Goal: Task Accomplishment & Management: Manage account settings

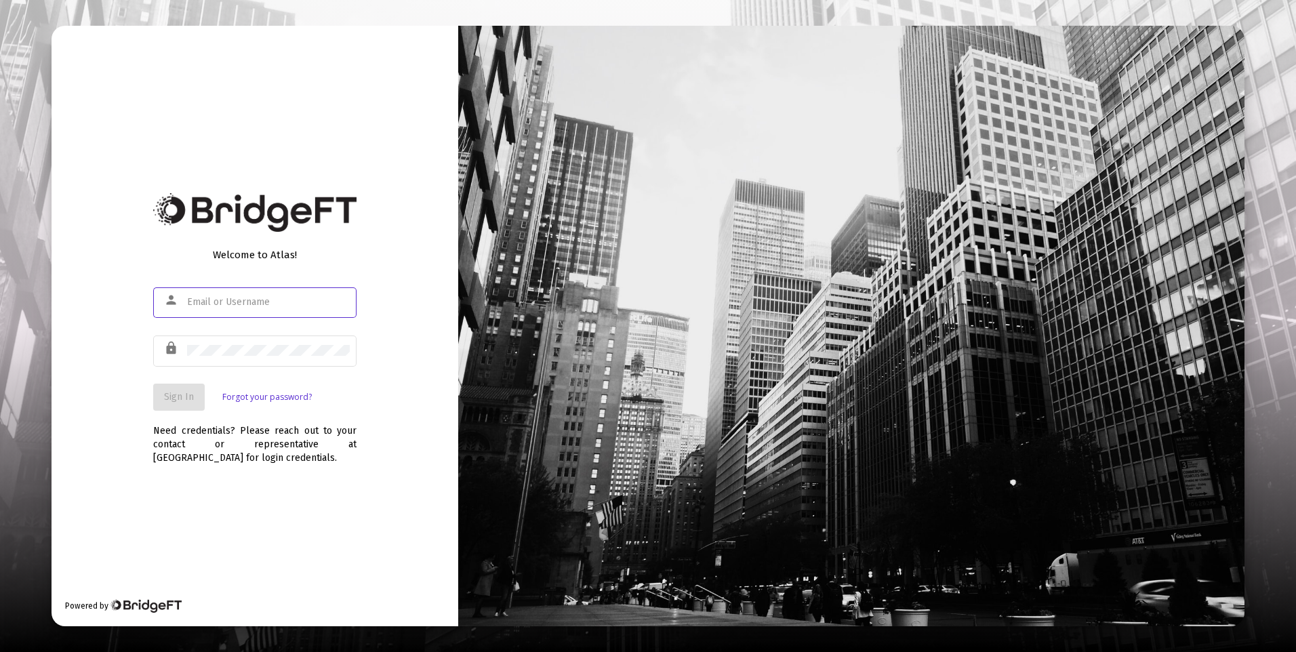
click at [229, 300] on input "text" at bounding box center [268, 302] width 163 height 11
type input "[PERSON_NAME][EMAIL_ADDRESS][DOMAIN_NAME]"
click at [195, 390] on button "Sign In" at bounding box center [179, 397] width 52 height 27
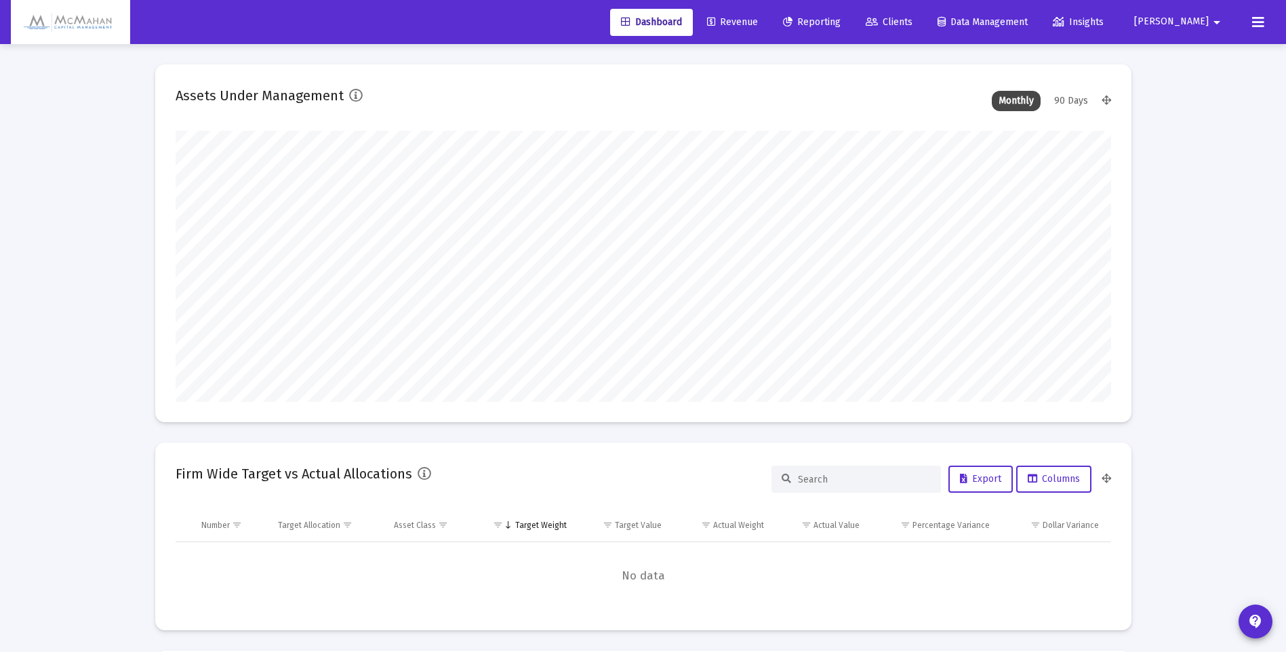
type input "[DATE]"
click at [912, 17] on span "Clients" at bounding box center [889, 22] width 47 height 12
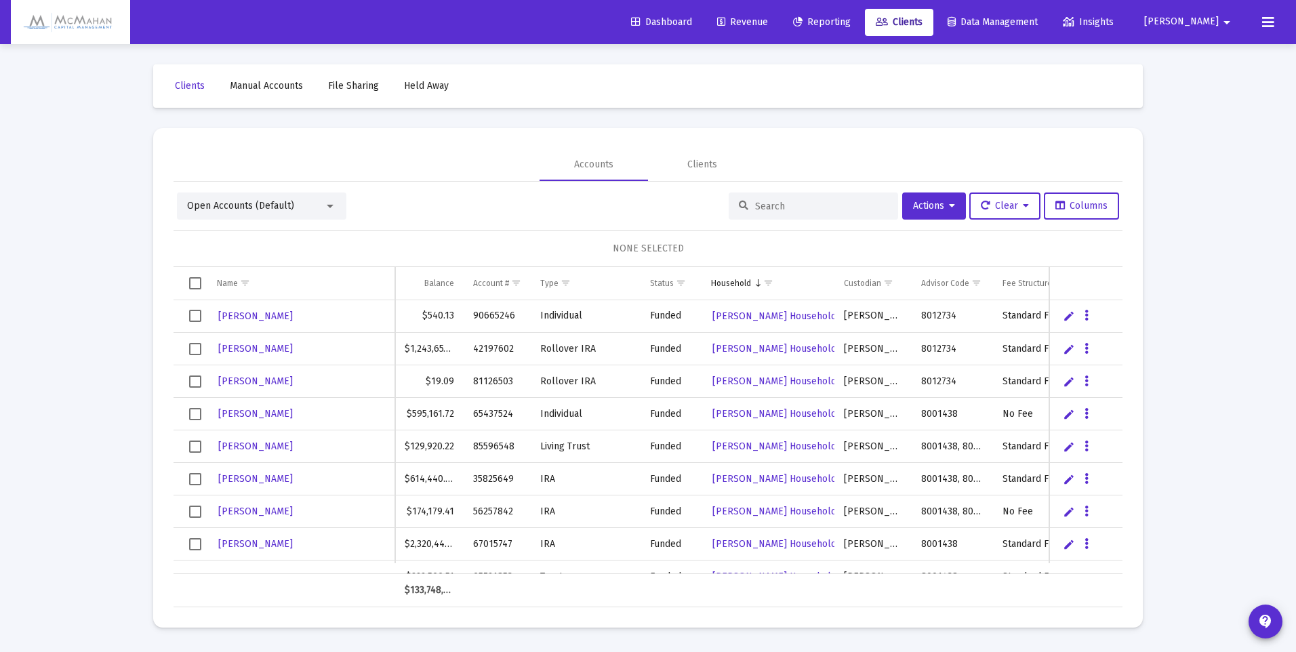
click at [692, 23] on span "Dashboard" at bounding box center [661, 22] width 61 height 12
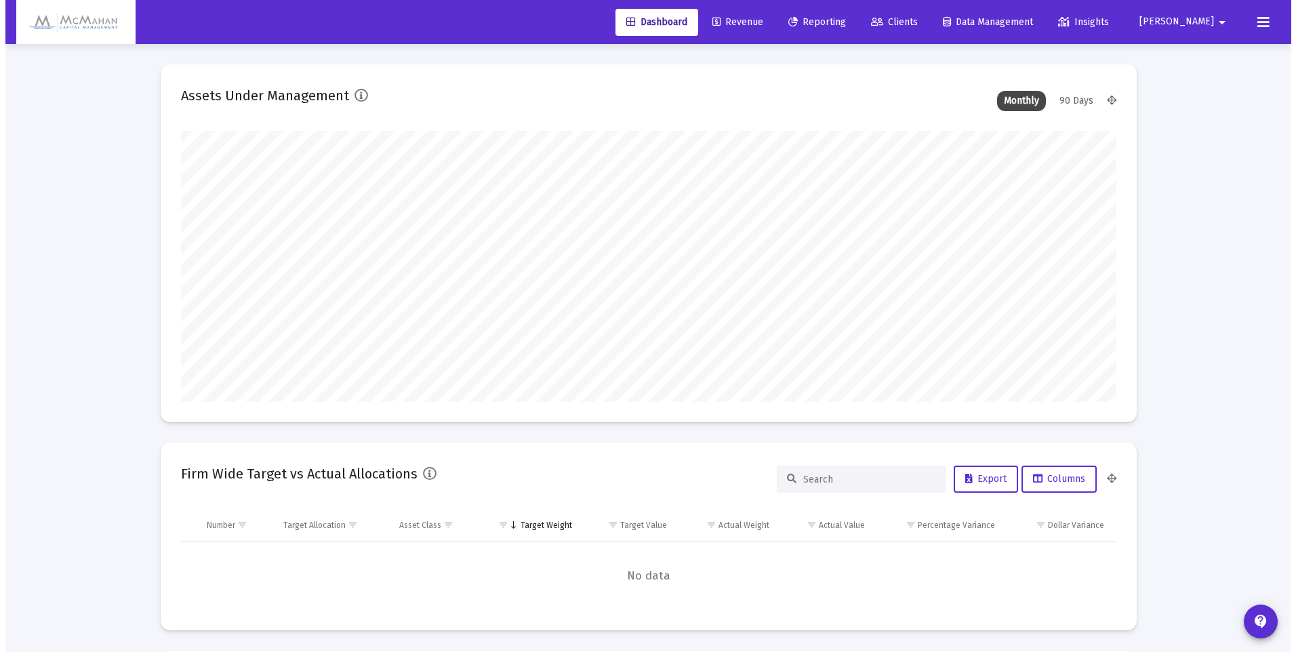
scroll to position [271, 504]
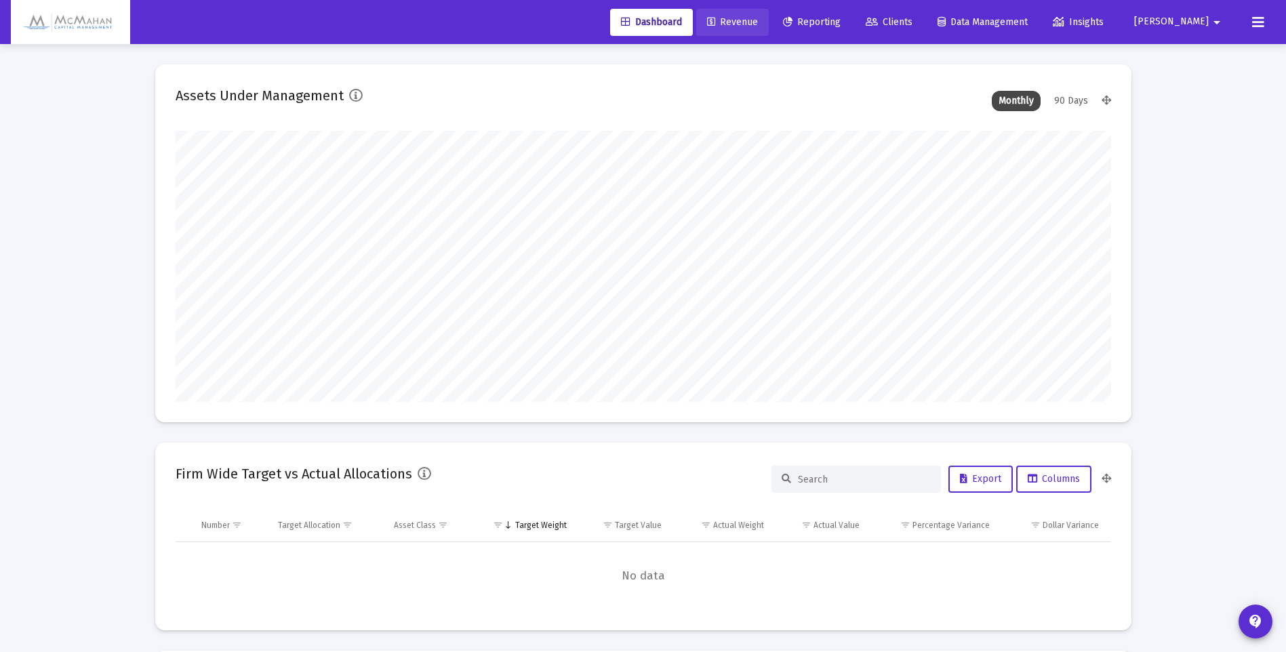
click at [758, 22] on span "Revenue" at bounding box center [732, 22] width 51 height 12
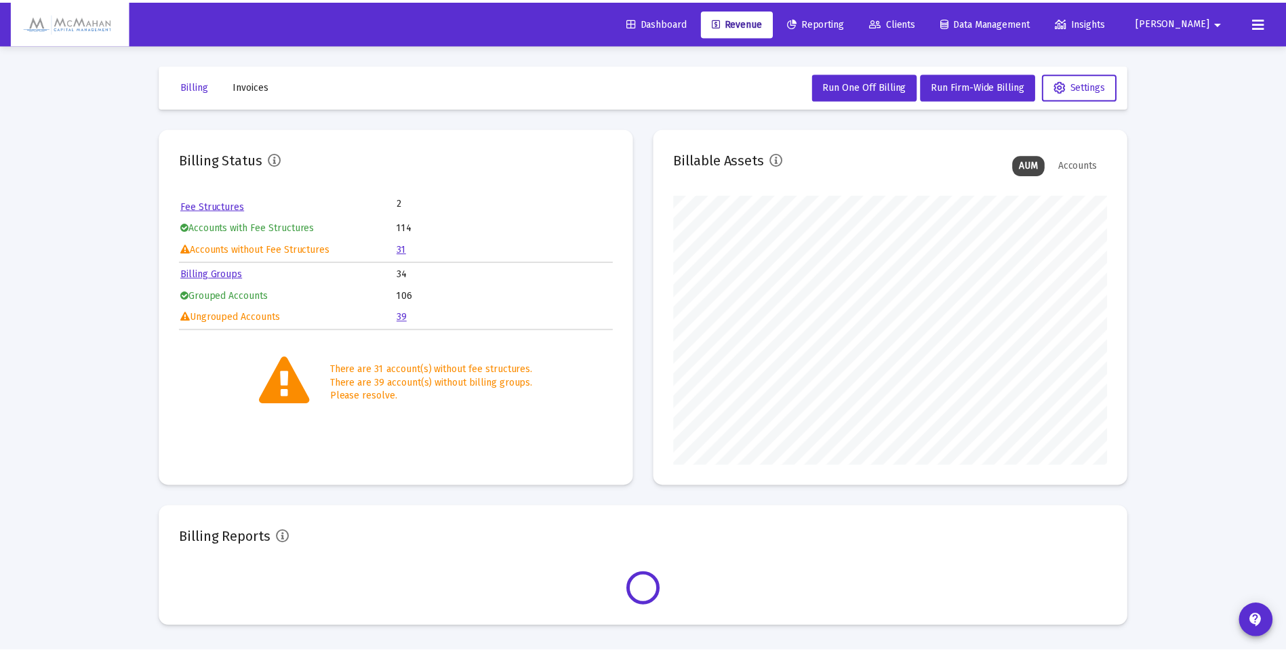
scroll to position [271, 437]
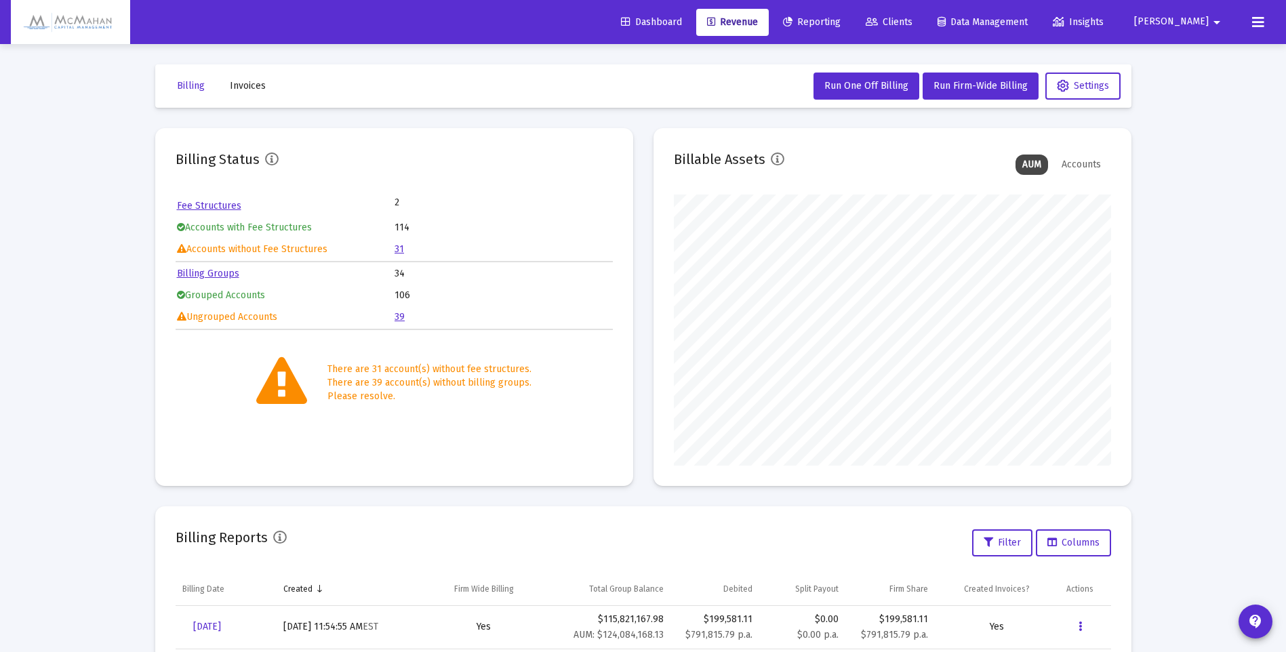
click at [1193, 20] on span "[PERSON_NAME]" at bounding box center [1171, 22] width 75 height 12
click at [1204, 56] on span "Settings" at bounding box center [1213, 57] width 40 height 33
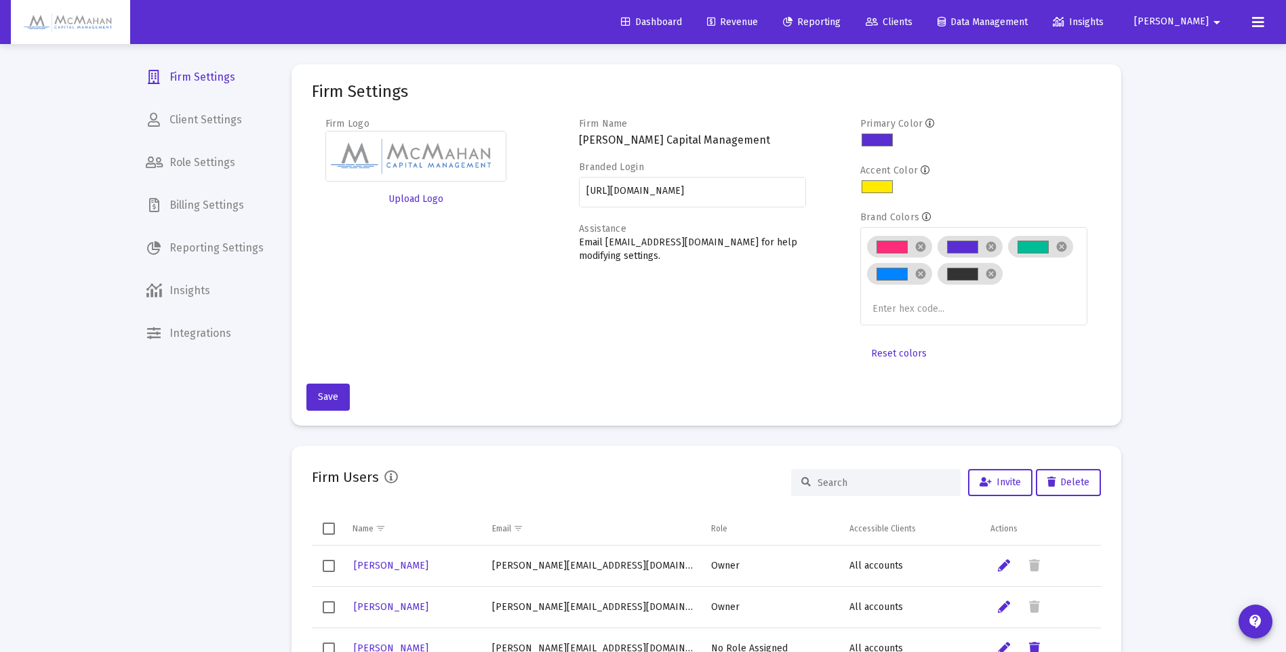
scroll to position [68, 0]
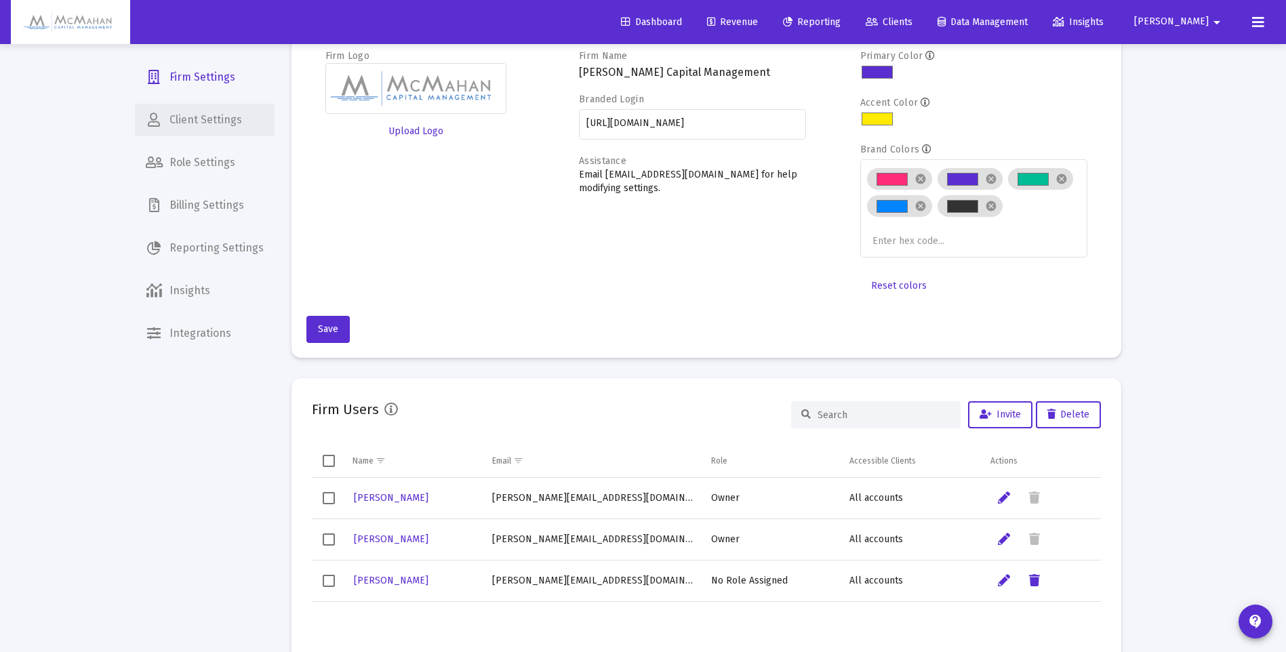
click at [205, 118] on span "Client Settings" at bounding box center [205, 120] width 140 height 33
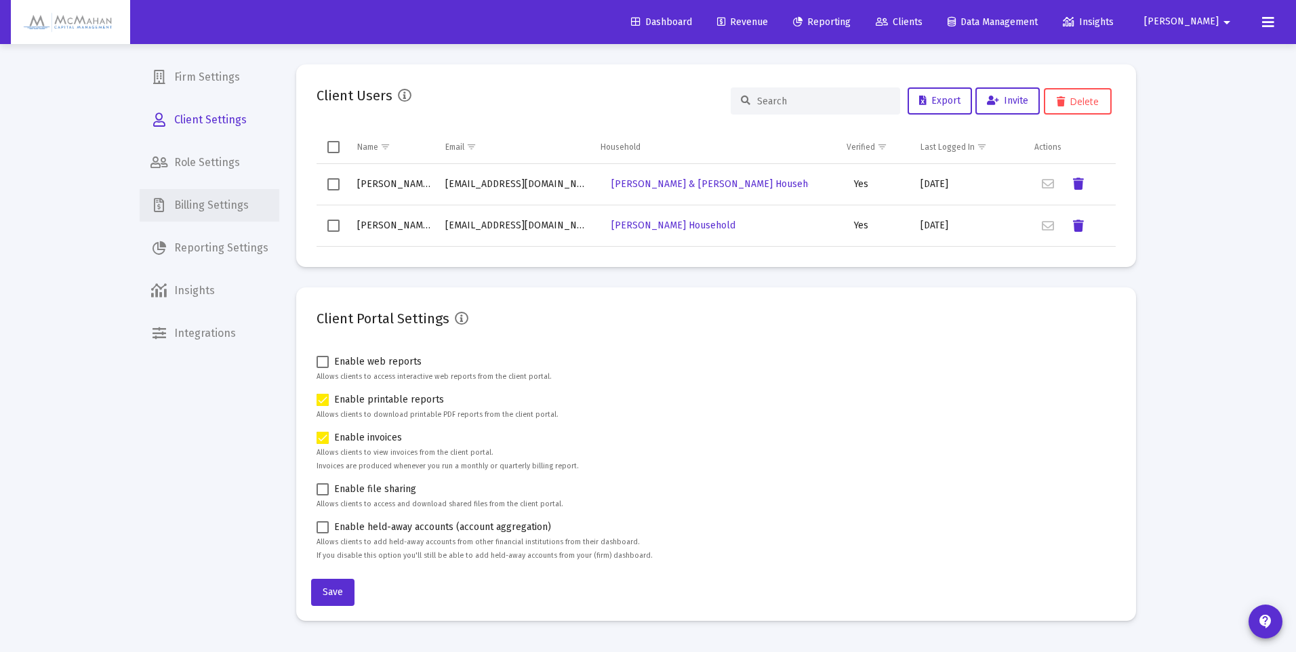
click at [228, 206] on span "Billing Settings" at bounding box center [210, 205] width 140 height 33
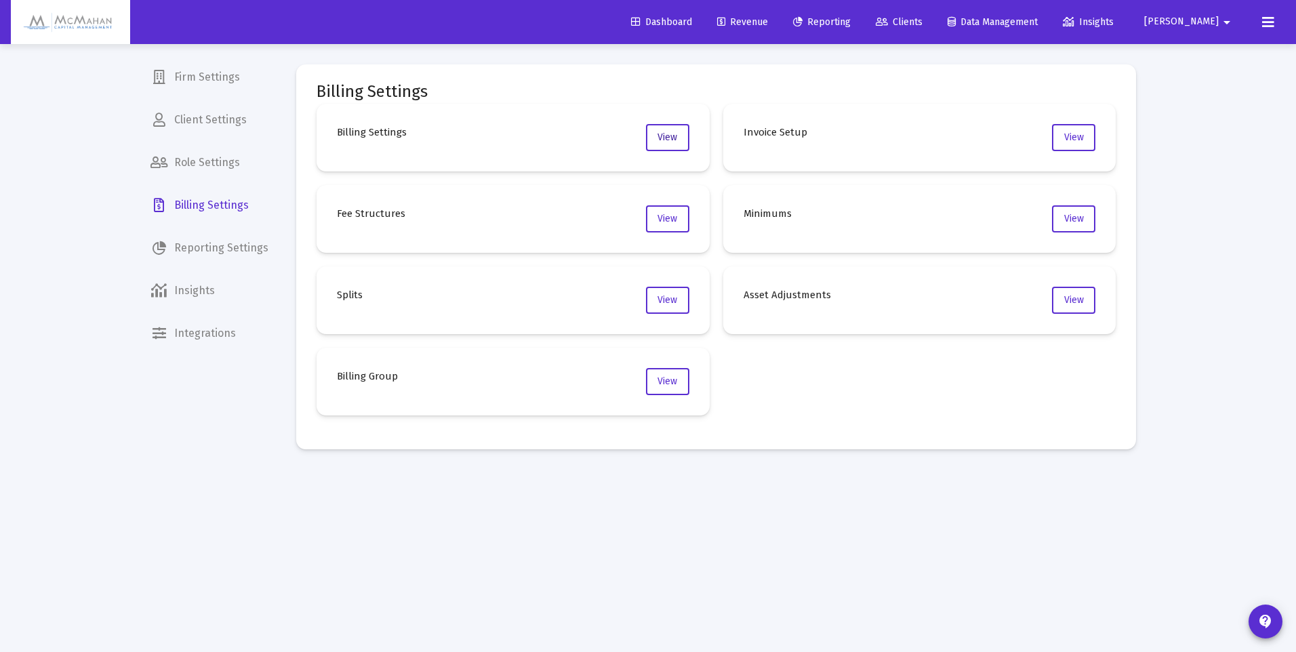
click at [672, 142] on span "View" at bounding box center [668, 138] width 20 height 12
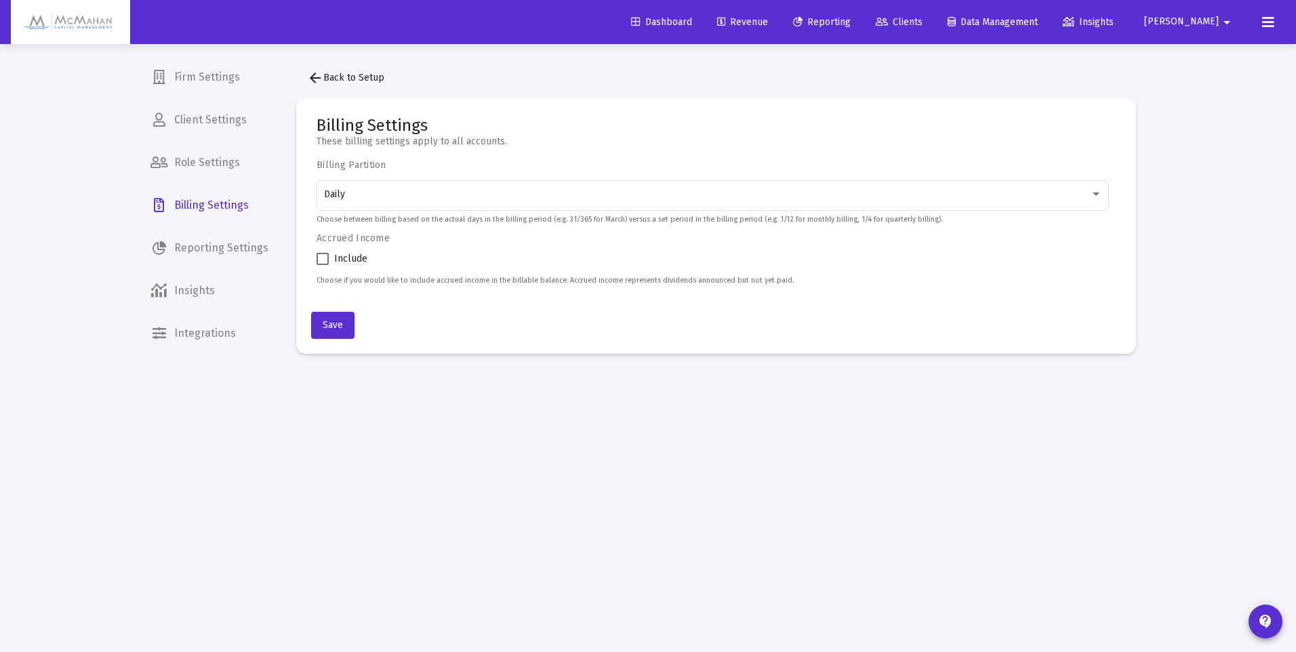
click at [337, 75] on span "arrow_back Back to Setup" at bounding box center [345, 78] width 77 height 12
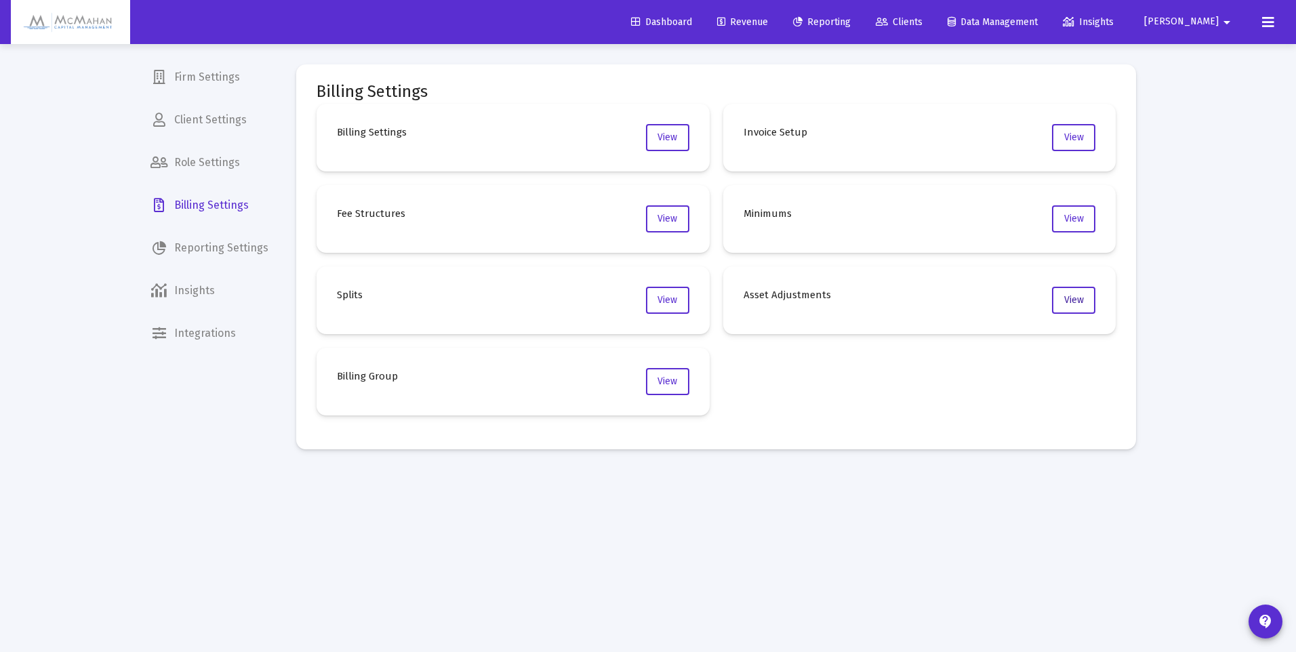
click at [1087, 308] on button "View" at bounding box center [1073, 300] width 43 height 27
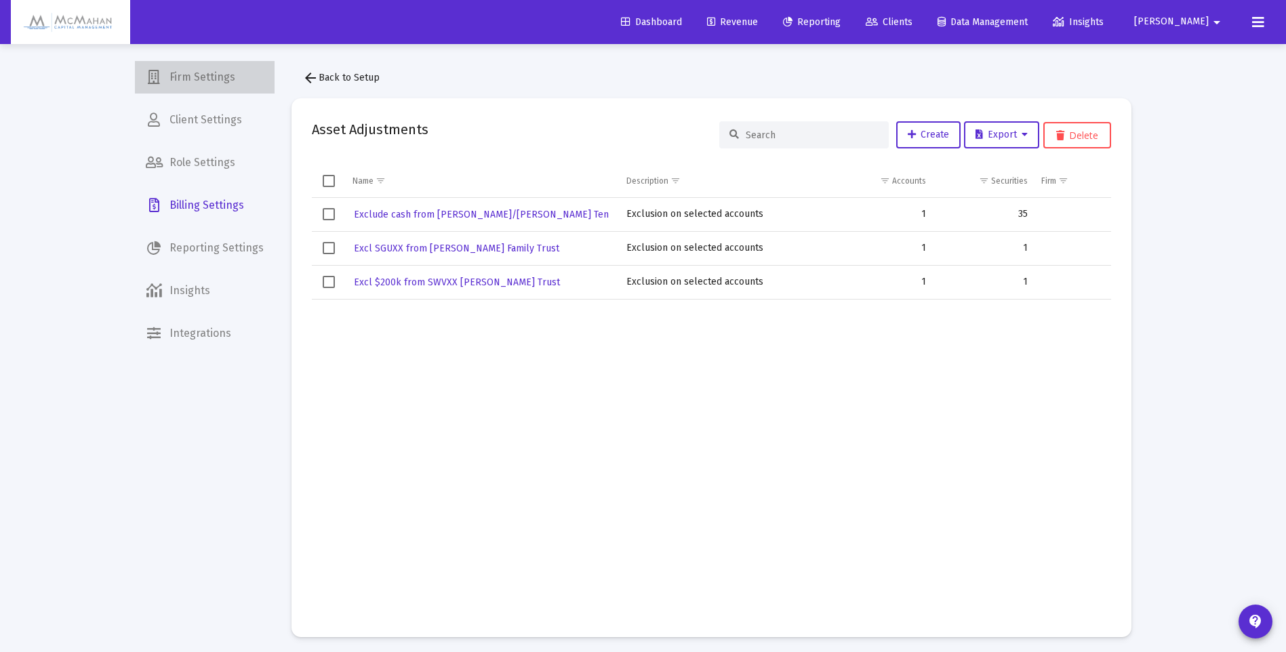
click at [212, 72] on span "Firm Settings" at bounding box center [205, 77] width 140 height 33
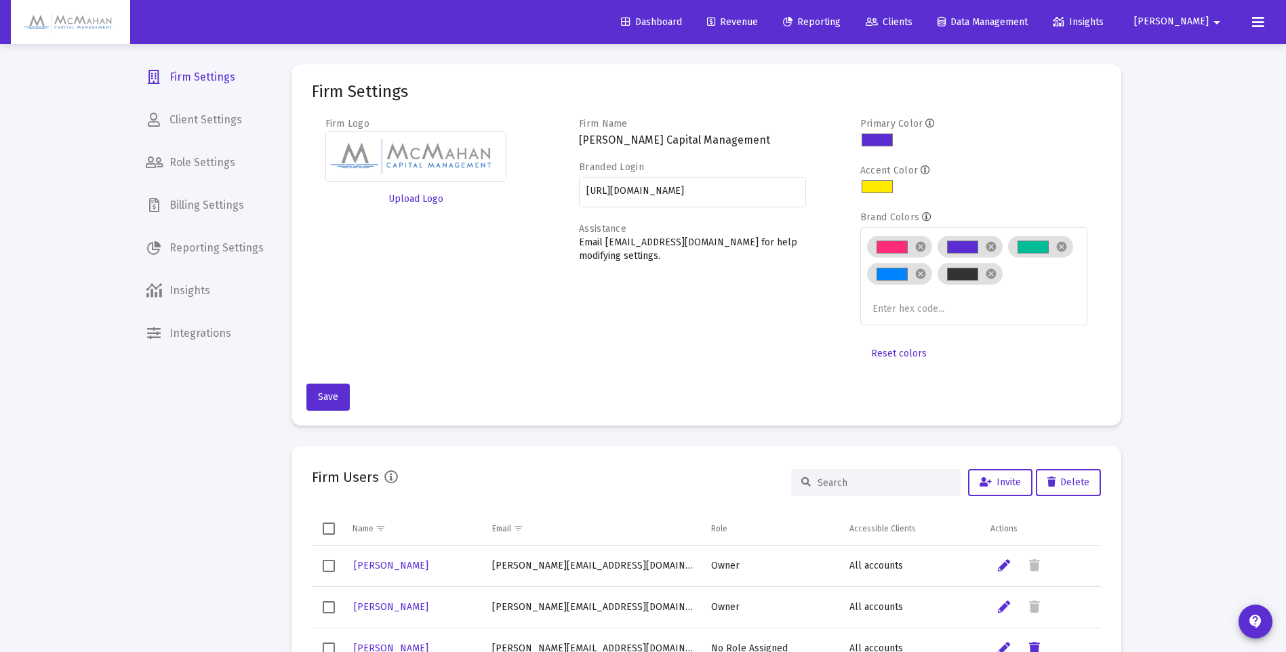
click at [912, 18] on span "Clients" at bounding box center [889, 22] width 47 height 12
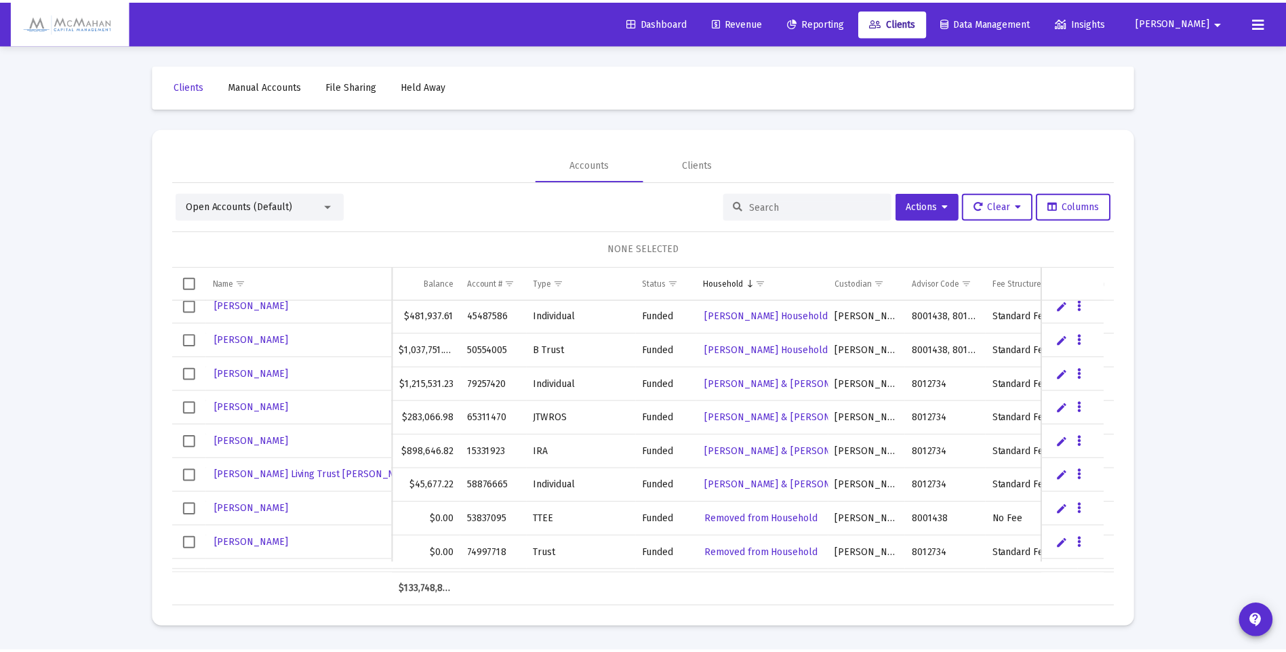
scroll to position [542, 0]
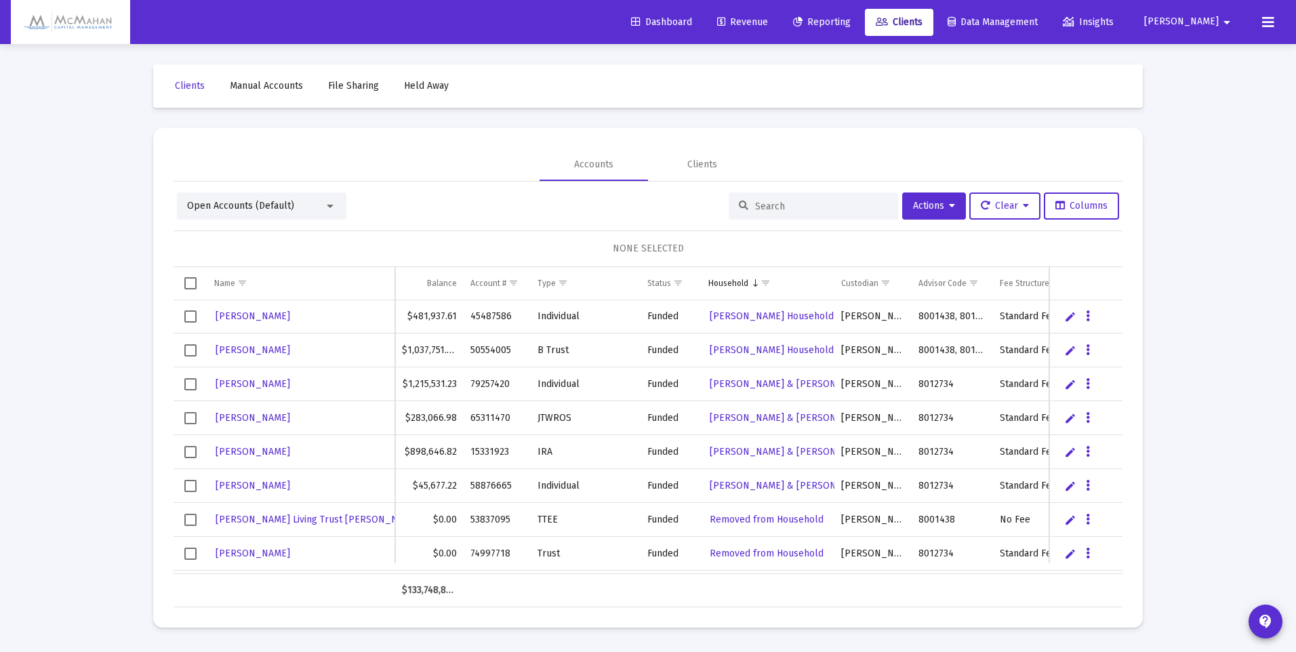
click at [703, 16] on link "Dashboard" at bounding box center [661, 22] width 83 height 27
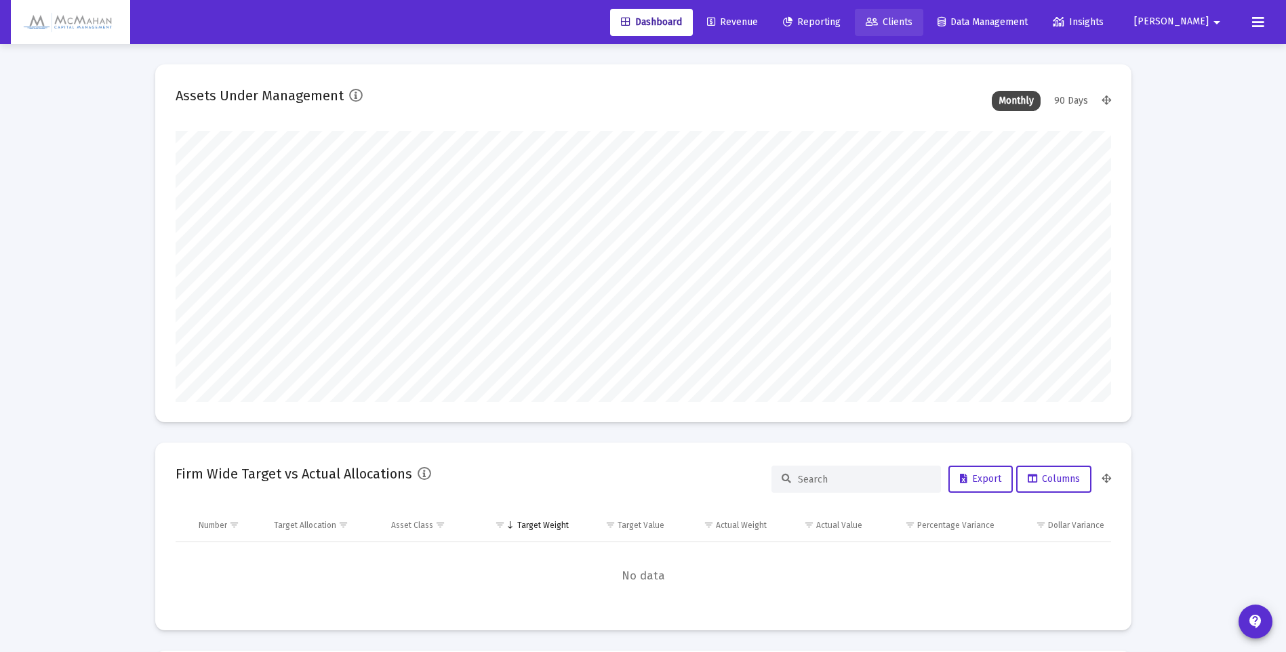
click at [912, 19] on span "Clients" at bounding box center [889, 22] width 47 height 12
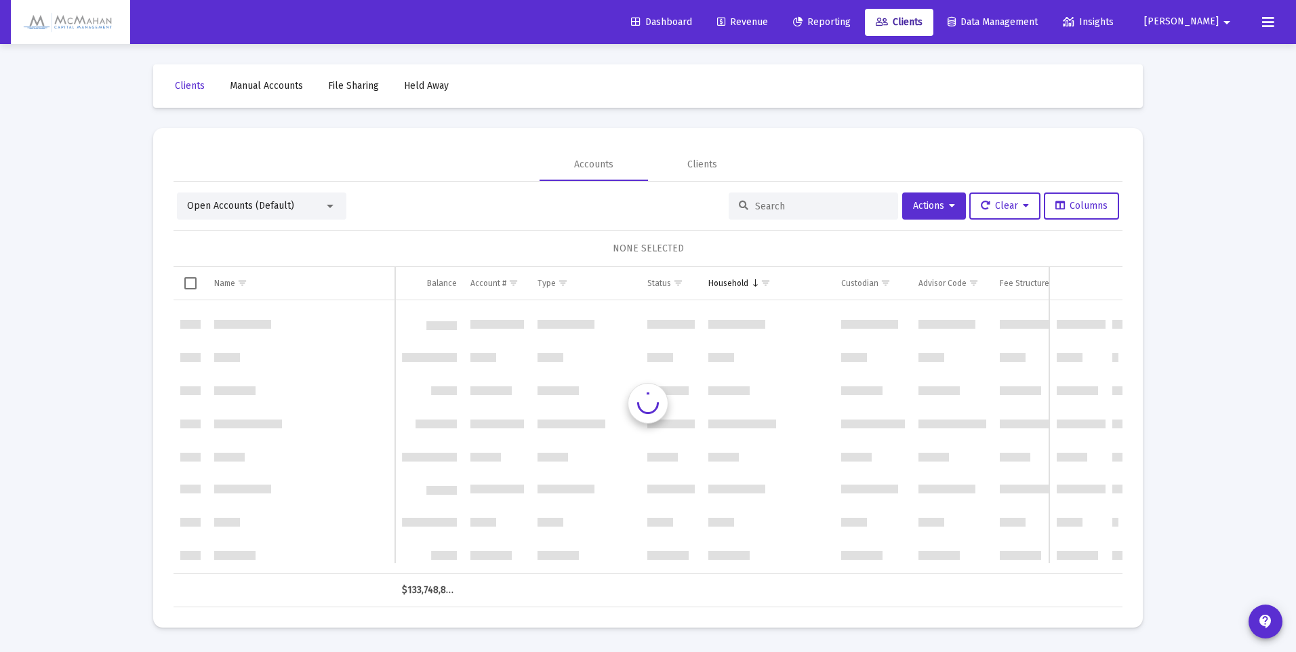
scroll to position [678, 0]
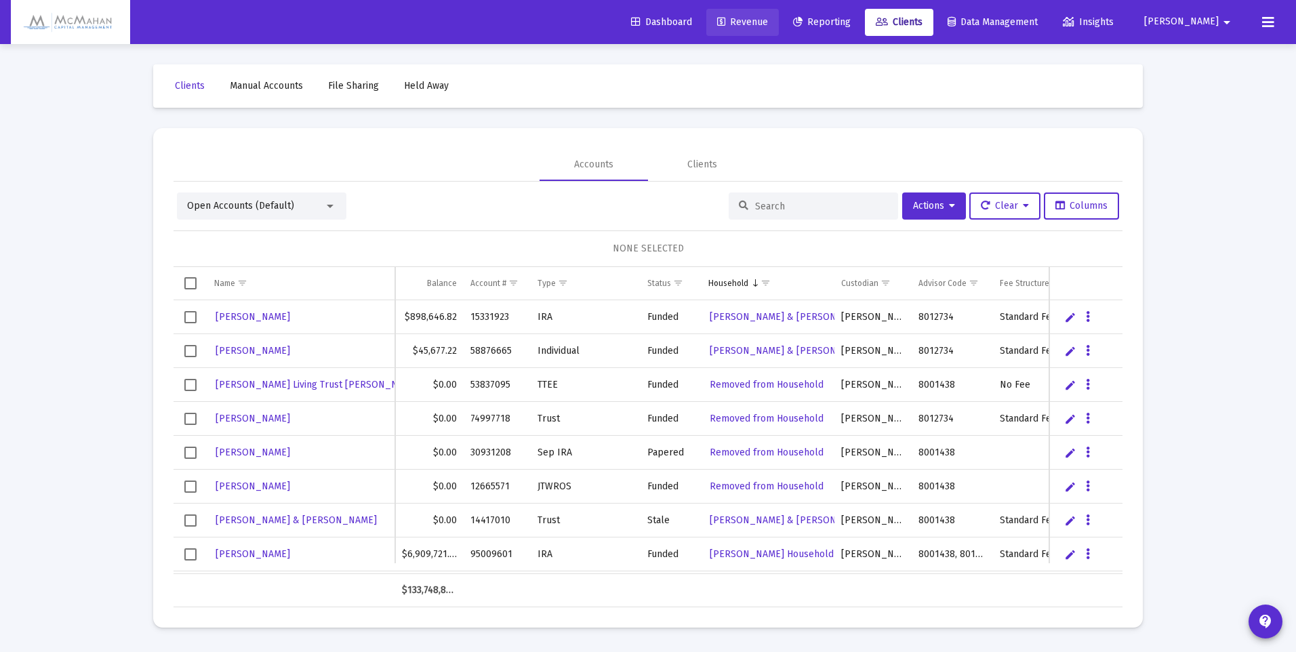
click at [768, 22] on span "Revenue" at bounding box center [742, 22] width 51 height 12
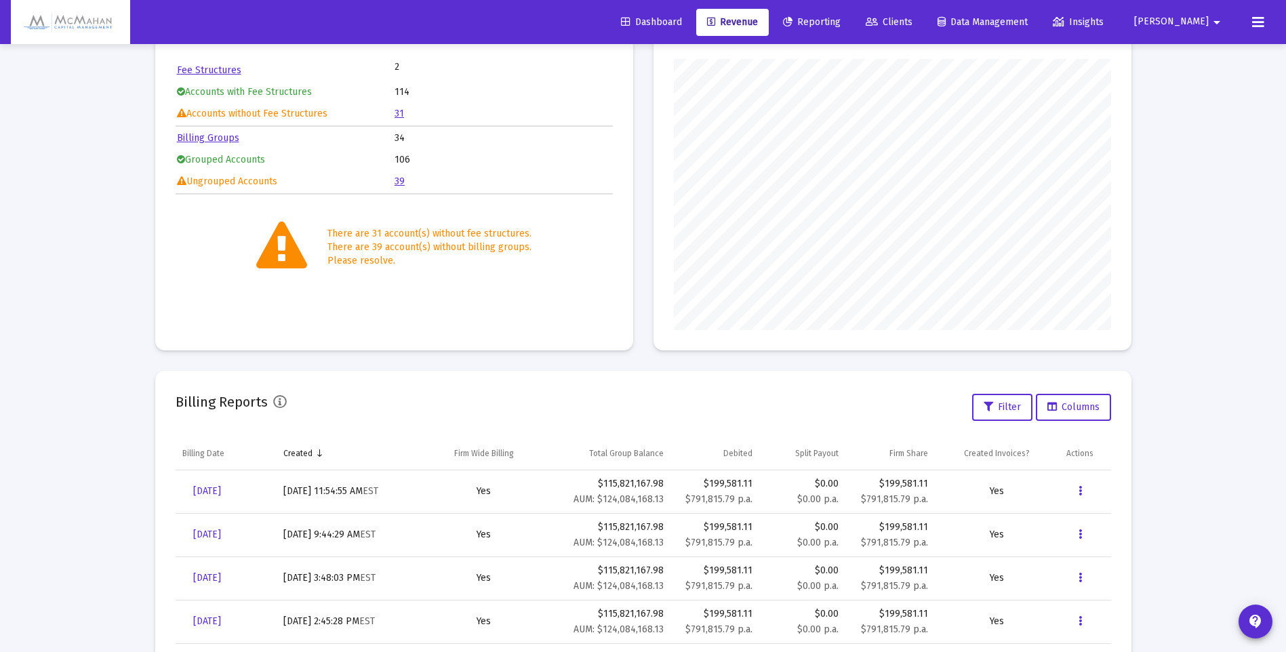
scroll to position [68, 0]
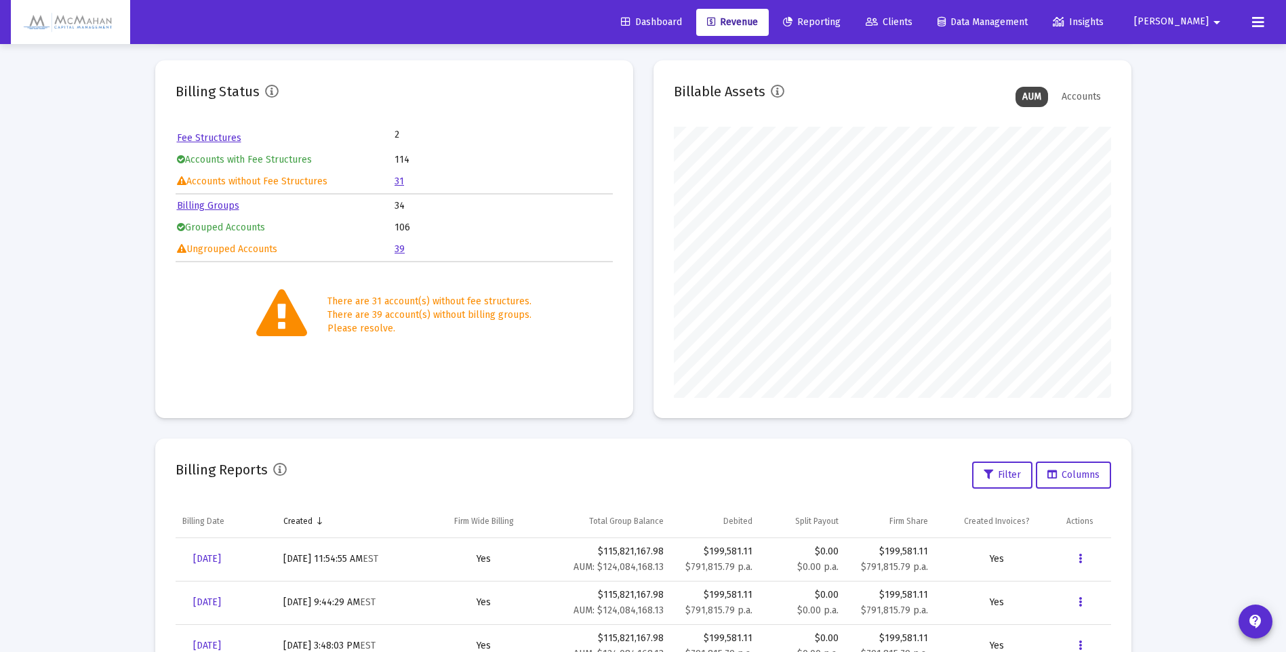
click at [399, 251] on link "39" at bounding box center [400, 249] width 10 height 12
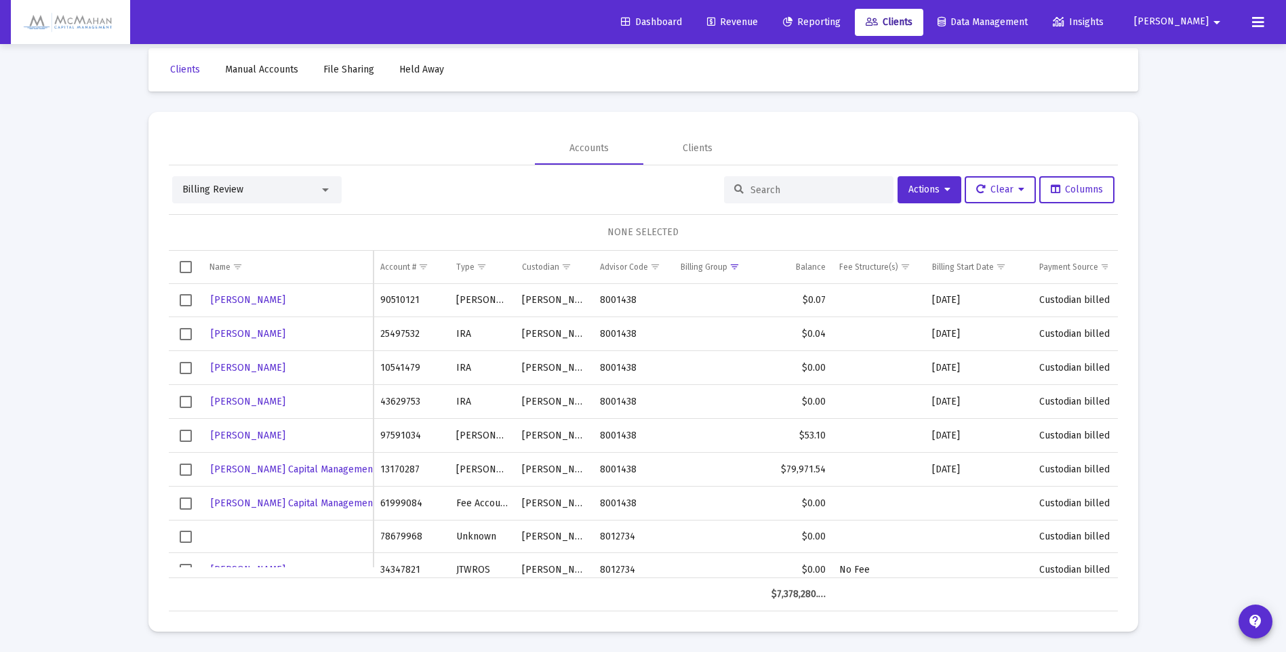
click at [1255, 25] on icon at bounding box center [1258, 22] width 12 height 16
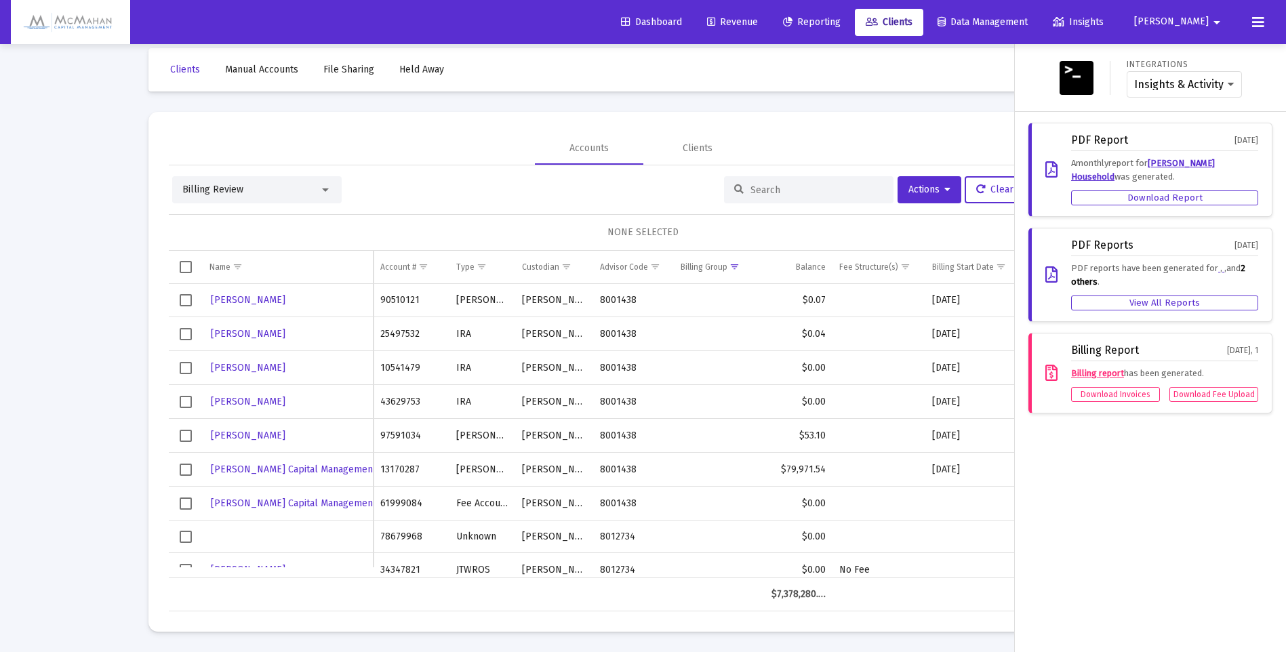
click at [1203, 26] on span "[PERSON_NAME]" at bounding box center [1171, 22] width 75 height 12
click at [1196, 54] on span "Settings" at bounding box center [1213, 57] width 40 height 33
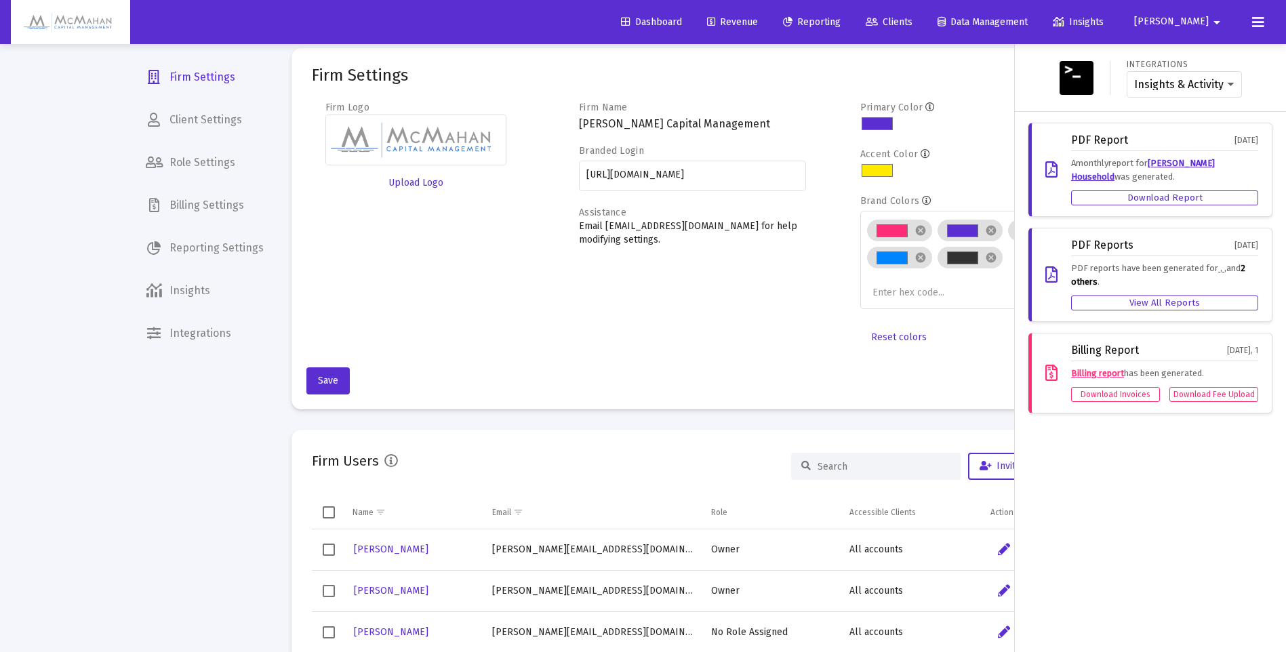
click at [189, 205] on div at bounding box center [643, 326] width 1286 height 652
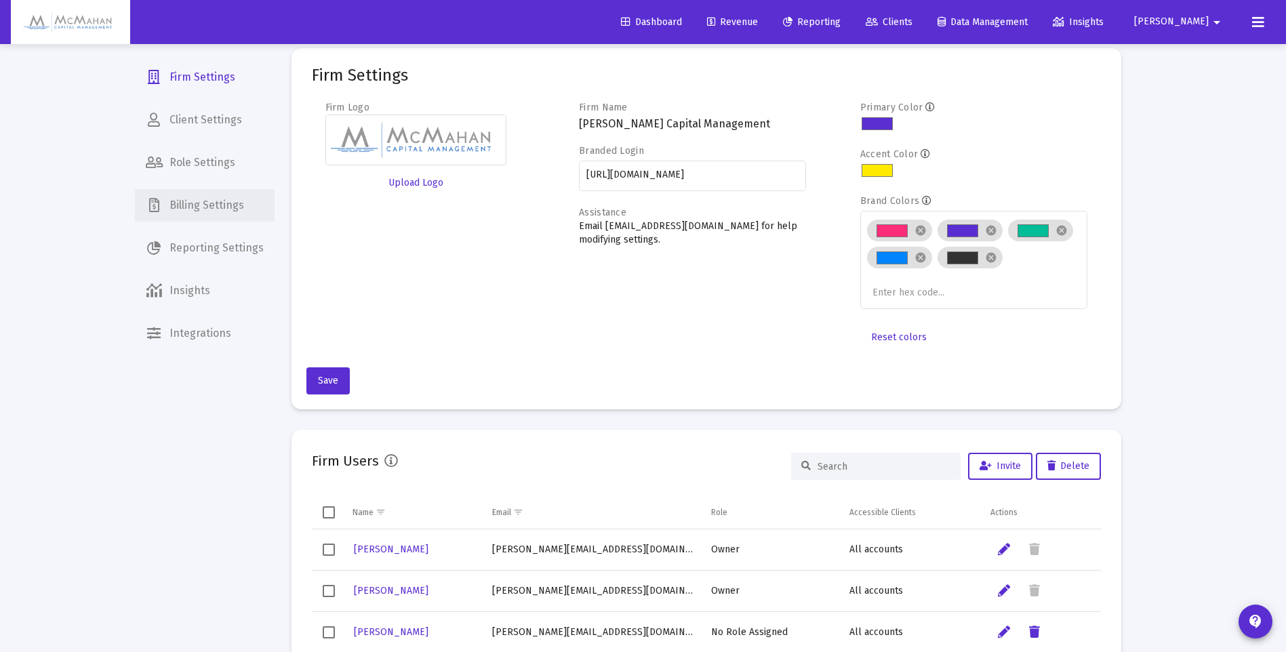
click at [203, 207] on span "Billing Settings" at bounding box center [205, 205] width 140 height 33
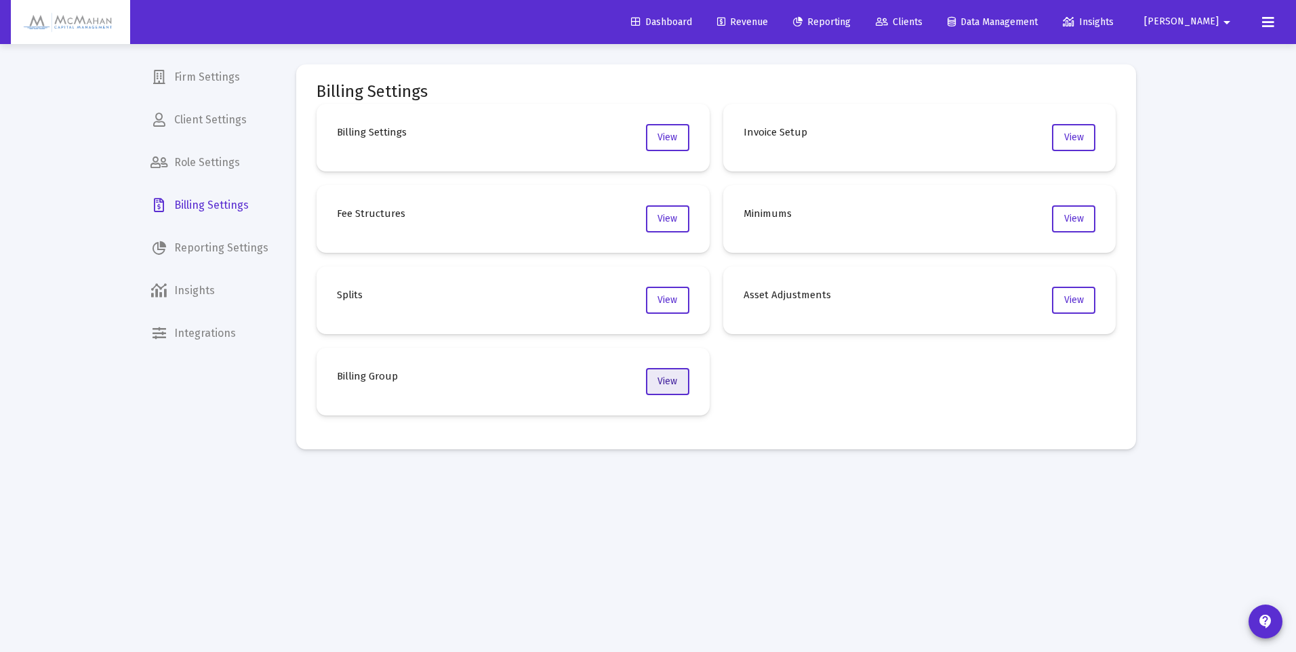
click at [669, 385] on span "View" at bounding box center [668, 382] width 20 height 12
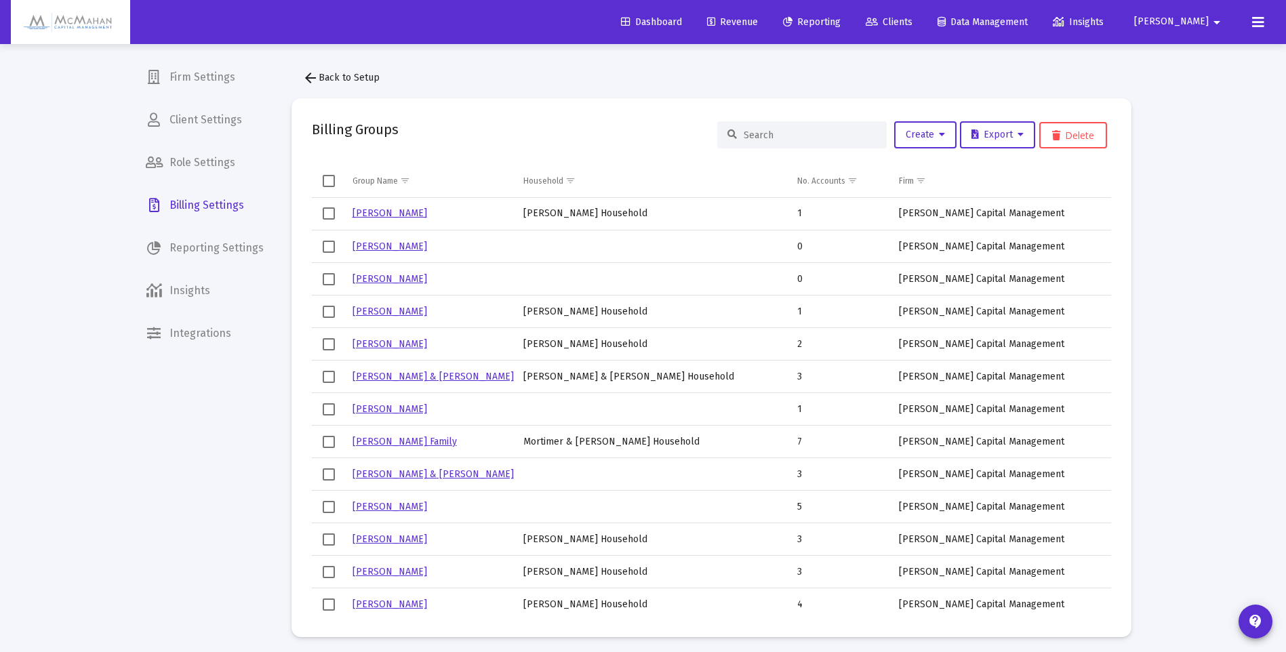
click at [794, 136] on input at bounding box center [810, 135] width 133 height 12
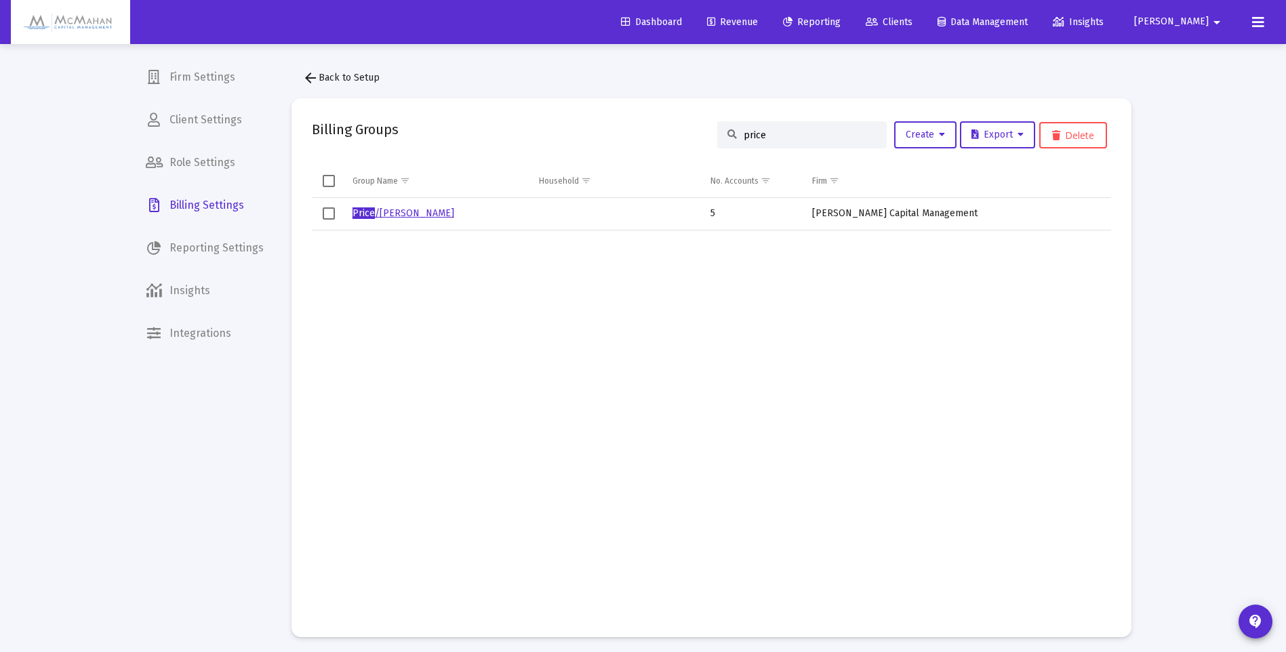
type input "price"
click at [404, 215] on link "Price /[PERSON_NAME]" at bounding box center [403, 213] width 102 height 12
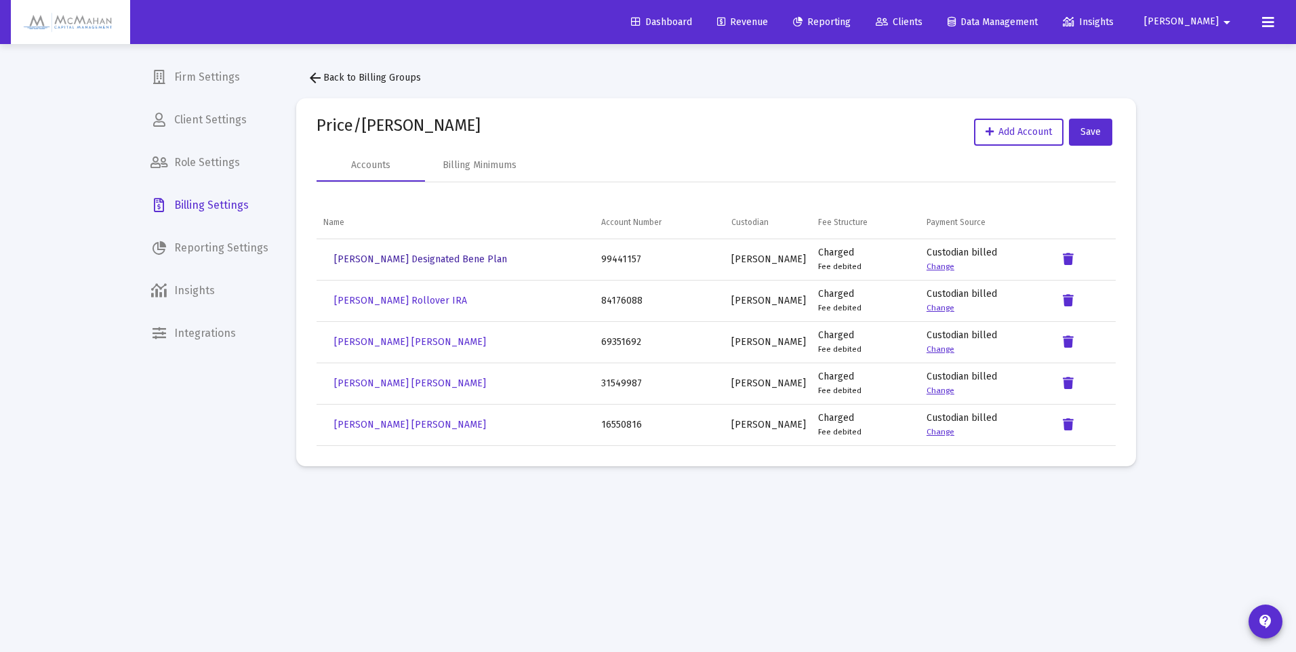
click at [400, 260] on span "[PERSON_NAME] Designated Bene Plan" at bounding box center [420, 260] width 173 height 12
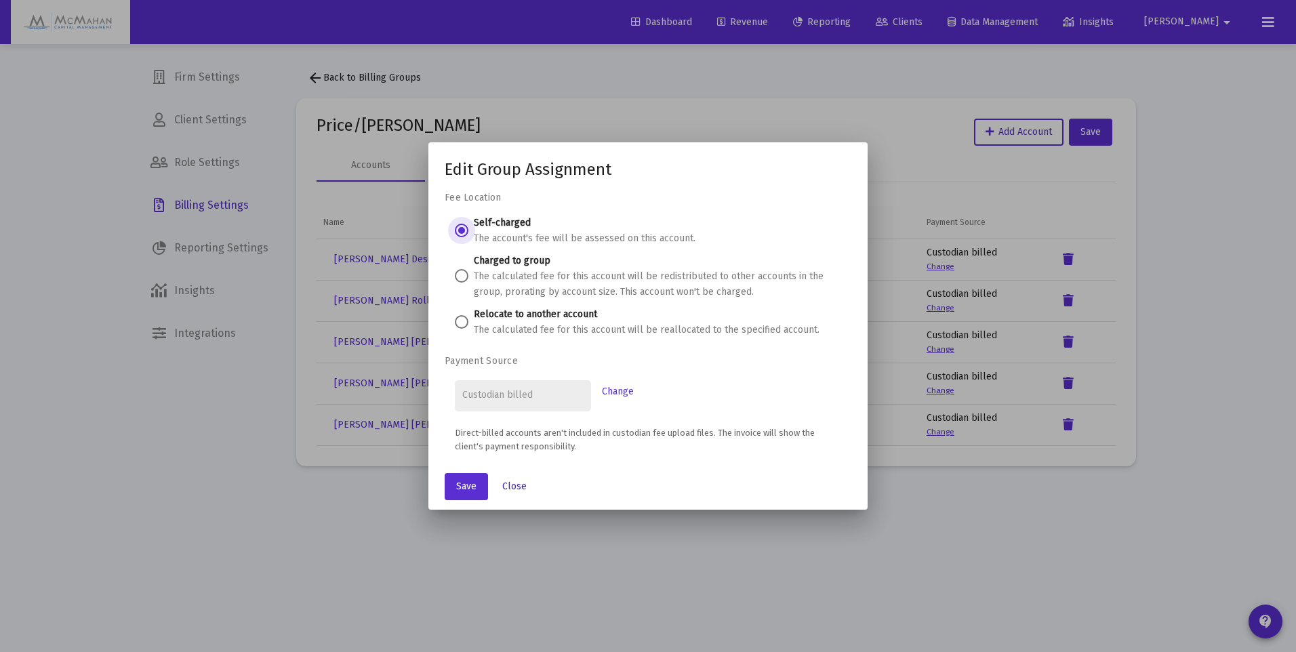
click at [520, 484] on span "Close" at bounding box center [514, 487] width 24 height 12
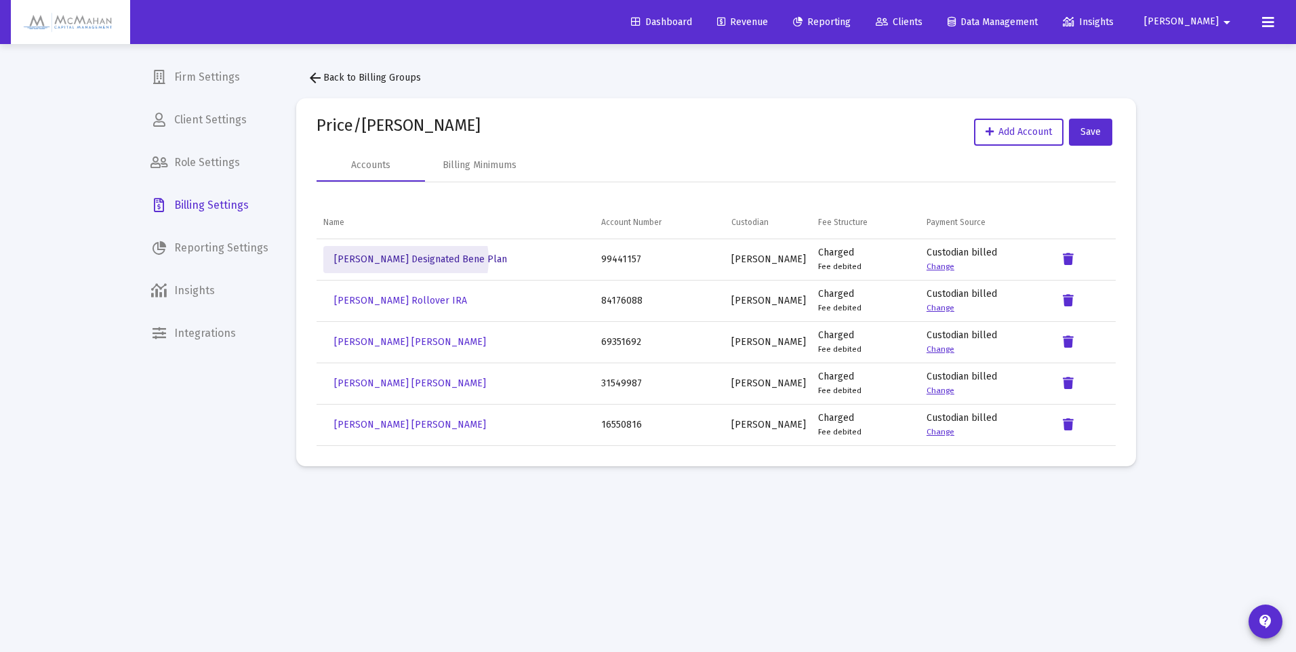
click at [405, 260] on span "[PERSON_NAME] Designated Bene Plan" at bounding box center [420, 260] width 173 height 12
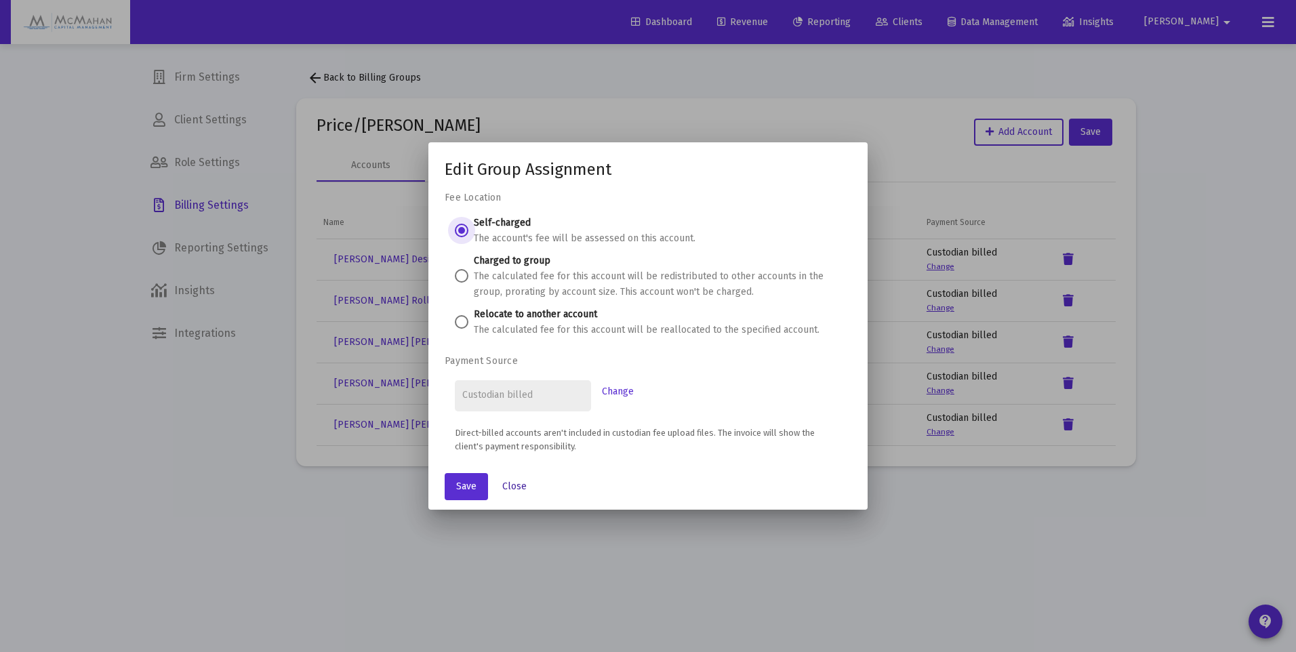
click at [512, 482] on span "Close" at bounding box center [514, 487] width 24 height 12
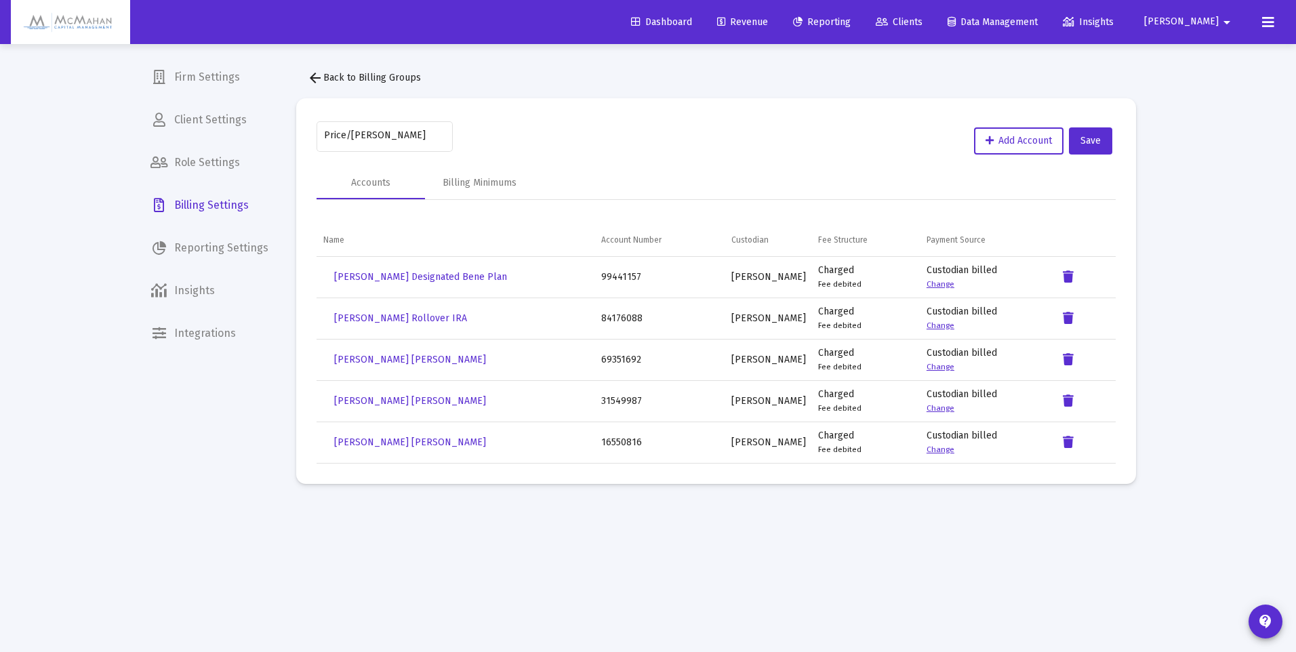
click at [331, 77] on span "arrow_back Back to Billing Groups" at bounding box center [364, 78] width 114 height 12
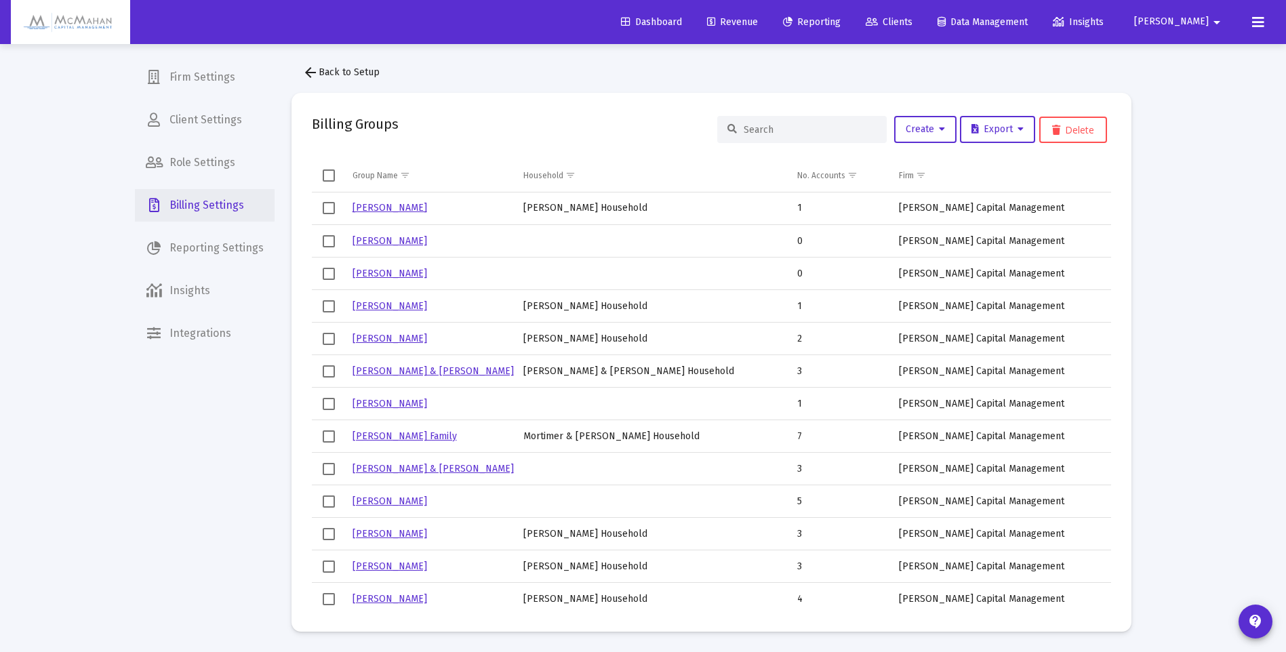
click at [206, 205] on span "Billing Settings" at bounding box center [205, 205] width 140 height 33
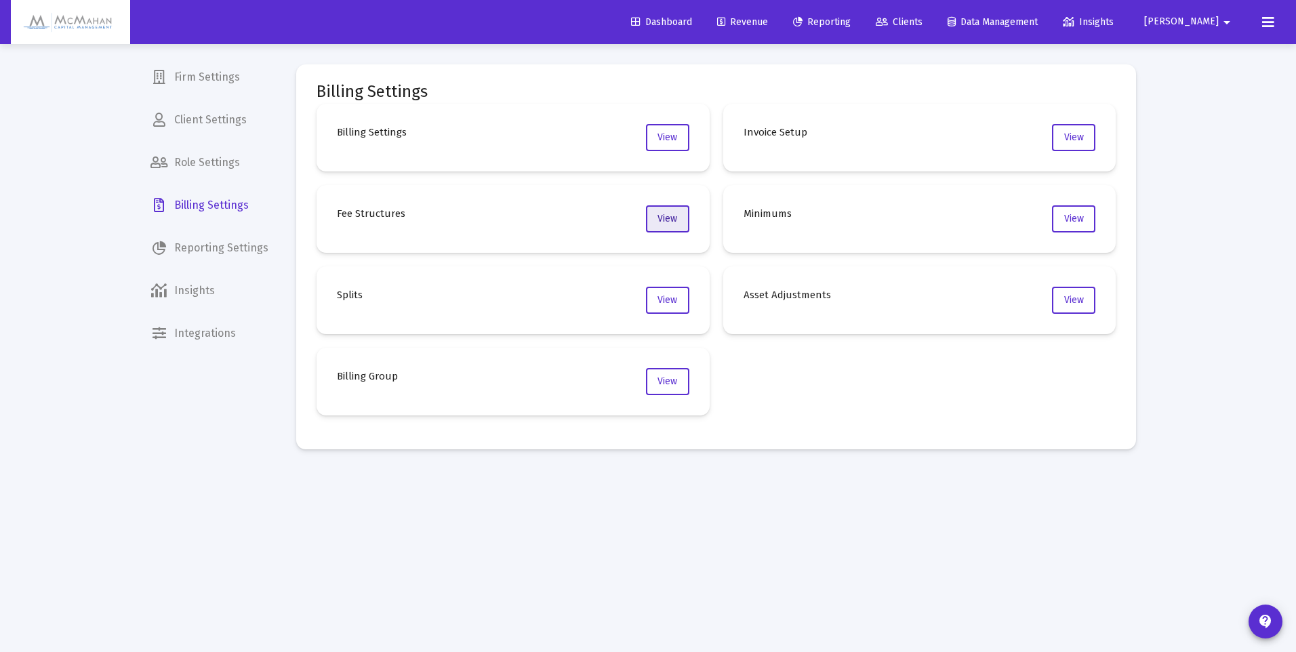
click at [674, 220] on span "View" at bounding box center [668, 219] width 20 height 12
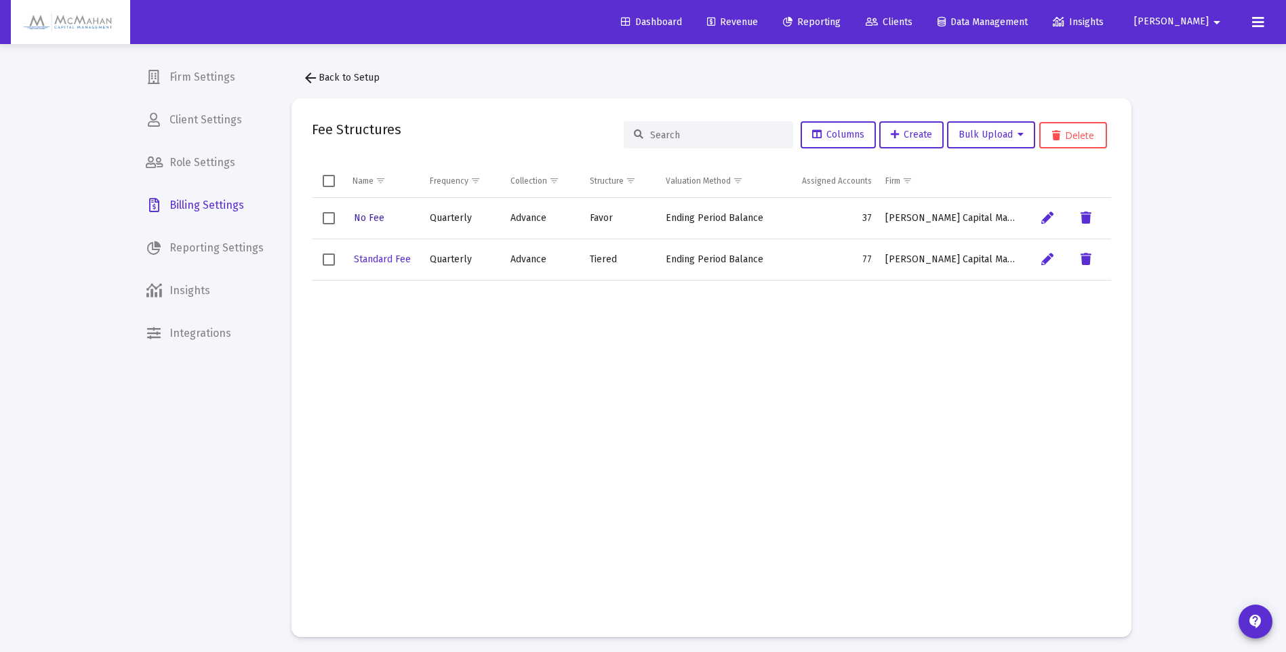
click at [374, 219] on span "No Fee" at bounding box center [369, 218] width 31 height 12
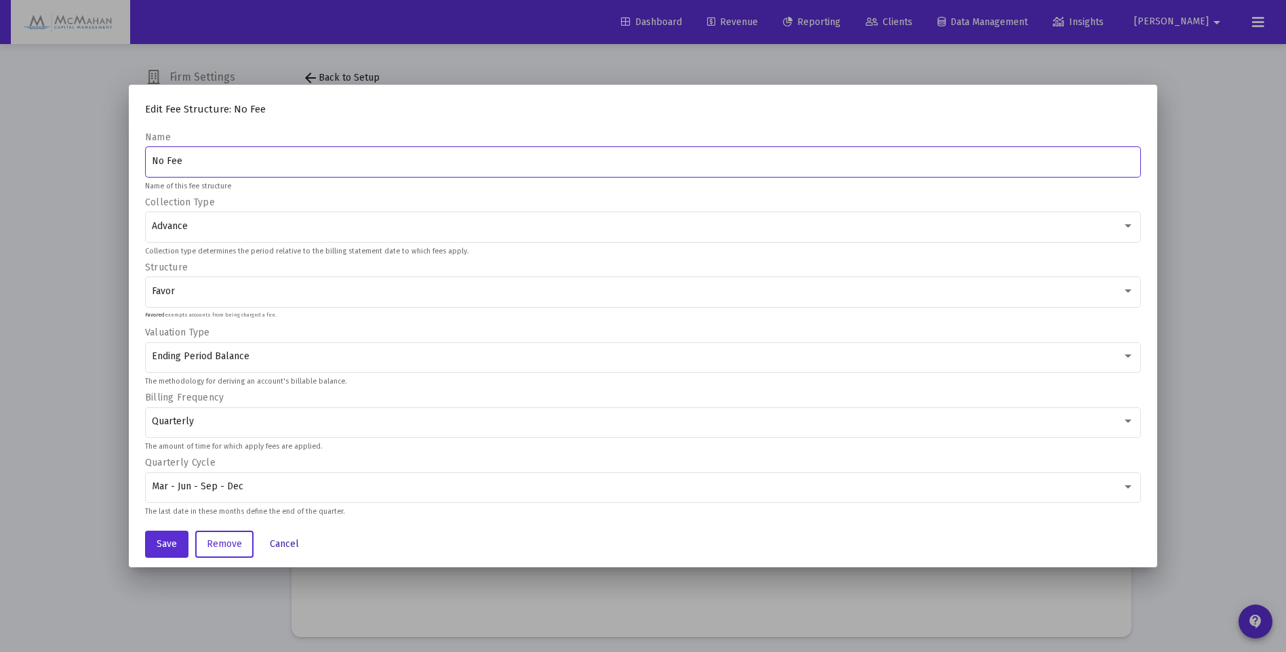
click at [290, 546] on span "Cancel" at bounding box center [284, 544] width 29 height 12
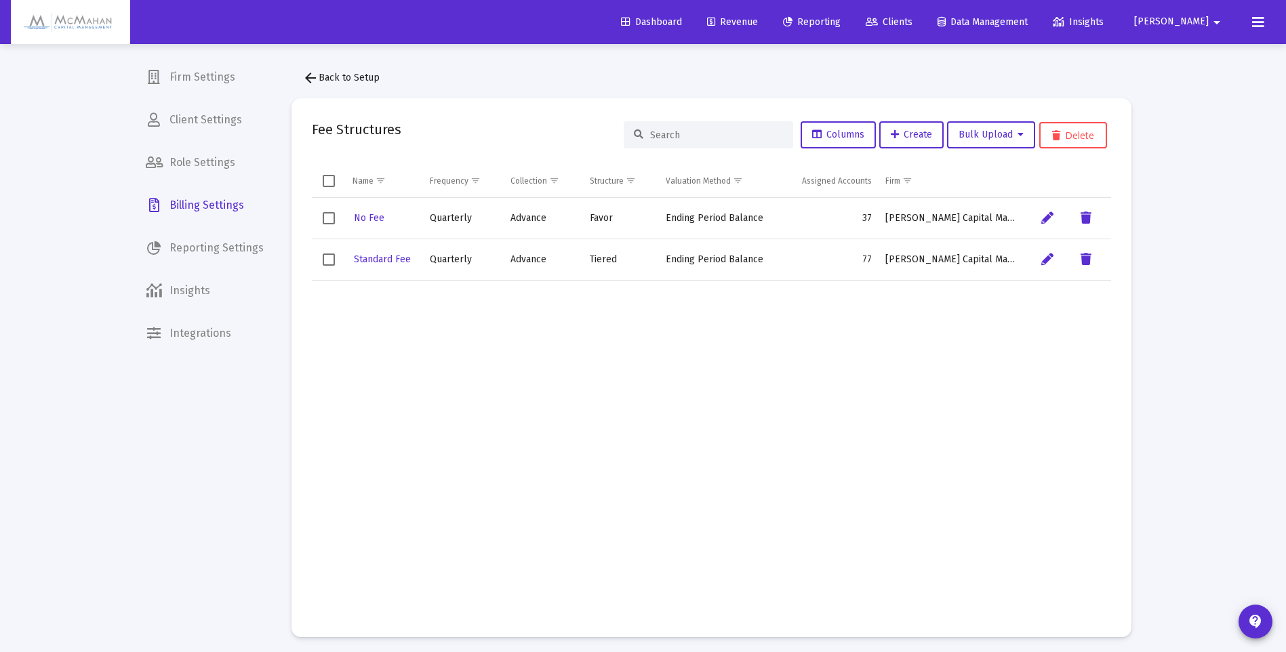
click at [869, 215] on td "37" at bounding box center [825, 218] width 107 height 41
click at [758, 23] on span "Revenue" at bounding box center [732, 22] width 51 height 12
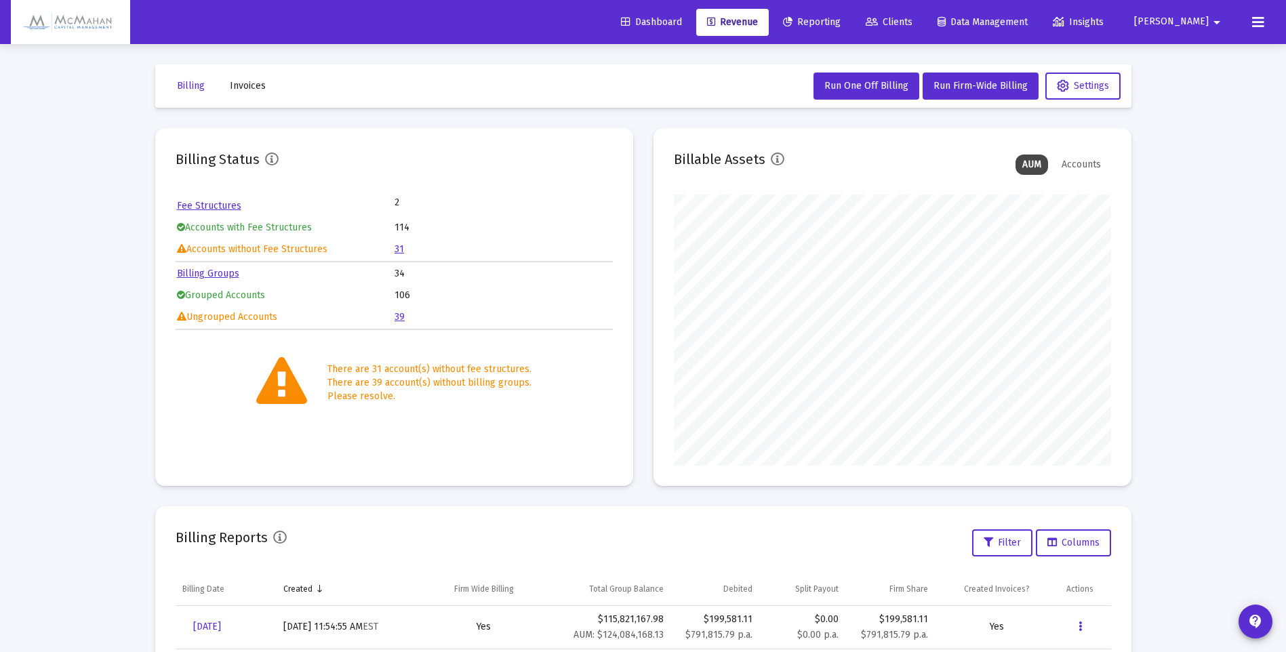
click at [401, 318] on link "39" at bounding box center [400, 317] width 10 height 12
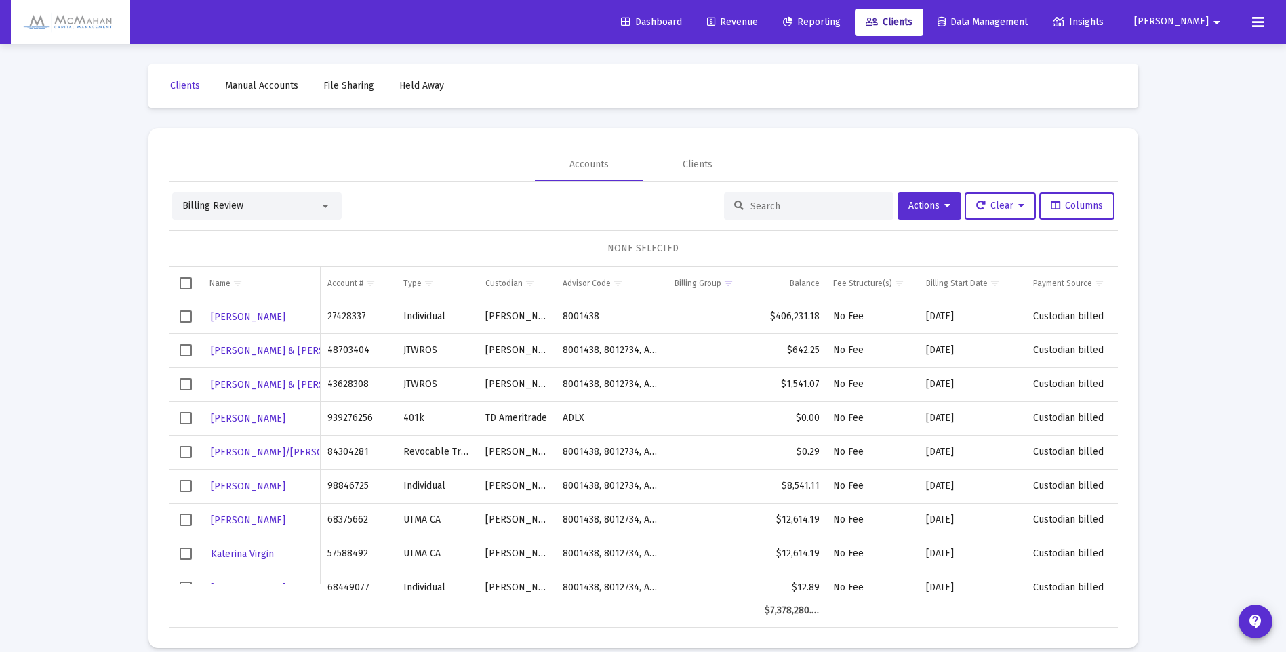
click at [758, 20] on span "Revenue" at bounding box center [732, 22] width 51 height 12
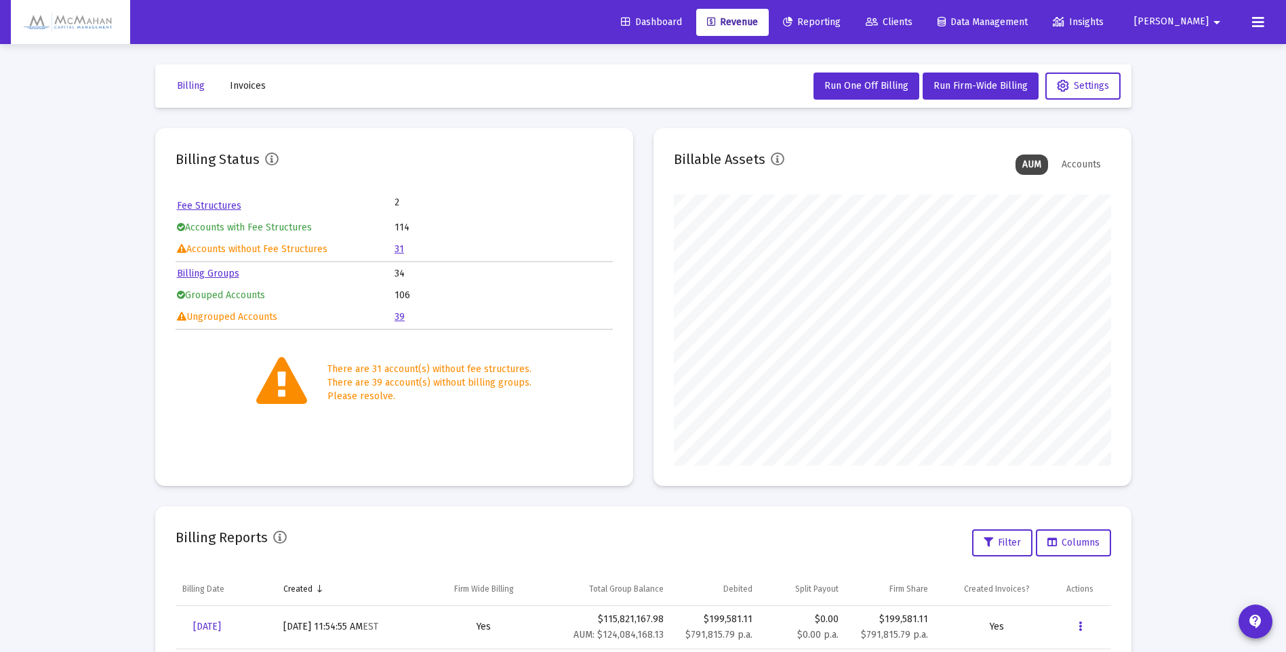
scroll to position [271, 437]
click at [399, 250] on link "31" at bounding box center [399, 249] width 9 height 12
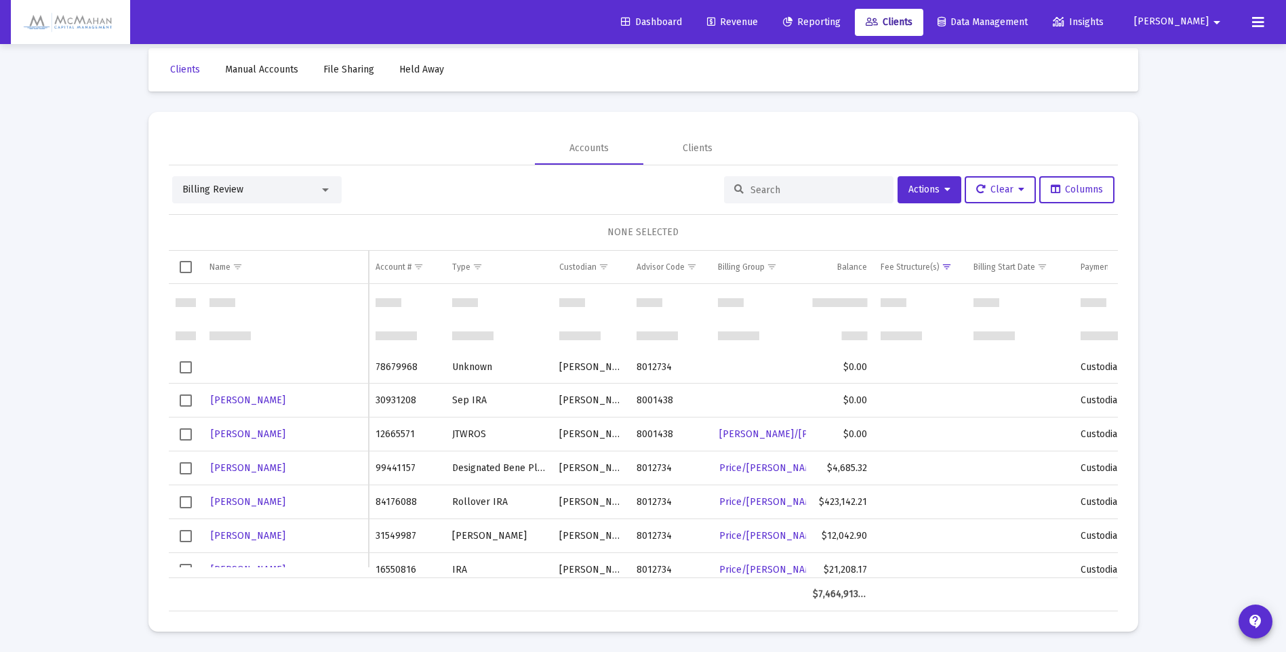
scroll to position [271, 0]
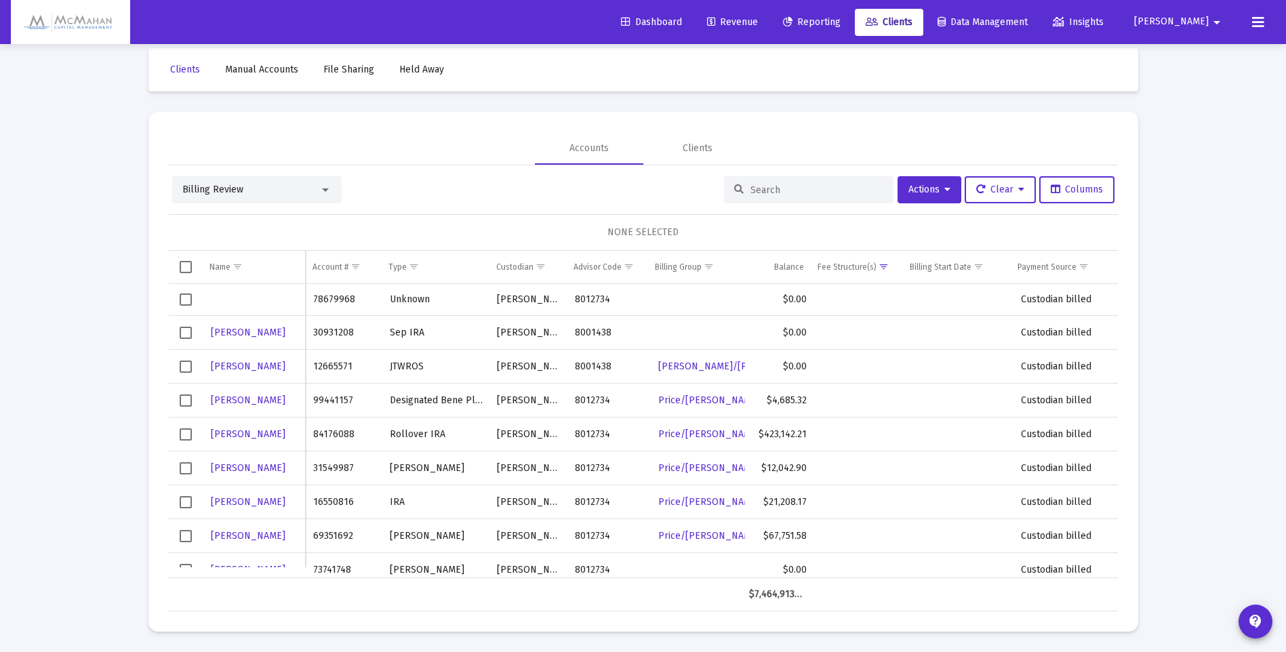
click at [1262, 27] on icon at bounding box center [1258, 22] width 12 height 16
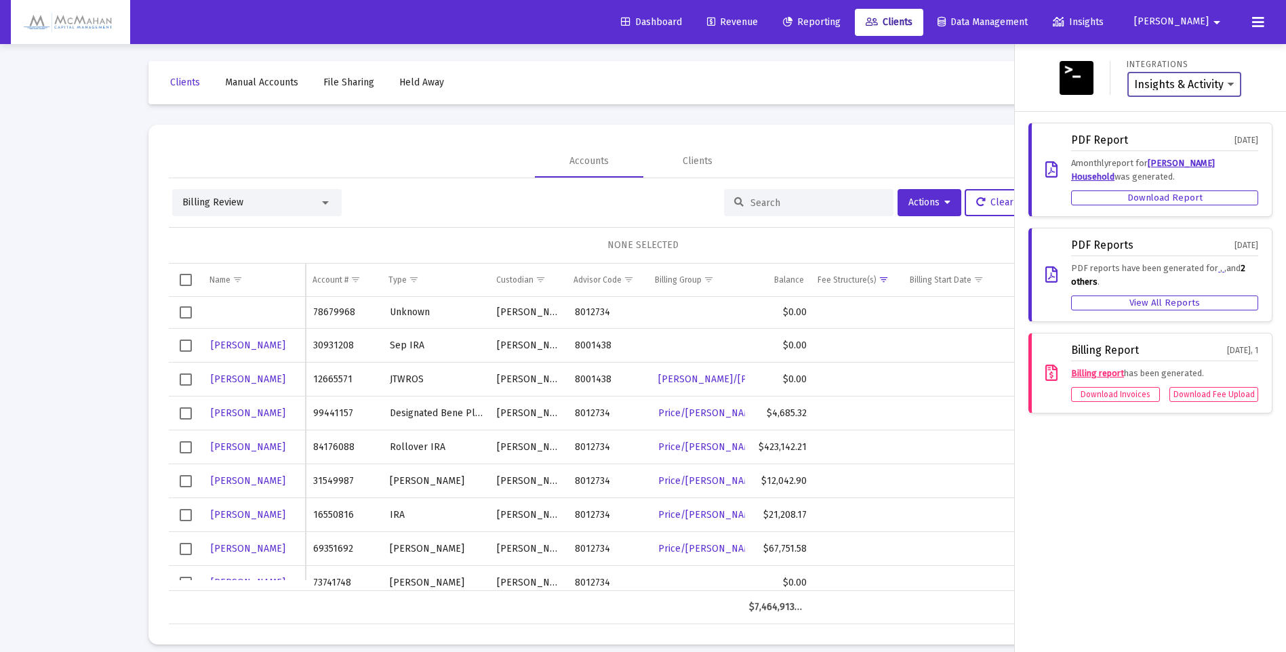
scroll to position [0, 0]
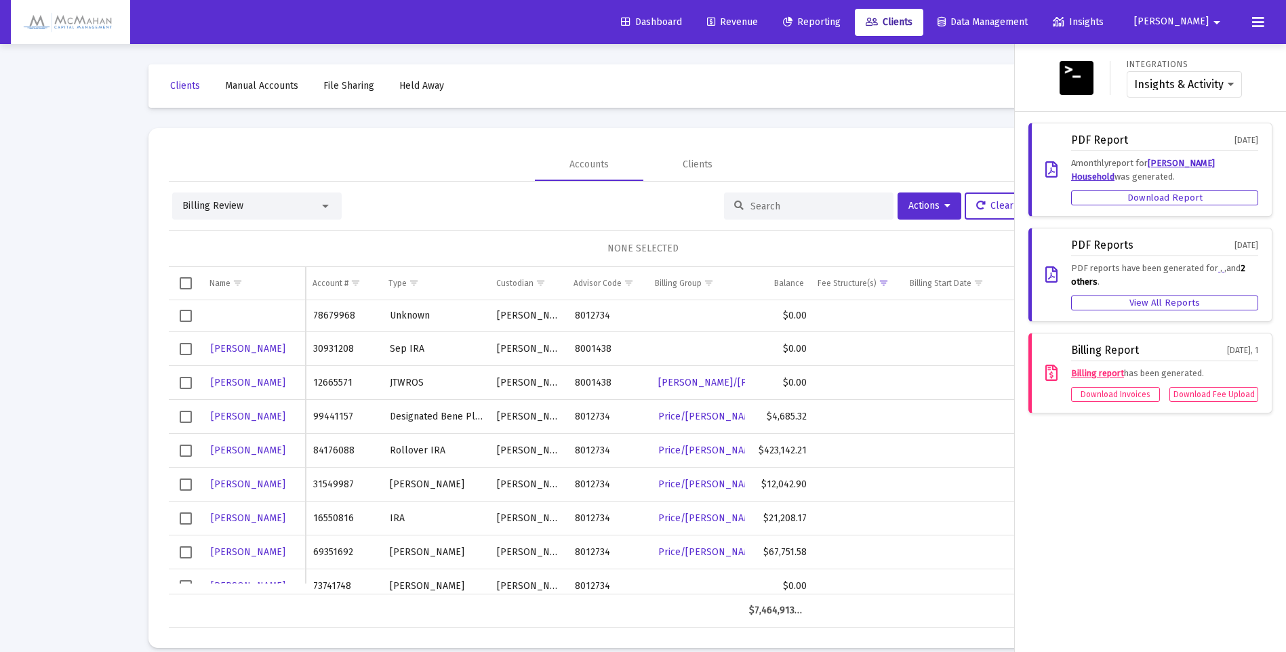
click at [1215, 23] on mat-icon "arrow_drop_down" at bounding box center [1217, 22] width 16 height 27
click at [496, 18] on div at bounding box center [643, 326] width 1286 height 652
click at [682, 22] on span "Dashboard" at bounding box center [651, 22] width 61 height 12
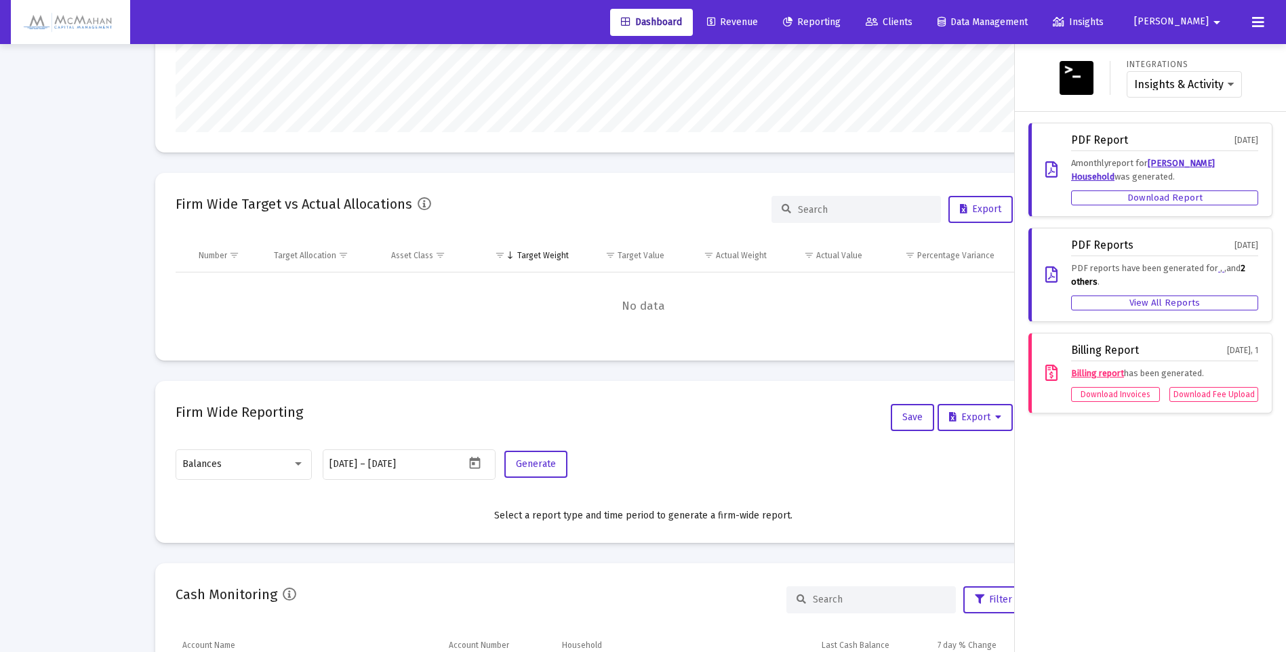
scroll to position [271, 0]
click at [100, 172] on div at bounding box center [643, 326] width 1286 height 652
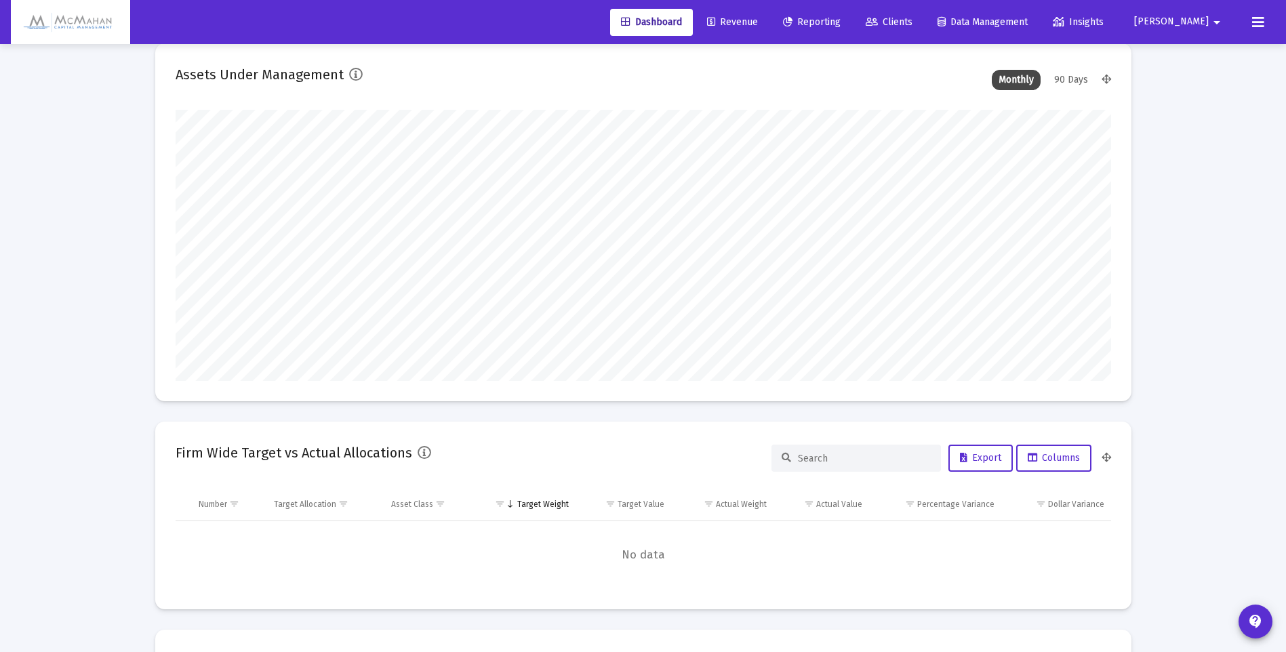
scroll to position [0, 0]
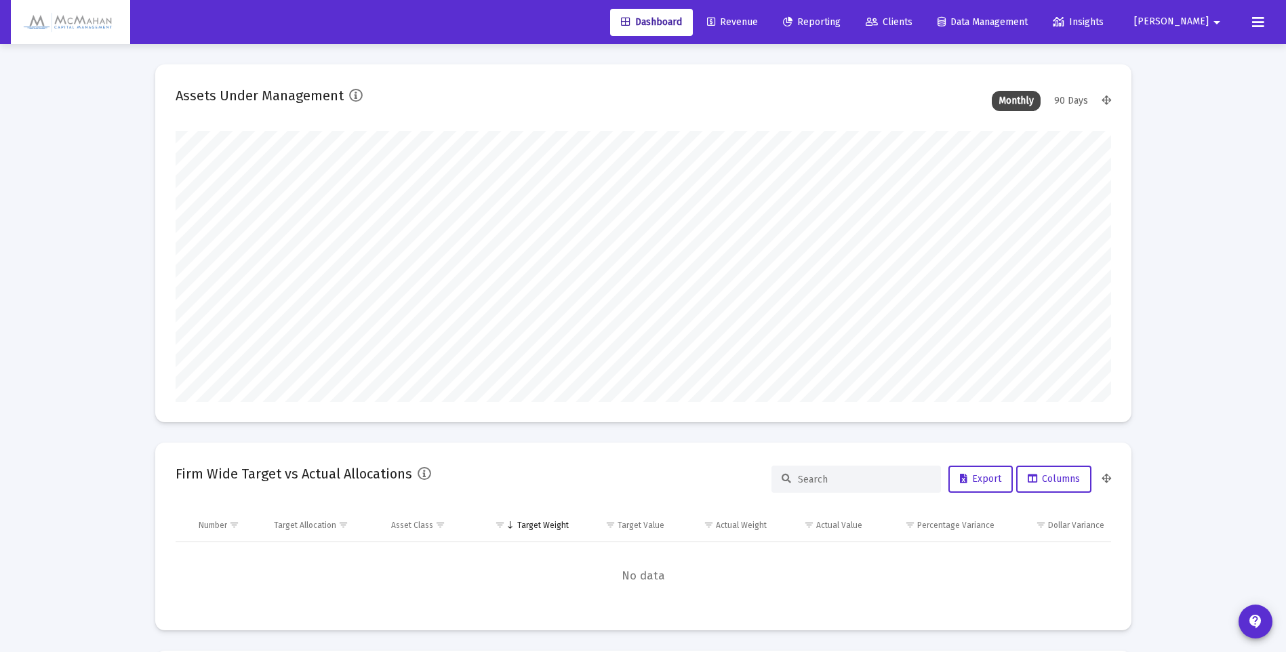
click at [1217, 20] on mat-icon "arrow_drop_down" at bounding box center [1217, 22] width 16 height 27
click at [1255, 20] on div at bounding box center [643, 326] width 1286 height 652
click at [1256, 24] on icon at bounding box center [1258, 22] width 12 height 16
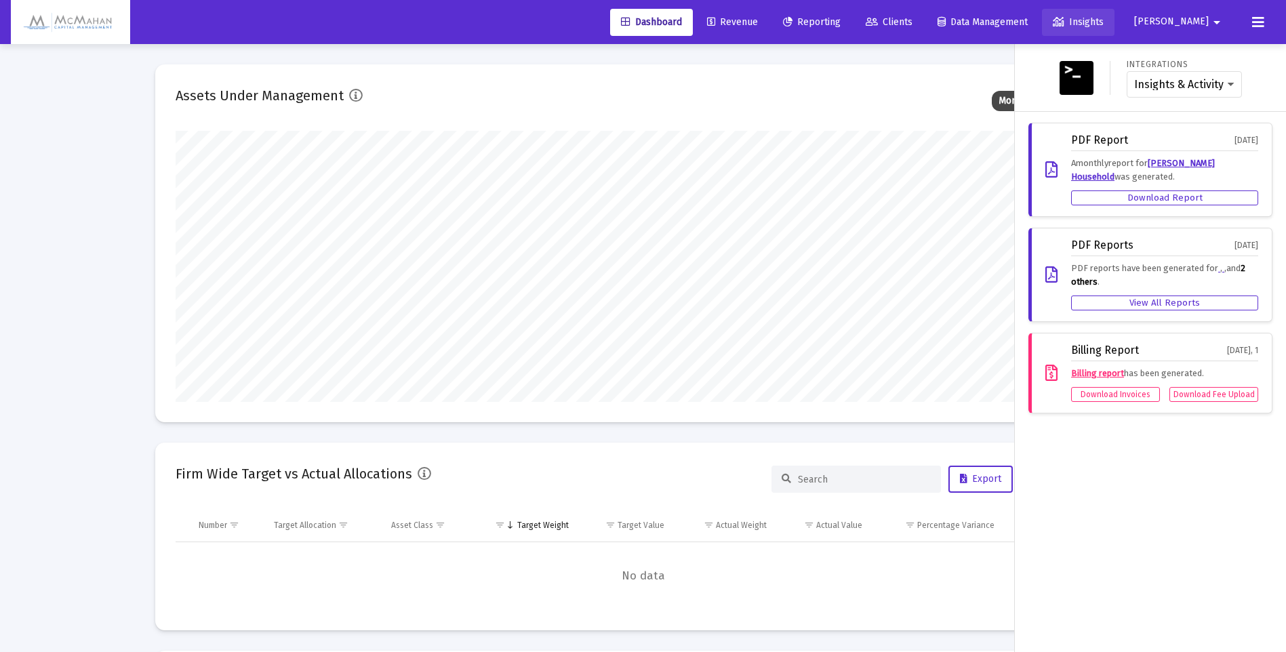
click at [1104, 24] on span "Insights" at bounding box center [1078, 22] width 51 height 12
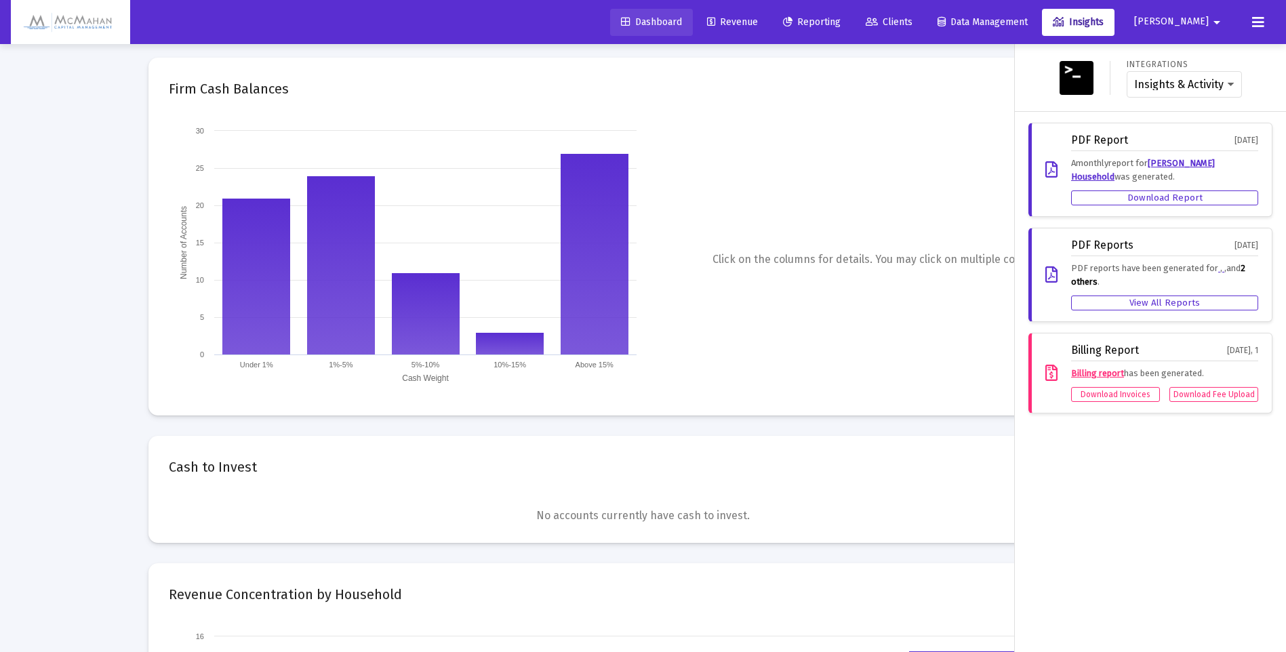
click at [682, 23] on span "Dashboard" at bounding box center [651, 22] width 61 height 12
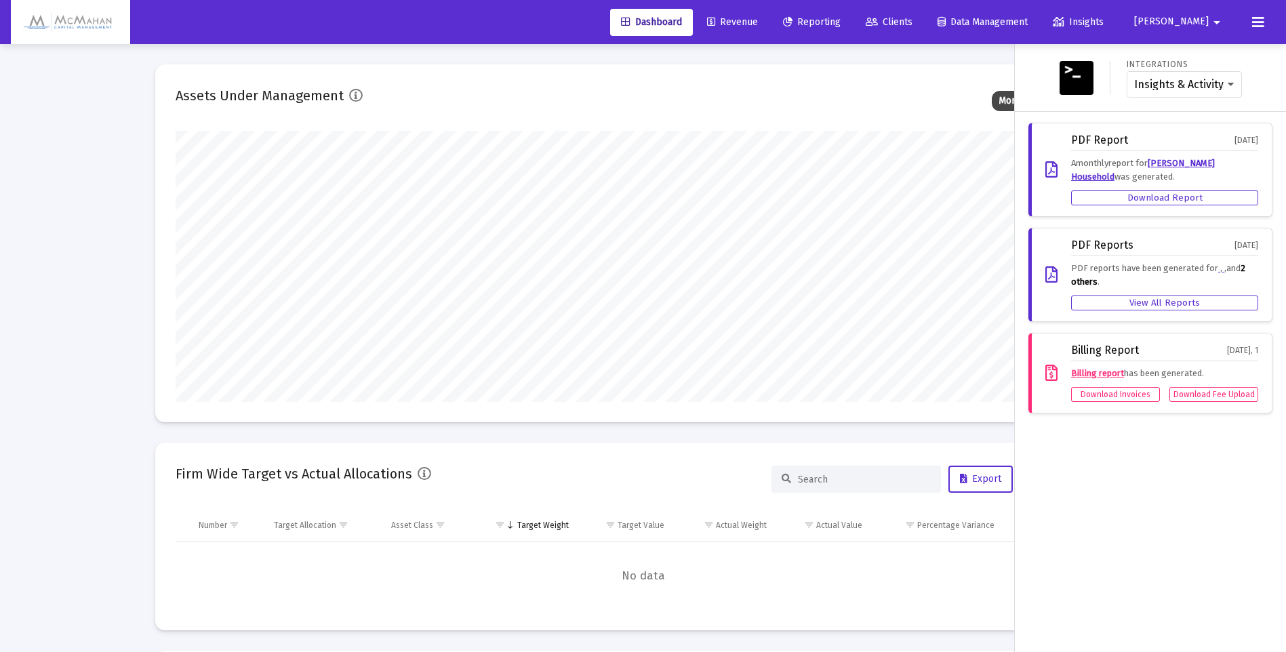
scroll to position [677612, 677380]
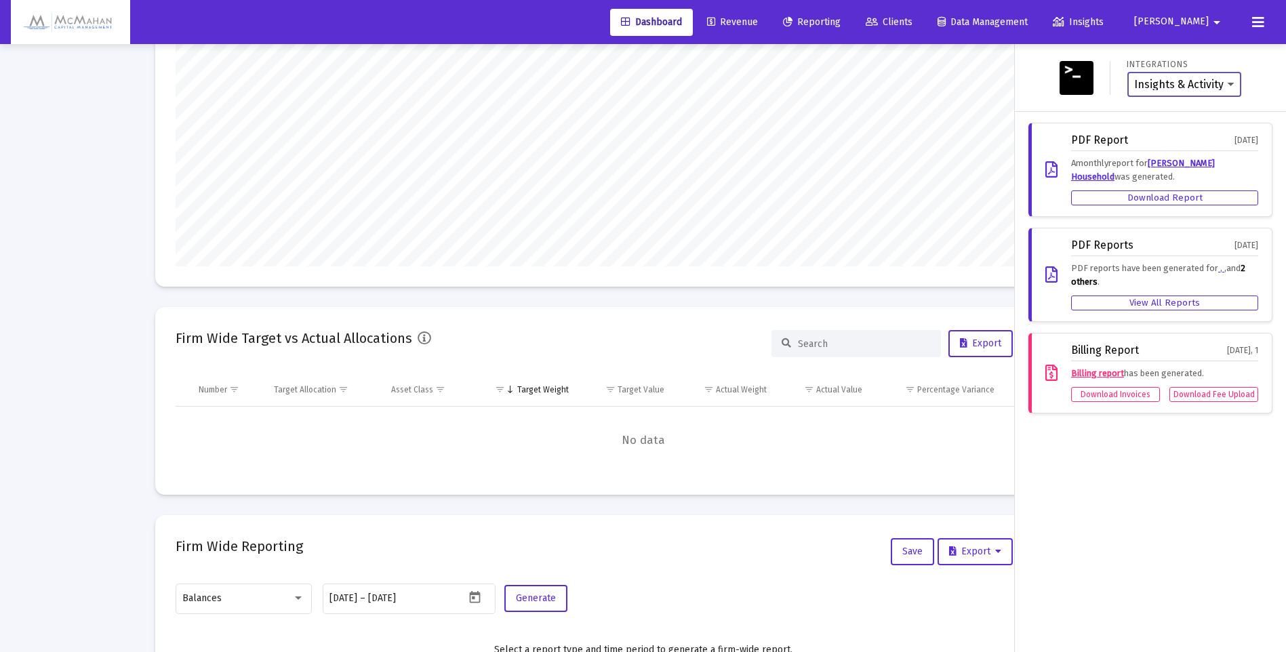
click at [1232, 85] on select "Insights & Activity Wealthbox" at bounding box center [1184, 85] width 100 height 12
click at [1253, 65] on div "Integrations Insights & Activity Wealthbox" at bounding box center [1150, 77] width 260 height 45
click at [1257, 22] on icon at bounding box center [1258, 22] width 12 height 16
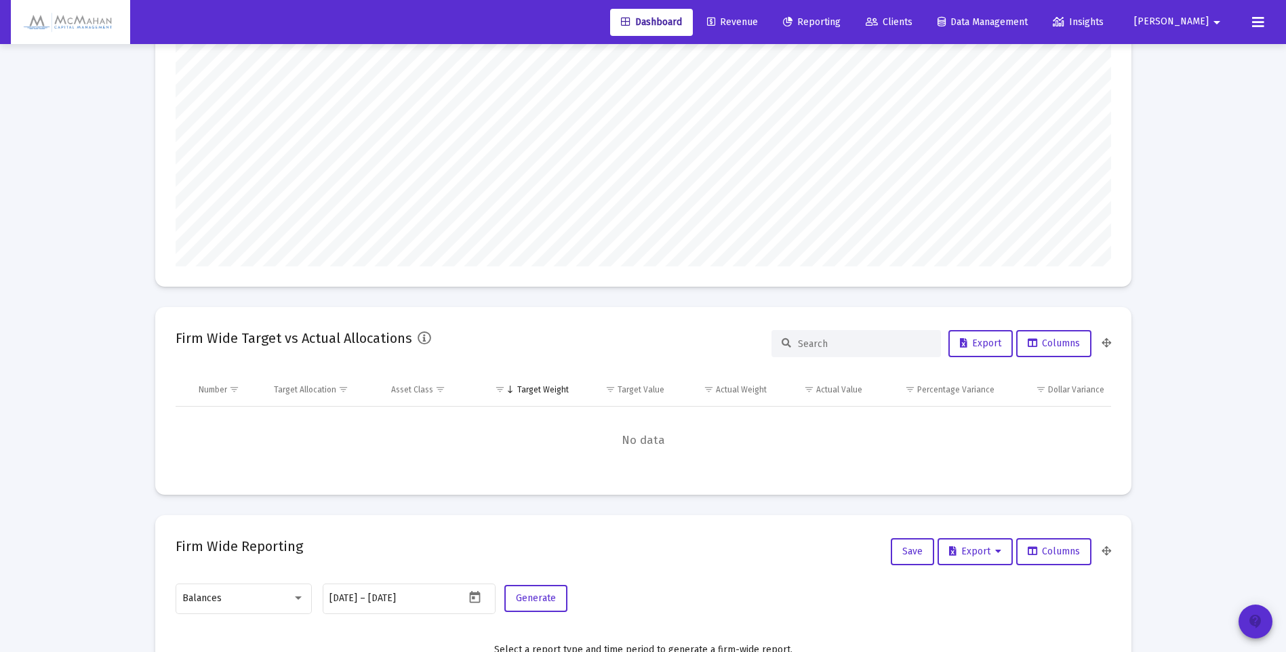
click at [1260, 618] on mat-icon "contact_support" at bounding box center [1255, 621] width 16 height 16
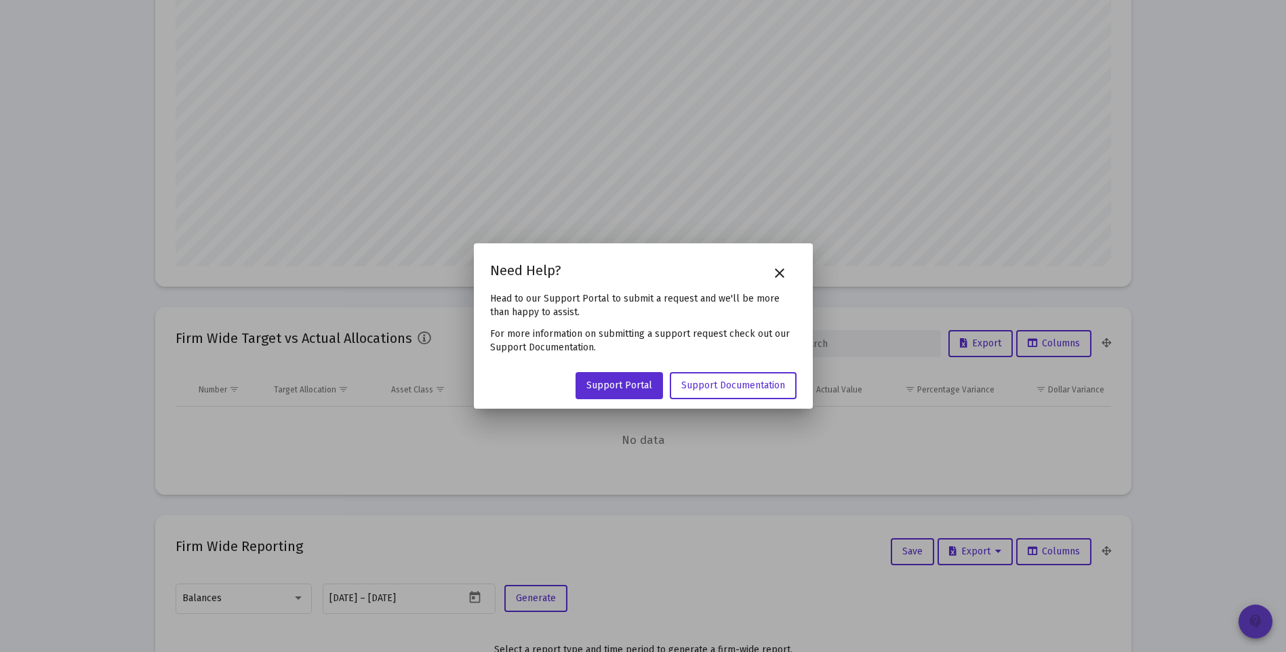
scroll to position [0, 0]
click at [719, 389] on span "Support Documentation" at bounding box center [733, 386] width 104 height 12
click at [623, 388] on span "Support Portal" at bounding box center [619, 386] width 66 height 12
click at [780, 269] on mat-icon "close" at bounding box center [779, 273] width 16 height 16
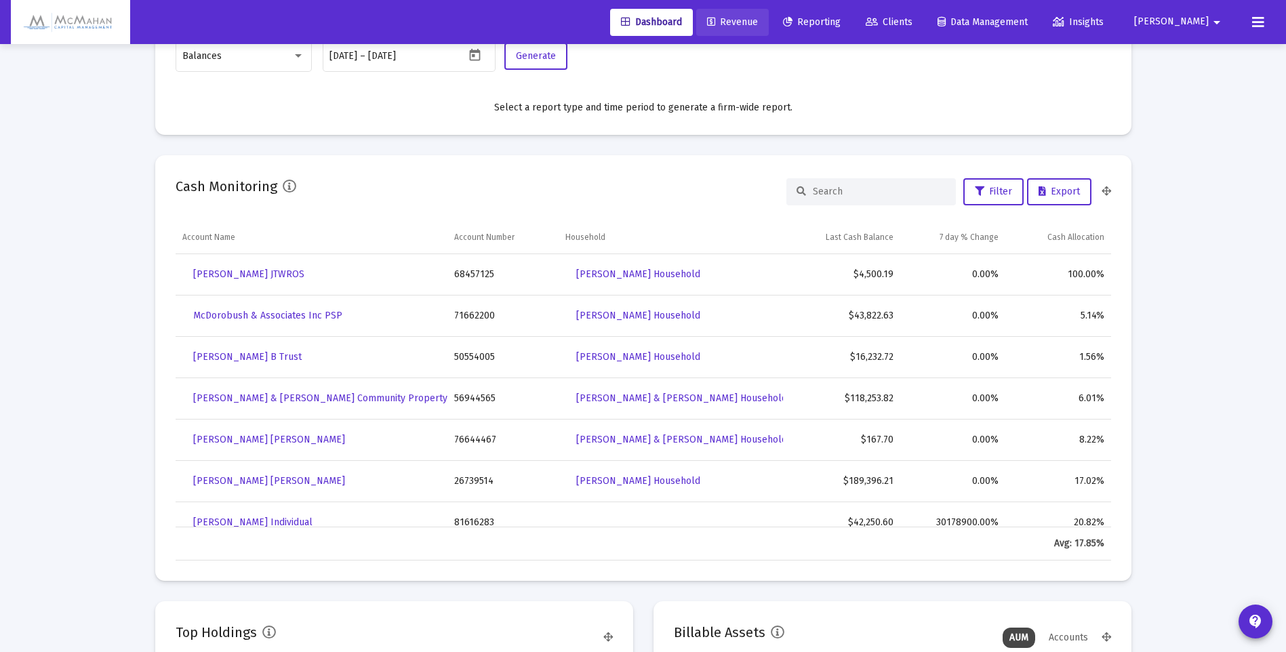
click at [758, 20] on span "Revenue" at bounding box center [732, 22] width 51 height 12
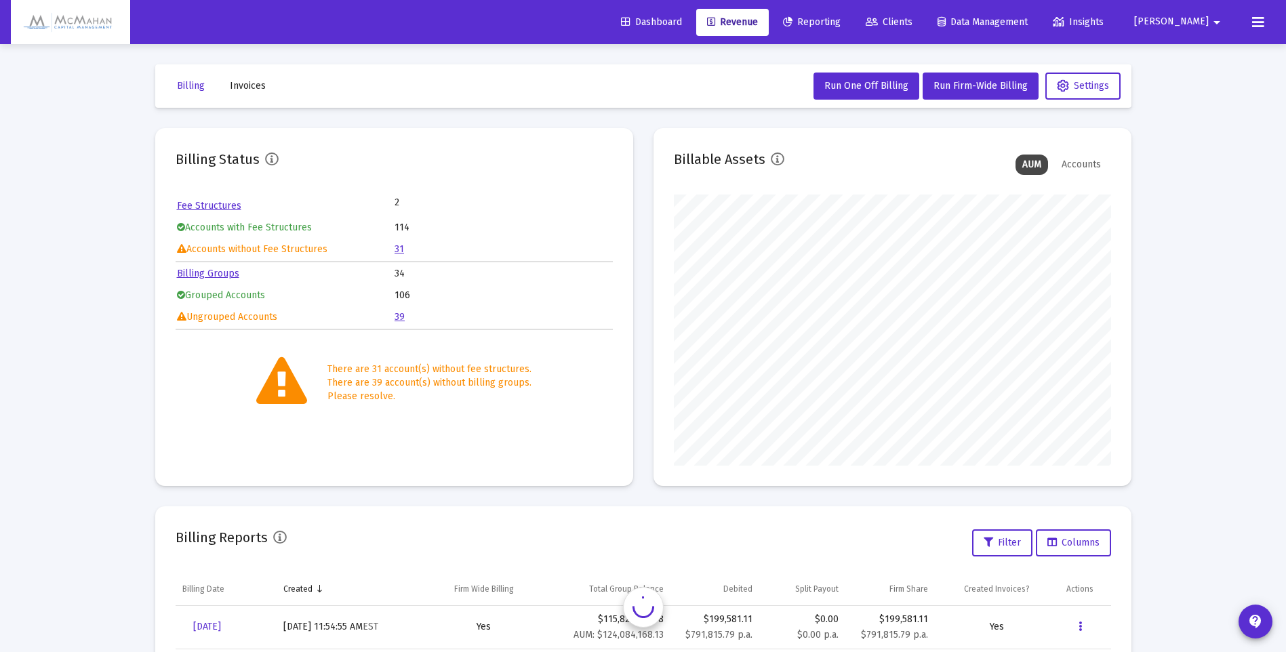
scroll to position [271, 437]
click at [216, 274] on link "Billing Groups" at bounding box center [208, 274] width 62 height 12
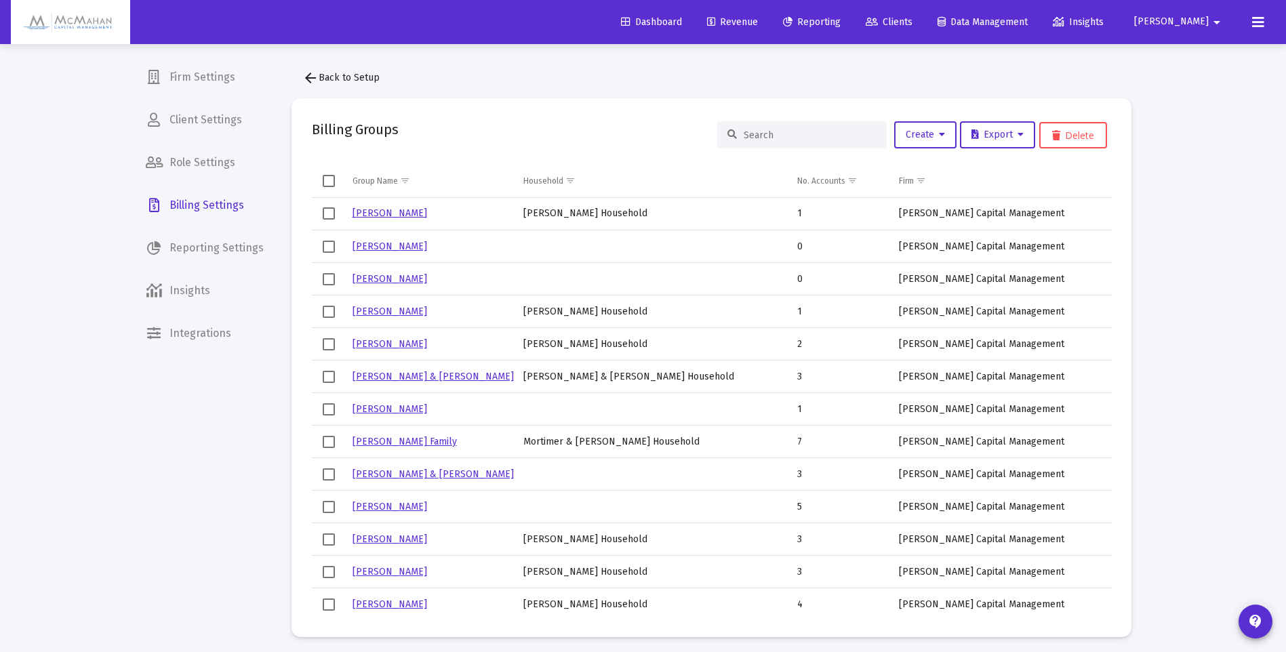
click at [782, 136] on input at bounding box center [810, 135] width 133 height 12
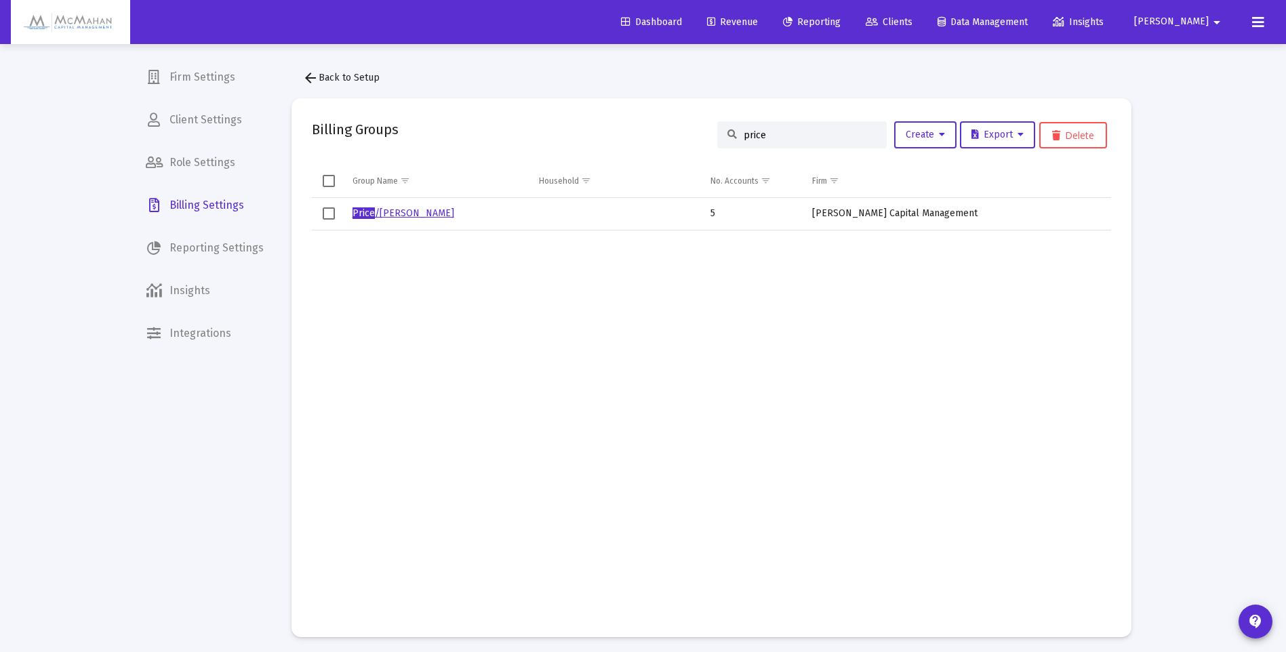
type input "price"
click at [386, 213] on link "Price /[PERSON_NAME]" at bounding box center [403, 213] width 102 height 12
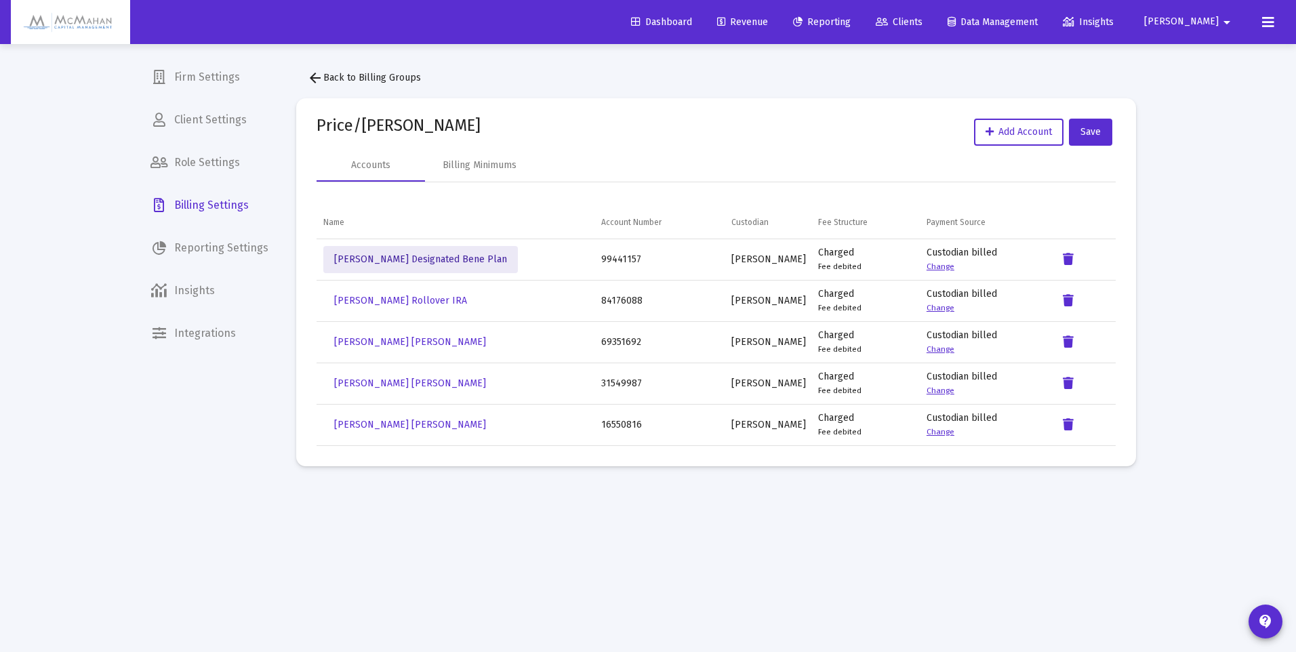
click at [434, 256] on span "[PERSON_NAME] Designated Bene Plan" at bounding box center [420, 260] width 173 height 12
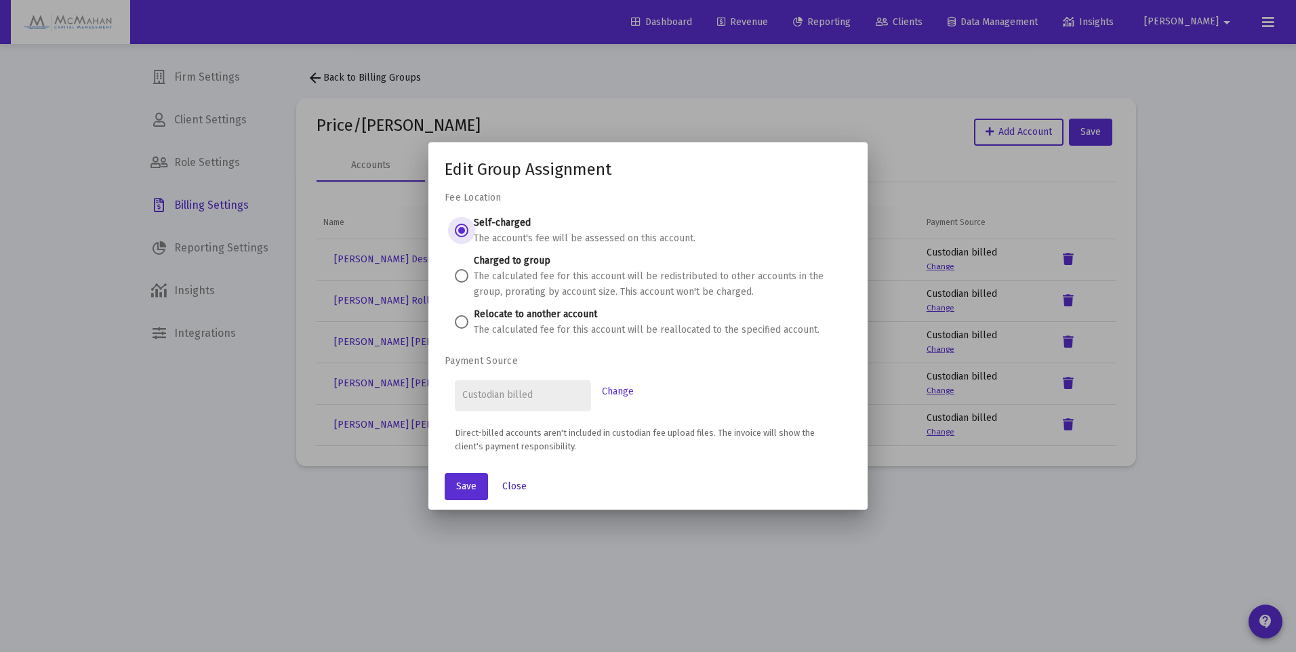
click at [513, 487] on span "Close" at bounding box center [514, 487] width 24 height 12
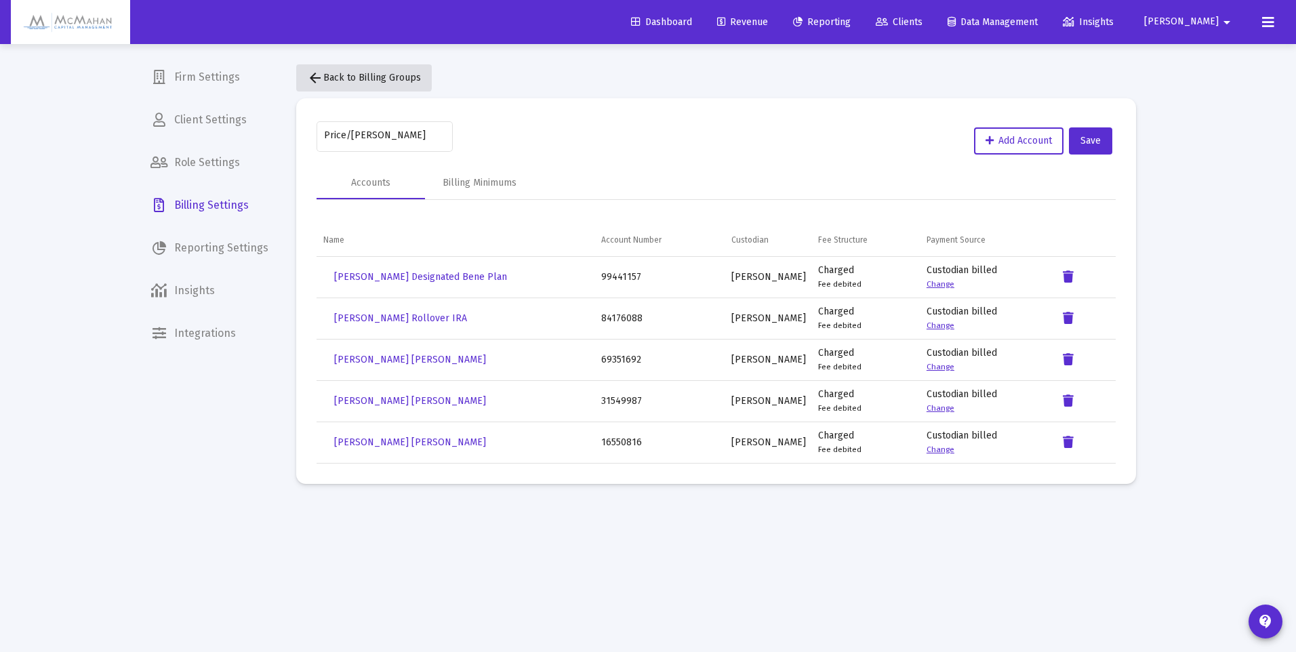
click at [317, 71] on mat-icon "arrow_back" at bounding box center [315, 78] width 16 height 16
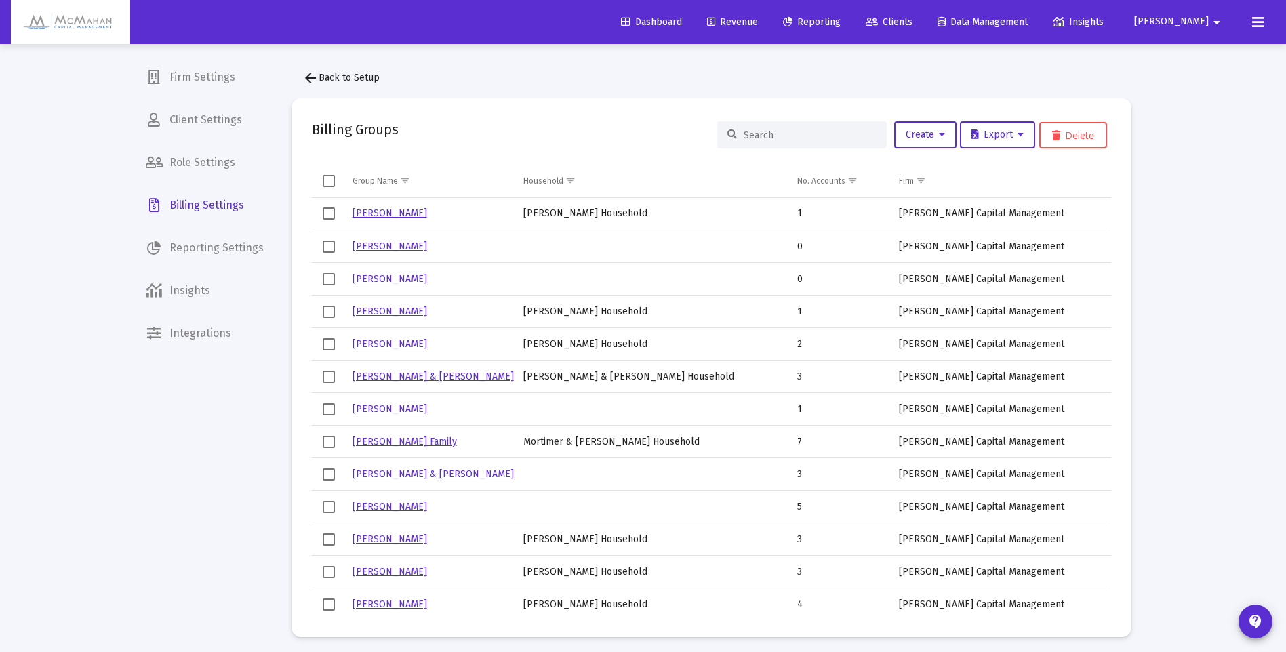
click at [769, 134] on input at bounding box center [810, 135] width 133 height 12
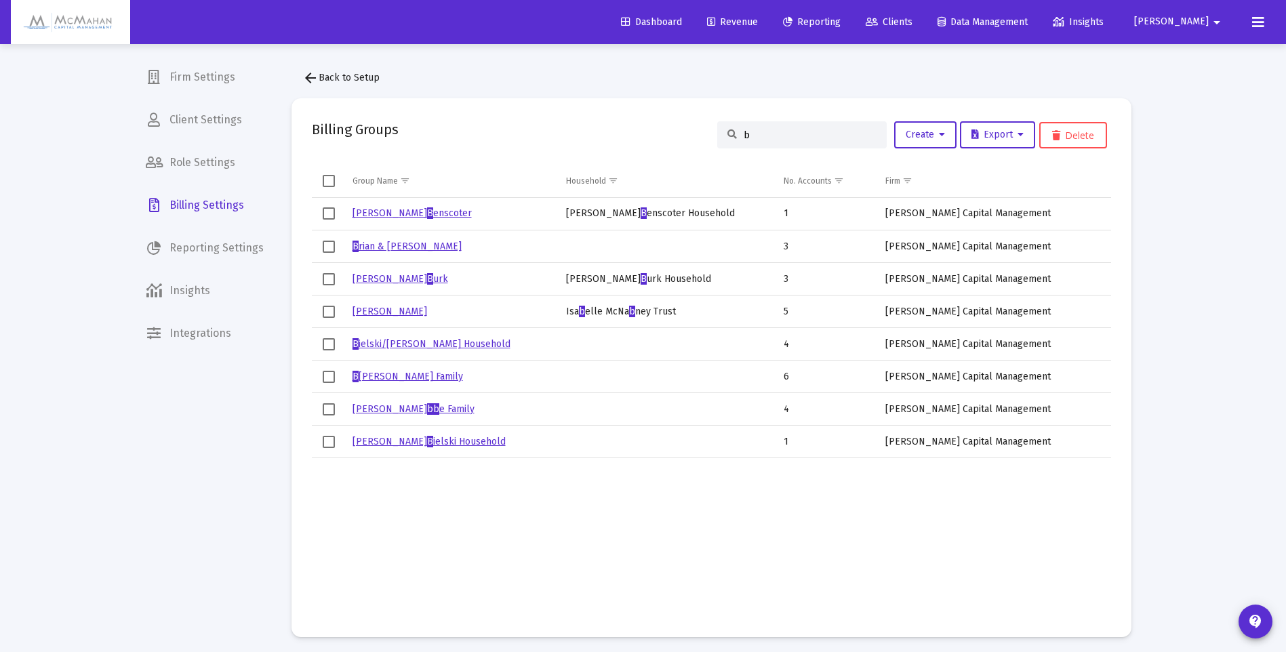
type input "b"
click at [431, 345] on link "B ielski/[PERSON_NAME] Household" at bounding box center [431, 344] width 158 height 12
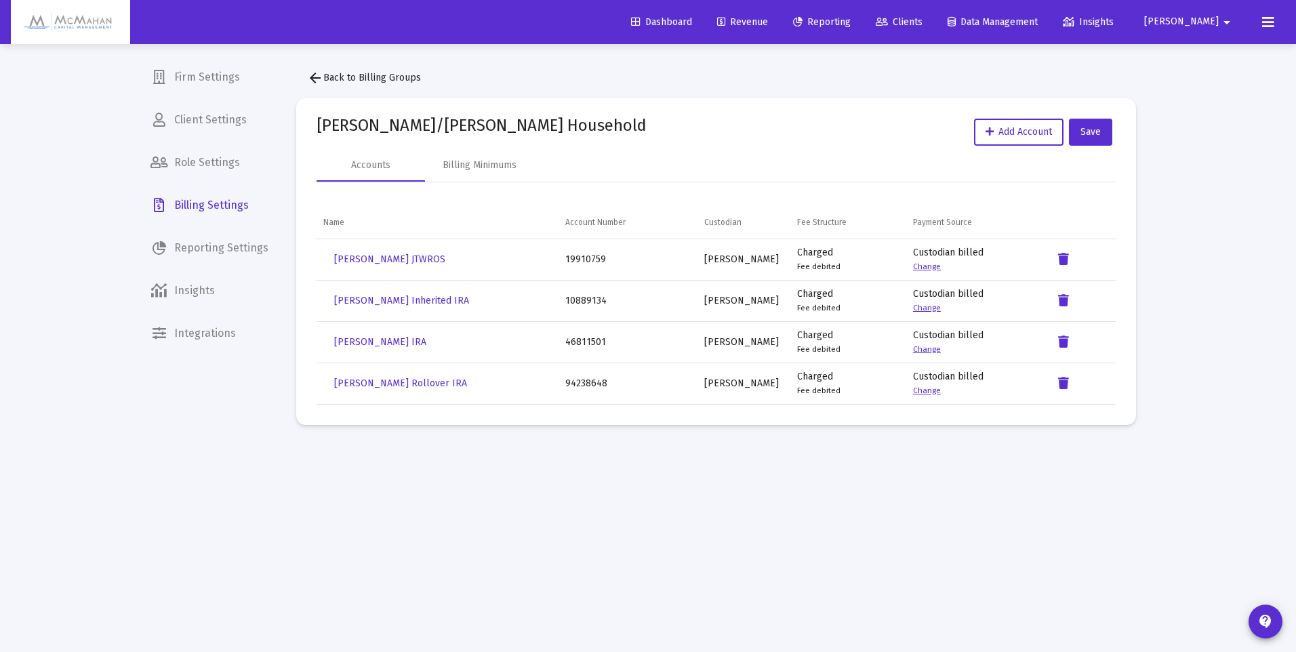
click at [320, 79] on mat-icon "arrow_back" at bounding box center [315, 78] width 16 height 16
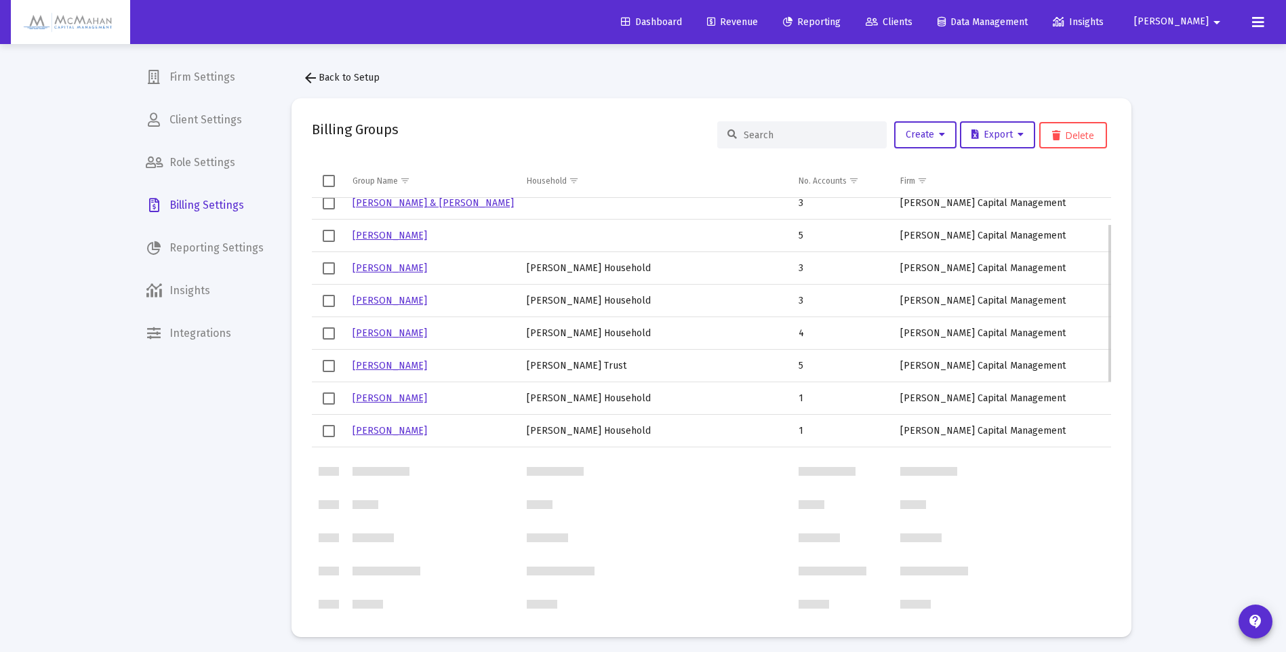
scroll to position [68, 0]
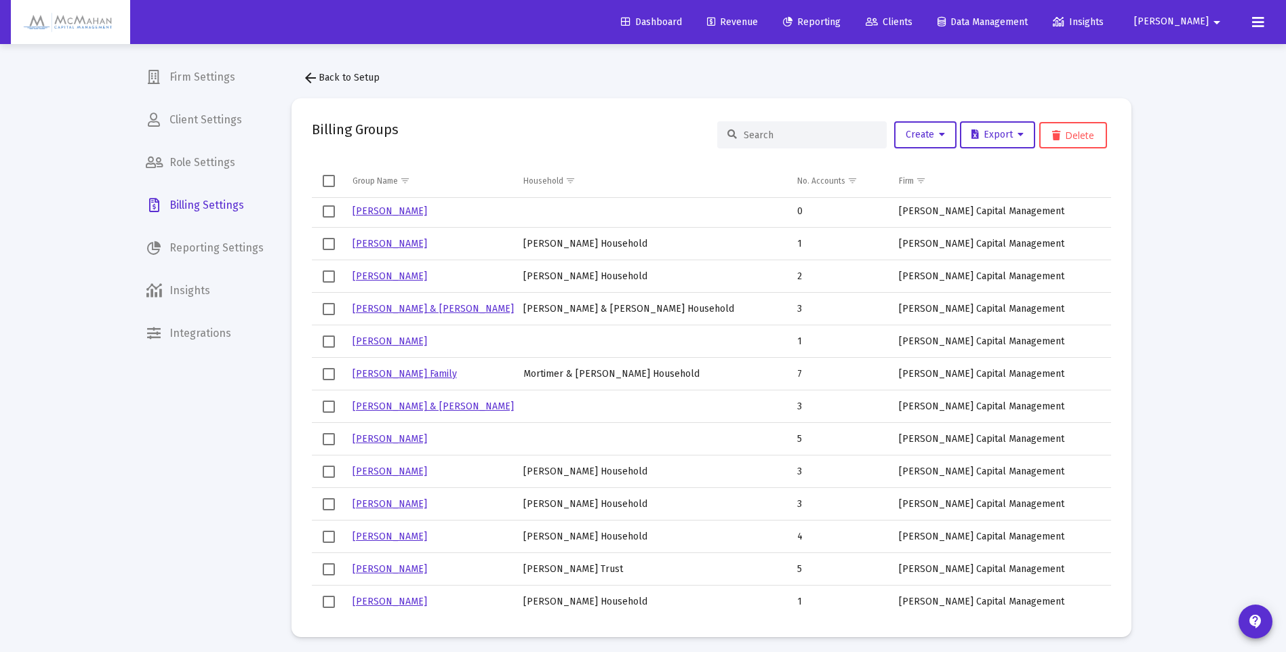
click at [799, 136] on input at bounding box center [810, 135] width 133 height 12
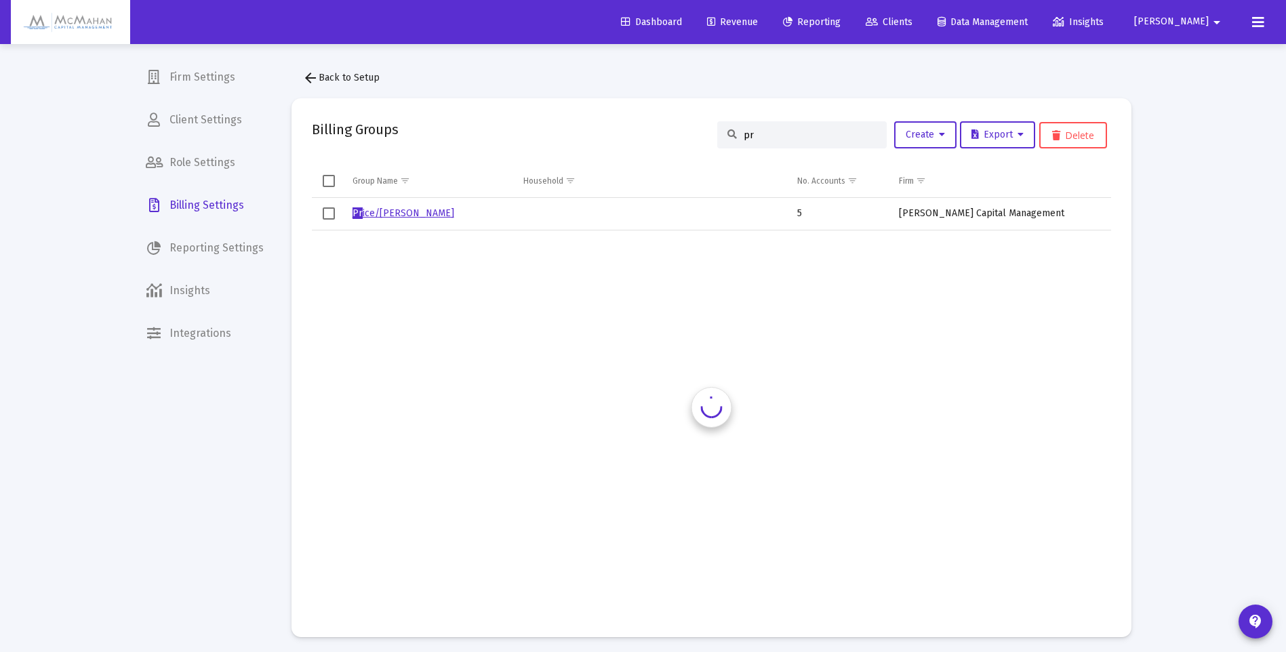
scroll to position [0, 0]
type input "price"
click at [414, 212] on link "Price /[PERSON_NAME]" at bounding box center [403, 213] width 102 height 12
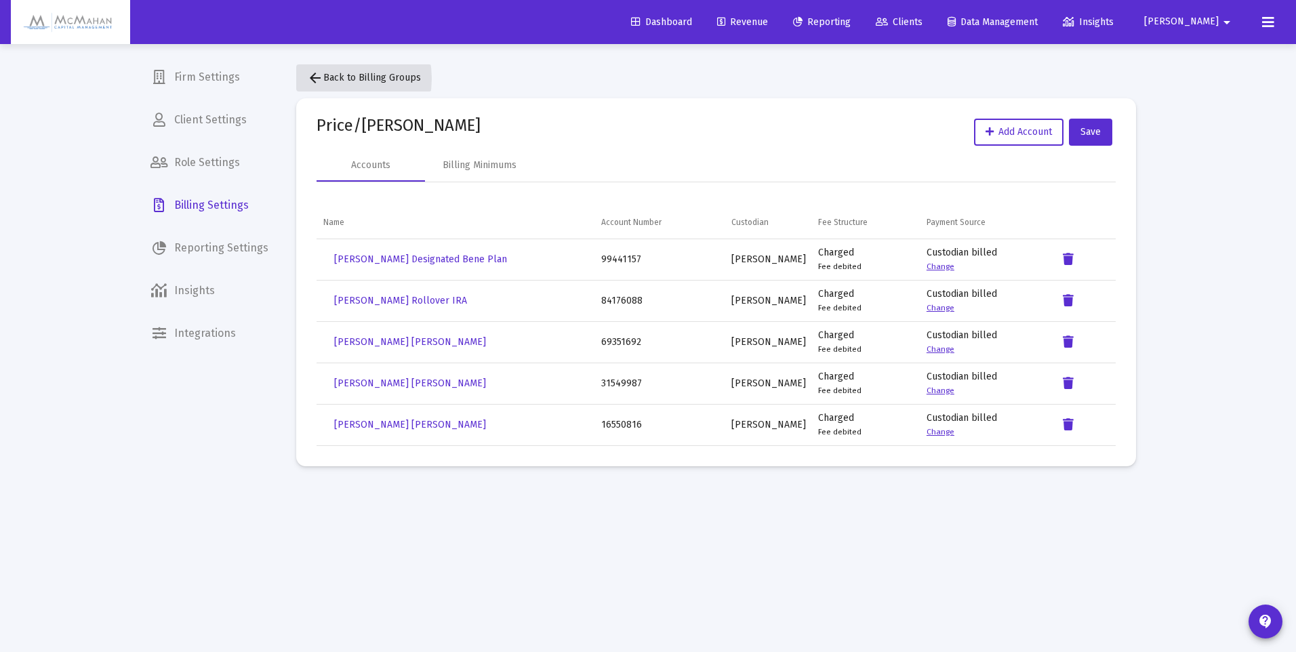
click at [328, 79] on span "arrow_back Back to Billing Groups" at bounding box center [364, 78] width 114 height 12
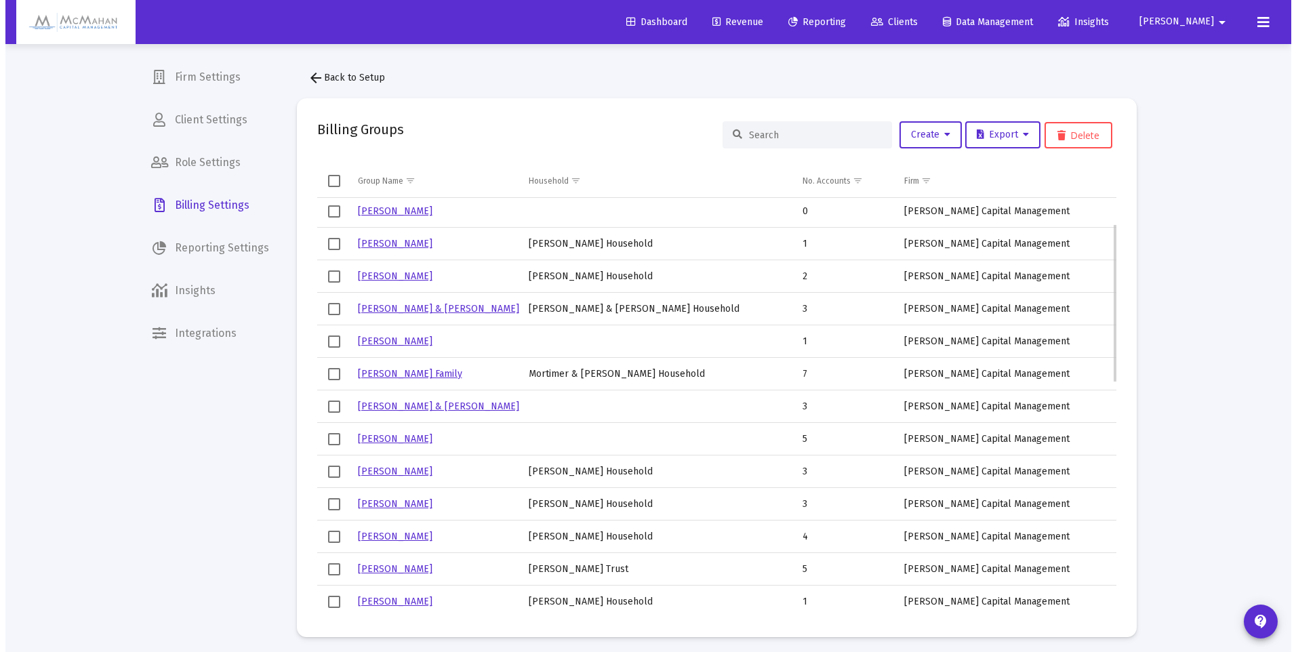
scroll to position [136, 0]
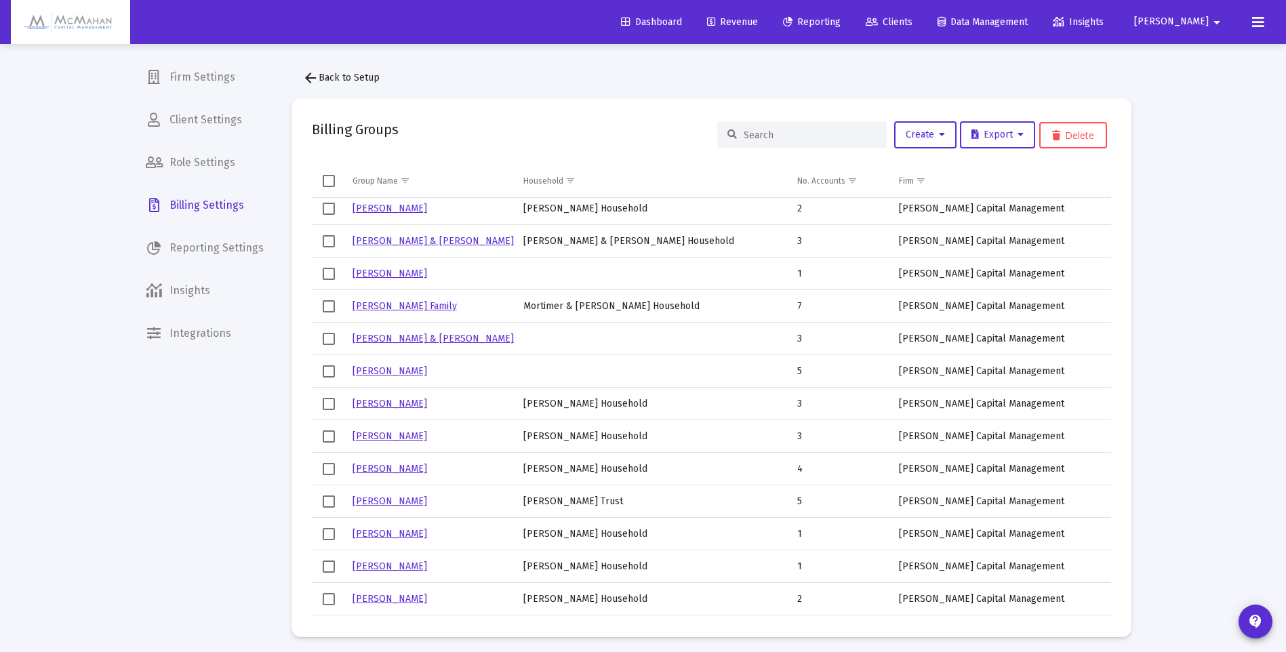
click at [758, 24] on span "Revenue" at bounding box center [732, 22] width 51 height 12
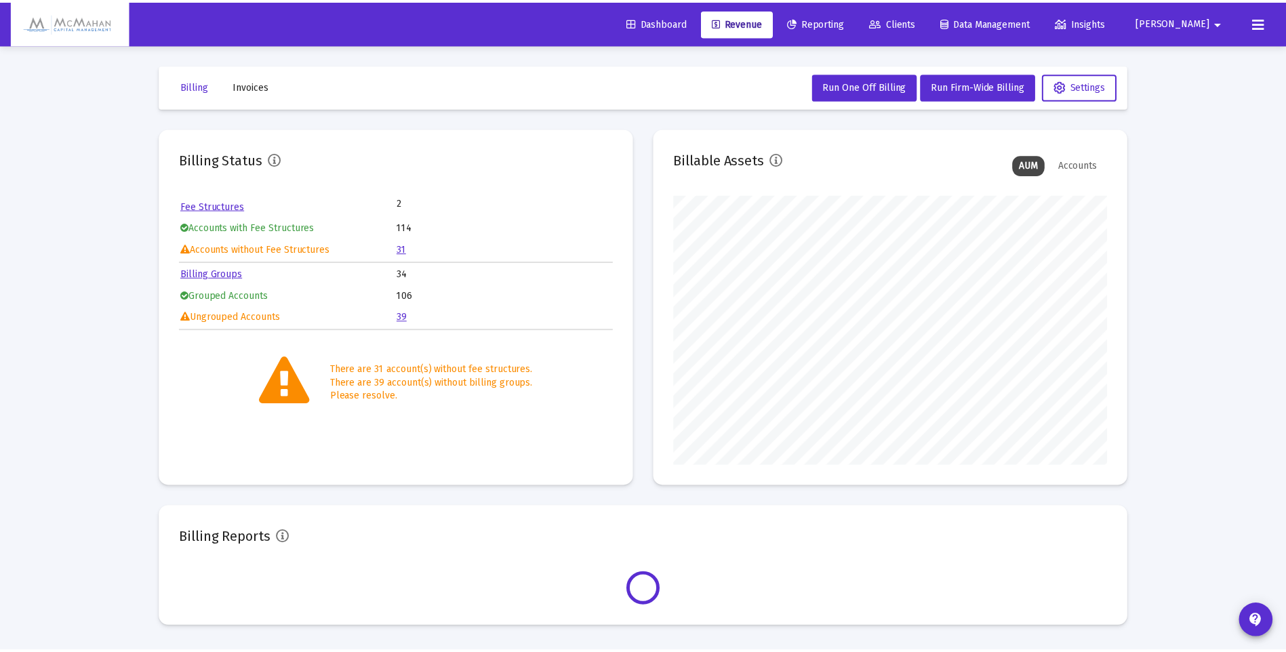
scroll to position [271, 437]
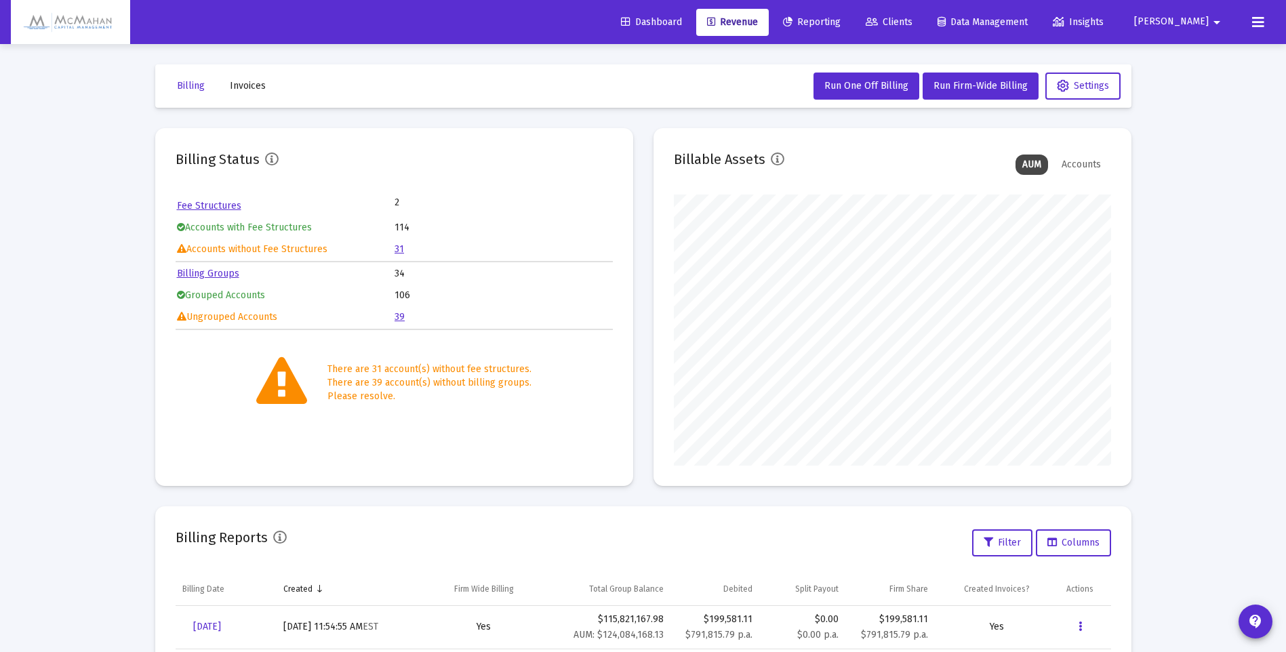
click at [225, 274] on link "Billing Groups" at bounding box center [208, 274] width 62 height 12
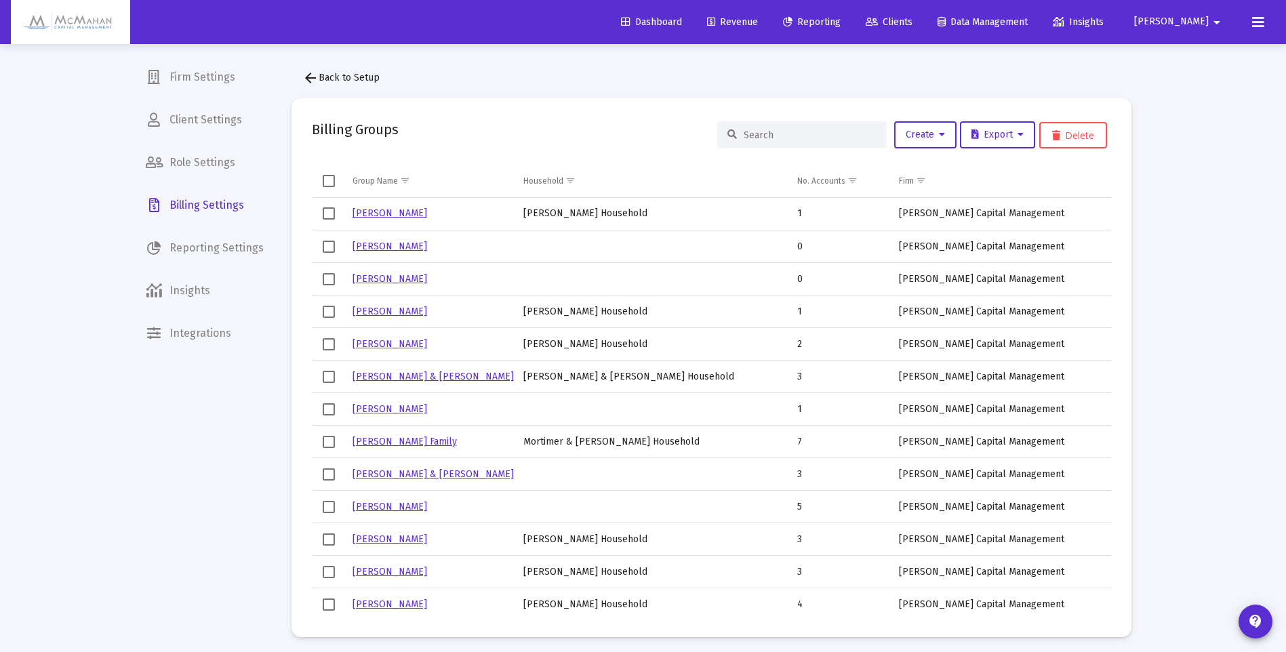
click at [777, 138] on input at bounding box center [810, 135] width 133 height 12
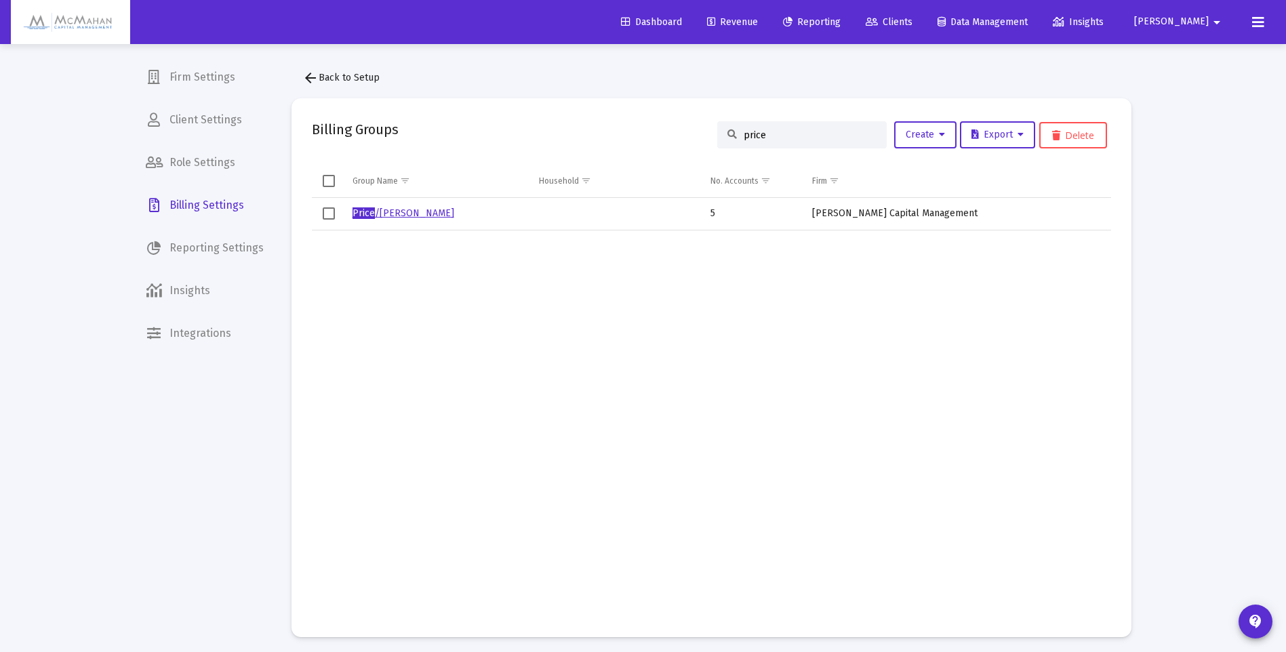
type input "price"
click at [412, 211] on link "Price /[PERSON_NAME]" at bounding box center [403, 213] width 102 height 12
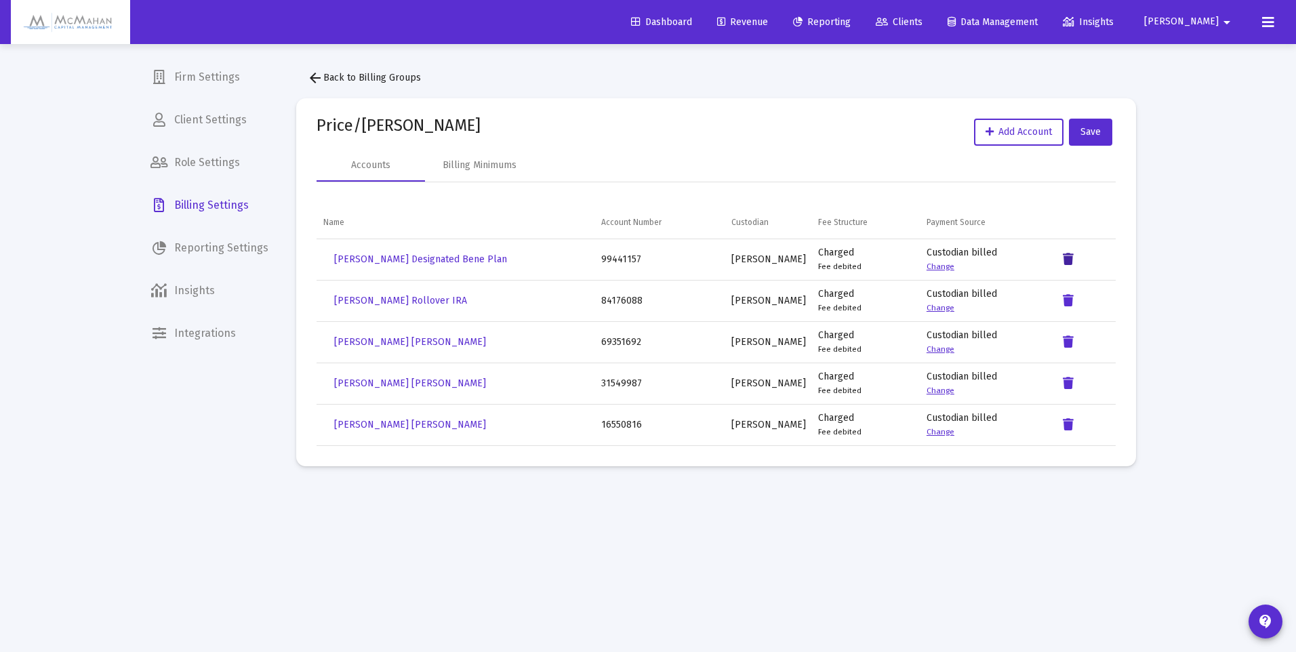
click at [1068, 259] on icon "Data grid" at bounding box center [1068, 259] width 11 height 16
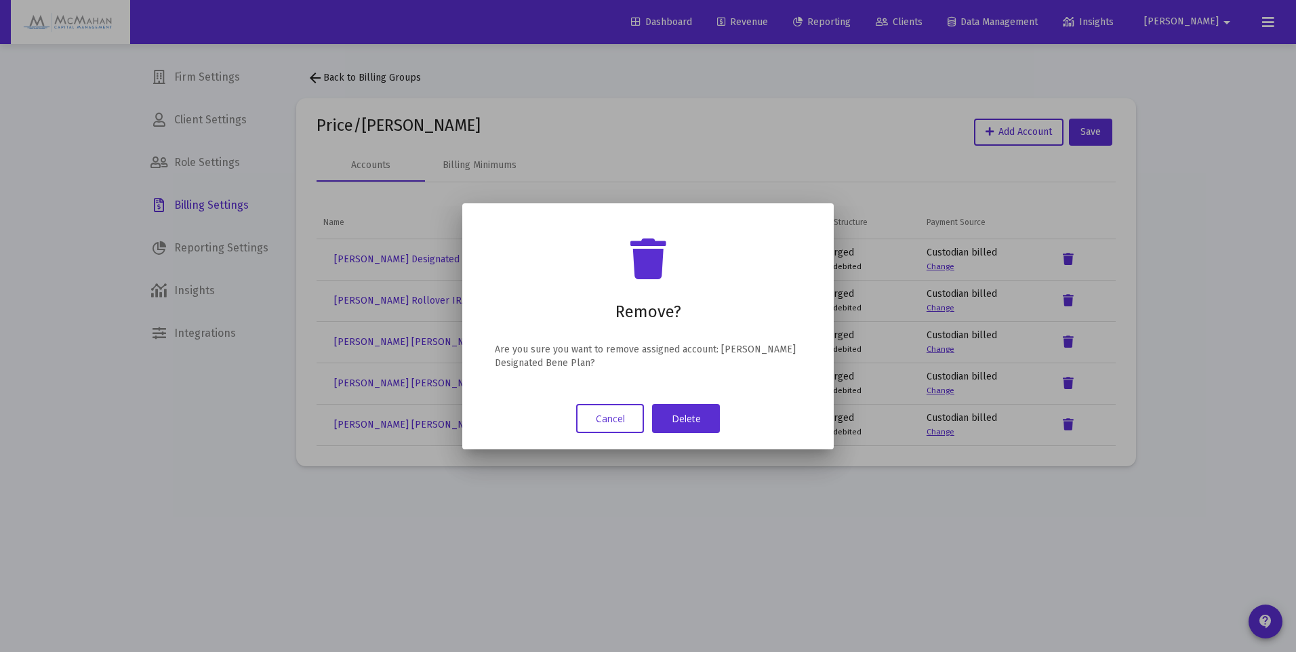
click at [684, 414] on button "Delete" at bounding box center [686, 418] width 68 height 29
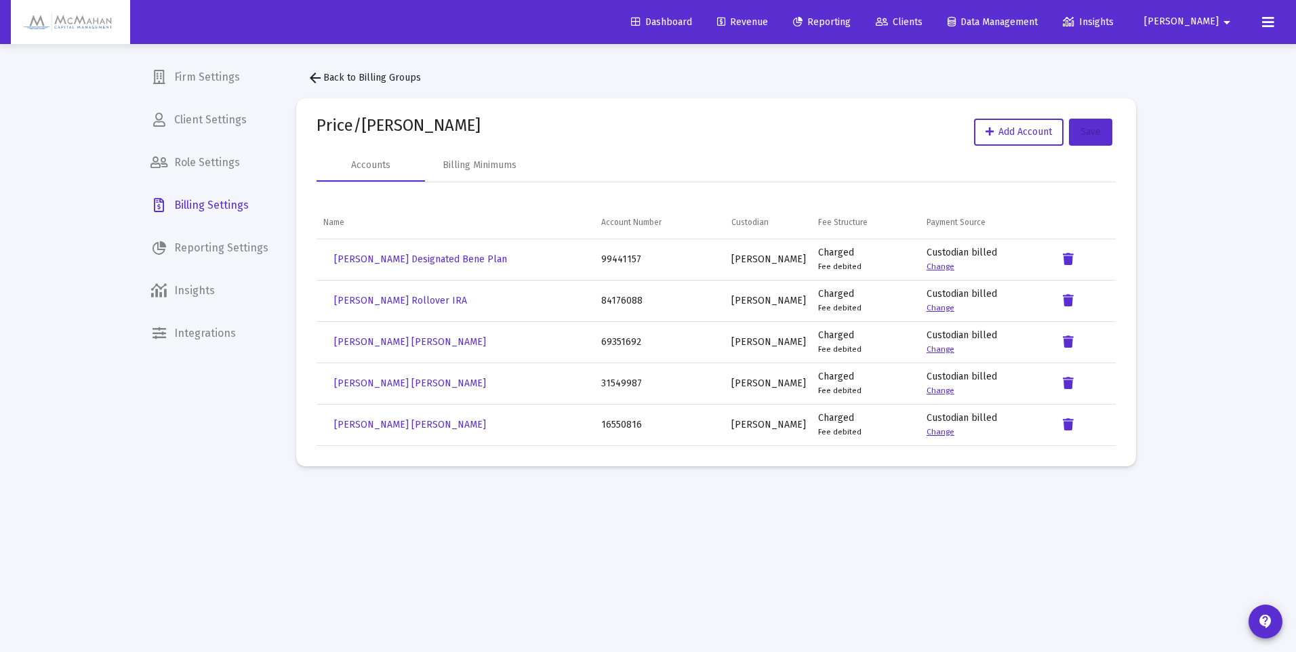
click at [1102, 138] on button "Save" at bounding box center [1090, 132] width 43 height 27
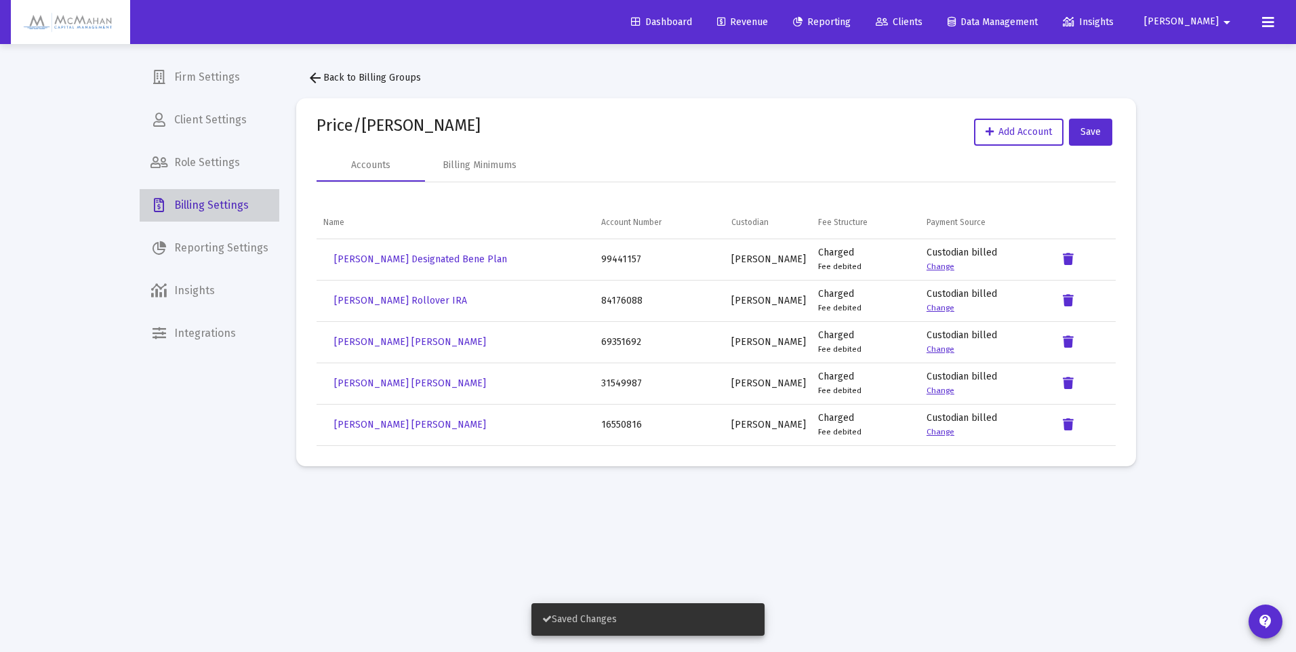
click at [209, 205] on span "Billing Settings" at bounding box center [210, 205] width 140 height 33
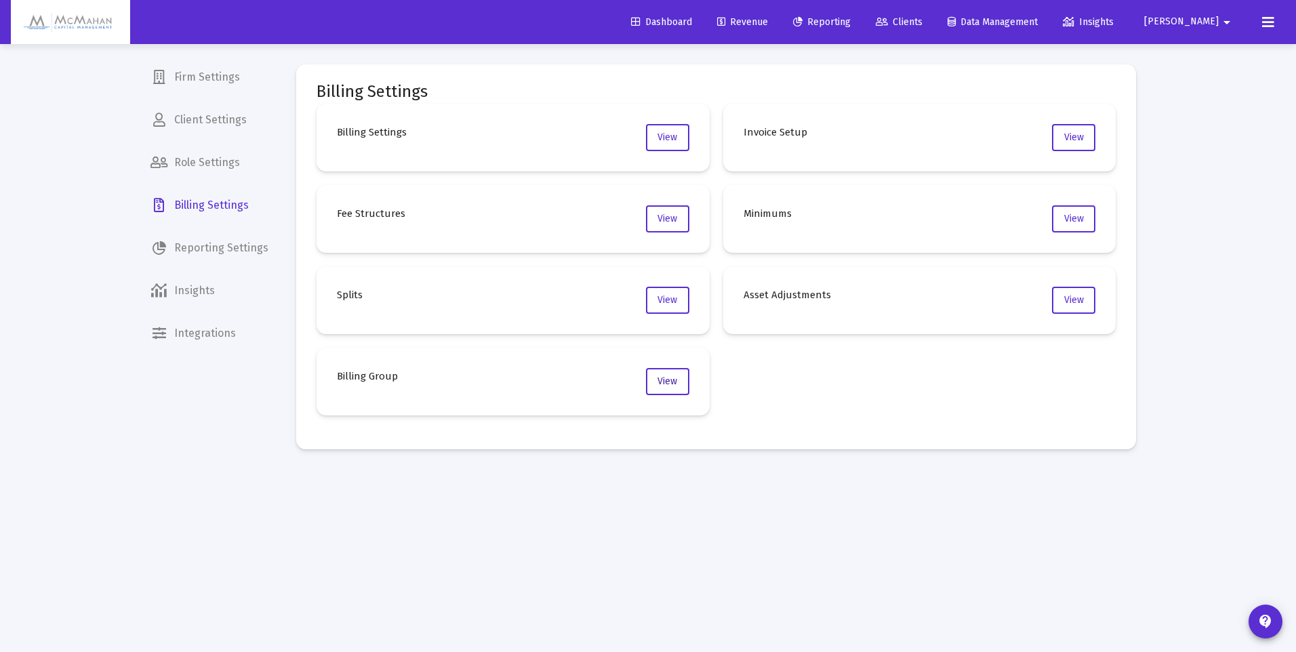
click at [656, 380] on button "View" at bounding box center [667, 381] width 43 height 27
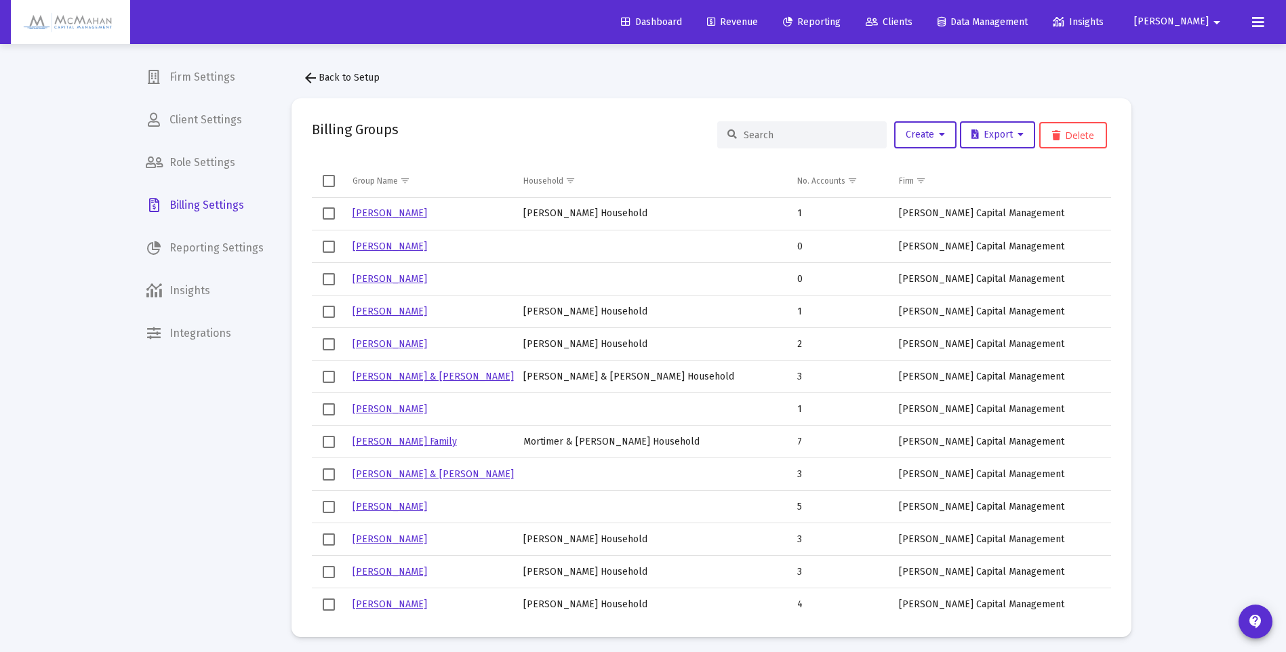
click at [788, 125] on div at bounding box center [801, 134] width 169 height 27
click at [786, 134] on input at bounding box center [810, 135] width 133 height 12
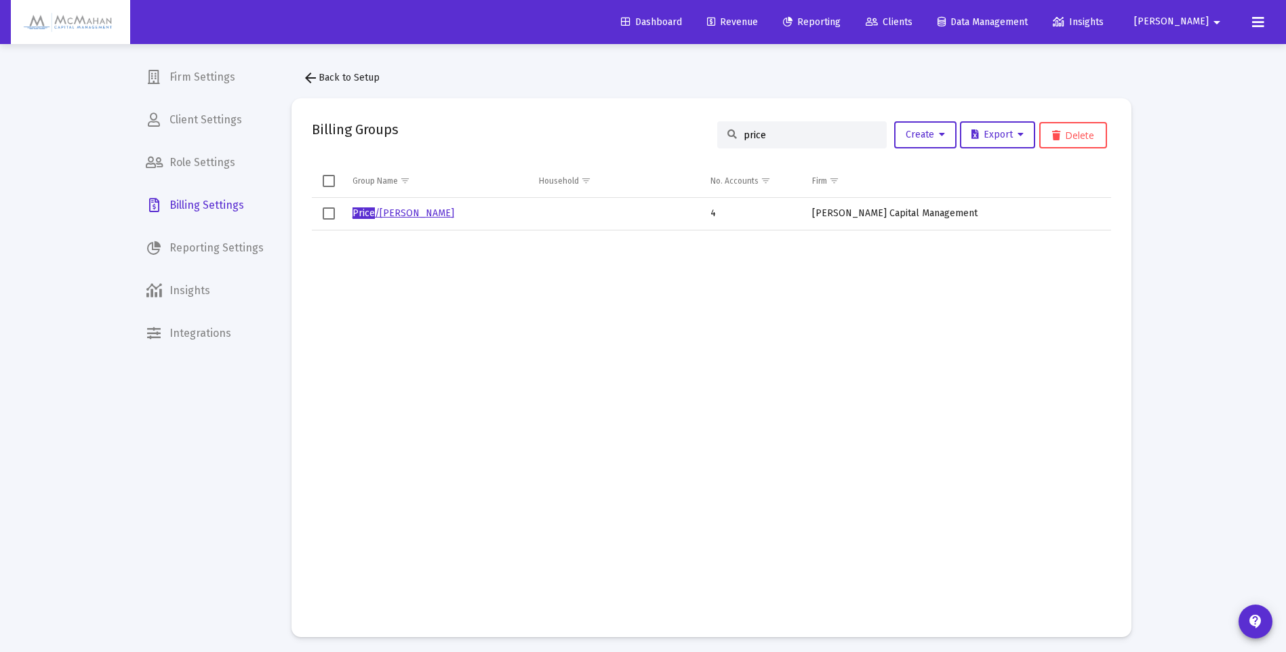
type input "price"
click at [409, 214] on link "Price /[PERSON_NAME]" at bounding box center [403, 213] width 102 height 12
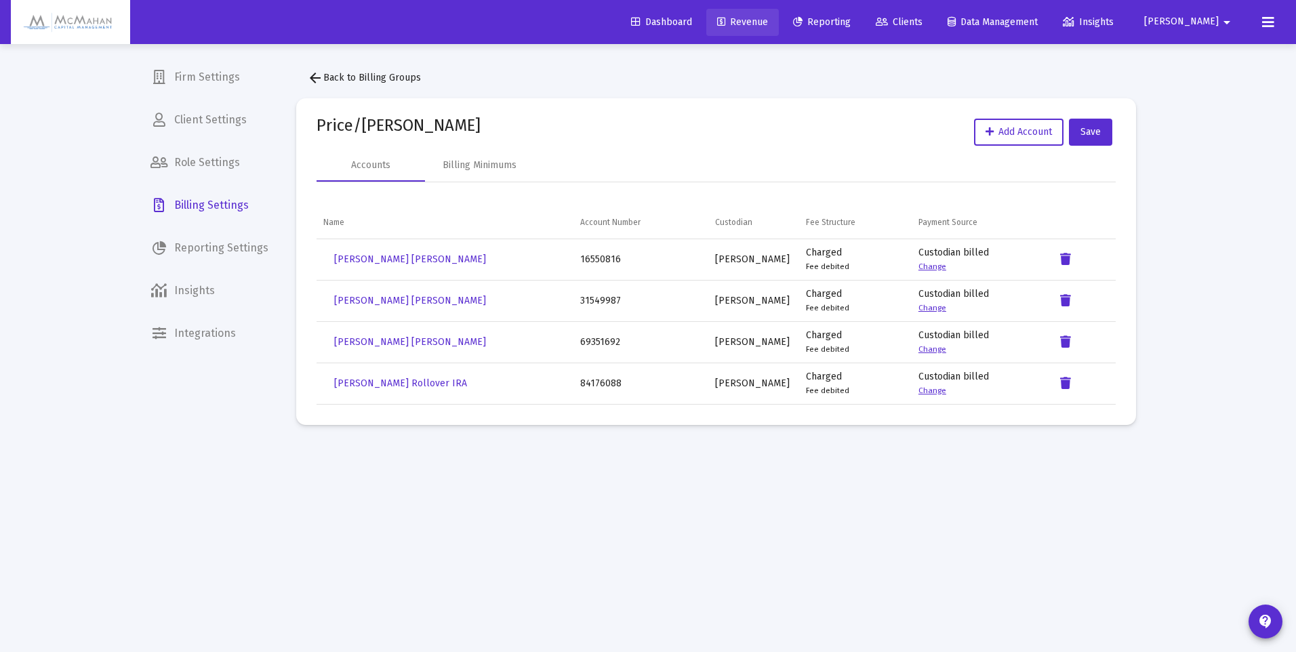
click at [768, 20] on span "Revenue" at bounding box center [742, 22] width 51 height 12
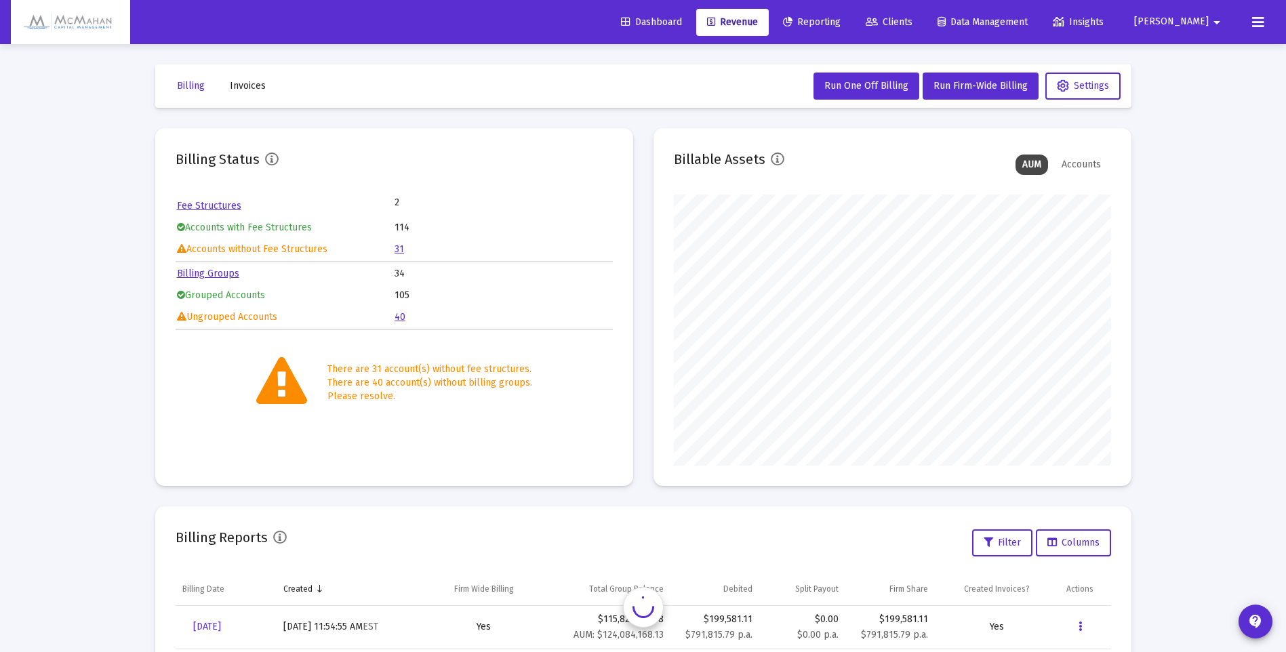
scroll to position [271, 437]
click at [401, 319] on link "40" at bounding box center [400, 317] width 11 height 12
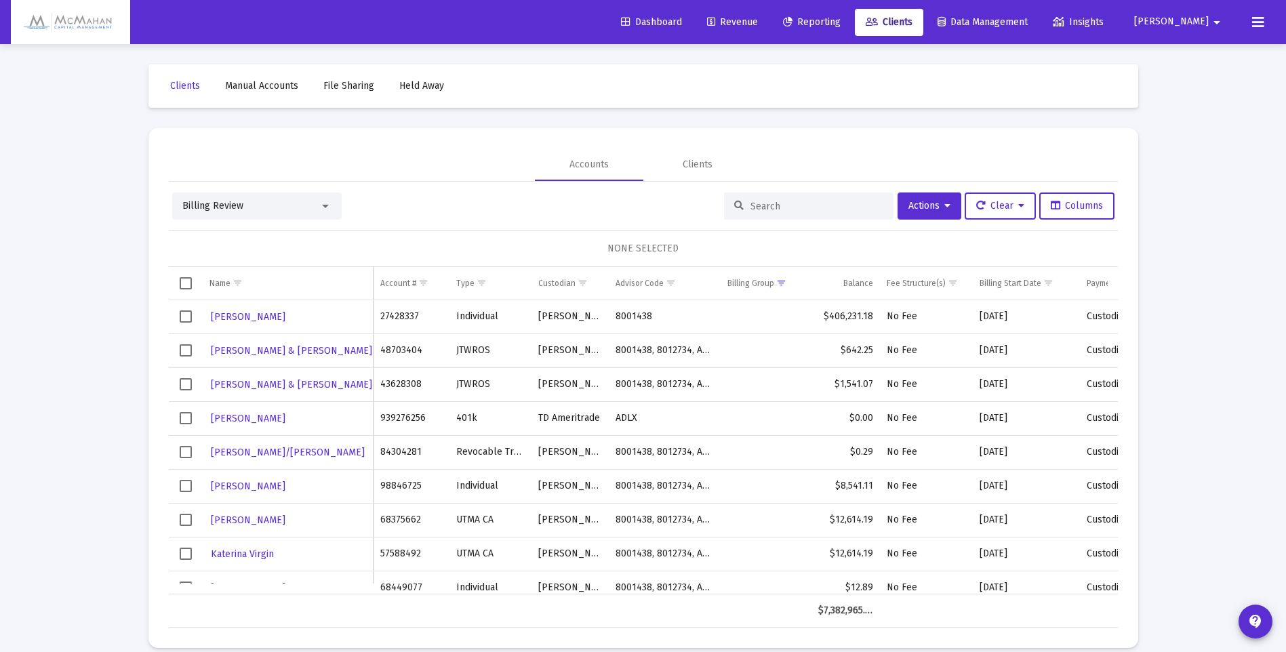
click at [782, 208] on input at bounding box center [816, 207] width 133 height 12
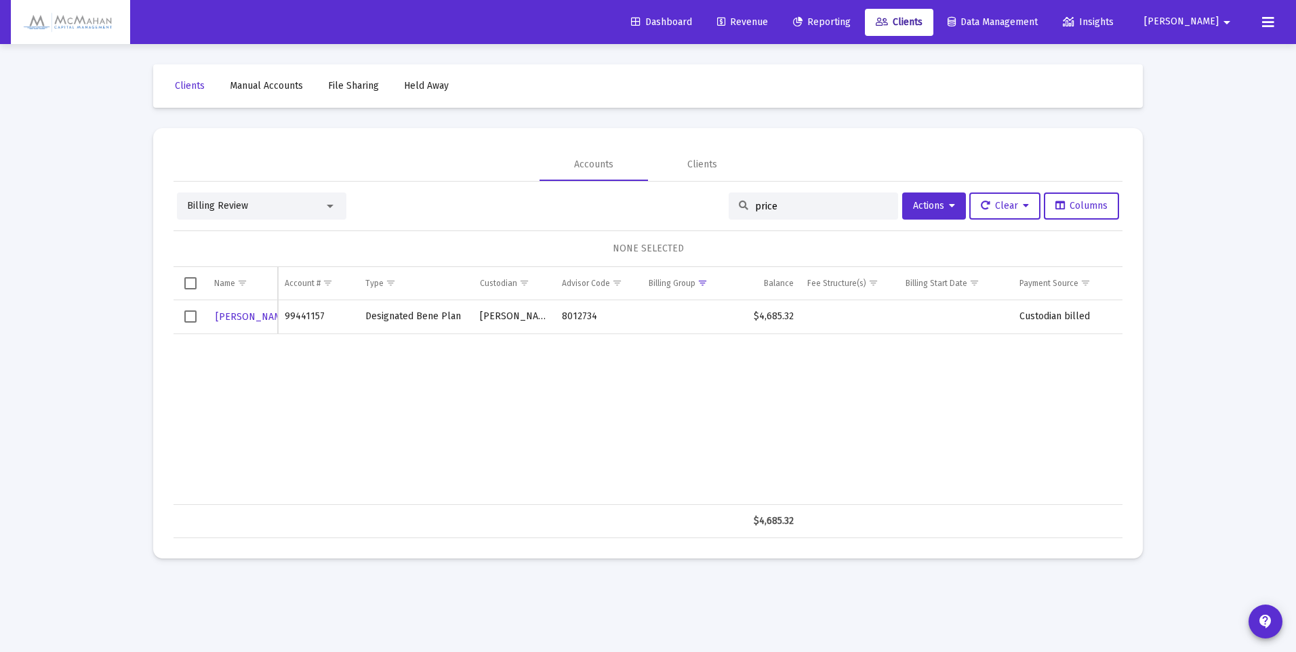
type input "price"
click at [235, 316] on span "[PERSON_NAME]" at bounding box center [264, 317] width 97 height 12
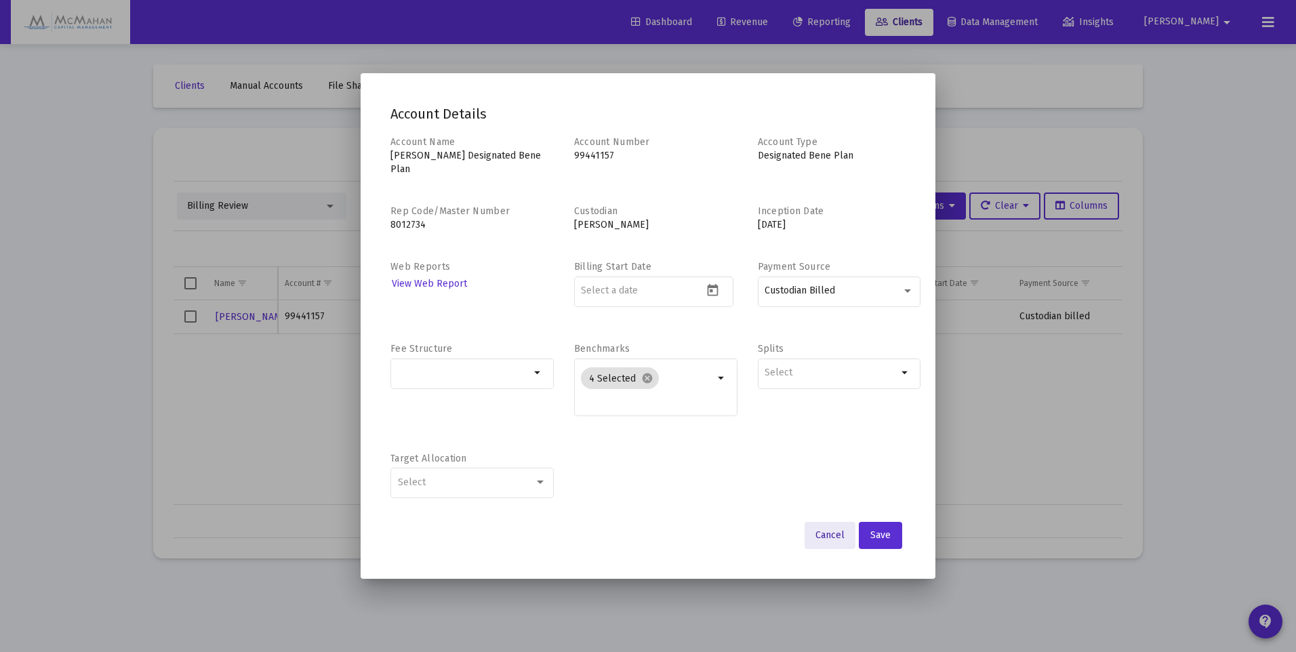
click at [834, 530] on span "Cancel" at bounding box center [829, 535] width 29 height 12
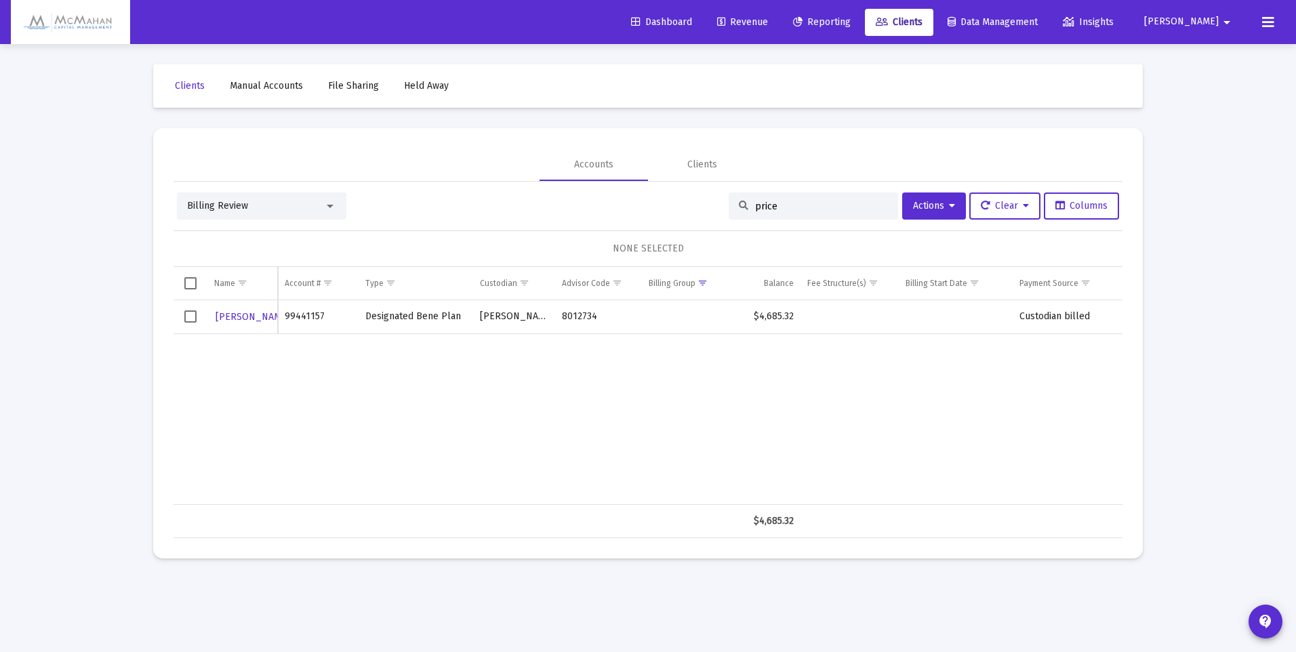
click at [768, 22] on span "Revenue" at bounding box center [742, 22] width 51 height 12
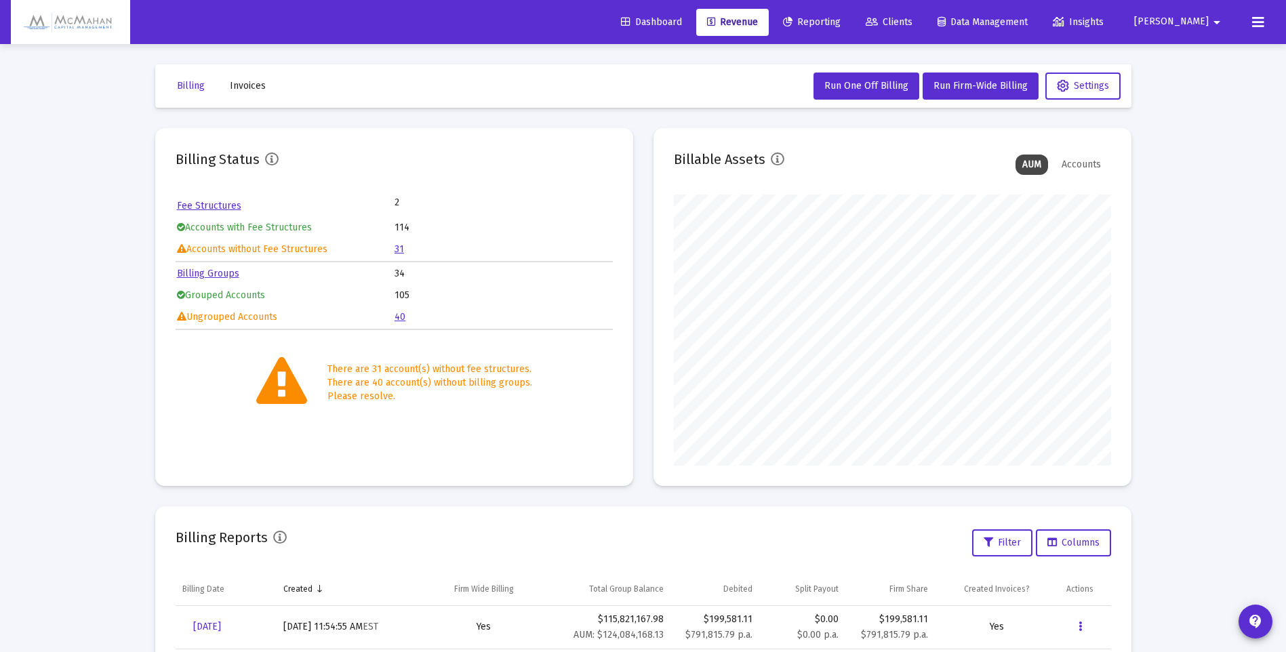
scroll to position [271, 437]
click at [224, 275] on link "Billing Groups" at bounding box center [208, 274] width 62 height 12
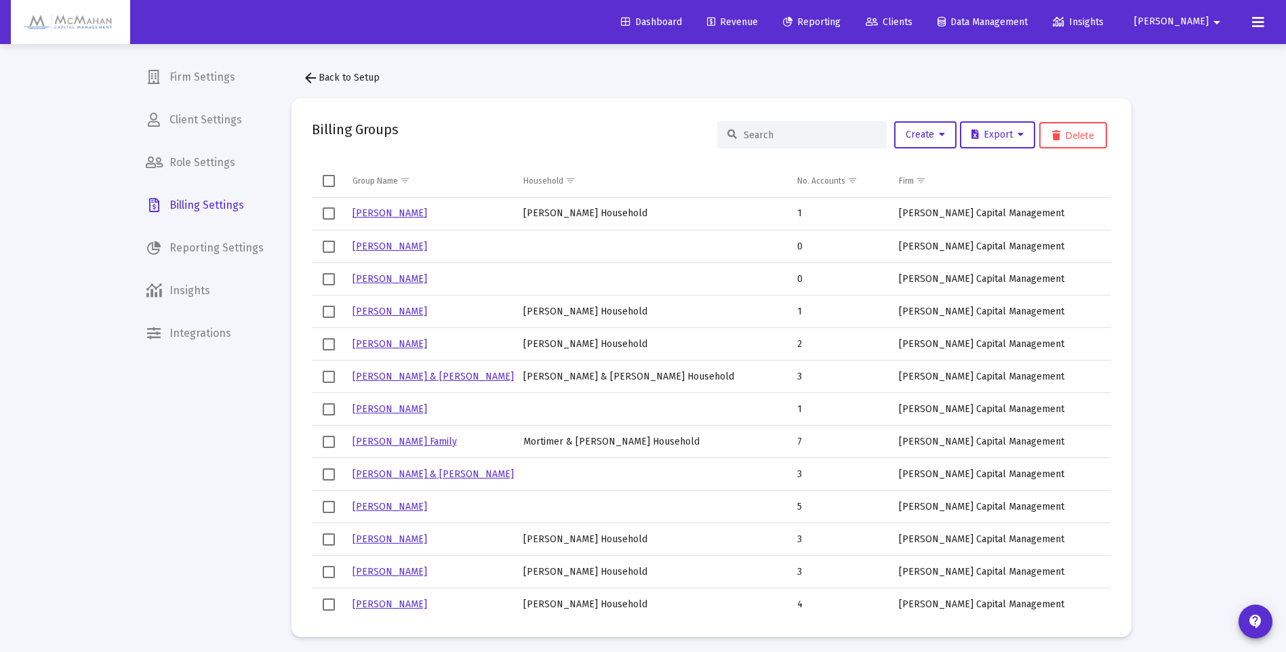
click at [773, 136] on input at bounding box center [810, 135] width 133 height 12
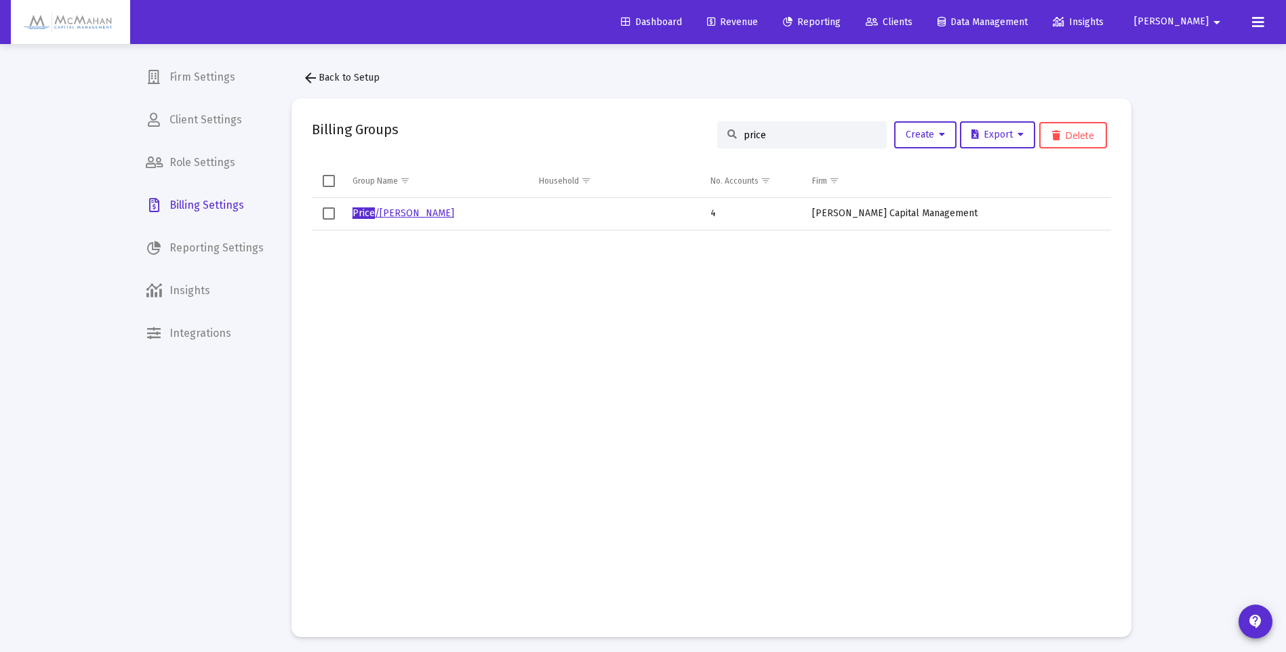
type input "price"
click at [419, 212] on link "Price /[PERSON_NAME]" at bounding box center [403, 213] width 102 height 12
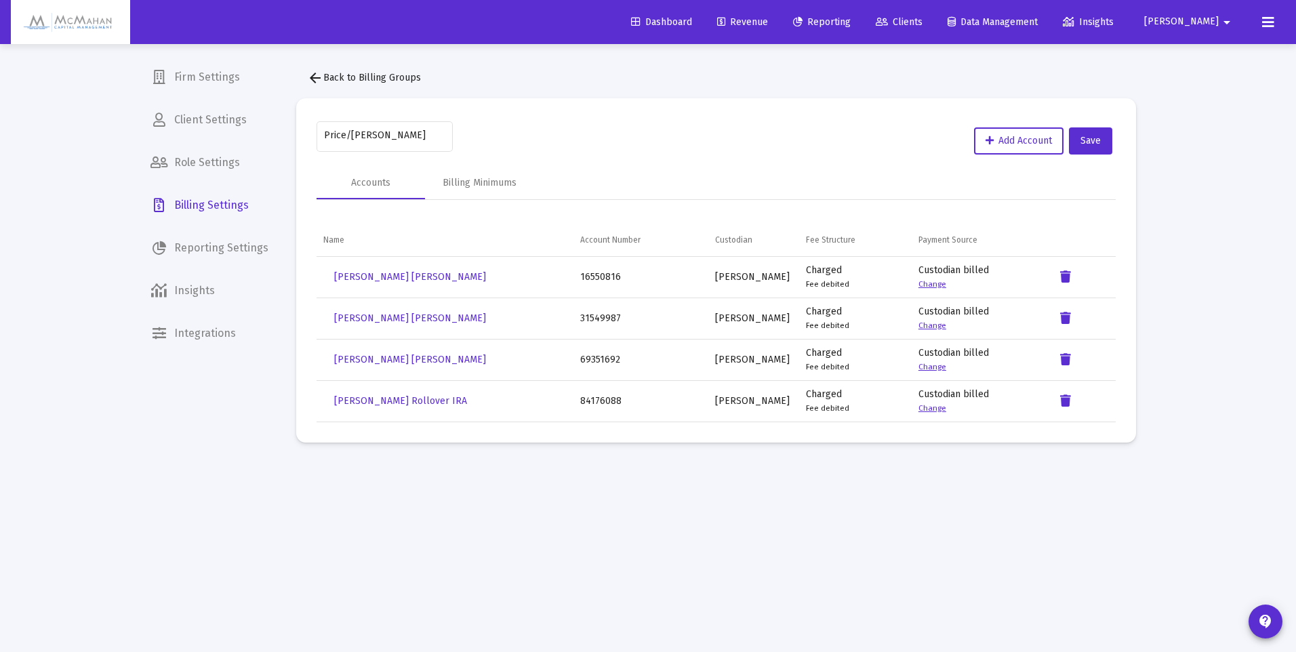
click at [768, 24] on span "Revenue" at bounding box center [742, 22] width 51 height 12
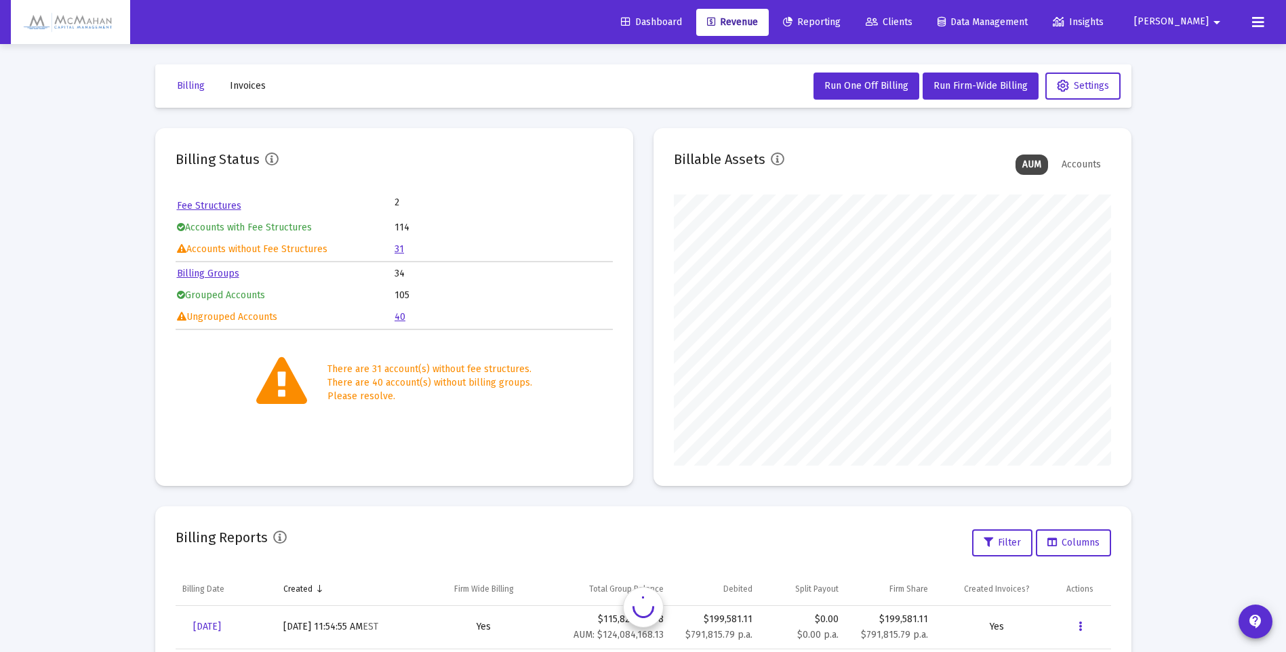
scroll to position [271, 437]
click at [401, 313] on link "40" at bounding box center [400, 317] width 11 height 12
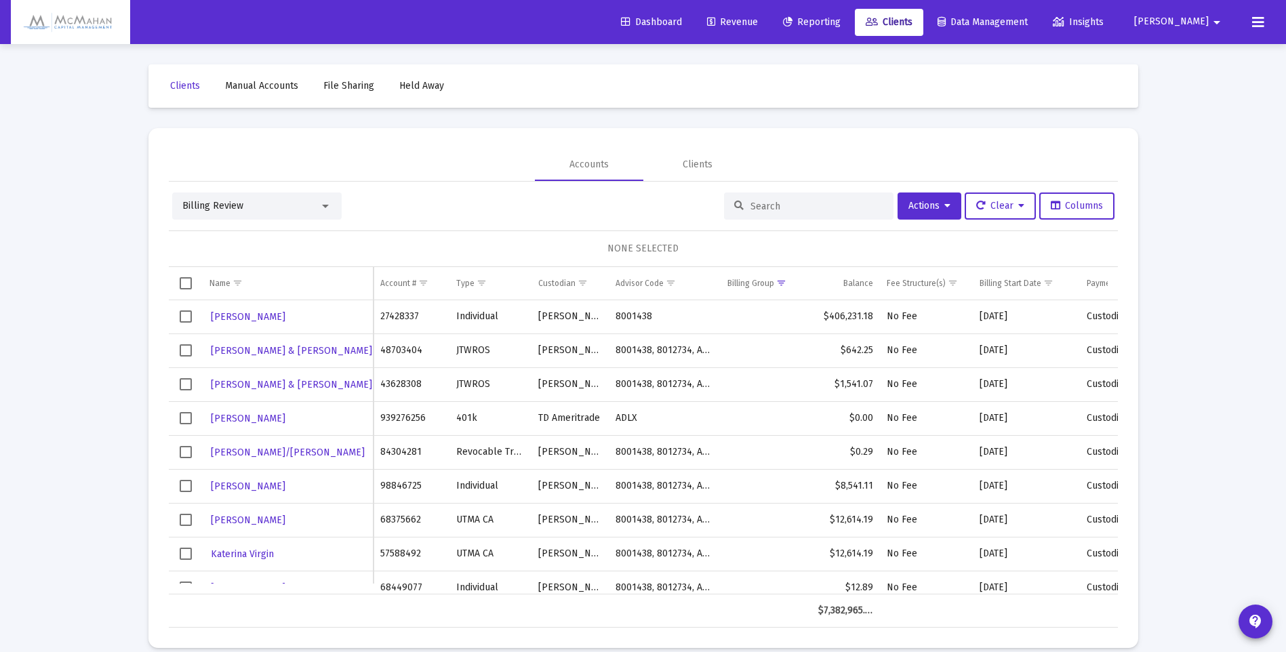
click at [779, 208] on input at bounding box center [816, 207] width 133 height 12
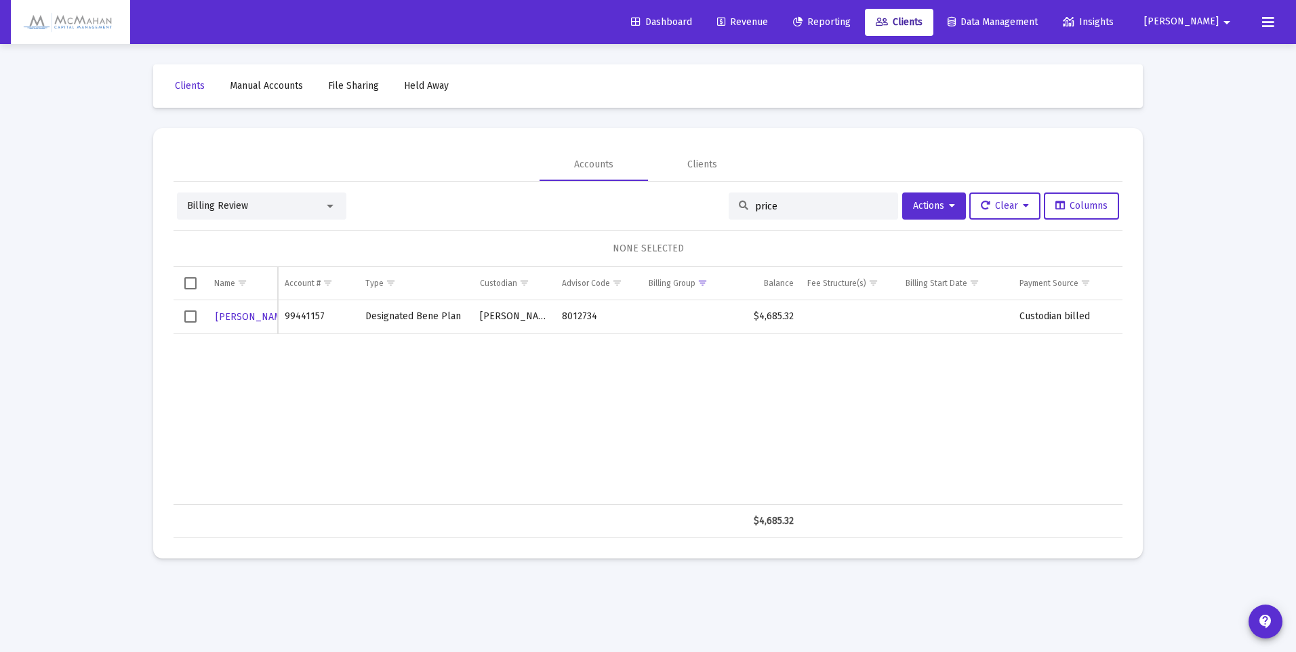
type input "price"
click at [238, 317] on span "[PERSON_NAME]" at bounding box center [264, 317] width 97 height 12
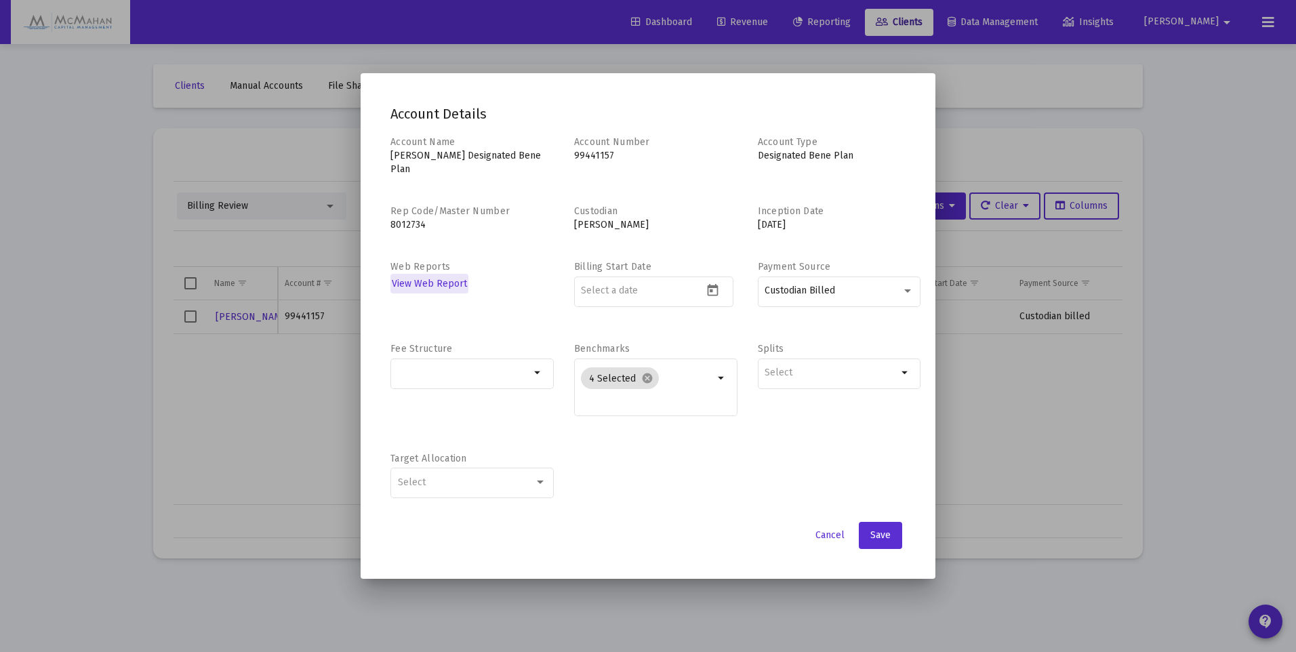
click at [540, 369] on mat-icon "arrow_drop_down" at bounding box center [538, 373] width 16 height 16
click at [409, 398] on span at bounding box center [407, 399] width 12 height 12
click at [407, 405] on input "No Fee" at bounding box center [407, 405] width 1 height 1
checkbox input "true"
click at [886, 529] on span "Save" at bounding box center [880, 535] width 20 height 12
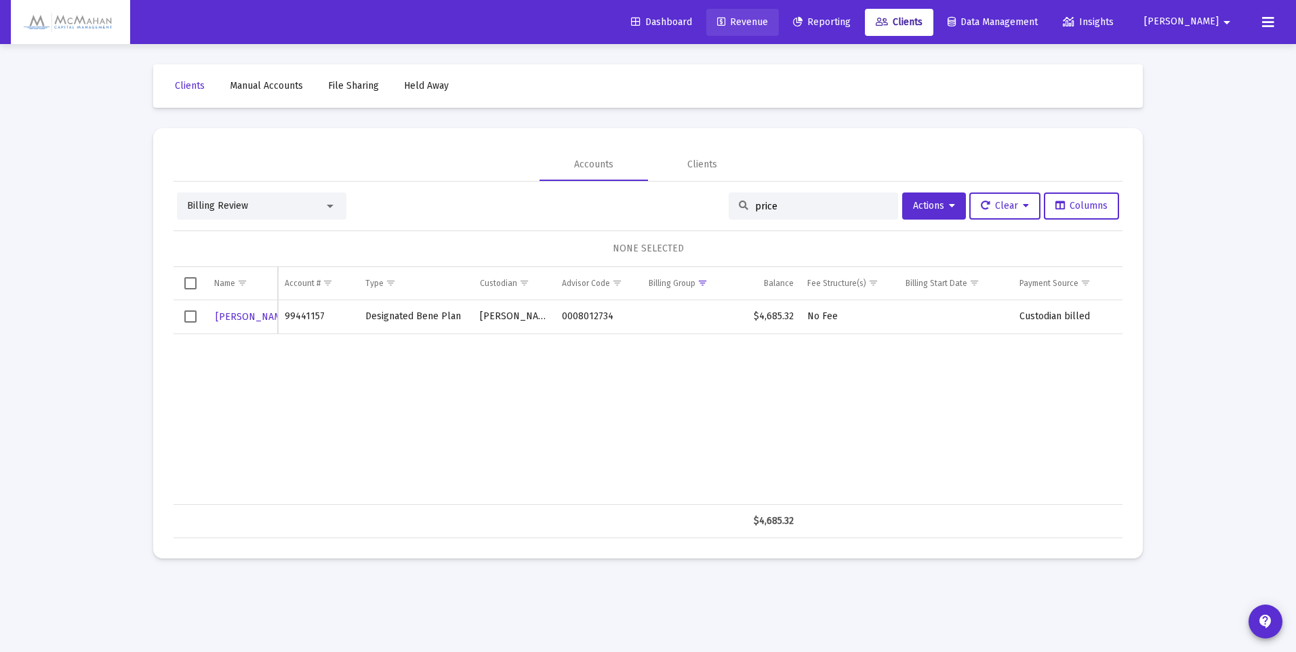
click at [768, 23] on span "Revenue" at bounding box center [742, 22] width 51 height 12
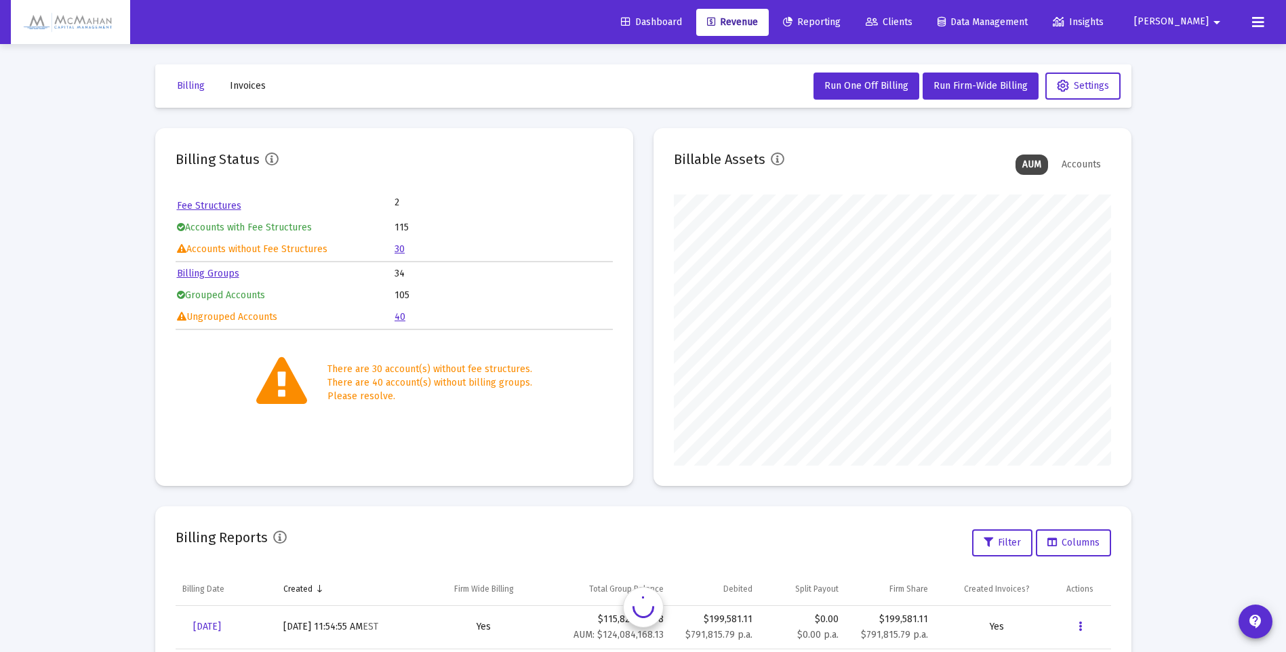
scroll to position [271, 437]
click at [397, 249] on link "30" at bounding box center [400, 249] width 10 height 12
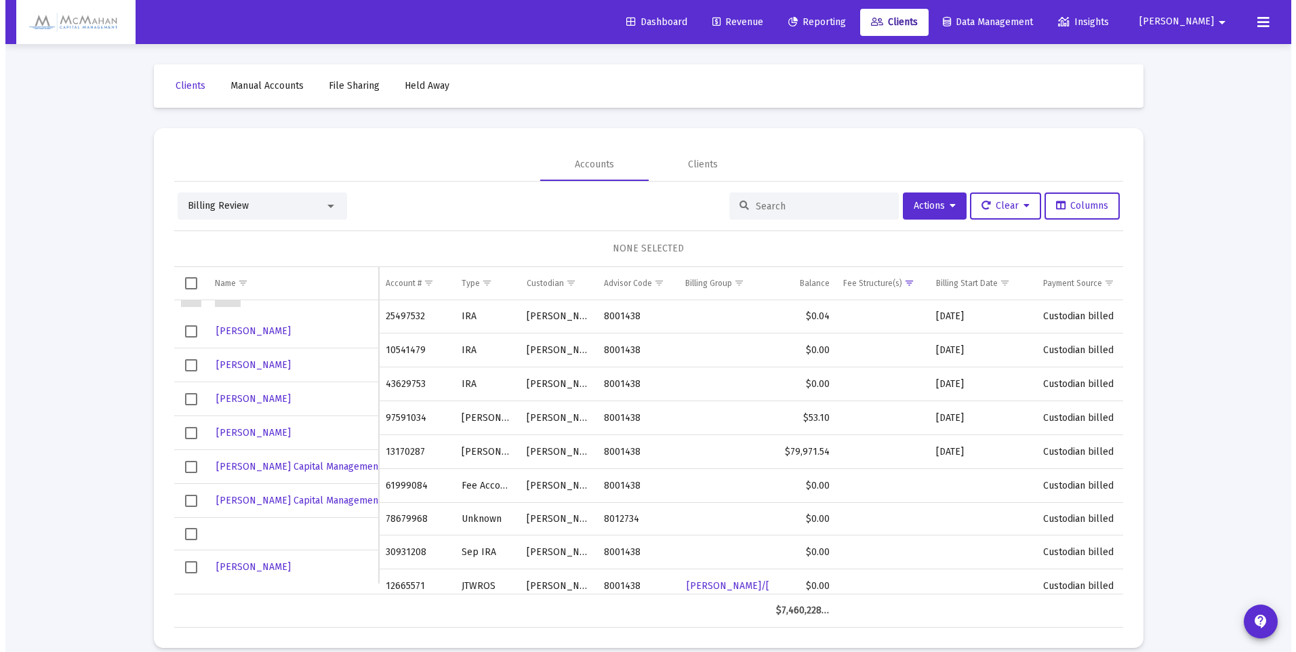
scroll to position [68, 0]
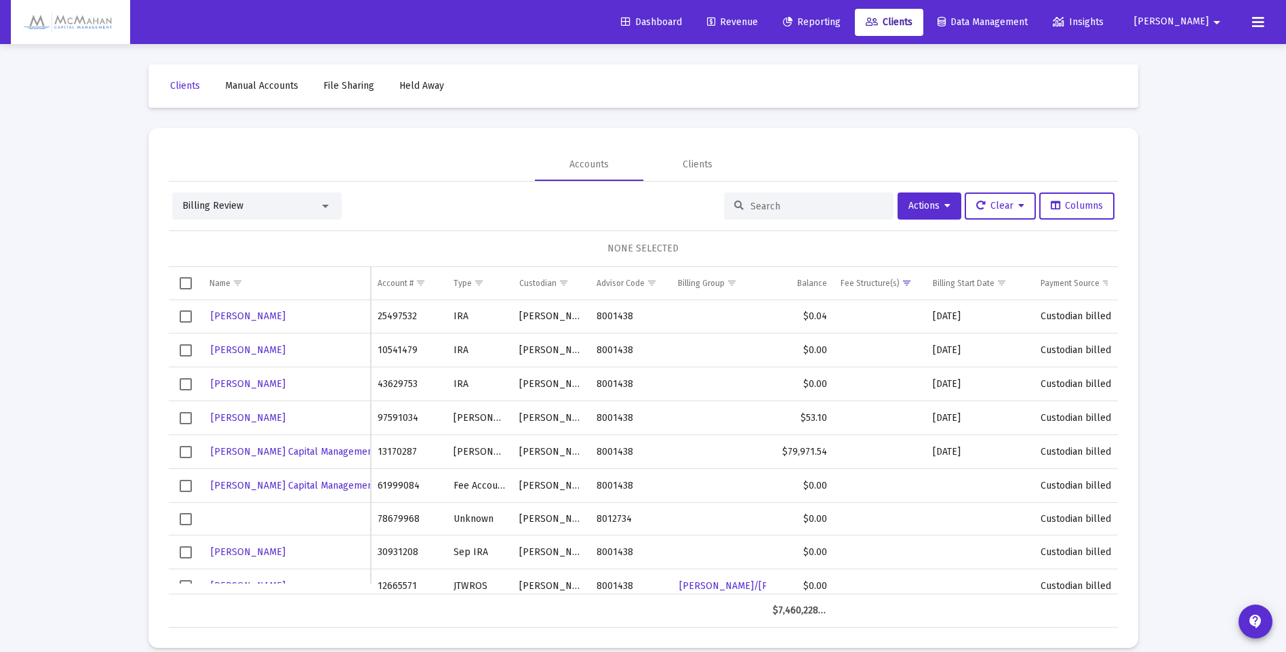
click at [786, 205] on input at bounding box center [816, 207] width 133 height 12
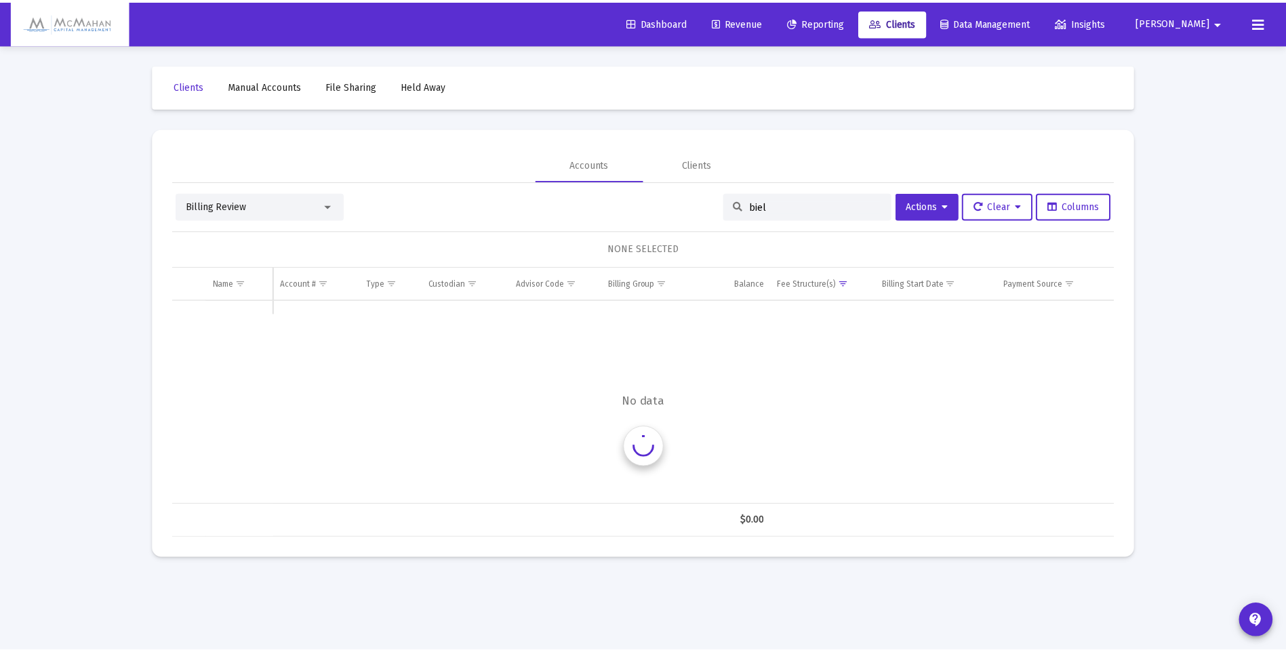
scroll to position [0, 0]
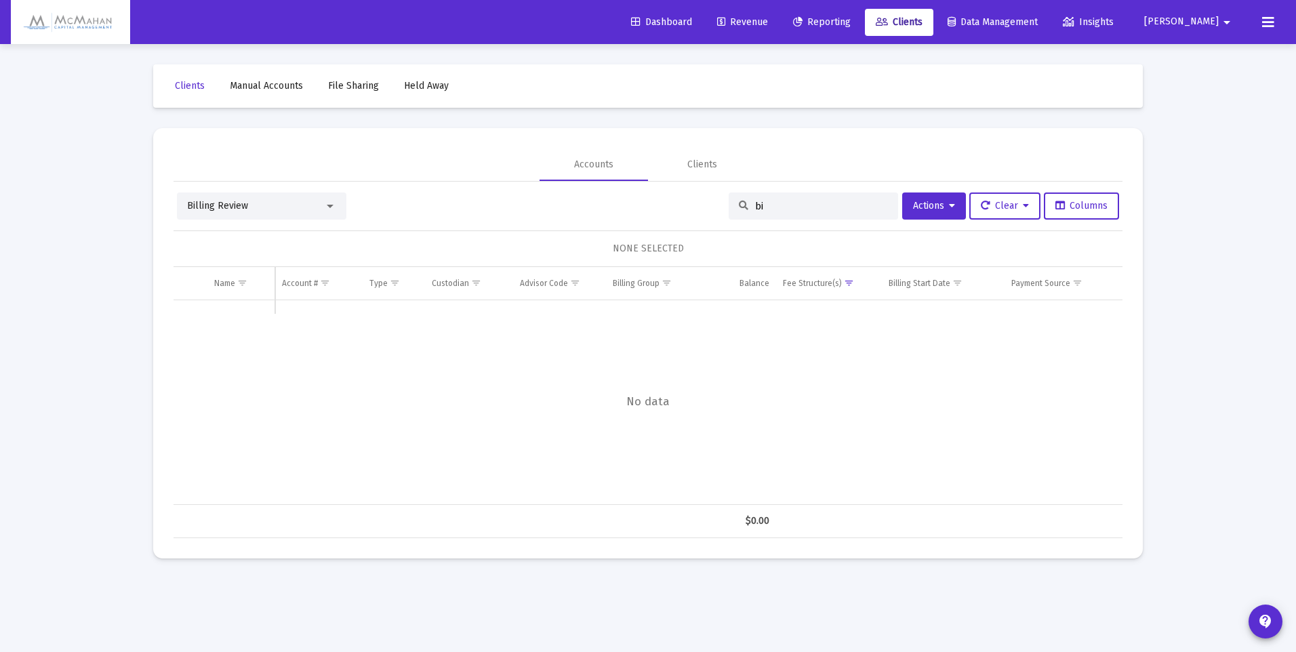
type input "b"
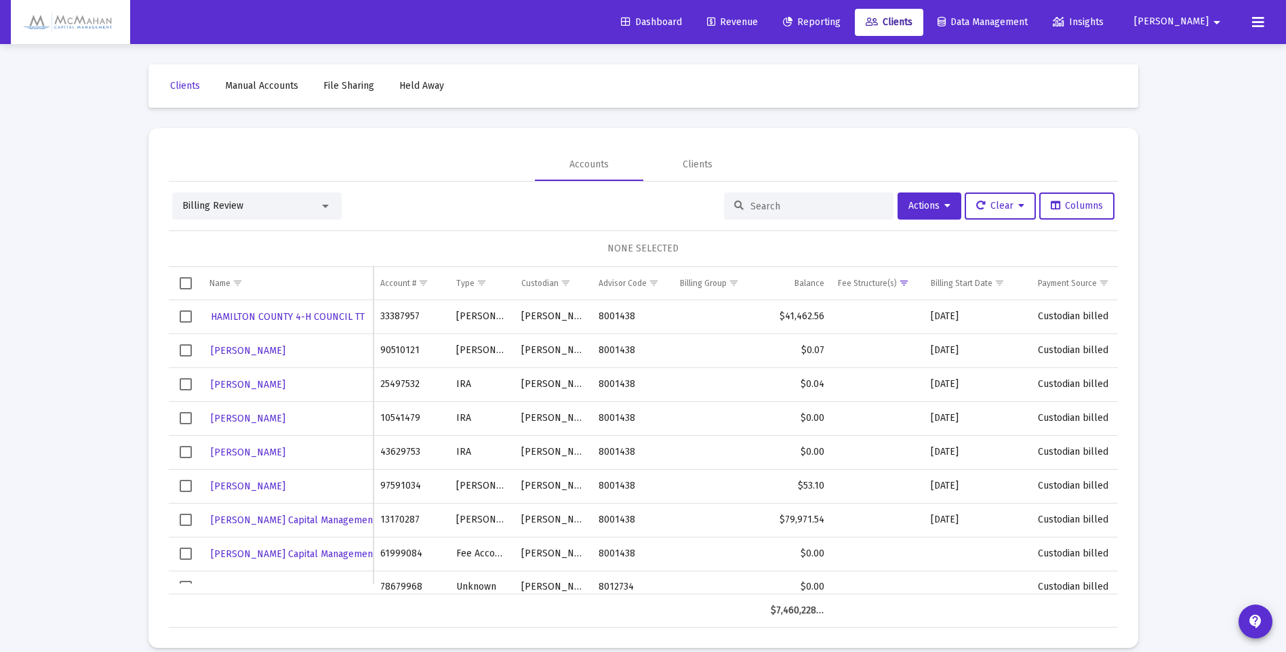
click at [758, 22] on span "Revenue" at bounding box center [732, 22] width 51 height 12
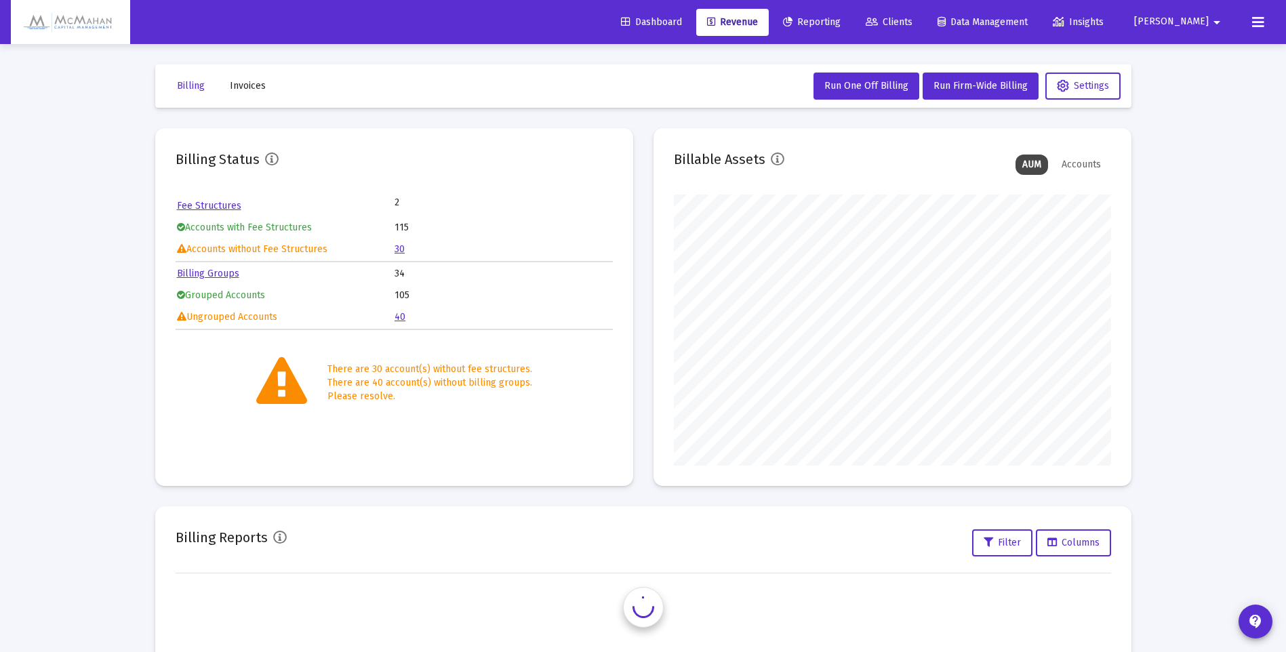
scroll to position [271, 437]
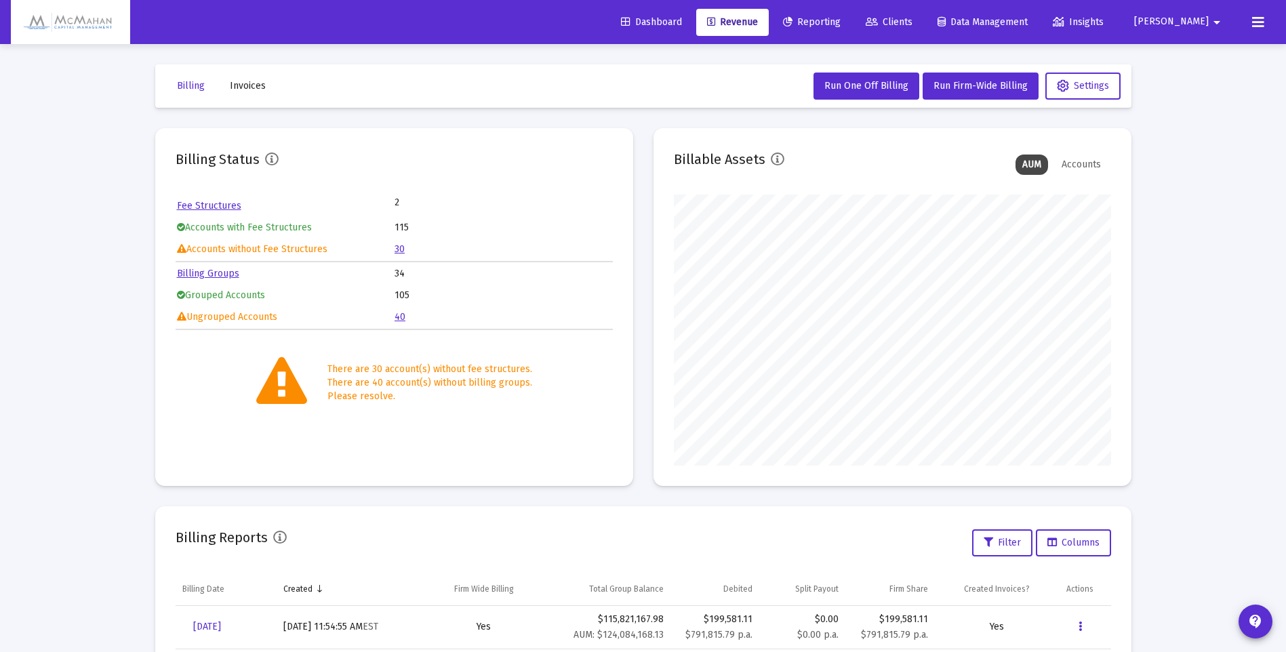
click at [228, 275] on link "Billing Groups" at bounding box center [208, 274] width 62 height 12
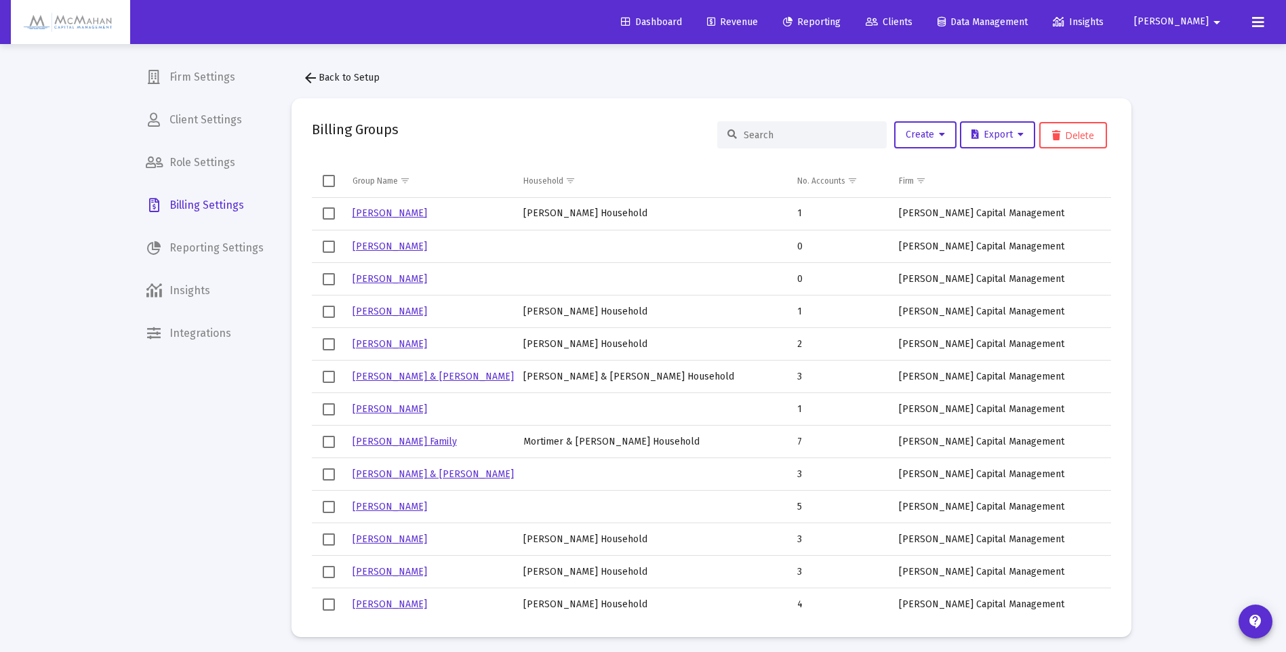
click at [785, 138] on input at bounding box center [810, 135] width 133 height 12
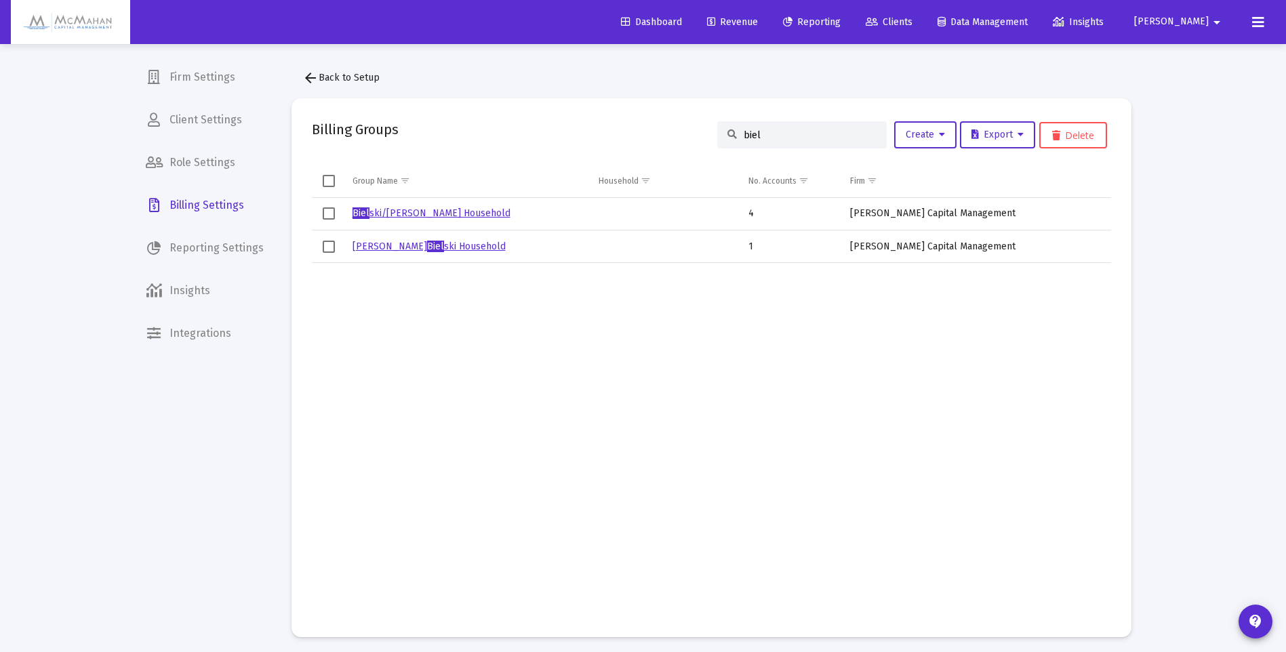
type input "biel"
click at [444, 243] on link "[PERSON_NAME] ski Household" at bounding box center [428, 247] width 153 height 12
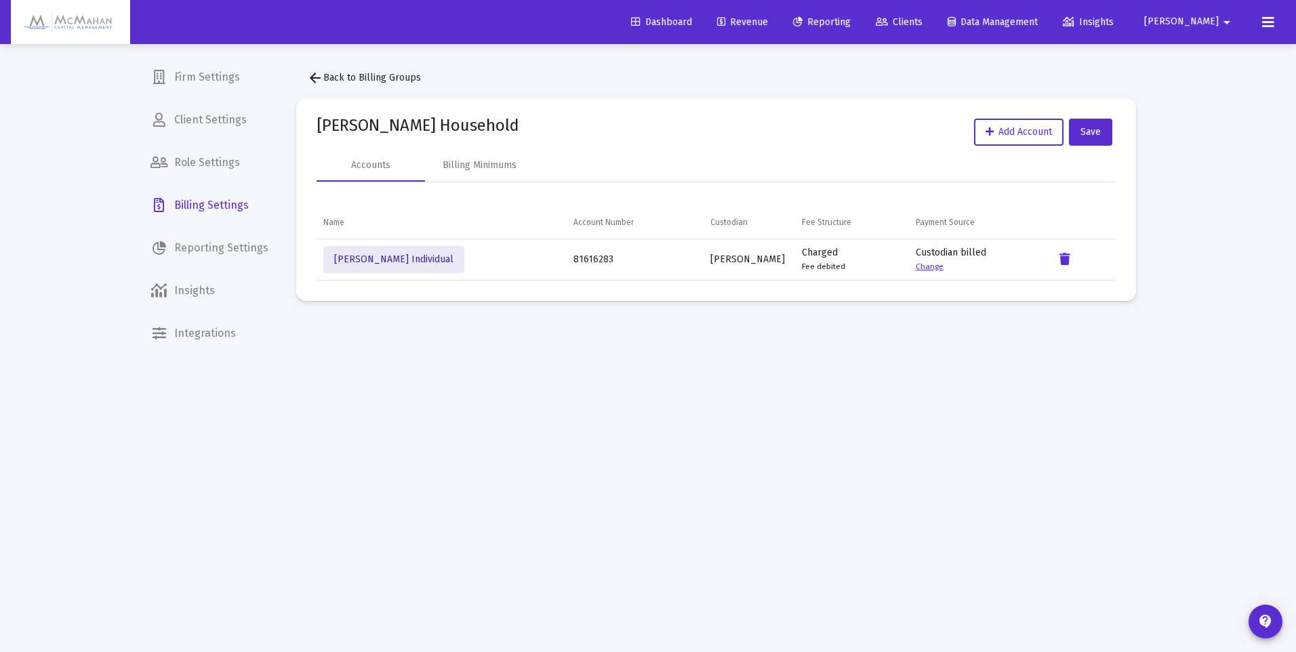
click at [408, 256] on span "[PERSON_NAME] Individual" at bounding box center [393, 260] width 119 height 12
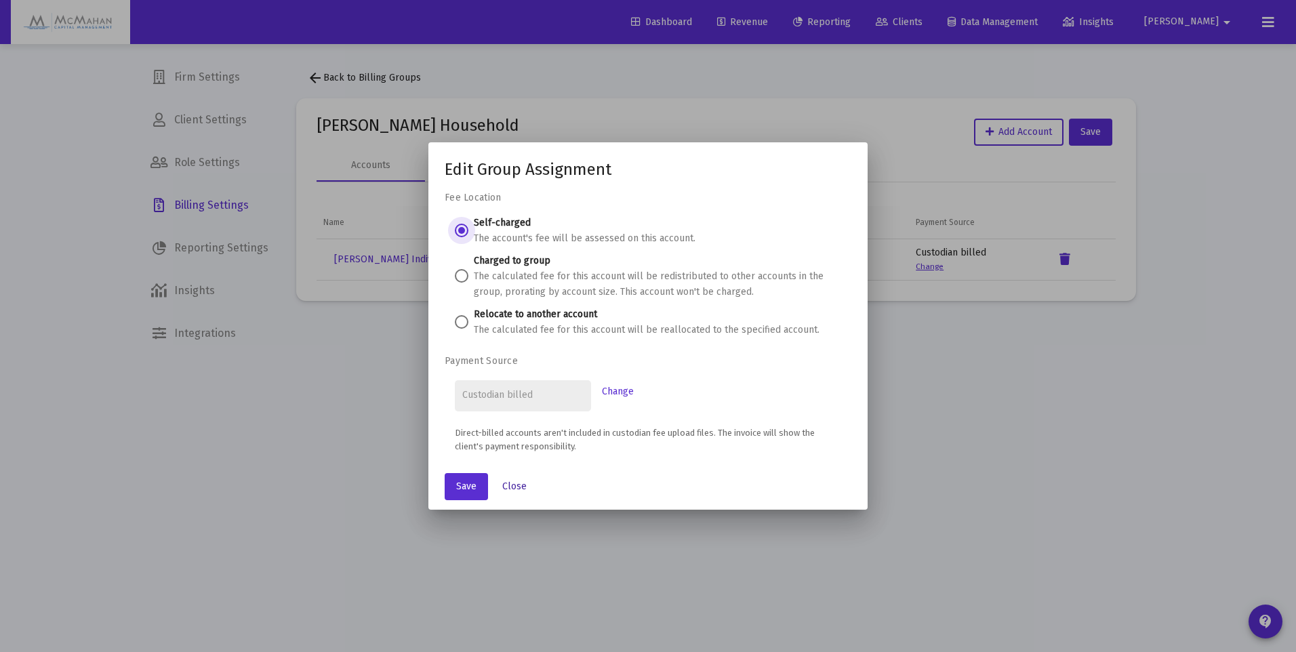
click at [508, 490] on span "Close" at bounding box center [514, 487] width 24 height 12
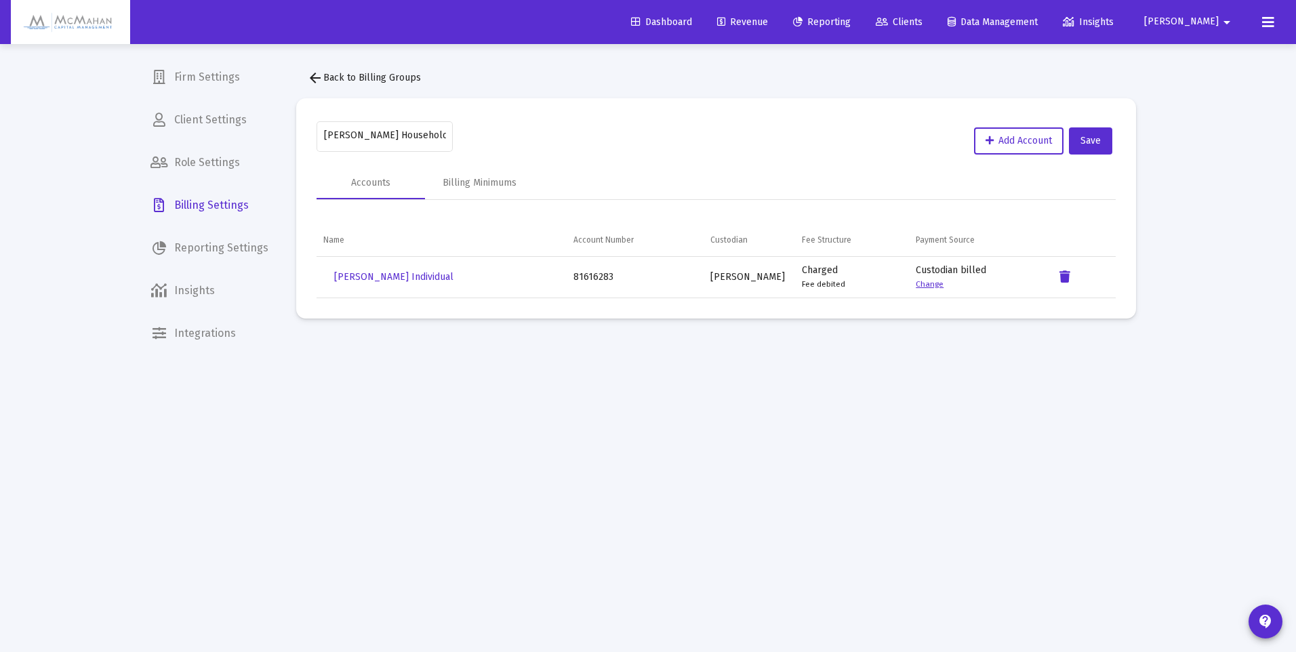
click at [320, 75] on mat-icon "arrow_back" at bounding box center [315, 78] width 16 height 16
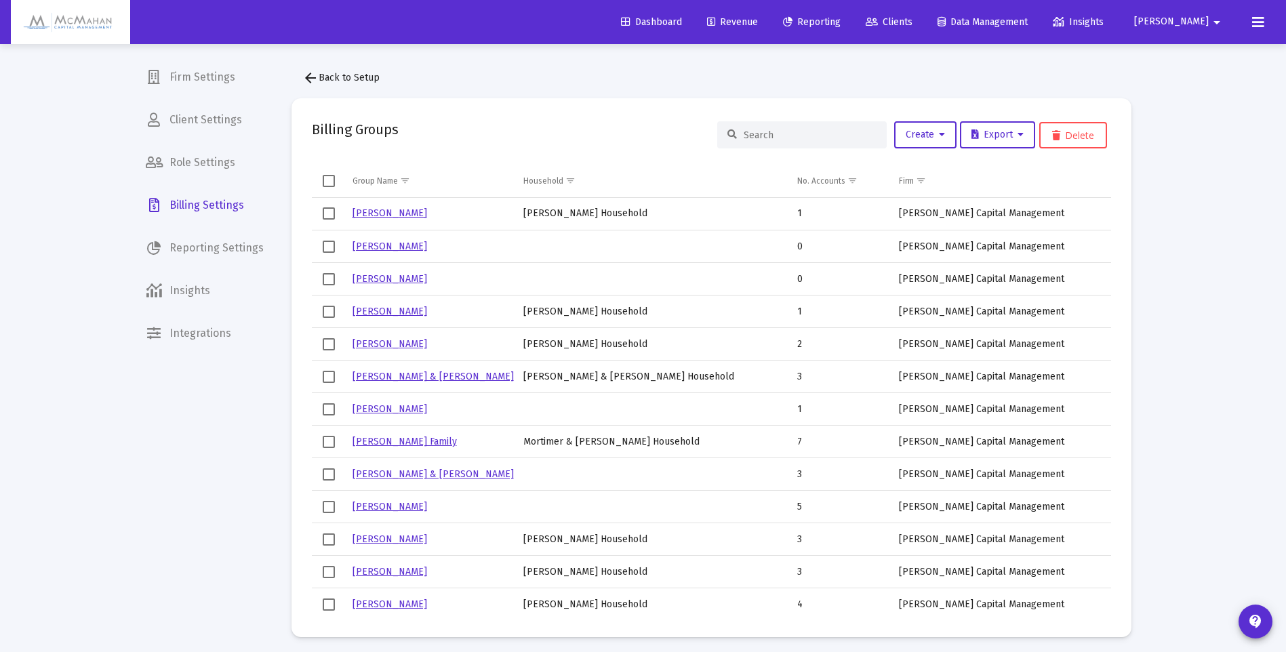
click at [752, 134] on input at bounding box center [810, 135] width 133 height 12
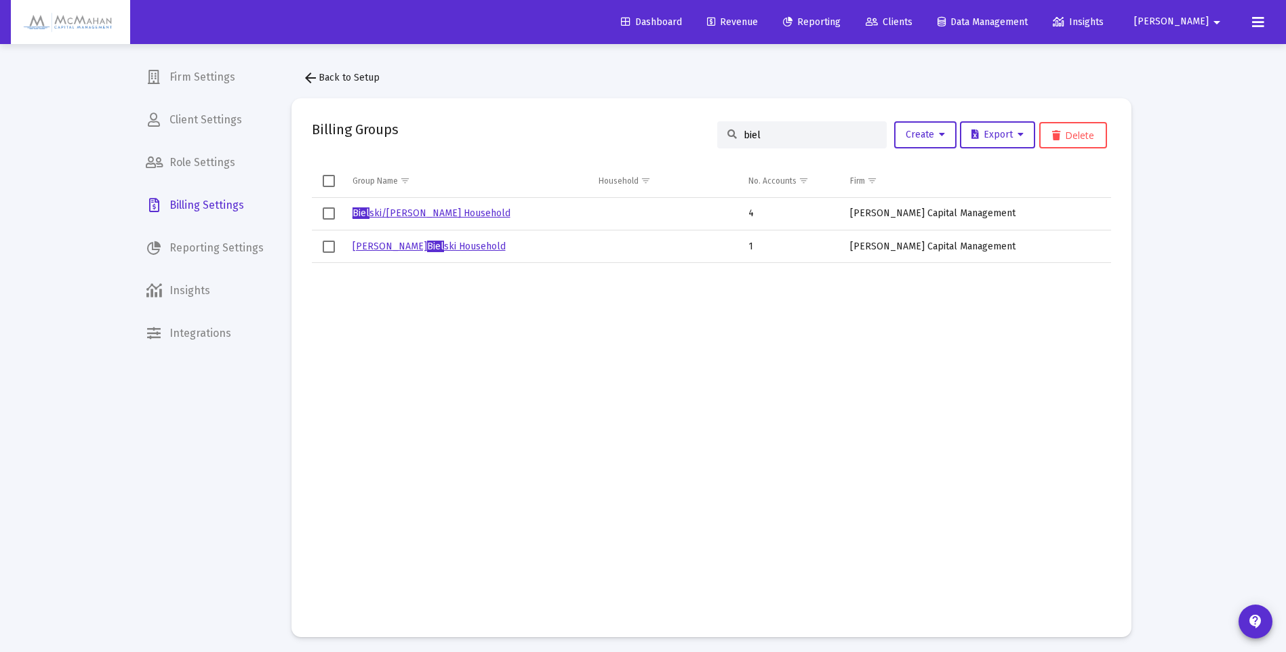
type input "biel"
click at [378, 246] on link "[PERSON_NAME] ski Household" at bounding box center [428, 247] width 153 height 12
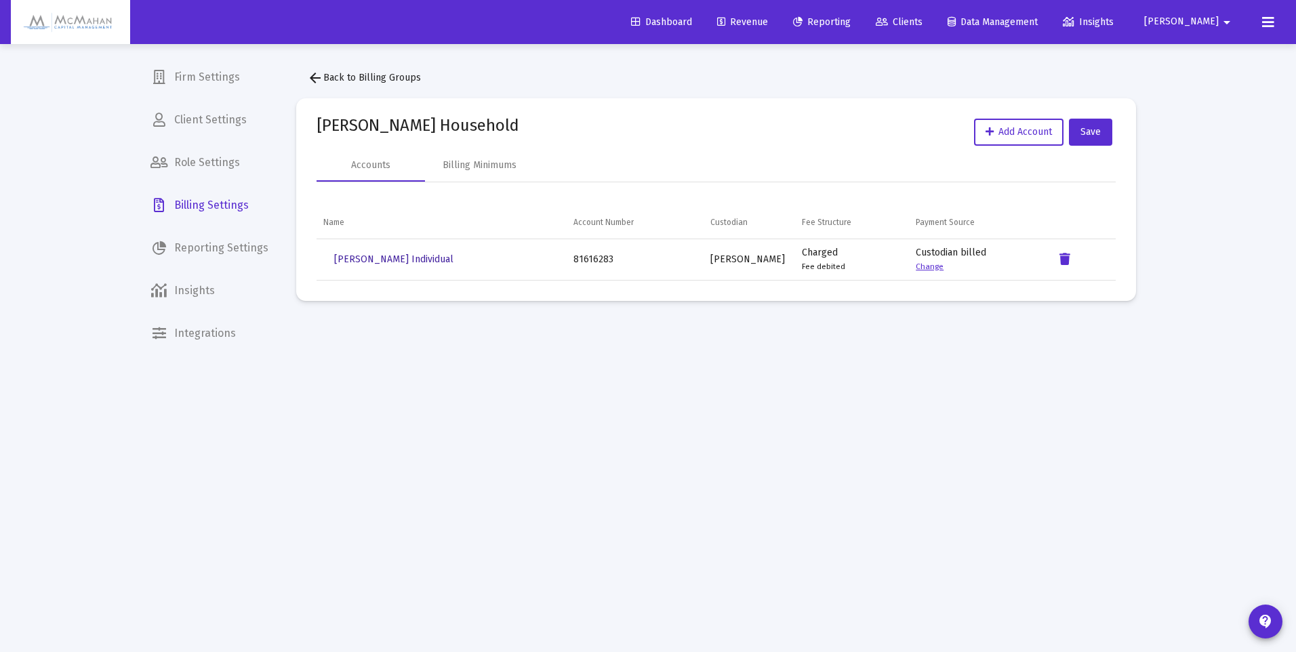
click at [411, 256] on span "[PERSON_NAME] Individual" at bounding box center [393, 260] width 119 height 12
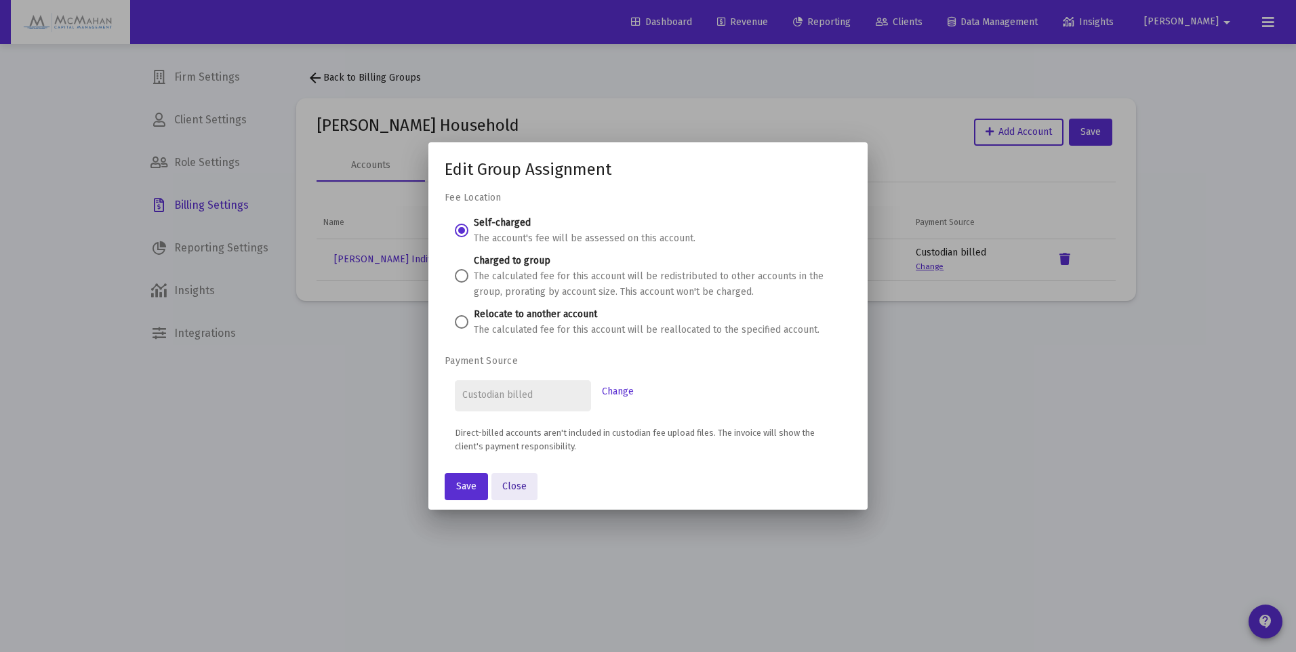
click at [522, 487] on span "Close" at bounding box center [514, 487] width 24 height 12
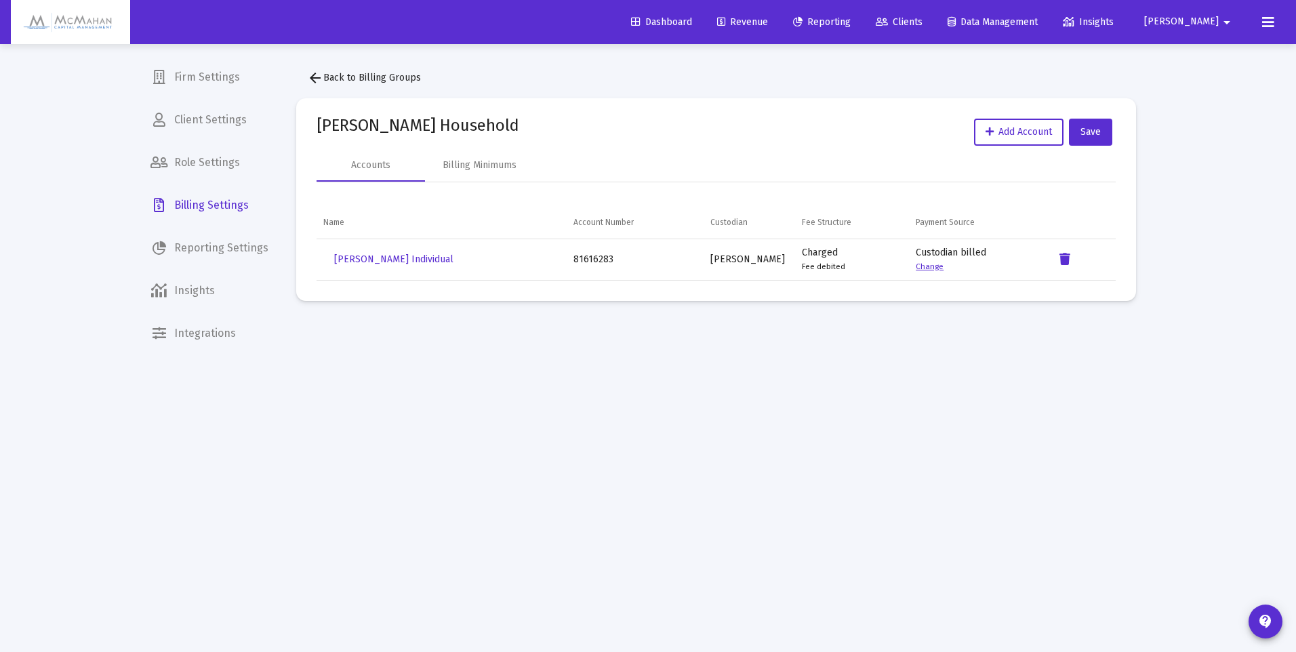
click at [923, 21] on span "Clients" at bounding box center [899, 22] width 47 height 12
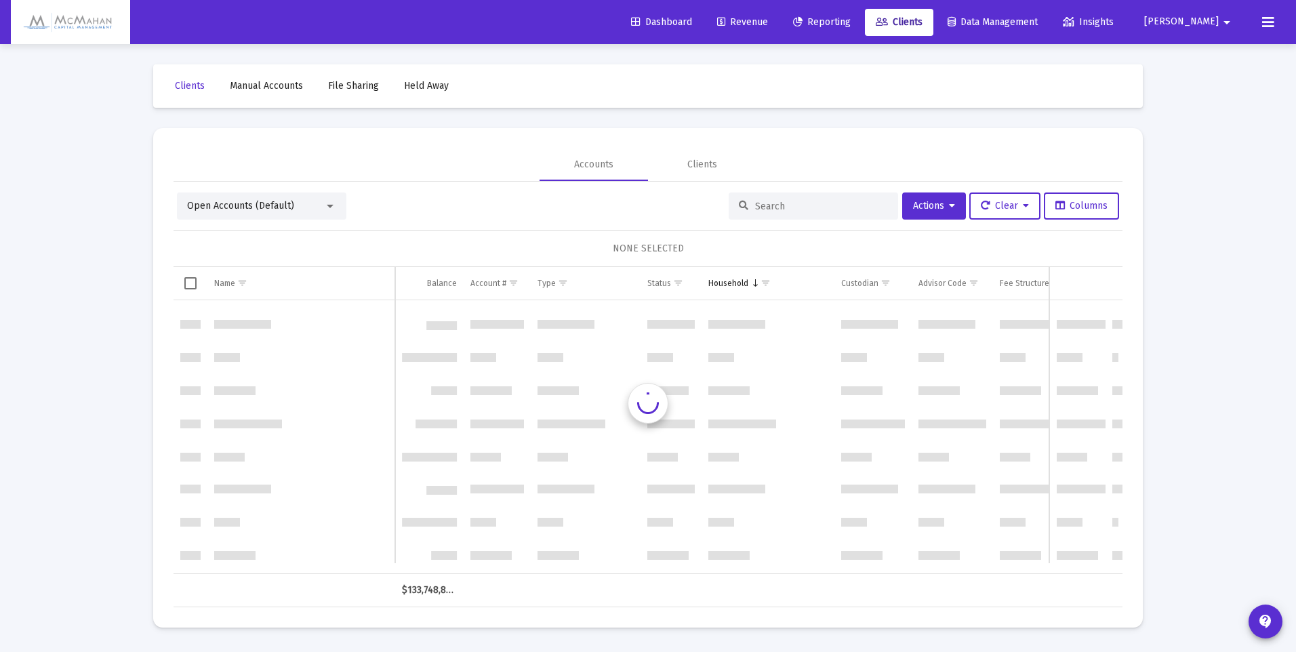
scroll to position [678, 0]
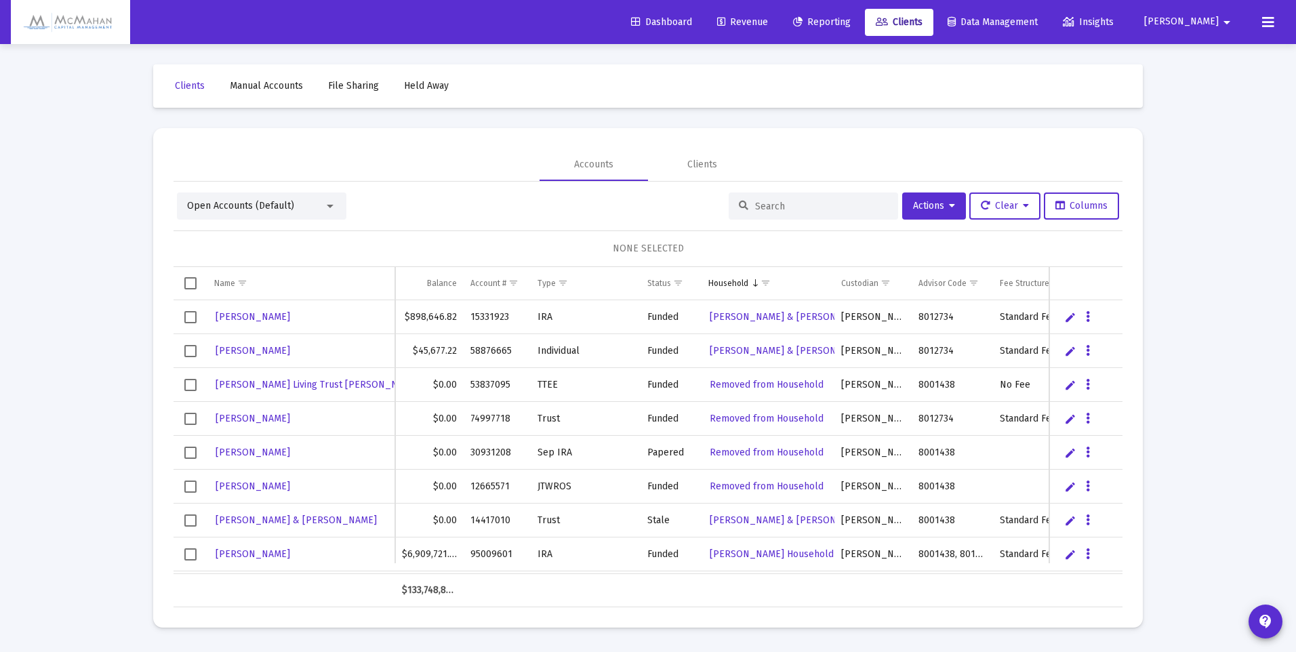
click at [788, 209] on input at bounding box center [821, 207] width 133 height 12
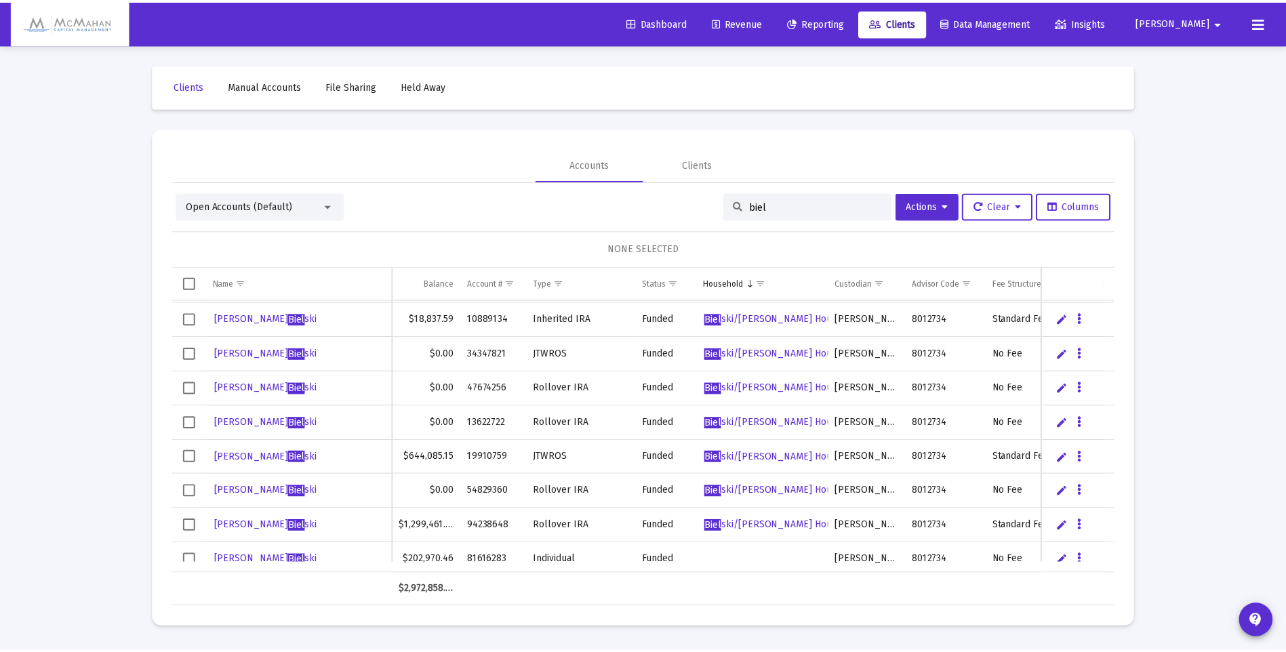
scroll to position [46, 0]
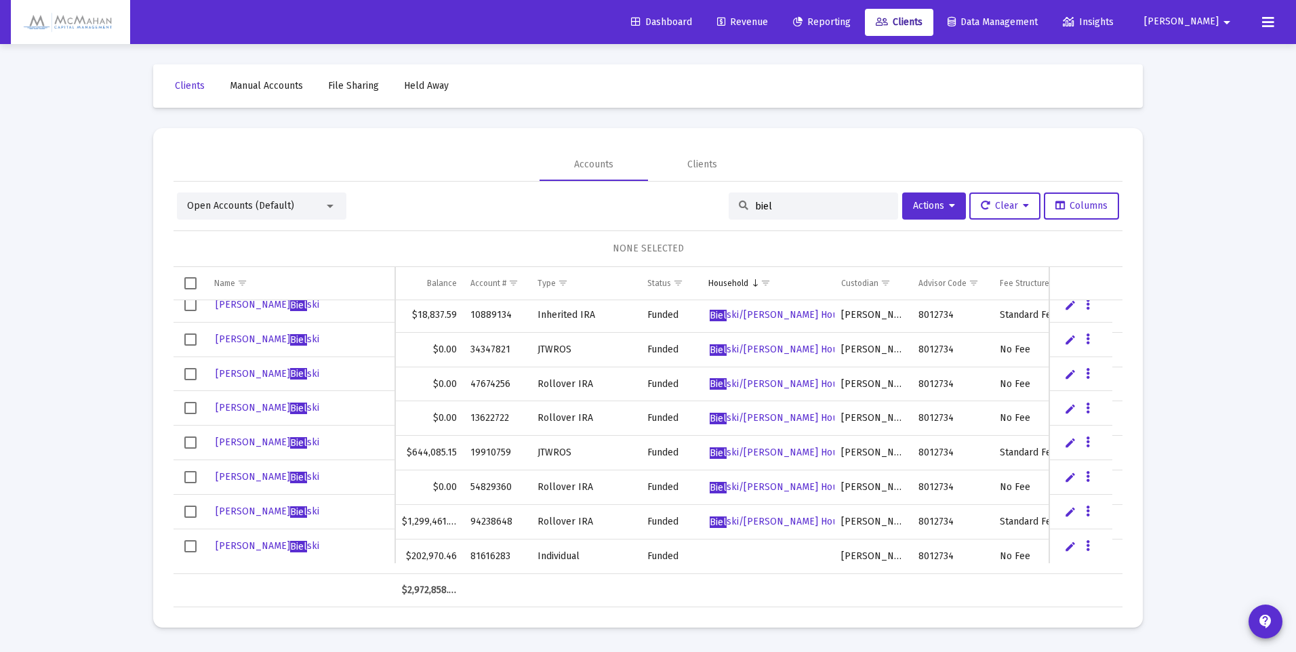
type input "biel"
click at [237, 544] on span "[PERSON_NAME] ski" at bounding box center [268, 546] width 104 height 12
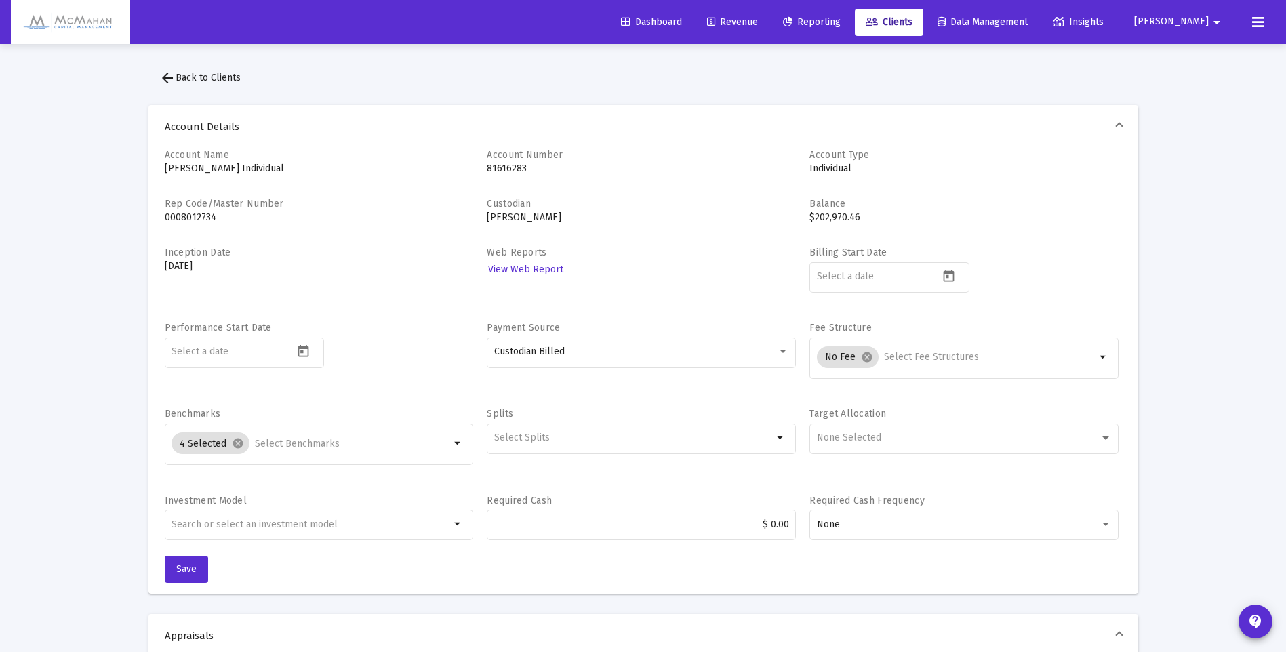
click at [172, 77] on mat-icon "arrow_back" at bounding box center [167, 78] width 16 height 16
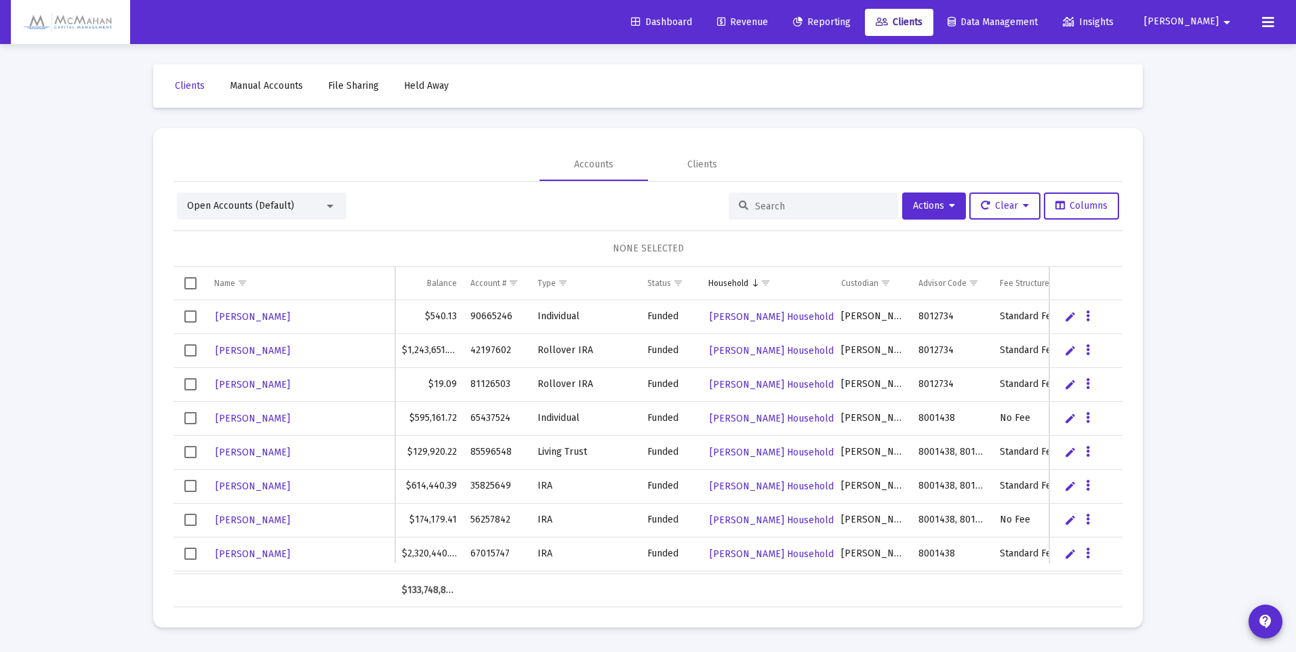
click at [768, 21] on span "Revenue" at bounding box center [742, 22] width 51 height 12
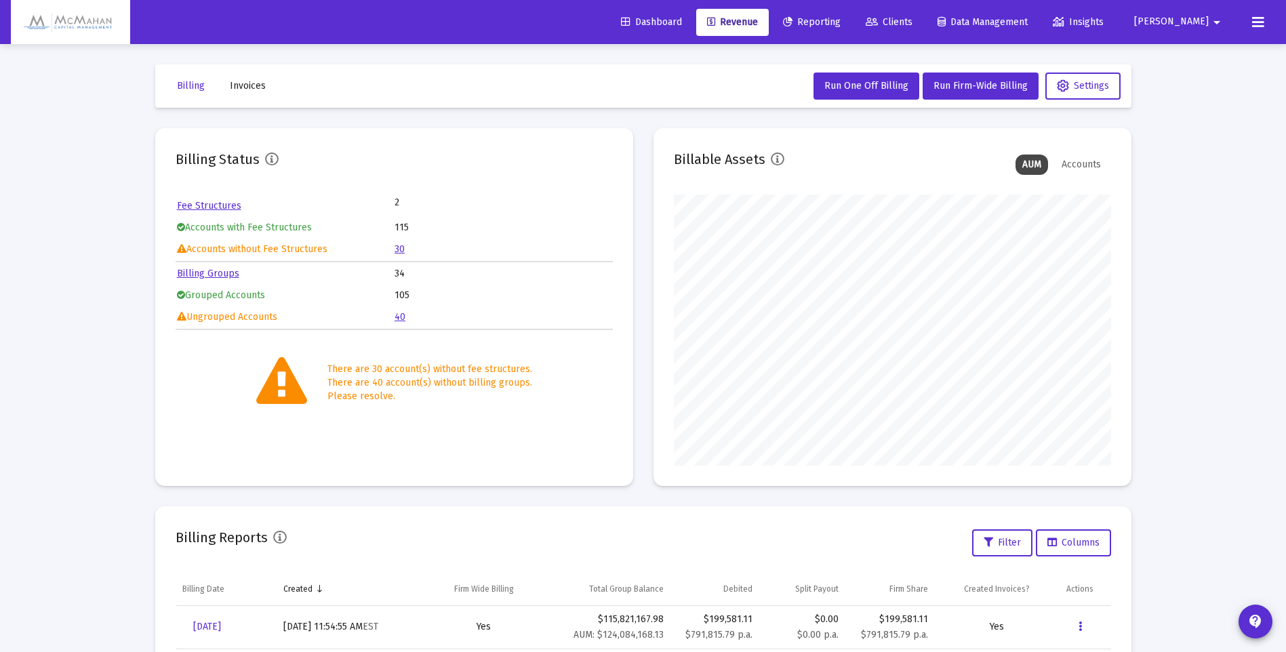
scroll to position [271, 437]
click at [402, 317] on link "40" at bounding box center [400, 317] width 11 height 12
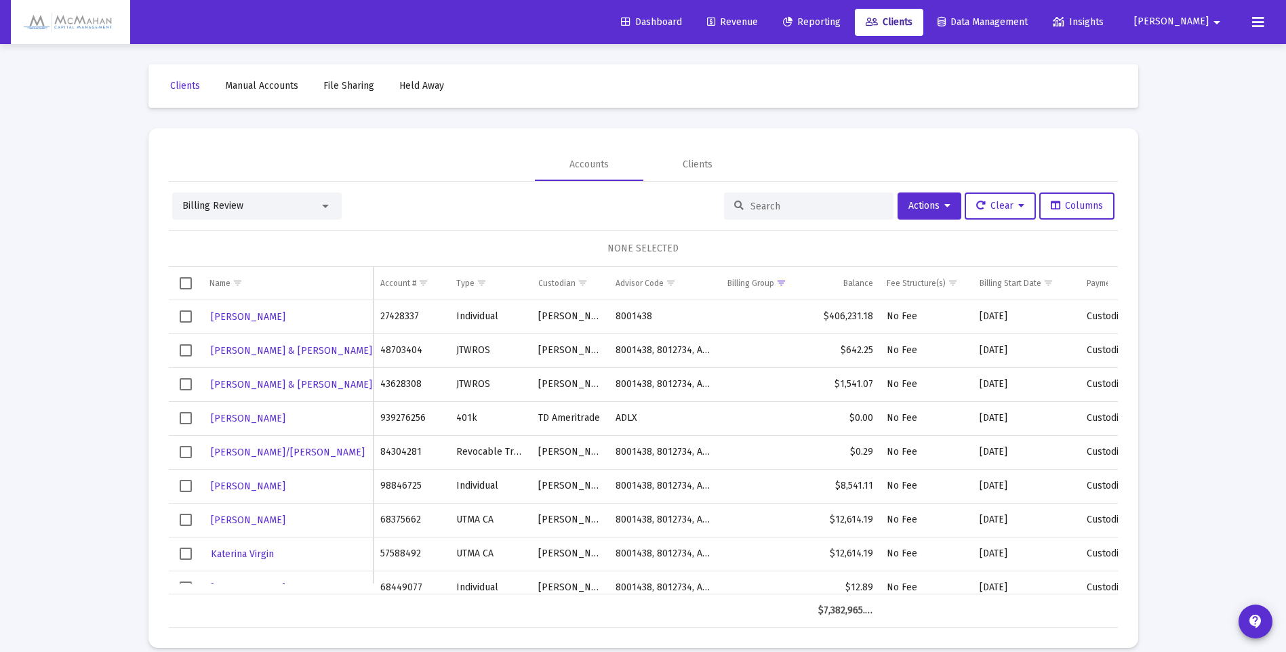
click at [866, 281] on div "Balance" at bounding box center [858, 283] width 30 height 11
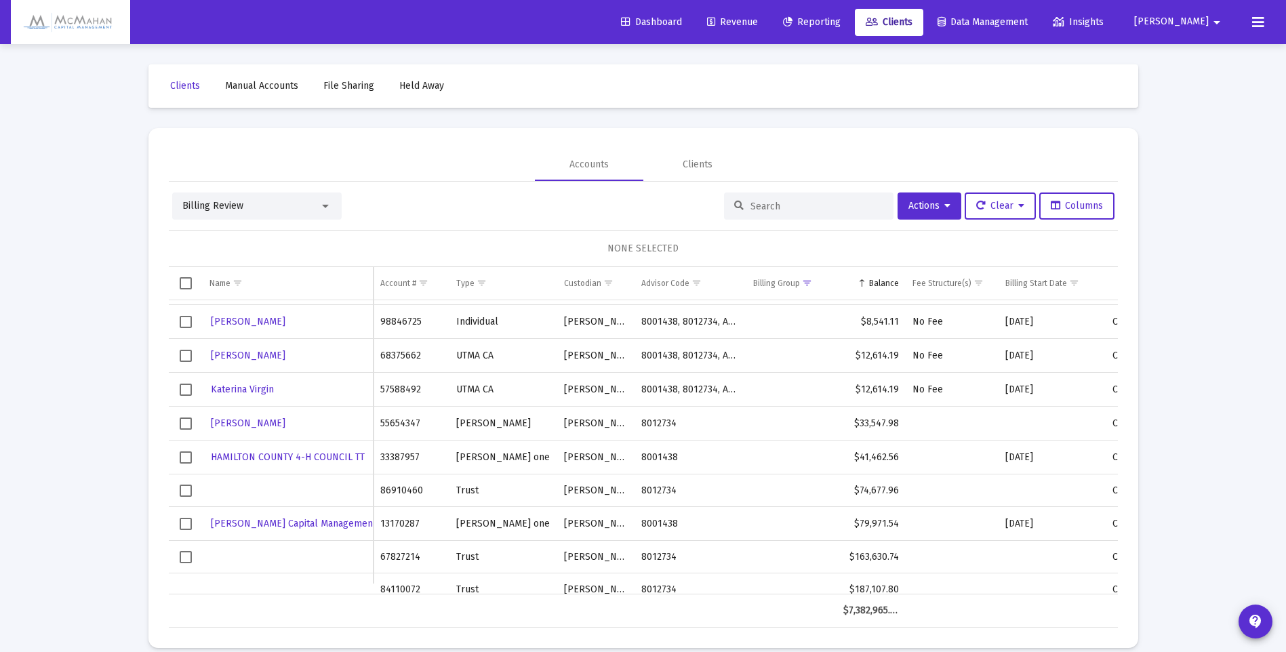
scroll to position [813, 0]
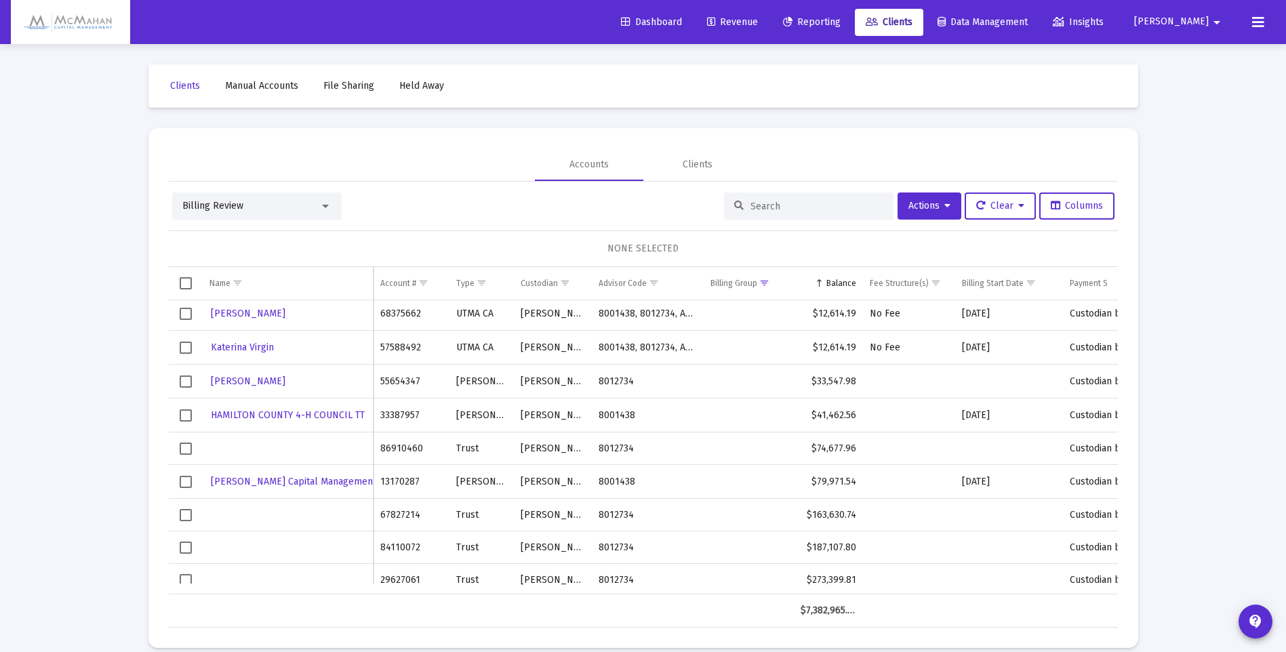
click at [384, 449] on td "86910460" at bounding box center [412, 448] width 76 height 33
drag, startPoint x: 378, startPoint y: 448, endPoint x: 424, endPoint y: 450, distance: 46.1
click at [424, 450] on td "86910460" at bounding box center [412, 448] width 76 height 33
drag, startPoint x: 424, startPoint y: 451, endPoint x: 407, endPoint y: 449, distance: 17.1
copy td "86910460"
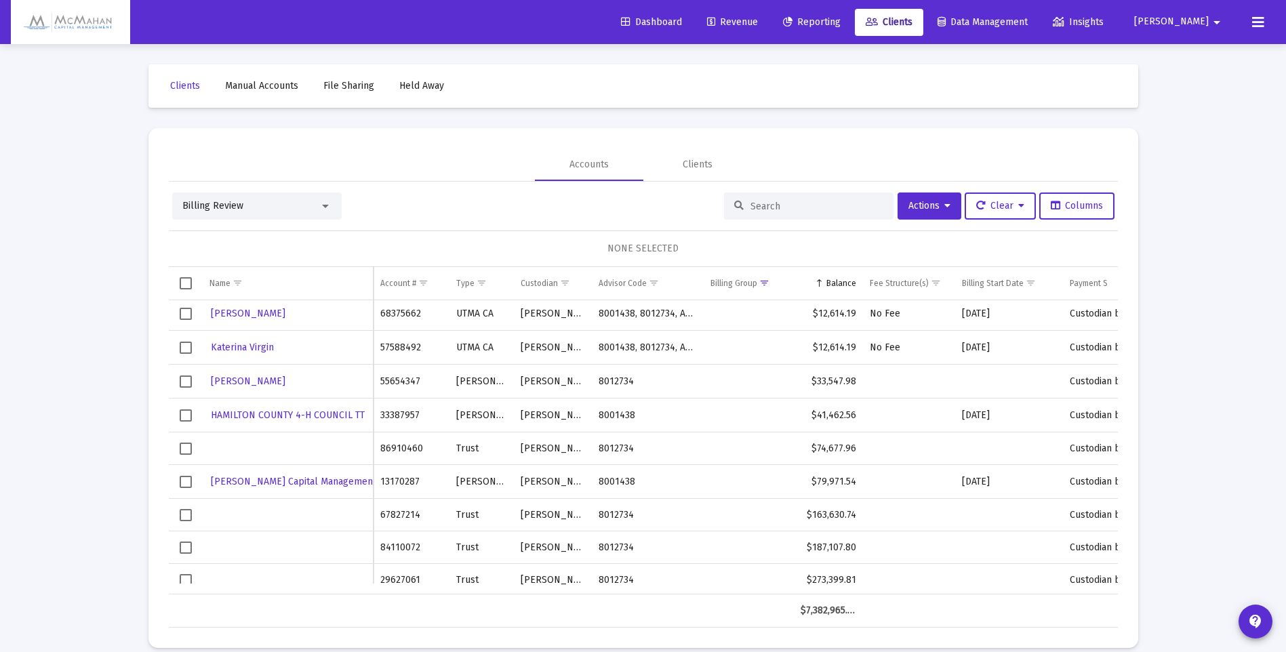
click at [758, 18] on span "Revenue" at bounding box center [732, 22] width 51 height 12
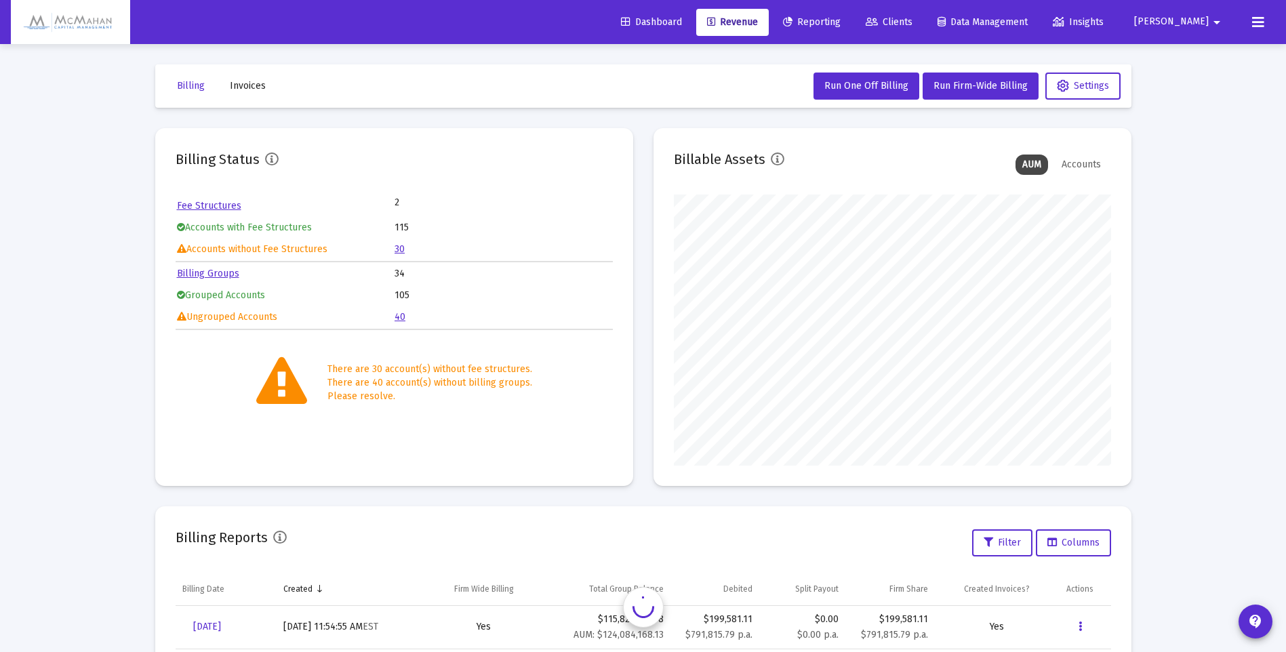
scroll to position [271, 437]
click at [217, 273] on link "Billing Groups" at bounding box center [208, 274] width 62 height 12
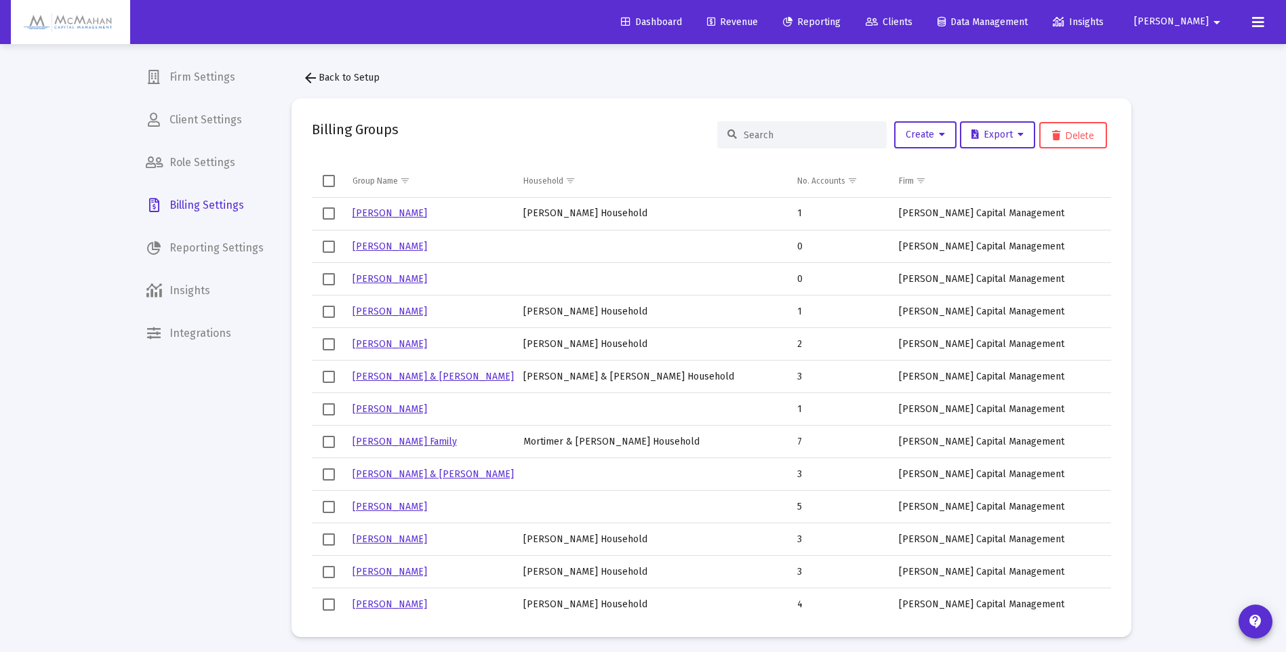
click at [778, 141] on div at bounding box center [801, 134] width 169 height 27
click at [776, 137] on input at bounding box center [810, 135] width 133 height 12
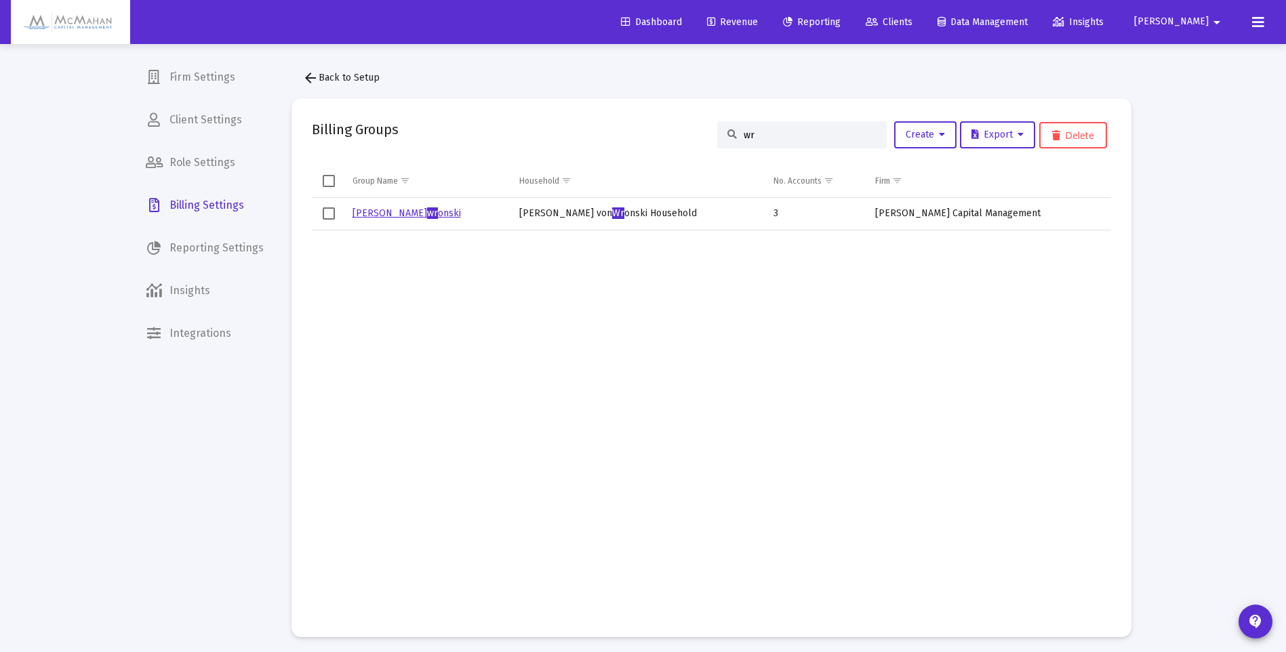
type input "w"
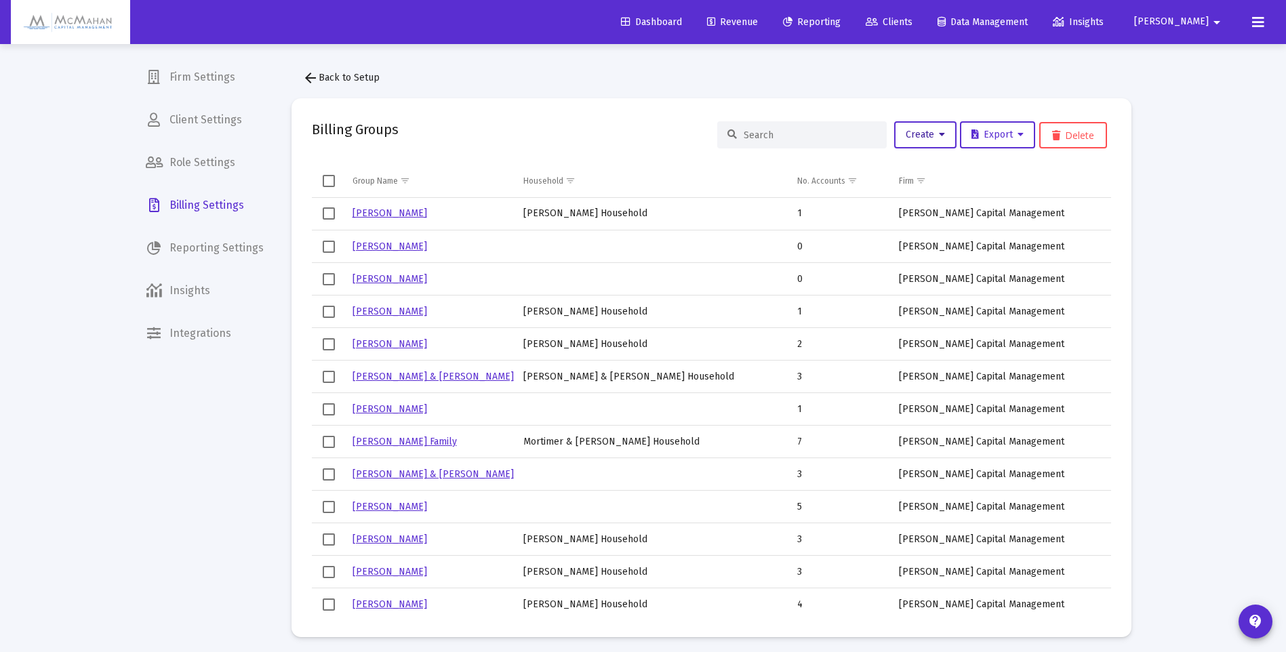
click at [941, 134] on icon at bounding box center [942, 134] width 6 height 9
click at [917, 169] on button "New Group" at bounding box center [970, 170] width 163 height 33
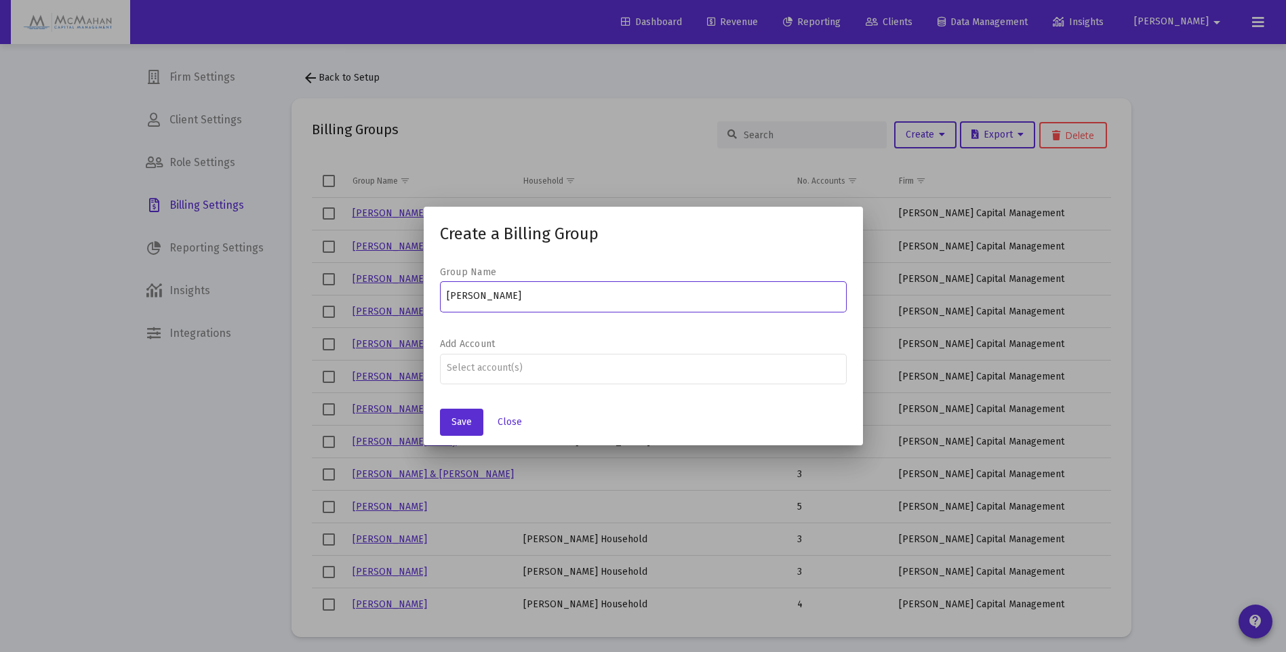
type input "[PERSON_NAME]"
click at [460, 418] on span "Save" at bounding box center [461, 422] width 20 height 12
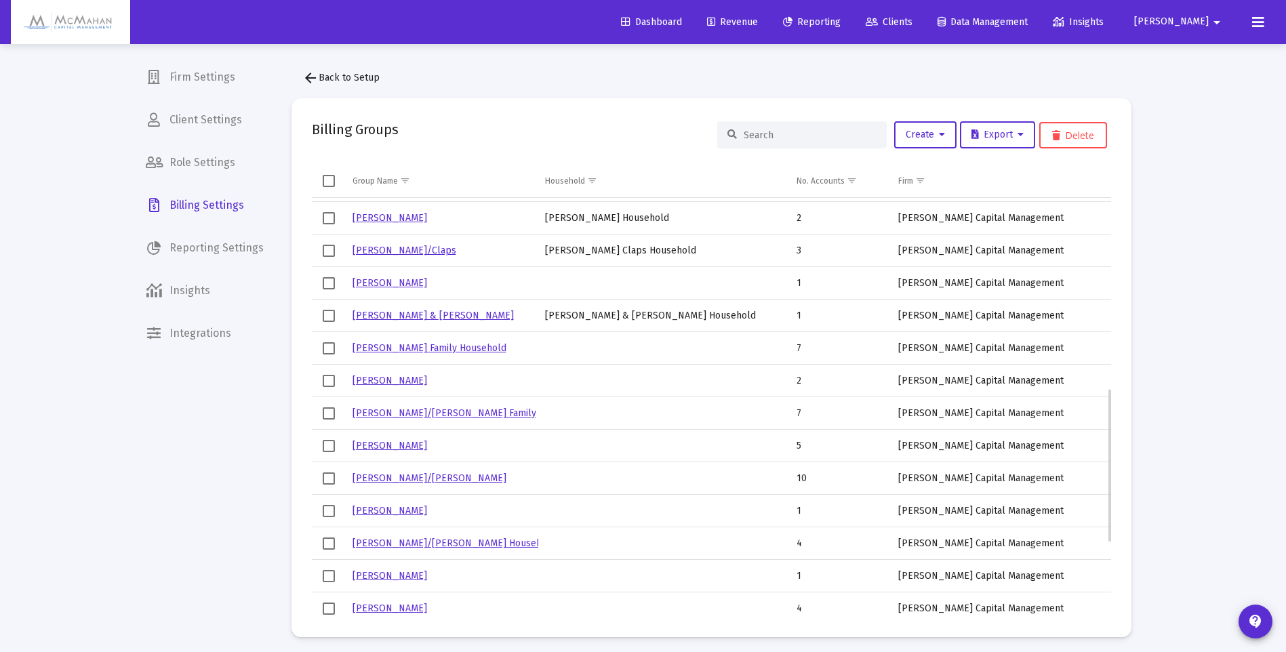
scroll to position [449, 0]
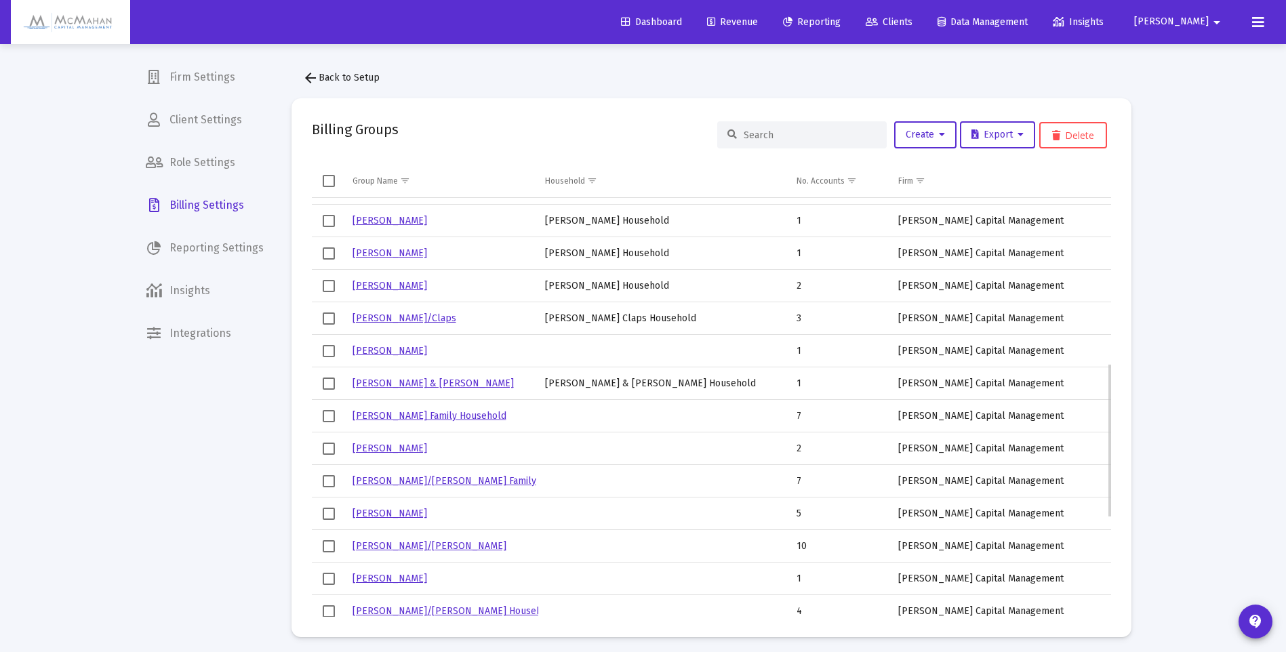
click at [435, 419] on link "[PERSON_NAME] Family Household" at bounding box center [429, 416] width 154 height 12
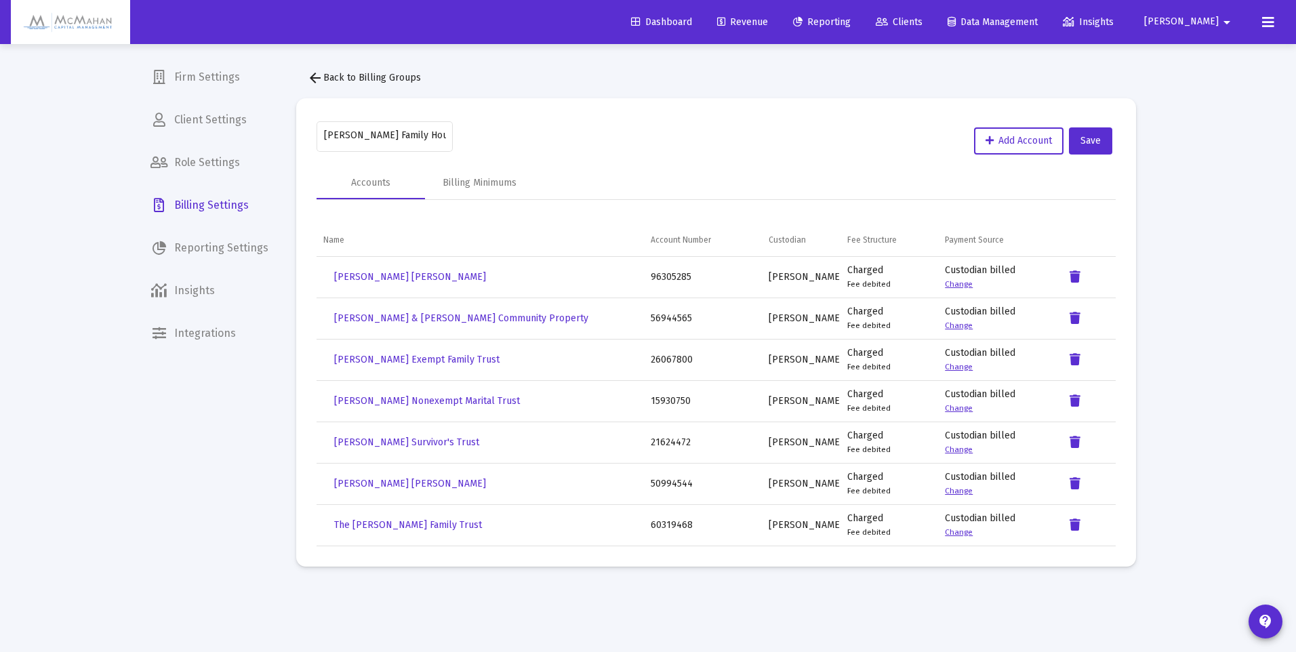
click at [429, 136] on input "[PERSON_NAME] Family Household" at bounding box center [385, 135] width 122 height 11
type input "[PERSON_NAME] Family"
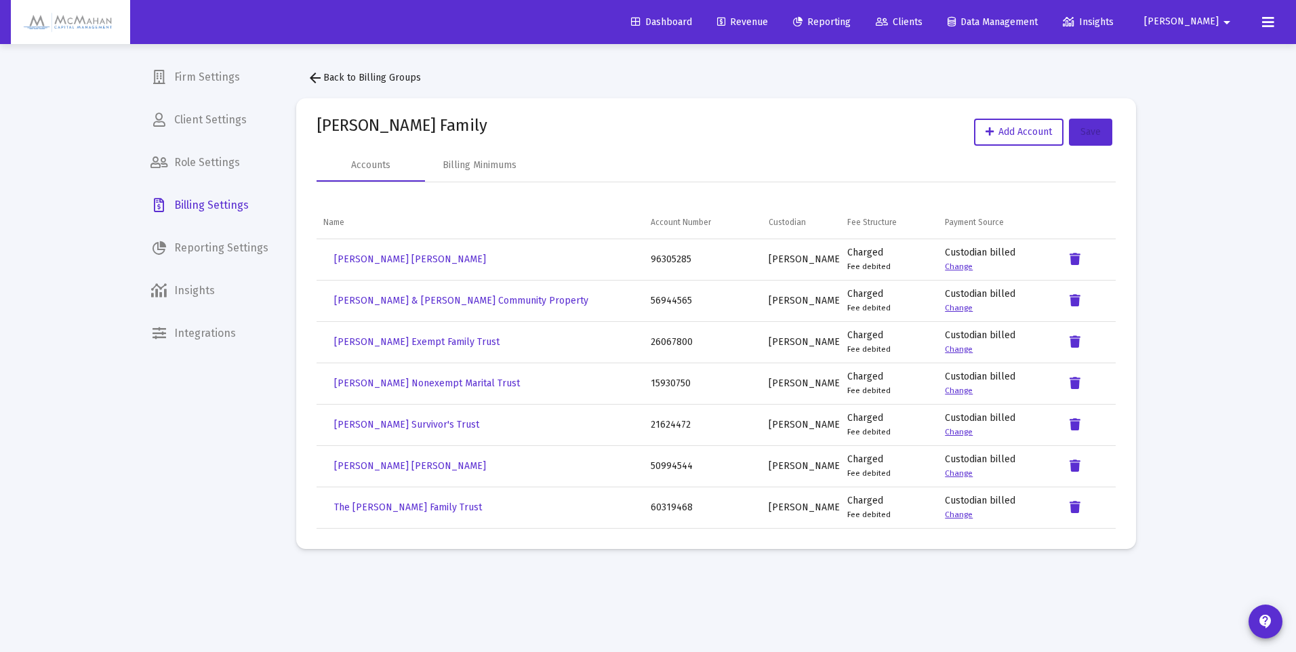
click at [1086, 129] on span "Save" at bounding box center [1091, 132] width 20 height 12
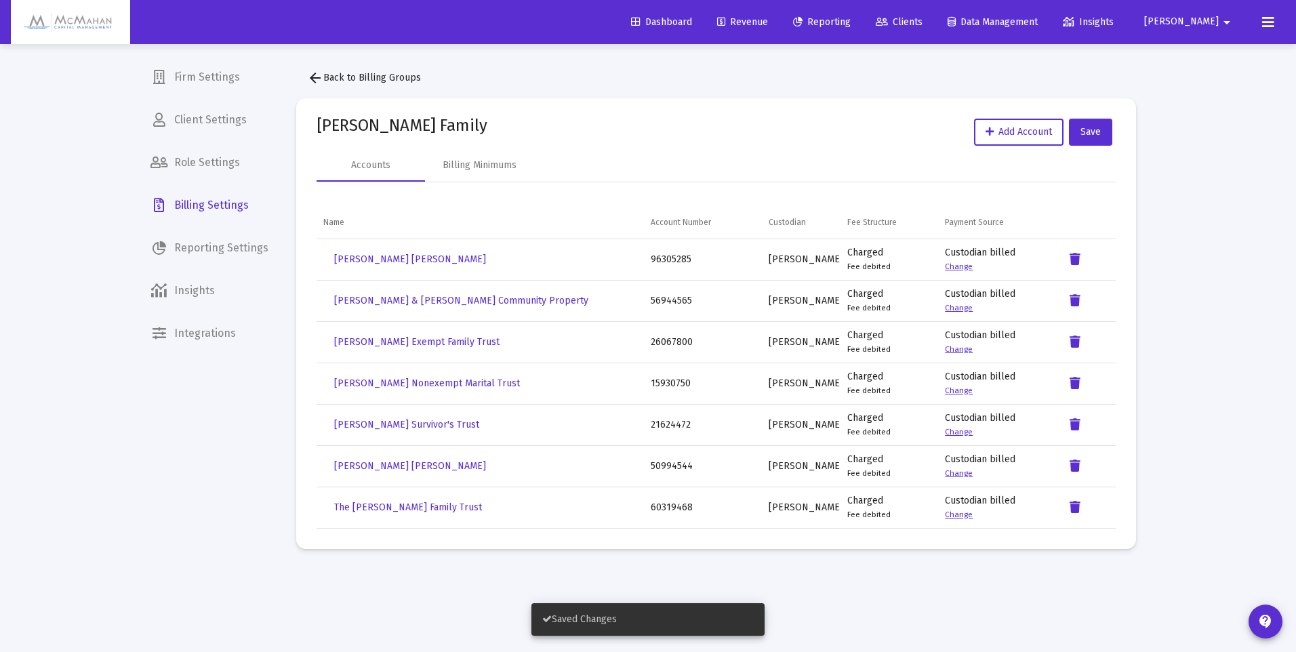
click at [214, 519] on div "Firm Settings Client Settings Role Settings Billing Settings Reporting Settings…" at bounding box center [210, 326] width 140 height 652
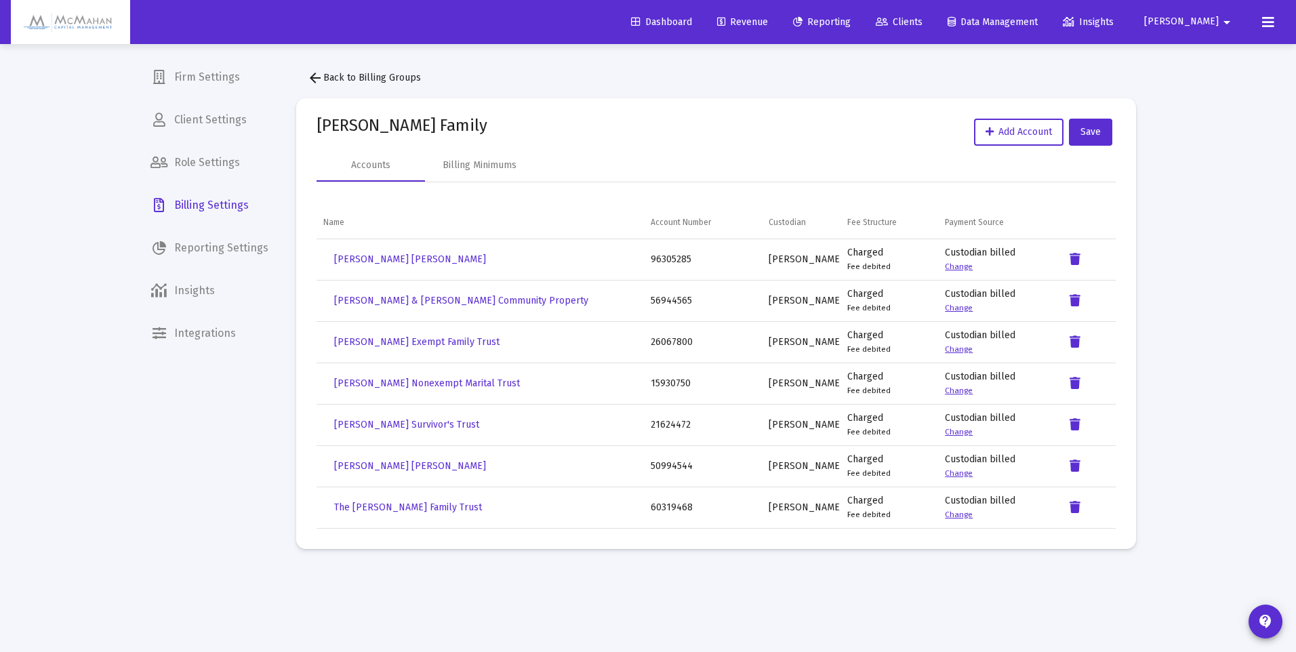
click at [319, 77] on mat-icon "arrow_back" at bounding box center [315, 78] width 16 height 16
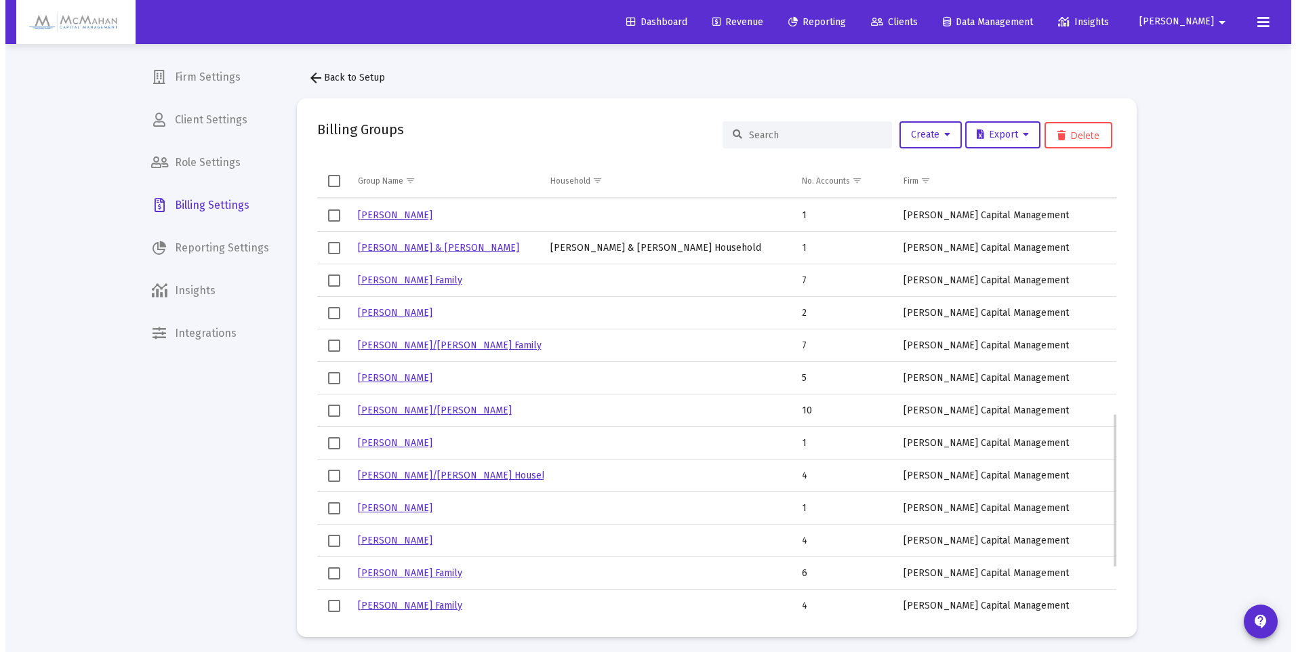
scroll to position [720, 0]
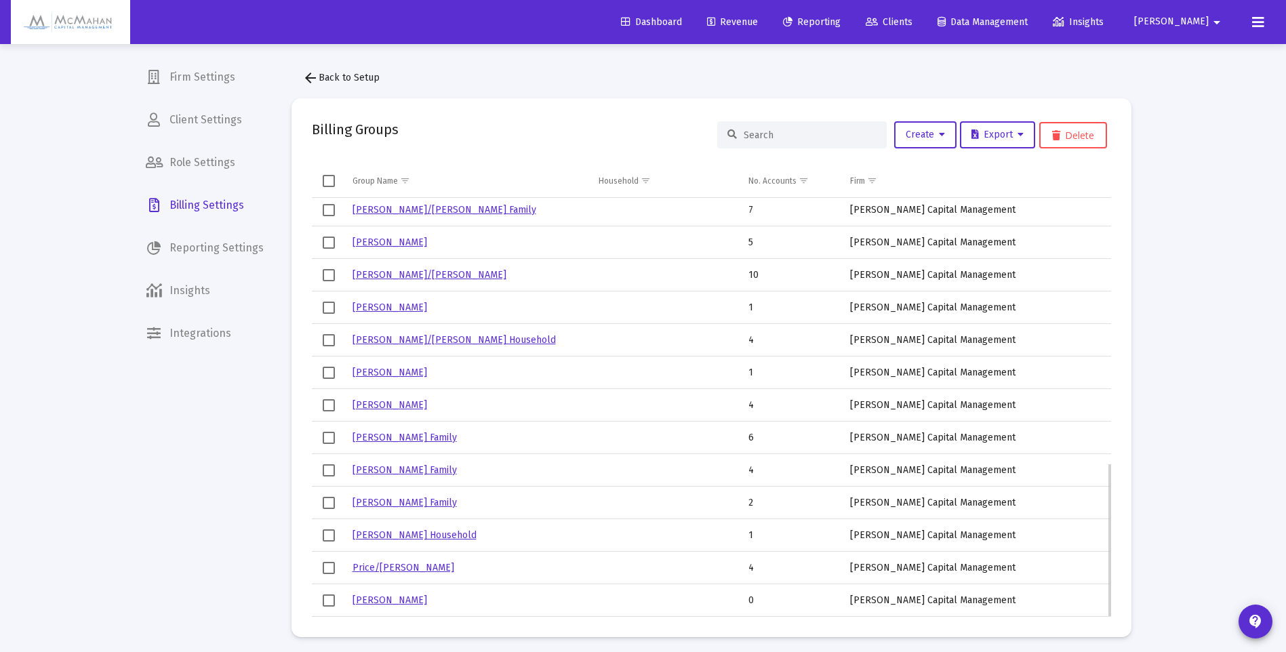
click at [384, 600] on link "[PERSON_NAME]" at bounding box center [389, 601] width 75 height 12
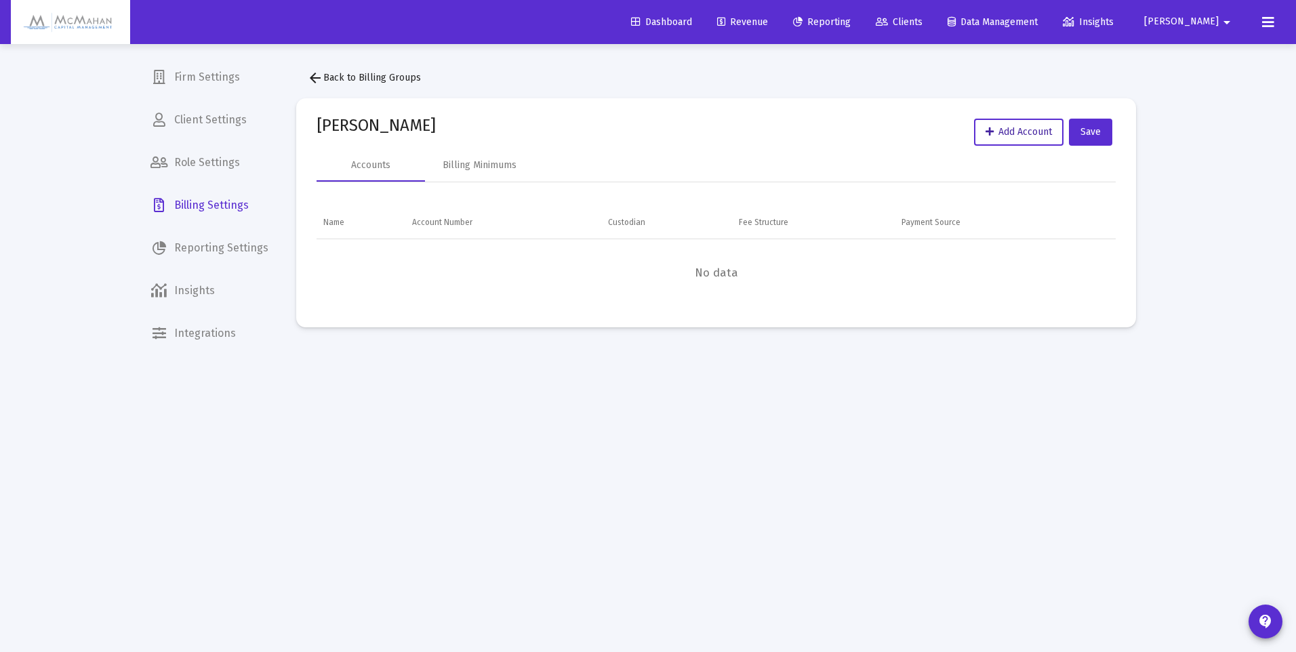
click at [1013, 132] on span "Add Account" at bounding box center [1019, 132] width 66 height 12
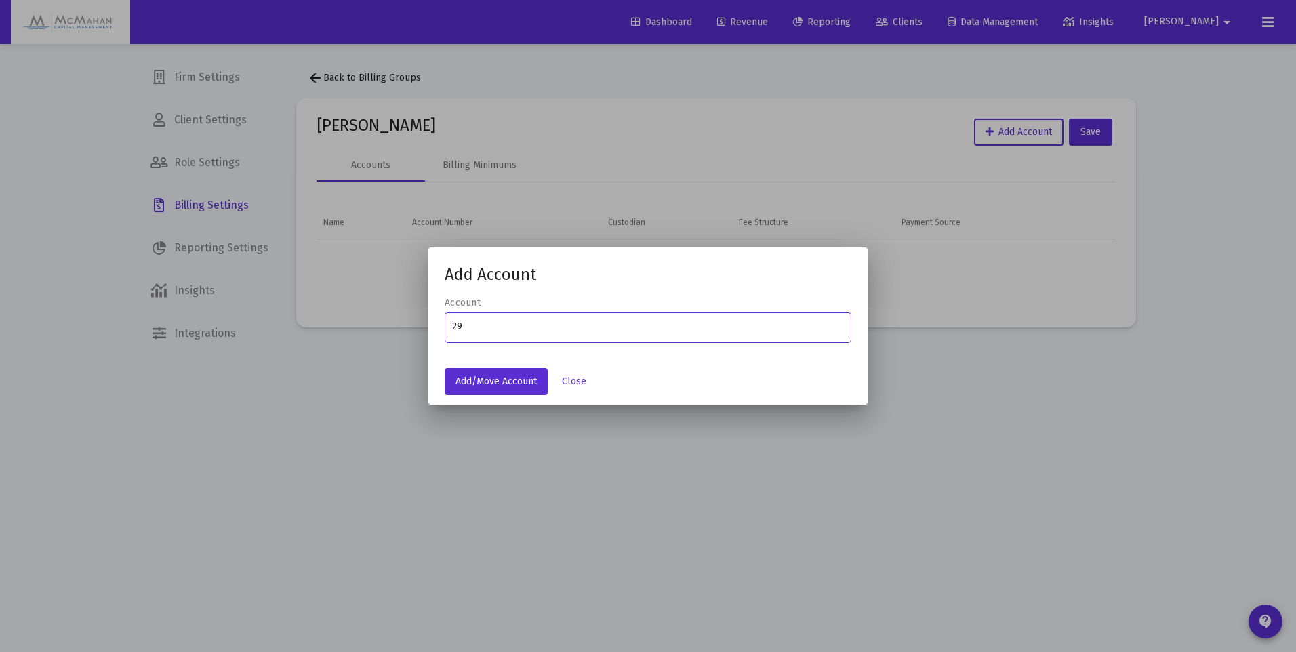
type input "2"
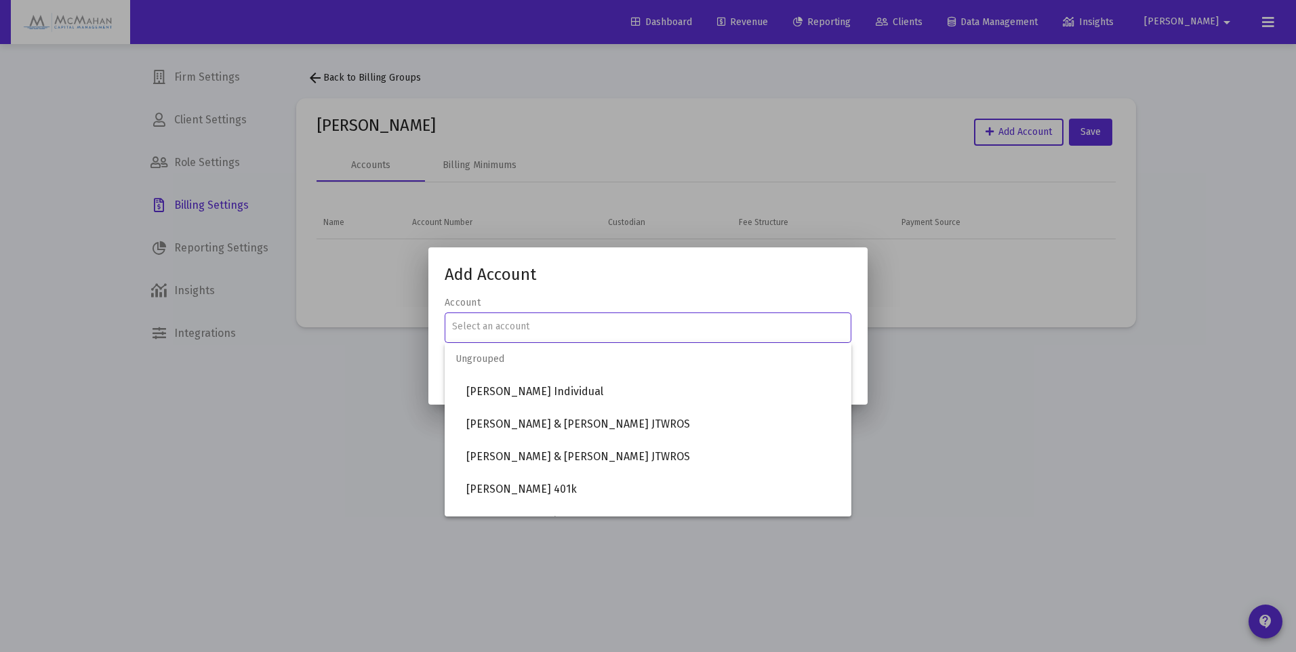
click at [357, 472] on div at bounding box center [648, 326] width 1296 height 652
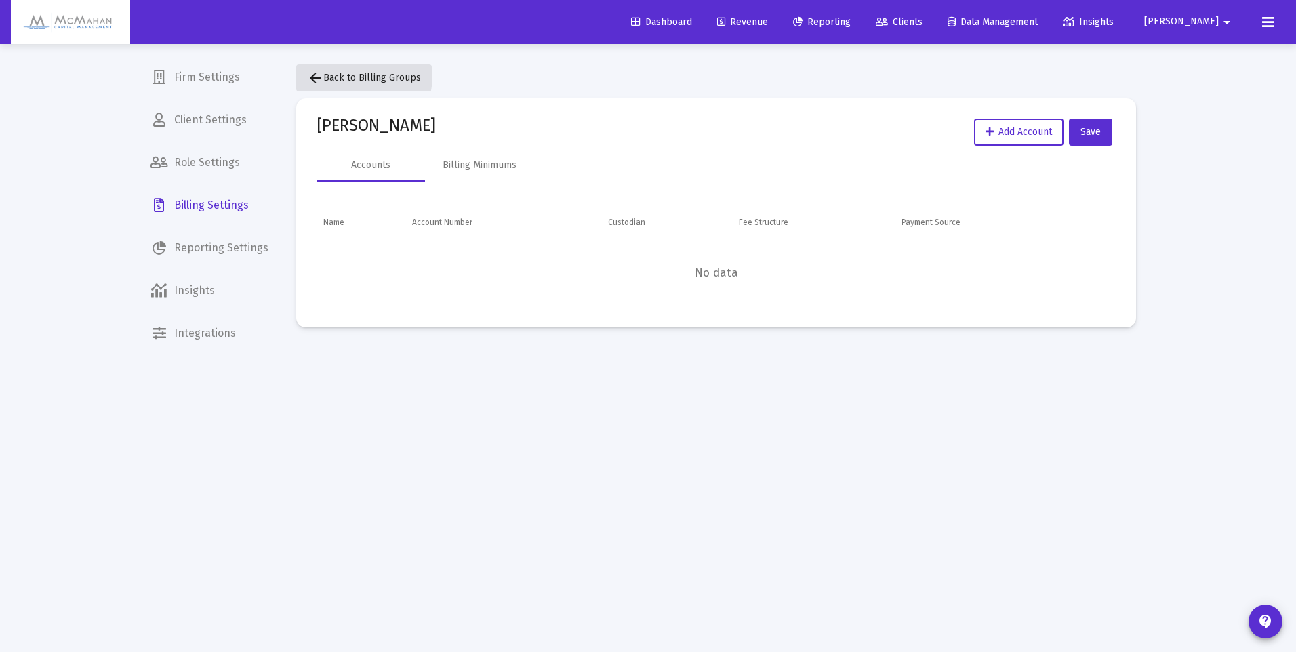
click at [315, 74] on mat-icon "arrow_back" at bounding box center [315, 78] width 16 height 16
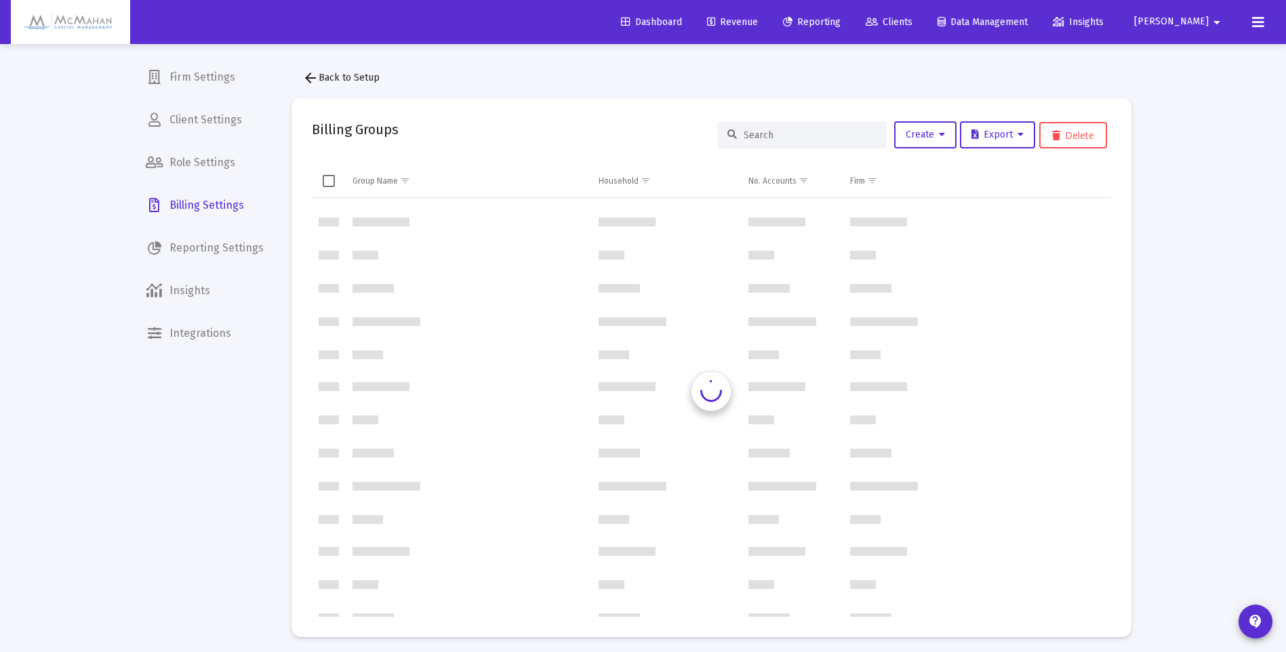
scroll to position [651, 0]
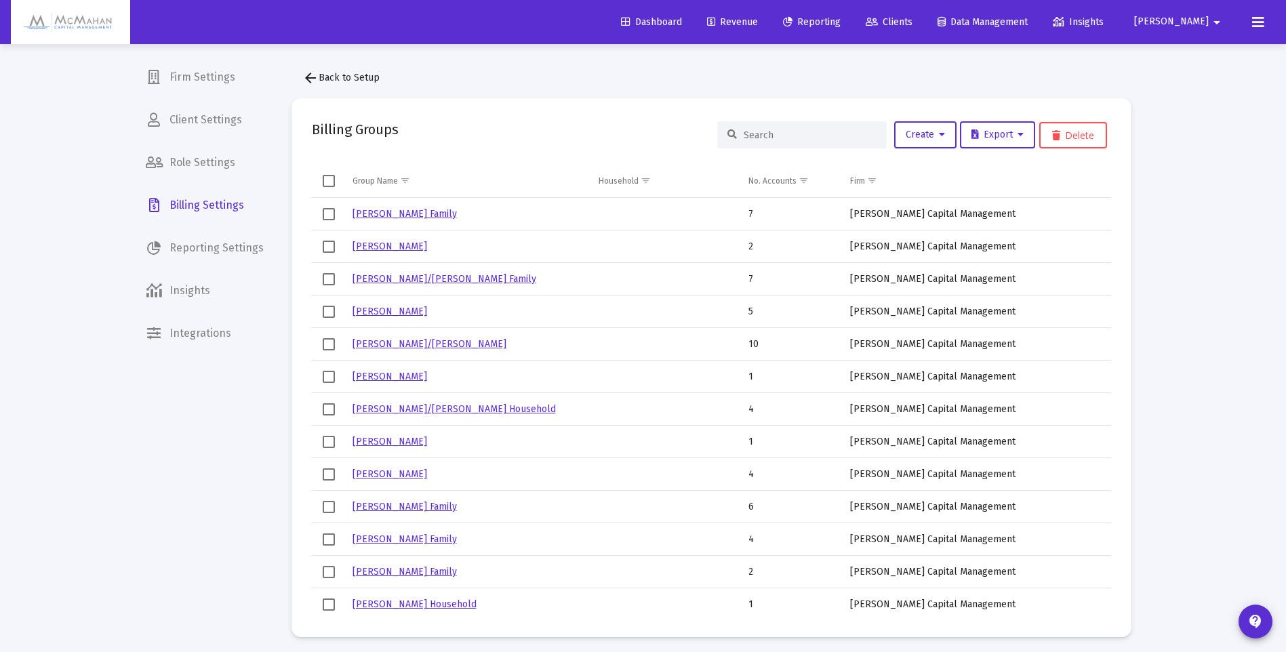
click at [758, 24] on span "Revenue" at bounding box center [732, 22] width 51 height 12
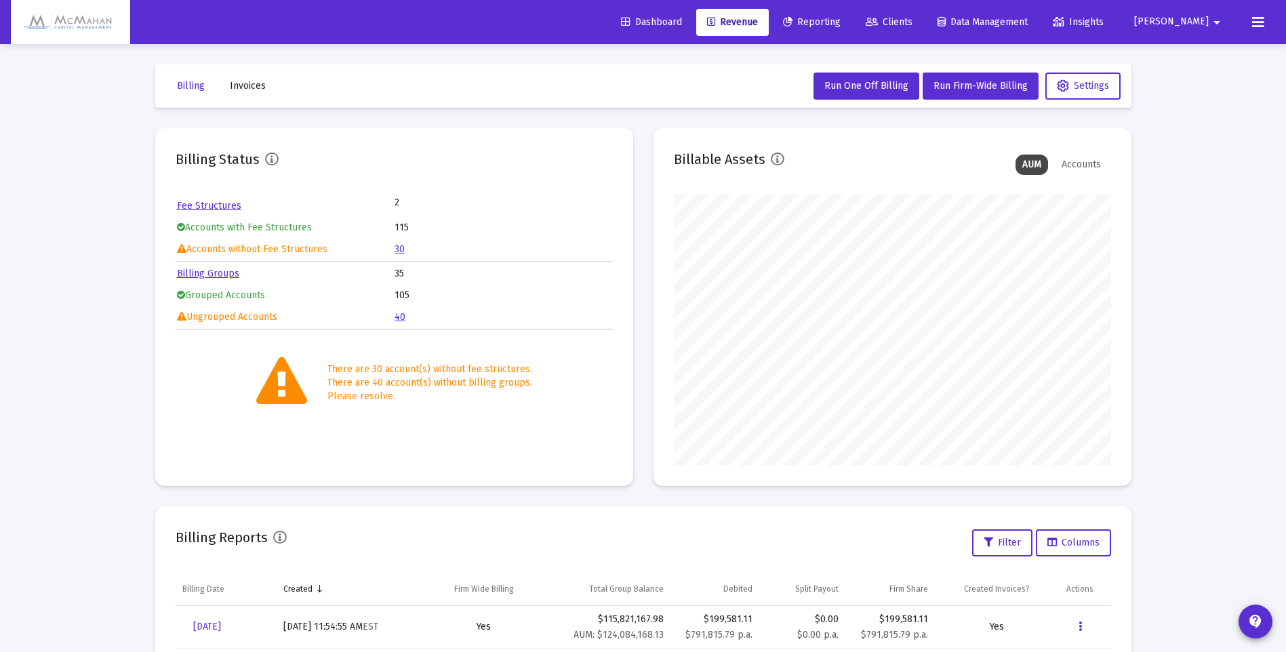
scroll to position [271, 437]
click at [397, 319] on link "40" at bounding box center [400, 317] width 11 height 12
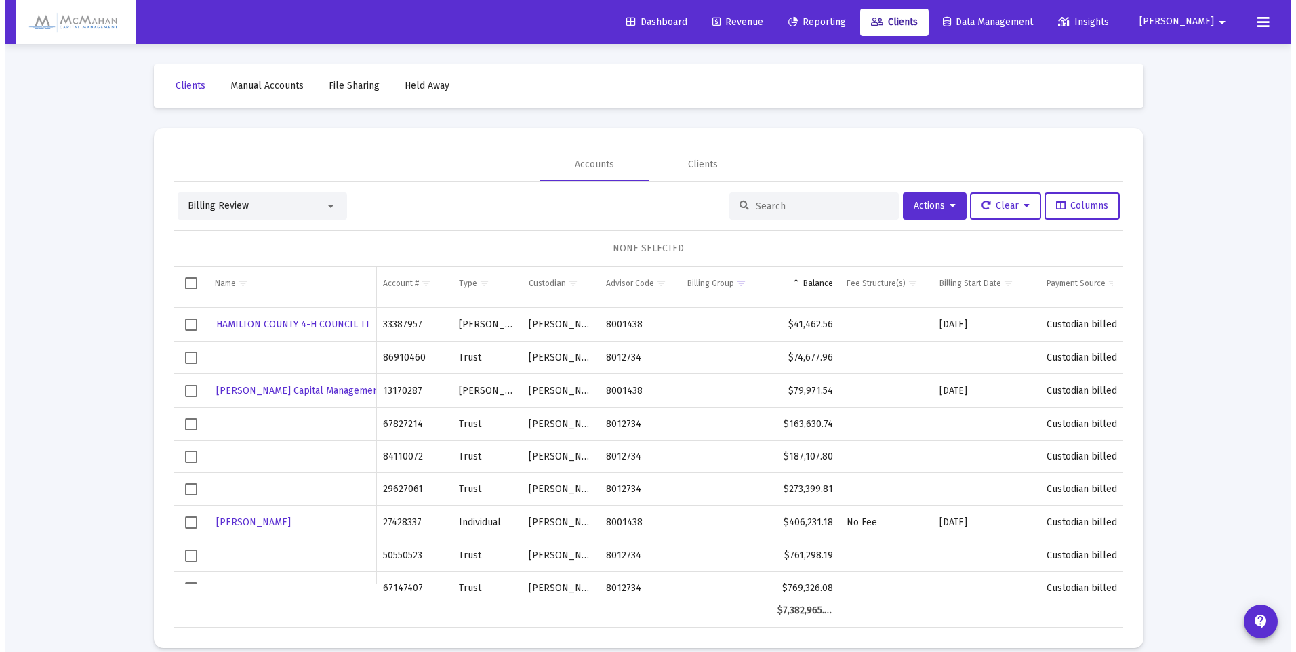
scroll to position [880, 0]
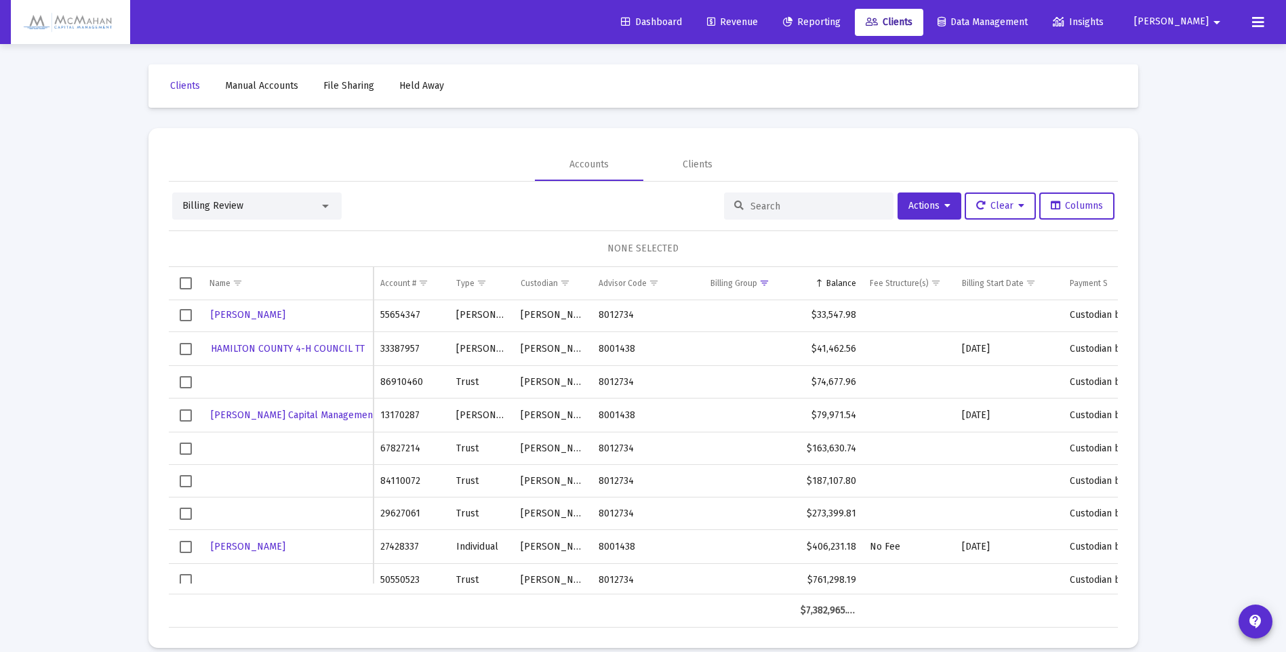
click at [788, 205] on input at bounding box center [816, 207] width 133 height 12
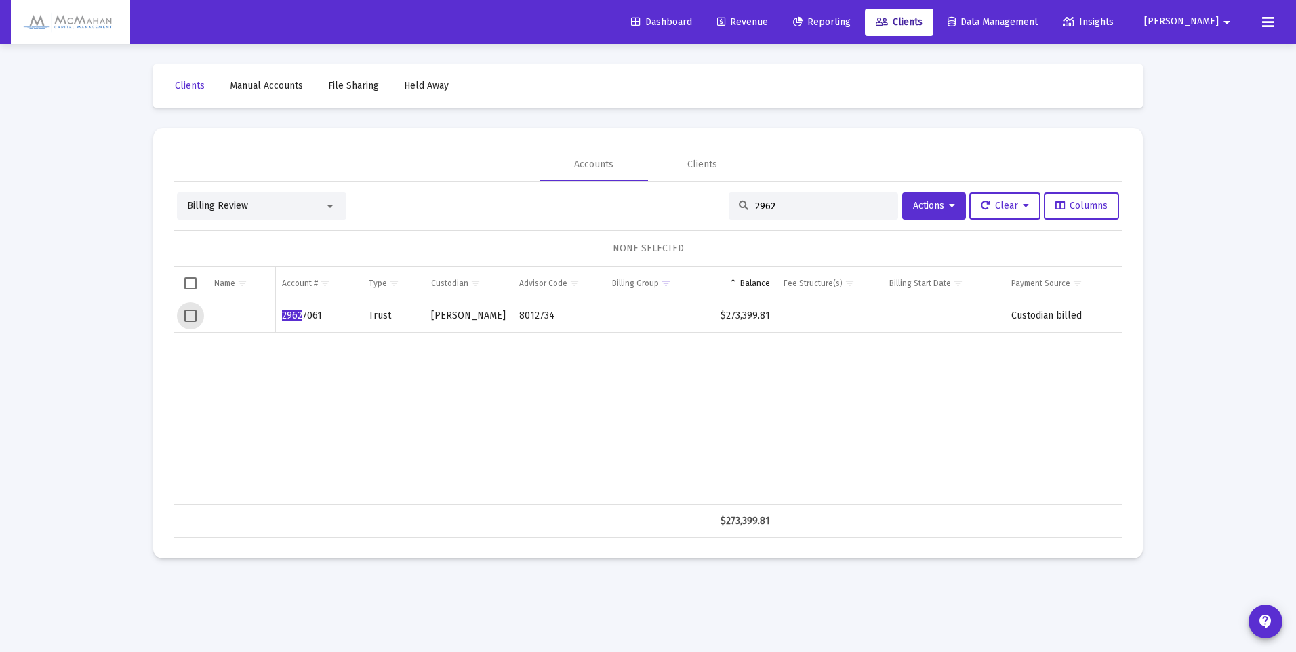
click at [187, 315] on span "Select row" at bounding box center [190, 316] width 12 height 12
drag, startPoint x: 783, startPoint y: 208, endPoint x: 742, endPoint y: 212, distance: 40.9
click at [742, 212] on div "2962" at bounding box center [813, 206] width 169 height 27
click at [190, 313] on span "Select row" at bounding box center [190, 316] width 12 height 12
drag, startPoint x: 784, startPoint y: 208, endPoint x: 726, endPoint y: 214, distance: 57.9
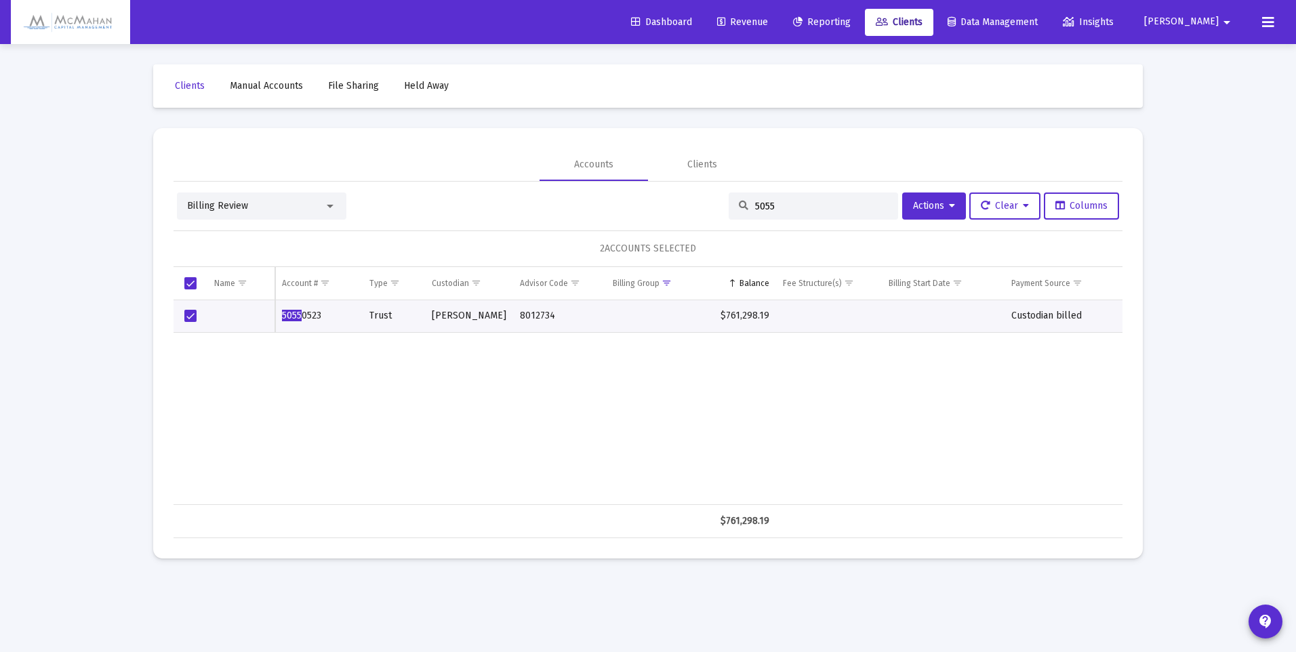
click at [729, 214] on div "5055" at bounding box center [813, 206] width 169 height 27
click at [192, 313] on span "Select row" at bounding box center [190, 316] width 12 height 12
drag, startPoint x: 776, startPoint y: 207, endPoint x: 742, endPoint y: 208, distance: 33.9
click at [742, 208] on div "6714" at bounding box center [813, 206] width 169 height 27
click at [191, 313] on span "Select row" at bounding box center [190, 316] width 12 height 12
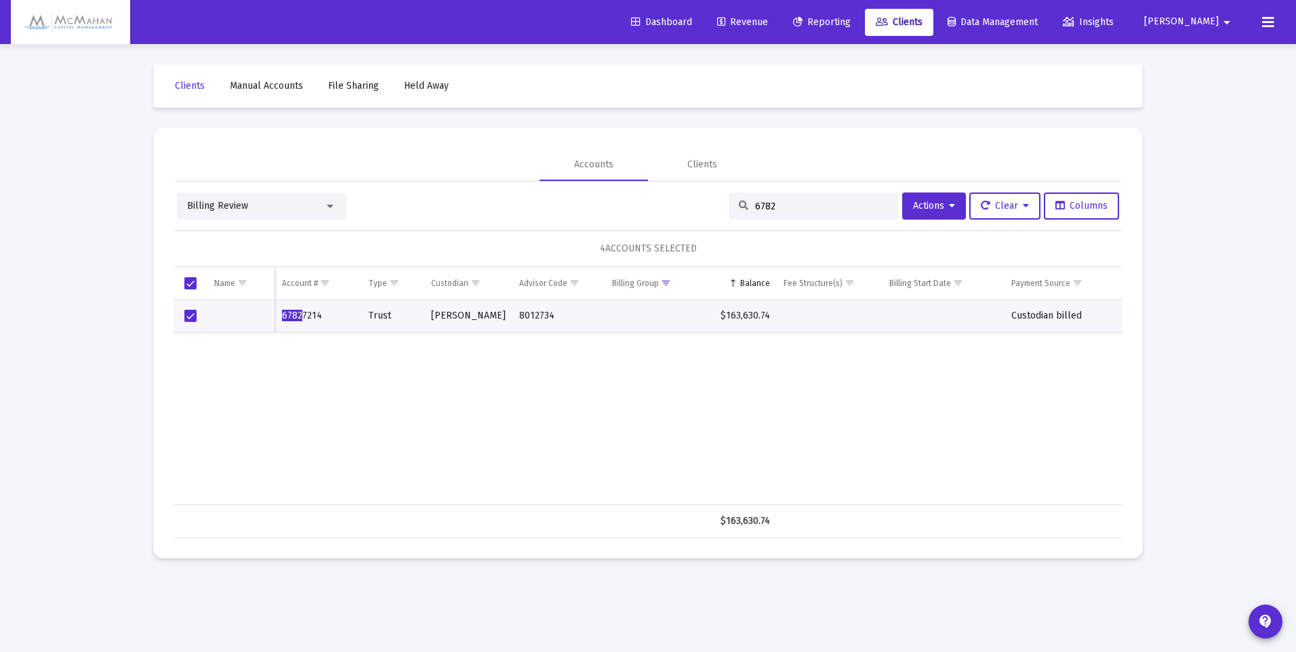
drag, startPoint x: 782, startPoint y: 208, endPoint x: 731, endPoint y: 209, distance: 50.8
click at [731, 209] on div "6782" at bounding box center [813, 206] width 169 height 27
type input "8691"
click at [189, 319] on span "Select row" at bounding box center [190, 316] width 12 height 12
click at [942, 209] on span "Actions" at bounding box center [934, 206] width 42 height 12
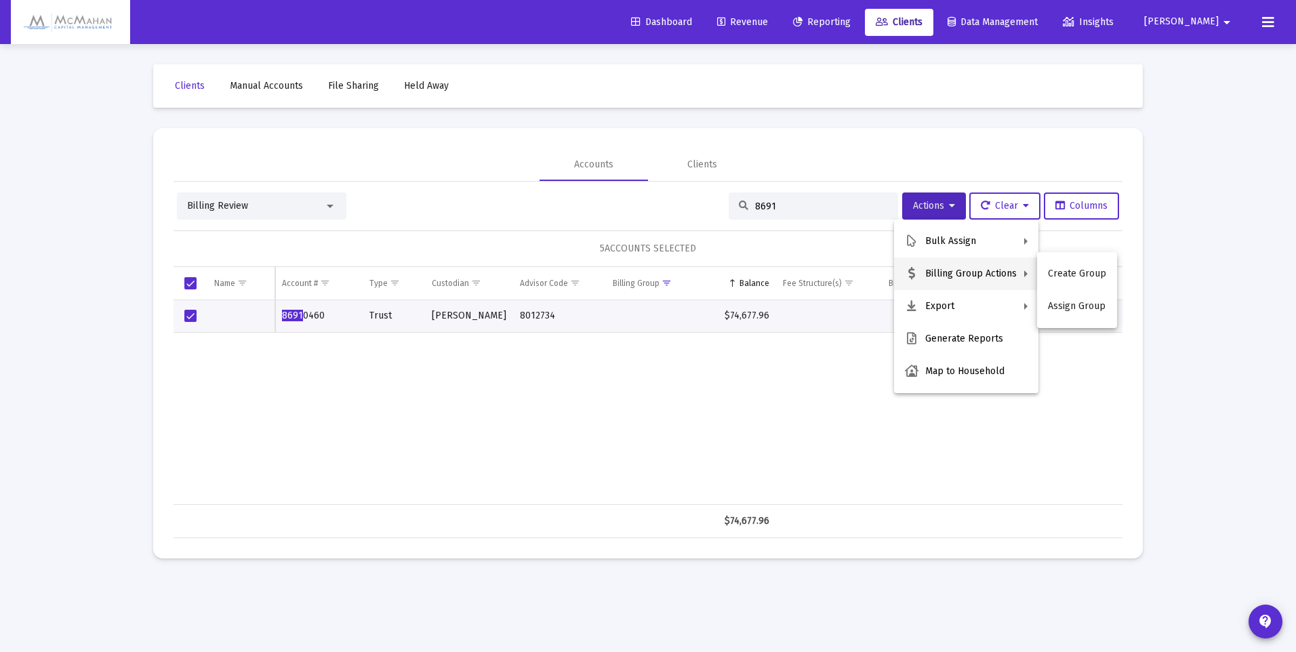
click at [1089, 303] on button "Assign Group" at bounding box center [1077, 306] width 80 height 33
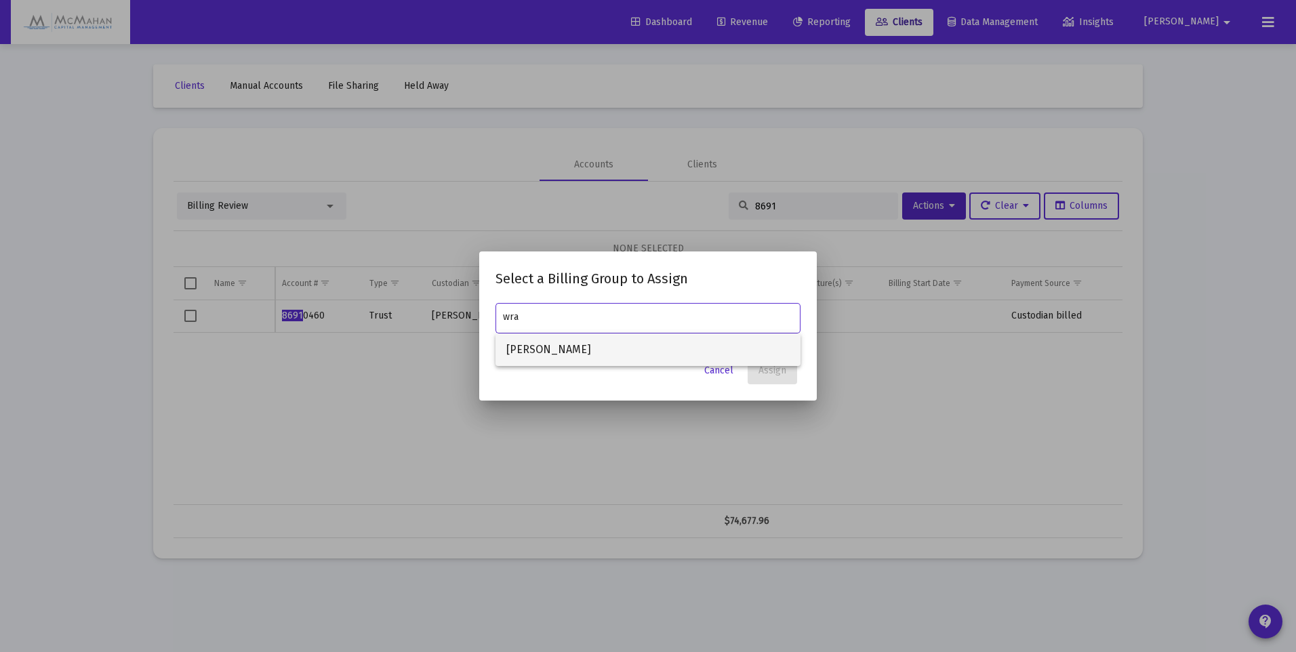
click at [553, 344] on span "[PERSON_NAME]" at bounding box center [647, 350] width 283 height 33
type input "[PERSON_NAME]"
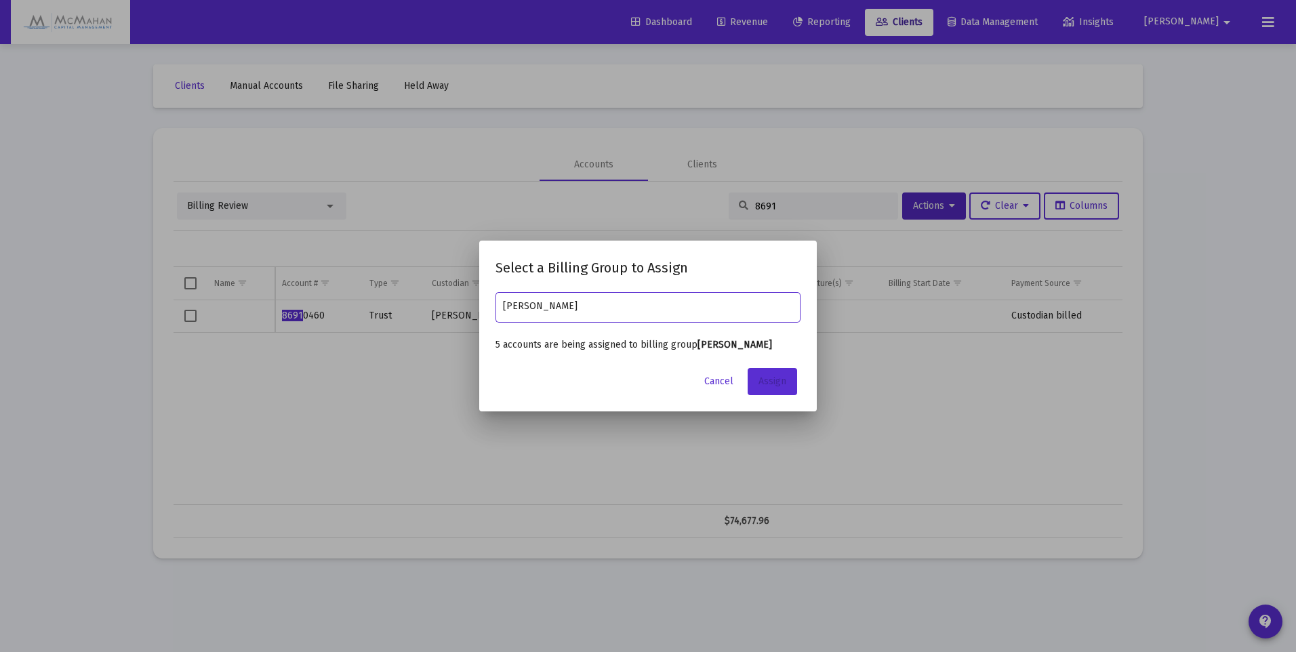
click at [773, 381] on span "Assign" at bounding box center [773, 382] width 28 height 12
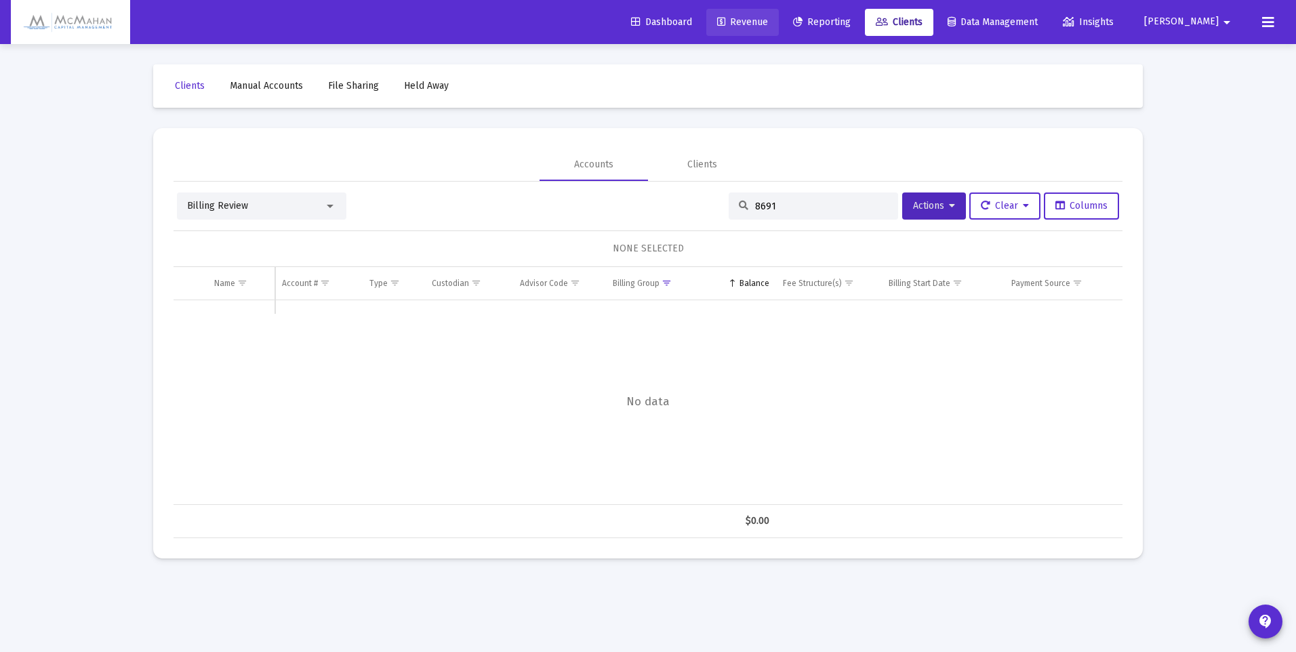
click at [768, 23] on span "Revenue" at bounding box center [742, 22] width 51 height 12
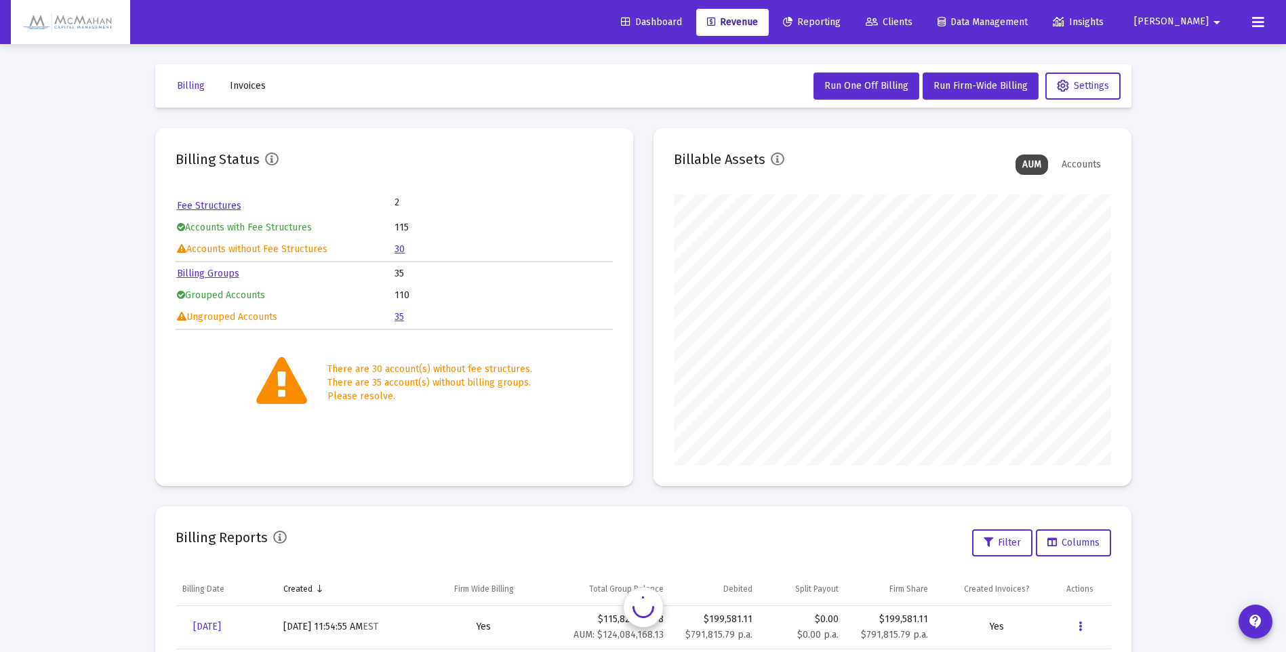
scroll to position [271, 437]
click at [216, 274] on link "Billing Groups" at bounding box center [208, 274] width 62 height 12
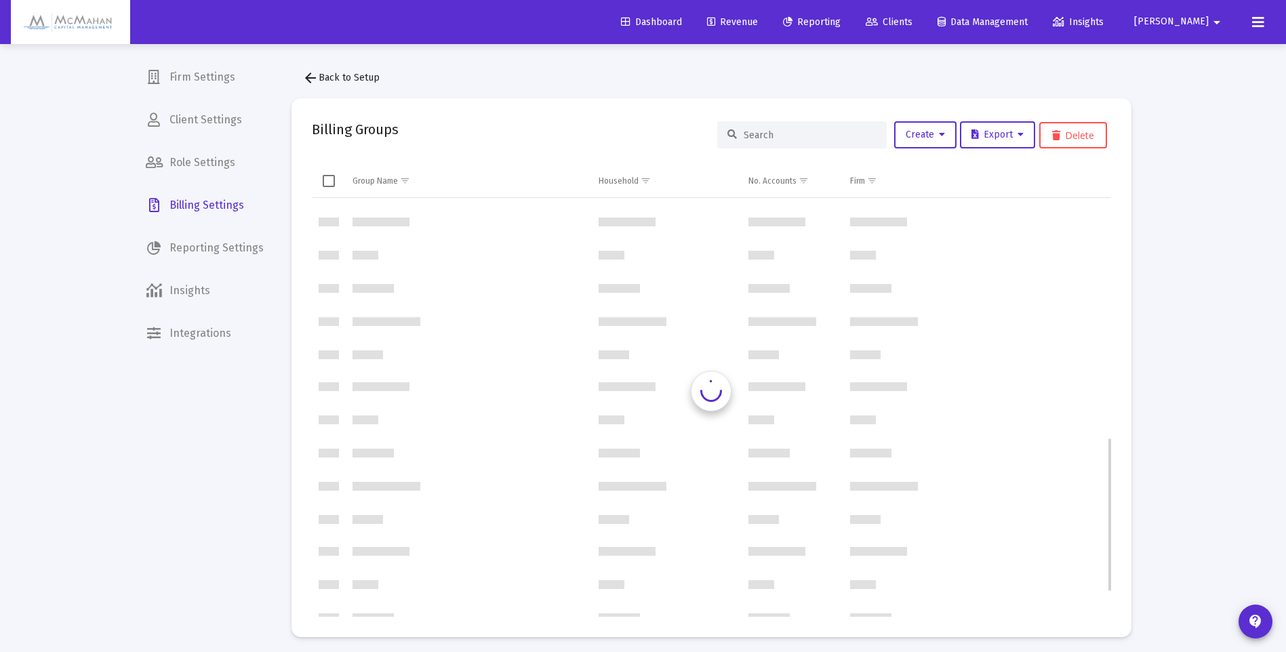
scroll to position [651, 0]
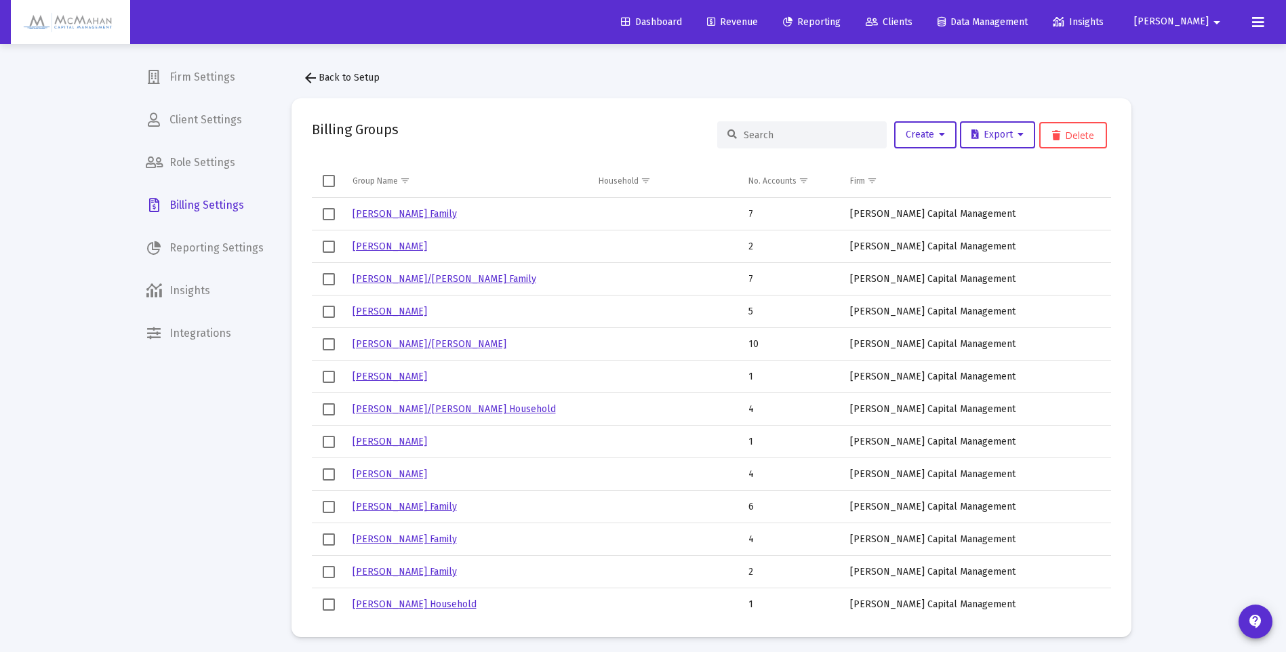
click at [801, 140] on input at bounding box center [810, 135] width 133 height 12
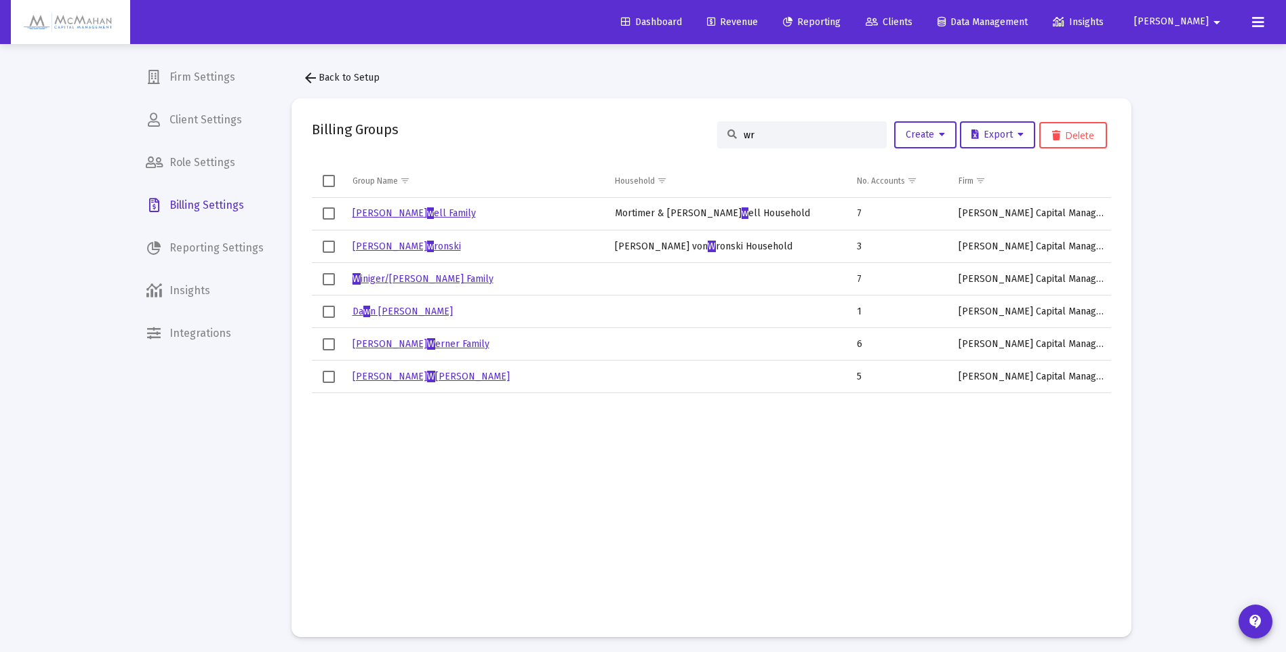
scroll to position [0, 0]
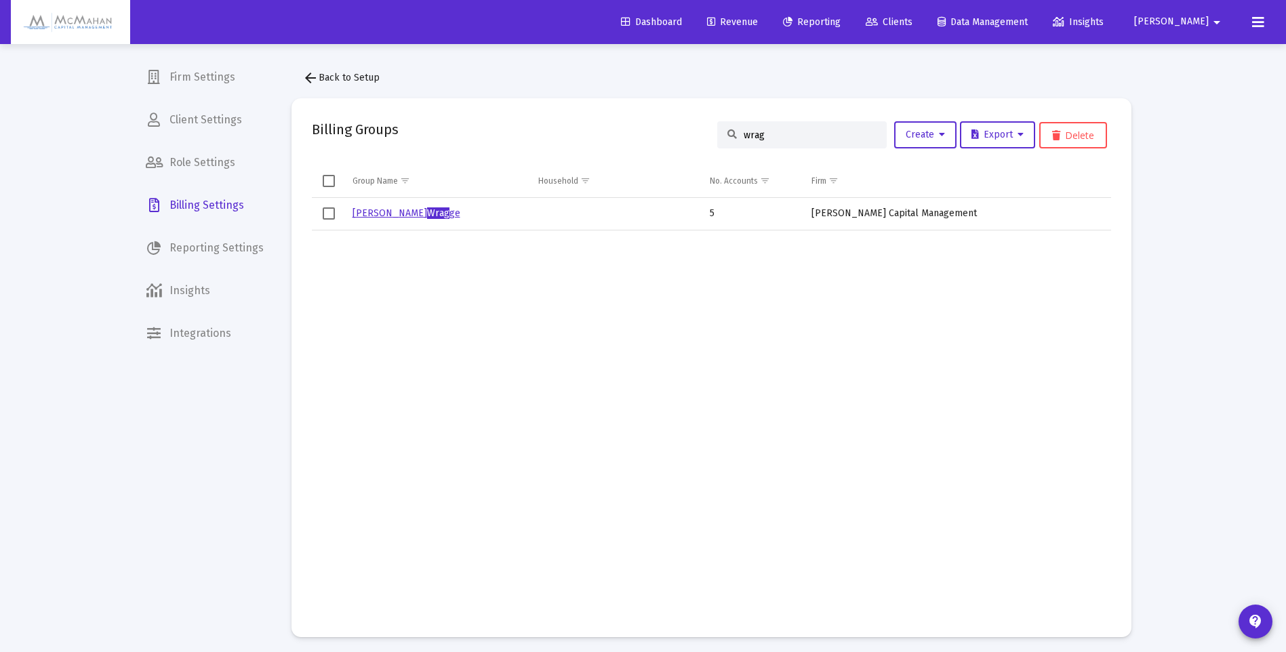
type input "wrag"
click at [373, 215] on link "[PERSON_NAME] ge" at bounding box center [406, 213] width 108 height 12
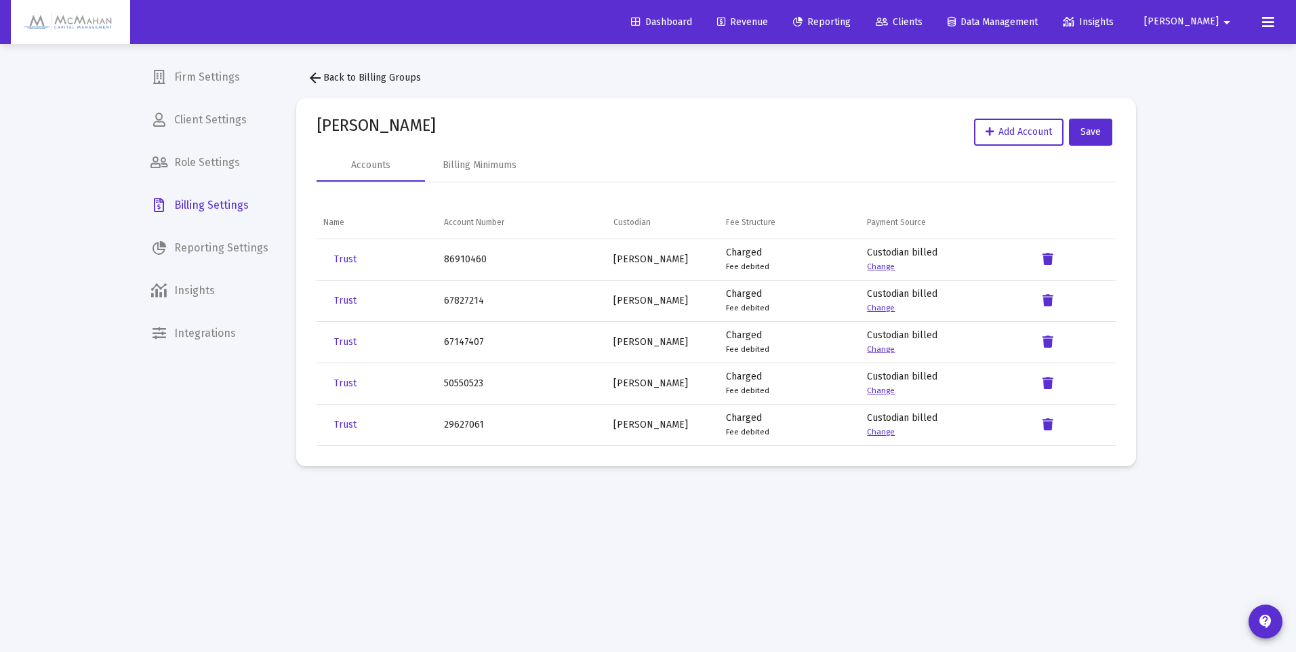
click at [358, 78] on span "arrow_back Back to Billing Groups" at bounding box center [364, 78] width 114 height 12
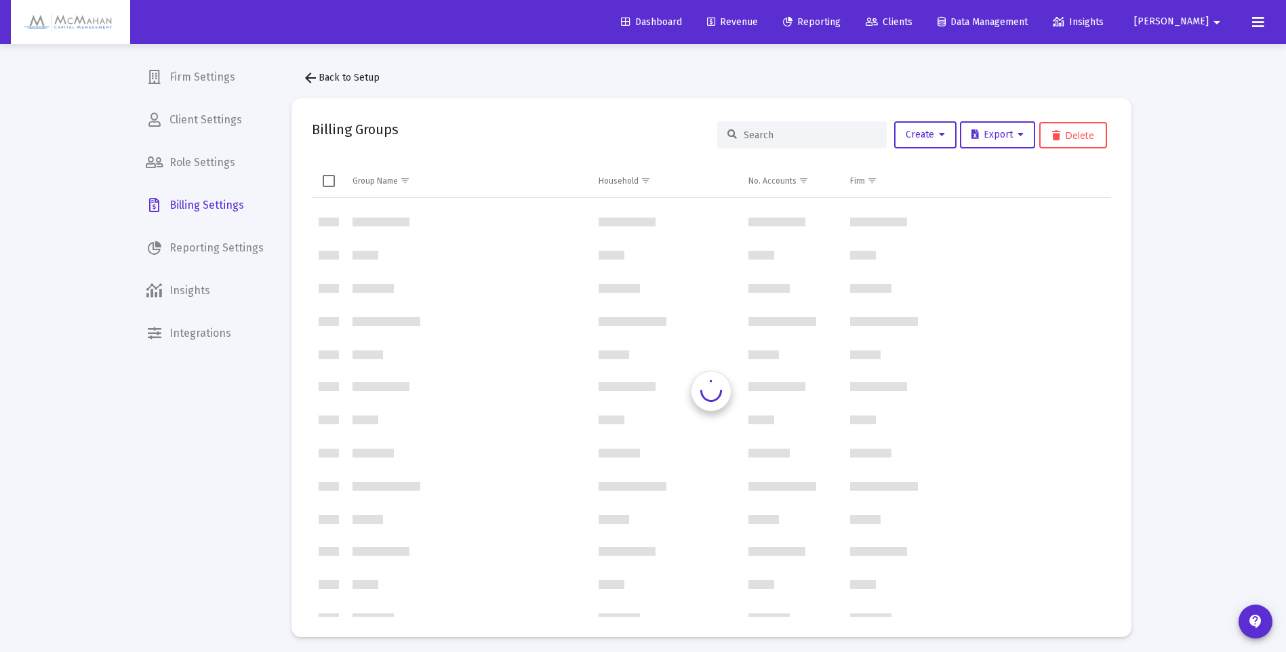
scroll to position [651, 0]
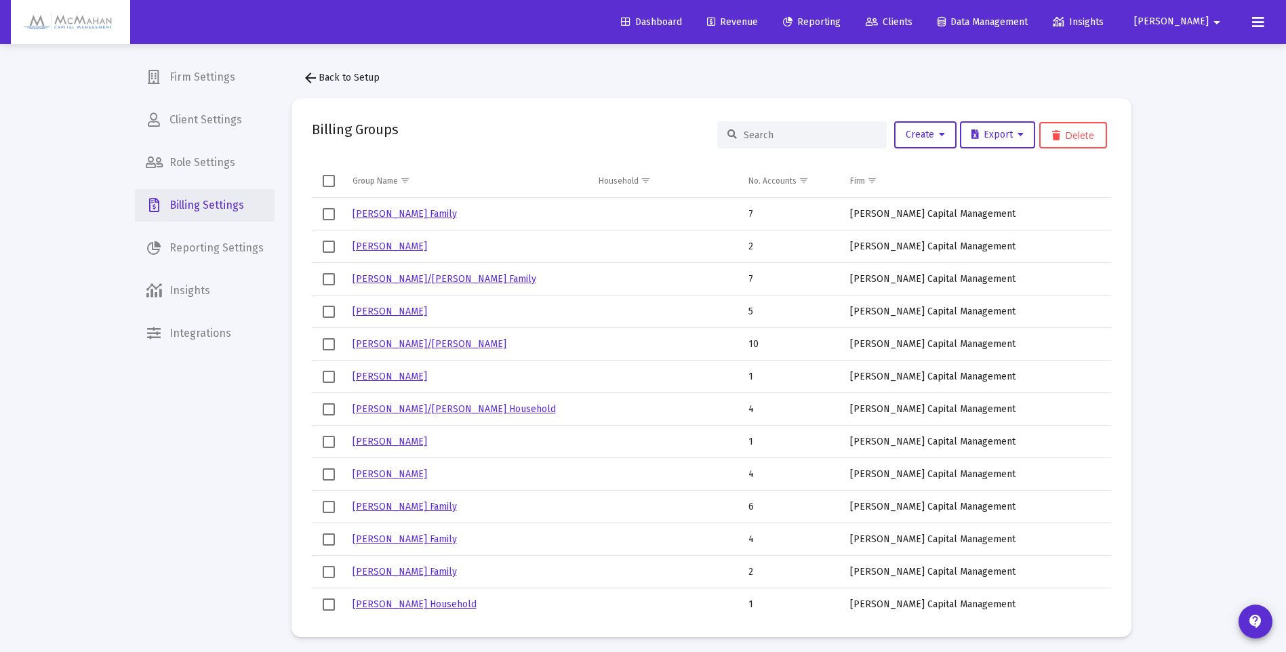
click at [223, 205] on span "Billing Settings" at bounding box center [205, 205] width 140 height 33
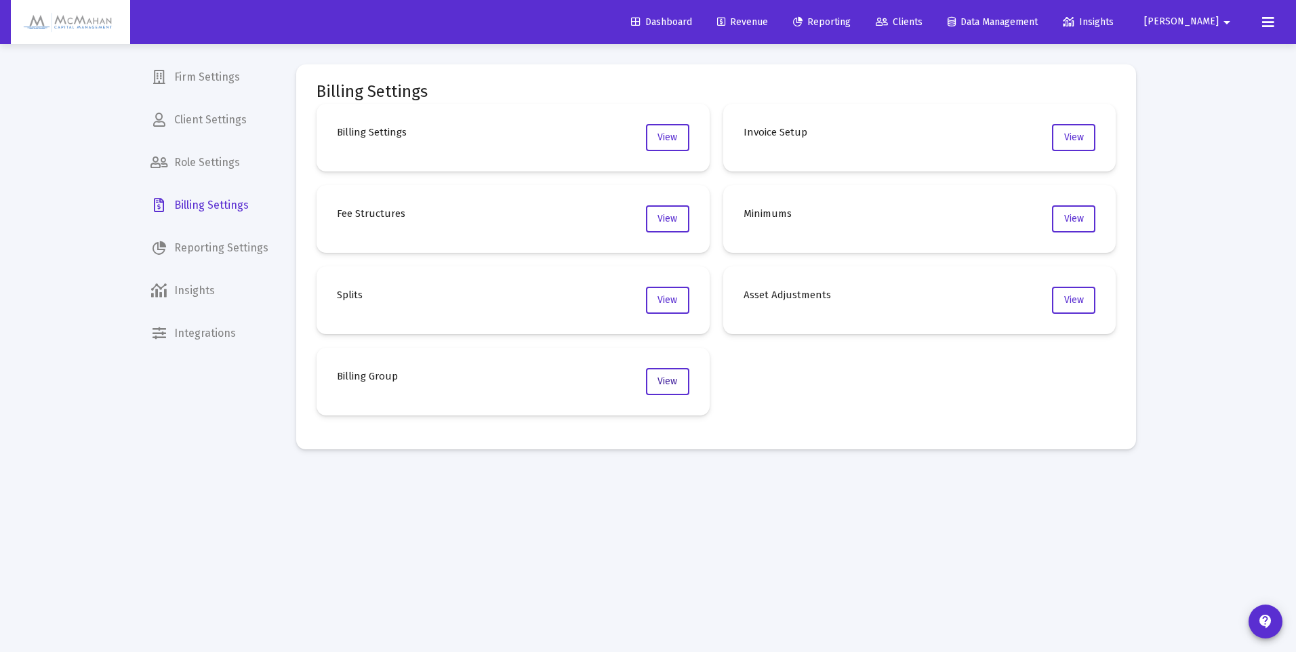
click at [668, 386] on span "View" at bounding box center [668, 382] width 20 height 12
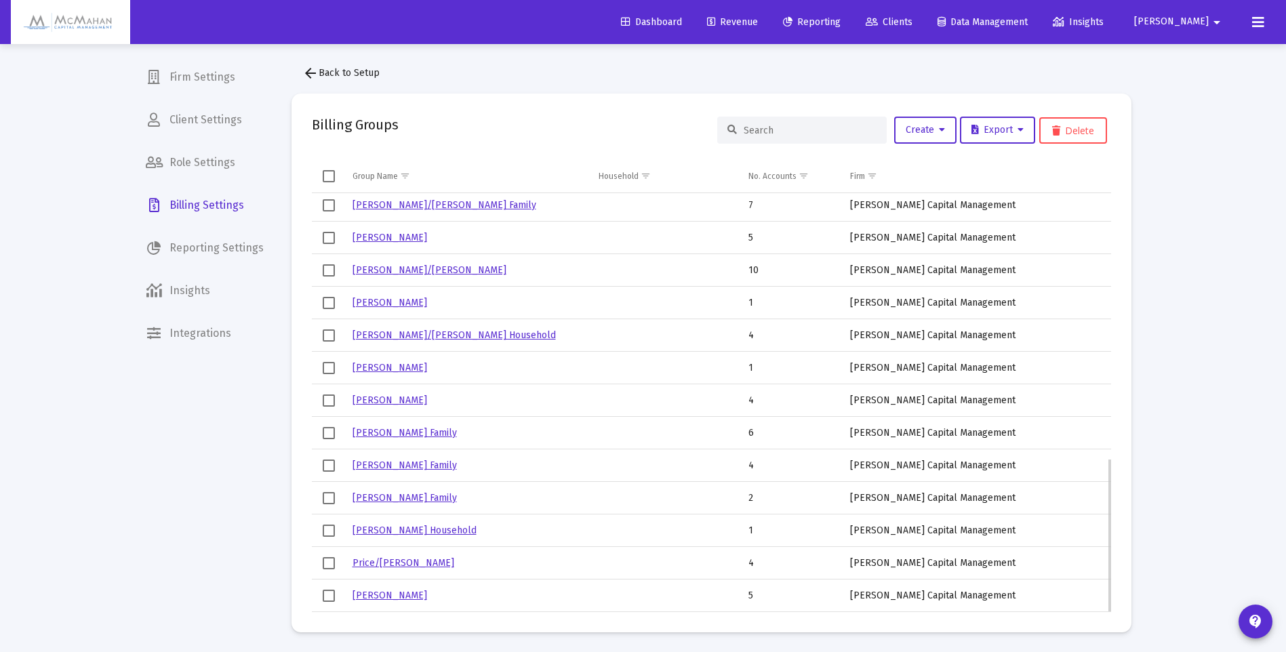
scroll to position [5, 0]
click at [409, 331] on link "[PERSON_NAME]/[PERSON_NAME] Household" at bounding box center [453, 335] width 203 height 12
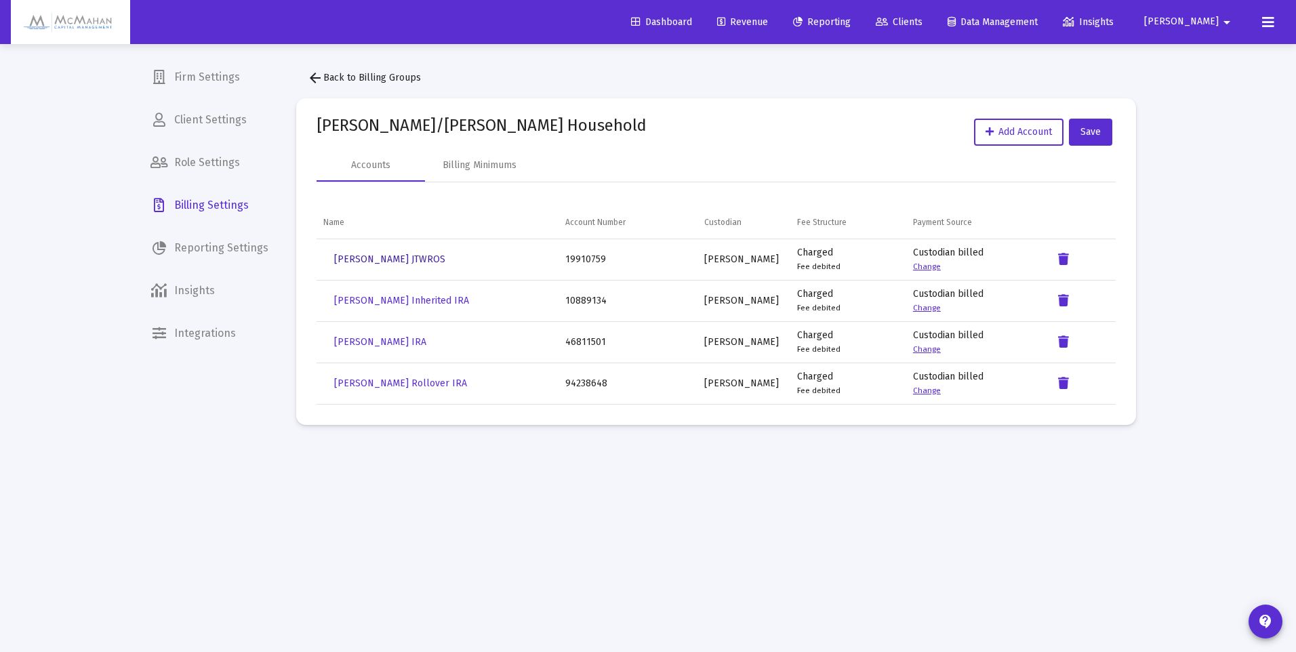
click at [366, 258] on span "[PERSON_NAME] JTWROS" at bounding box center [389, 260] width 111 height 12
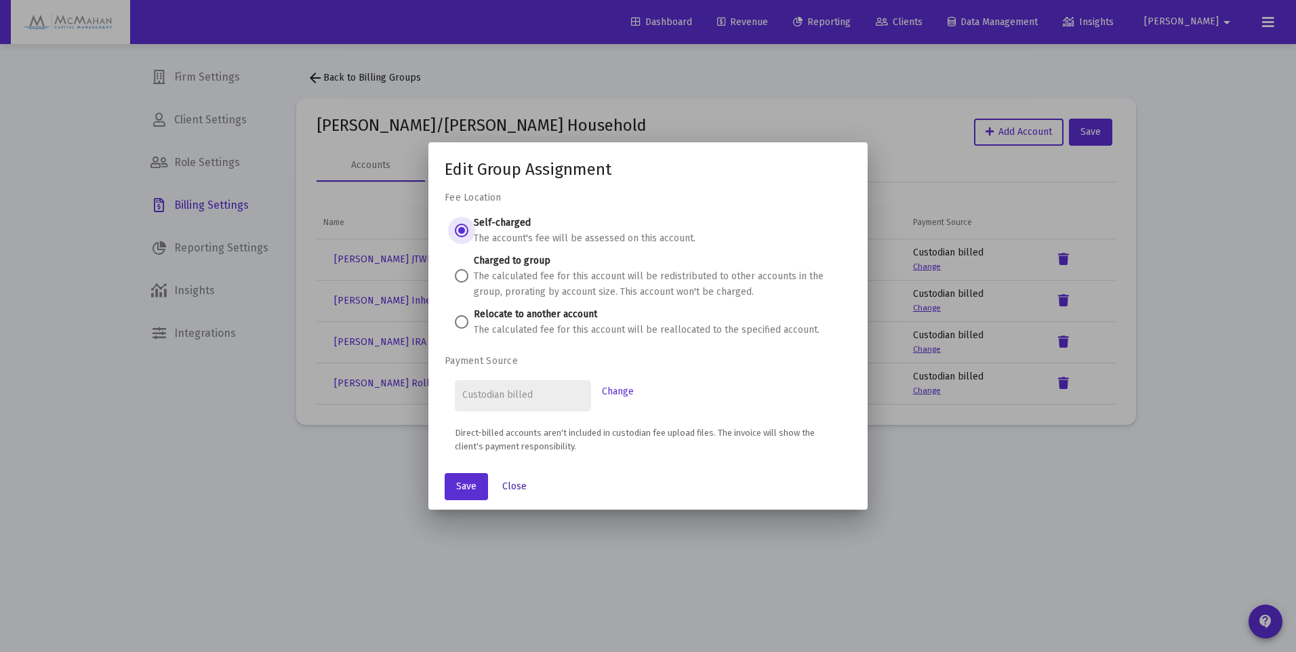
click at [519, 483] on span "Close" at bounding box center [514, 487] width 24 height 12
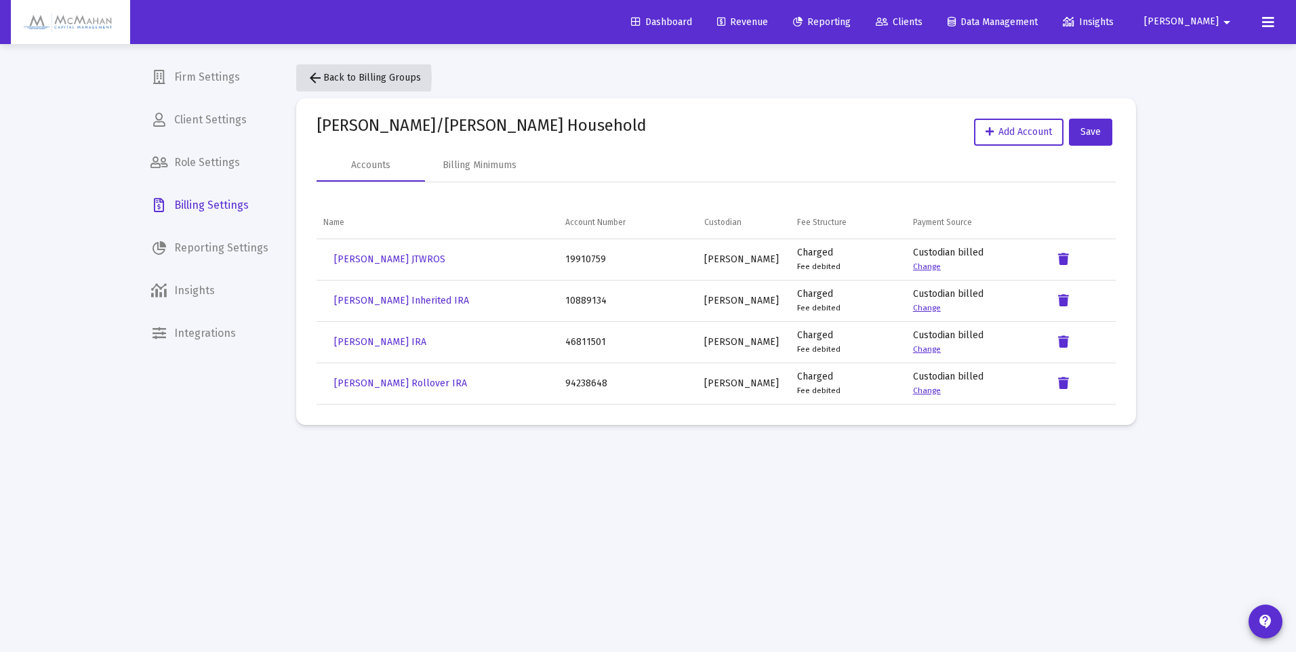
click at [313, 78] on mat-icon "arrow_back" at bounding box center [315, 78] width 16 height 16
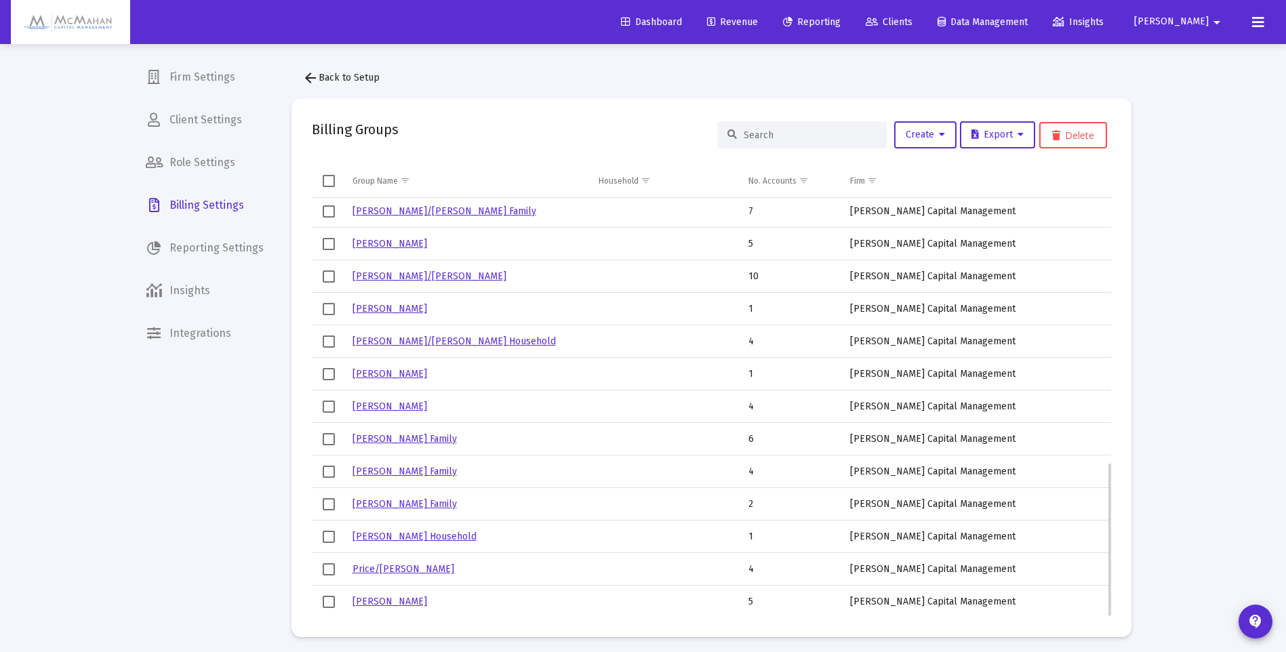
scroll to position [720, 0]
click at [421, 435] on link "[PERSON_NAME] Family" at bounding box center [404, 438] width 104 height 12
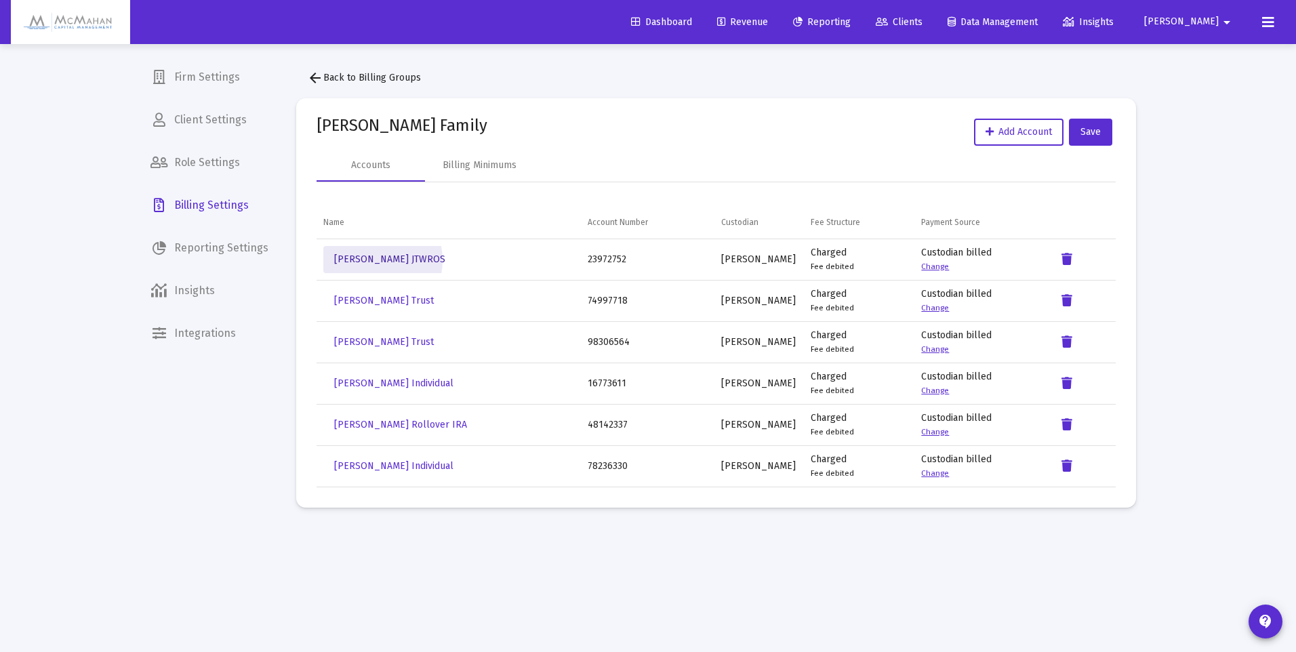
click at [368, 260] on span "[PERSON_NAME] JTWROS" at bounding box center [389, 260] width 111 height 12
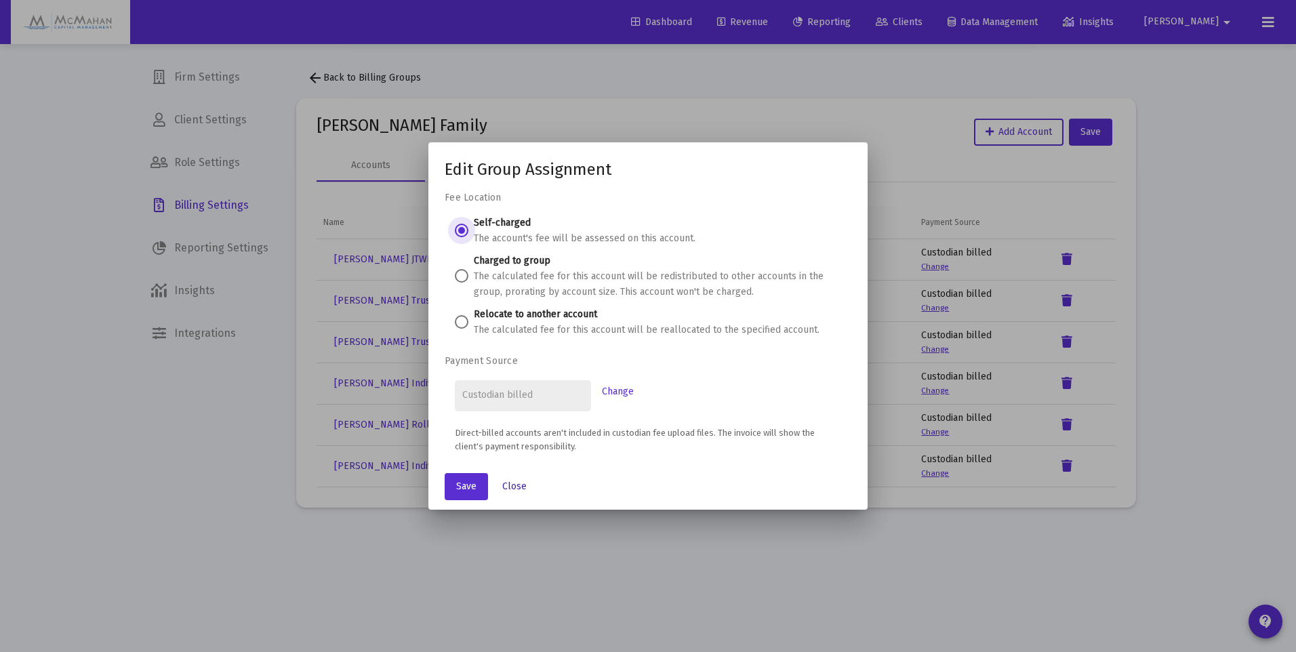
click at [513, 487] on span "Close" at bounding box center [514, 487] width 24 height 12
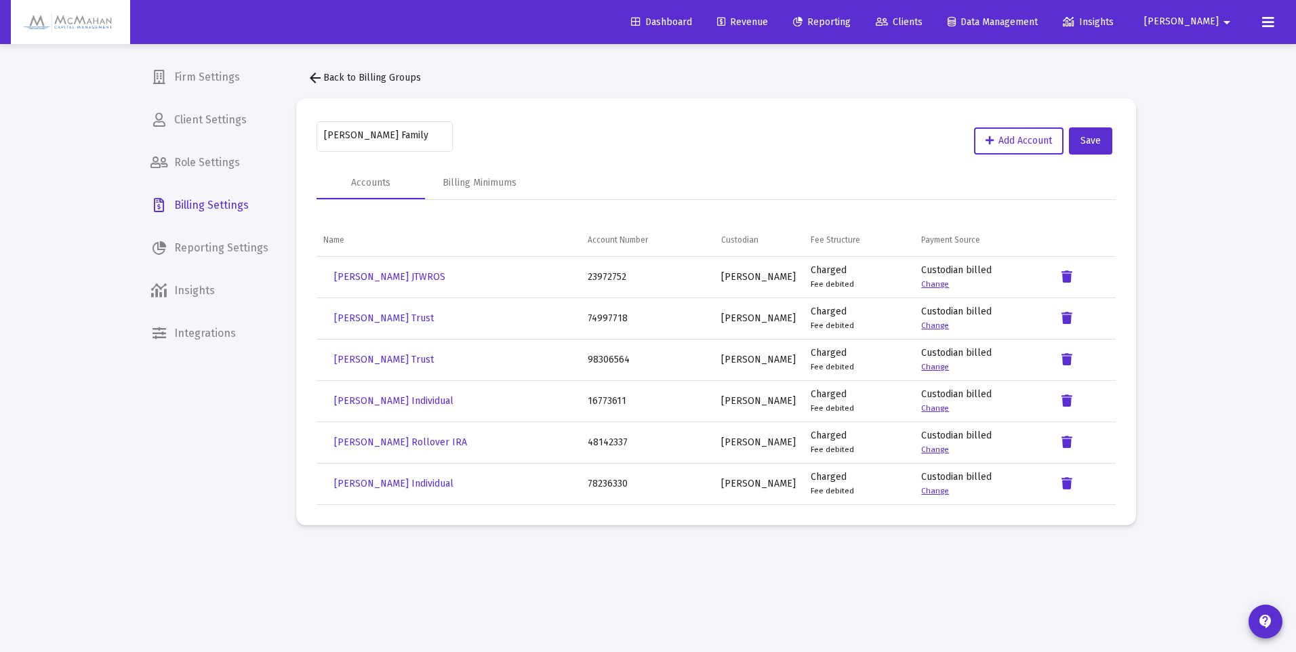
click at [329, 77] on span "arrow_back Back to Billing Groups" at bounding box center [364, 78] width 114 height 12
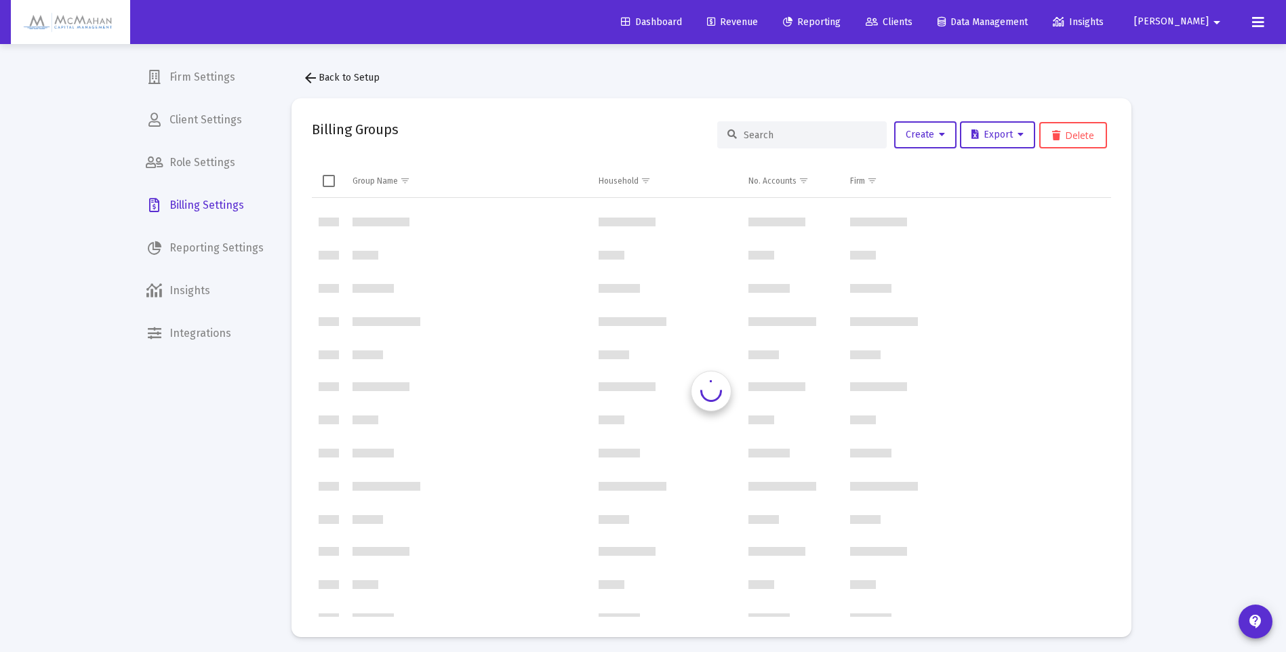
scroll to position [651, 0]
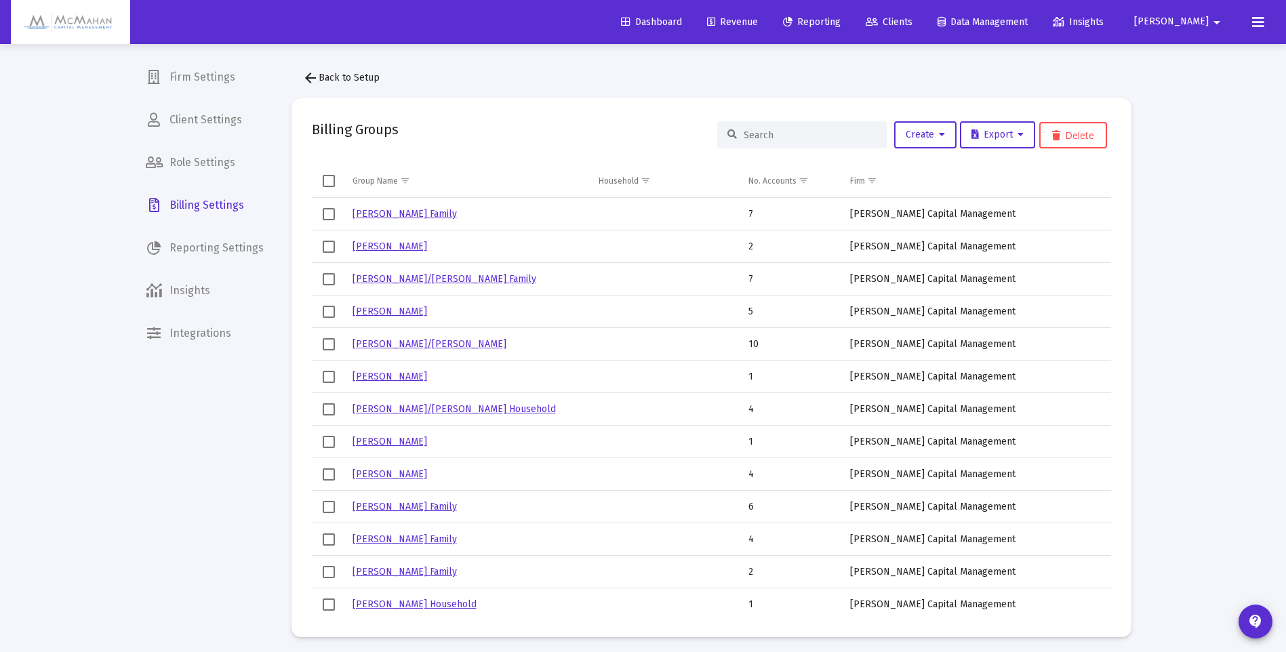
click at [912, 23] on span "Clients" at bounding box center [889, 22] width 47 height 12
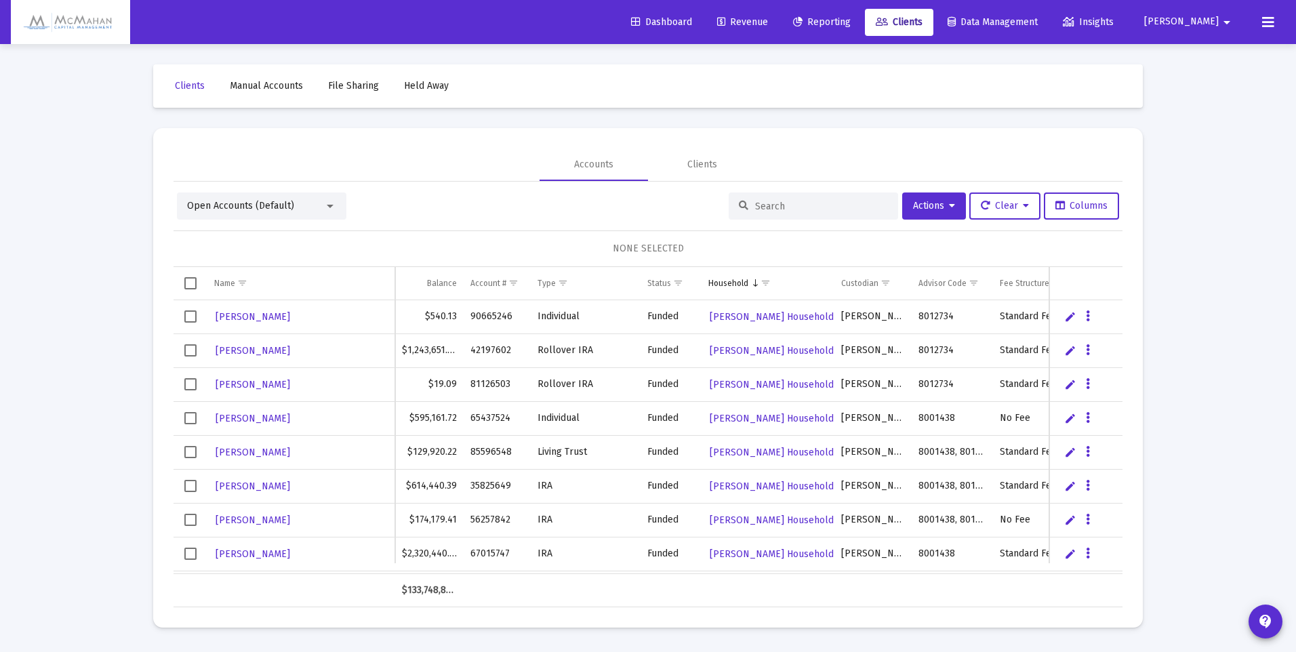
click at [767, 209] on input at bounding box center [821, 207] width 133 height 12
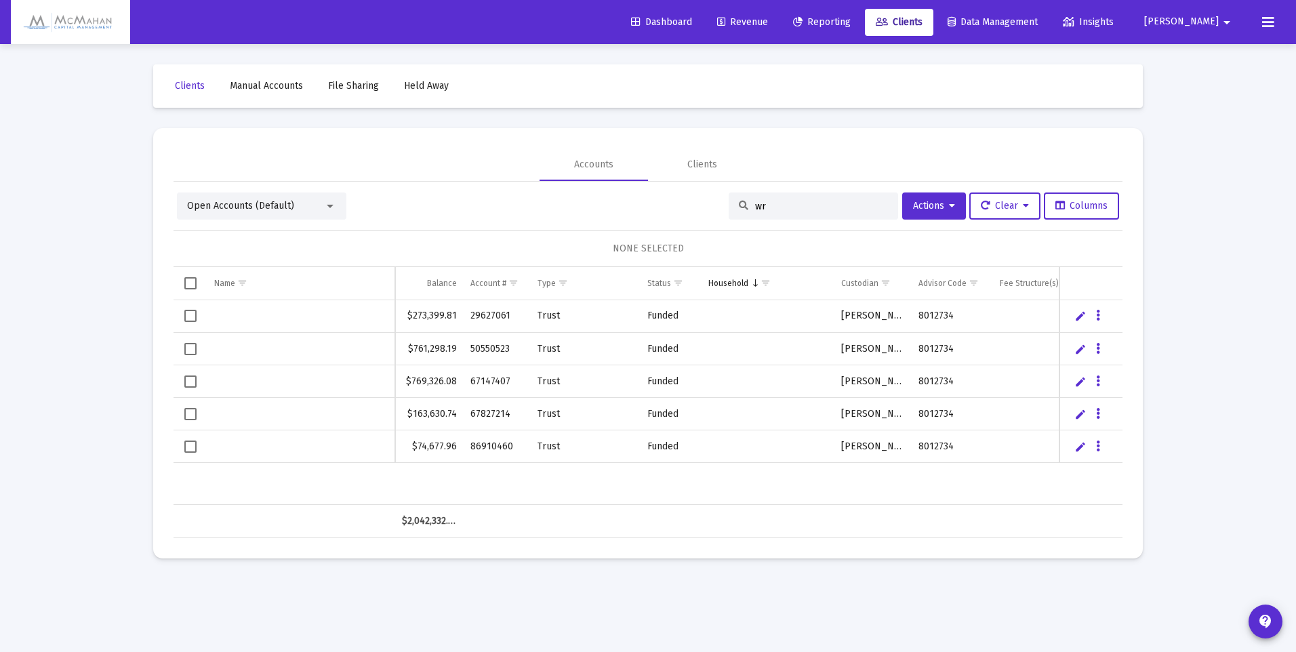
type input "w"
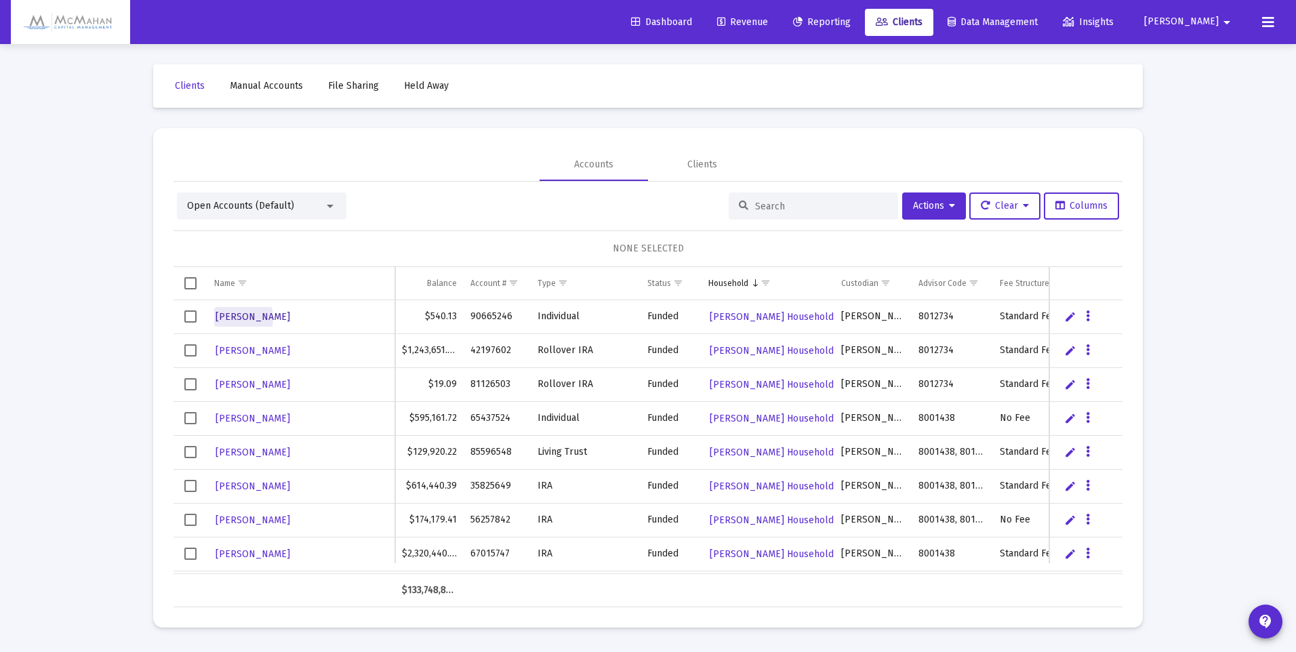
click at [233, 319] on span "[PERSON_NAME]" at bounding box center [253, 317] width 75 height 12
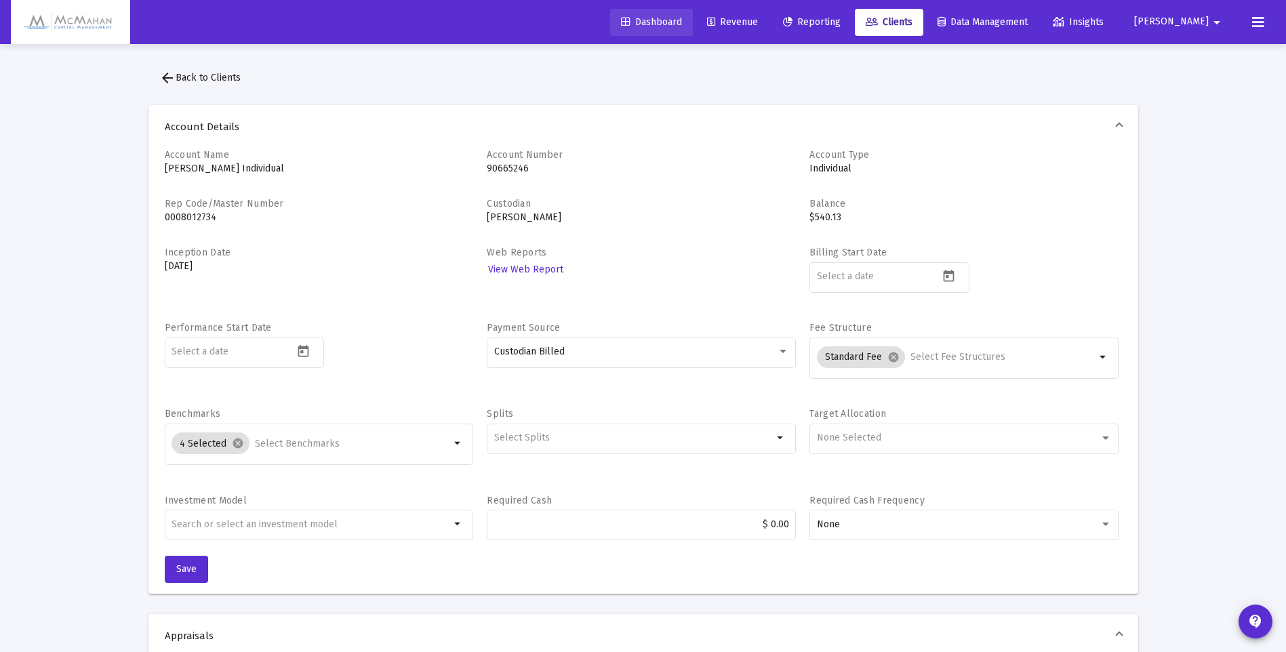
click at [682, 20] on span "Dashboard" at bounding box center [651, 22] width 61 height 12
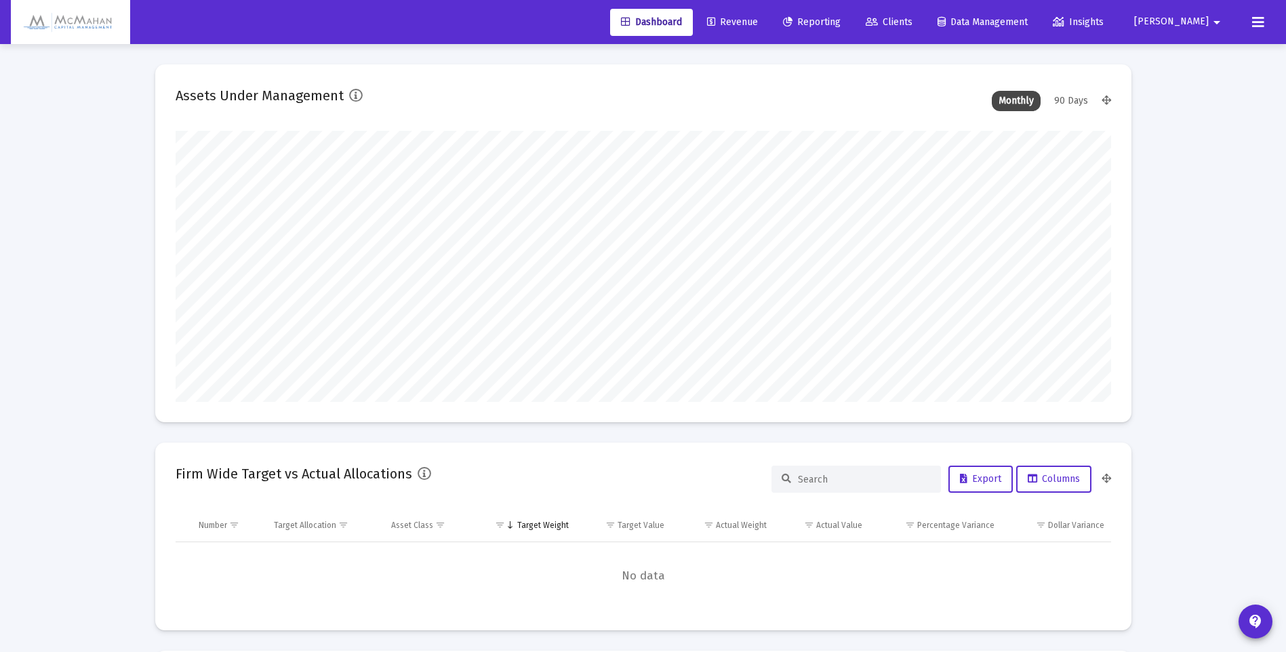
click at [758, 19] on span "Revenue" at bounding box center [732, 22] width 51 height 12
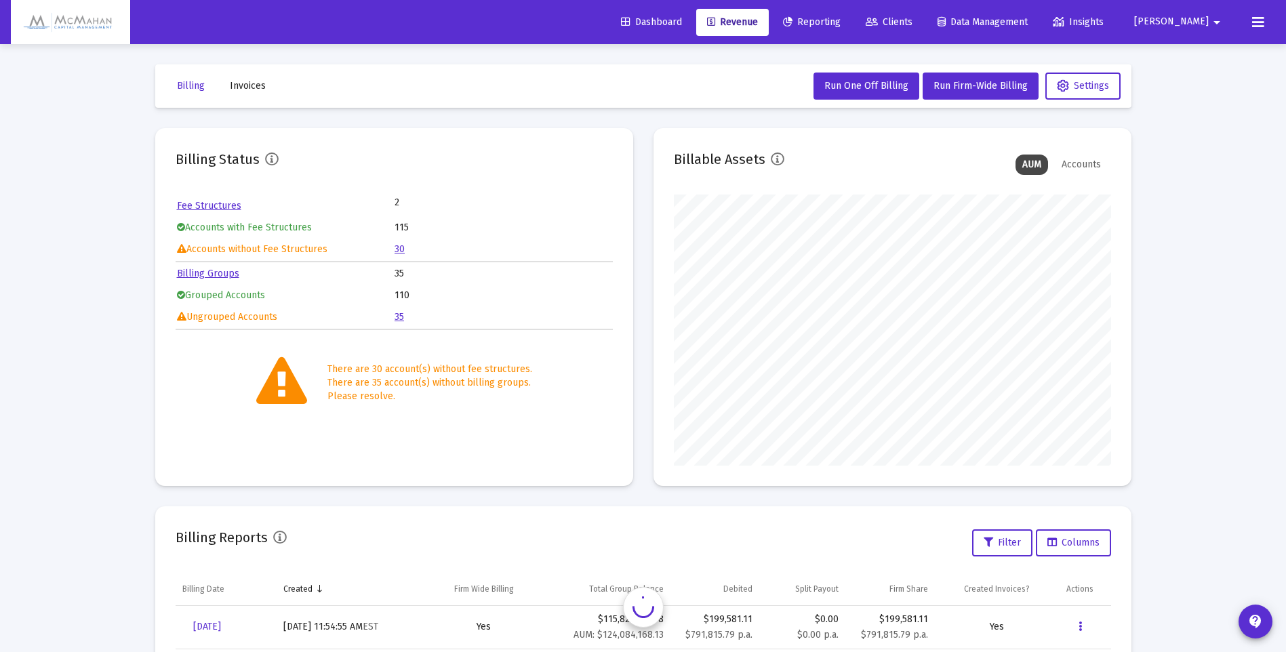
scroll to position [271, 437]
click at [216, 273] on link "Billing Groups" at bounding box center [208, 274] width 62 height 12
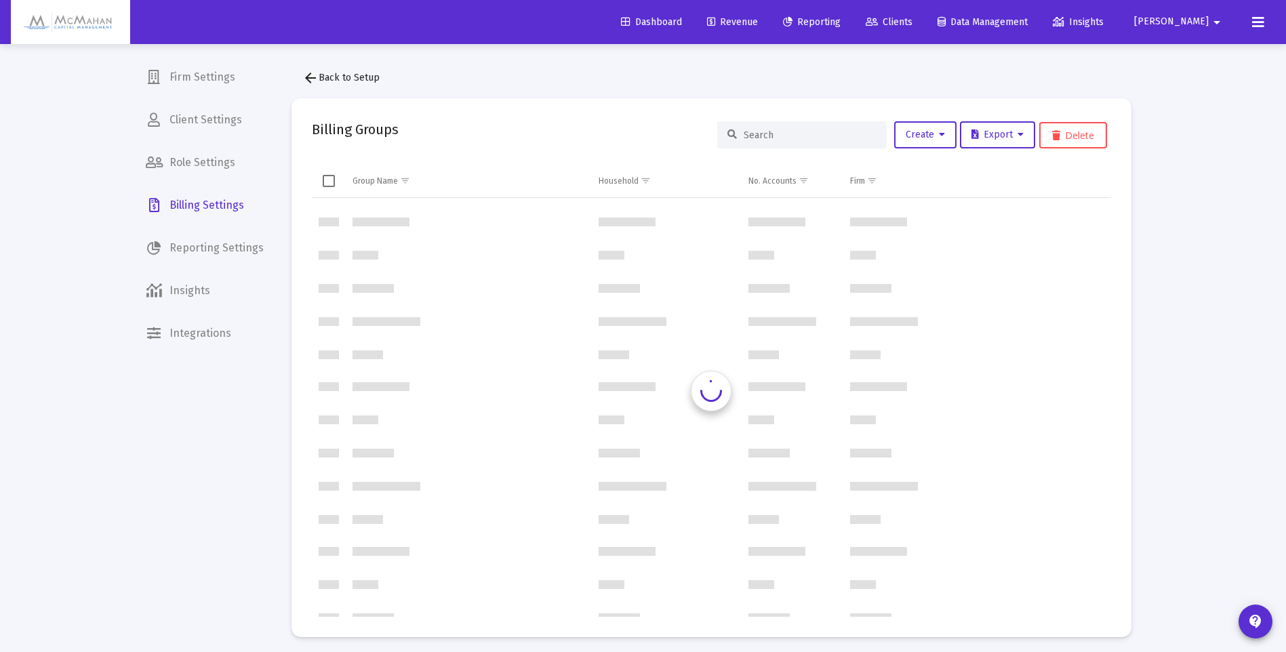
scroll to position [651, 0]
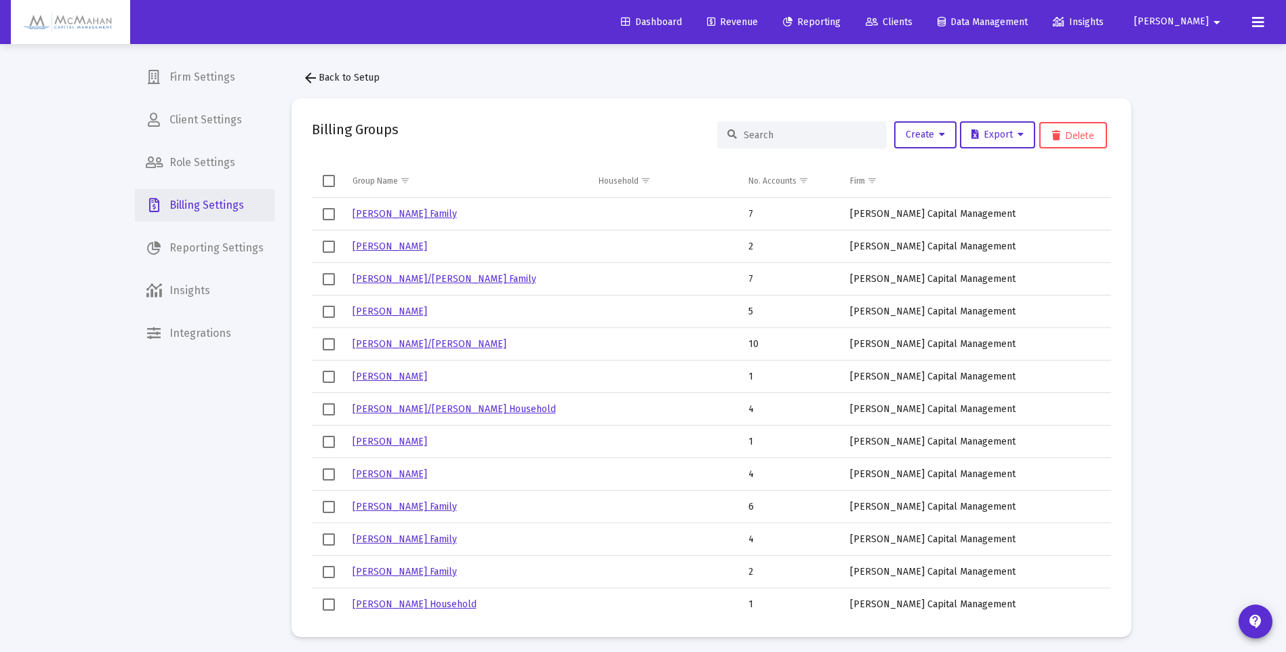
click at [216, 203] on span "Billing Settings" at bounding box center [205, 205] width 140 height 33
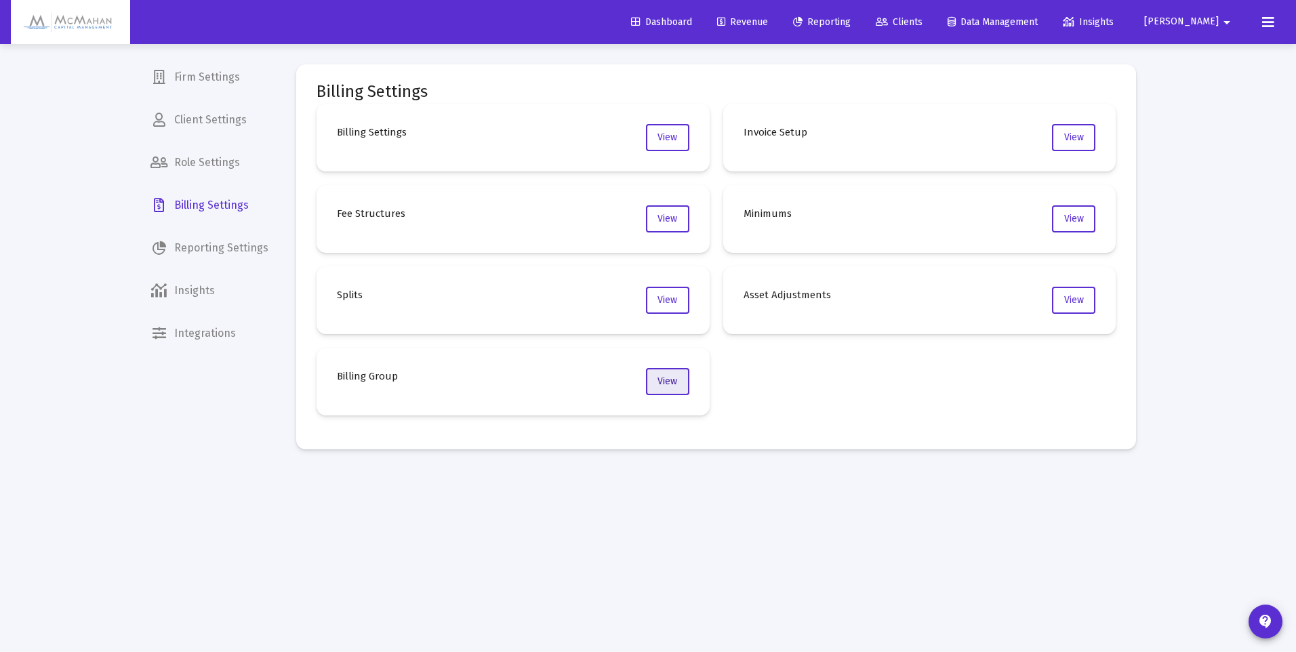
click at [658, 376] on span "View" at bounding box center [668, 382] width 20 height 12
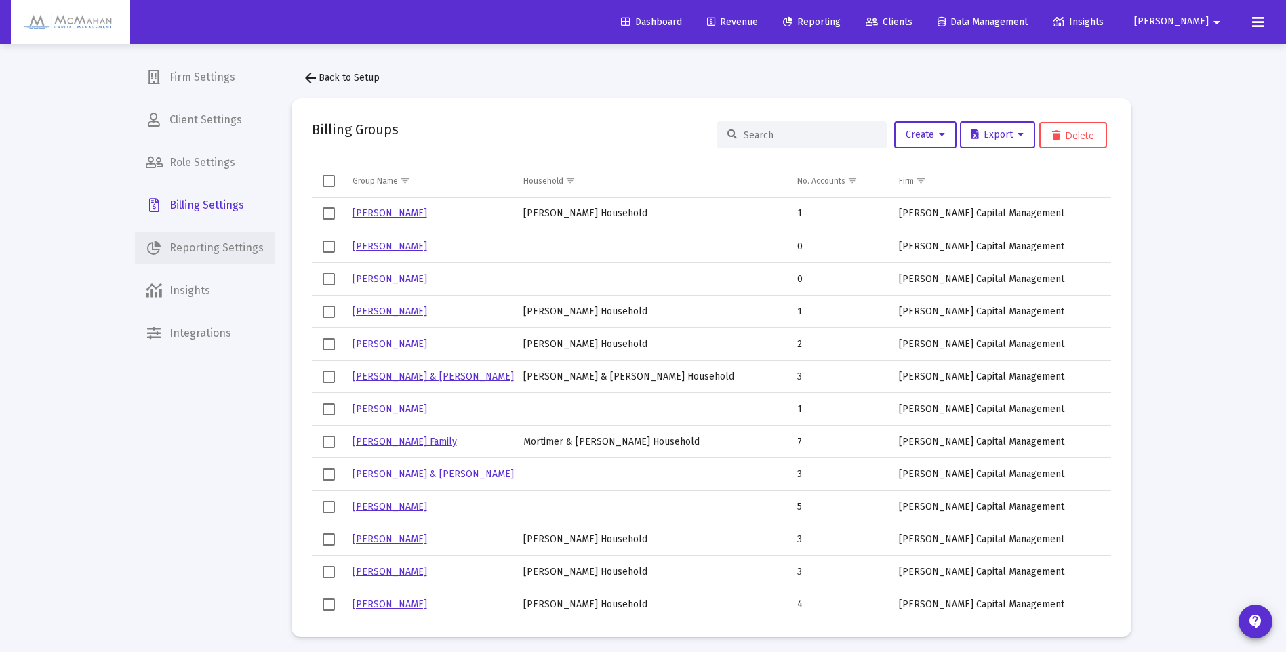
click at [211, 247] on span "Reporting Settings" at bounding box center [205, 248] width 140 height 33
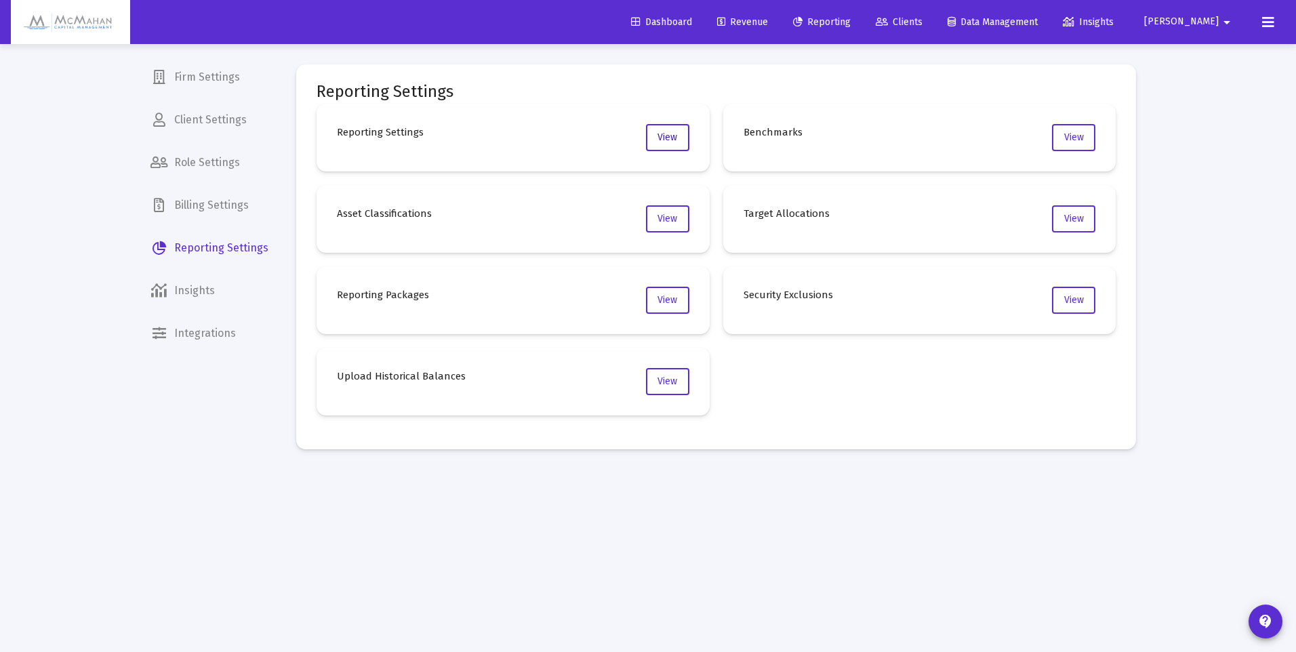
click at [666, 140] on span "View" at bounding box center [668, 138] width 20 height 12
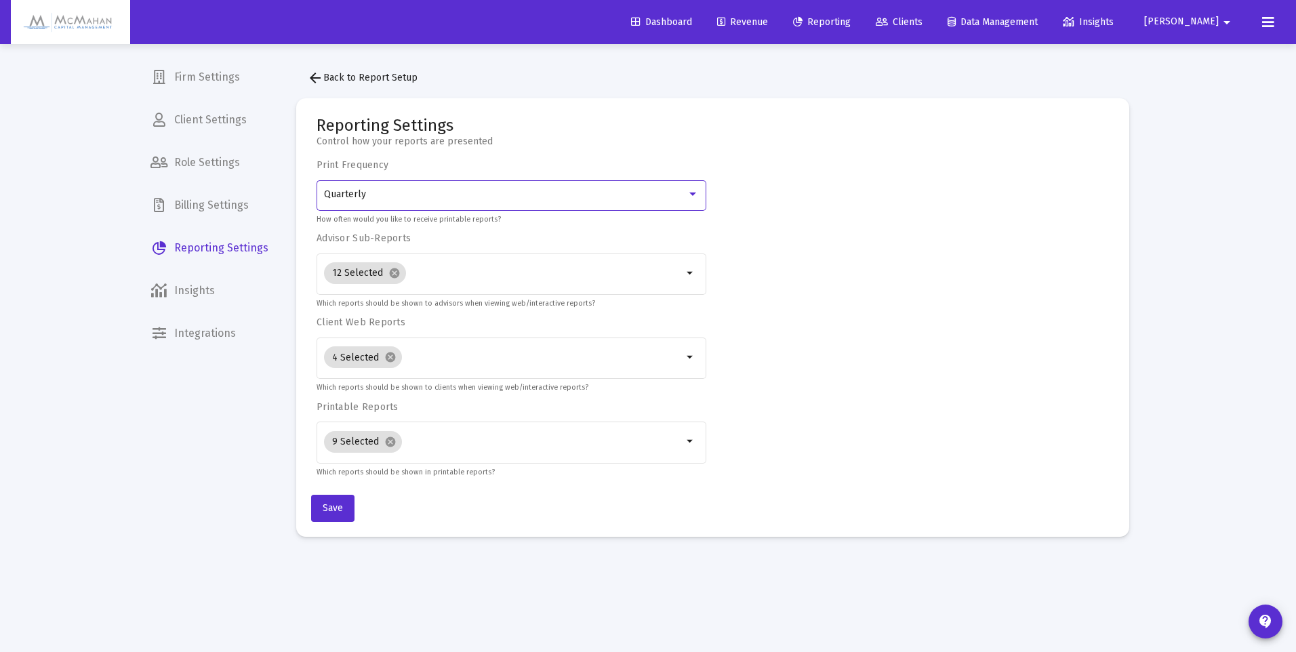
click at [693, 196] on div at bounding box center [692, 194] width 7 height 3
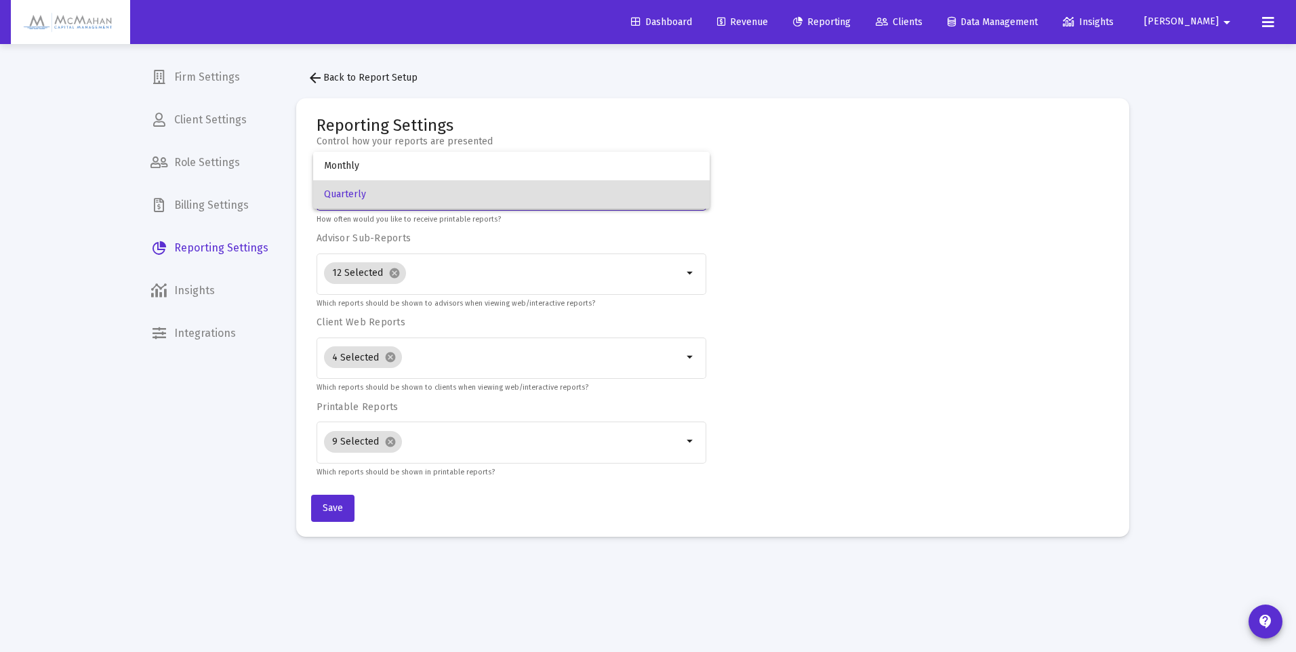
click at [833, 222] on div at bounding box center [648, 326] width 1296 height 652
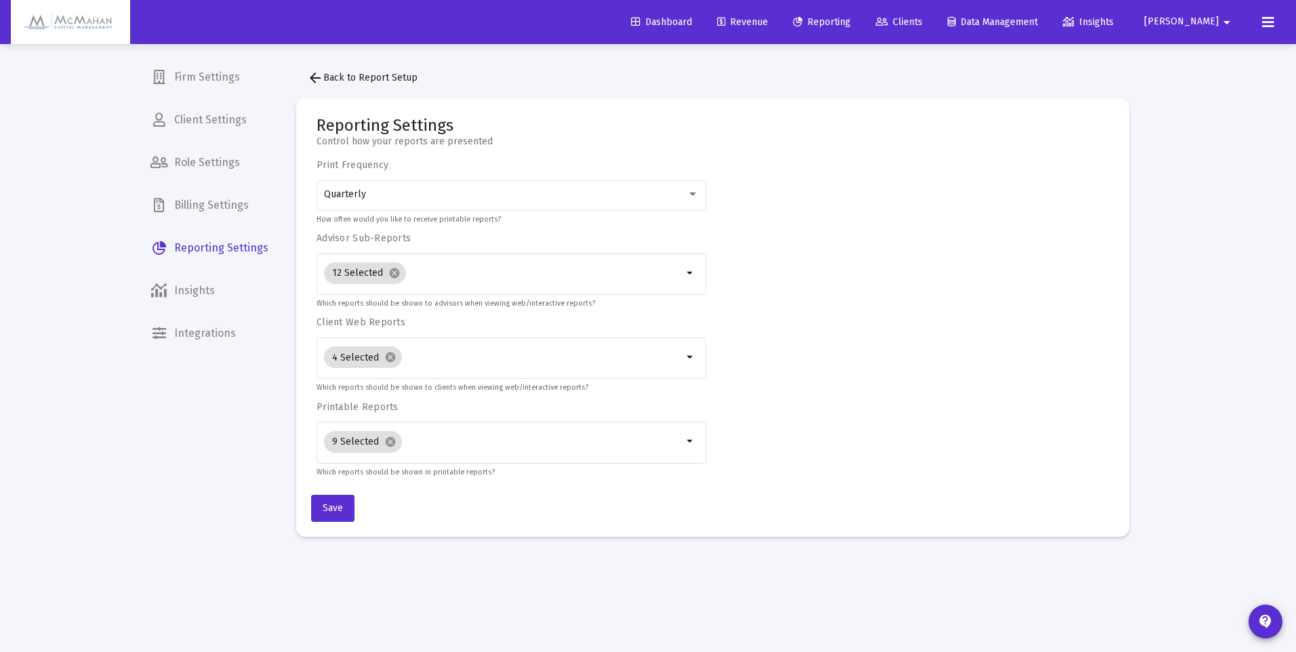
click at [688, 276] on mat-icon "arrow_drop_down" at bounding box center [691, 273] width 16 height 16
click at [996, 288] on div "Print Frequency Quarterly How often would you like to receive printable reports…" at bounding box center [713, 318] width 792 height 319
click at [689, 274] on mat-icon "arrow_drop_down" at bounding box center [691, 273] width 16 height 16
click at [805, 289] on div "Print Frequency Quarterly How often would you like to receive printable reports…" at bounding box center [713, 318] width 792 height 319
click at [449, 202] on div "Quarterly" at bounding box center [512, 194] width 376 height 33
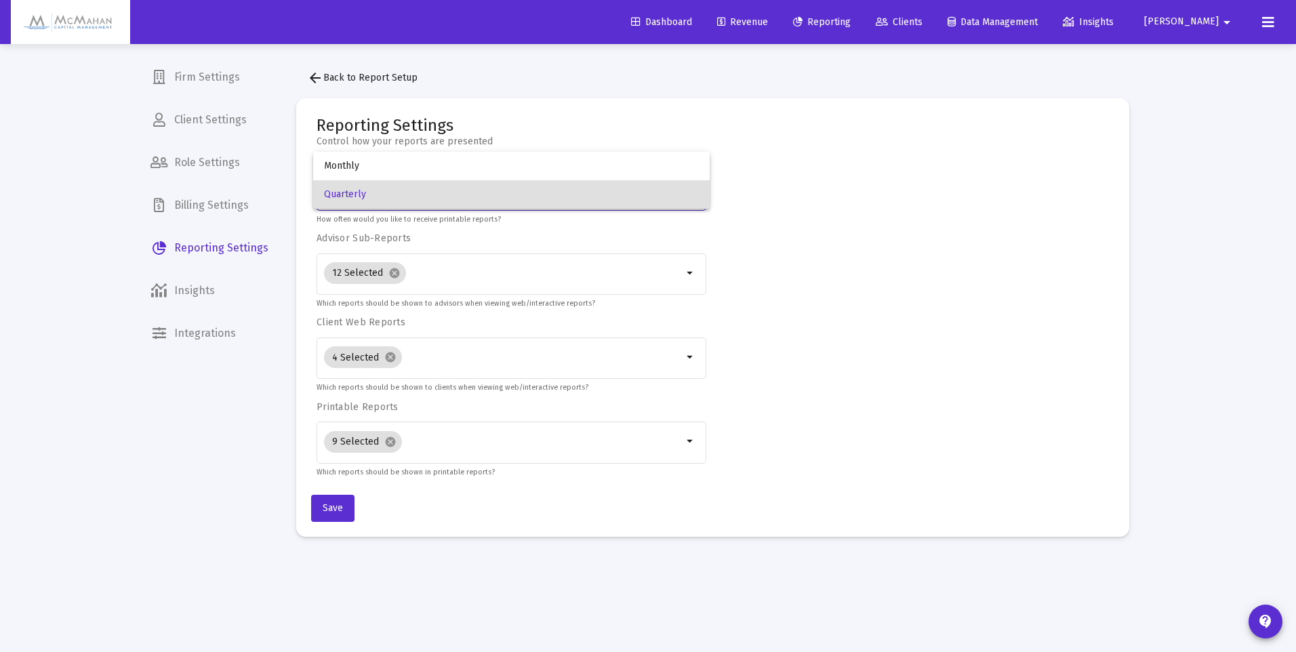
click at [847, 224] on div at bounding box center [648, 326] width 1296 height 652
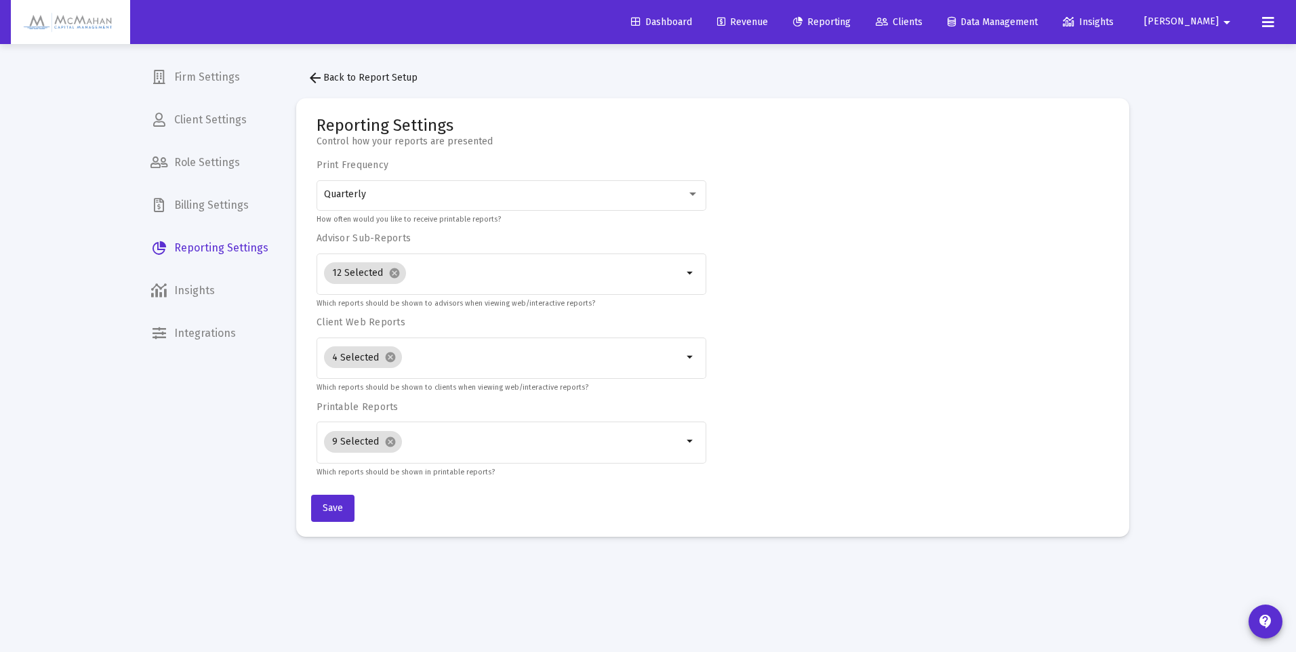
click at [683, 276] on mat-icon "arrow_drop_down" at bounding box center [691, 273] width 16 height 16
click at [536, 284] on div "12 Selected cancel" at bounding box center [503, 273] width 365 height 27
click at [324, 80] on span "arrow_back Back to Report Setup" at bounding box center [362, 78] width 110 height 12
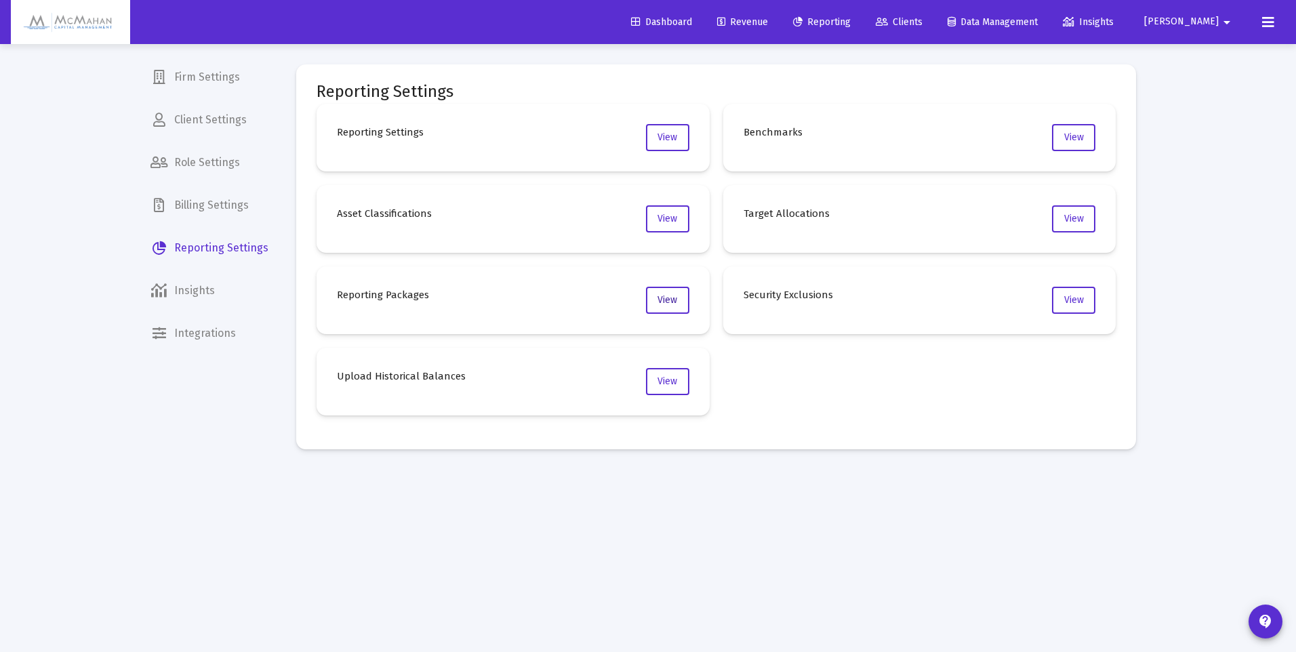
click at [666, 304] on span "View" at bounding box center [668, 300] width 20 height 12
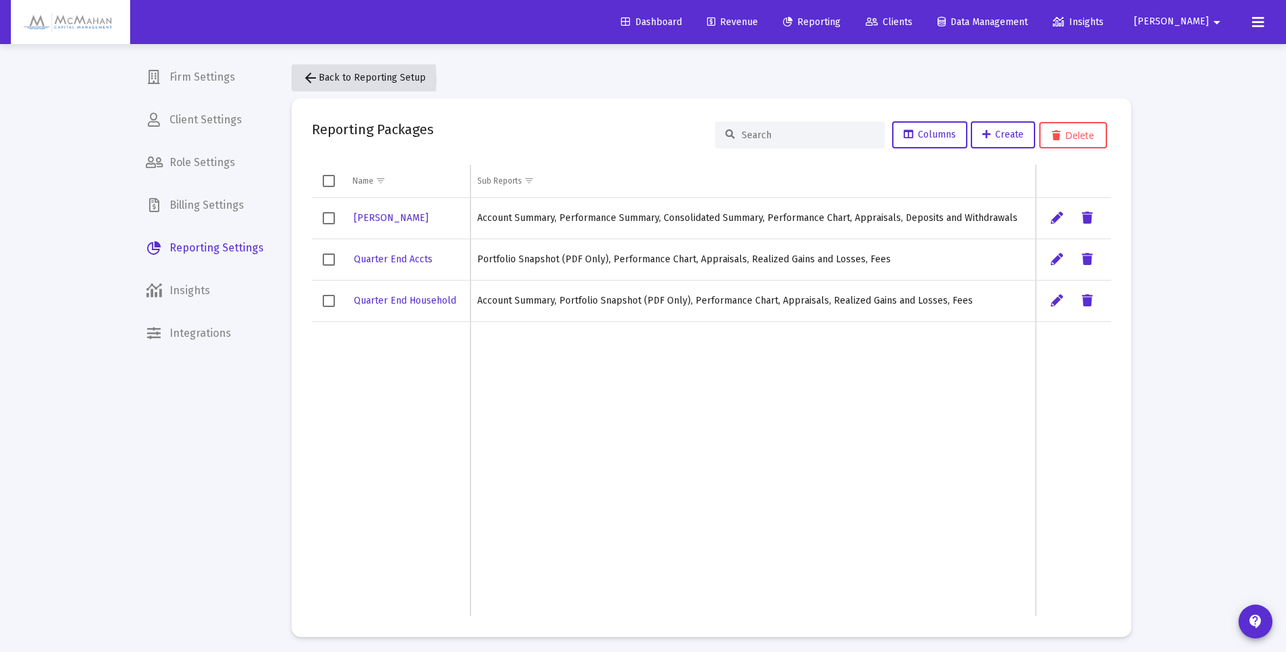
click at [313, 79] on mat-icon "arrow_back" at bounding box center [310, 78] width 16 height 16
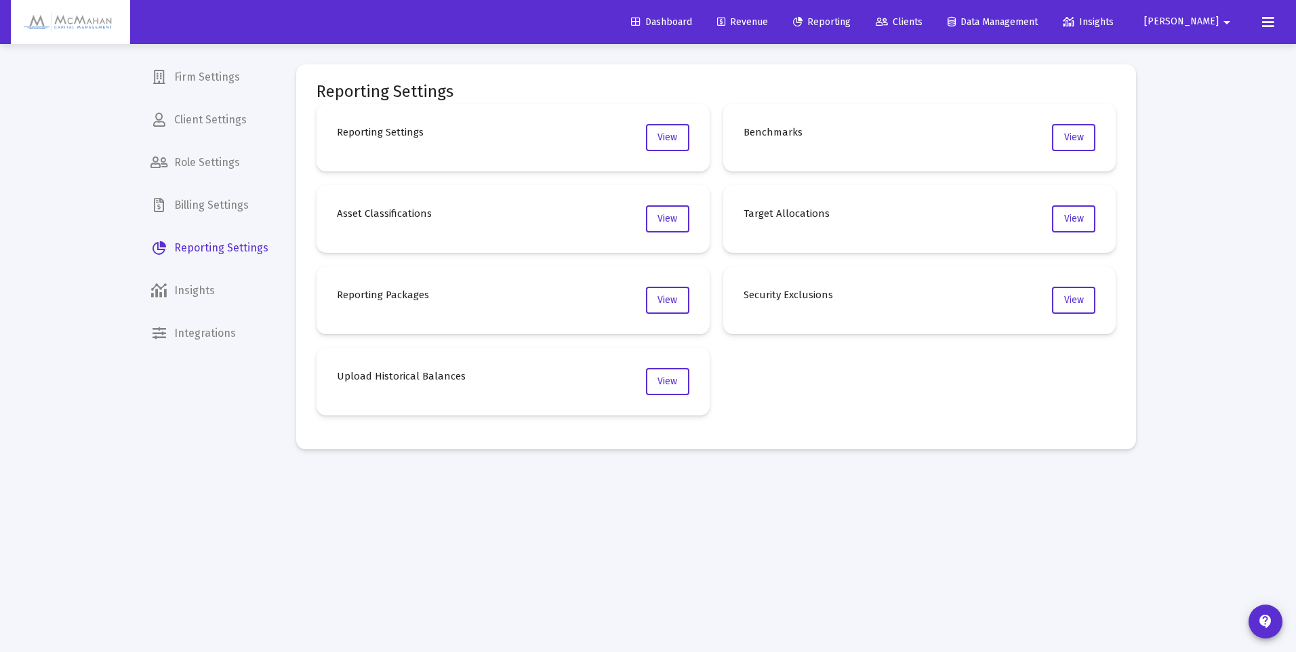
click at [851, 22] on span "Reporting" at bounding box center [822, 22] width 58 height 12
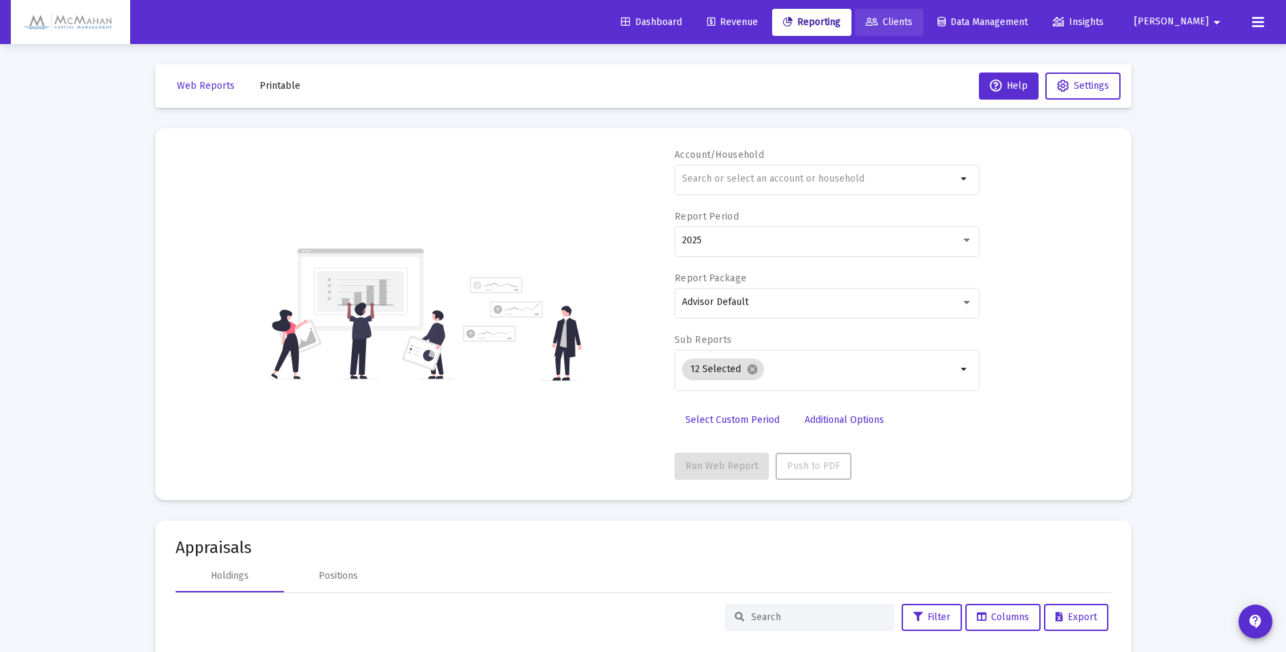
click at [912, 19] on span "Clients" at bounding box center [889, 22] width 47 height 12
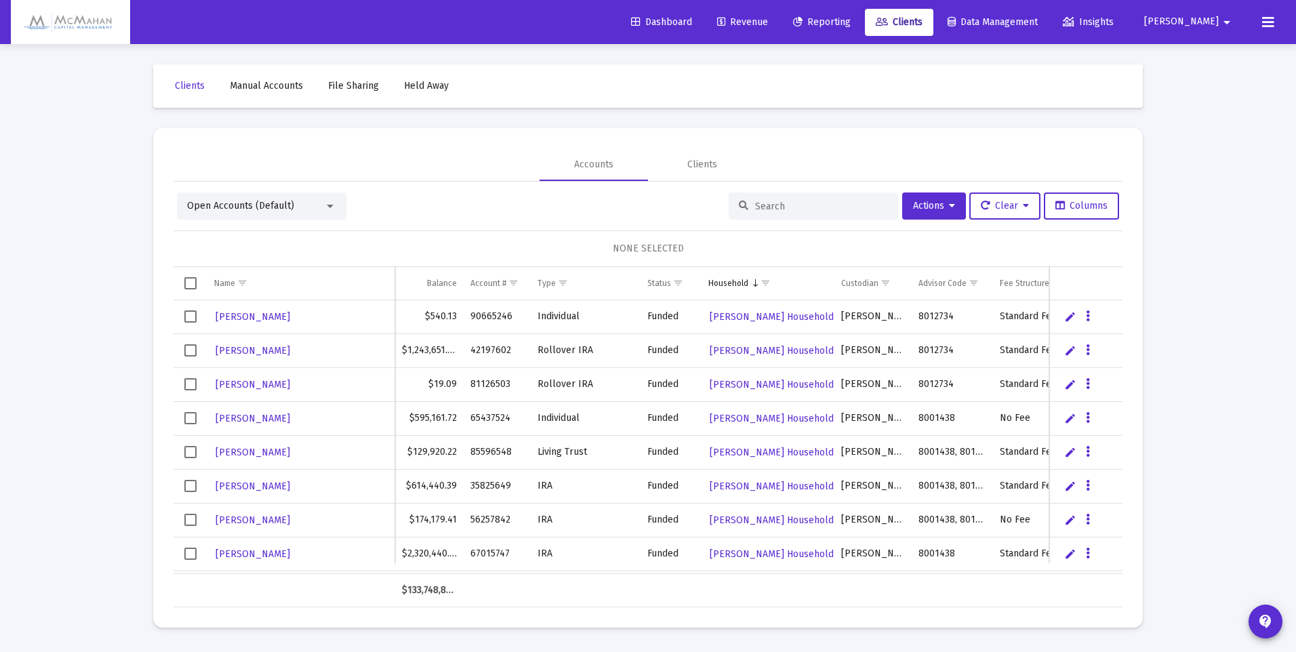
click at [327, 207] on div at bounding box center [330, 206] width 7 height 3
click at [233, 321] on span "Household Modes" at bounding box center [250, 320] width 171 height 28
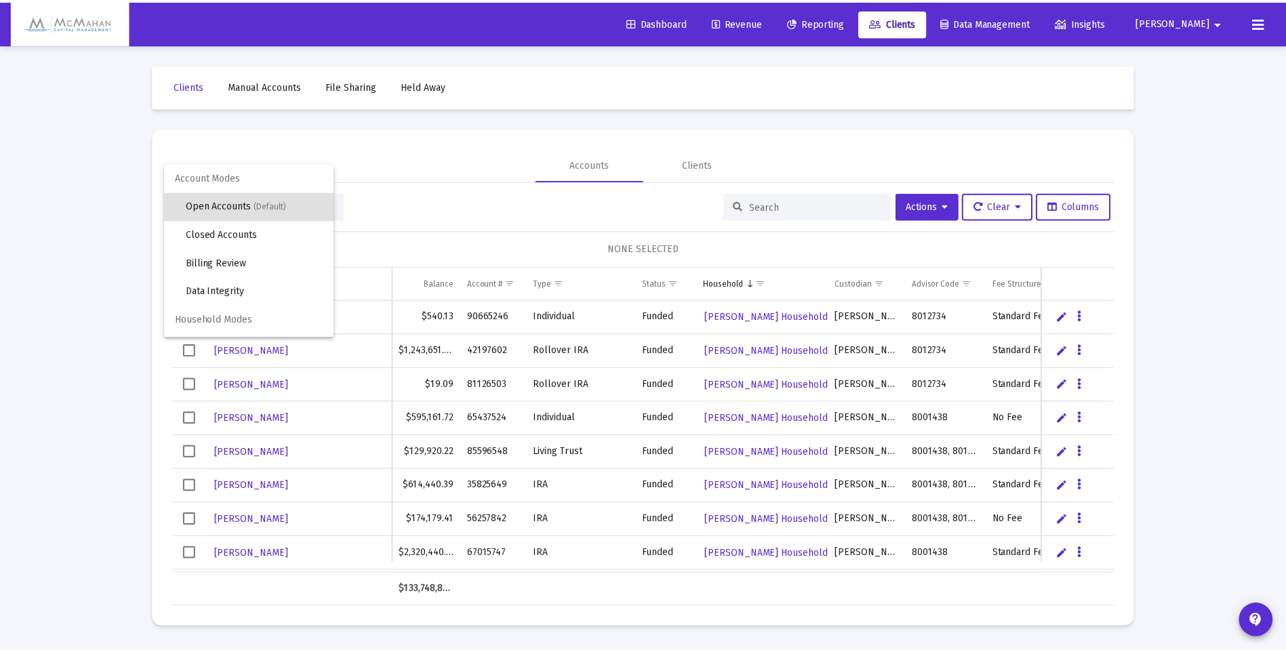
scroll to position [26, 0]
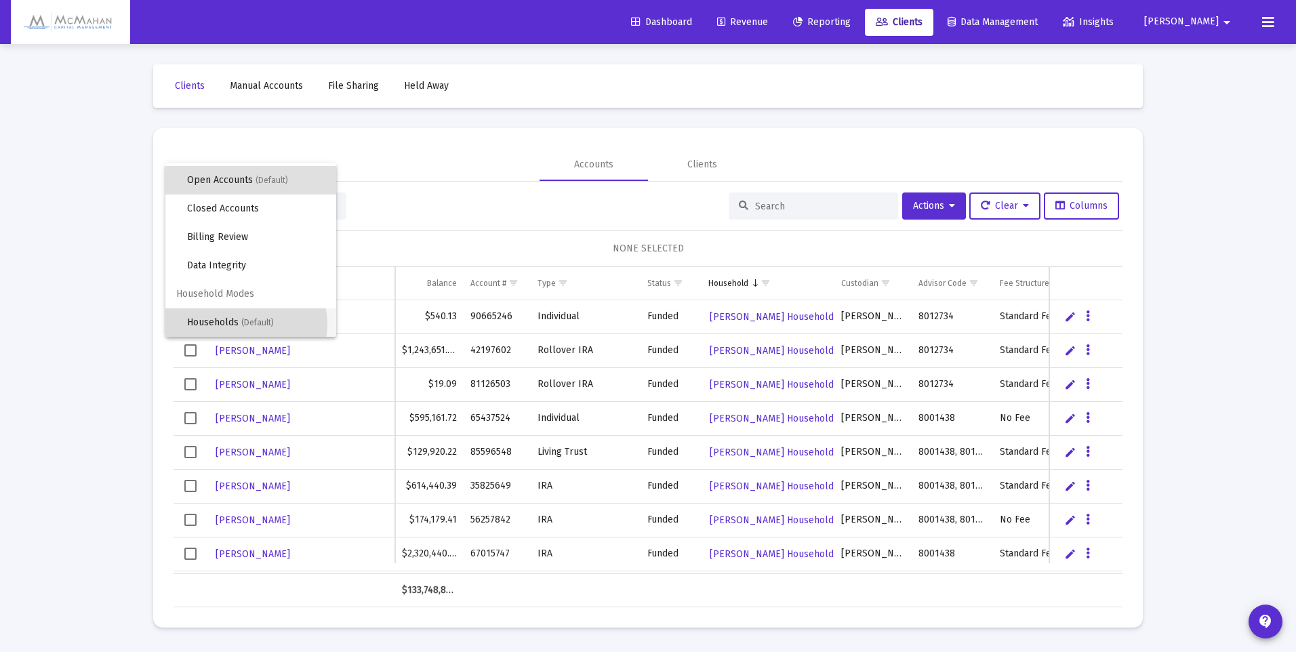
click at [245, 324] on span "(Default)" at bounding box center [257, 322] width 33 height 9
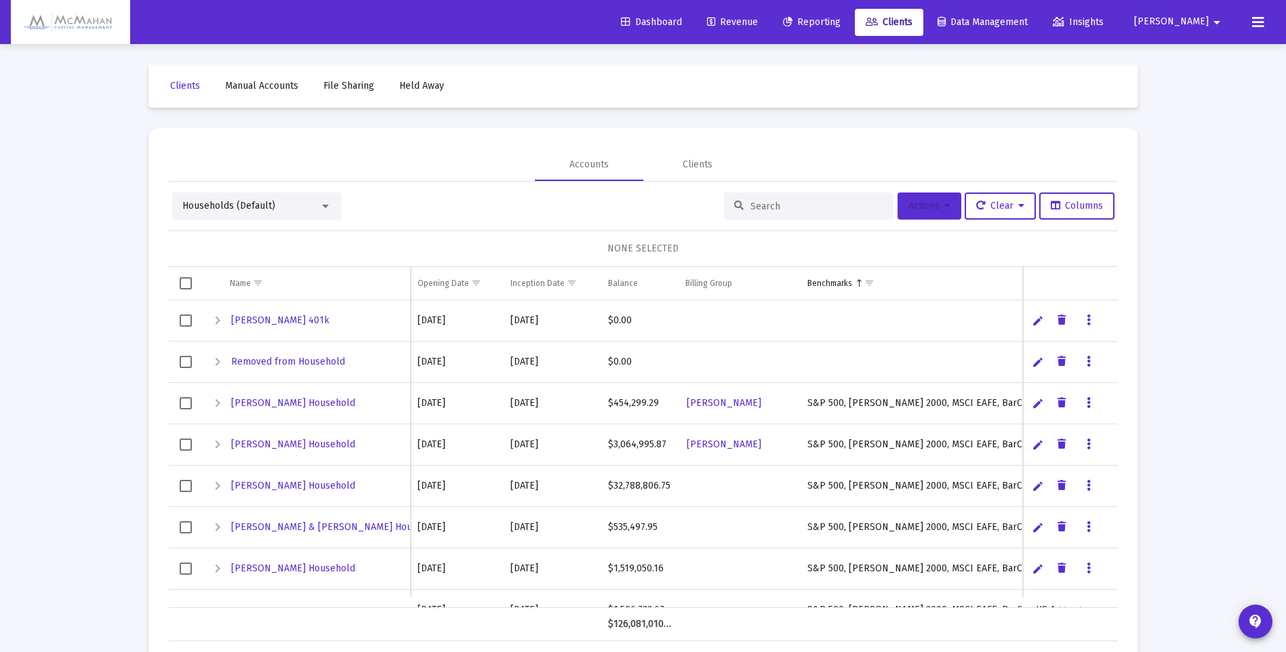
click at [944, 211] on icon at bounding box center [947, 205] width 6 height 9
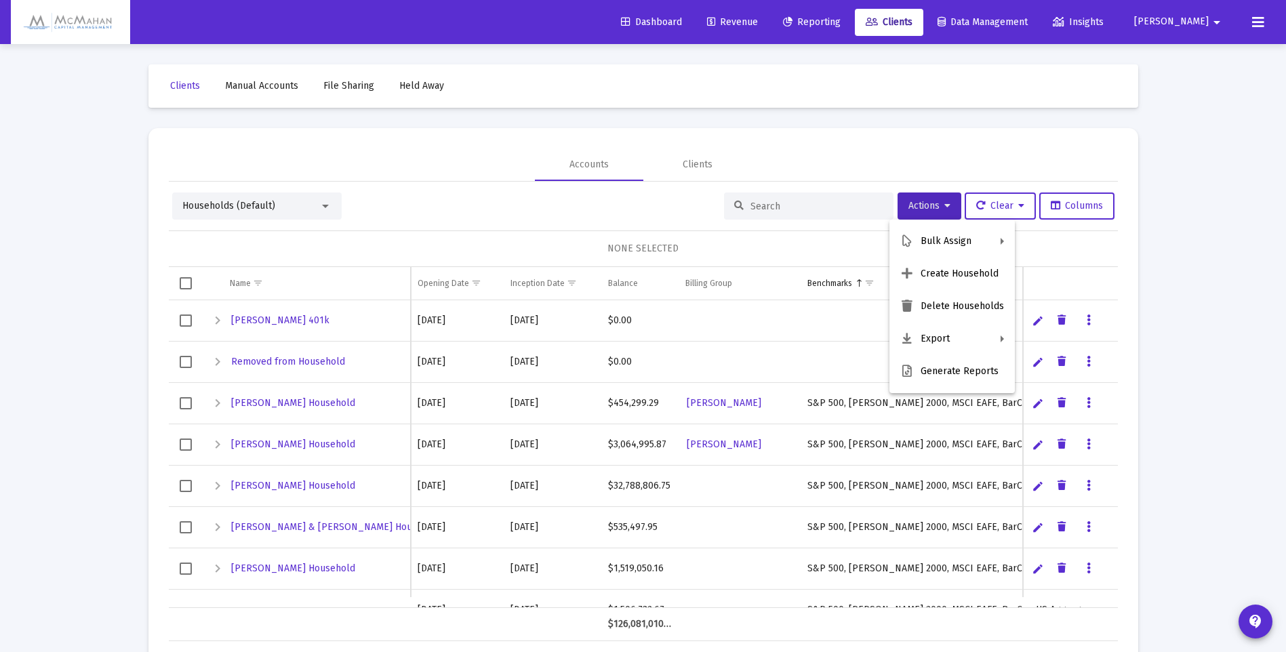
click at [916, 278] on button "Create Household" at bounding box center [951, 274] width 125 height 33
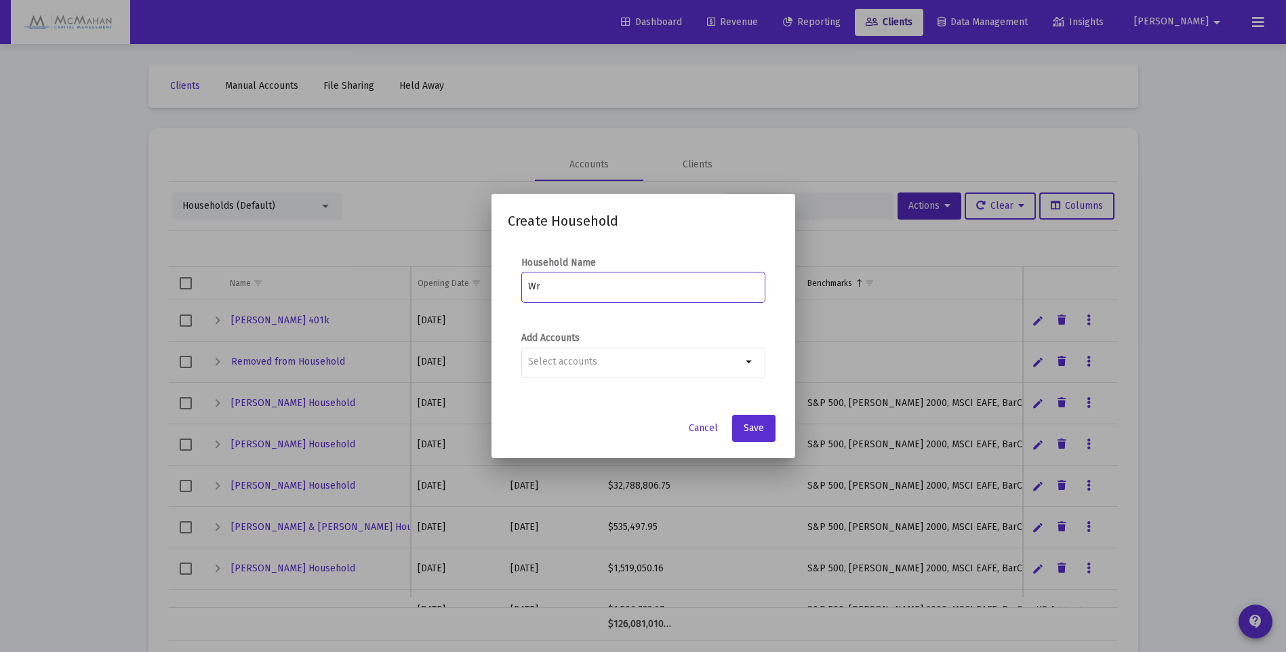
type input "W"
type input "[PERSON_NAME] Household"
click at [748, 365] on mat-icon "arrow_drop_down" at bounding box center [750, 362] width 16 height 16
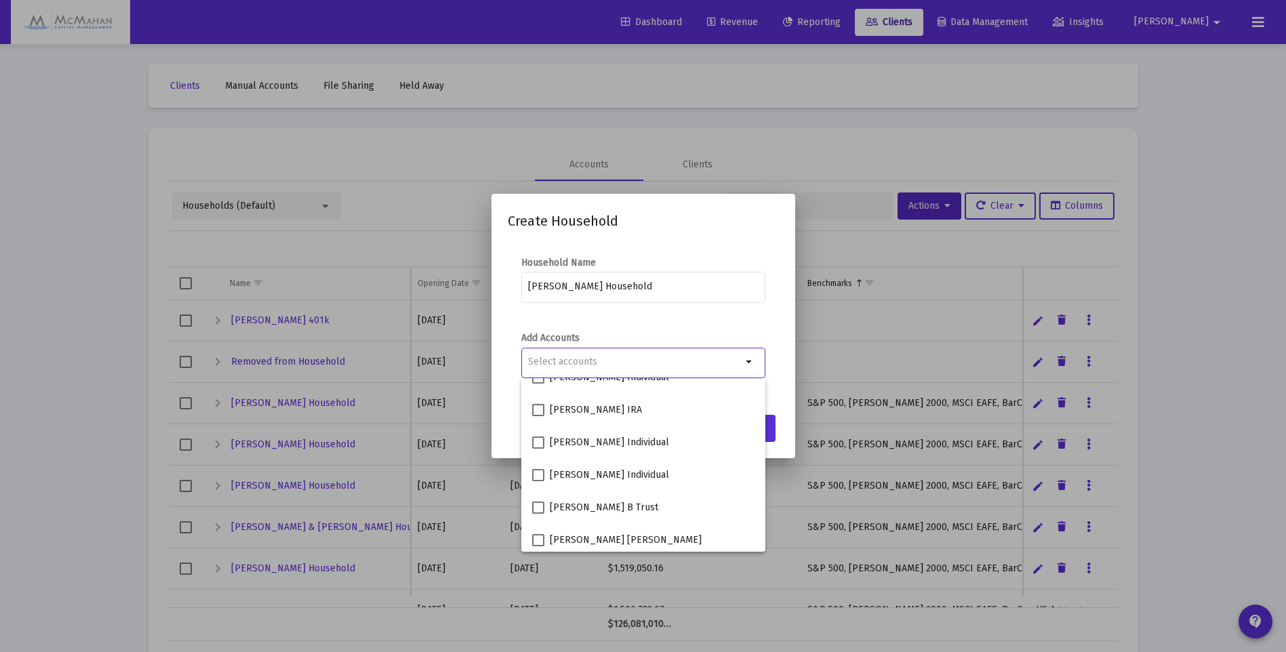
scroll to position [369, 0]
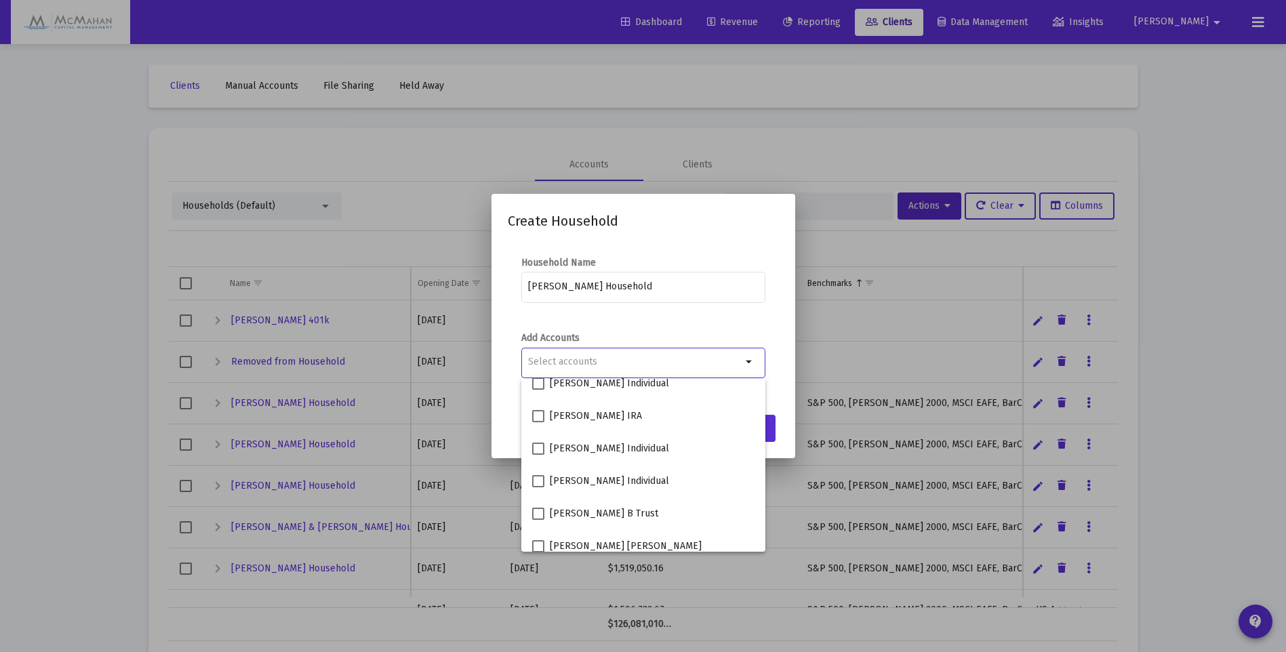
click at [734, 310] on div "[PERSON_NAME] Household" at bounding box center [643, 293] width 244 height 43
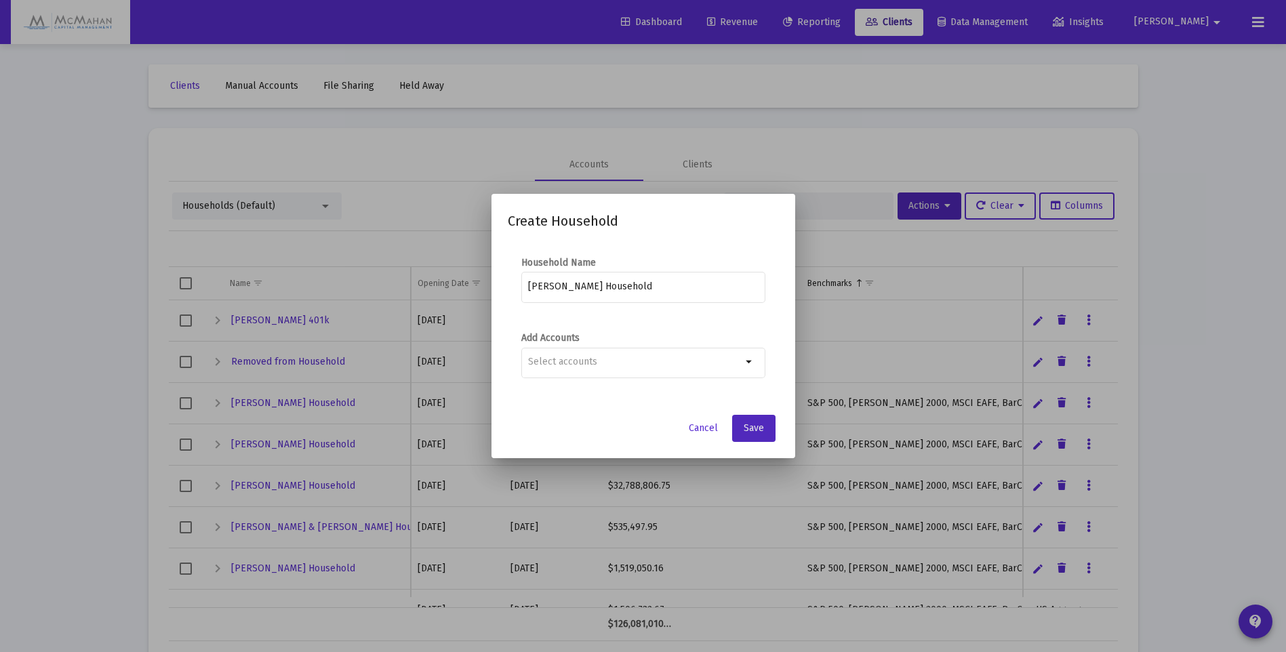
click at [759, 428] on span "Save" at bounding box center [754, 428] width 20 height 12
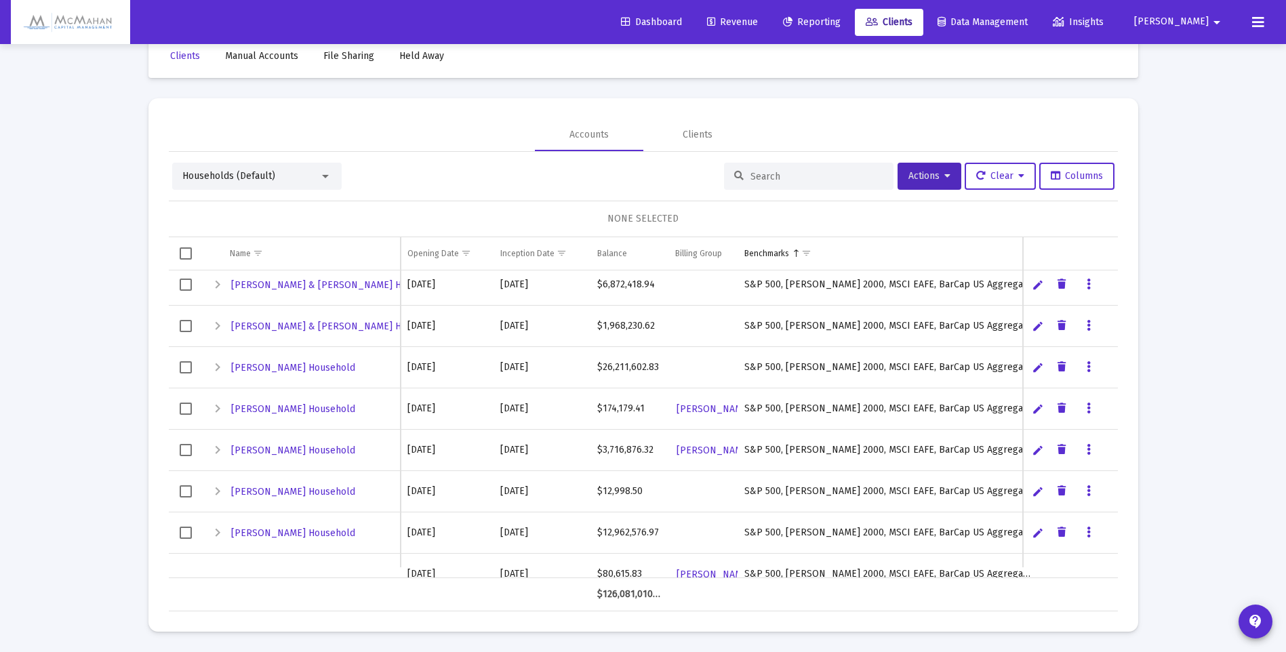
scroll to position [759, 0]
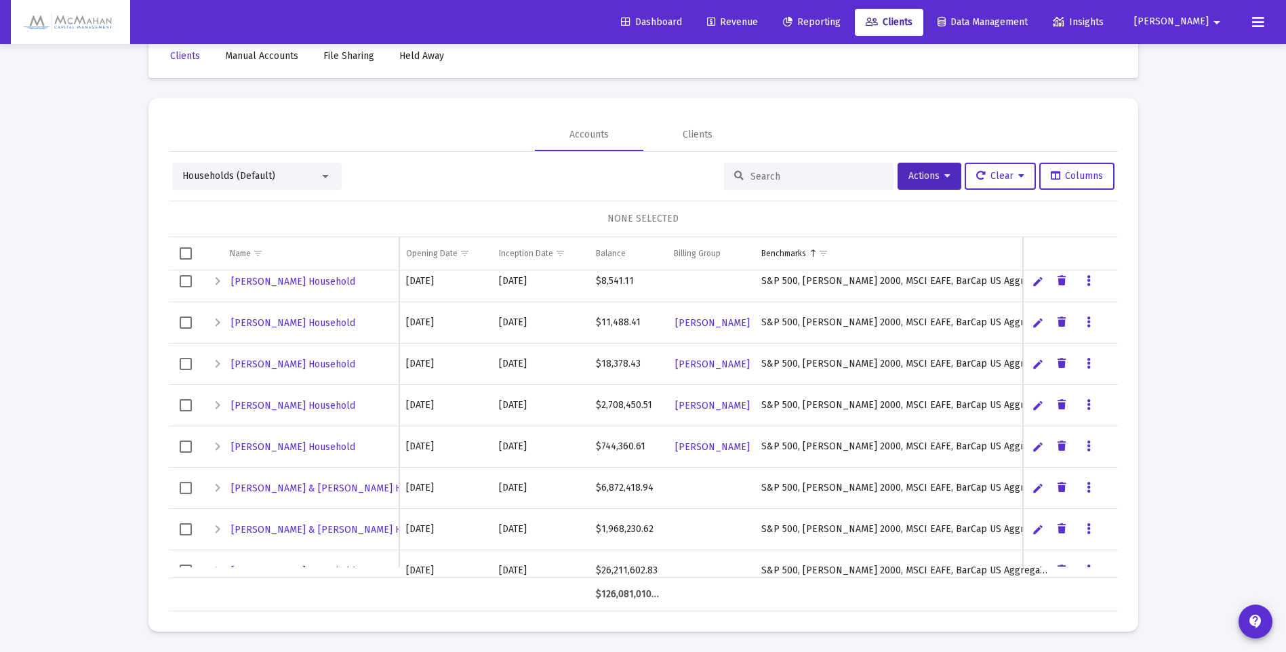
click at [327, 176] on div at bounding box center [325, 176] width 7 height 3
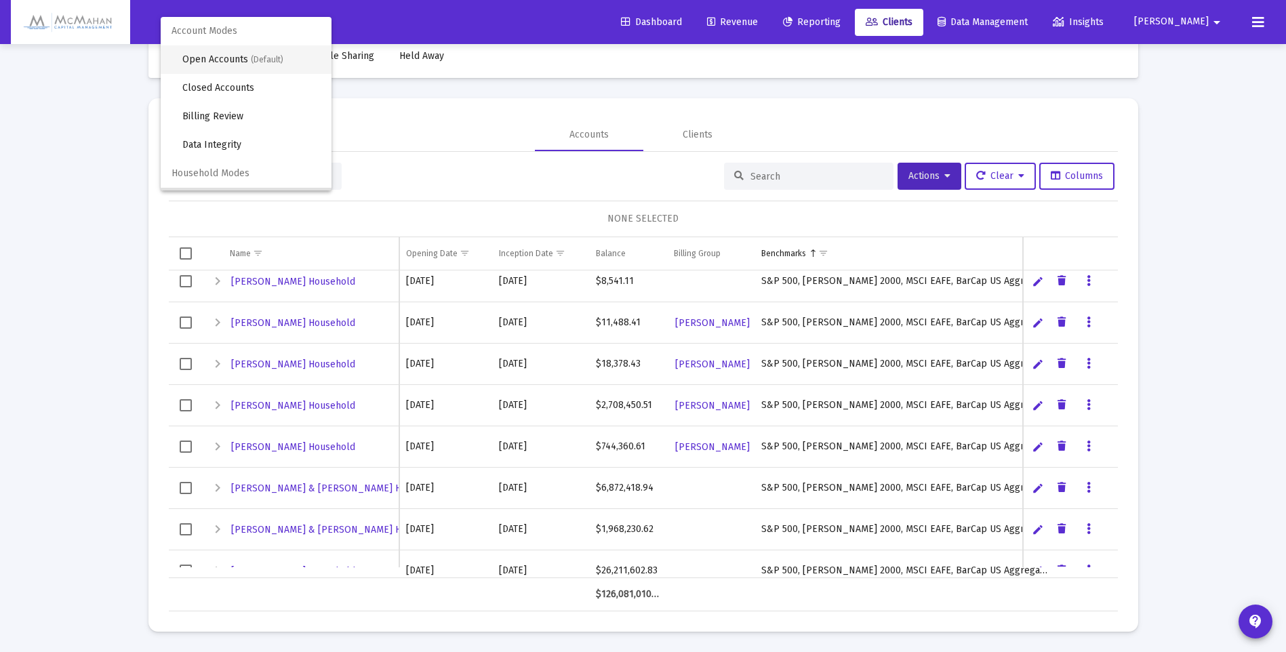
click at [233, 57] on span "Open Accounts (Default)" at bounding box center [251, 59] width 138 height 28
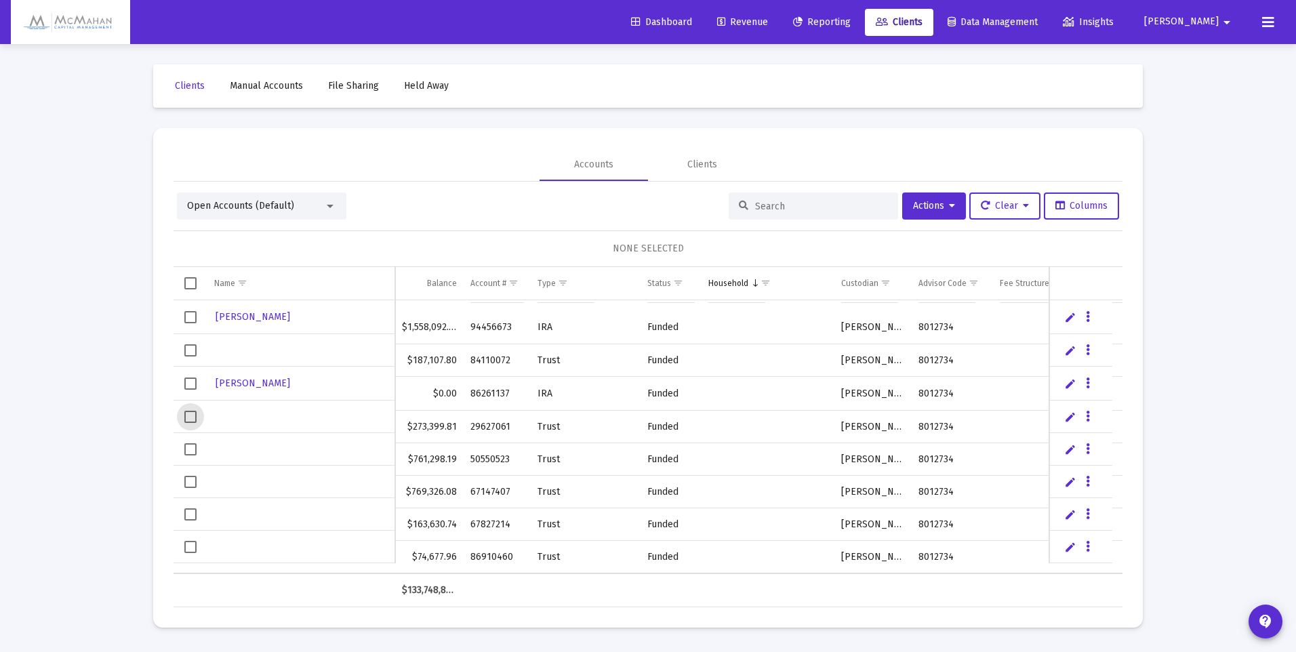
click at [191, 418] on span "Select row" at bounding box center [190, 417] width 12 height 12
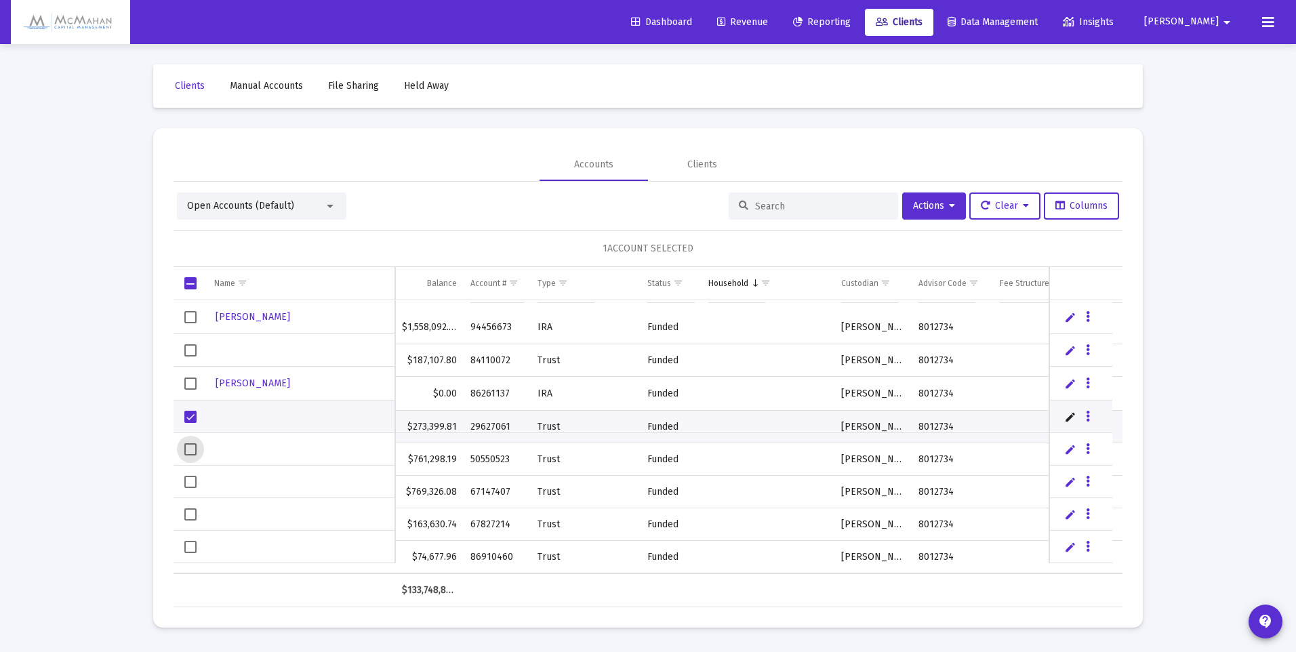
click at [190, 454] on span "Select row" at bounding box center [190, 449] width 12 height 12
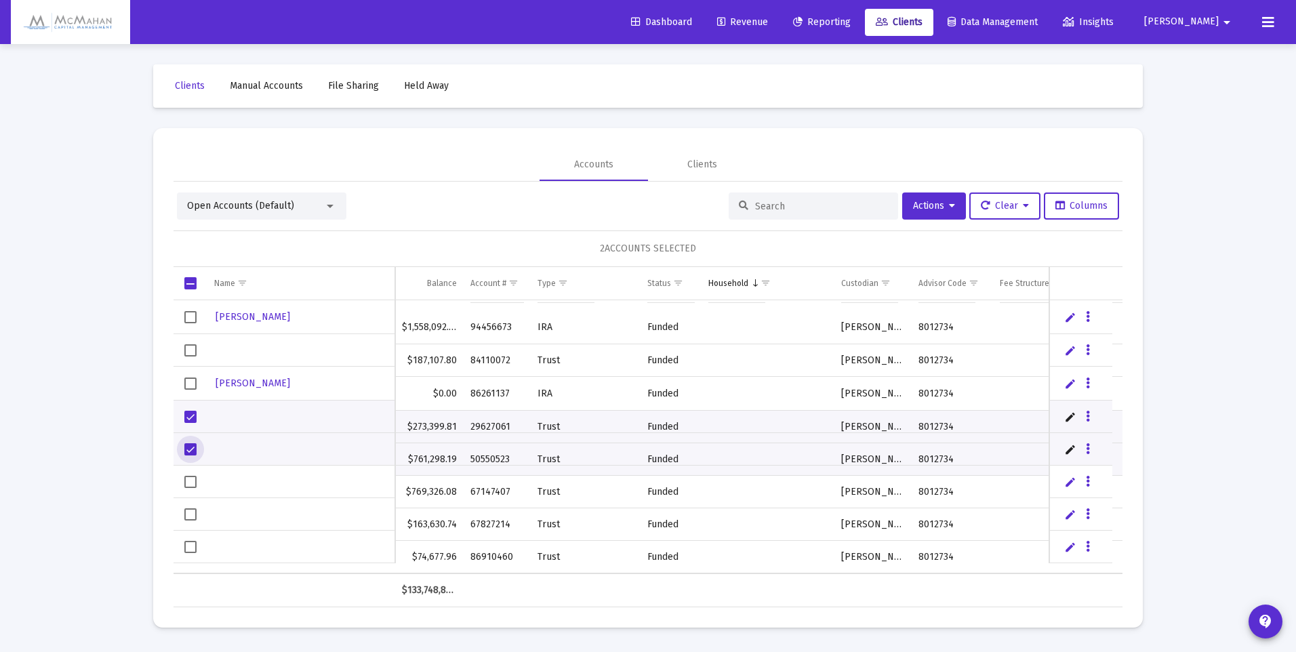
click at [194, 482] on span "Select row" at bounding box center [190, 482] width 12 height 12
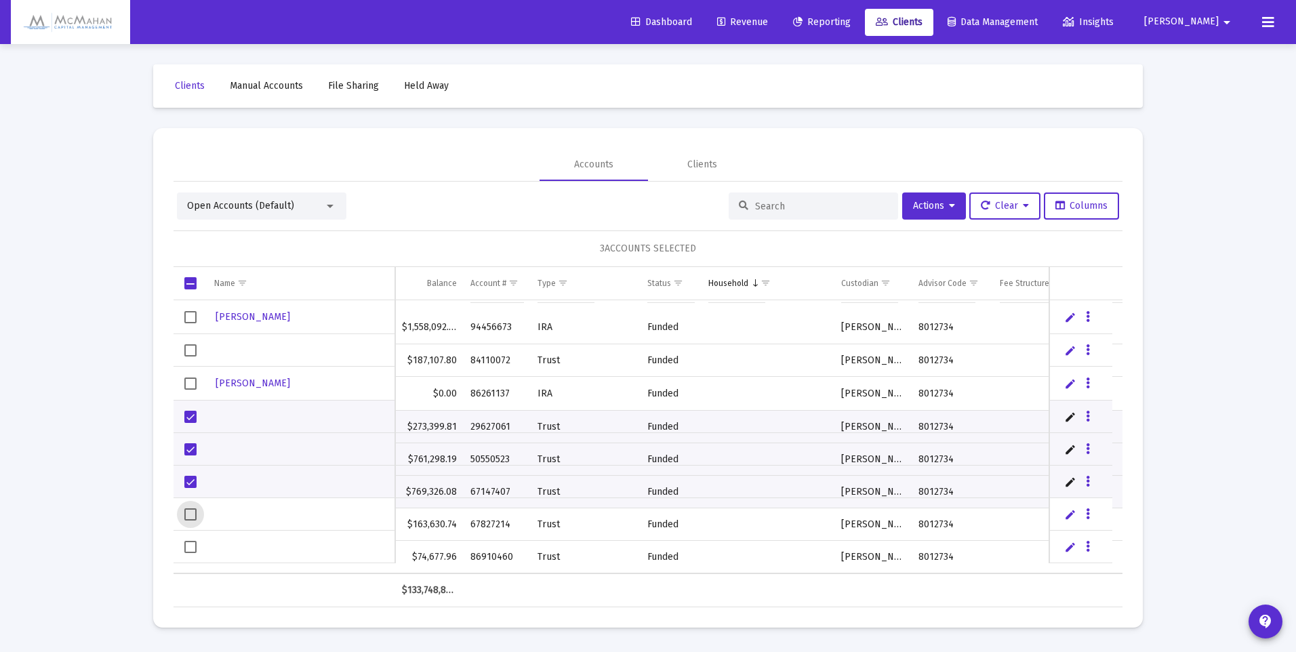
click at [188, 516] on span "Select row" at bounding box center [190, 514] width 12 height 12
click at [191, 551] on span "Select row" at bounding box center [190, 547] width 12 height 12
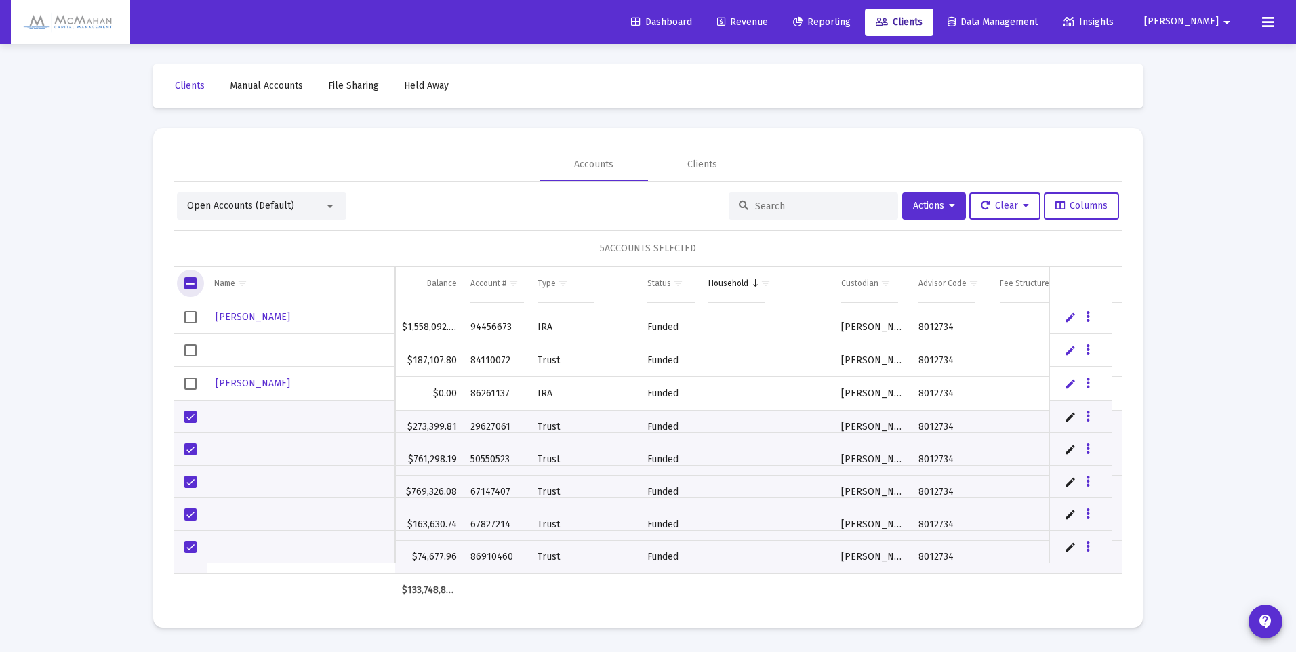
click at [185, 279] on span "Select all" at bounding box center [190, 283] width 12 height 12
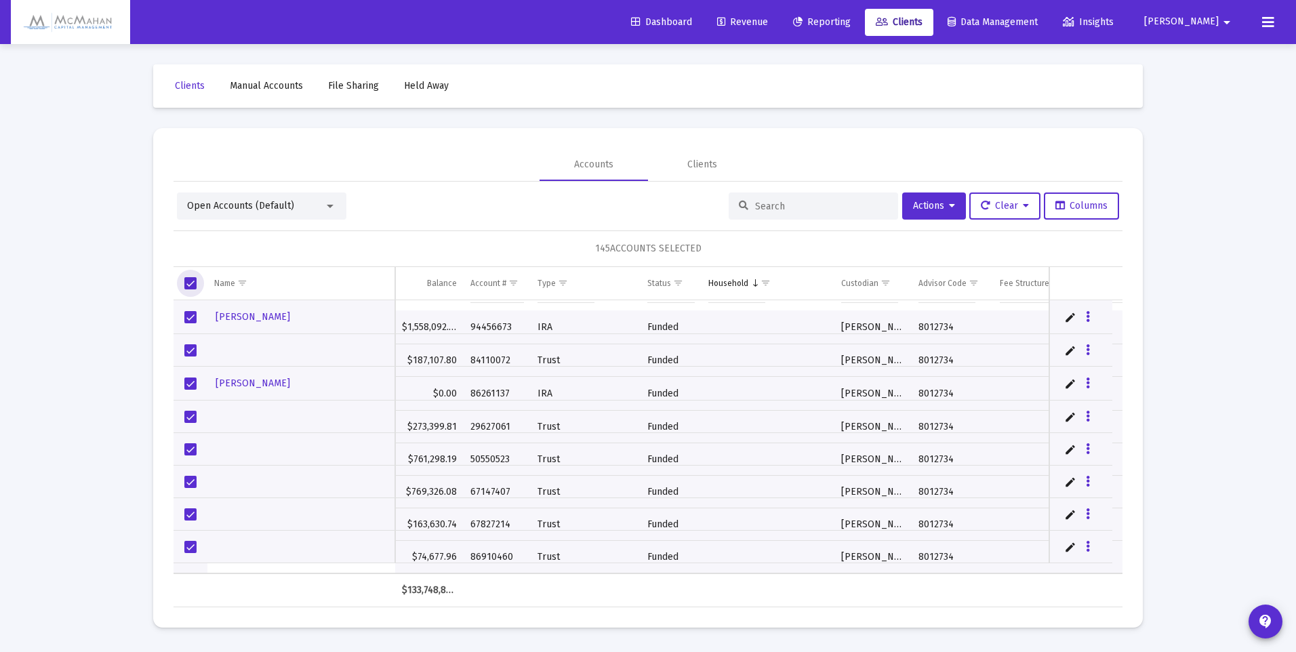
click at [195, 281] on span "Select all" at bounding box center [190, 283] width 12 height 12
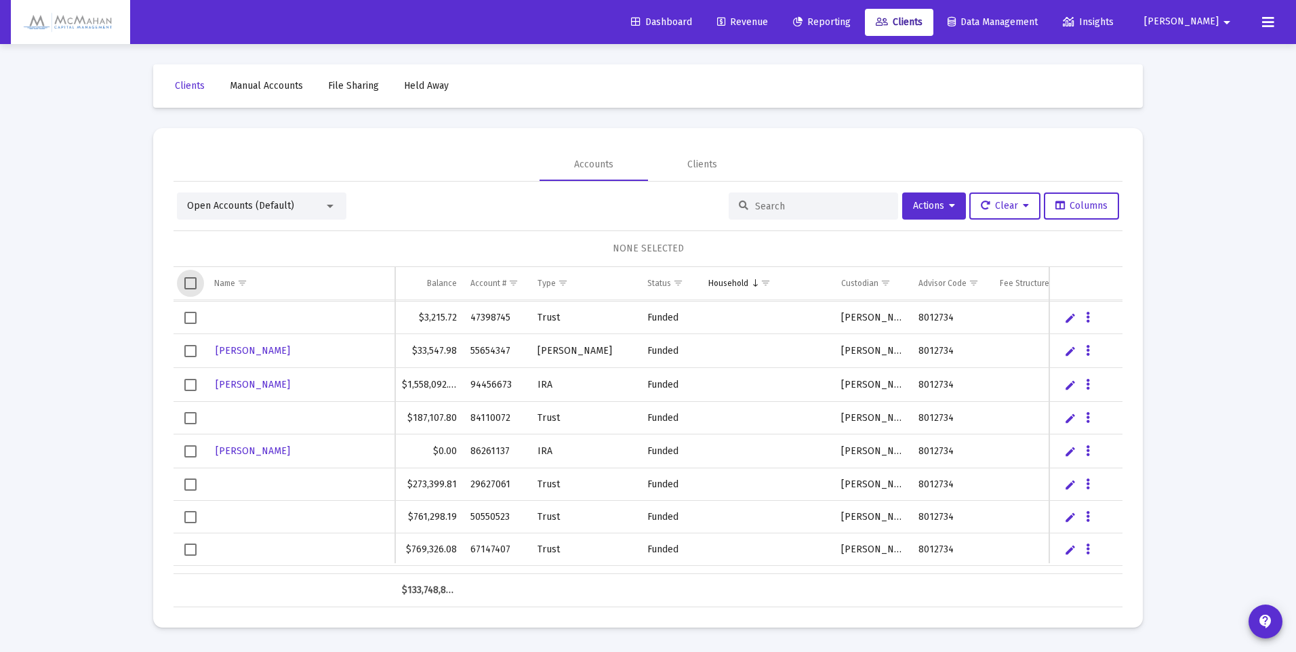
click at [923, 24] on span "Clients" at bounding box center [899, 22] width 47 height 12
click at [331, 209] on div at bounding box center [330, 206] width 12 height 11
click at [529, 199] on div at bounding box center [648, 326] width 1296 height 652
click at [949, 203] on icon at bounding box center [952, 205] width 6 height 9
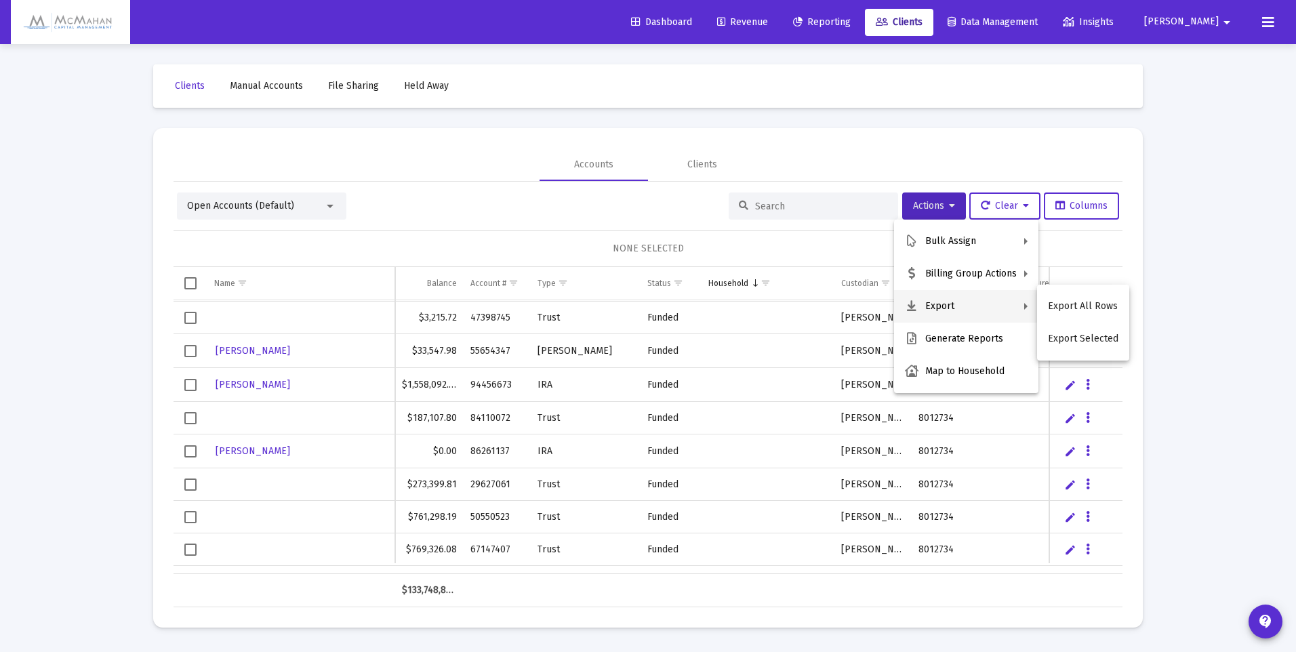
click at [778, 22] on div at bounding box center [648, 326] width 1296 height 652
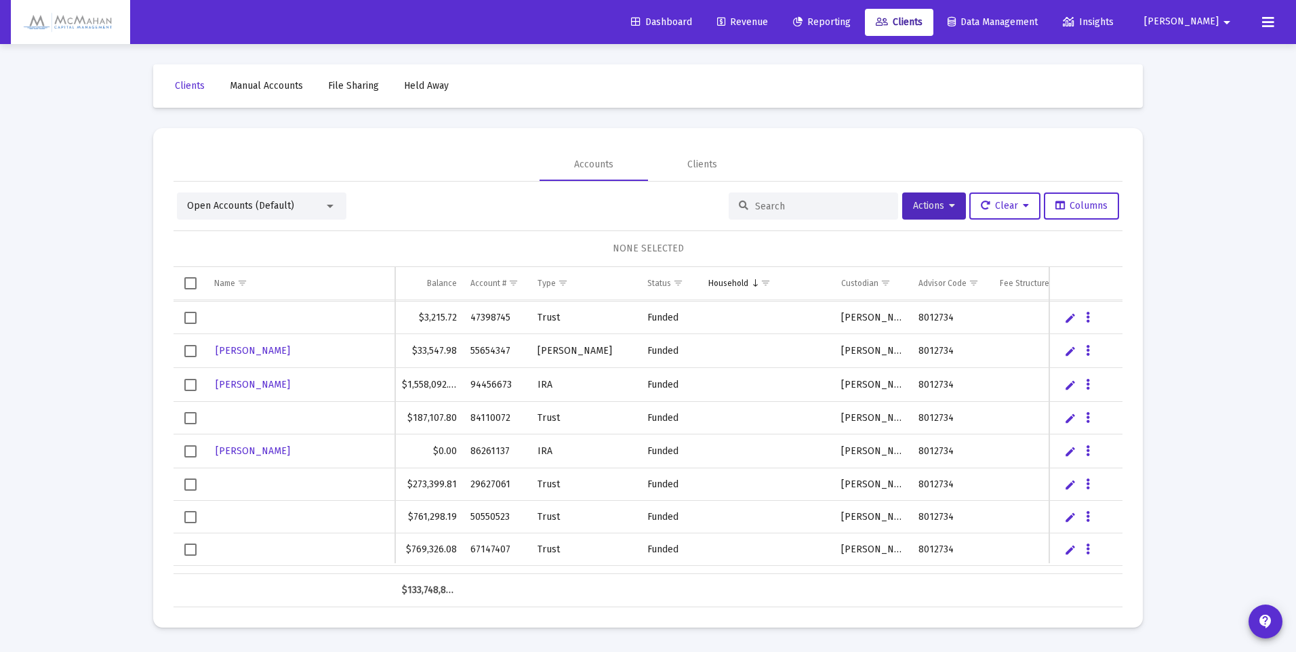
click at [768, 22] on span "Revenue" at bounding box center [742, 22] width 51 height 12
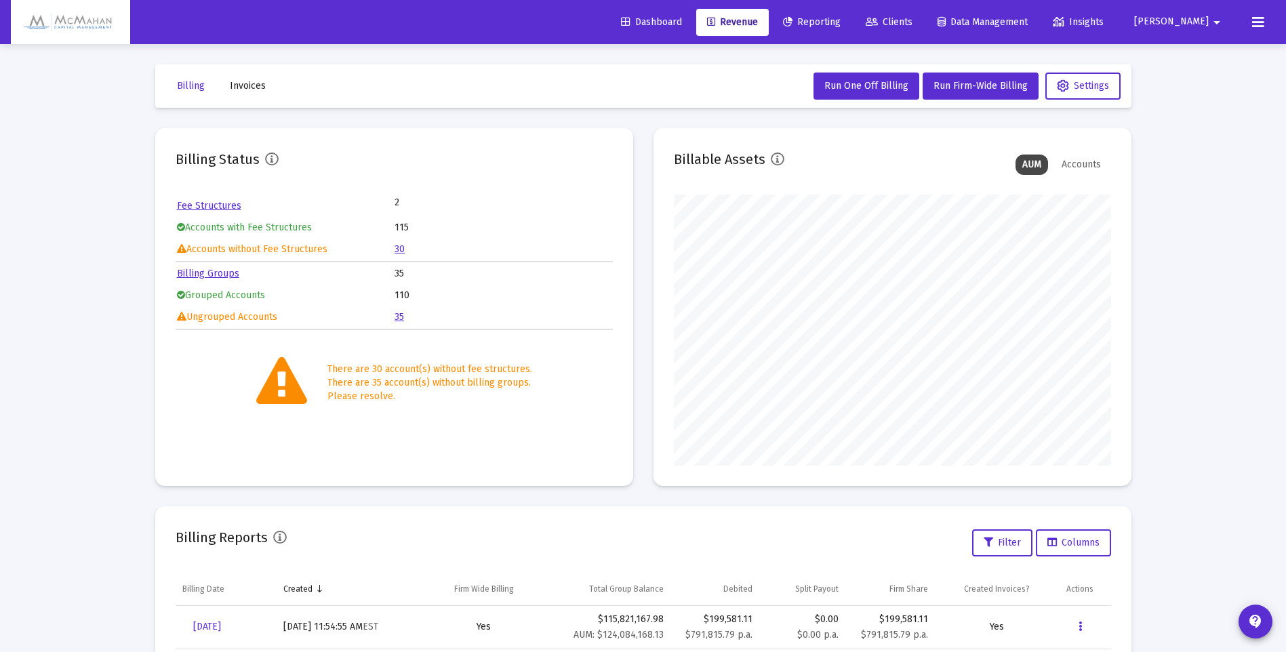
click at [912, 22] on span "Clients" at bounding box center [889, 22] width 47 height 12
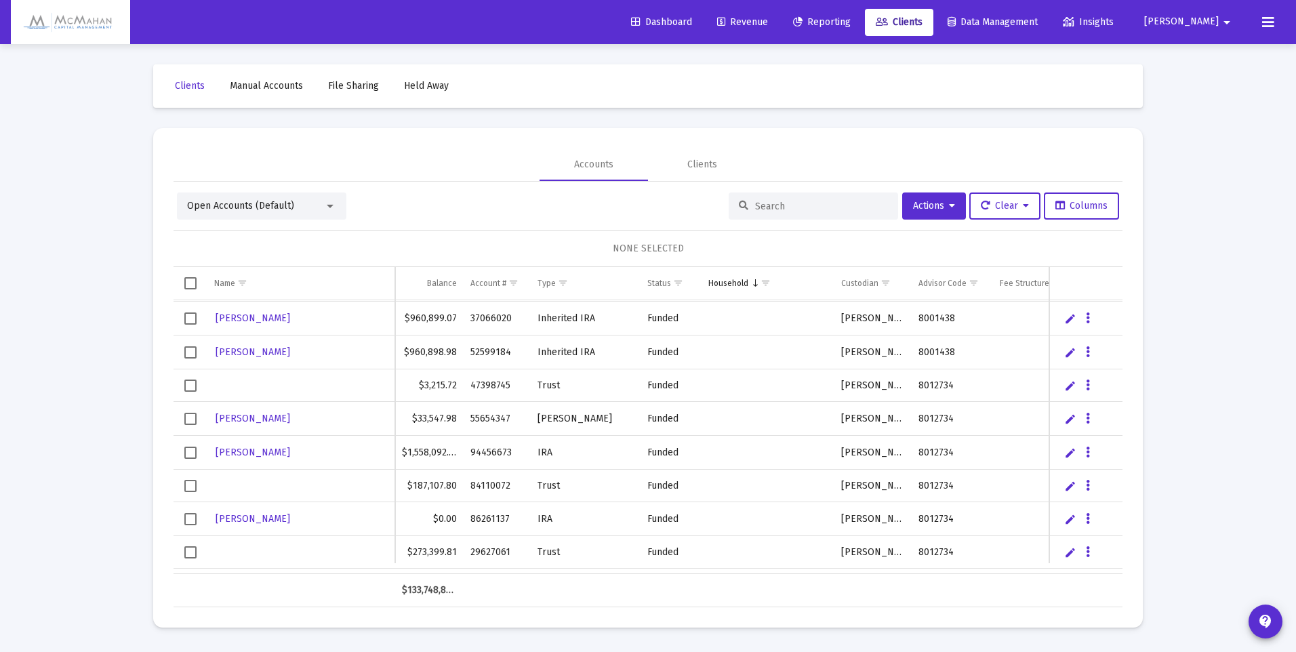
scroll to position [4417, 0]
click at [327, 205] on div at bounding box center [330, 206] width 7 height 3
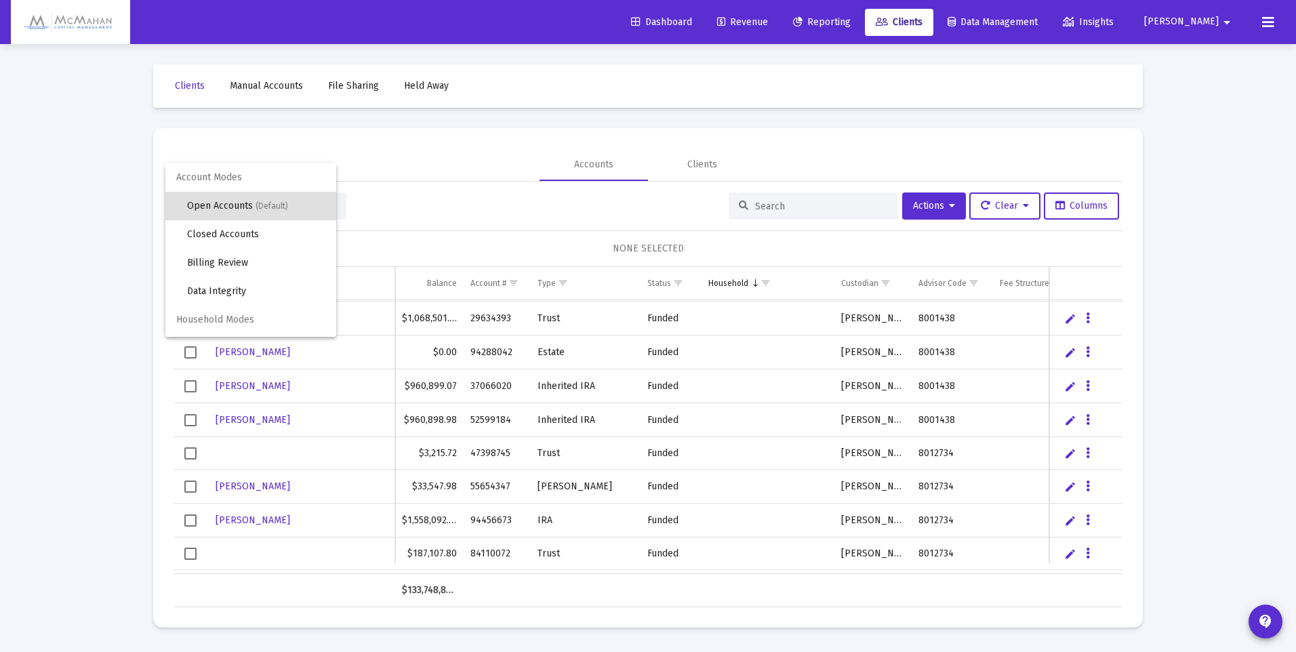
click at [433, 193] on div at bounding box center [648, 326] width 1296 height 652
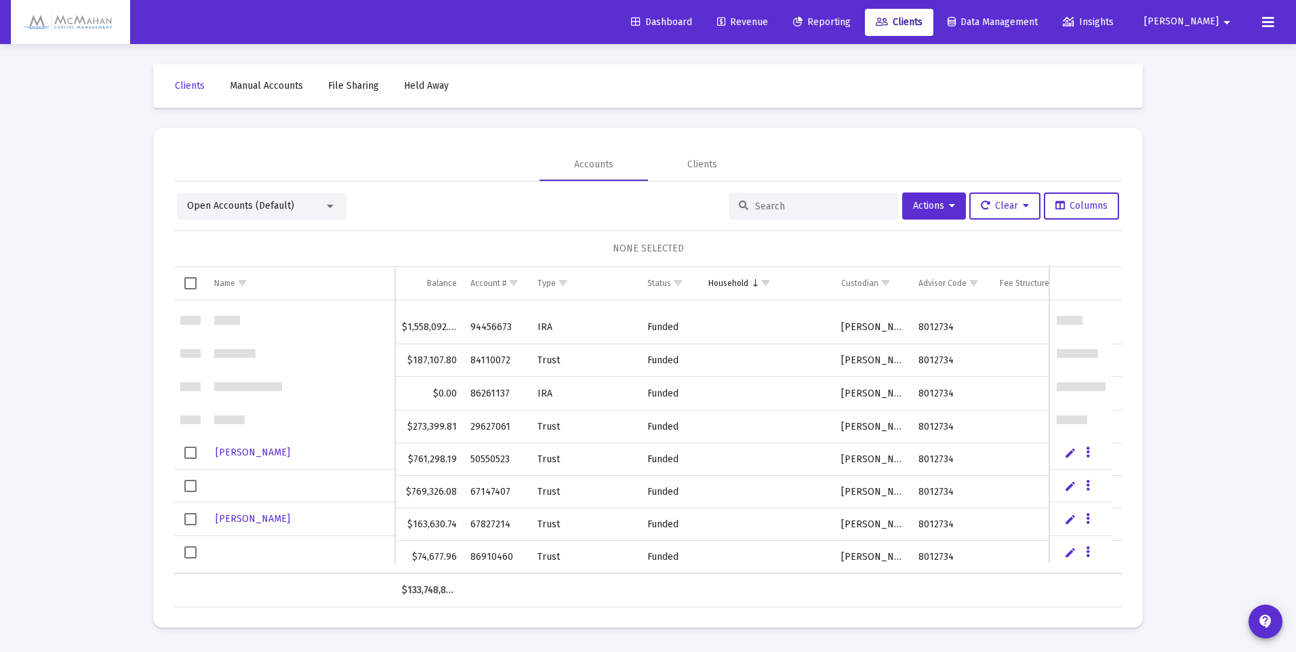
scroll to position [4620, 0]
click at [190, 420] on span "Select row" at bounding box center [190, 417] width 12 height 12
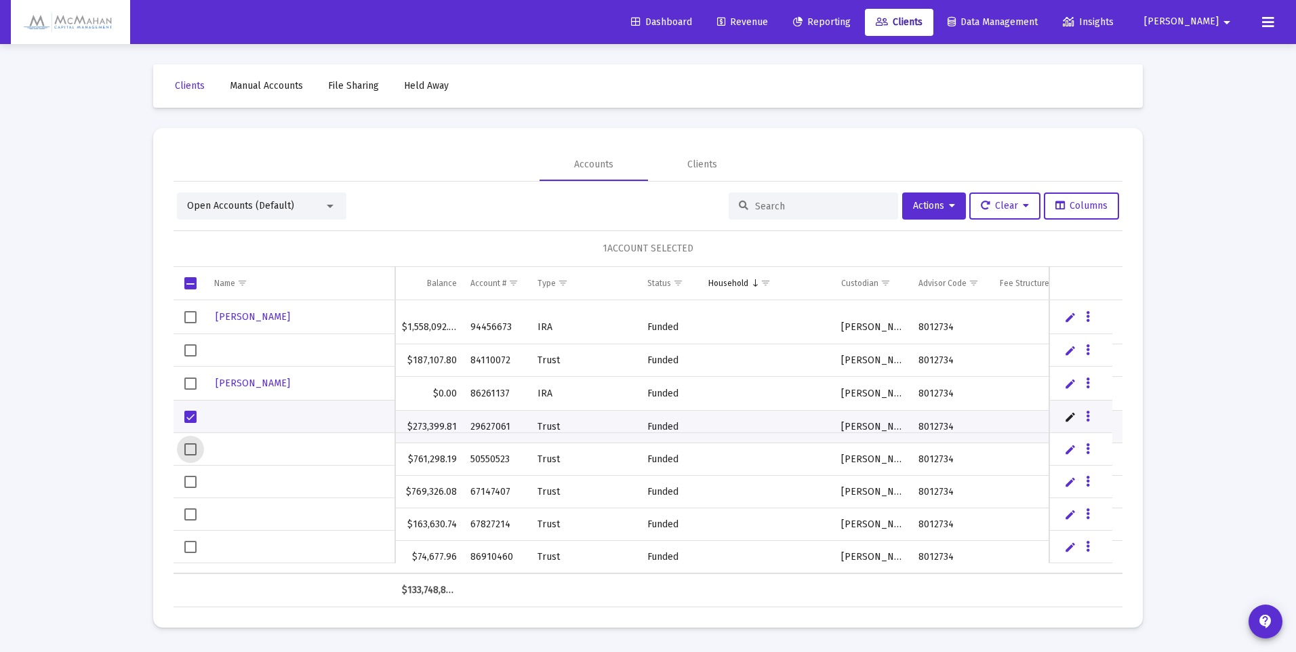
click at [193, 449] on span "Select row" at bounding box center [190, 449] width 12 height 12
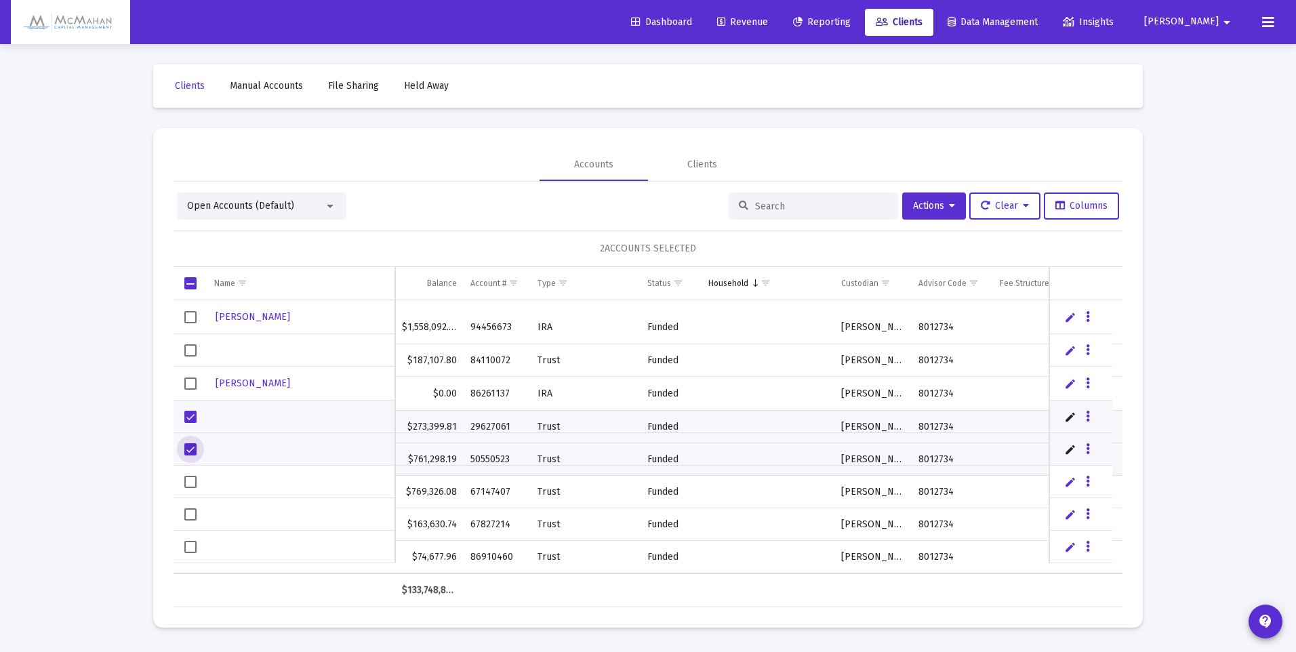
click at [188, 481] on span "Select row" at bounding box center [190, 482] width 12 height 12
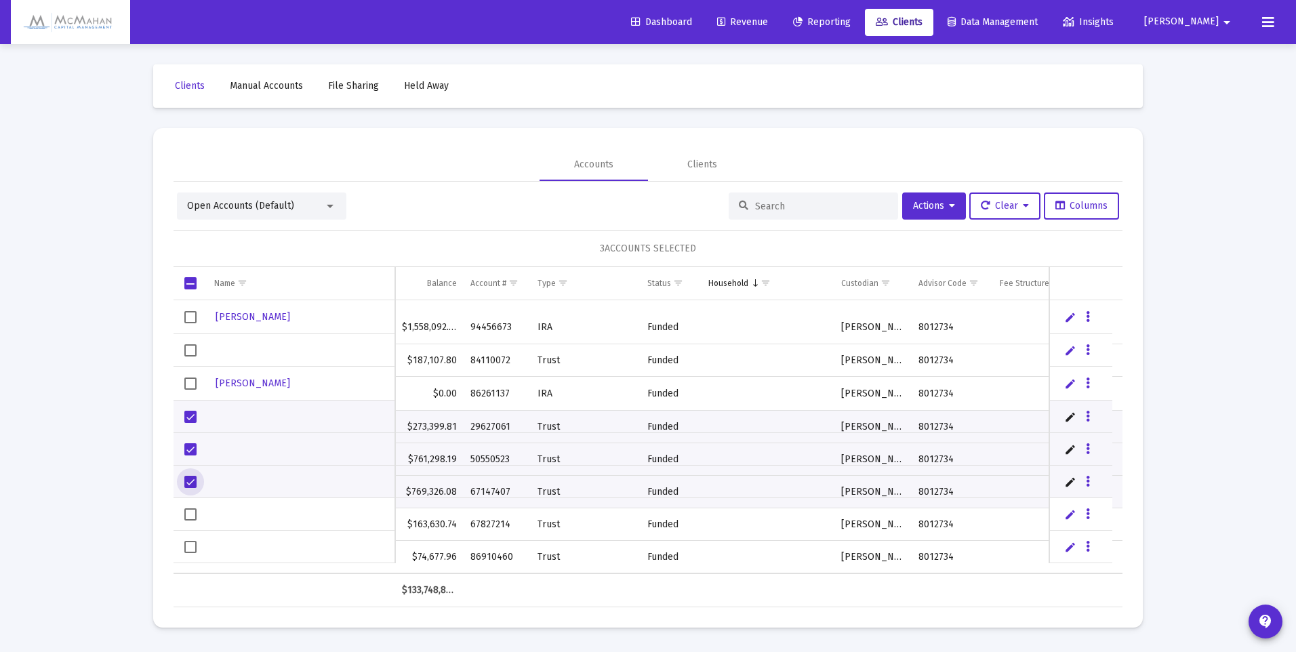
click at [189, 514] on span "Select row" at bounding box center [190, 514] width 12 height 12
click at [190, 544] on span "Select row" at bounding box center [190, 547] width 12 height 12
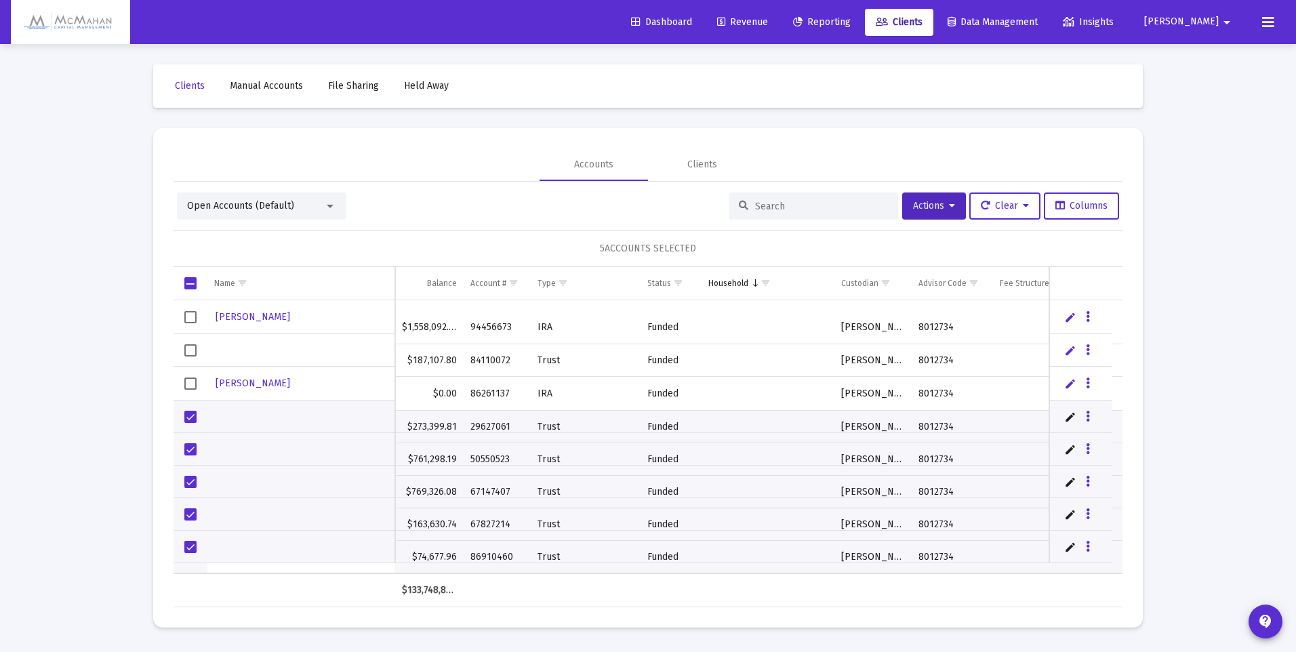
click at [942, 209] on span "Actions" at bounding box center [934, 206] width 42 height 12
click at [979, 367] on button "Map to Household" at bounding box center [966, 371] width 144 height 33
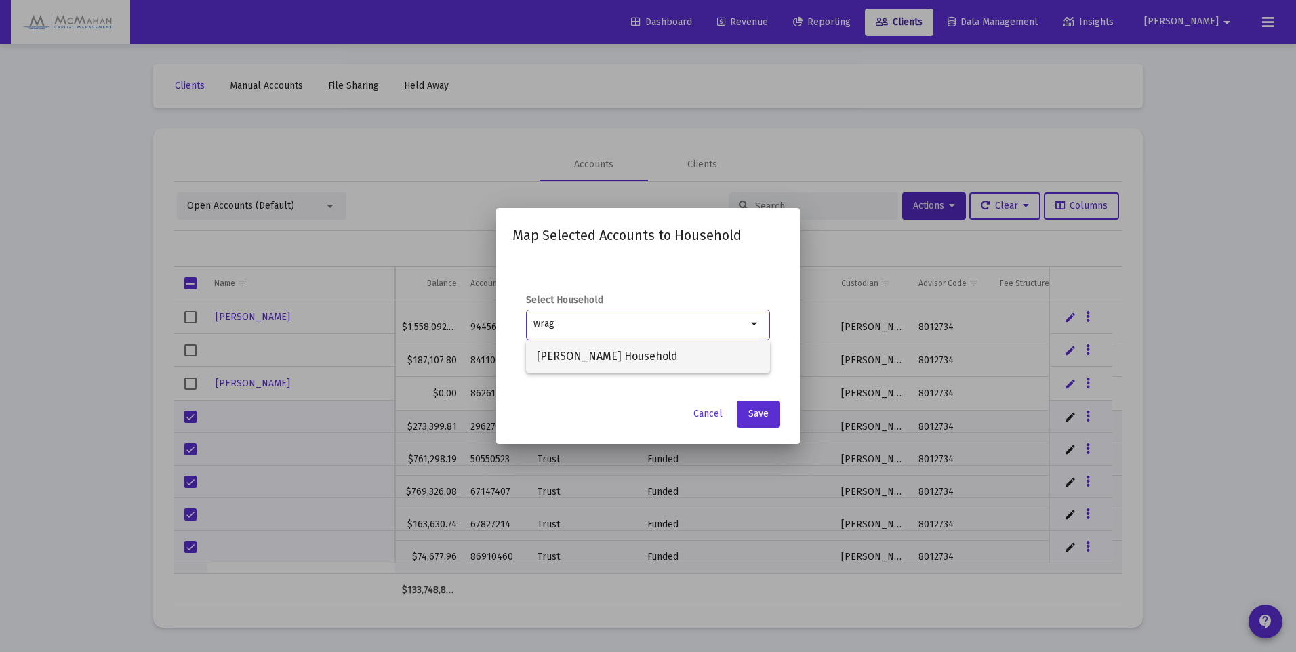
click at [641, 351] on span "[PERSON_NAME] Household" at bounding box center [648, 356] width 222 height 33
type input "[PERSON_NAME] Household"
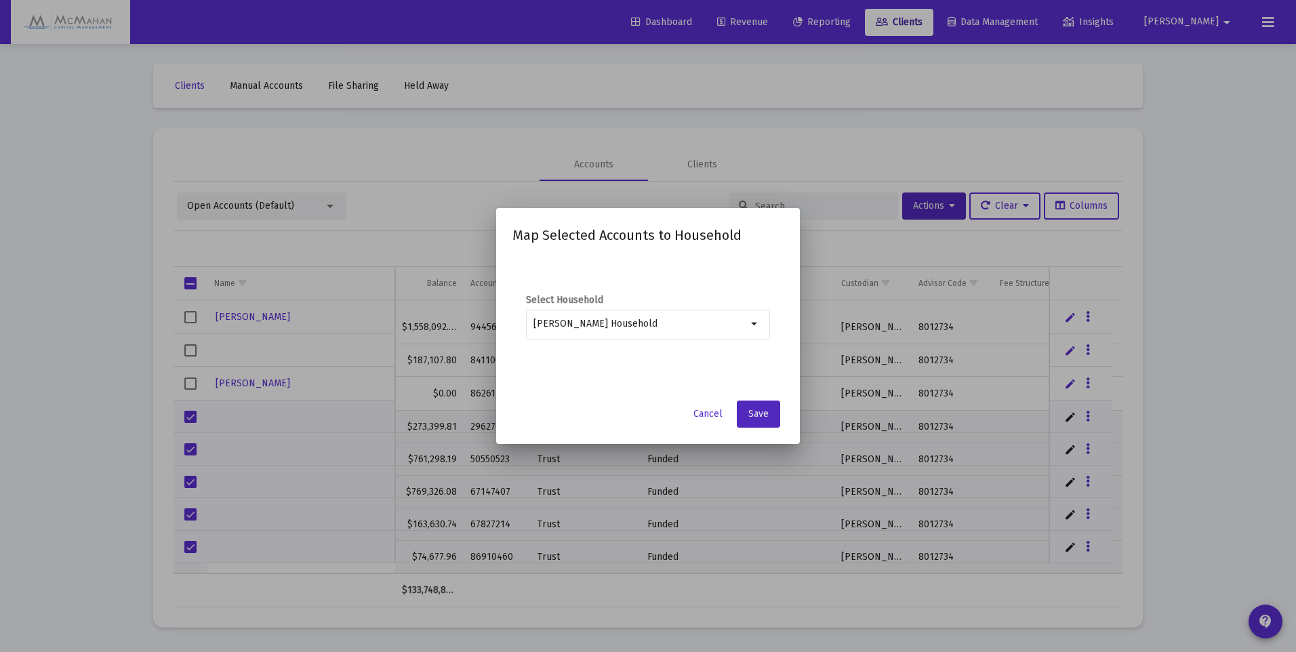
click at [761, 418] on span "Save" at bounding box center [758, 414] width 20 height 12
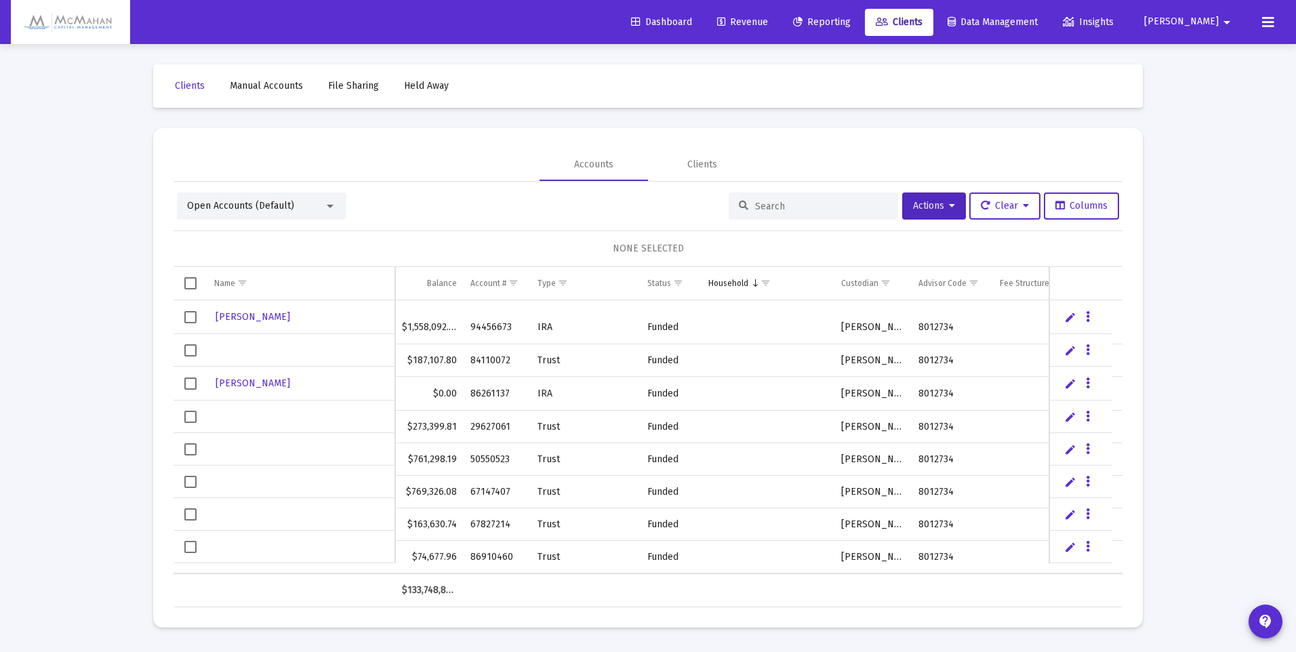
click at [323, 206] on div "Open Accounts (Default)" at bounding box center [255, 206] width 137 height 14
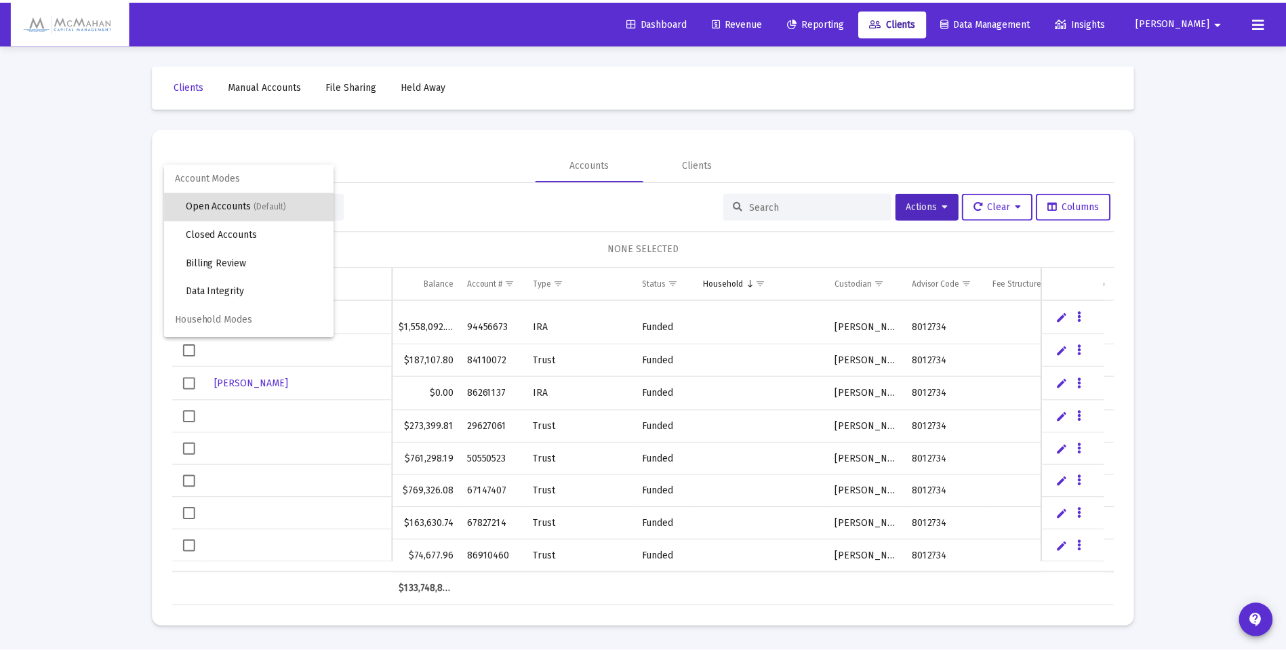
scroll to position [26, 0]
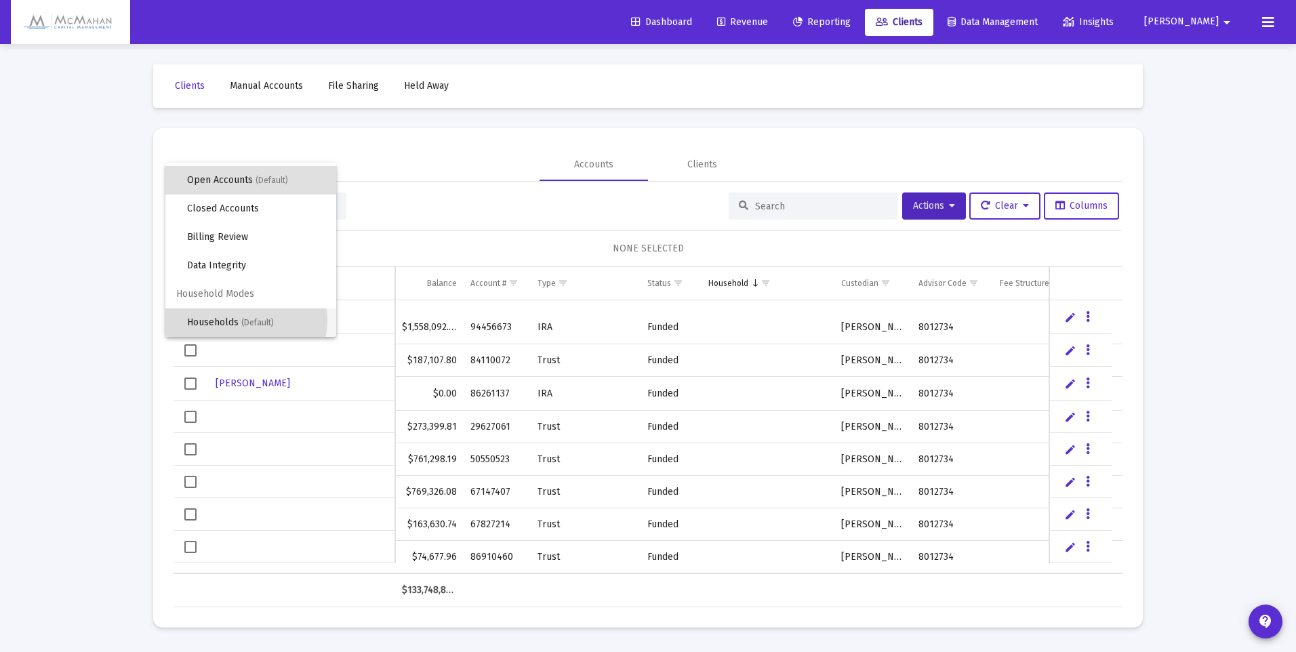
click at [228, 319] on span "Households (Default)" at bounding box center [256, 322] width 138 height 28
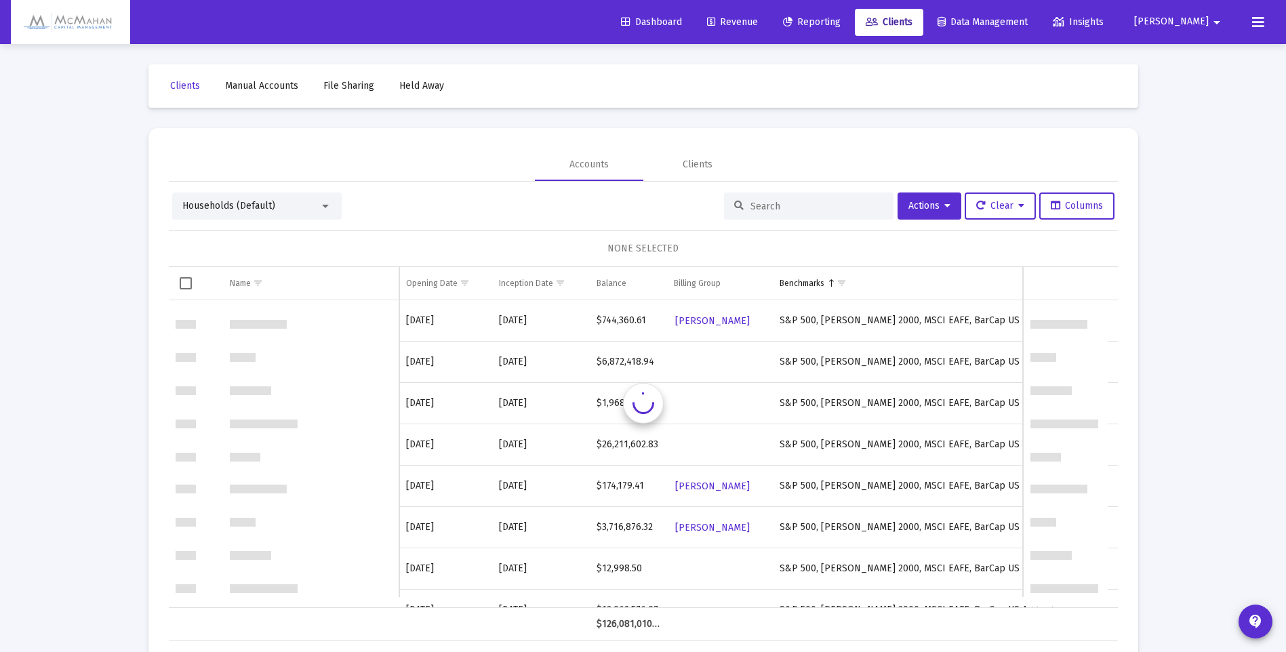
scroll to position [827, 0]
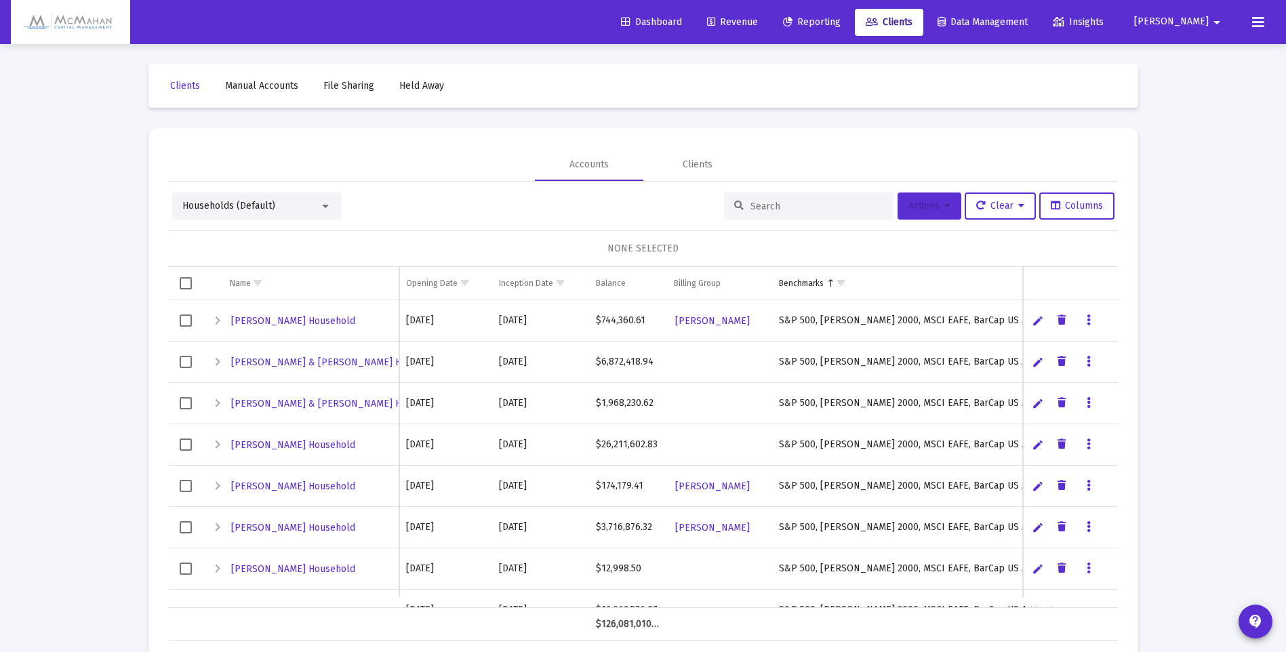
click at [937, 211] on span "Actions" at bounding box center [929, 206] width 42 height 12
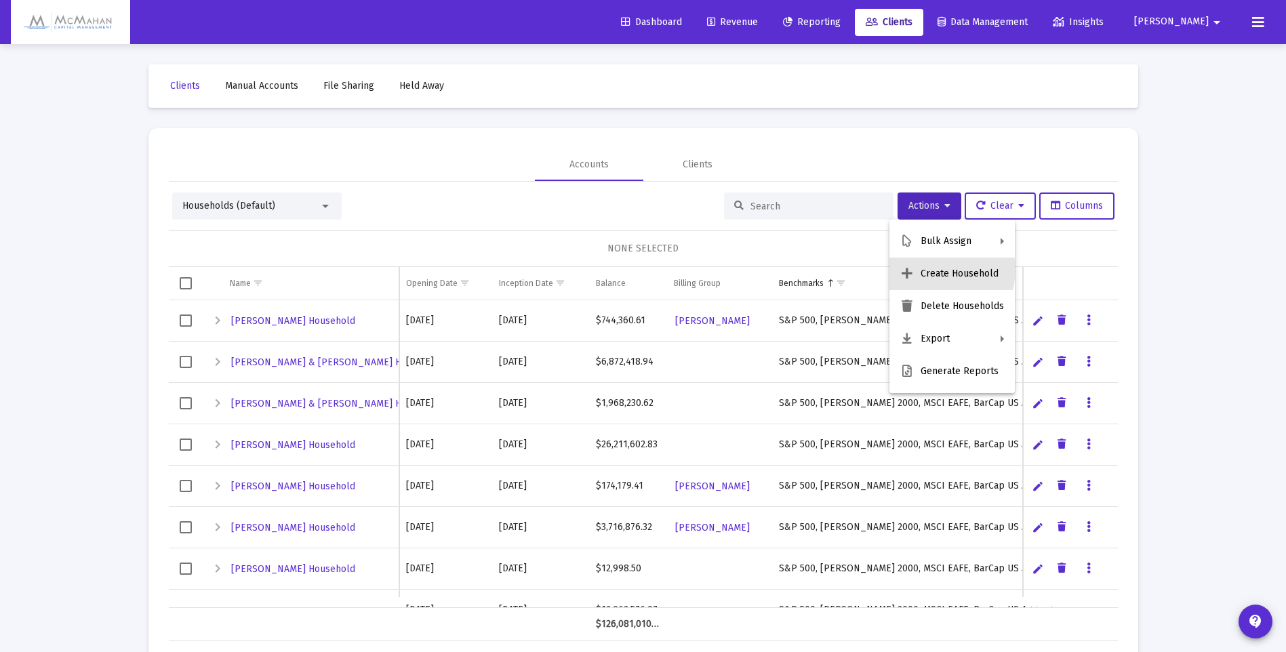
click at [941, 270] on button "Create Household" at bounding box center [951, 274] width 125 height 33
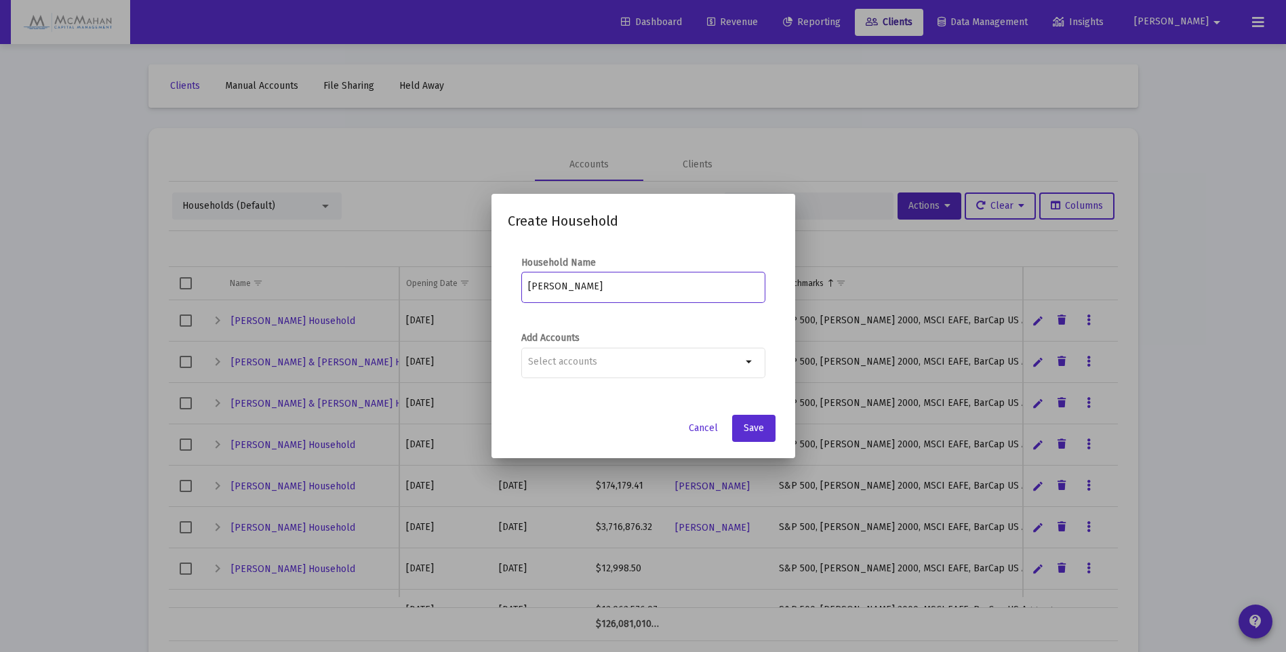
type input "[PERSON_NAME]"
click at [750, 363] on mat-icon "arrow_drop_down" at bounding box center [750, 362] width 16 height 16
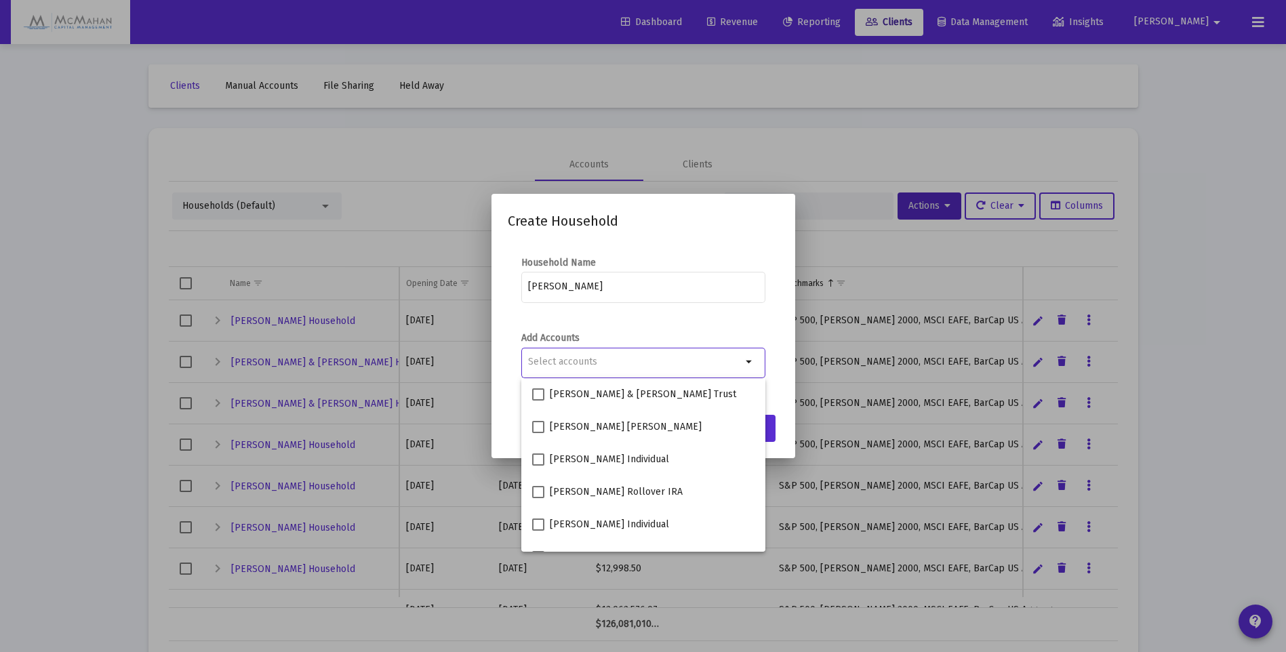
click at [636, 361] on input "Selection" at bounding box center [635, 362] width 214 height 11
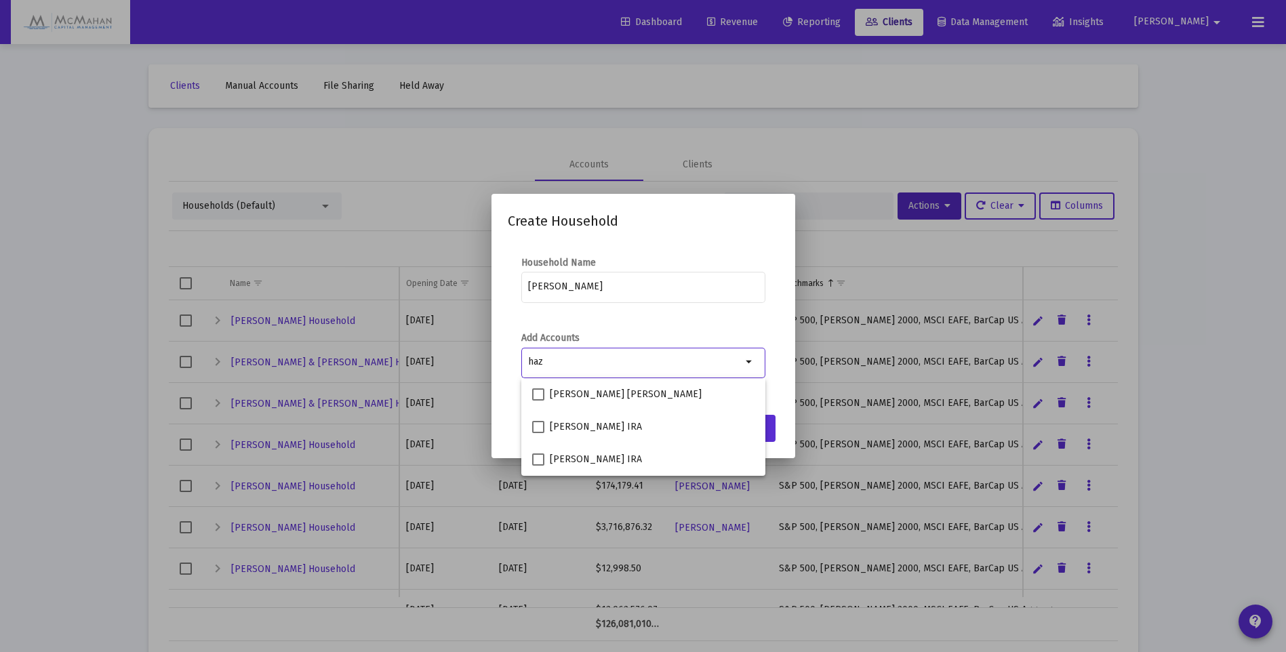
type input "haz"
click at [536, 395] on span at bounding box center [538, 394] width 12 height 12
click at [538, 401] on input "[PERSON_NAME] [PERSON_NAME]" at bounding box center [538, 401] width 1 height 1
checkbox input "true"
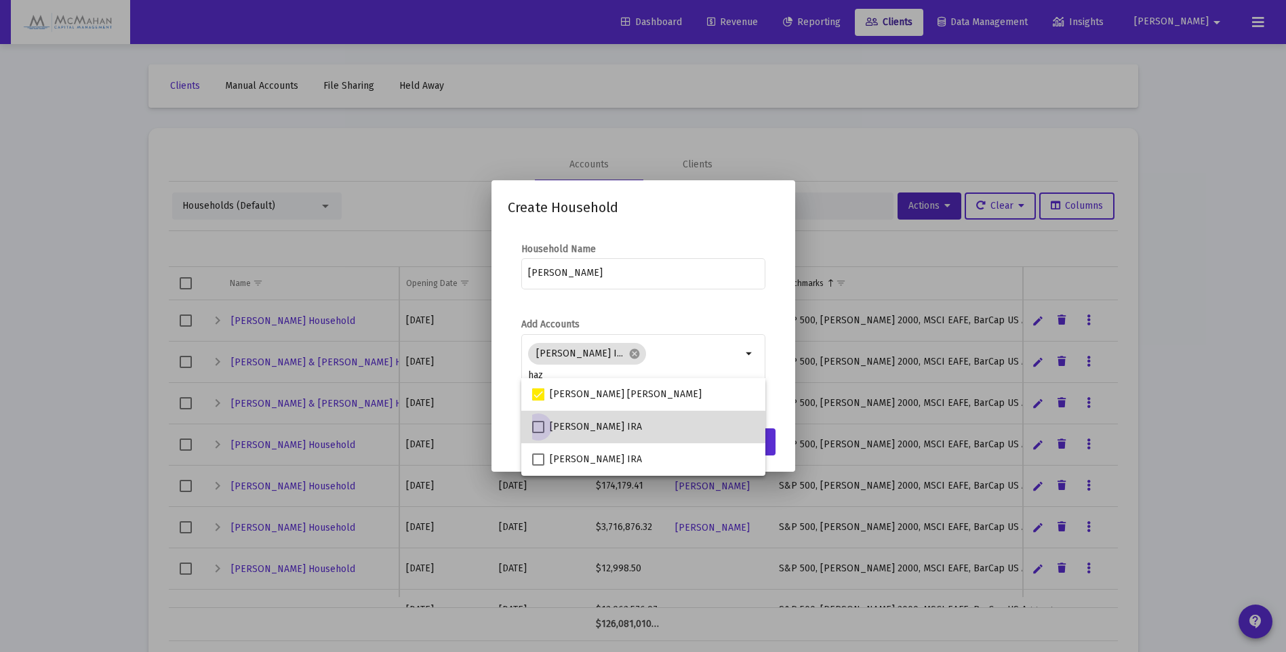
click at [537, 430] on span at bounding box center [538, 427] width 12 height 12
click at [538, 433] on input "[PERSON_NAME] IRA" at bounding box center [538, 433] width 1 height 1
checkbox input "true"
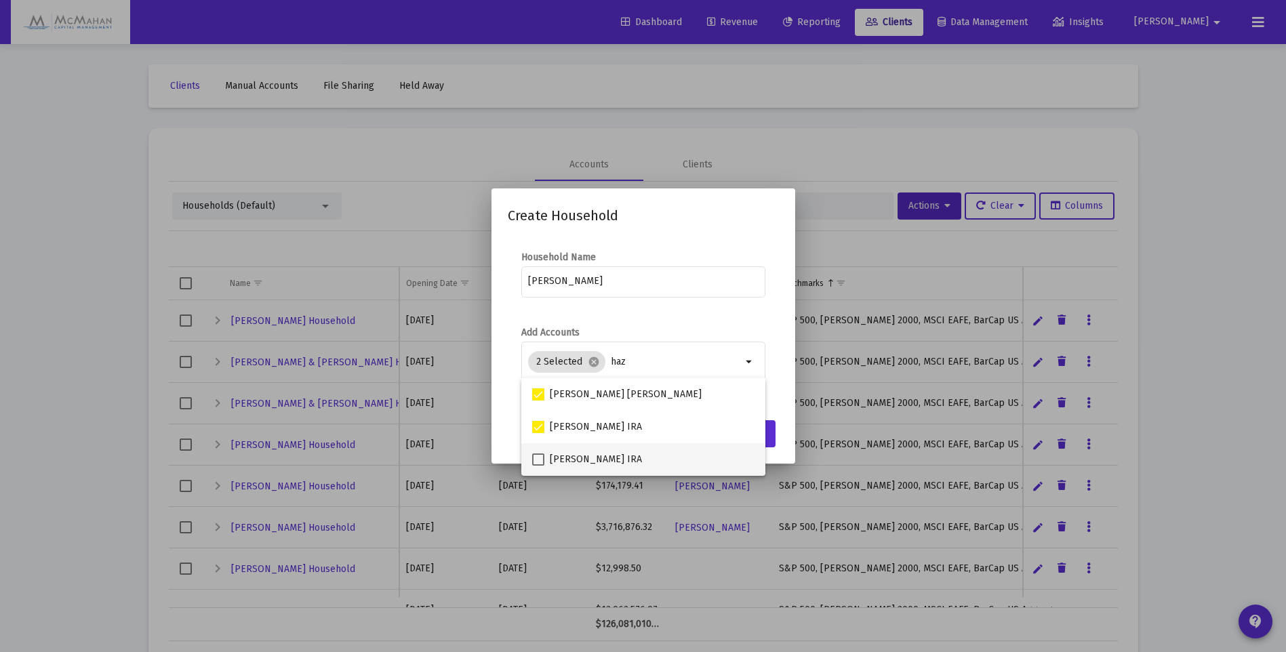
click at [537, 460] on span at bounding box center [538, 460] width 12 height 12
click at [538, 466] on input "[PERSON_NAME] IRA" at bounding box center [538, 466] width 1 height 1
checkbox input "true"
click at [767, 346] on form "Add Accounts 3 Selected cancel haz arrow_drop_down" at bounding box center [643, 362] width 271 height 73
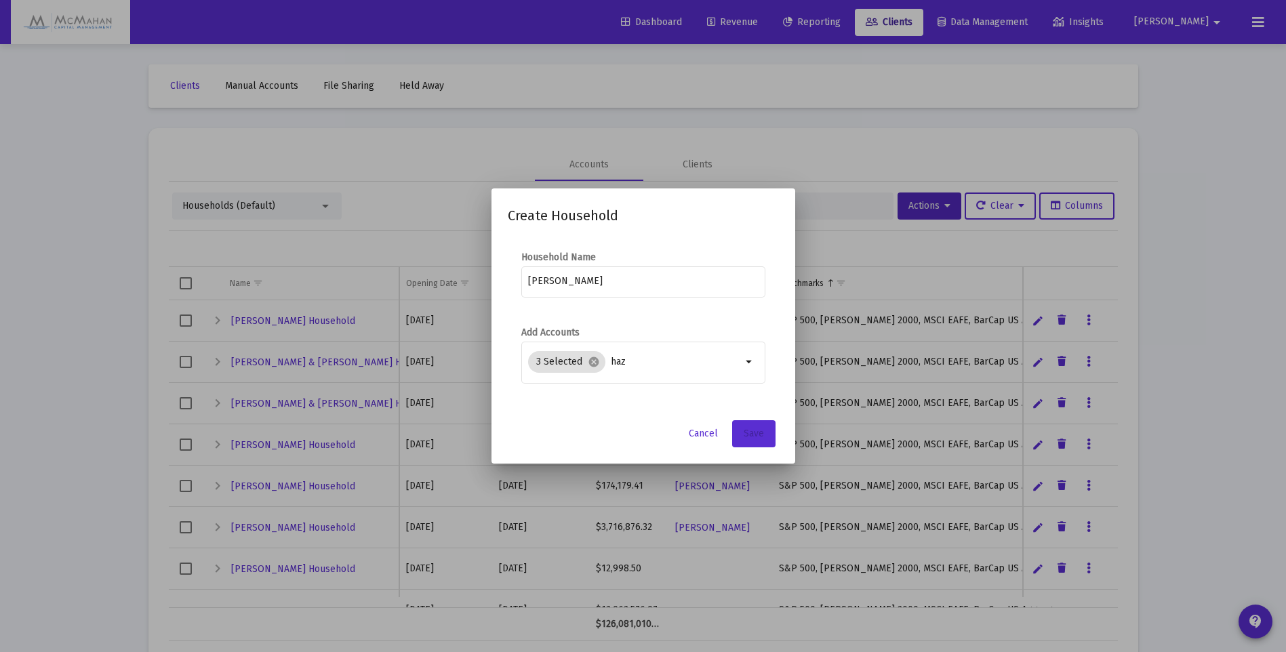
click at [756, 434] on span "Save" at bounding box center [754, 434] width 20 height 12
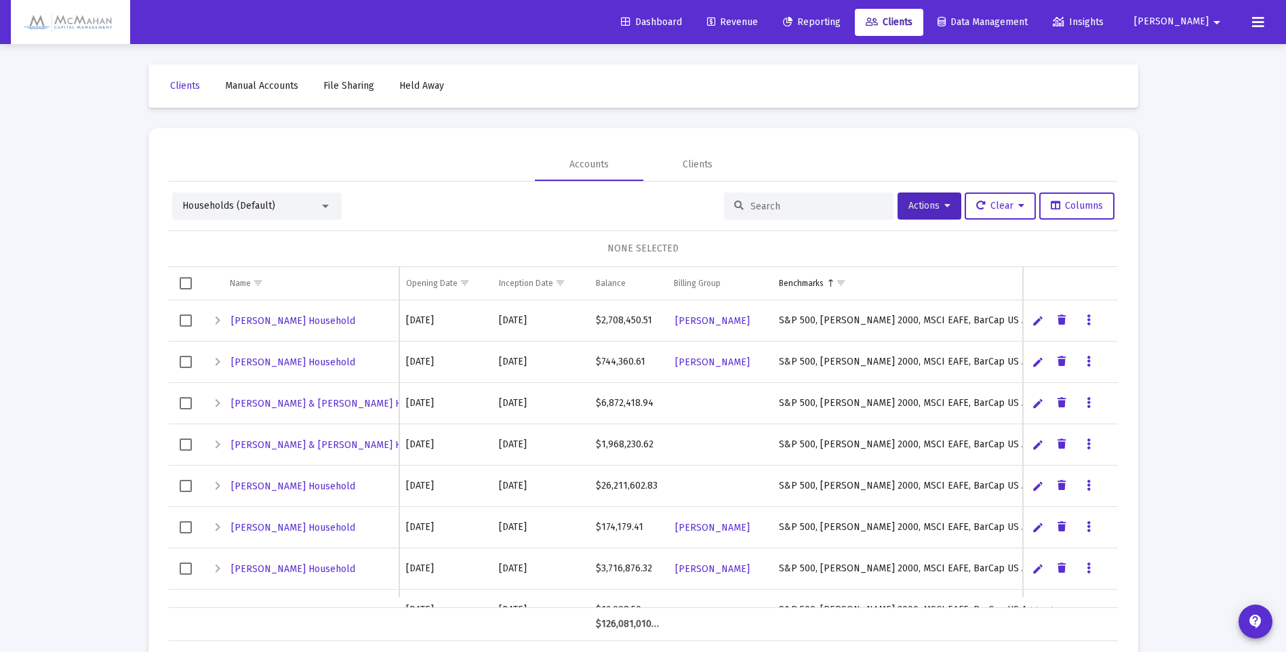
click at [774, 207] on input at bounding box center [816, 207] width 133 height 12
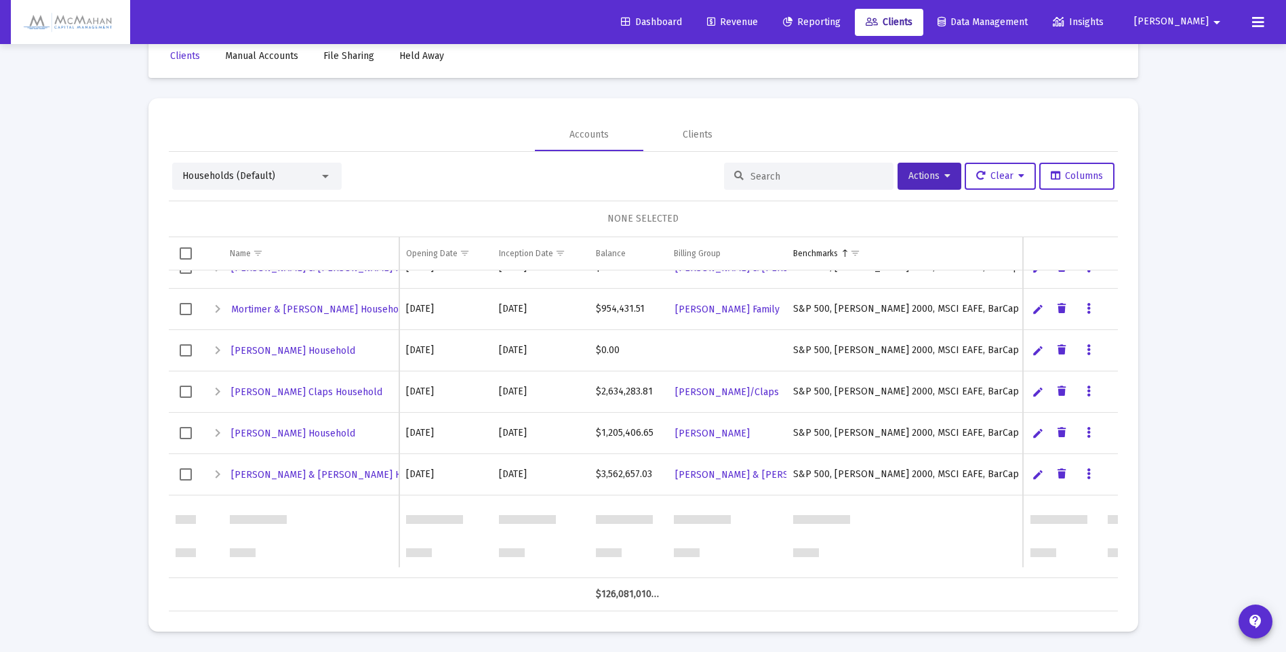
scroll to position [285, 0]
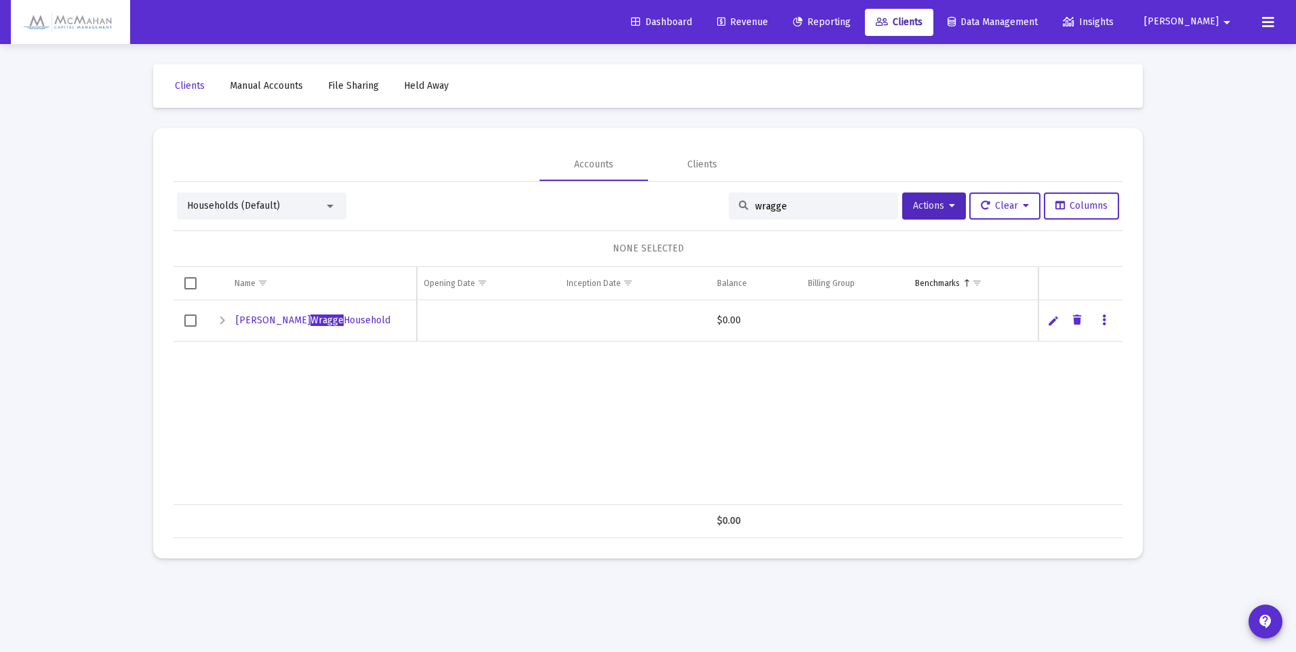
type input "wragge"
click at [248, 321] on span "[PERSON_NAME] Household" at bounding box center [313, 321] width 155 height 12
click at [222, 321] on div "Expand" at bounding box center [222, 321] width 16 height 16
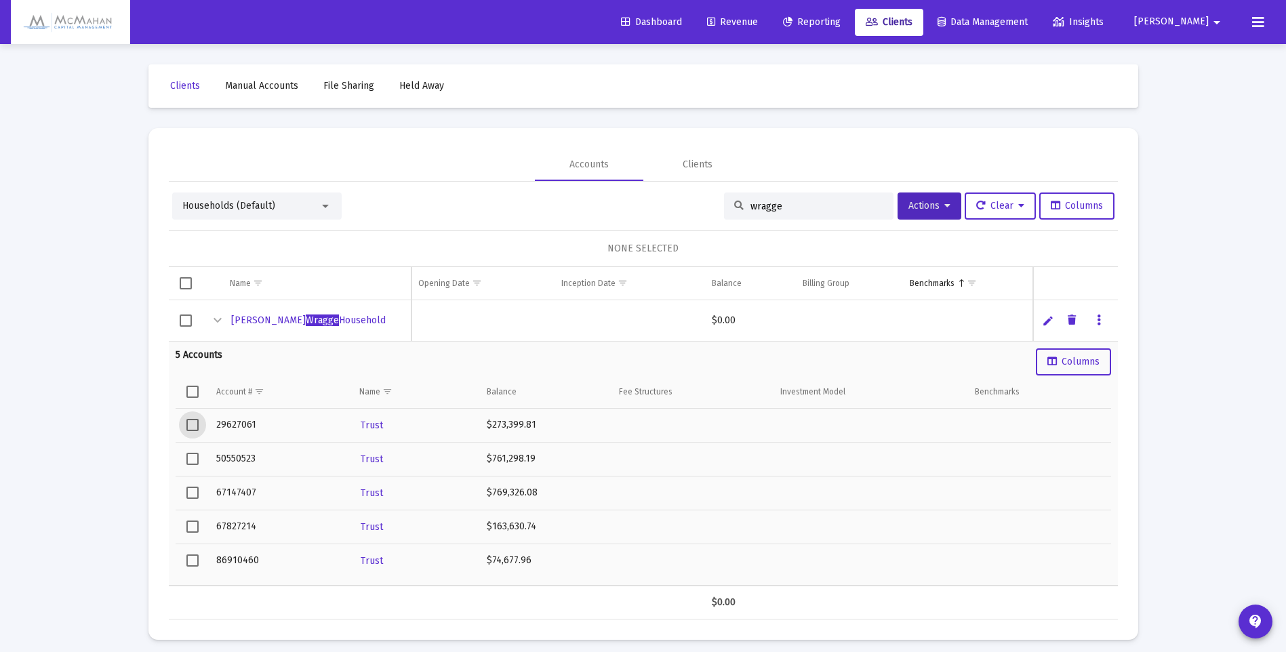
click at [193, 423] on span "Select row" at bounding box center [192, 425] width 12 height 12
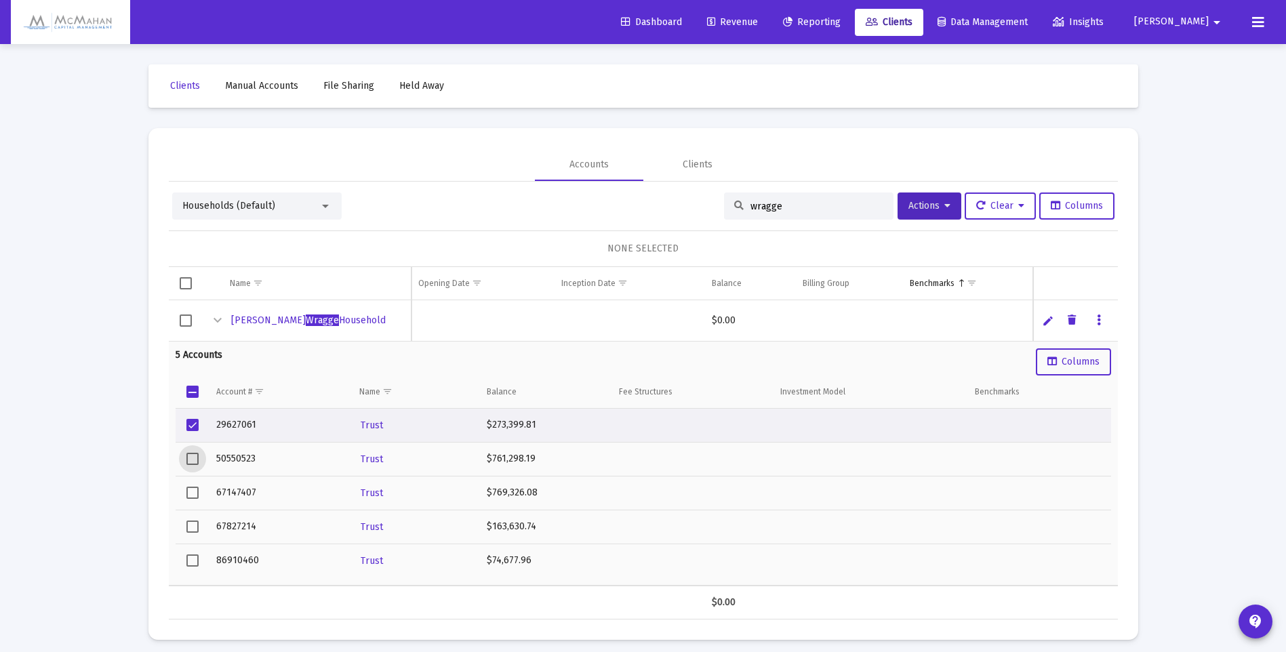
click at [193, 457] on span "Select row" at bounding box center [192, 459] width 12 height 12
click at [191, 495] on span "Select row" at bounding box center [192, 493] width 12 height 12
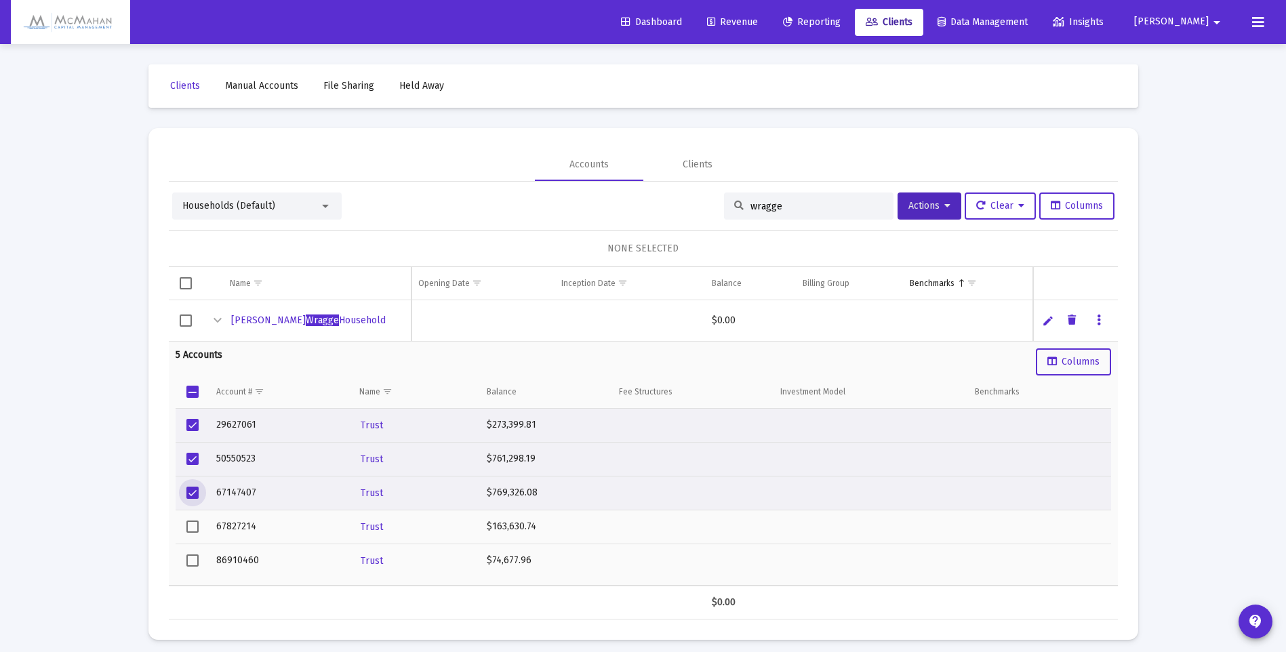
click at [192, 527] on span "Select row" at bounding box center [192, 527] width 12 height 12
click at [192, 559] on span "Select row" at bounding box center [192, 561] width 12 height 12
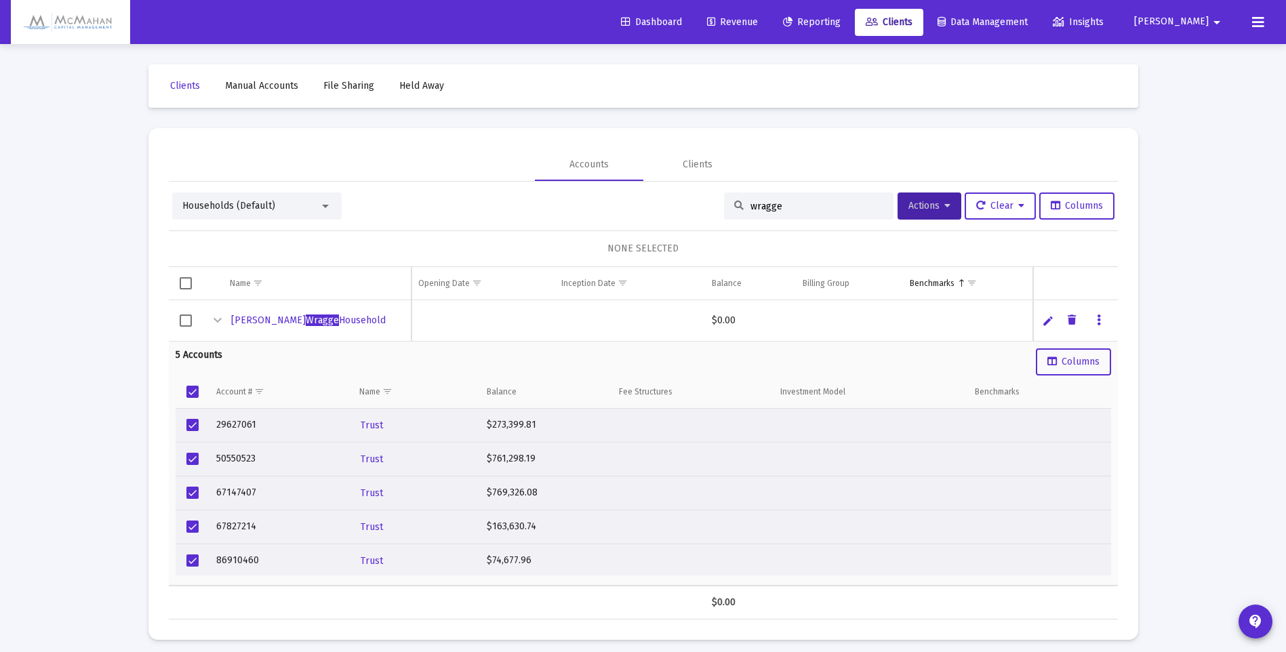
click at [944, 209] on icon at bounding box center [947, 205] width 6 height 9
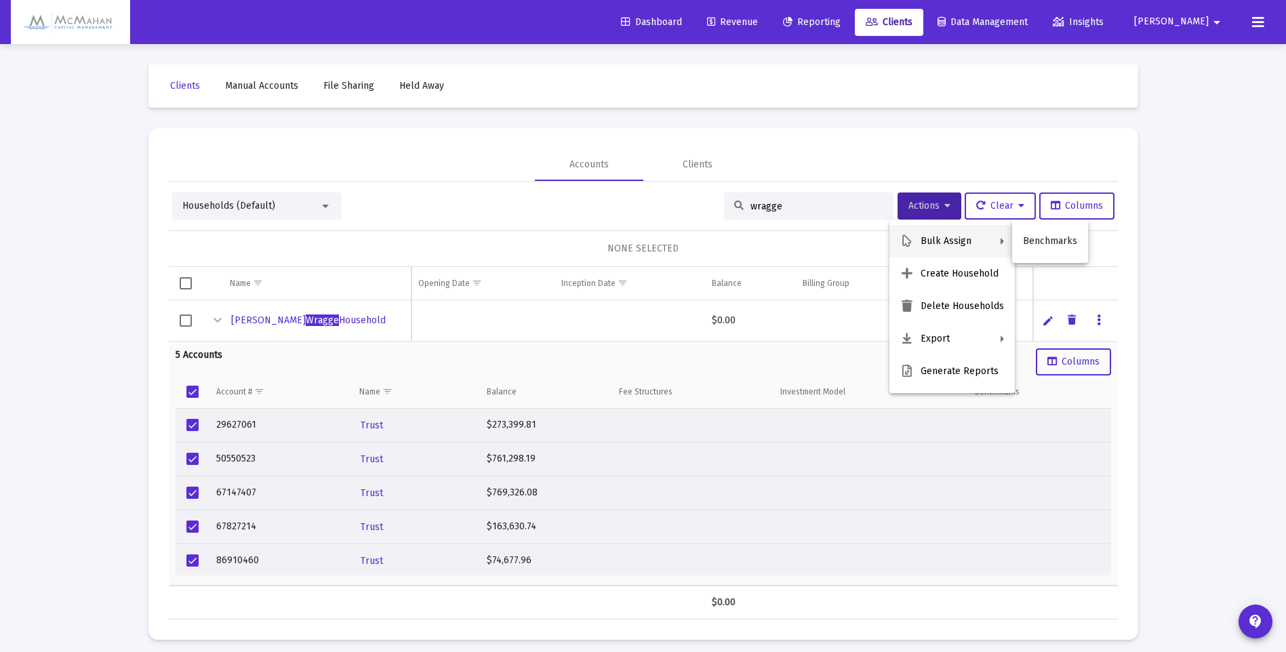
click at [1035, 237] on button "Benchmarks" at bounding box center [1050, 241] width 76 height 33
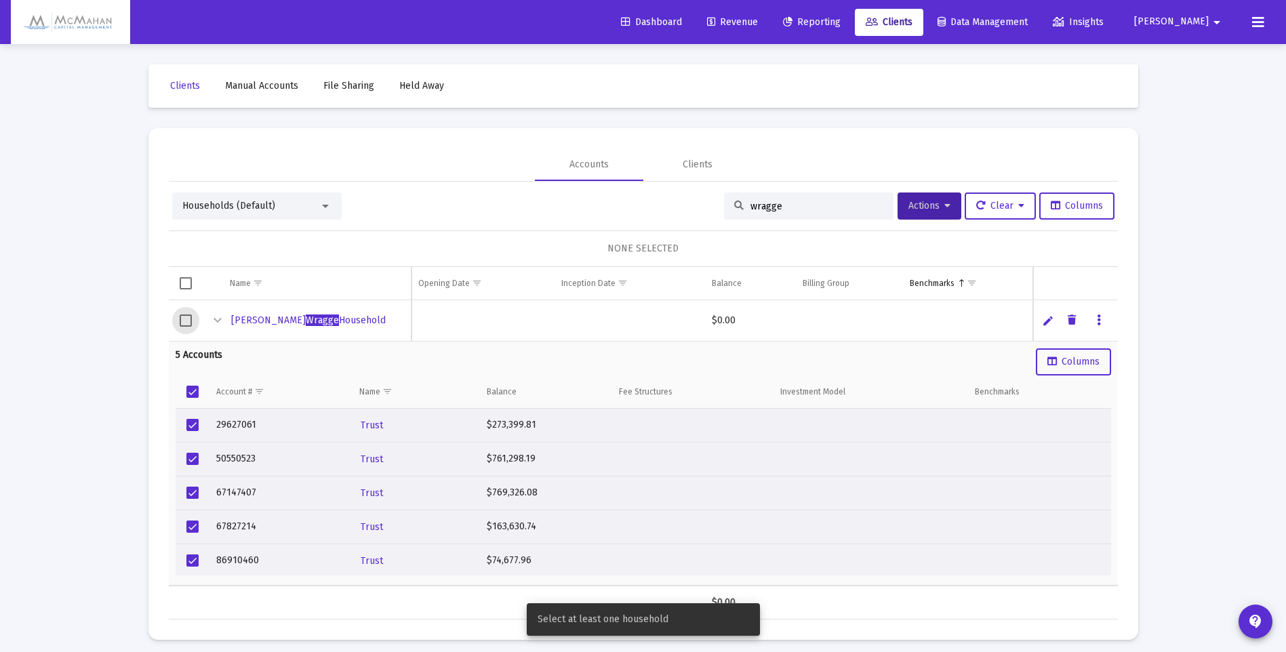
click at [186, 316] on span "Select row" at bounding box center [186, 321] width 12 height 12
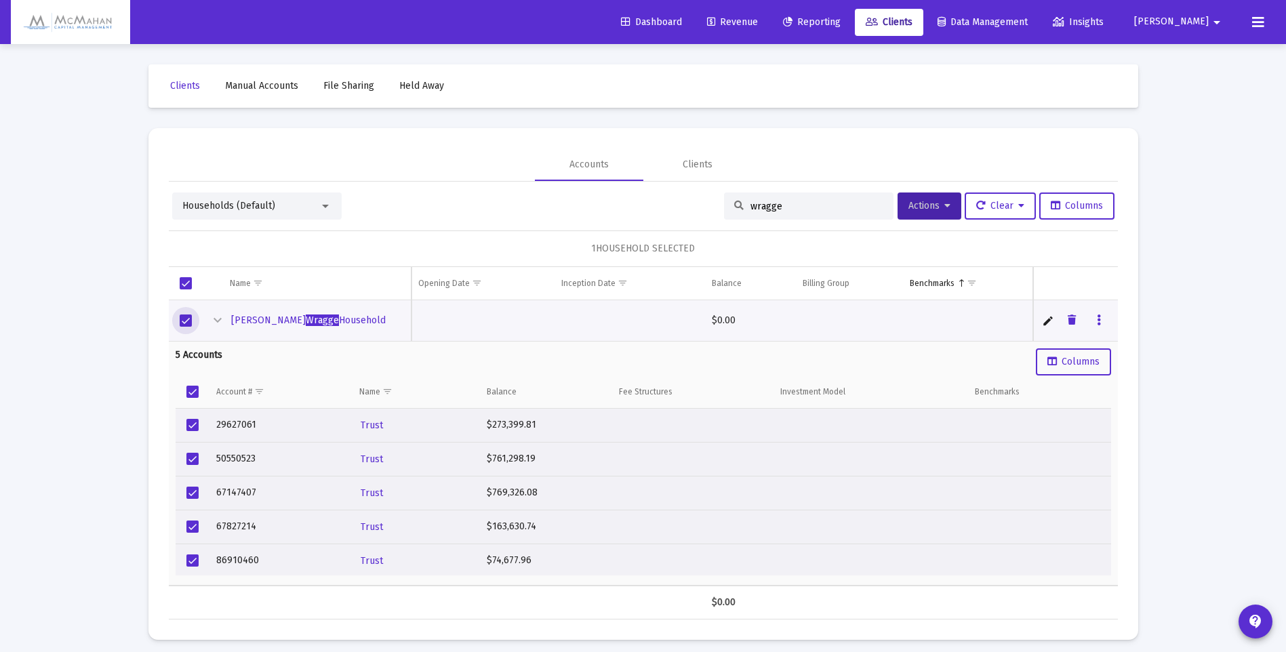
click at [183, 320] on span "Select row" at bounding box center [186, 321] width 12 height 12
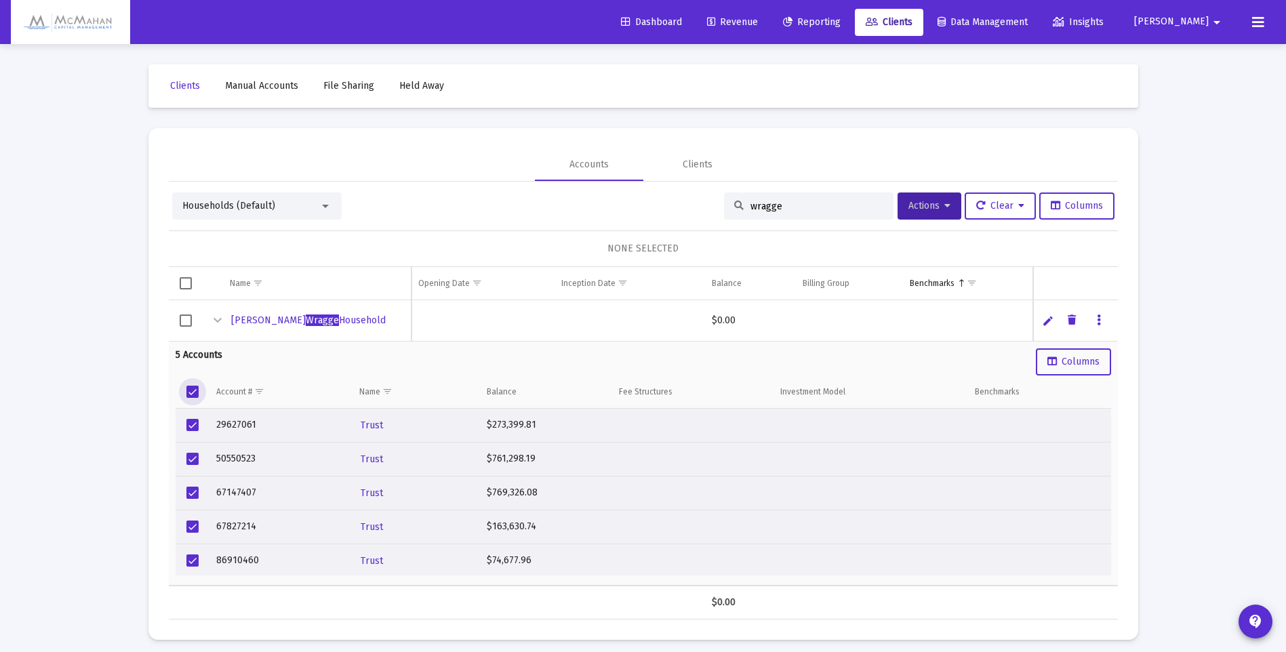
click at [191, 390] on span "Select all" at bounding box center [192, 392] width 12 height 12
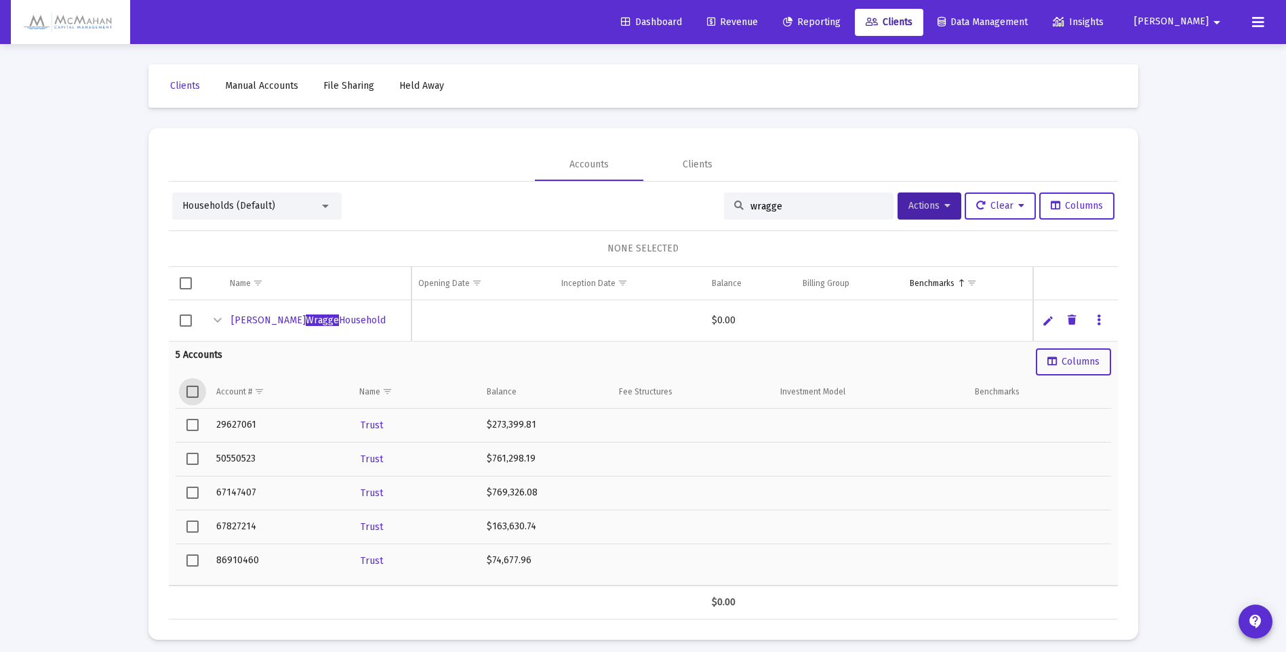
click at [185, 321] on span "Select row" at bounding box center [186, 321] width 12 height 12
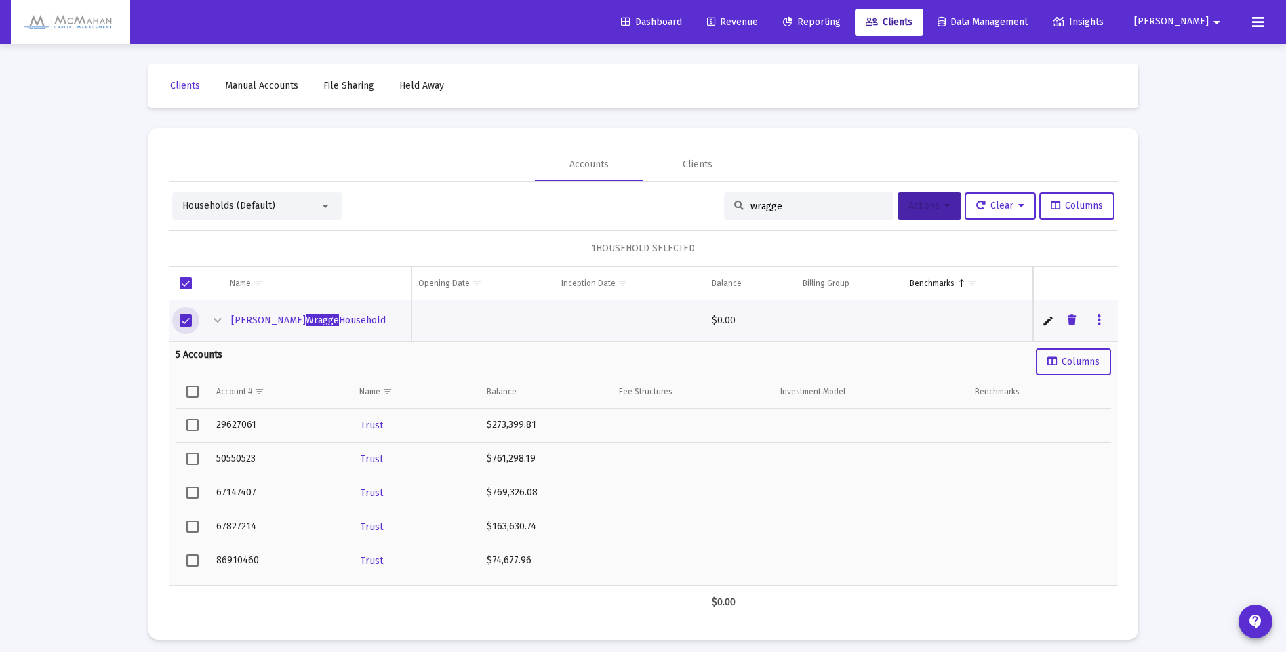
click at [944, 207] on icon at bounding box center [947, 205] width 6 height 9
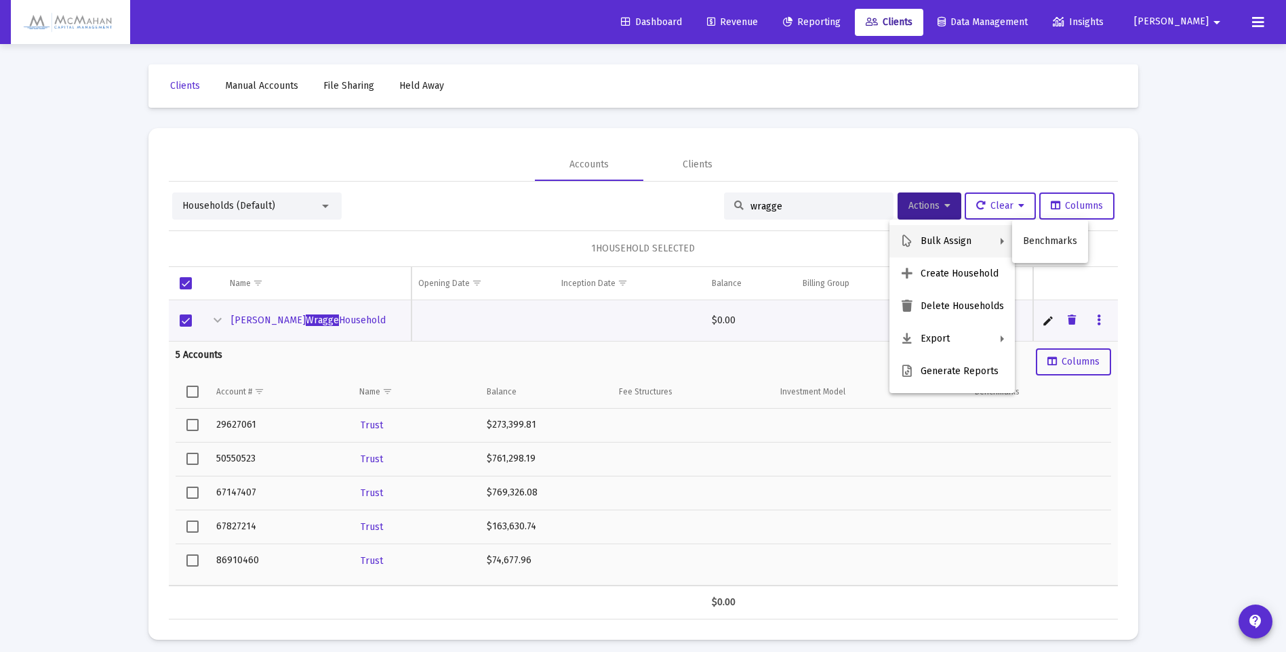
click at [1047, 241] on button "Benchmarks" at bounding box center [1050, 241] width 76 height 33
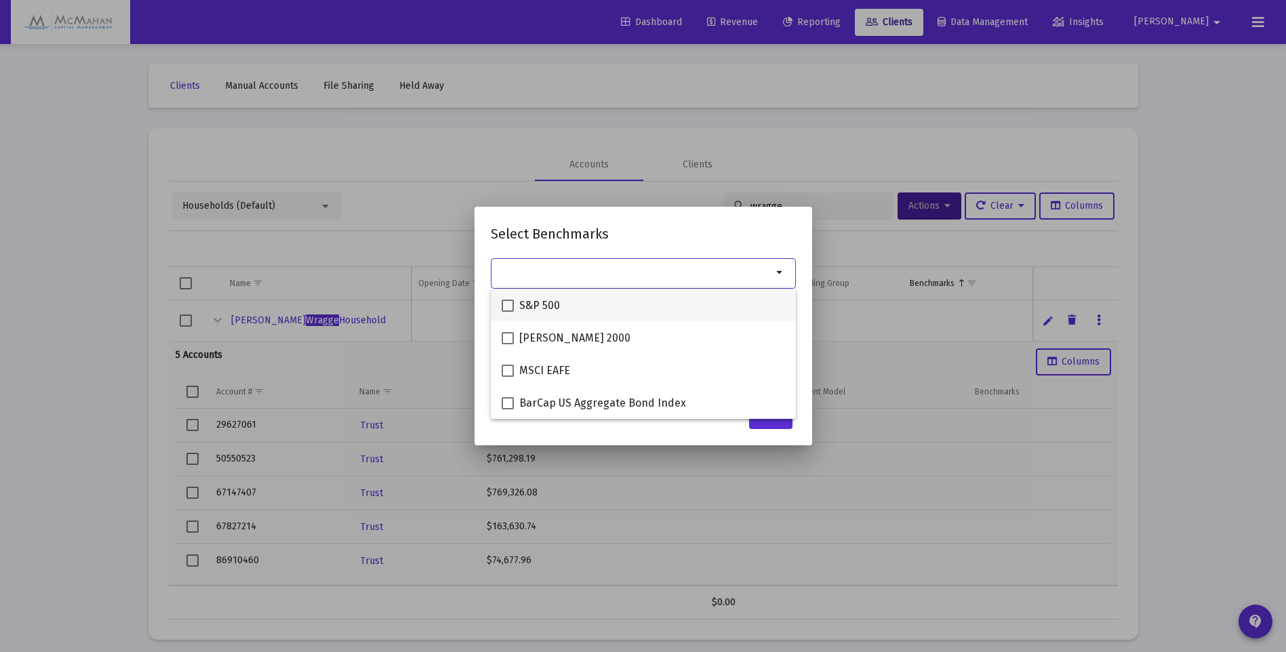
click at [510, 303] on span at bounding box center [508, 306] width 12 height 12
click at [508, 312] on input "S&P 500" at bounding box center [507, 312] width 1 height 1
checkbox input "true"
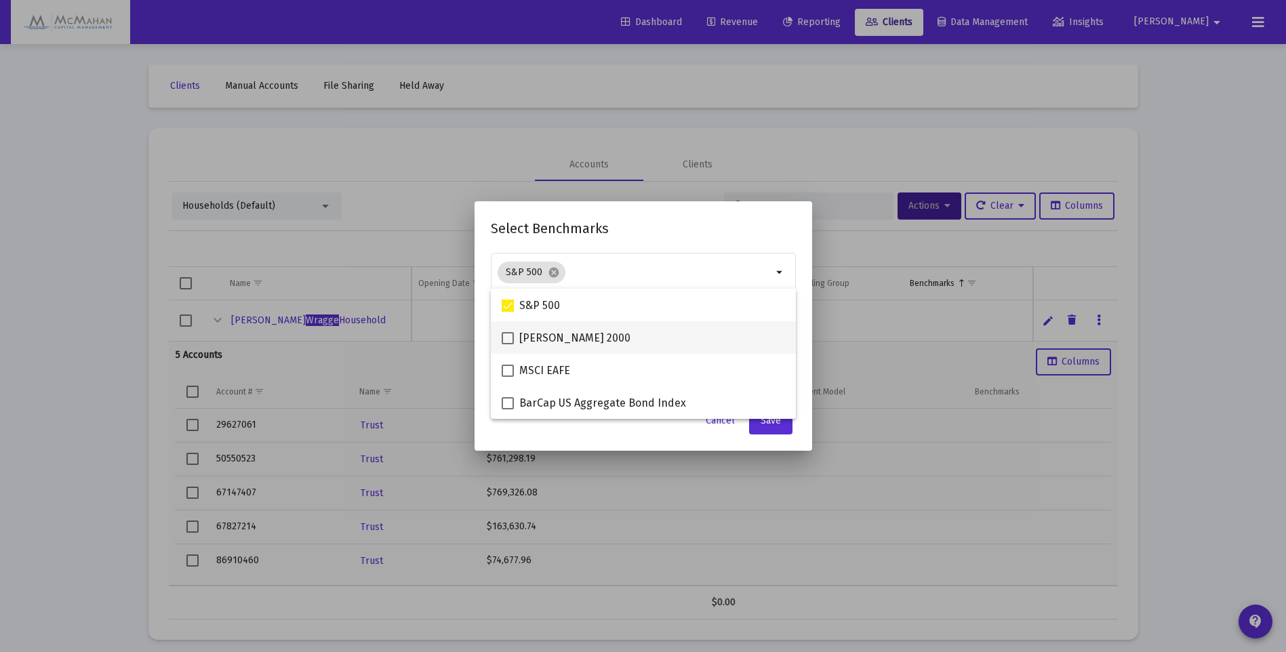
click at [514, 338] on label "[PERSON_NAME] 2000" at bounding box center [566, 338] width 129 height 16
click at [508, 344] on input "[PERSON_NAME] 2000" at bounding box center [507, 344] width 1 height 1
checkbox input "true"
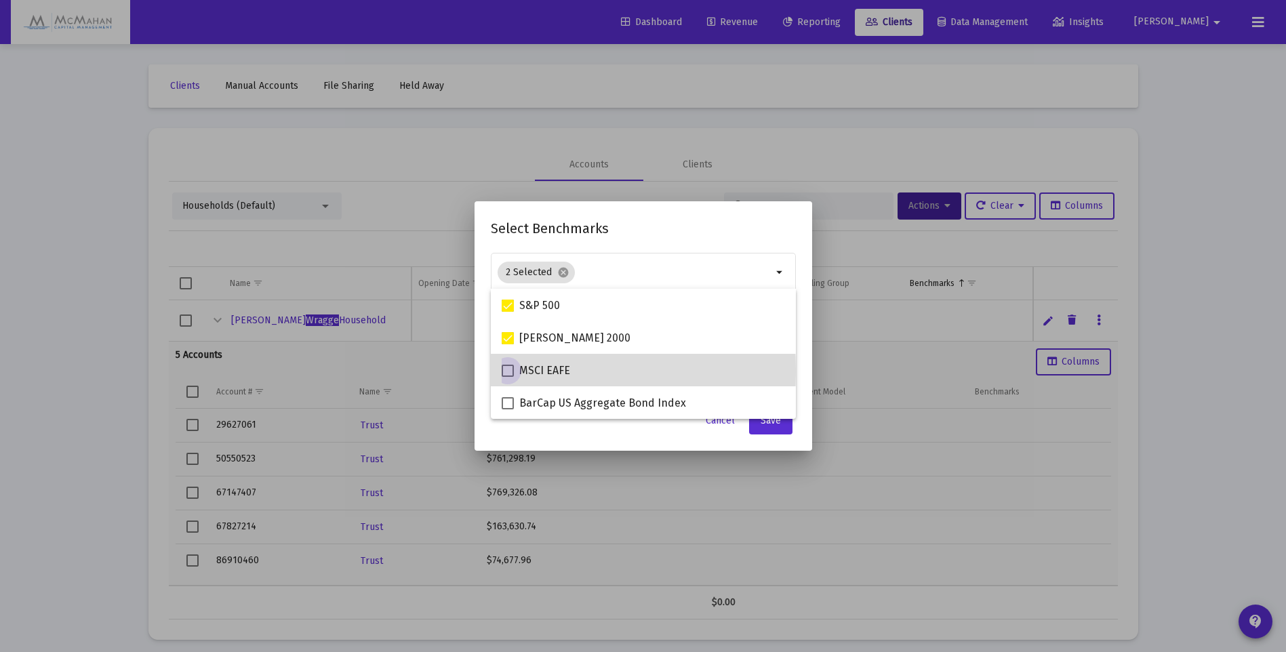
click at [506, 371] on span at bounding box center [508, 371] width 12 height 12
click at [507, 377] on input "MSCI EAFE" at bounding box center [507, 377] width 1 height 1
checkbox input "true"
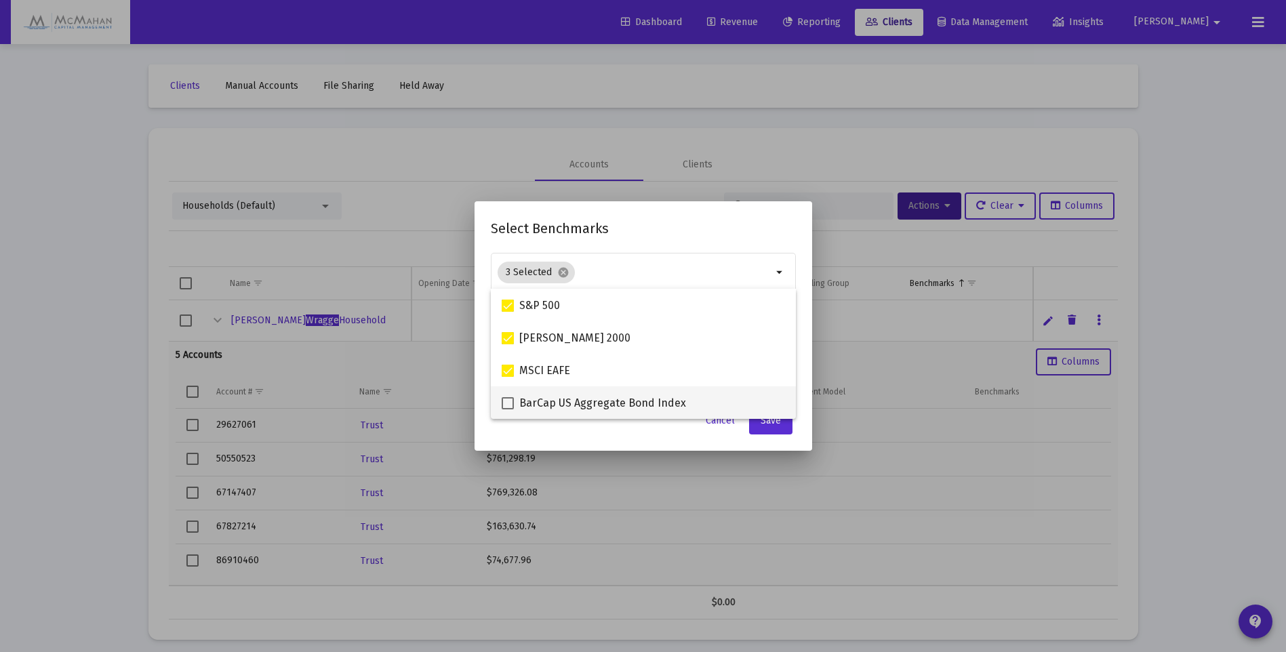
click at [510, 401] on span at bounding box center [508, 403] width 12 height 12
click at [508, 409] on input "BarCap US Aggregate Bond Index" at bounding box center [507, 409] width 1 height 1
checkbox input "true"
click at [767, 428] on button "Save" at bounding box center [770, 420] width 43 height 27
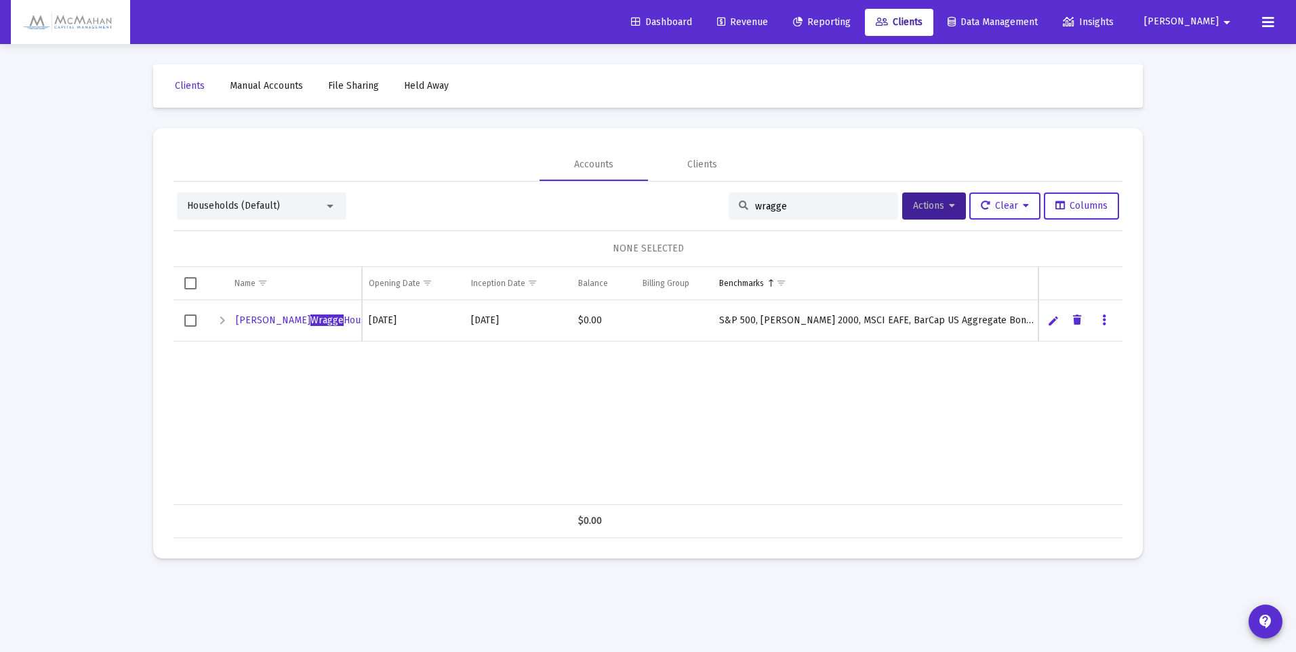
click at [222, 324] on div "Expand" at bounding box center [222, 321] width 16 height 16
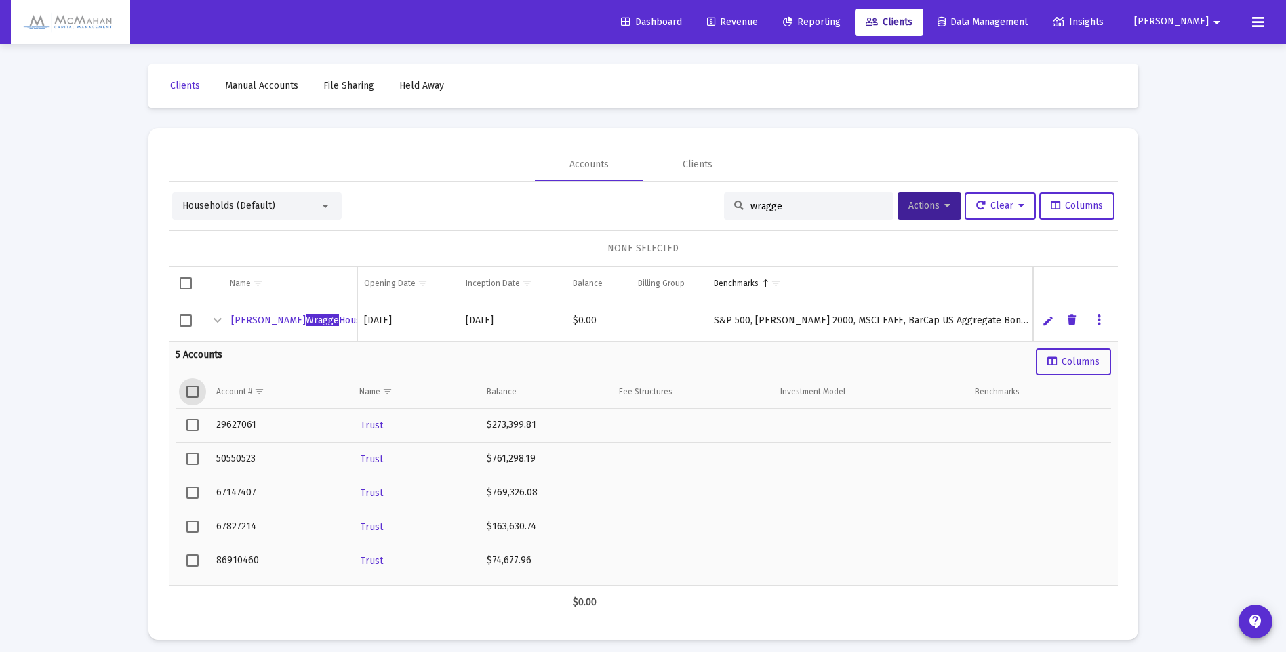
click at [190, 398] on span "Select all" at bounding box center [192, 392] width 12 height 12
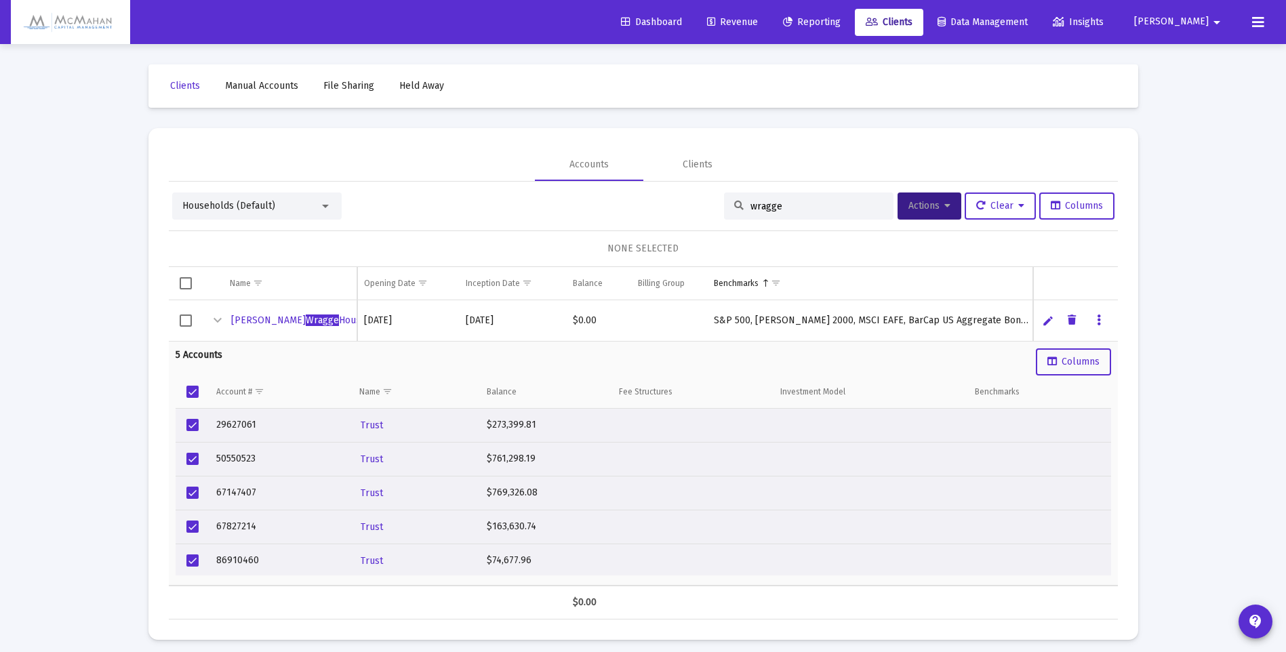
click at [951, 209] on button "Actions" at bounding box center [930, 206] width 64 height 27
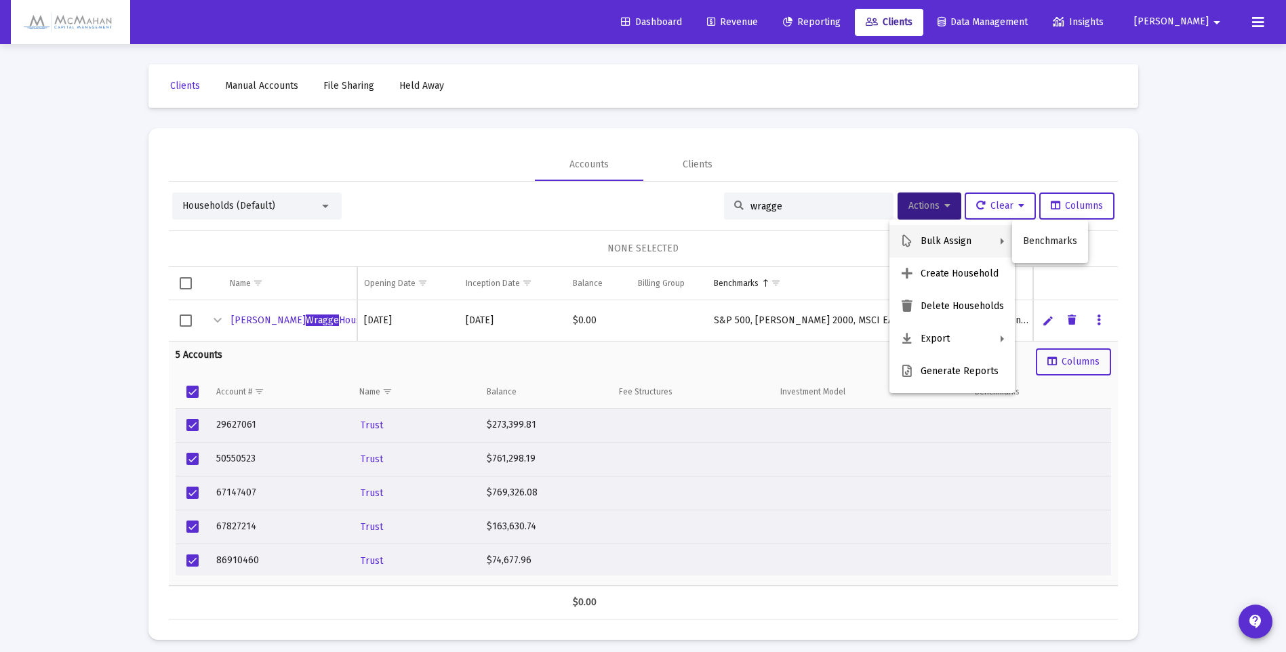
click at [1044, 241] on button "Benchmarks" at bounding box center [1050, 241] width 76 height 33
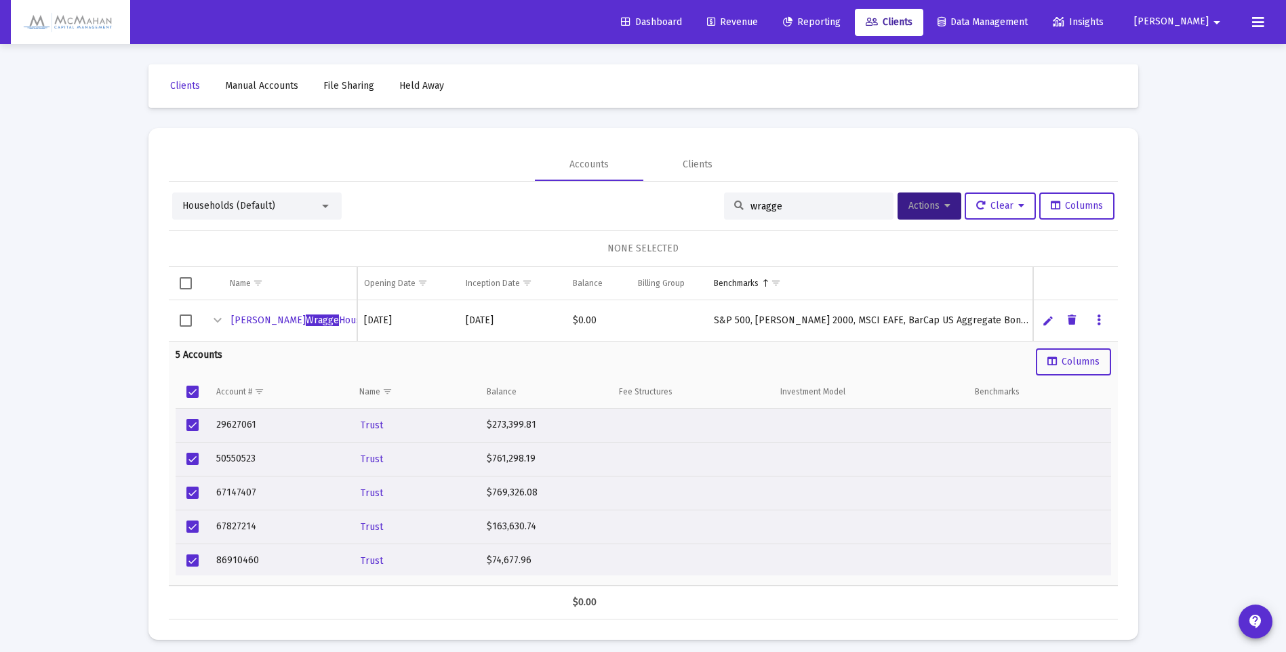
click at [186, 319] on span "Select row" at bounding box center [186, 321] width 12 height 12
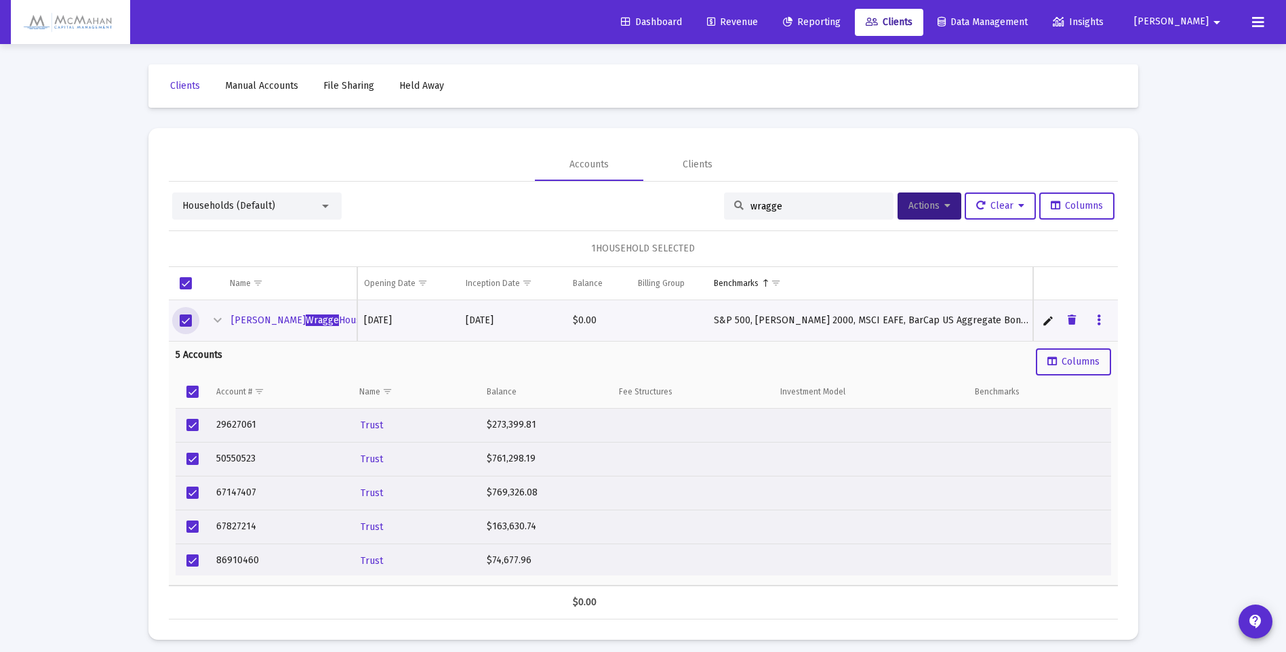
click at [186, 319] on span "Select row" at bounding box center [186, 321] width 12 height 12
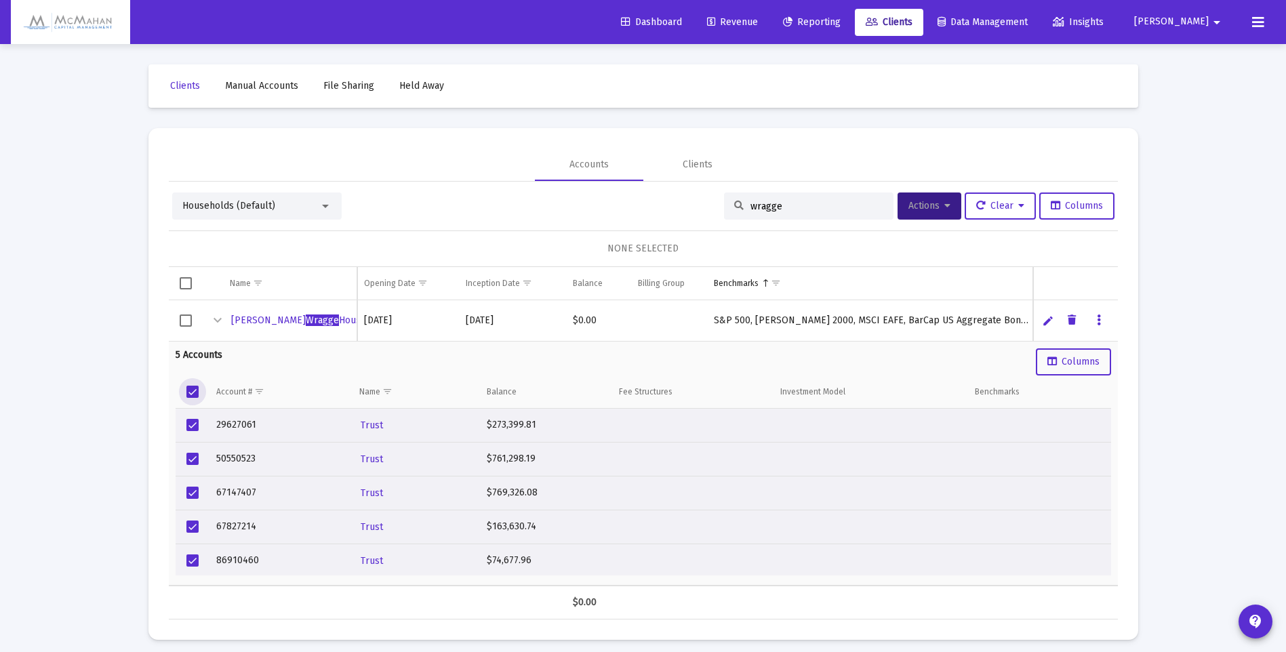
click at [195, 390] on span "Select all" at bounding box center [192, 392] width 12 height 12
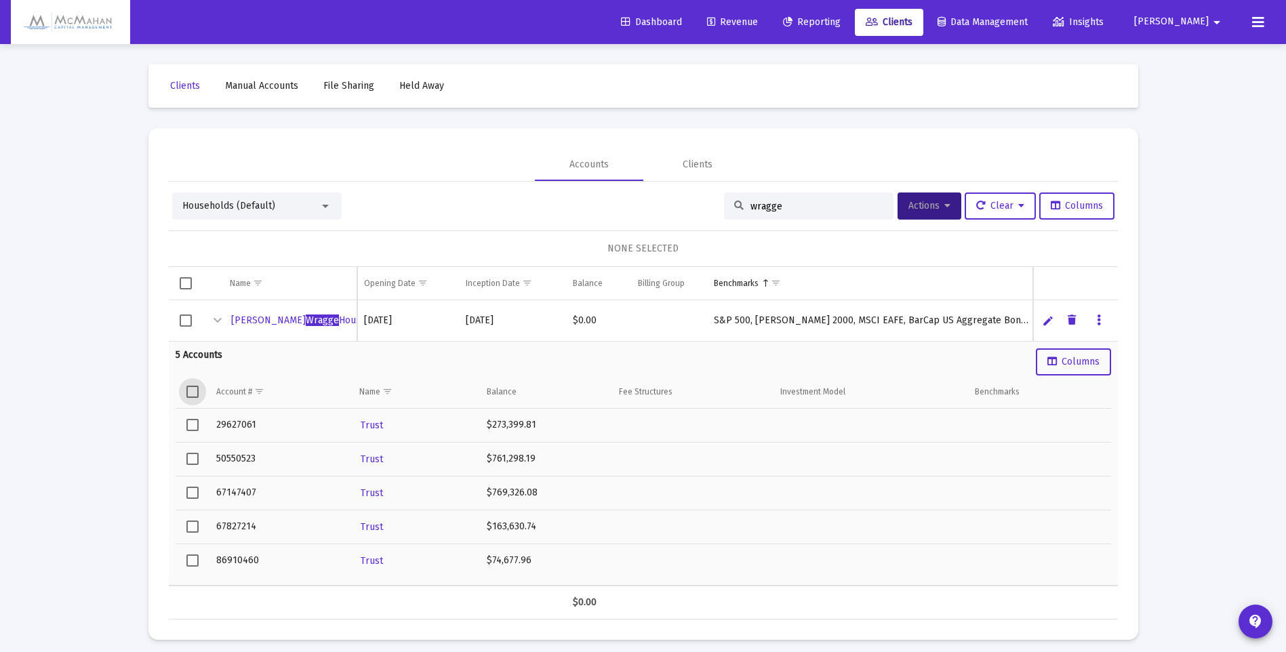
click at [317, 203] on div "Households (Default)" at bounding box center [250, 206] width 137 height 14
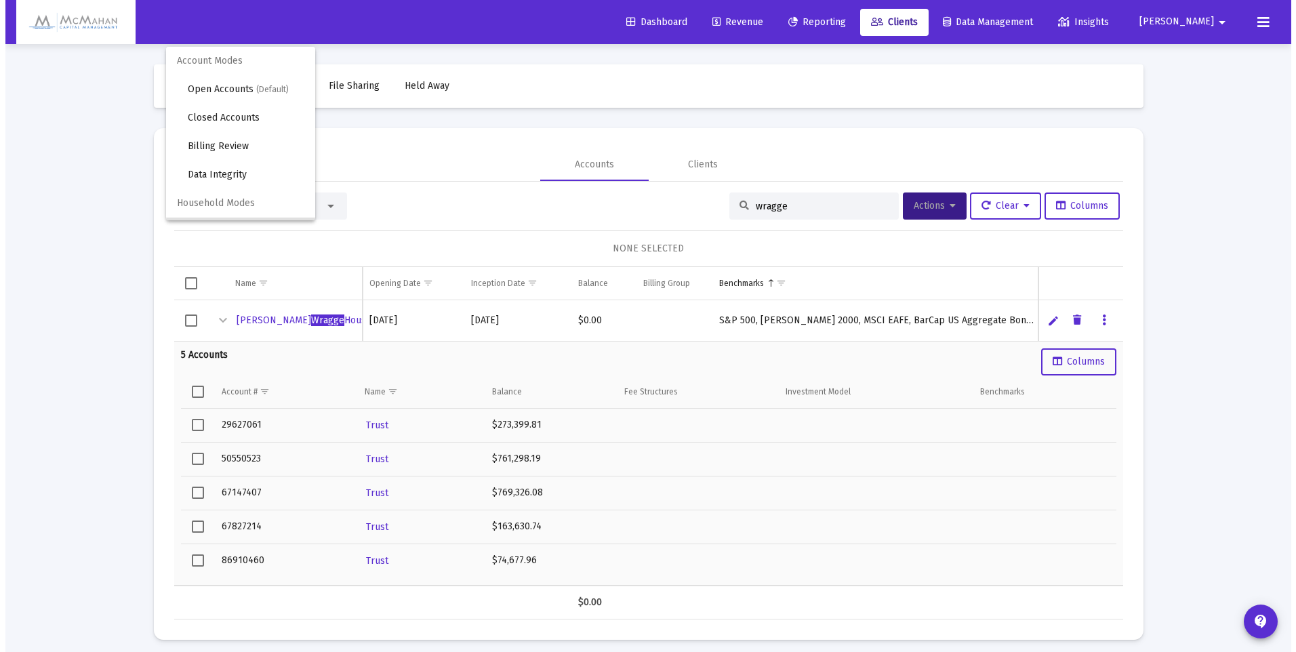
scroll to position [26, 0]
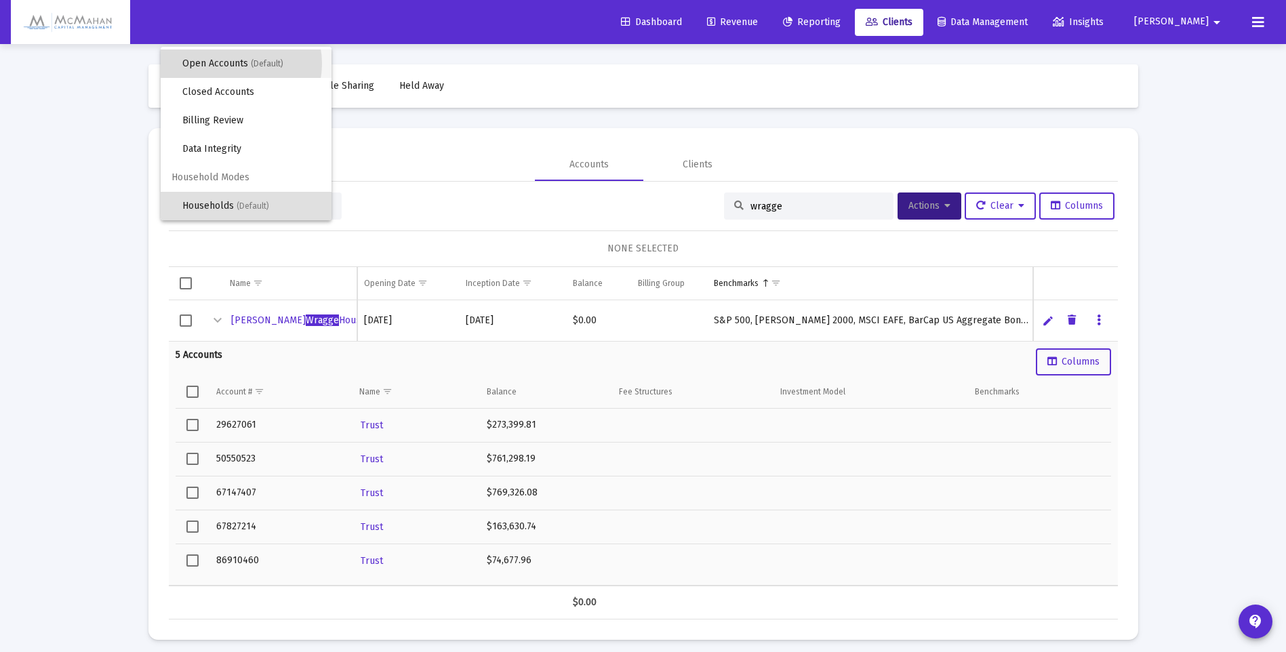
click at [232, 64] on span "Open Accounts (Default)" at bounding box center [251, 63] width 138 height 28
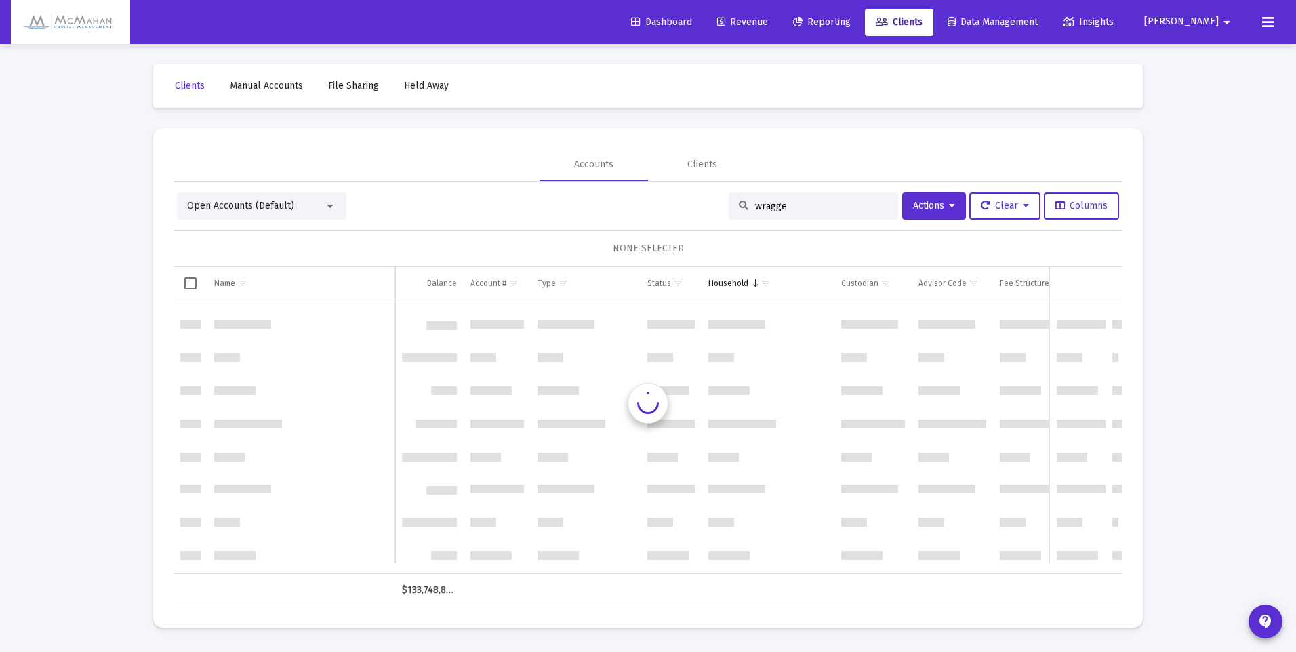
scroll to position [4047, 0]
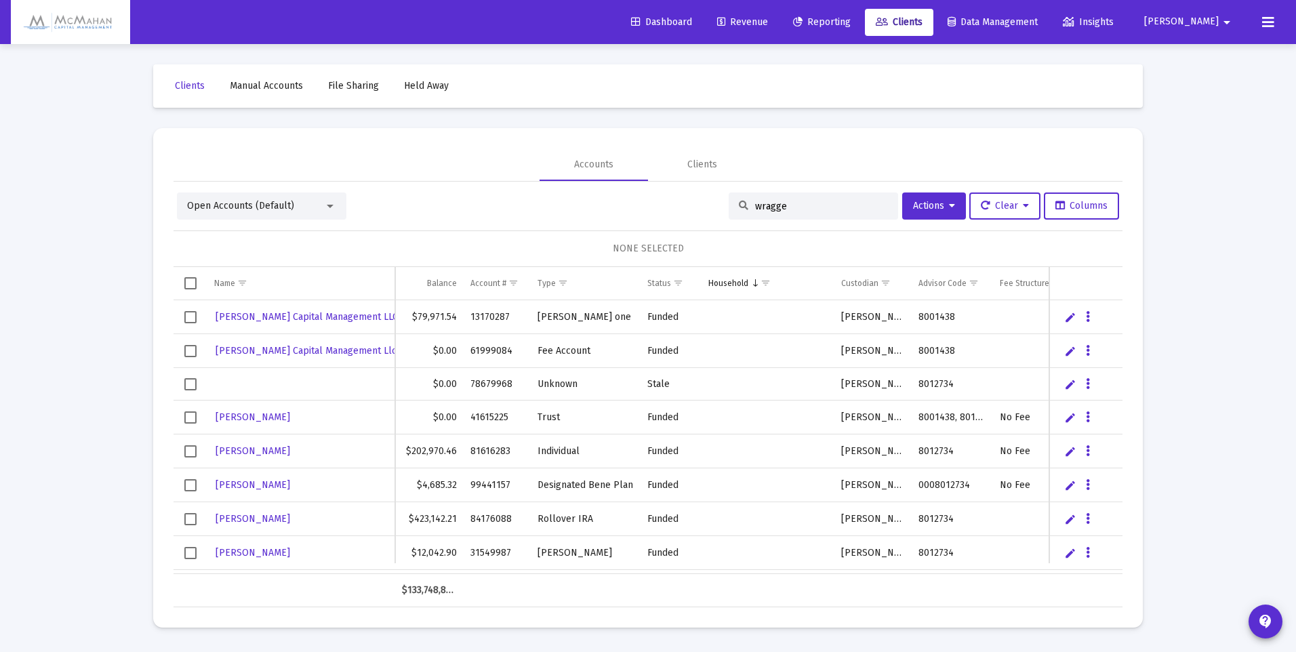
click at [786, 202] on input "wragge" at bounding box center [821, 207] width 133 height 12
drag, startPoint x: 793, startPoint y: 204, endPoint x: 702, endPoint y: 211, distance: 91.1
click at [702, 211] on div "Open Accounts (Default) wragge Actions Clear Columns" at bounding box center [648, 206] width 942 height 27
type input "wragge"
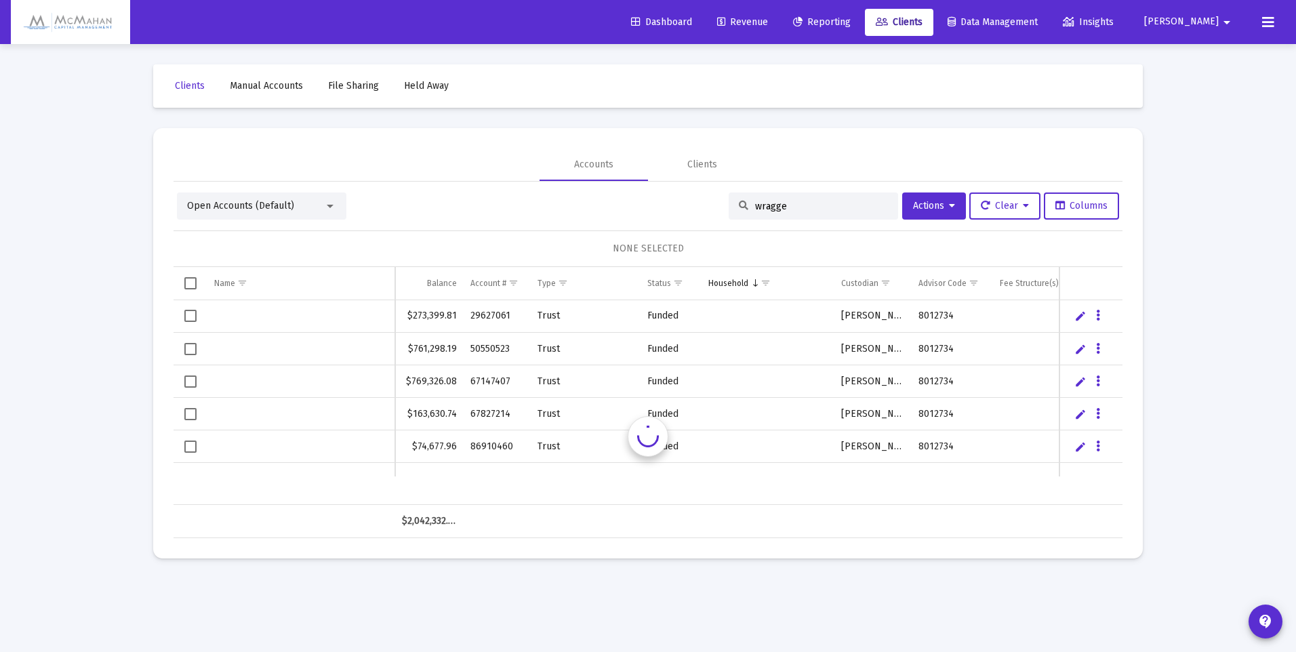
scroll to position [0, 0]
click at [190, 283] on span "Select all" at bounding box center [190, 283] width 12 height 12
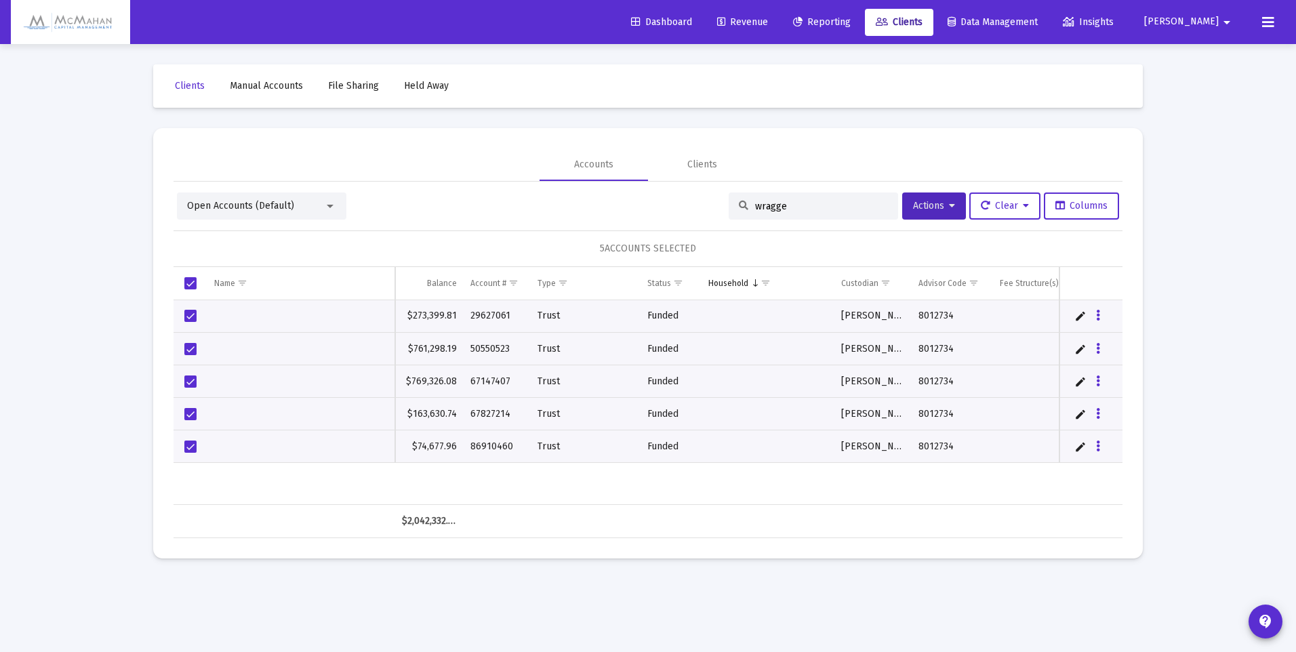
click at [949, 207] on icon at bounding box center [952, 205] width 6 height 9
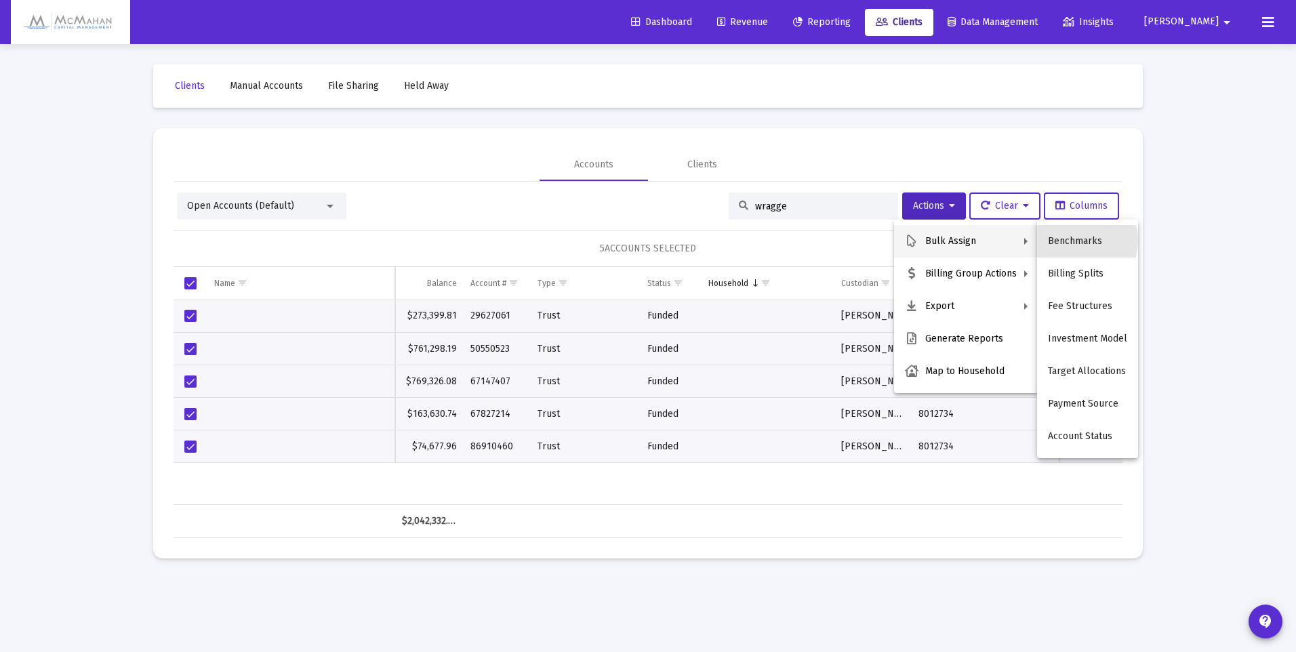
click at [1074, 241] on button "Benchmarks" at bounding box center [1087, 241] width 101 height 33
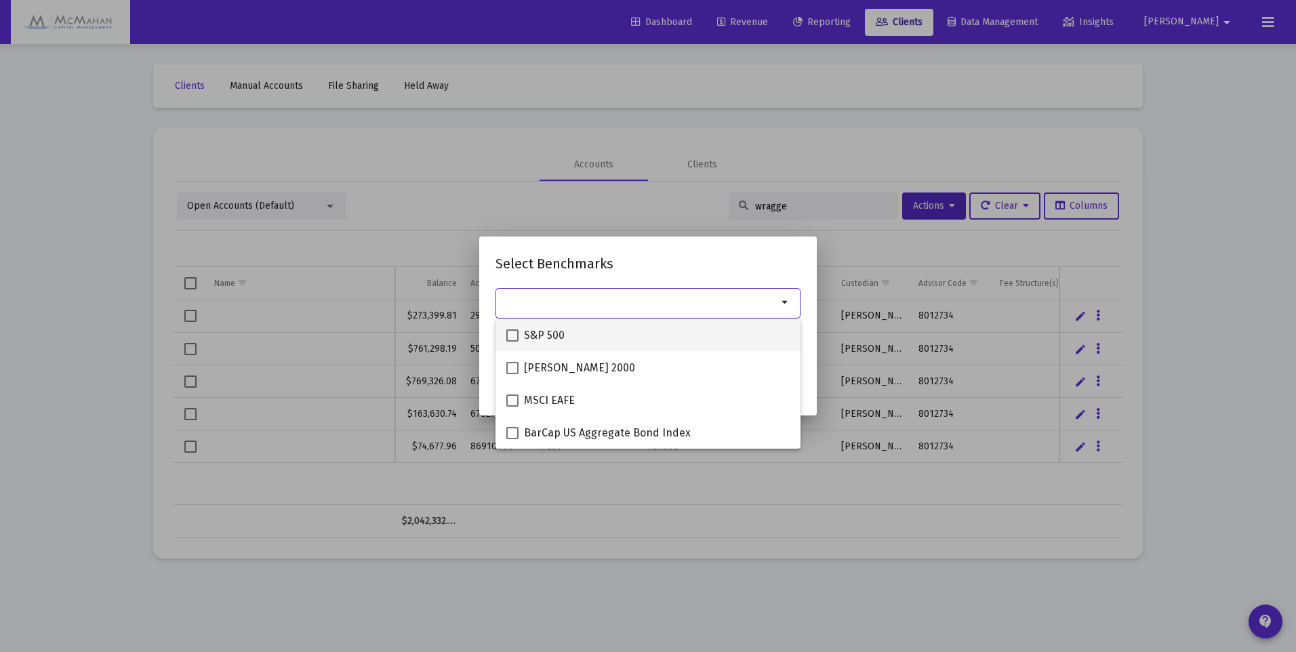
click at [515, 336] on span at bounding box center [512, 335] width 12 height 12
click at [512, 342] on input "S&P 500" at bounding box center [512, 342] width 1 height 1
checkbox input "true"
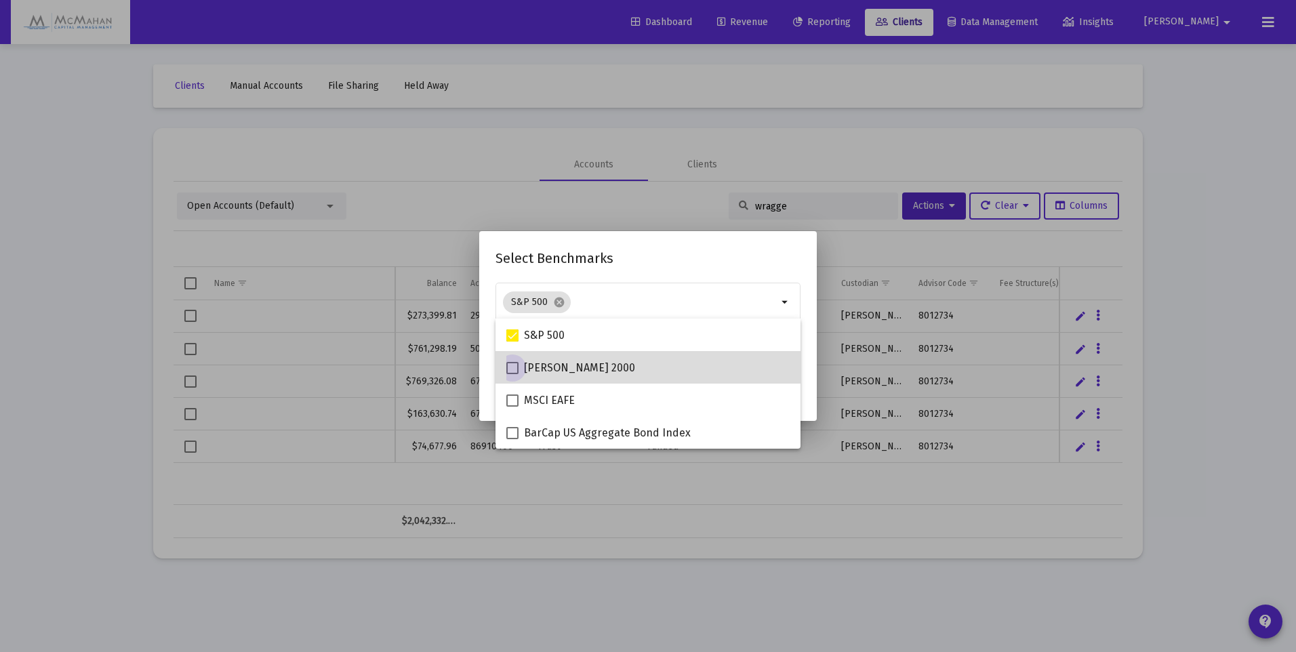
click at [511, 368] on span at bounding box center [512, 368] width 12 height 12
click at [512, 374] on input "[PERSON_NAME] 2000" at bounding box center [512, 374] width 1 height 1
checkbox input "true"
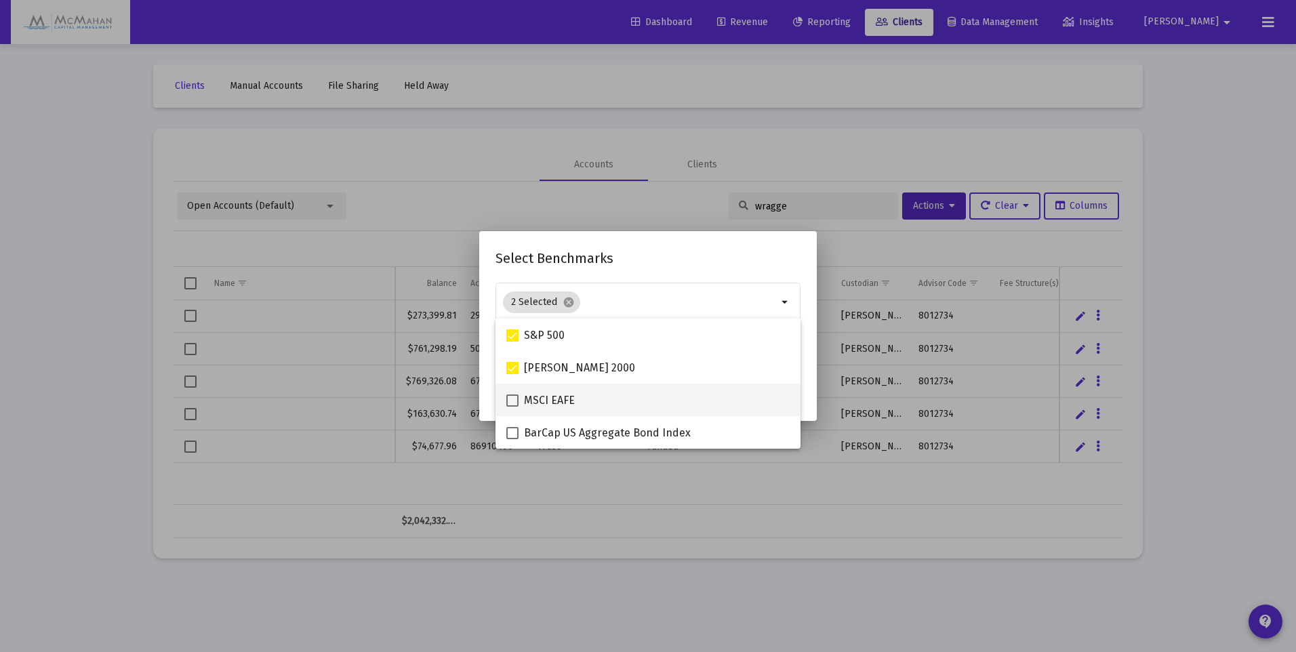
click at [515, 403] on span at bounding box center [512, 401] width 12 height 12
click at [512, 407] on input "MSCI EAFE" at bounding box center [512, 407] width 1 height 1
checkbox input "true"
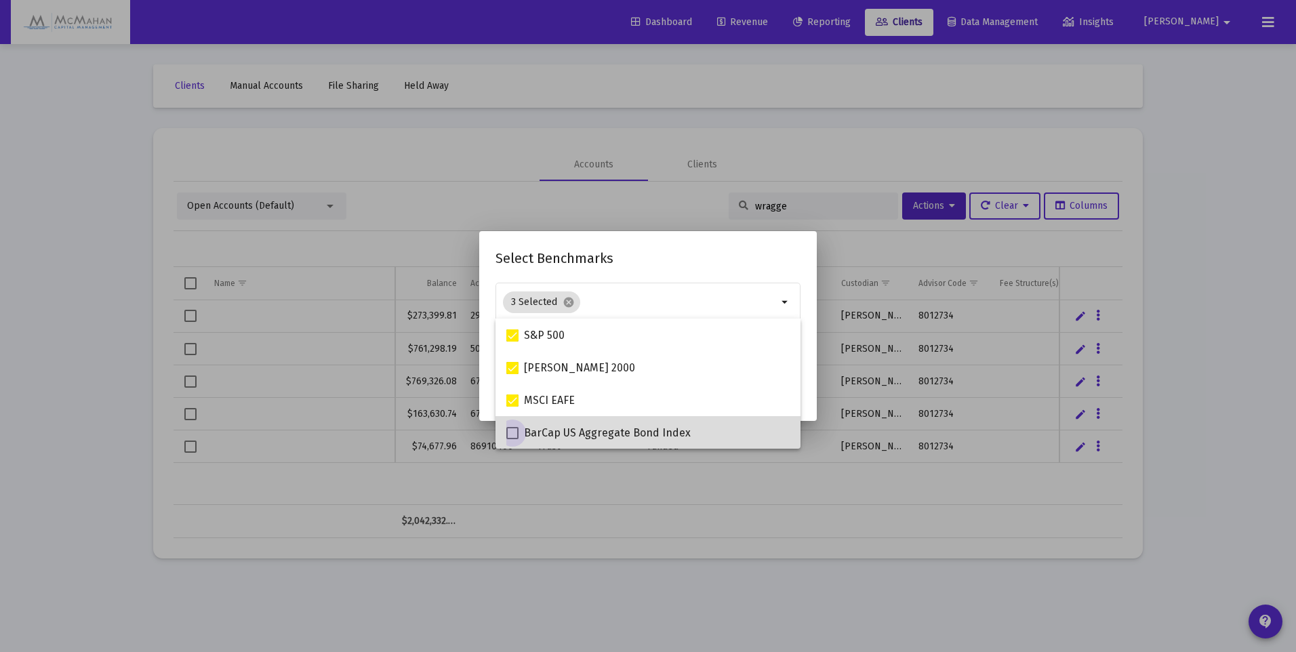
click at [512, 430] on span at bounding box center [512, 433] width 12 height 12
click at [512, 439] on input "BarCap US Aggregate Bond Index" at bounding box center [512, 439] width 1 height 1
checkbox input "true"
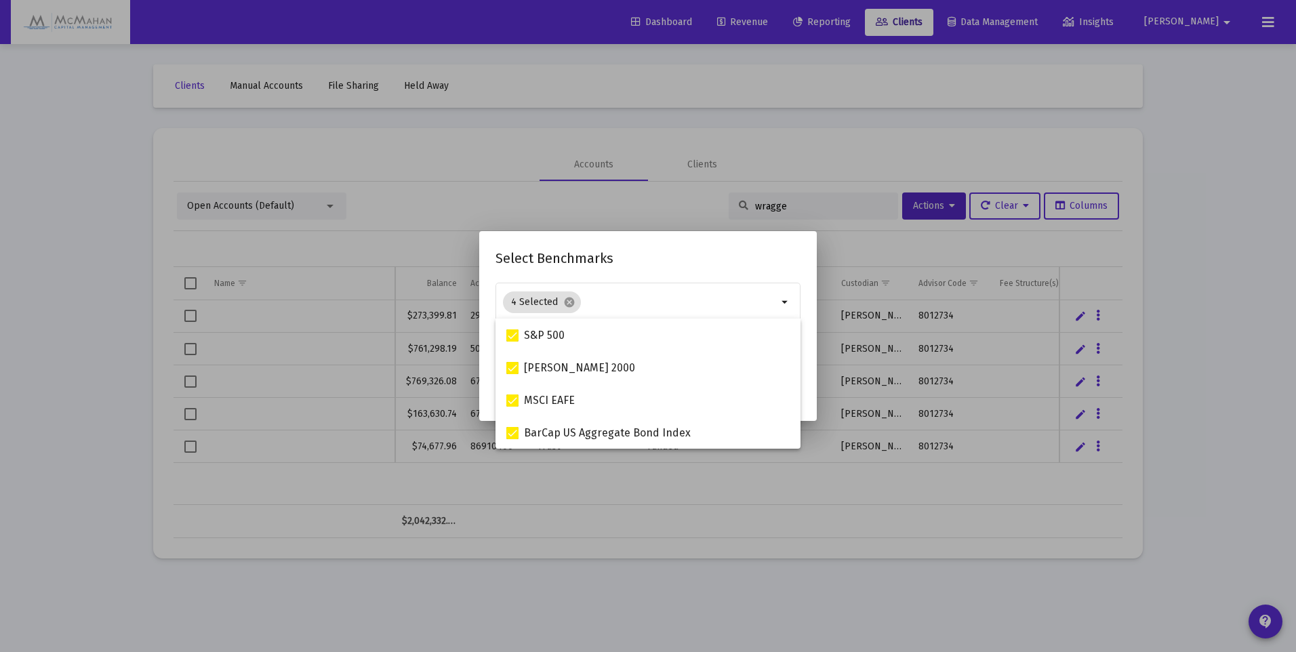
click at [811, 396] on mat-dialog-container "Select Benchmarks 4 Selected cancel arrow_drop_down Assigns benchmark to 5 sele…" at bounding box center [648, 325] width 338 height 189
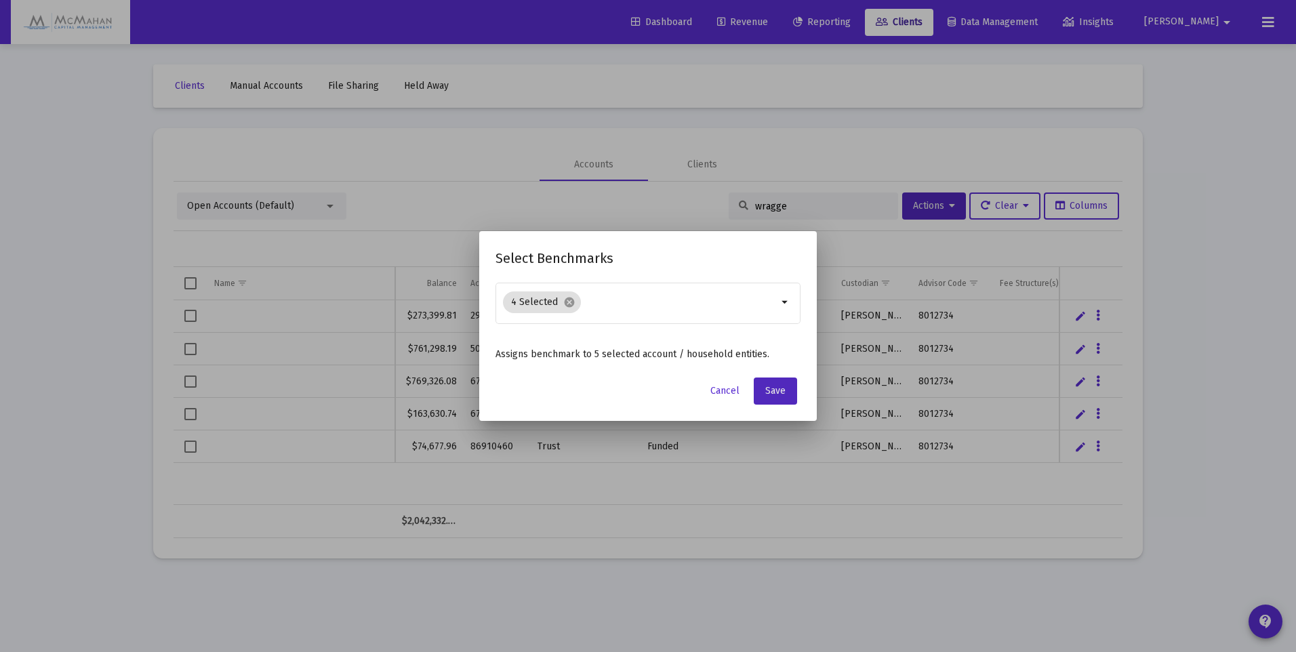
click at [770, 395] on span "Save" at bounding box center [775, 391] width 20 height 12
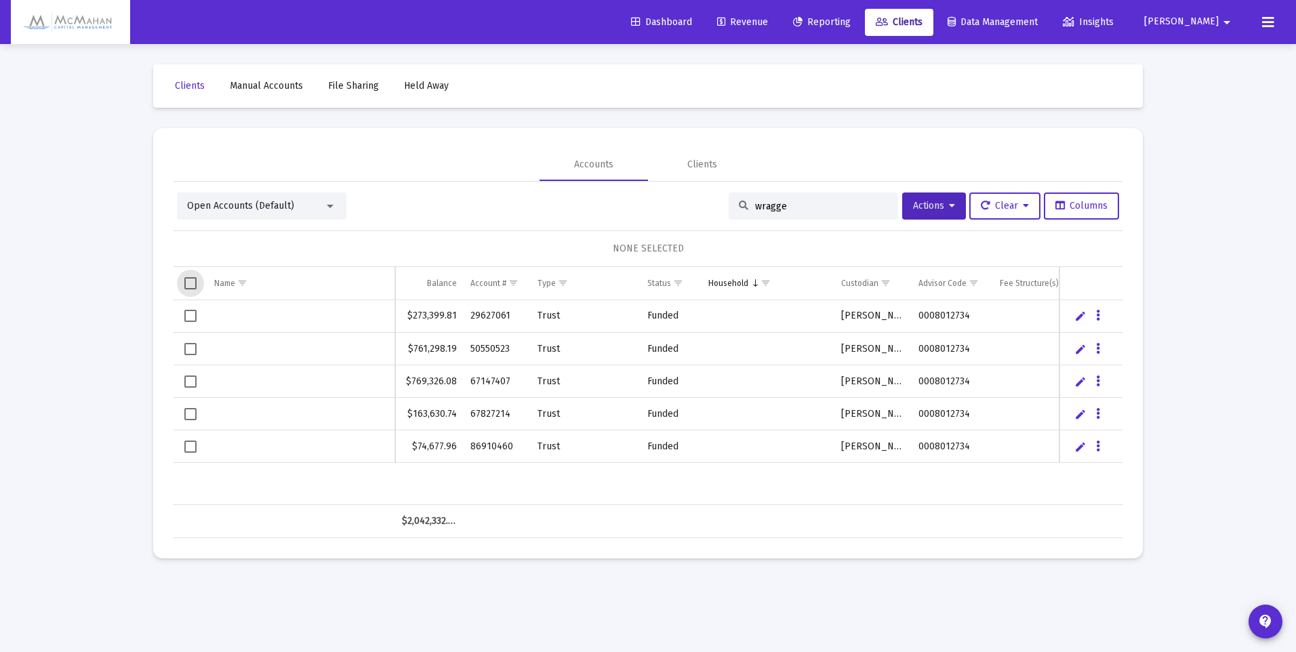
click at [193, 284] on span "Select all" at bounding box center [190, 283] width 12 height 12
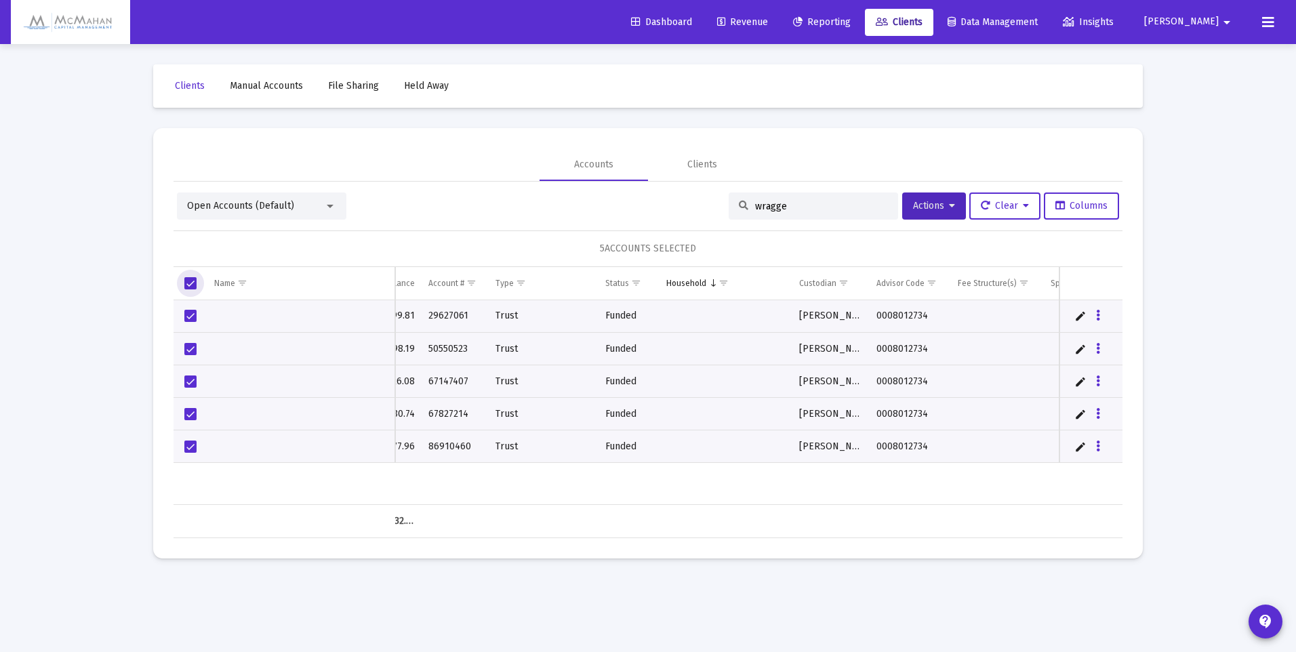
scroll to position [0, 105]
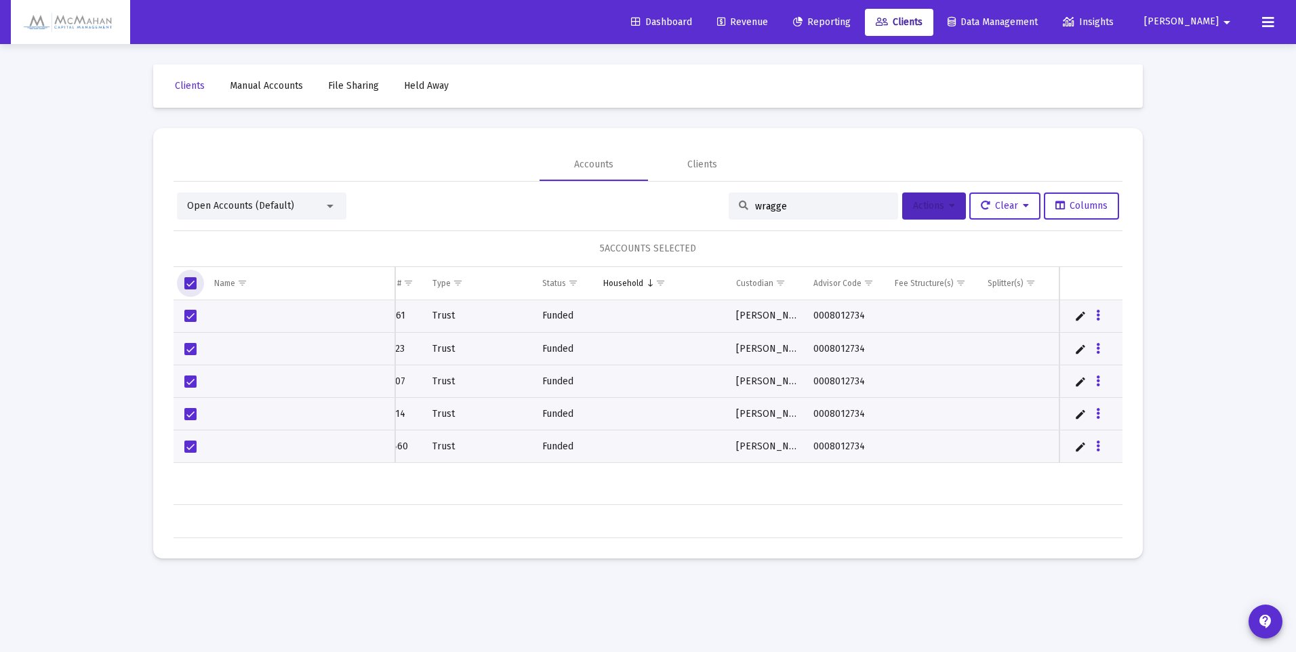
click at [943, 211] on button "Actions" at bounding box center [934, 206] width 64 height 27
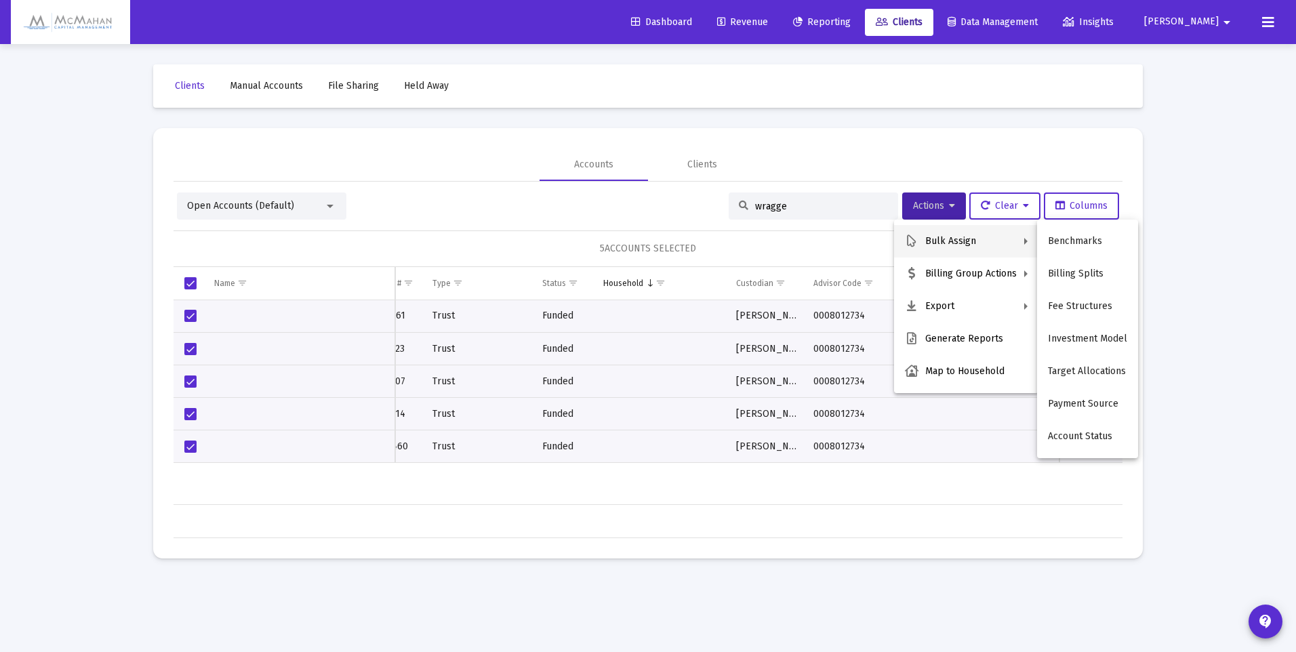
click at [1057, 243] on button "Benchmarks" at bounding box center [1087, 241] width 101 height 33
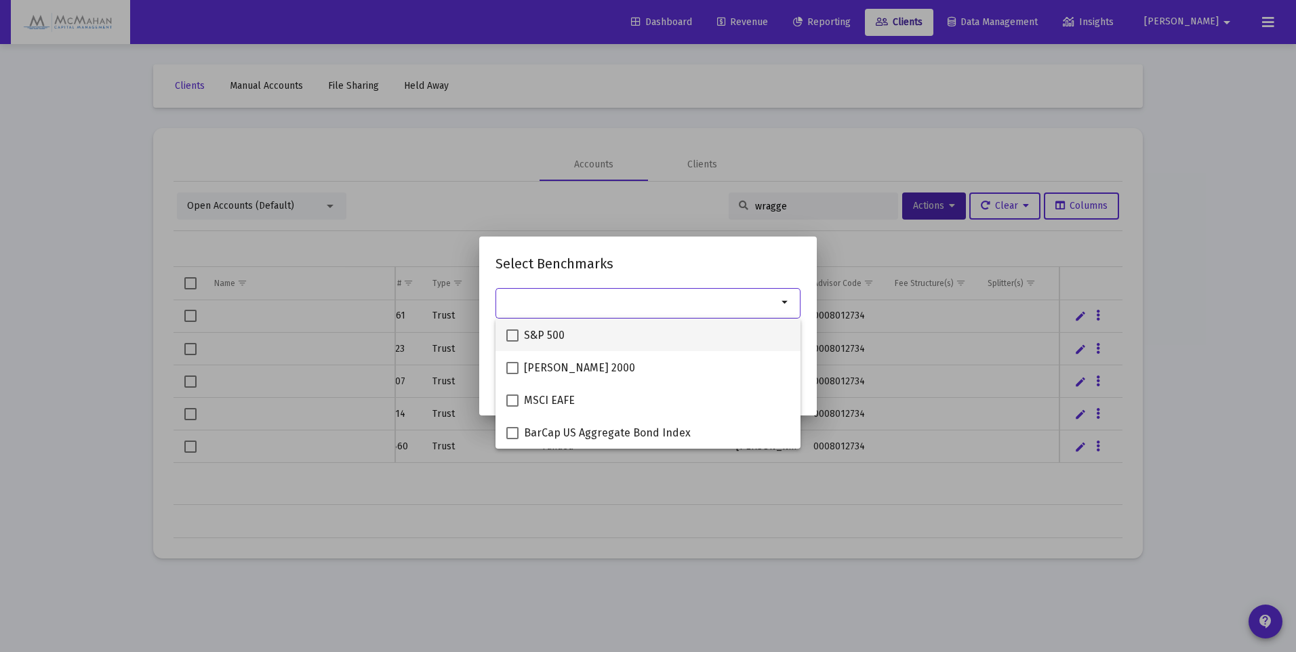
click at [513, 334] on span at bounding box center [512, 335] width 12 height 12
click at [512, 342] on input "S&P 500" at bounding box center [512, 342] width 1 height 1
checkbox input "true"
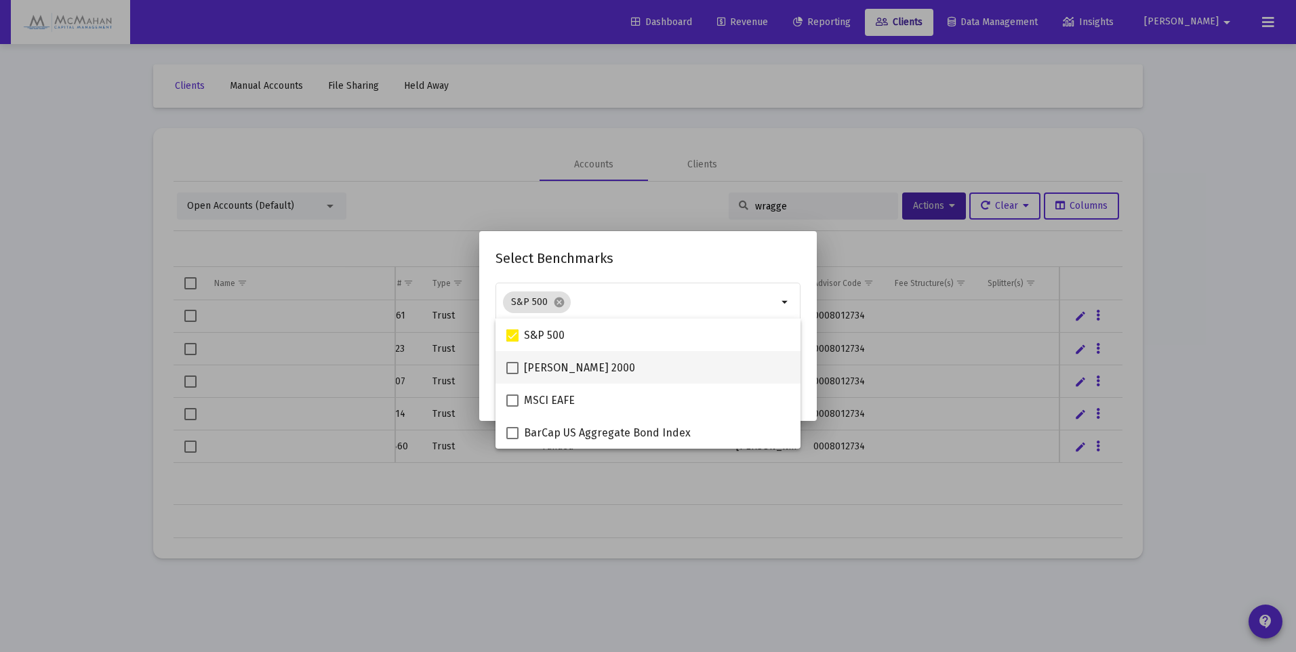
click at [515, 367] on span at bounding box center [512, 368] width 12 height 12
click at [512, 374] on input "[PERSON_NAME] 2000" at bounding box center [512, 374] width 1 height 1
checkbox input "true"
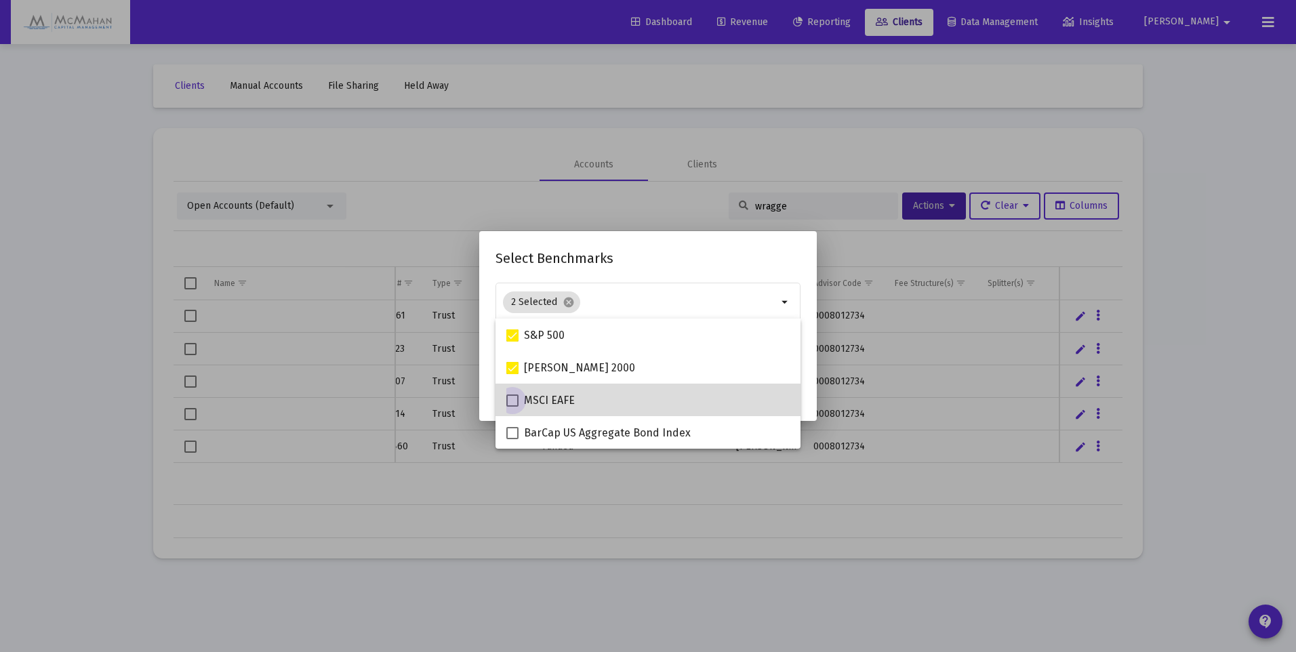
click at [512, 401] on span at bounding box center [512, 401] width 12 height 12
click at [512, 407] on input "MSCI EAFE" at bounding box center [512, 407] width 1 height 1
checkbox input "true"
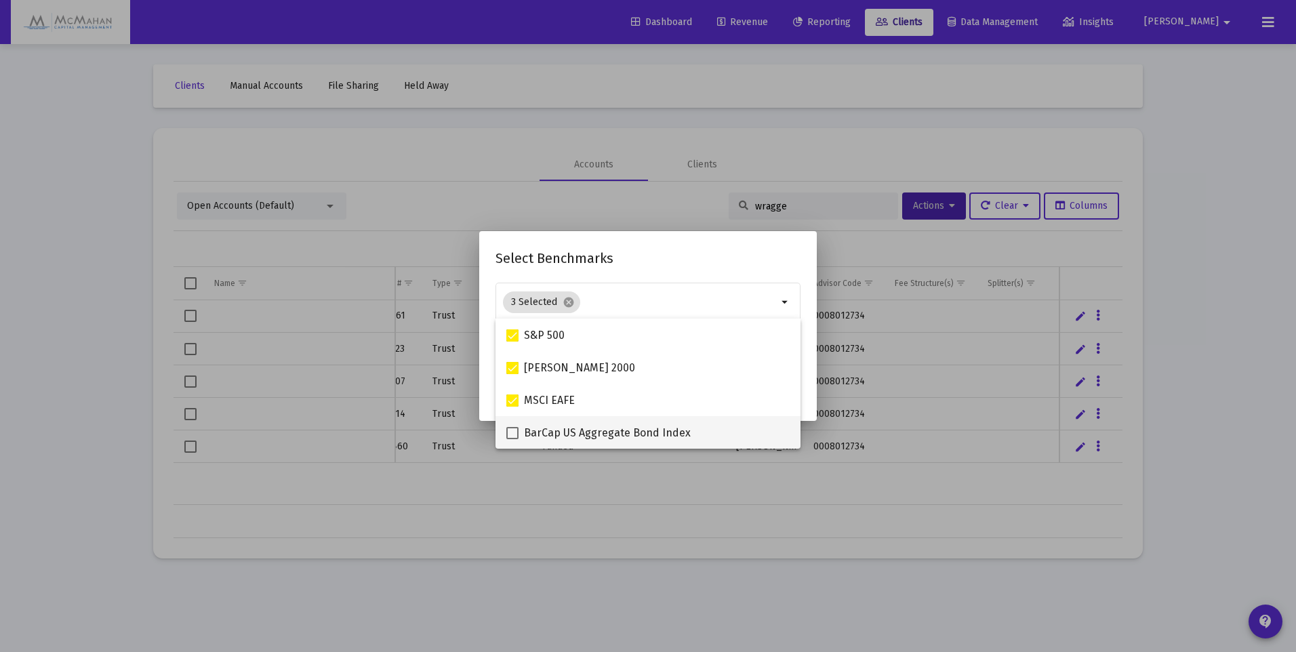
click at [512, 430] on span at bounding box center [512, 433] width 12 height 12
click at [512, 439] on input "BarCap US Aggregate Bond Index" at bounding box center [512, 439] width 1 height 1
checkbox input "true"
click at [809, 352] on mat-dialog-content "4 Selected cancel arrow_drop_down Assigns benchmark to 5 selected account / hou…" at bounding box center [648, 324] width 338 height 89
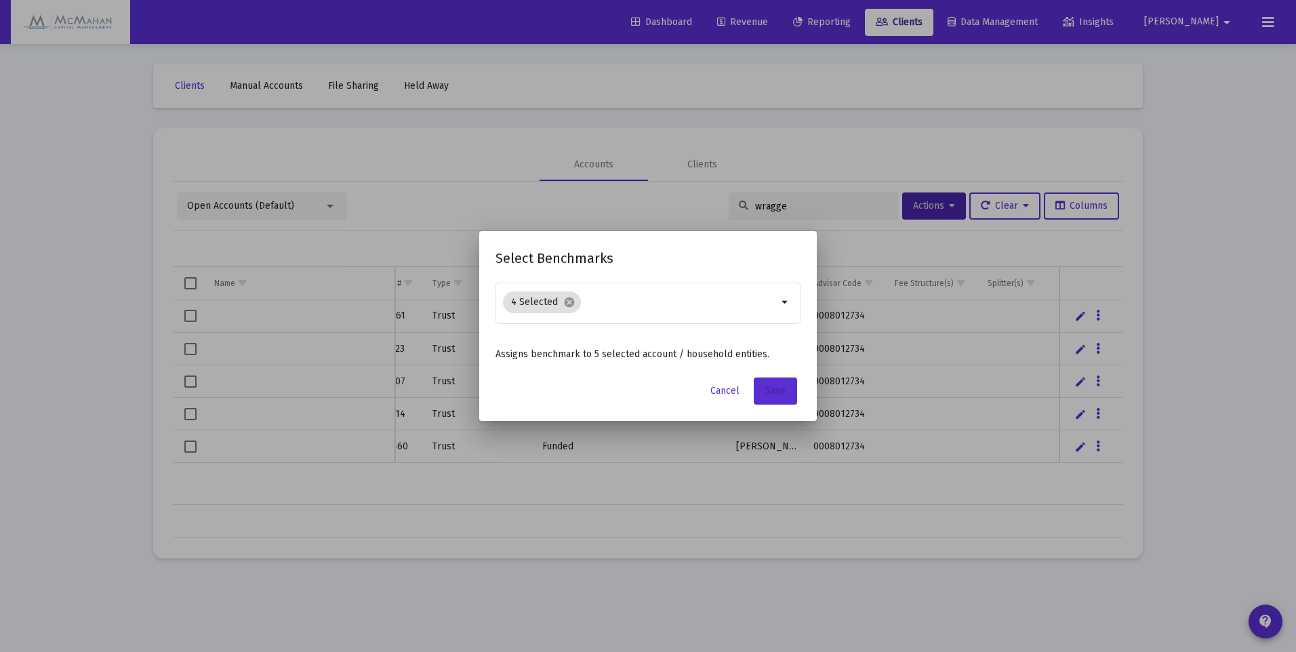
click at [770, 390] on span "Save" at bounding box center [775, 391] width 20 height 12
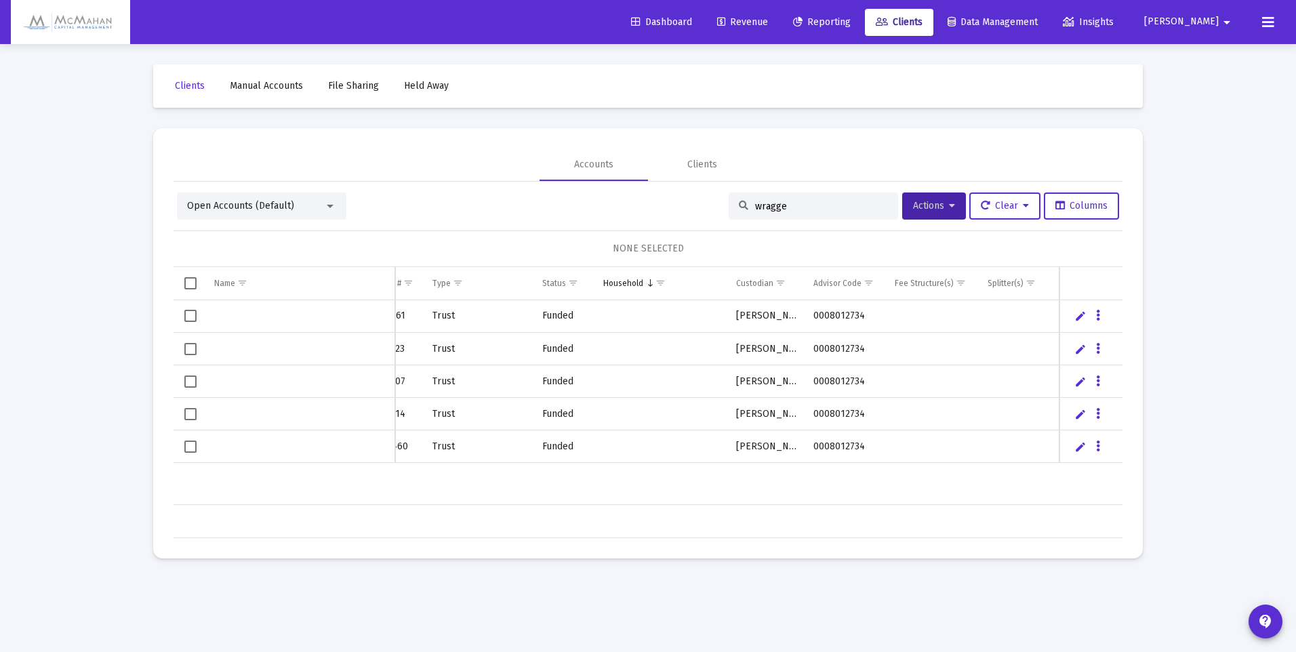
drag, startPoint x: 791, startPoint y: 207, endPoint x: 727, endPoint y: 214, distance: 64.1
click at [729, 214] on div "wragge" at bounding box center [813, 206] width 169 height 27
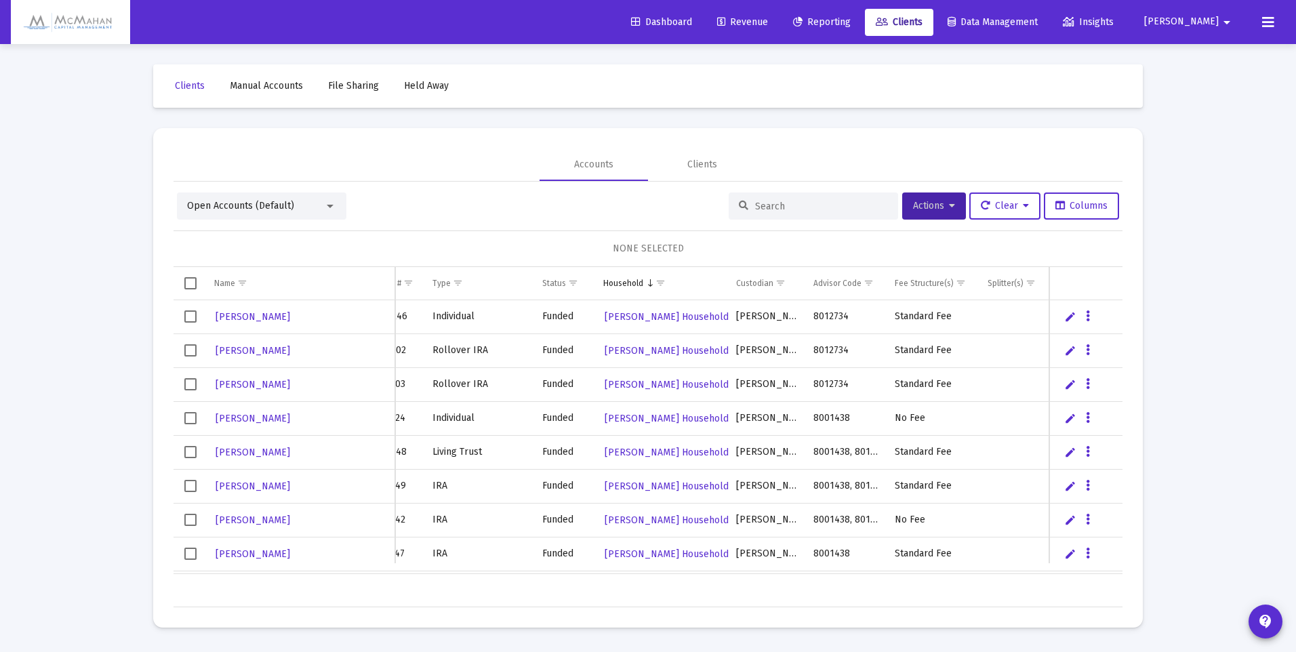
scroll to position [0, 115]
click at [710, 161] on div "Clients" at bounding box center [702, 165] width 30 height 14
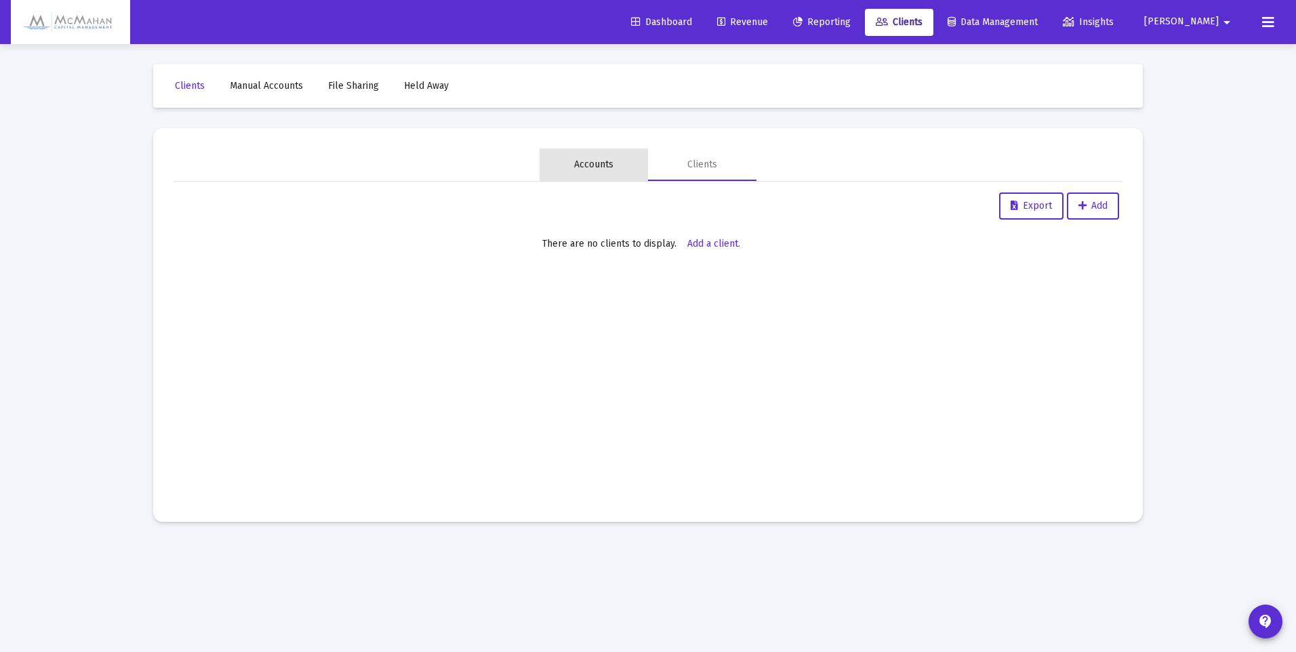
click at [605, 163] on div "Accounts" at bounding box center [593, 165] width 39 height 14
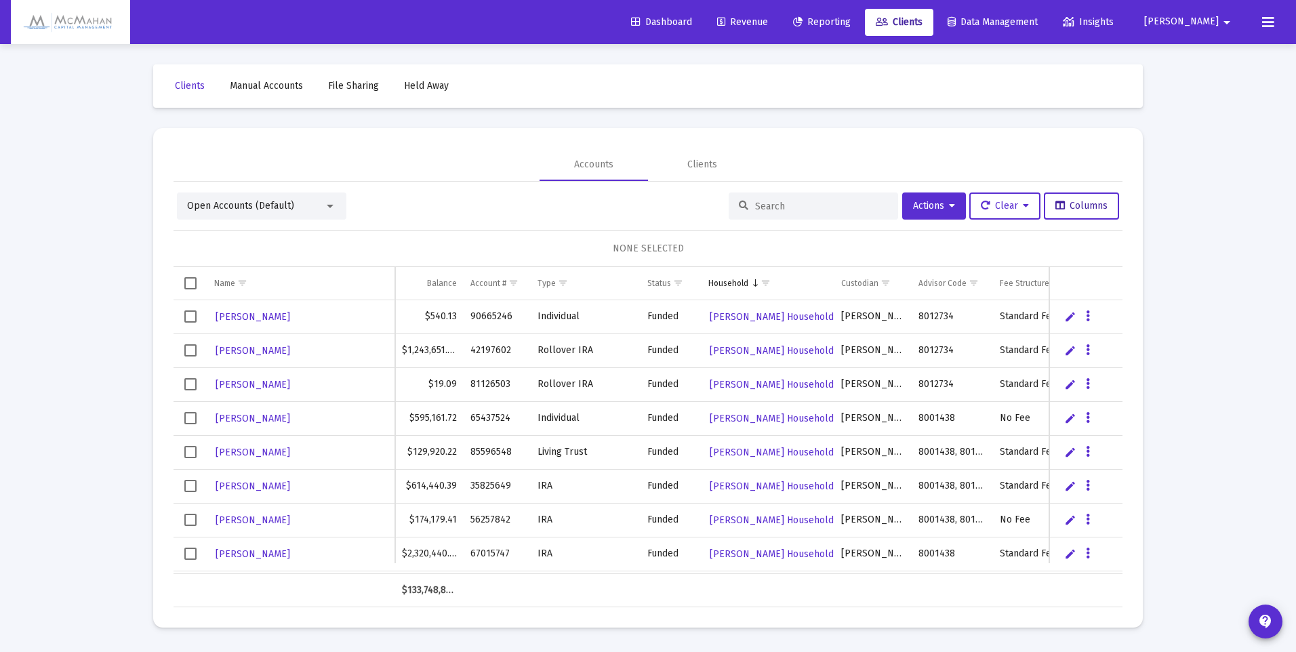
click at [1089, 216] on button "Columns" at bounding box center [1081, 206] width 75 height 27
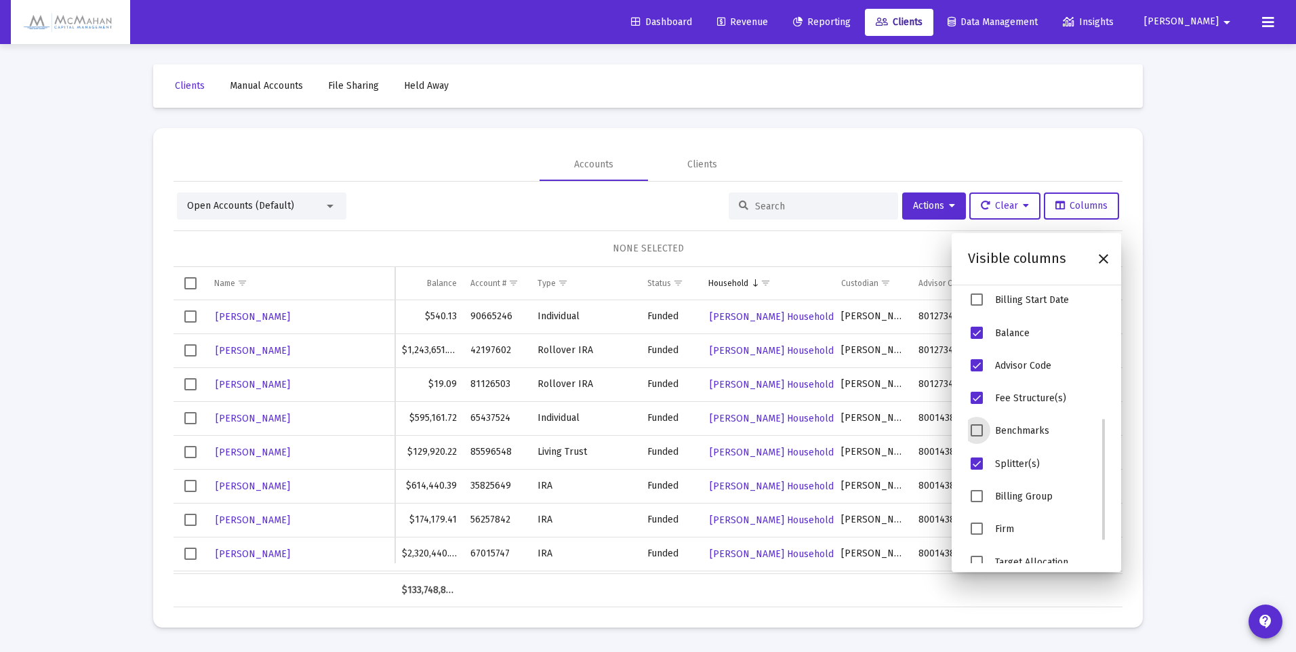
click at [980, 430] on span "Benchmarks" at bounding box center [977, 430] width 12 height 12
click at [979, 498] on span "Billing Group" at bounding box center [977, 496] width 12 height 12
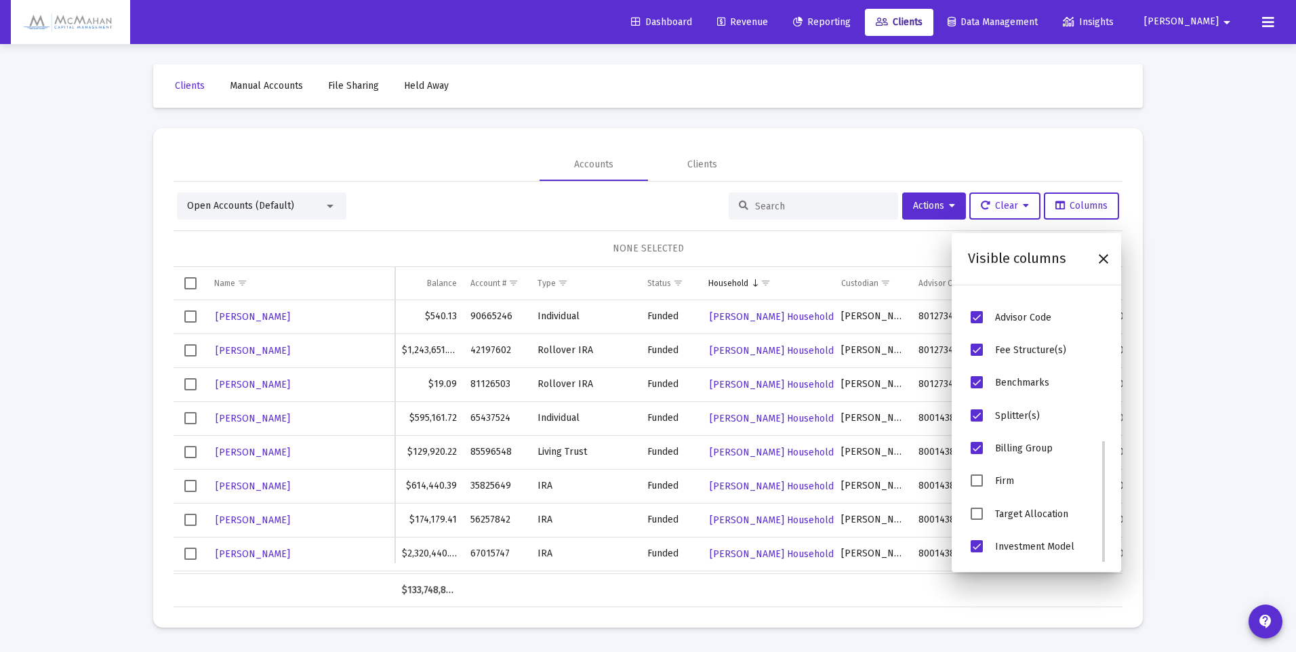
click at [977, 547] on span "Investment Model" at bounding box center [977, 546] width 12 height 12
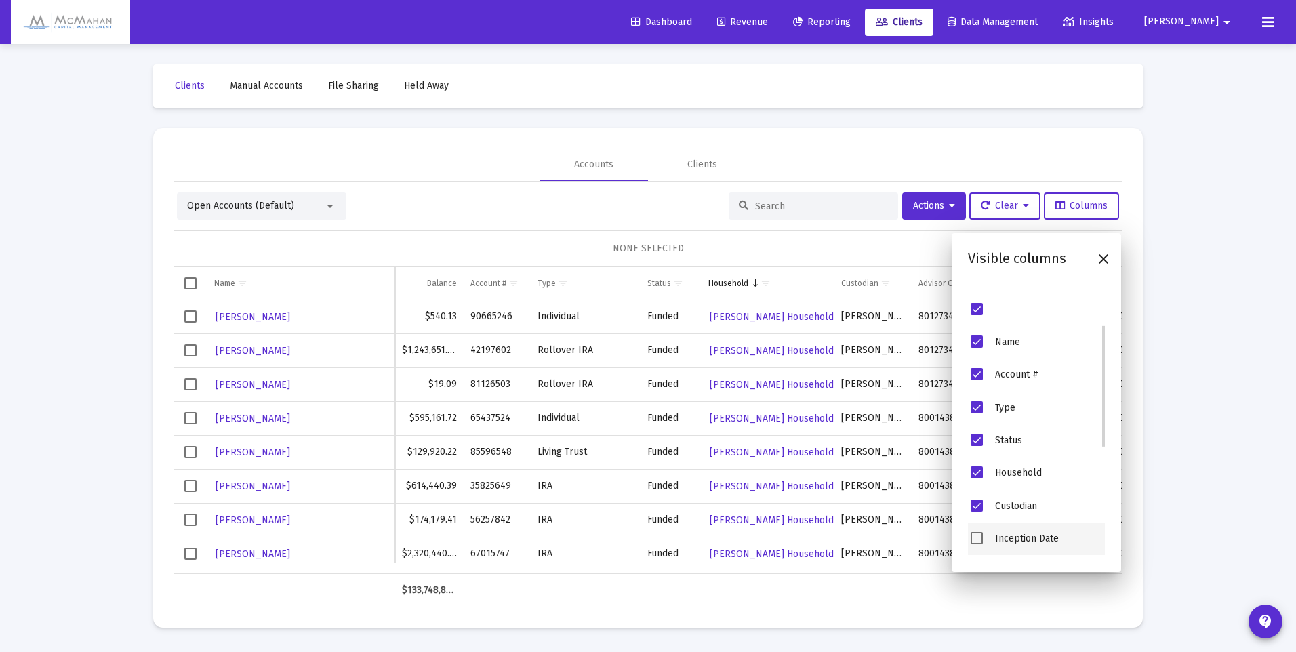
scroll to position [68, 0]
click at [978, 437] on span "Custodian" at bounding box center [977, 438] width 12 height 12
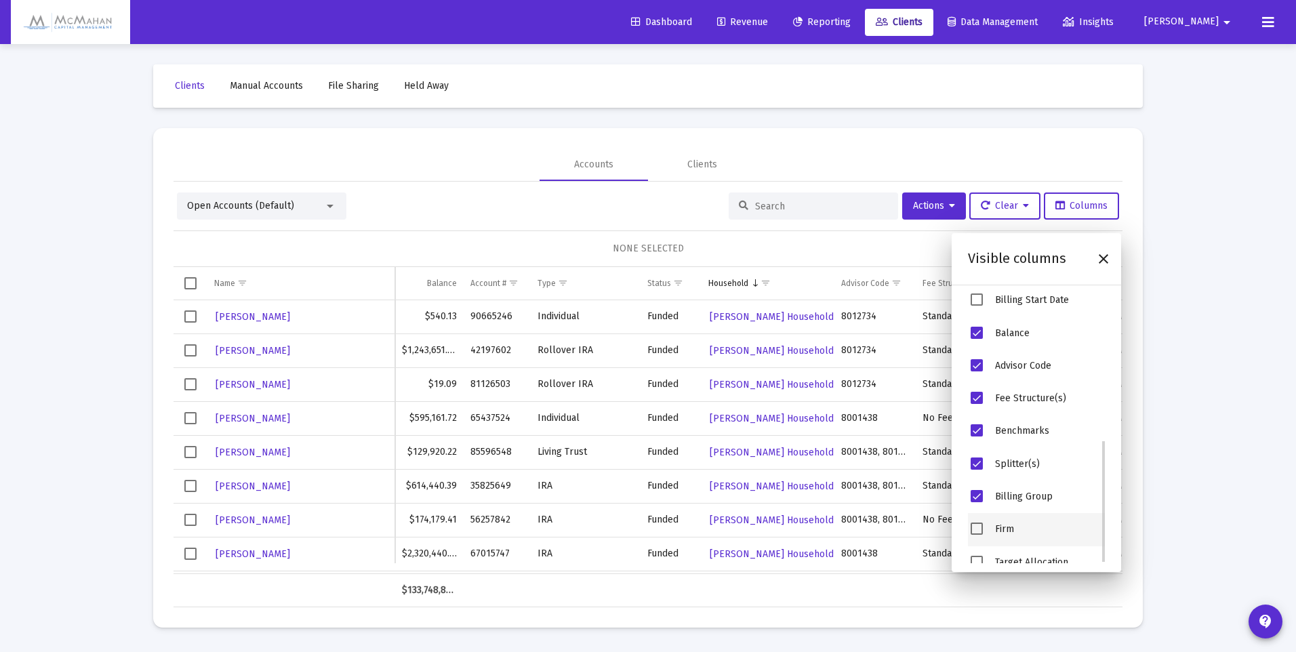
scroll to position [319, 0]
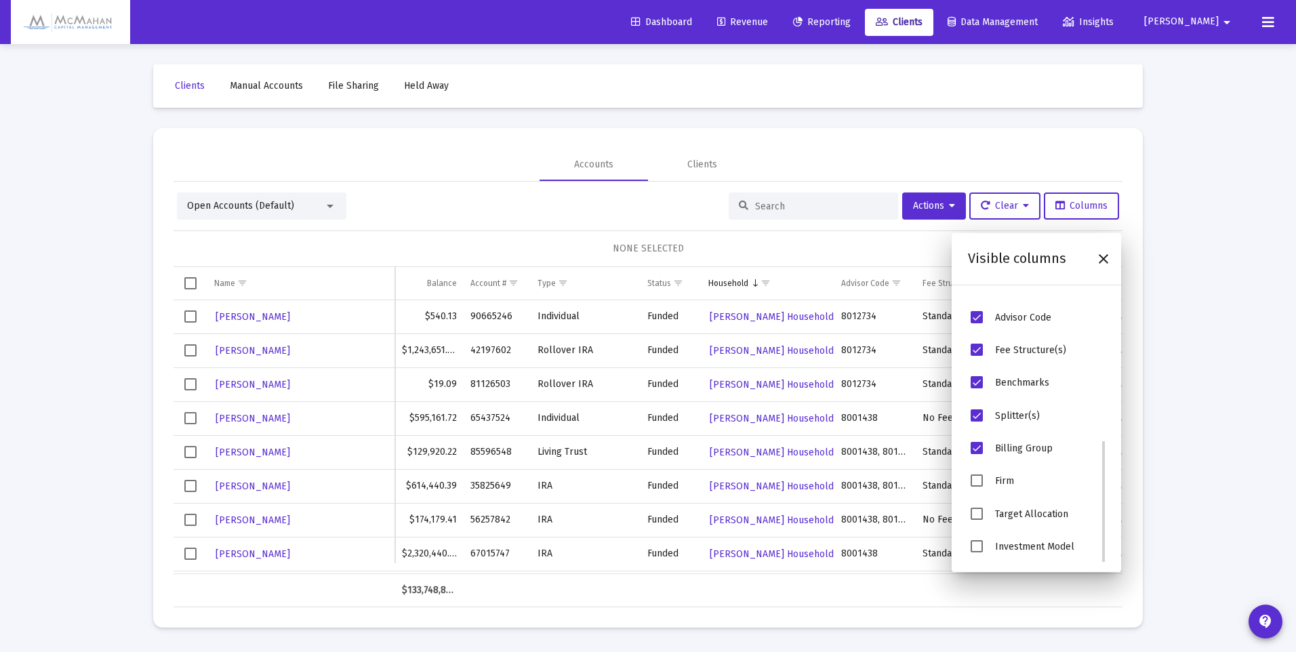
click at [978, 414] on span "Splitter(s)" at bounding box center [977, 415] width 12 height 12
click at [1046, 597] on td "Data grid" at bounding box center [1158, 590] width 301 height 33
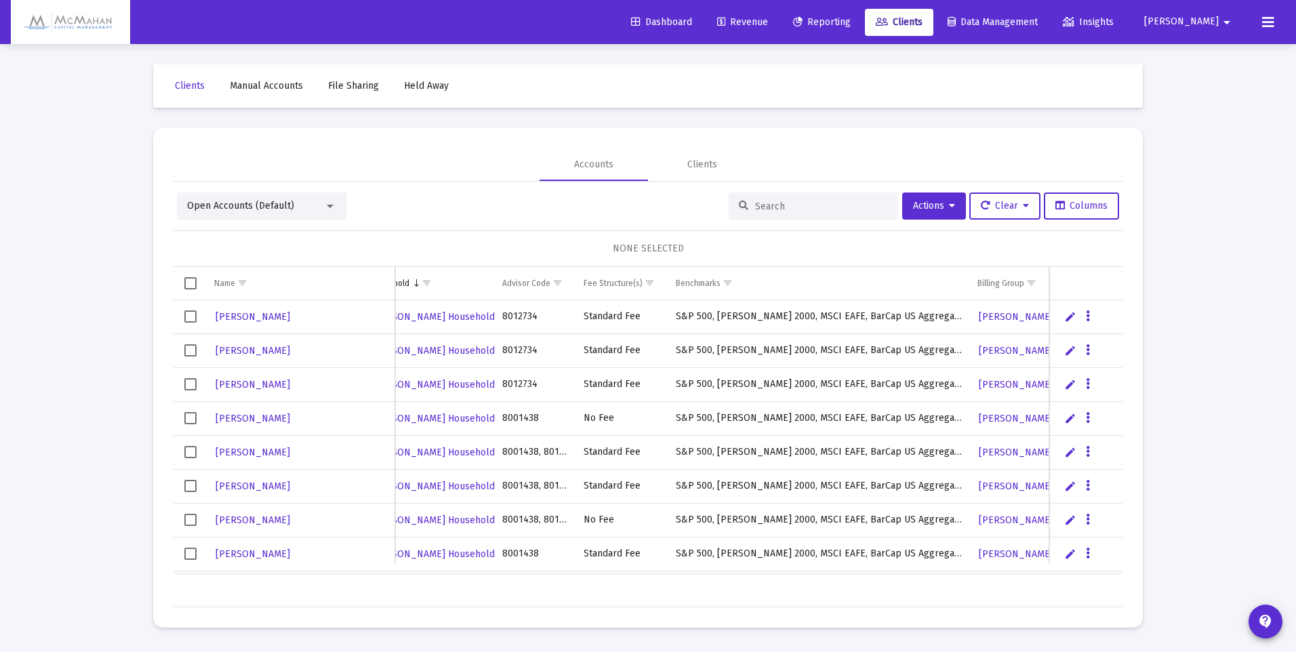
scroll to position [0, 350]
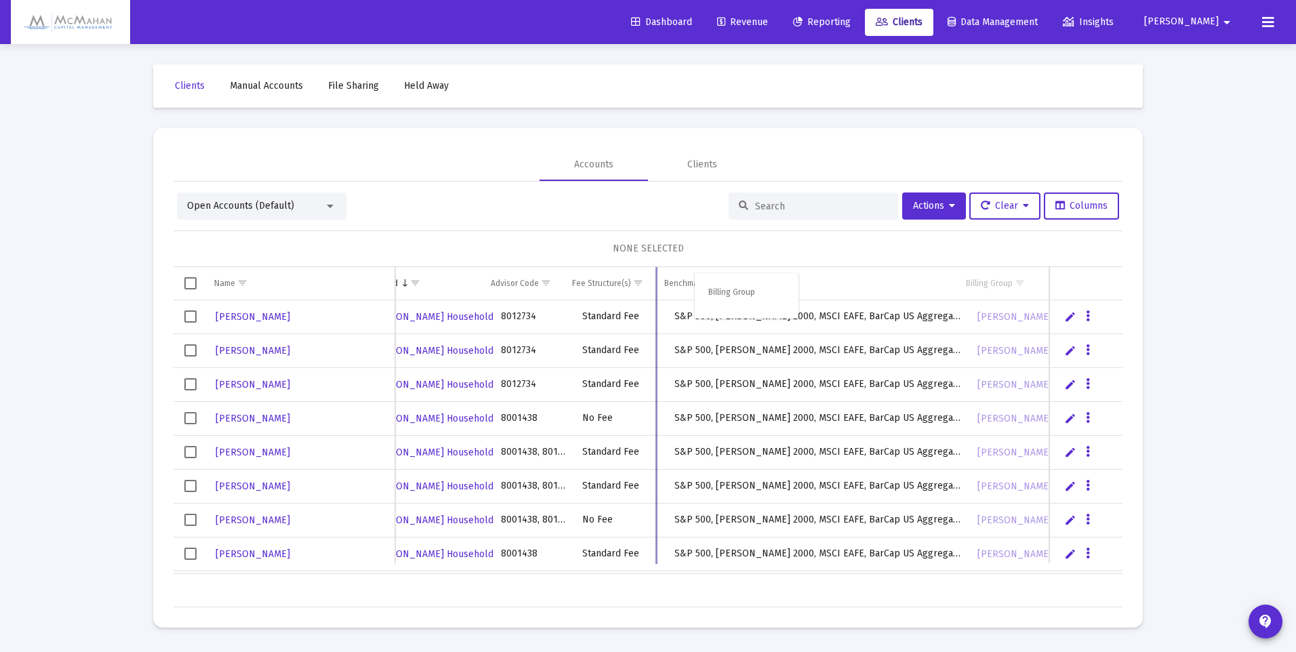
drag, startPoint x: 990, startPoint y: 283, endPoint x: 727, endPoint y: 289, distance: 263.1
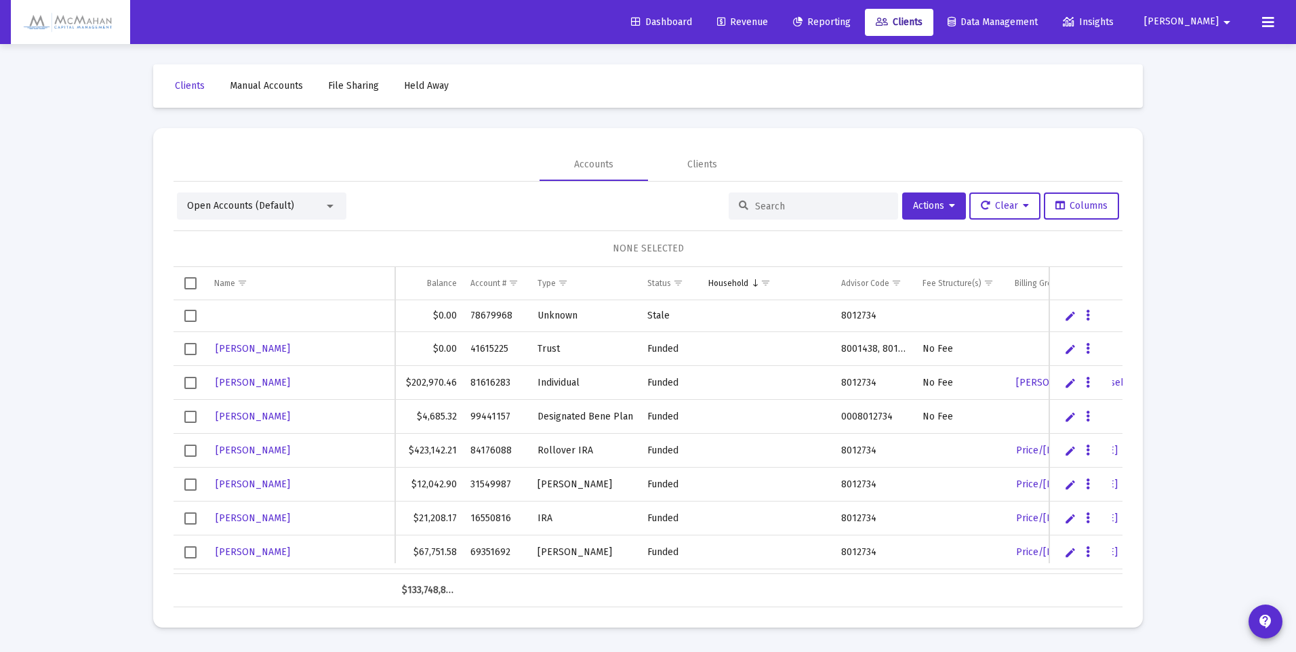
drag, startPoint x: 470, startPoint y: 418, endPoint x: 512, endPoint y: 417, distance: 42.7
click at [512, 417] on td "99441157" at bounding box center [497, 417] width 66 height 34
drag, startPoint x: 512, startPoint y: 417, endPoint x: 502, endPoint y: 416, distance: 10.9
copy td "99441157"
click at [324, 208] on div at bounding box center [330, 206] width 12 height 11
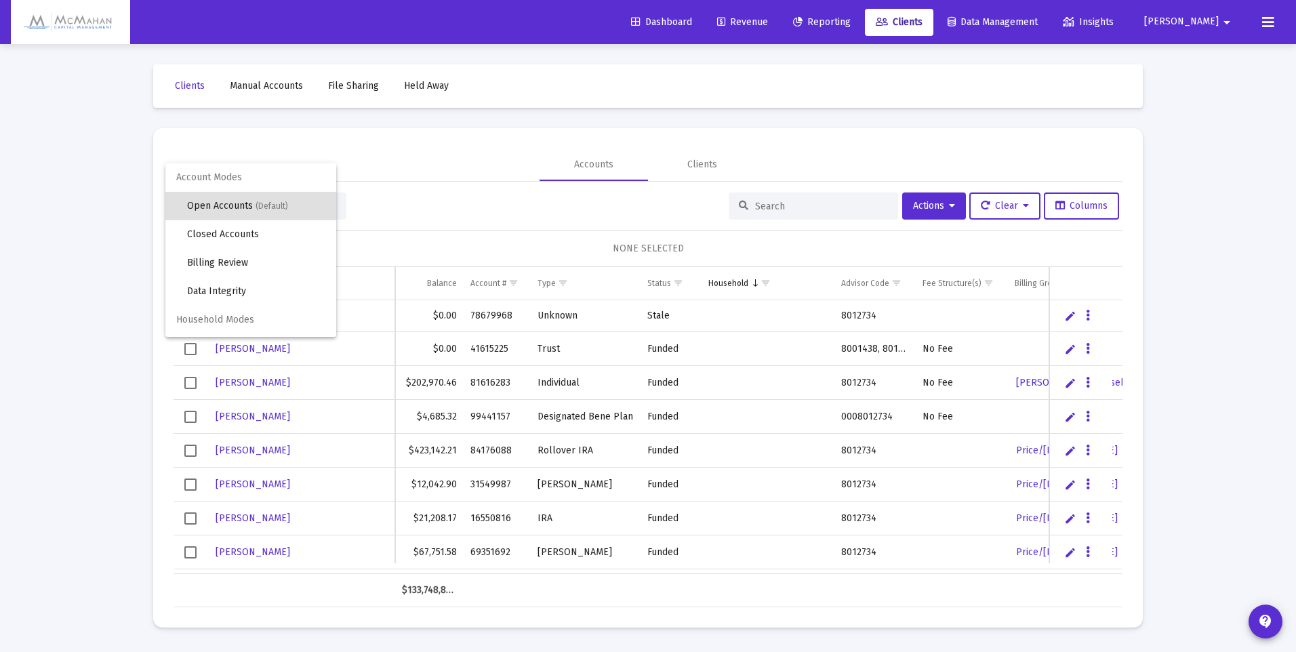
click at [400, 181] on div at bounding box center [648, 326] width 1296 height 652
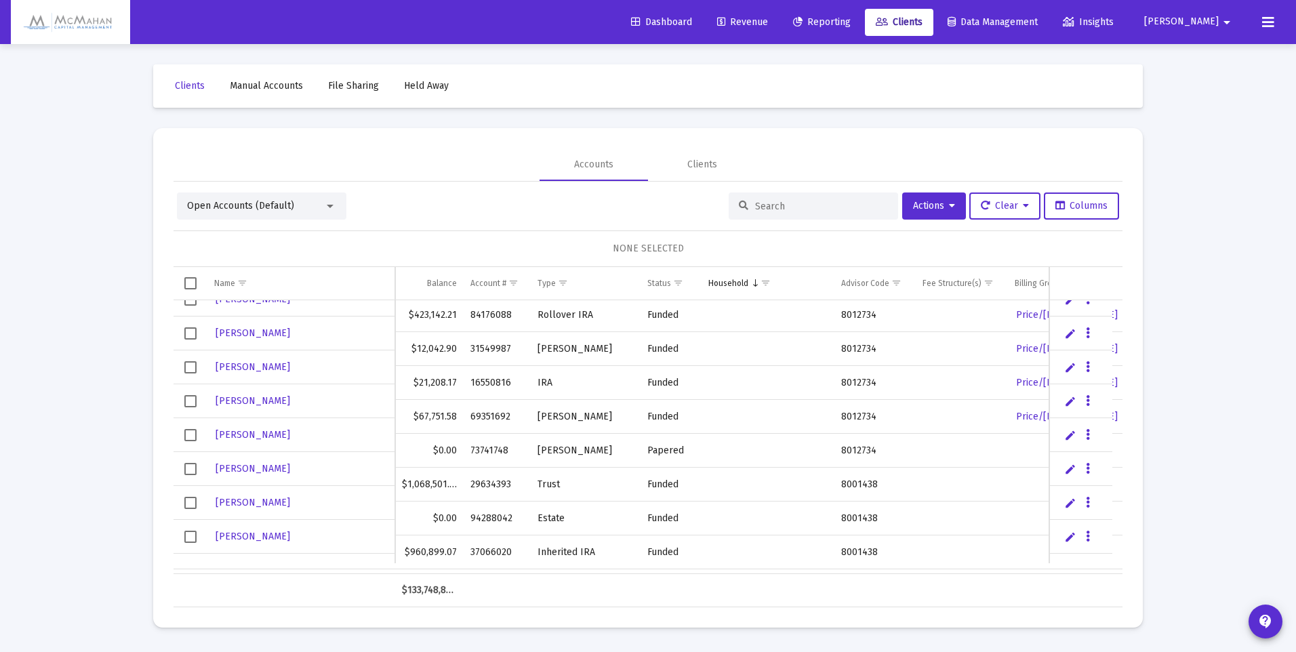
scroll to position [4271, 0]
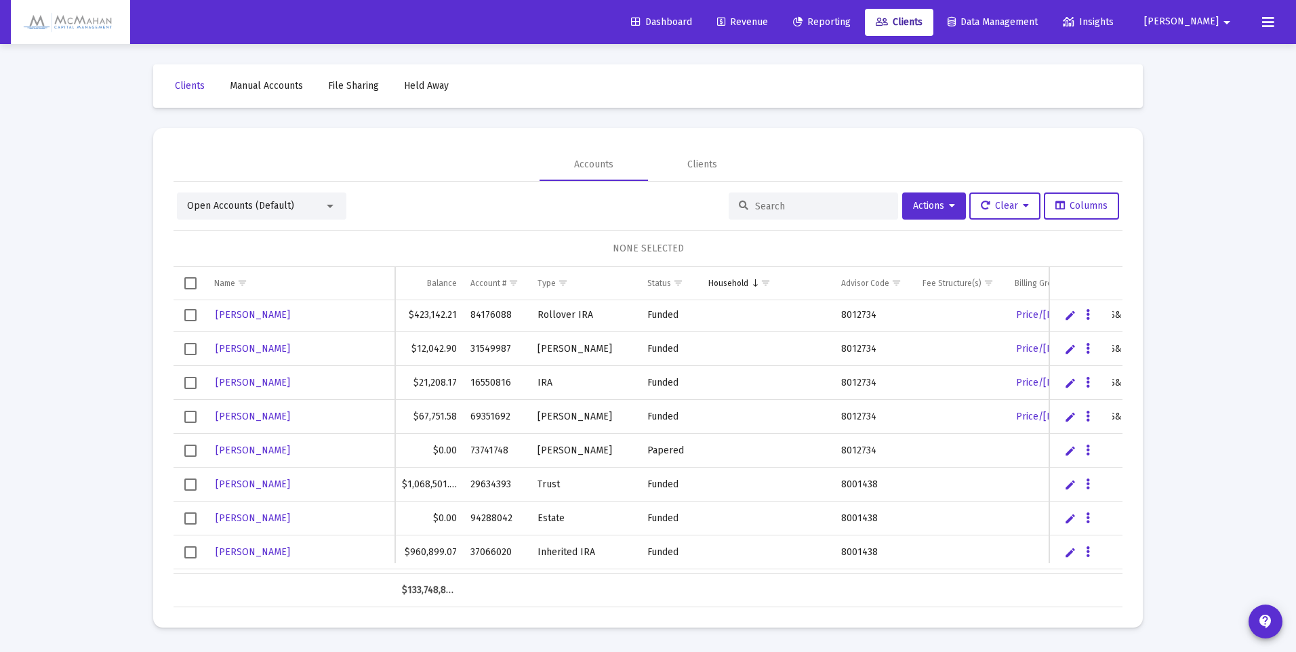
click at [777, 209] on input at bounding box center [821, 207] width 133 height 12
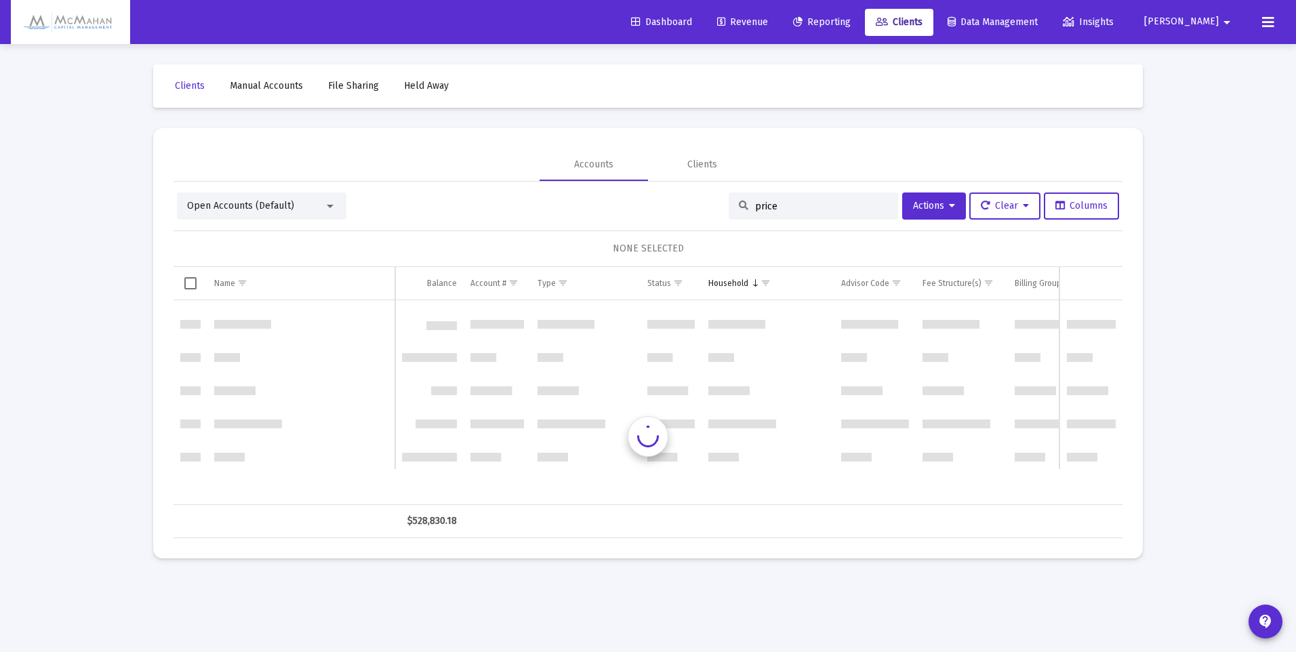
scroll to position [0, 0]
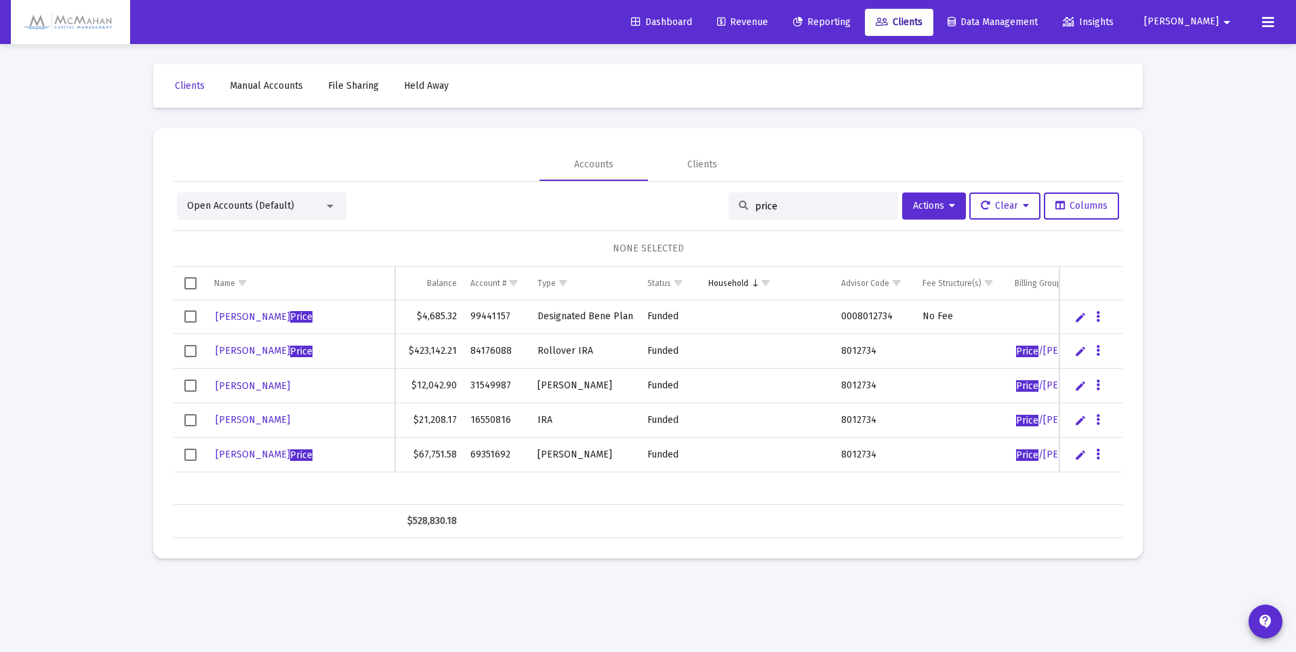
type input "price"
click at [331, 211] on mat-select "Open Accounts (Default)" at bounding box center [261, 206] width 149 height 14
click at [325, 205] on div at bounding box center [330, 206] width 12 height 11
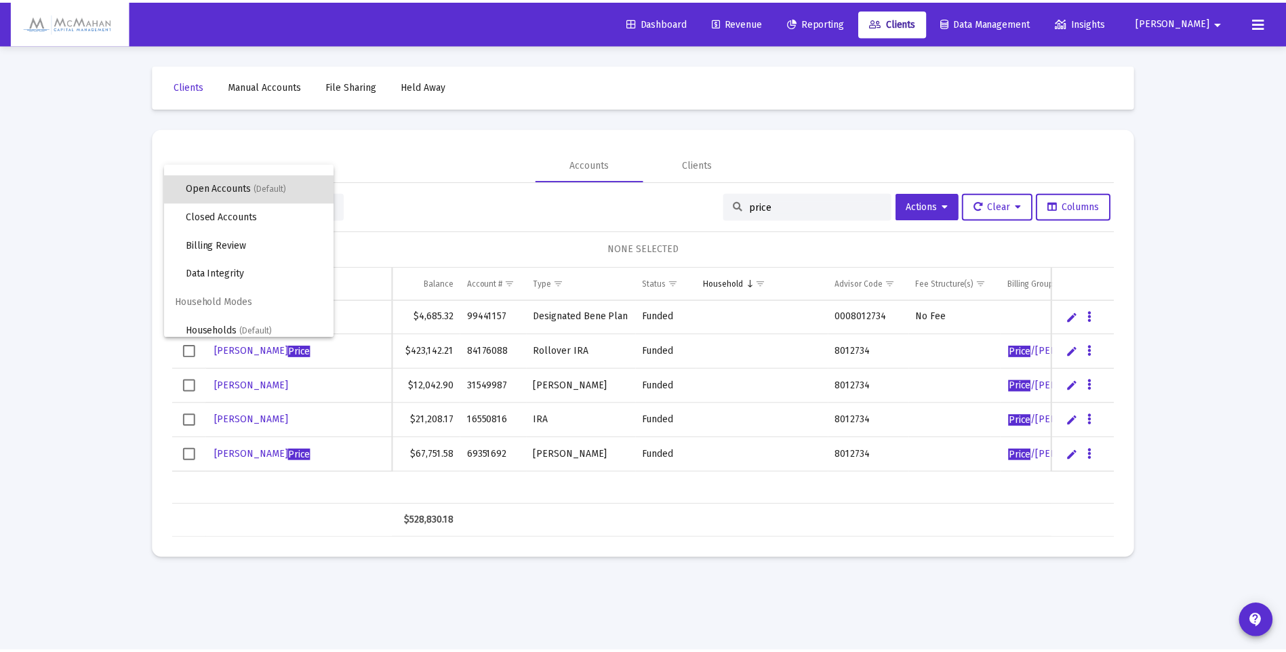
scroll to position [26, 0]
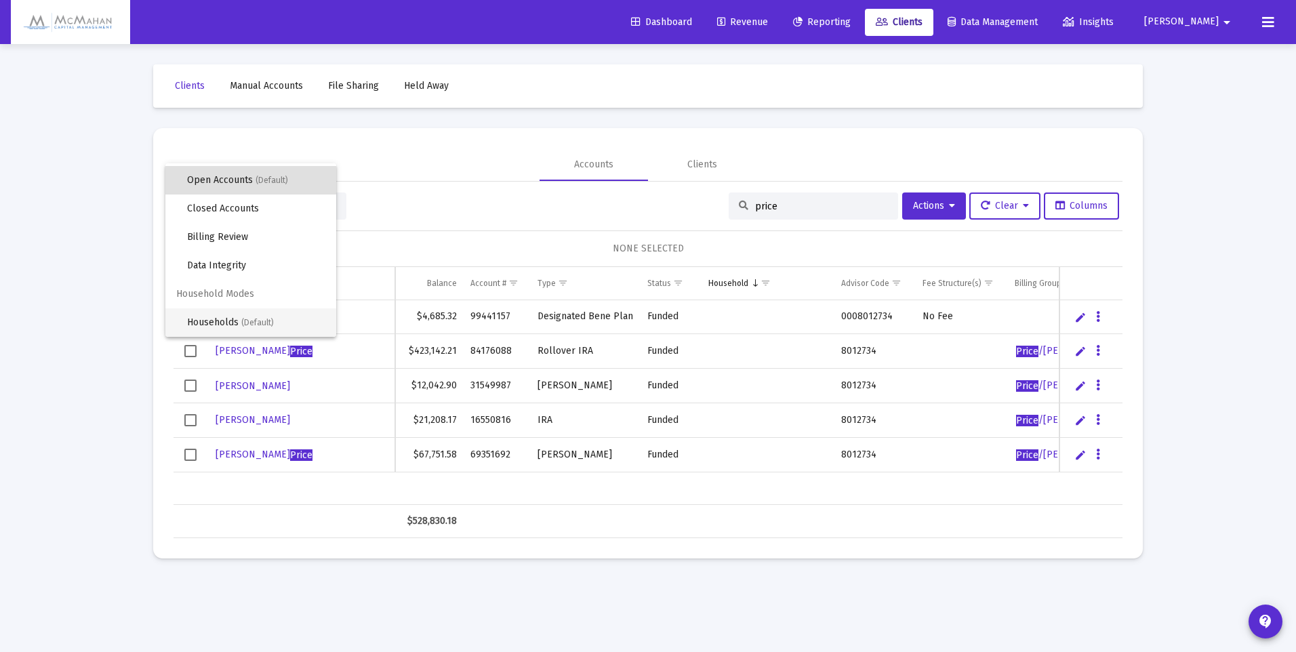
click at [226, 318] on span "Households (Default)" at bounding box center [256, 322] width 138 height 28
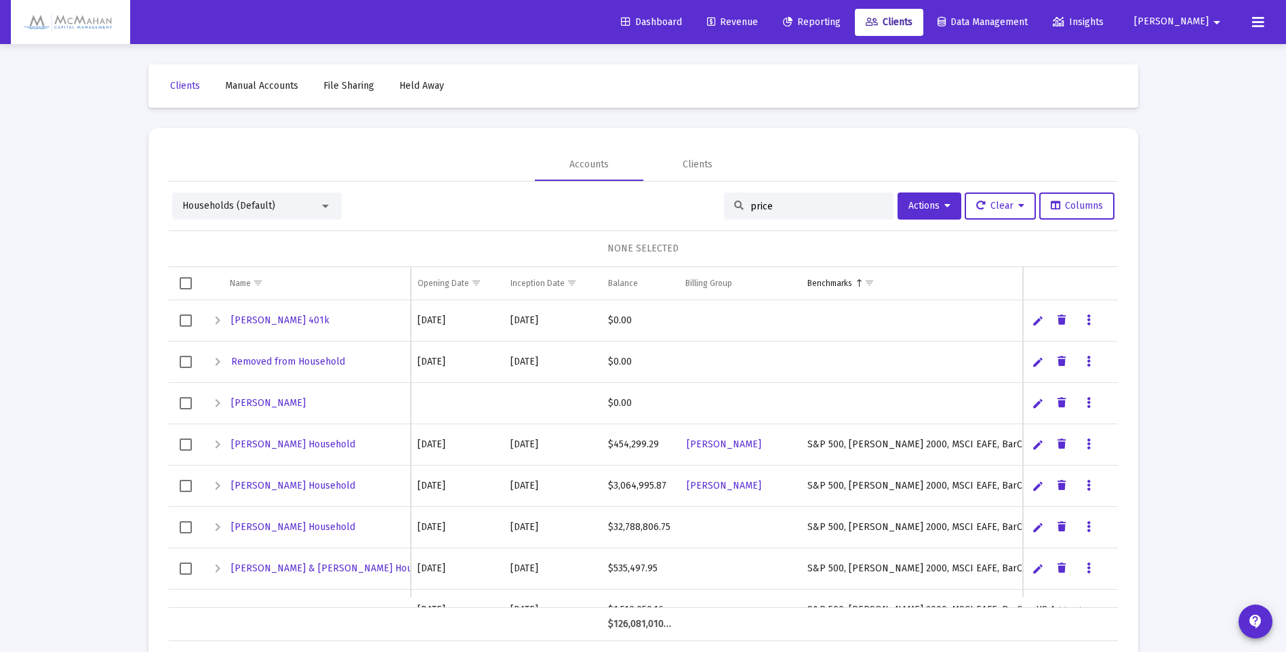
click at [801, 211] on input "price" at bounding box center [816, 207] width 133 height 12
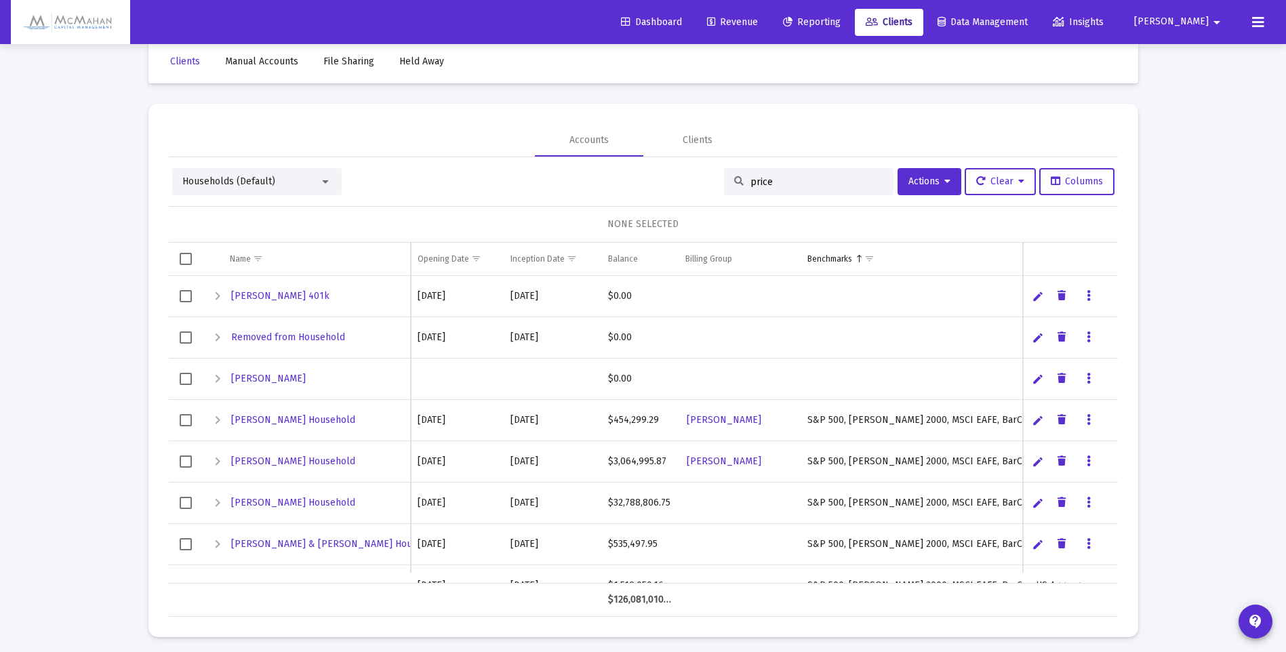
scroll to position [30, 0]
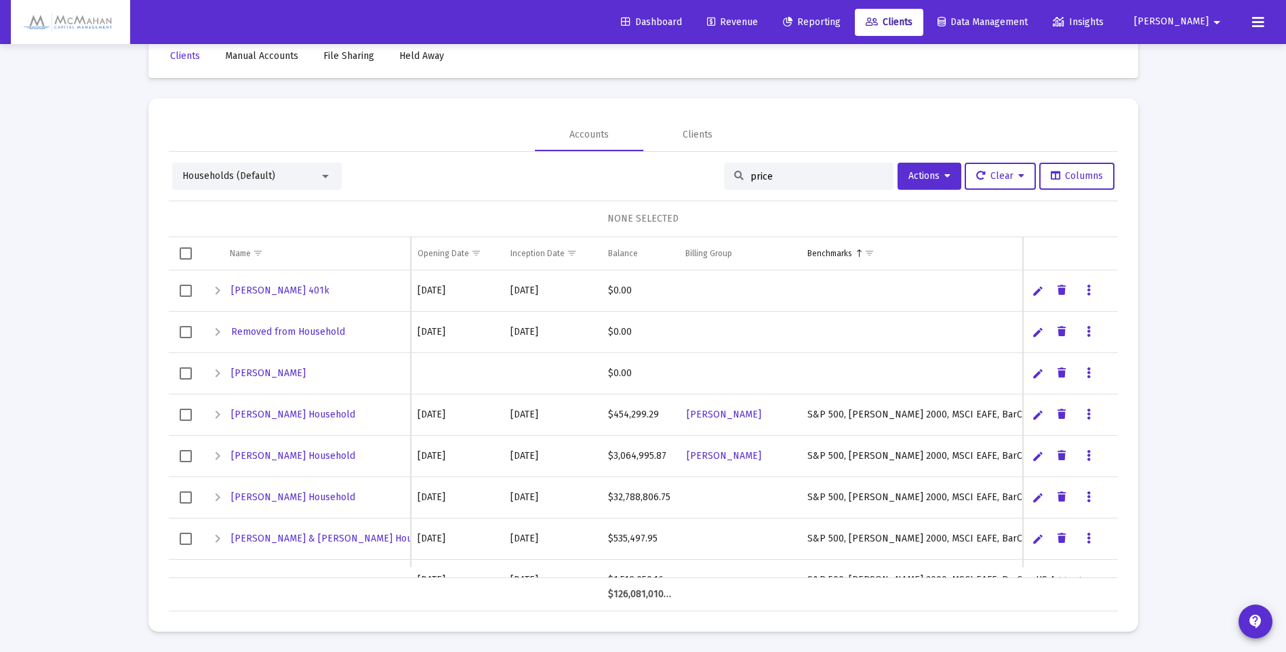
drag, startPoint x: 780, startPoint y: 172, endPoint x: 717, endPoint y: 182, distance: 64.0
click at [724, 182] on div "price" at bounding box center [808, 176] width 169 height 27
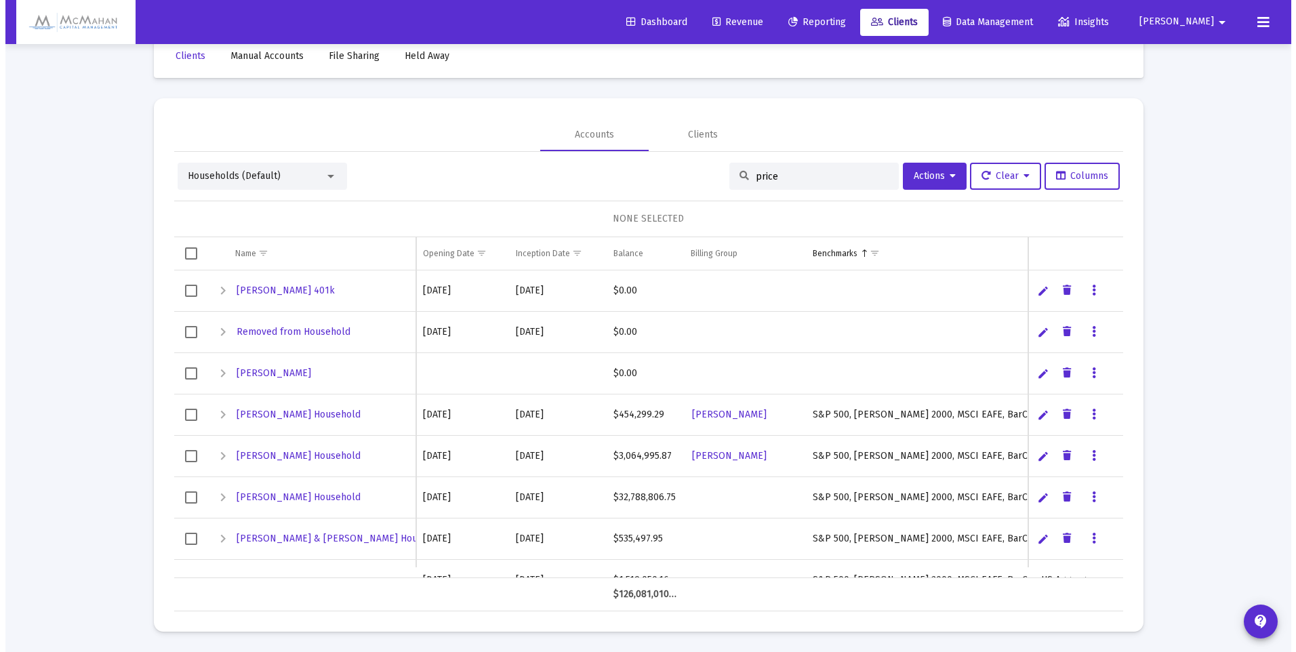
scroll to position [0, 0]
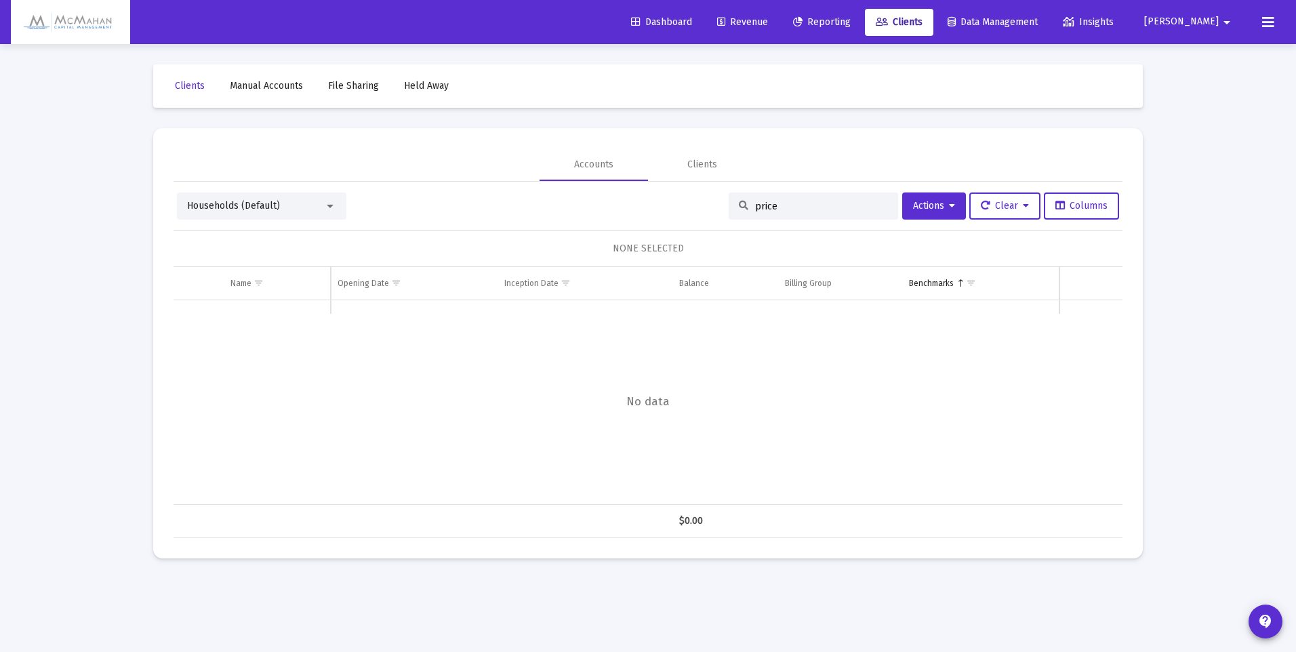
click at [334, 211] on div at bounding box center [330, 206] width 12 height 11
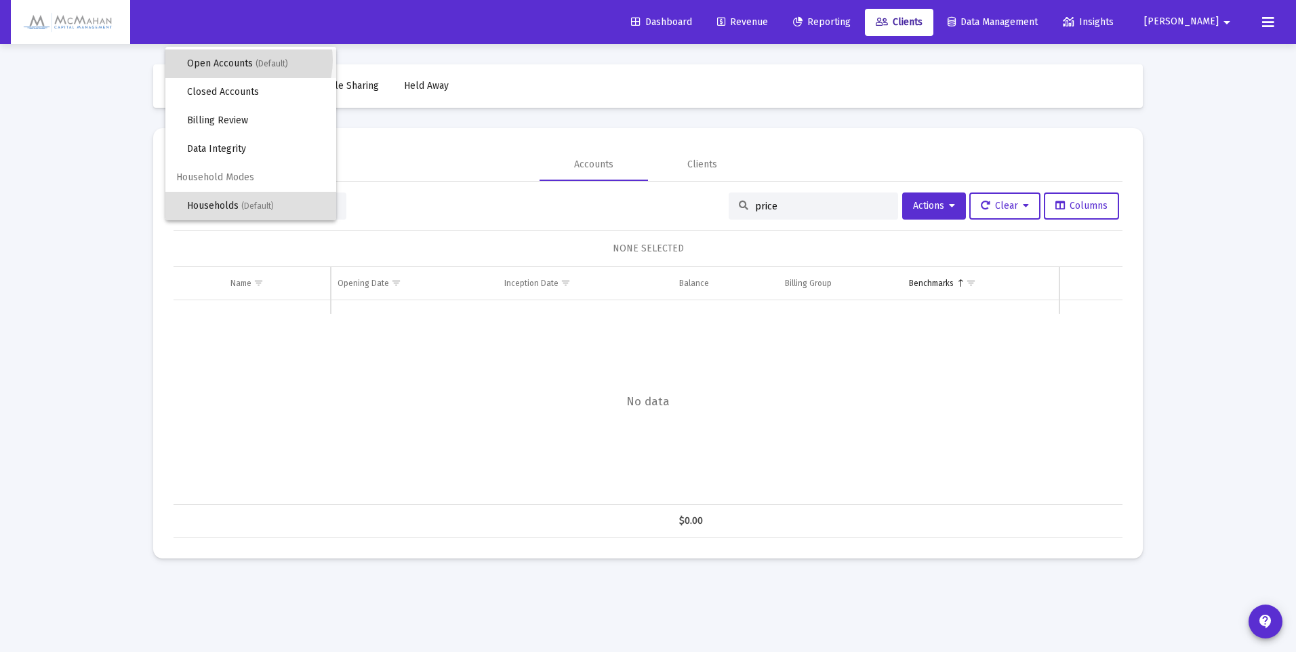
click at [248, 60] on span "Open Accounts (Default)" at bounding box center [256, 63] width 138 height 28
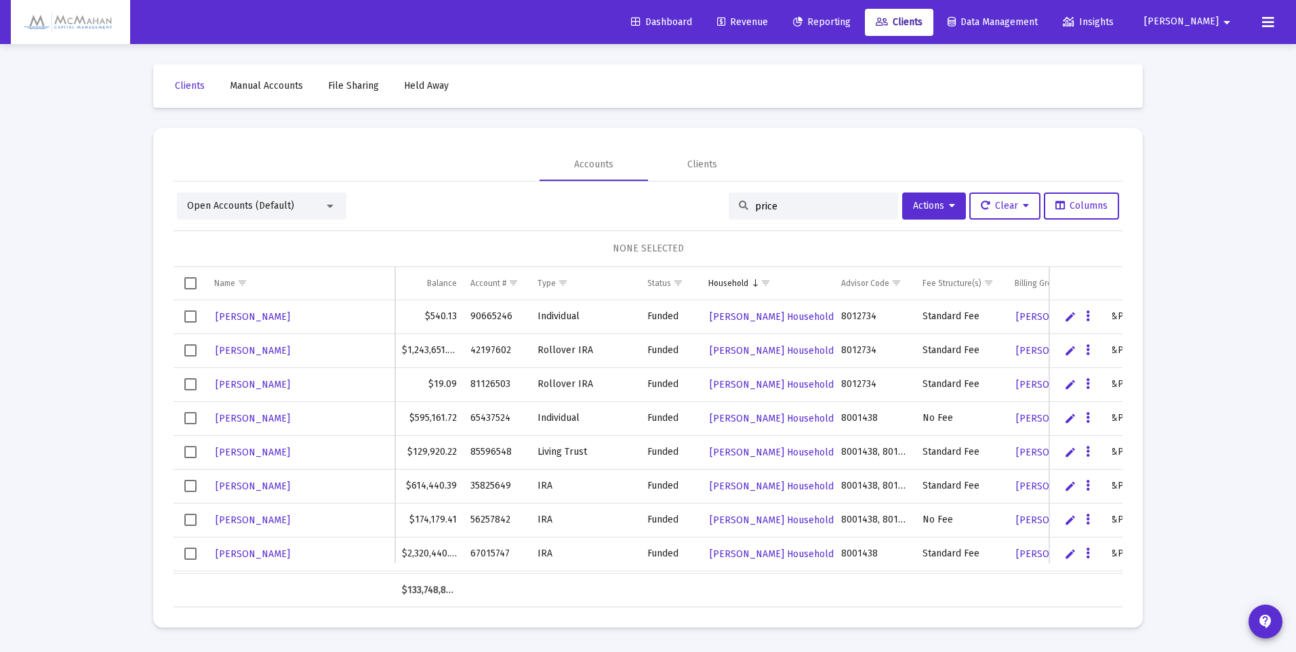
click at [811, 214] on div "price" at bounding box center [813, 206] width 169 height 27
click at [794, 201] on input "price" at bounding box center [821, 207] width 133 height 12
type input "p"
type input "price"
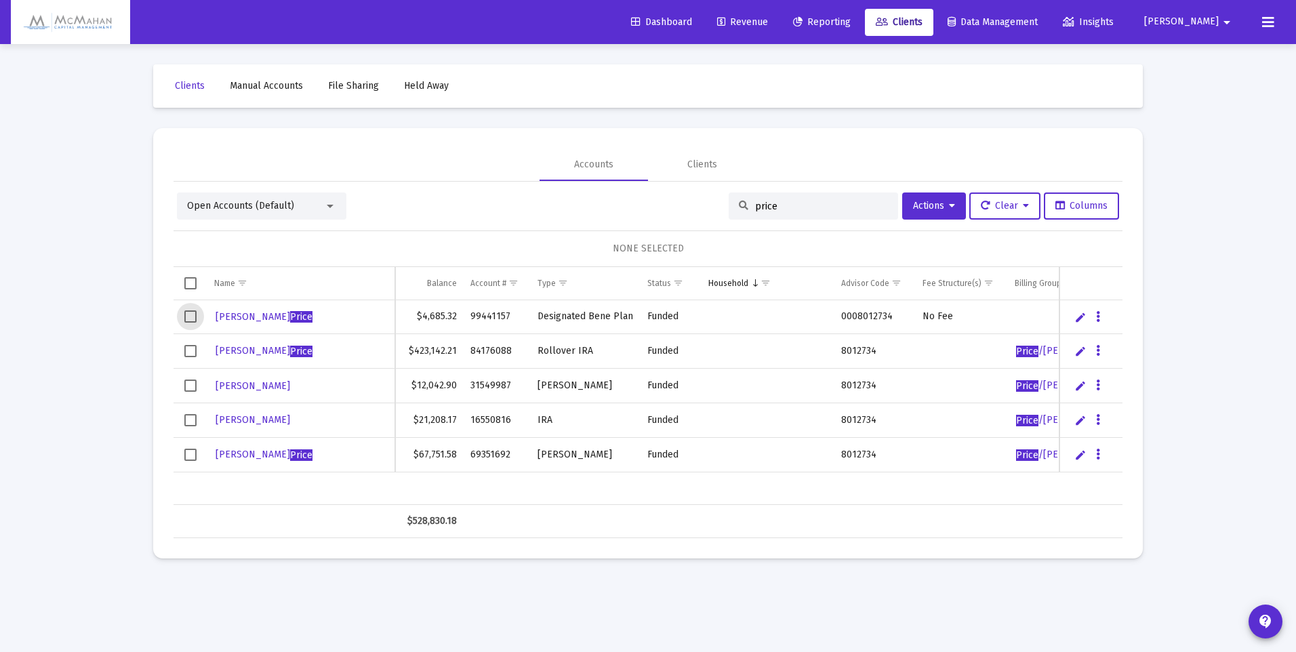
click at [190, 316] on span "Select row" at bounding box center [190, 316] width 12 height 12
click at [188, 354] on span "Select row" at bounding box center [190, 351] width 12 height 12
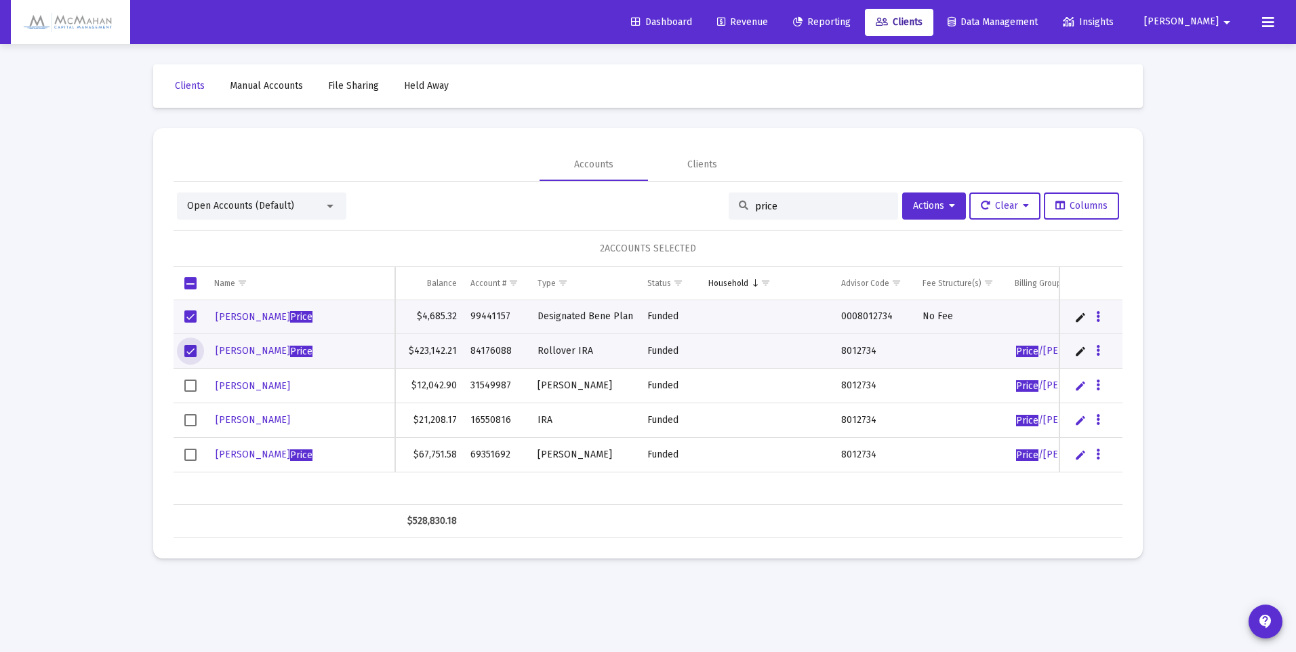
click at [196, 384] on span "Select row" at bounding box center [190, 386] width 12 height 12
click at [190, 420] on span "Select row" at bounding box center [190, 420] width 12 height 12
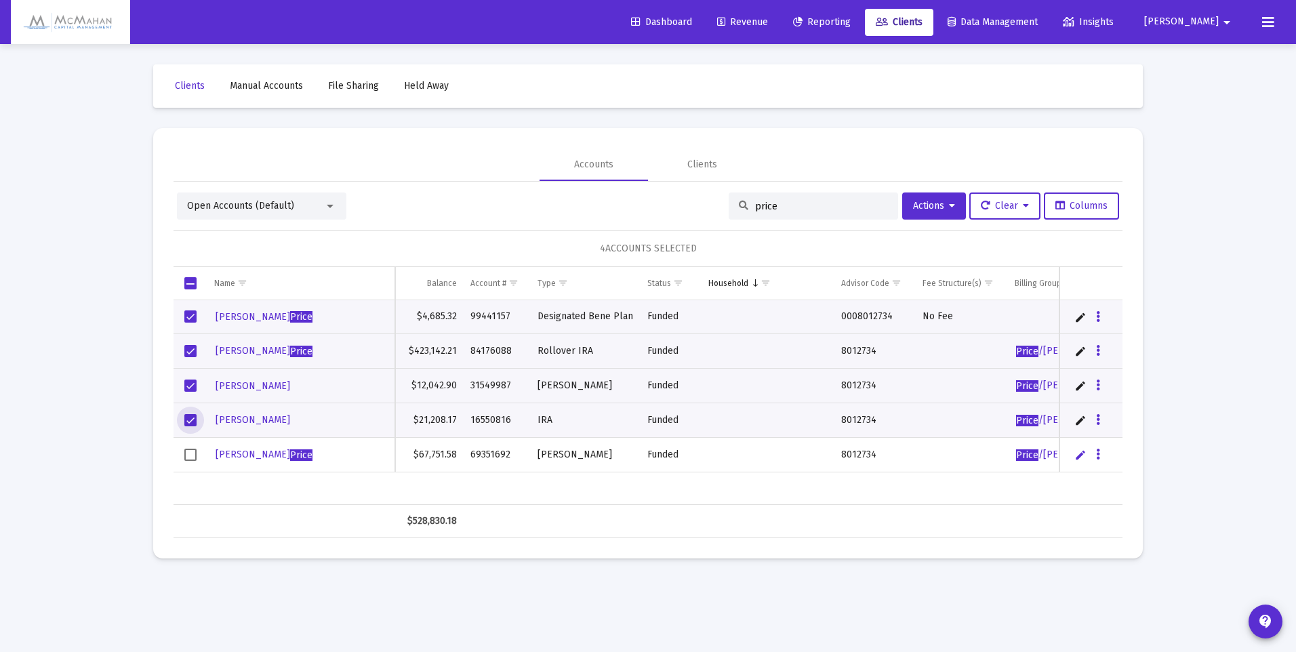
drag, startPoint x: 191, startPoint y: 453, endPoint x: 200, endPoint y: 447, distance: 10.3
click at [192, 453] on span "Select row" at bounding box center [190, 455] width 12 height 12
click at [941, 210] on span "Actions" at bounding box center [934, 206] width 42 height 12
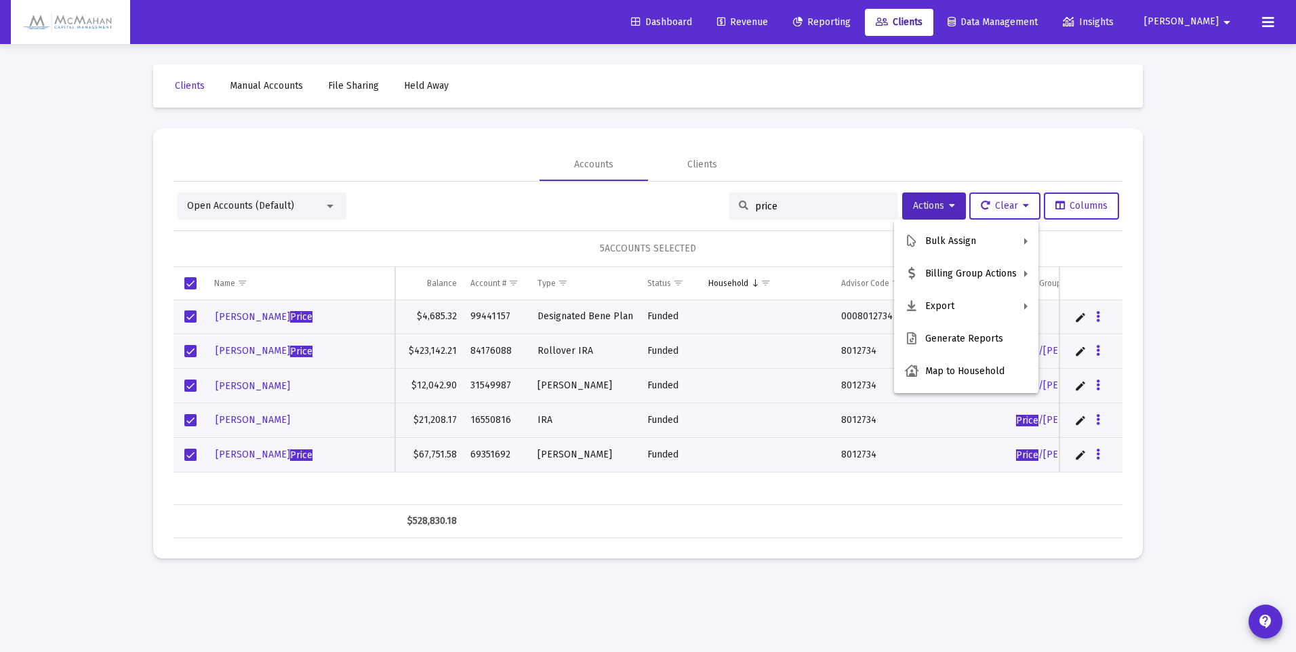
click at [954, 373] on button "Map to Household" at bounding box center [966, 371] width 144 height 33
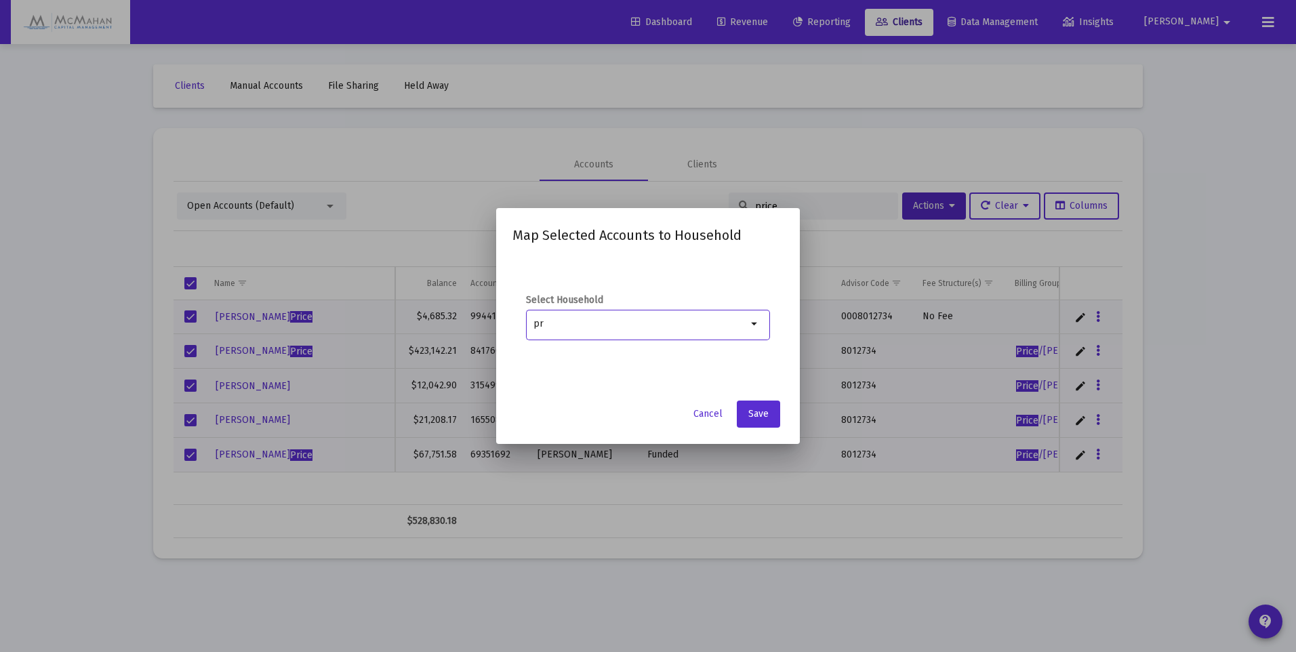
type input "p"
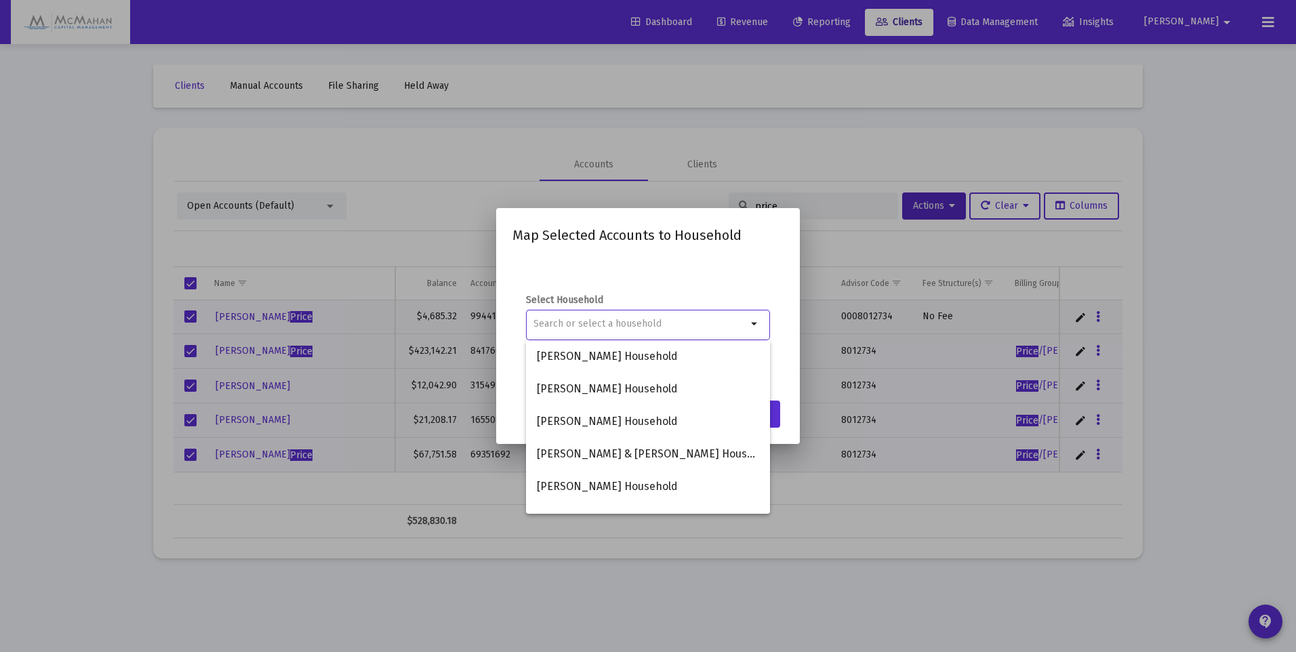
drag, startPoint x: 658, startPoint y: 616, endPoint x: 656, endPoint y: 597, distance: 19.0
click at [658, 616] on div at bounding box center [648, 326] width 1296 height 652
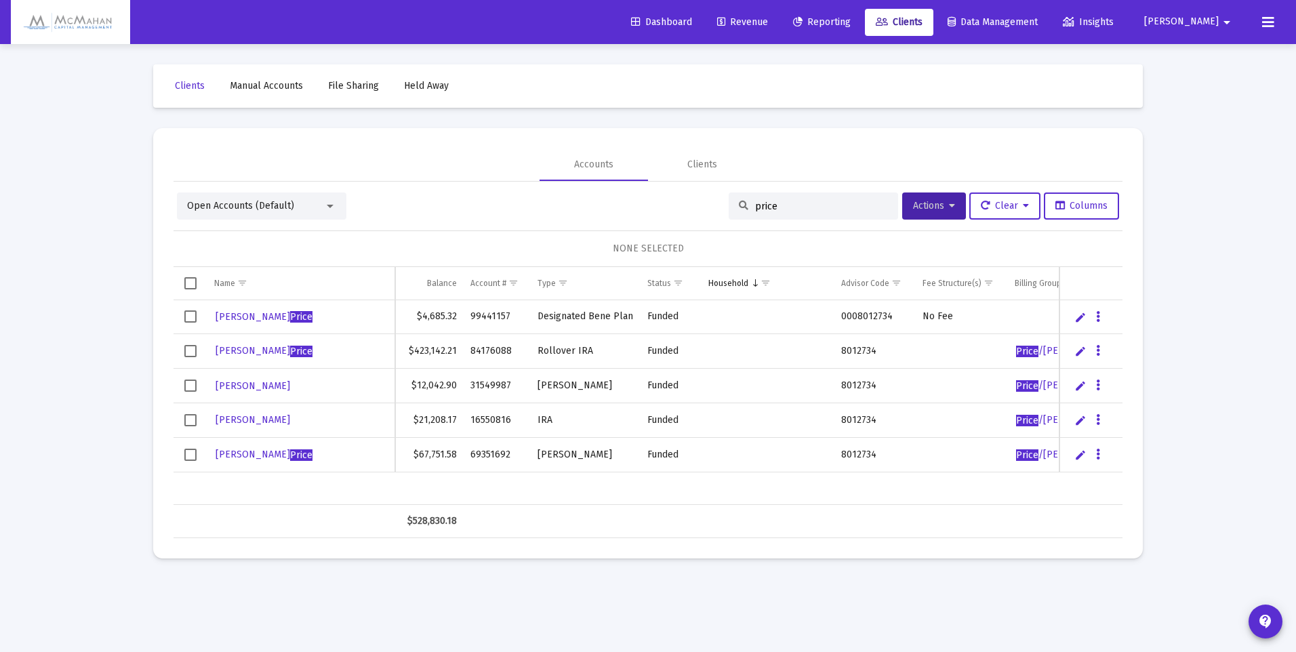
click at [952, 208] on button "Actions" at bounding box center [934, 206] width 64 height 27
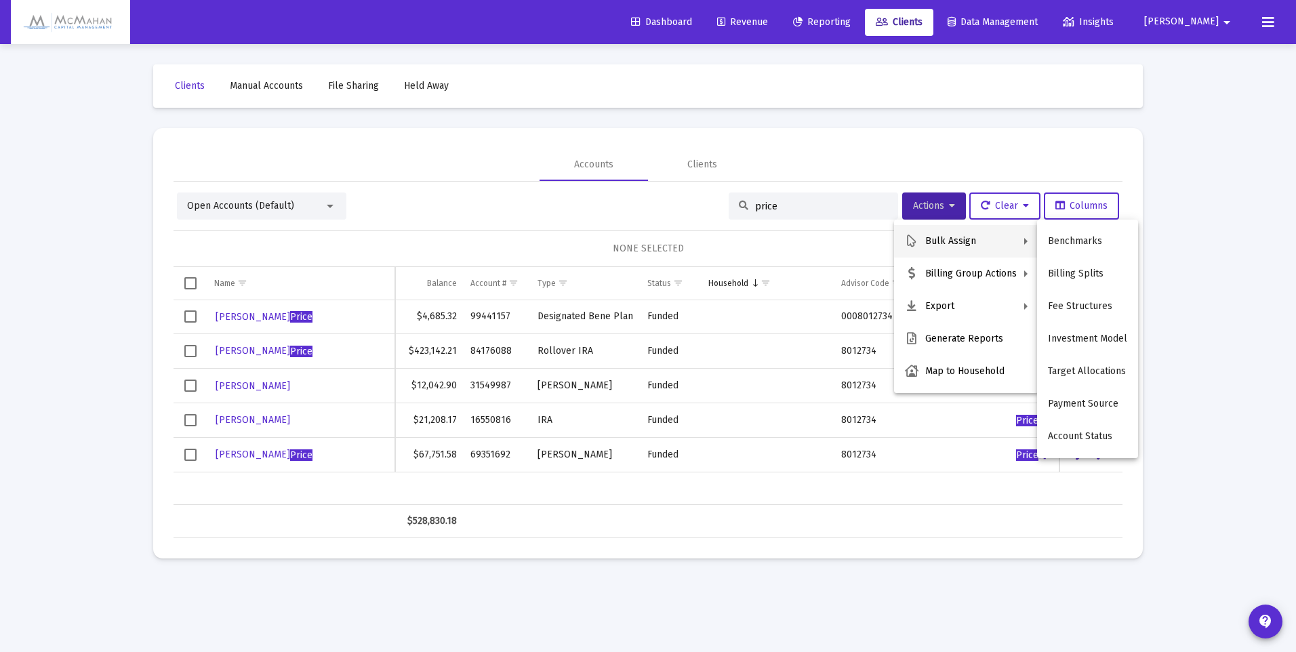
click at [93, 266] on div at bounding box center [648, 326] width 1296 height 652
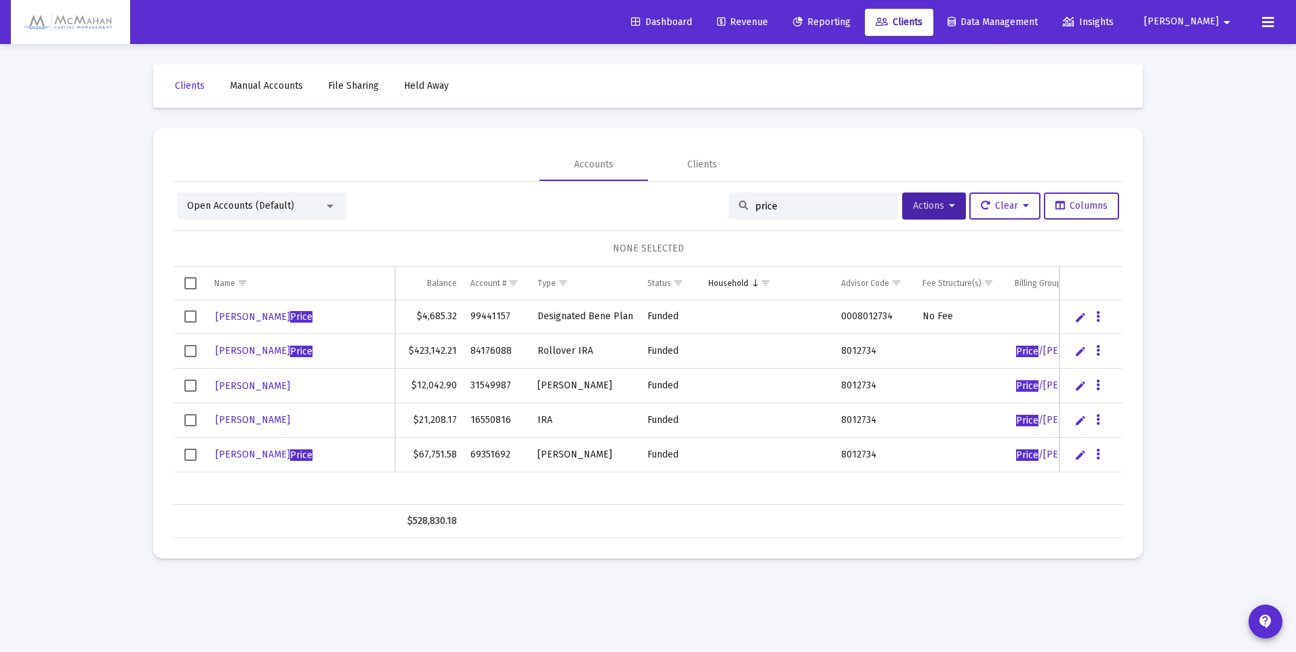
click at [321, 208] on div "Open Accounts (Default)" at bounding box center [255, 206] width 137 height 14
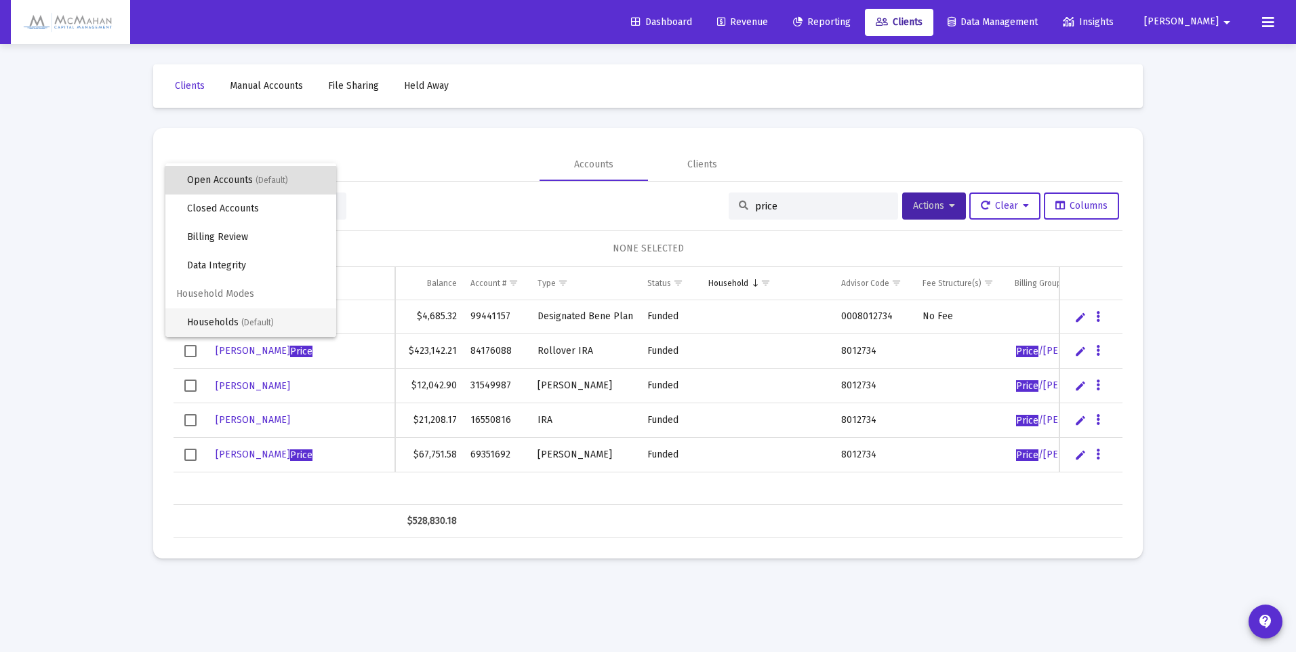
click at [223, 322] on span "Households (Default)" at bounding box center [256, 322] width 138 height 28
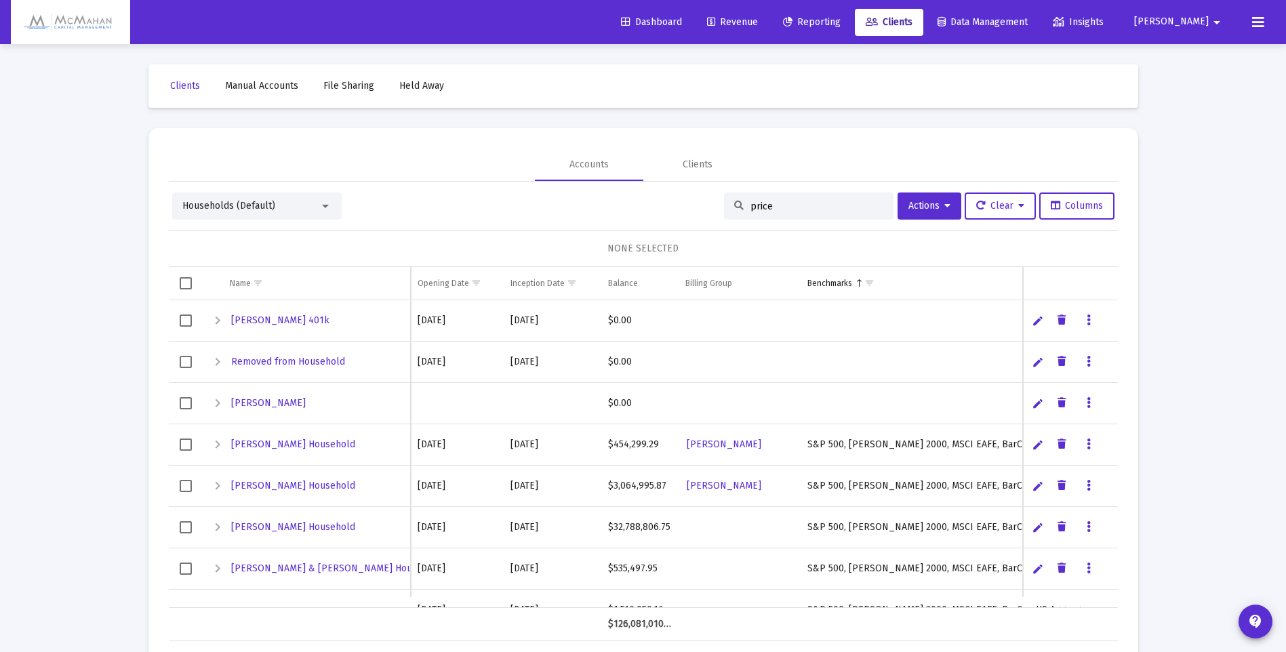
drag, startPoint x: 791, startPoint y: 211, endPoint x: 685, endPoint y: 208, distance: 106.5
click at [687, 209] on div "Households (Default) price Actions Clear Columns" at bounding box center [643, 206] width 942 height 27
type input "price"
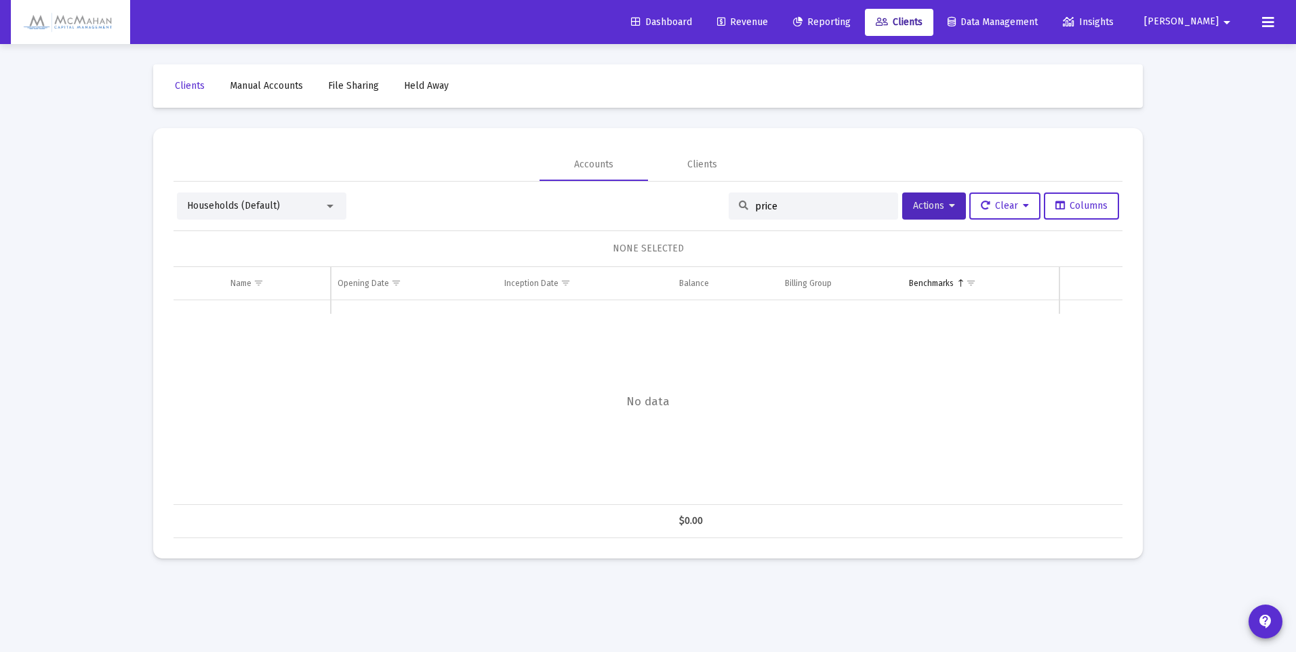
click at [944, 212] on button "Actions" at bounding box center [934, 206] width 64 height 27
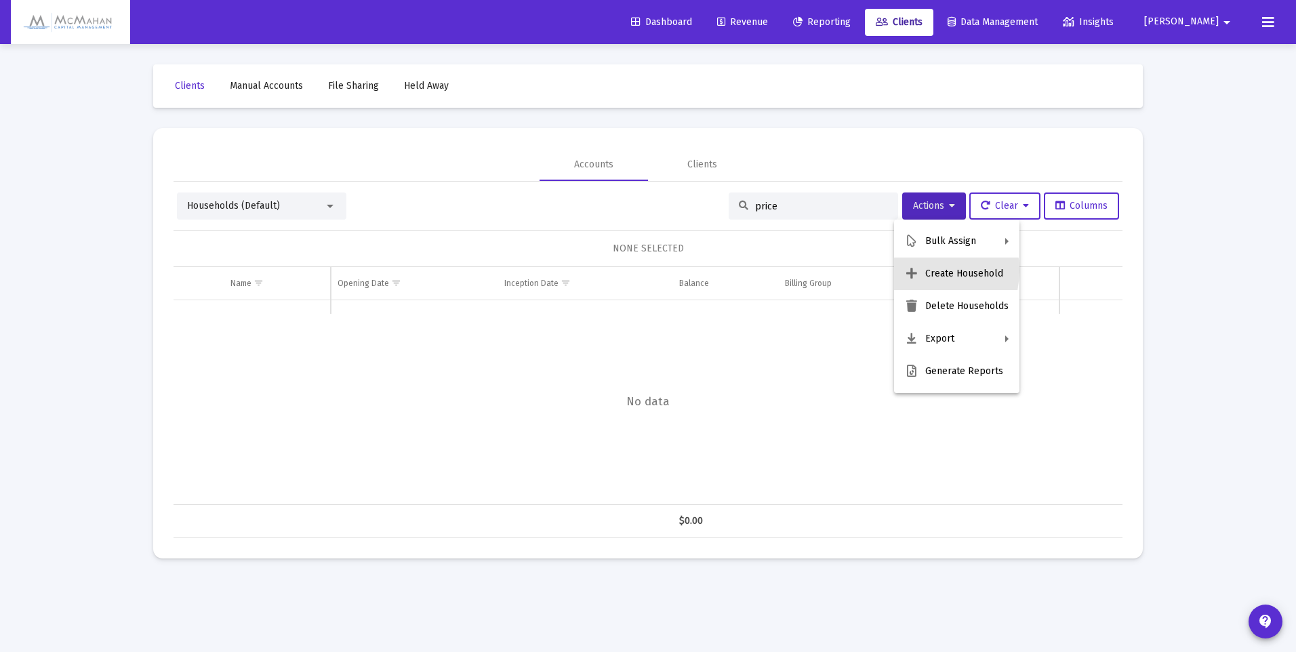
click at [916, 270] on icon at bounding box center [912, 274] width 14 height 12
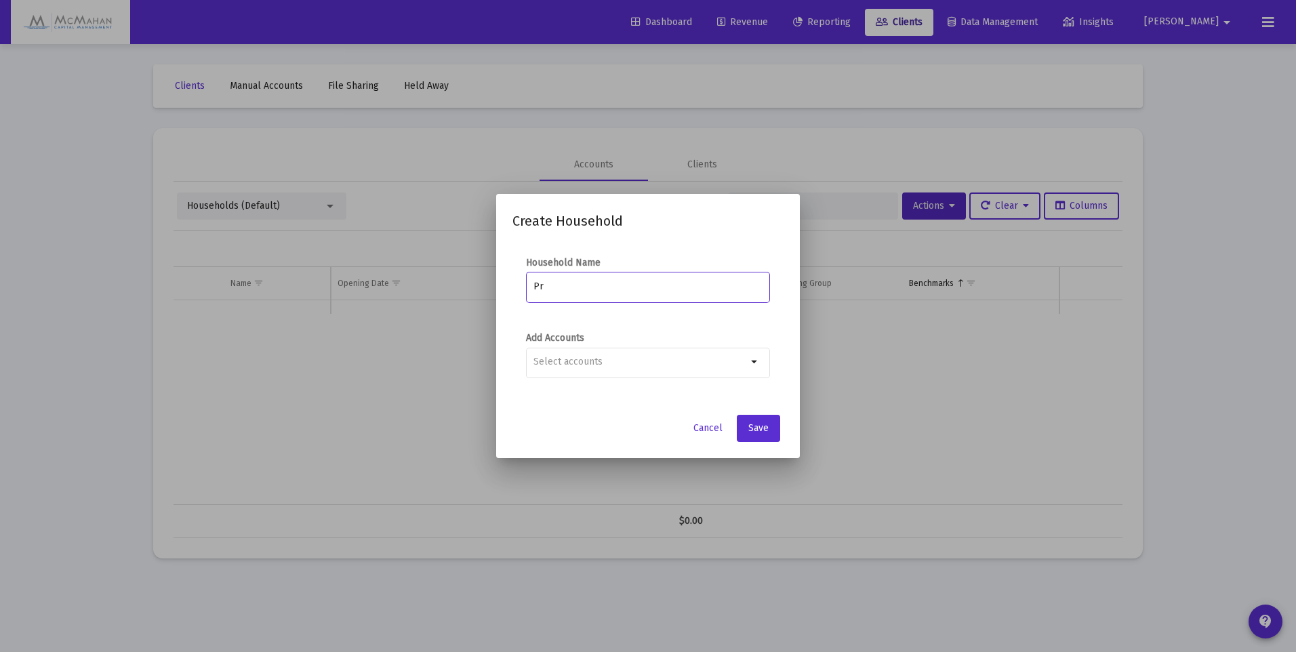
type input "P"
type input "[PERSON_NAME] & [PERSON_NAME]"
click at [709, 363] on input "Selection" at bounding box center [640, 362] width 214 height 11
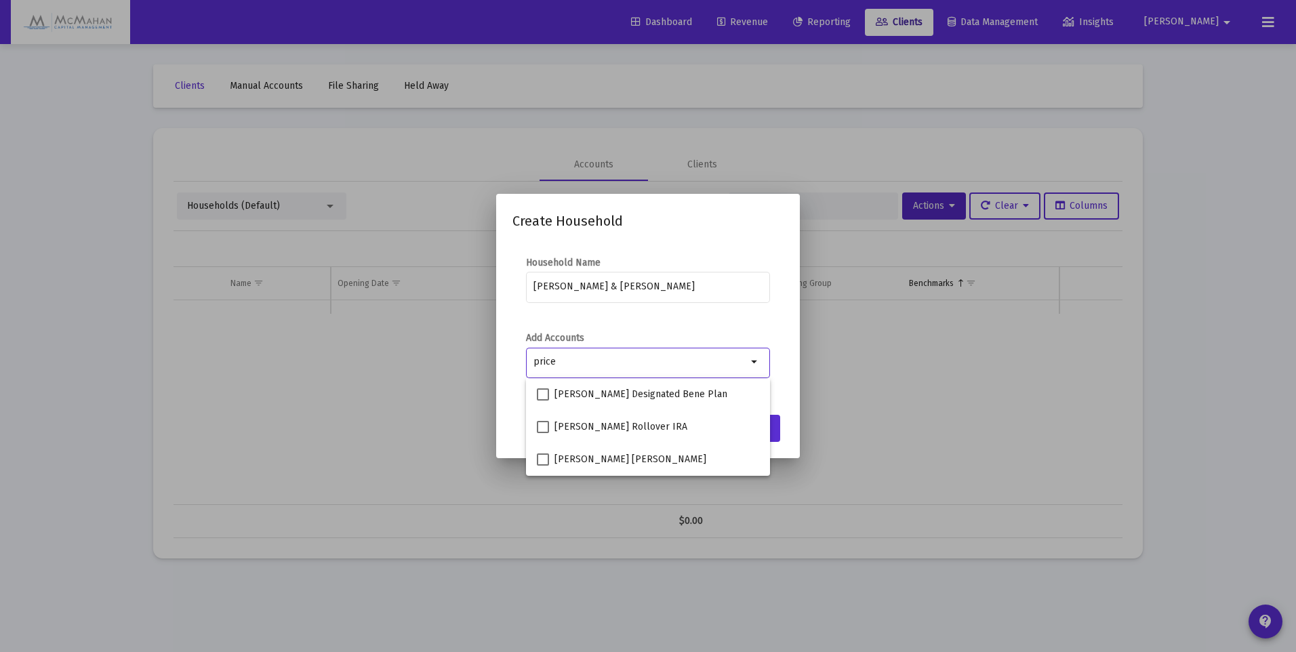
type input "price"
click at [546, 392] on span at bounding box center [543, 394] width 12 height 12
click at [543, 401] on input "[PERSON_NAME] Designated Bene Plan" at bounding box center [542, 401] width 1 height 1
checkbox input "true"
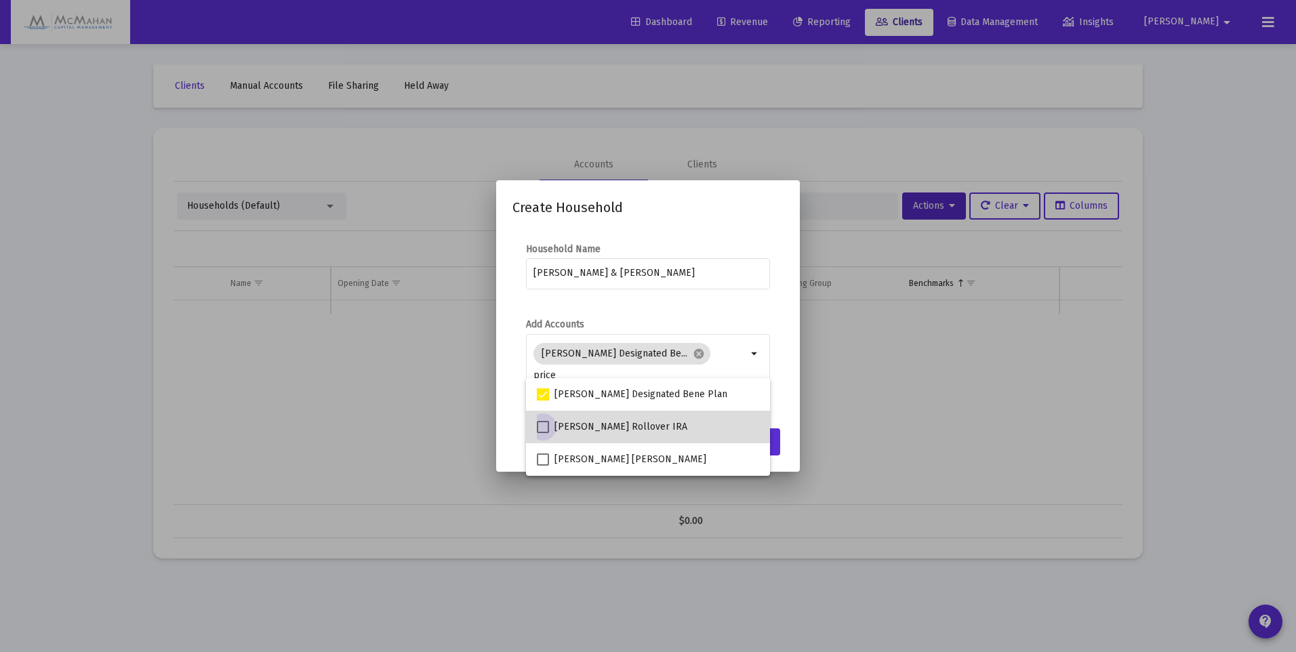
click at [542, 428] on span at bounding box center [543, 427] width 12 height 12
click at [542, 433] on input "[PERSON_NAME] Rollover IRA" at bounding box center [542, 433] width 1 height 1
checkbox input "true"
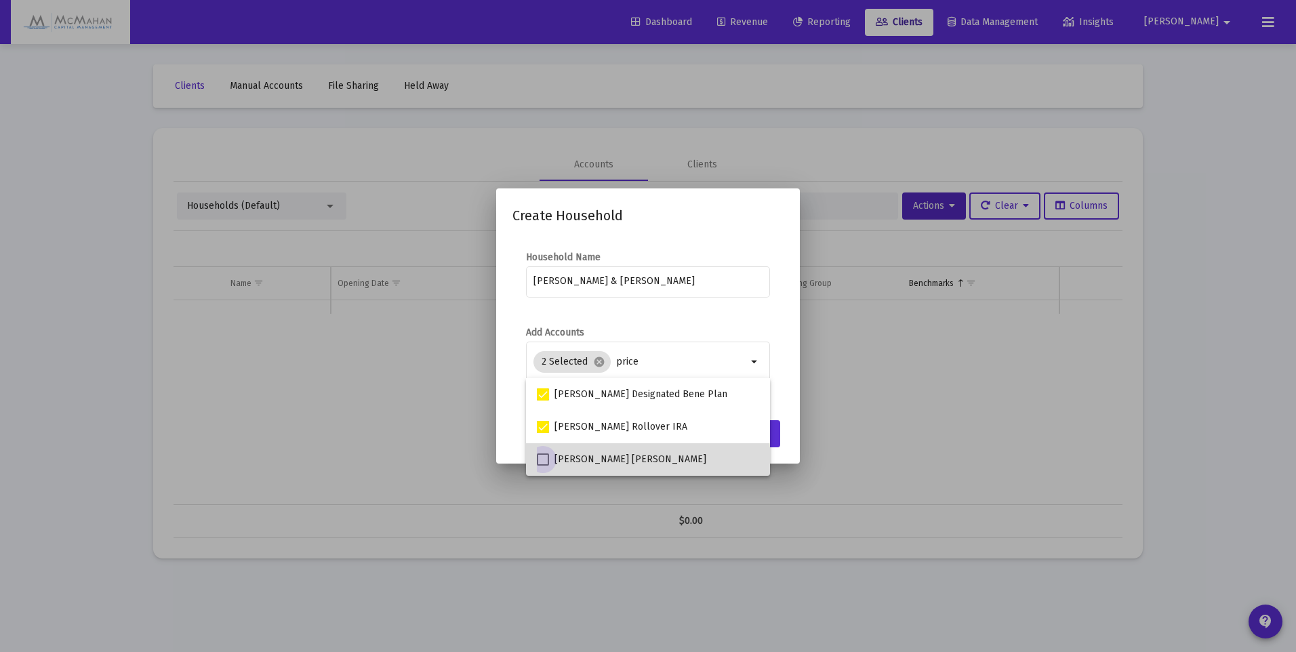
click at [542, 464] on span at bounding box center [543, 460] width 12 height 12
click at [542, 466] on input "[PERSON_NAME] [PERSON_NAME]" at bounding box center [542, 466] width 1 height 1
checkbox input "true"
click at [751, 362] on mat-icon "arrow_drop_down" at bounding box center [755, 362] width 16 height 16
click at [679, 365] on input "price" at bounding box center [681, 362] width 131 height 11
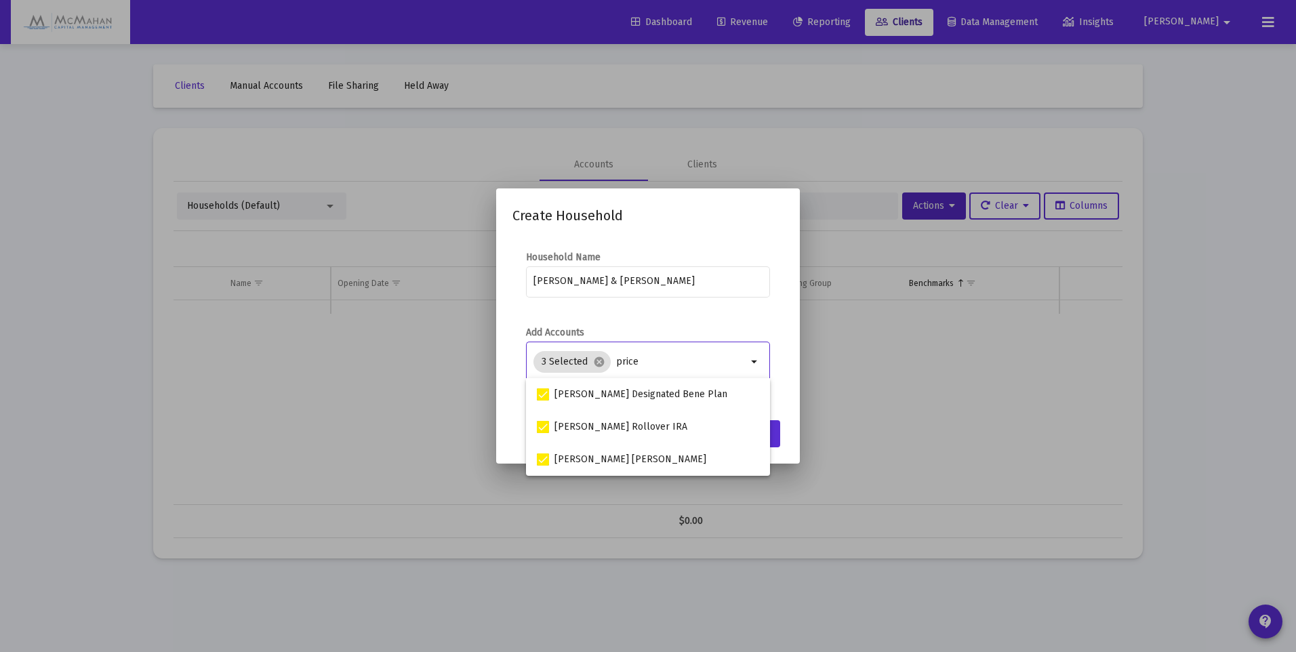
click at [776, 435] on button "Save" at bounding box center [758, 433] width 43 height 27
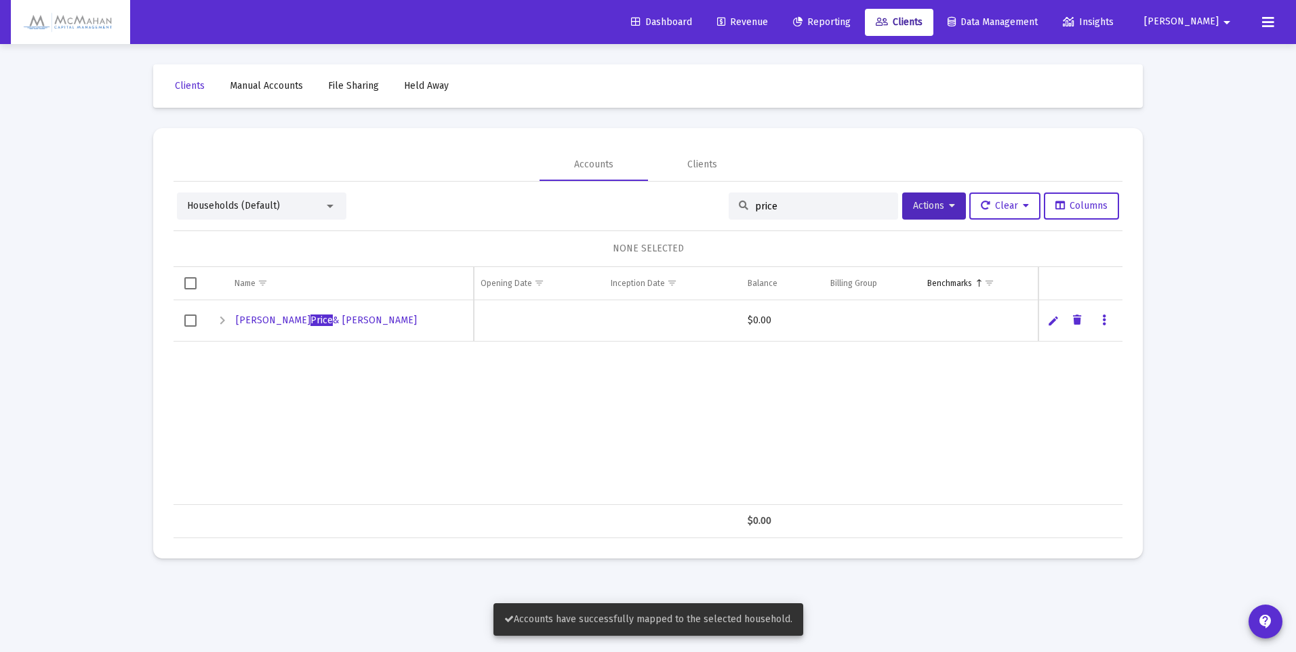
drag, startPoint x: 784, startPoint y: 206, endPoint x: 721, endPoint y: 210, distance: 63.2
click at [729, 210] on div "price" at bounding box center [813, 206] width 169 height 27
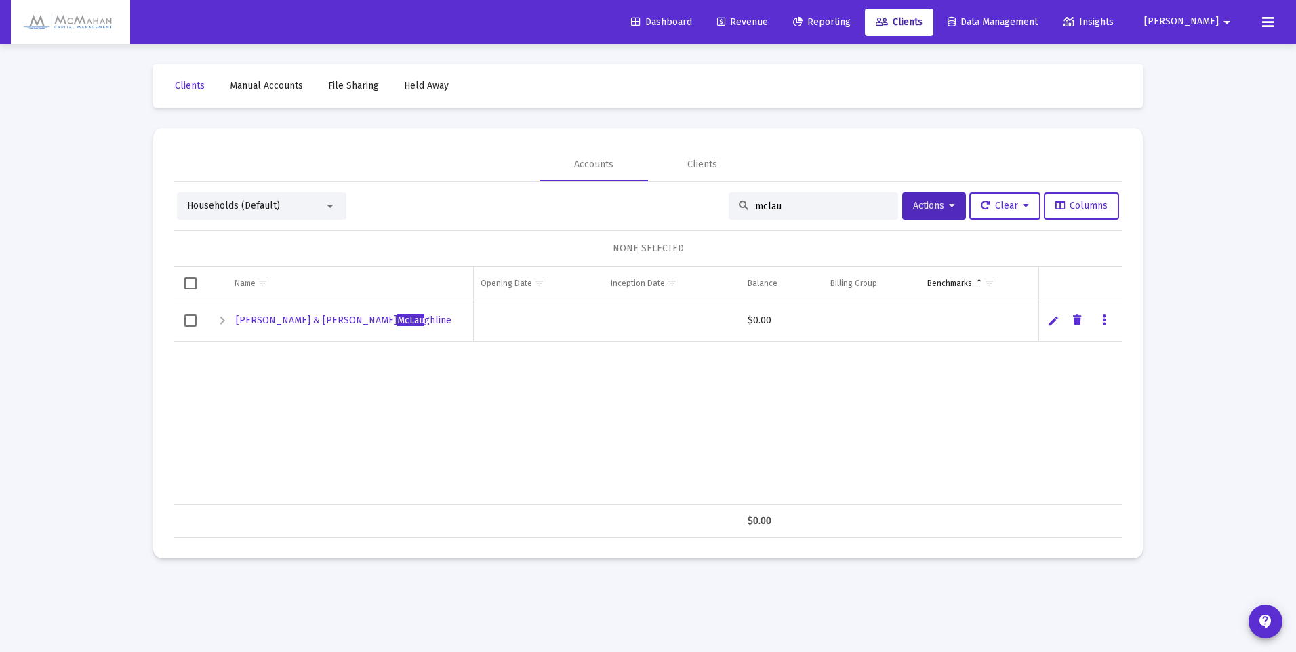
type input "mclau"
click at [254, 319] on span "[PERSON_NAME] & [PERSON_NAME] ghline" at bounding box center [344, 321] width 216 height 12
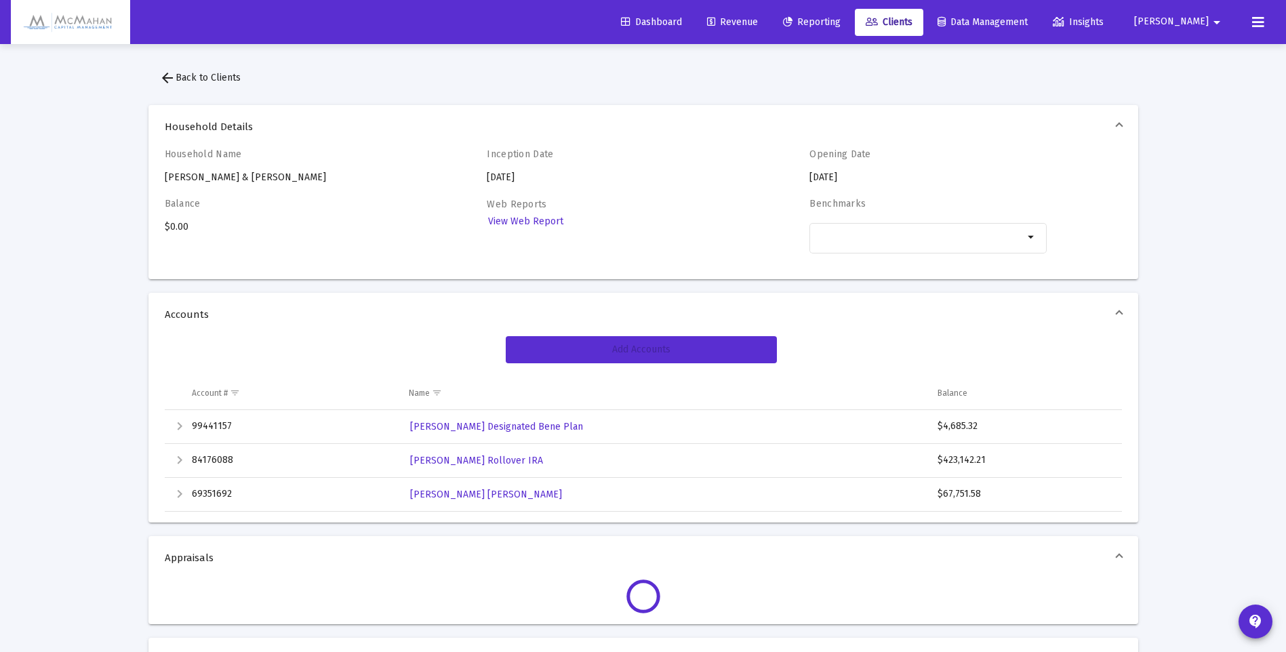
click at [663, 350] on span "Add Accounts" at bounding box center [641, 350] width 58 height 12
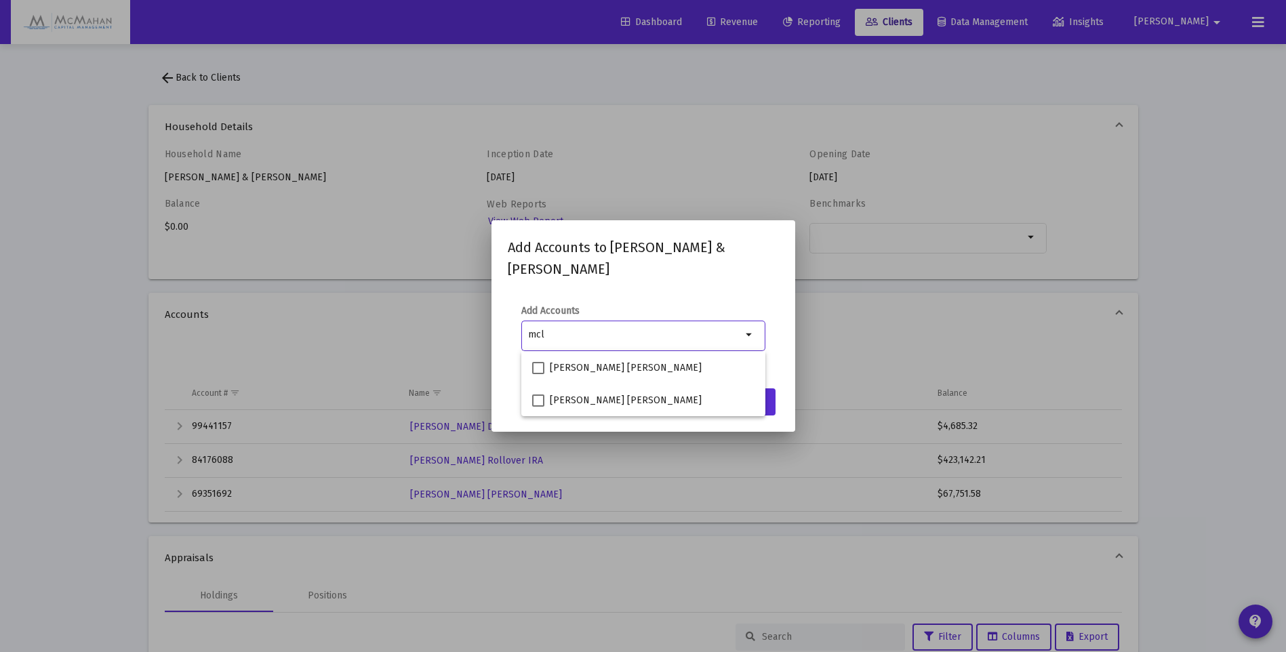
type input "mcl"
click at [536, 370] on span at bounding box center [538, 368] width 12 height 12
click at [538, 374] on input "[PERSON_NAME] [PERSON_NAME]" at bounding box center [538, 374] width 1 height 1
checkbox input "true"
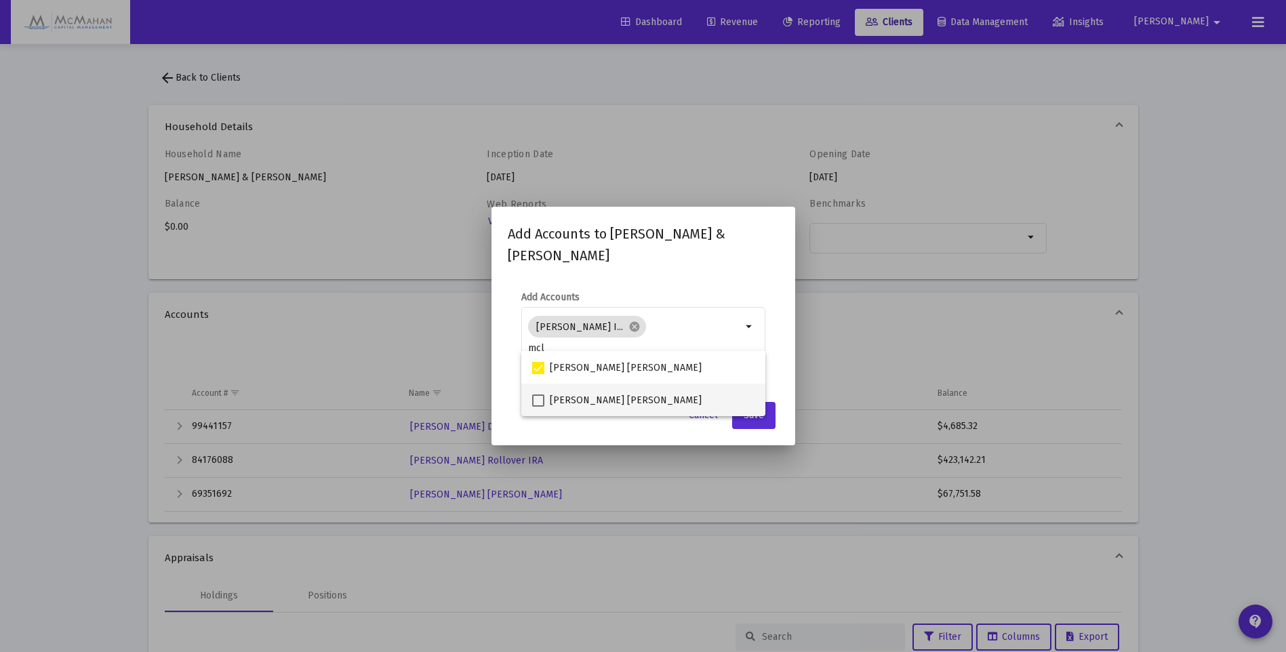
click at [540, 402] on span at bounding box center [538, 401] width 12 height 12
click at [538, 407] on input "[PERSON_NAME] [PERSON_NAME]" at bounding box center [538, 407] width 1 height 1
checkbox input "true"
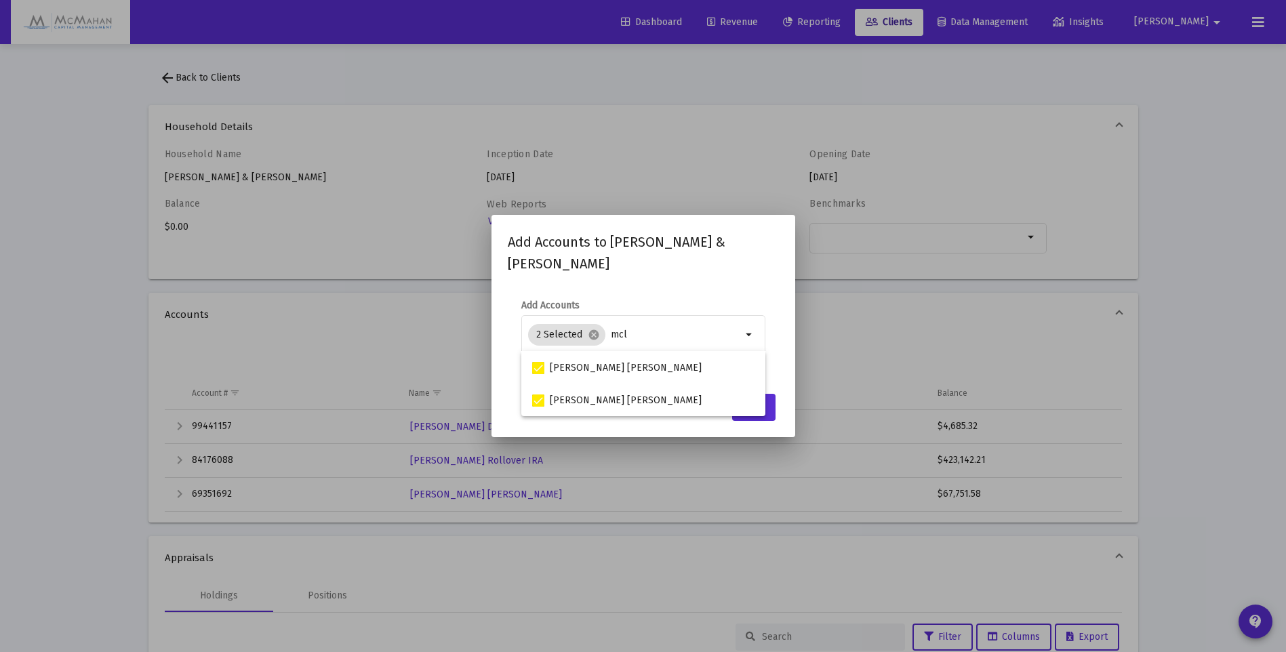
click at [770, 414] on button "Save" at bounding box center [753, 407] width 43 height 27
